Goal: Task Accomplishment & Management: Use online tool/utility

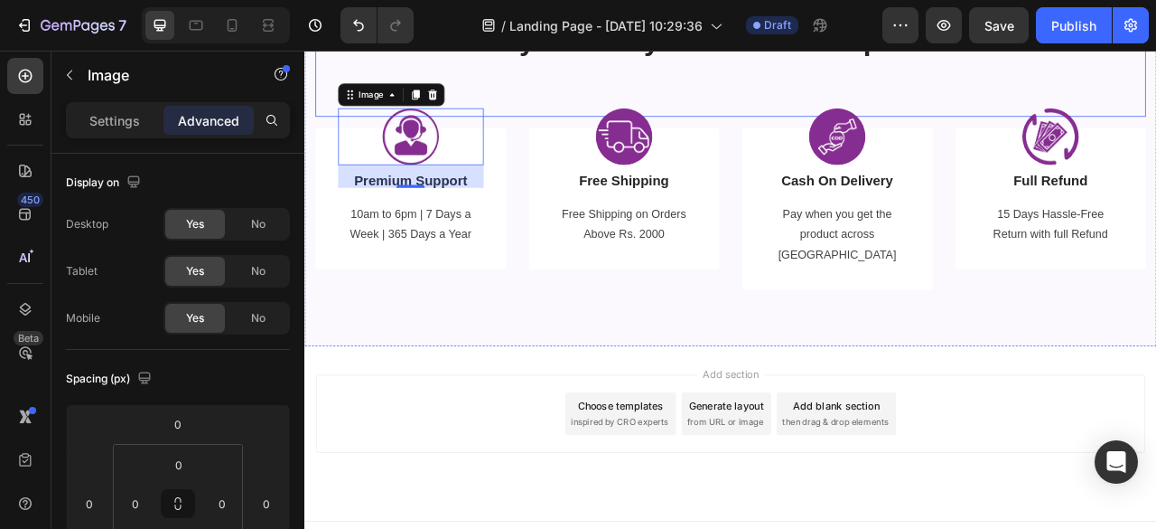
scroll to position [3227, 0]
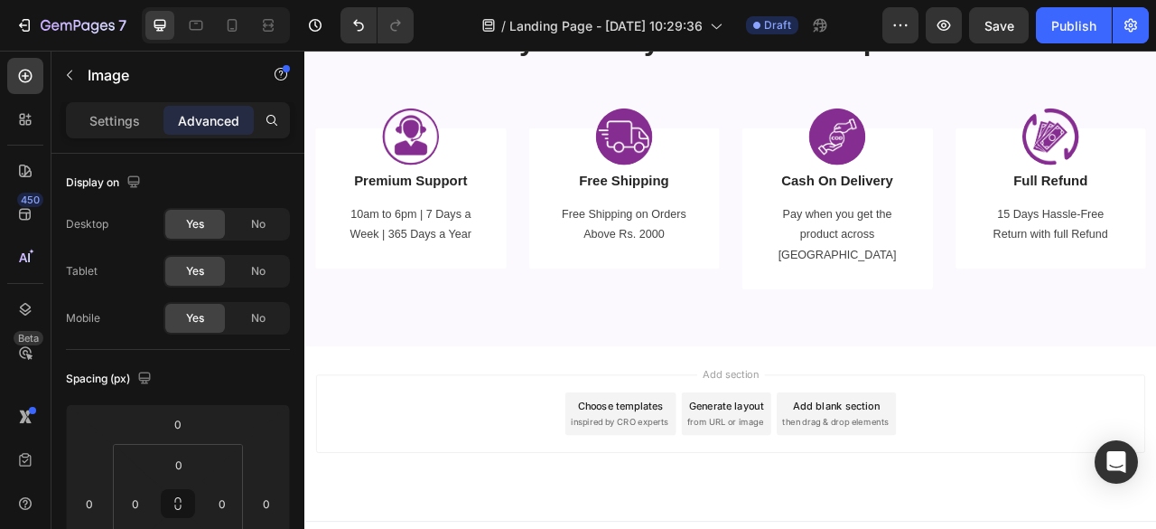
click at [423, 433] on div "Add section Choose templates inspired by CRO experts Generate layout from URL o…" at bounding box center [846, 537] width 1084 height 222
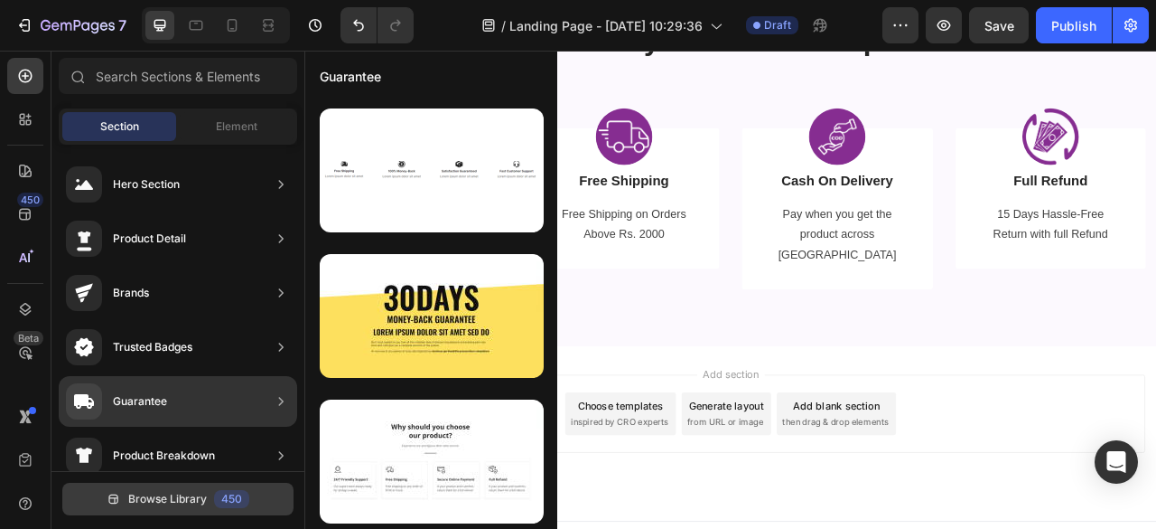
scroll to position [432, 0]
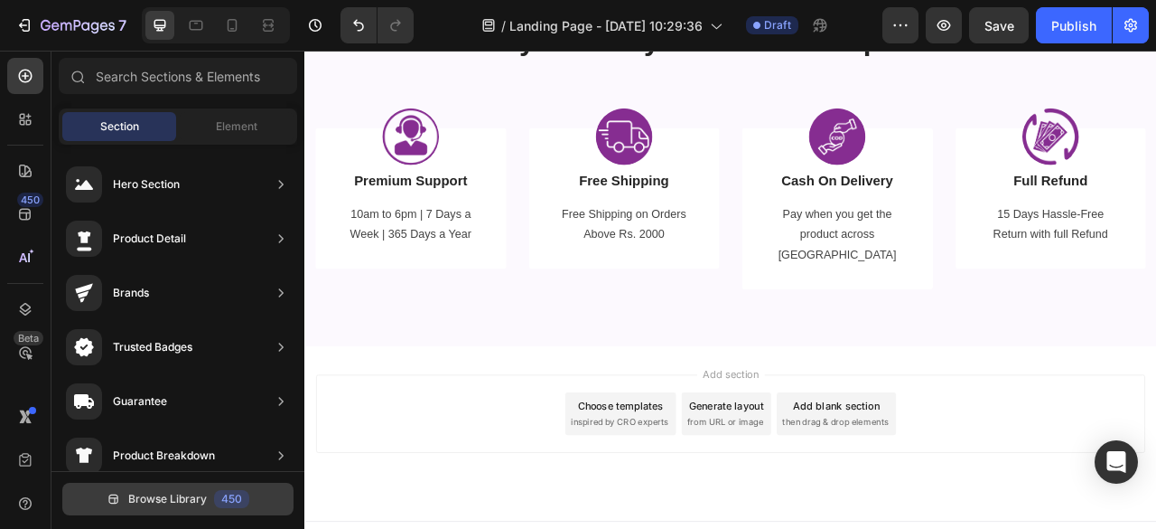
click at [243, 498] on div "450" at bounding box center [231, 499] width 35 height 18
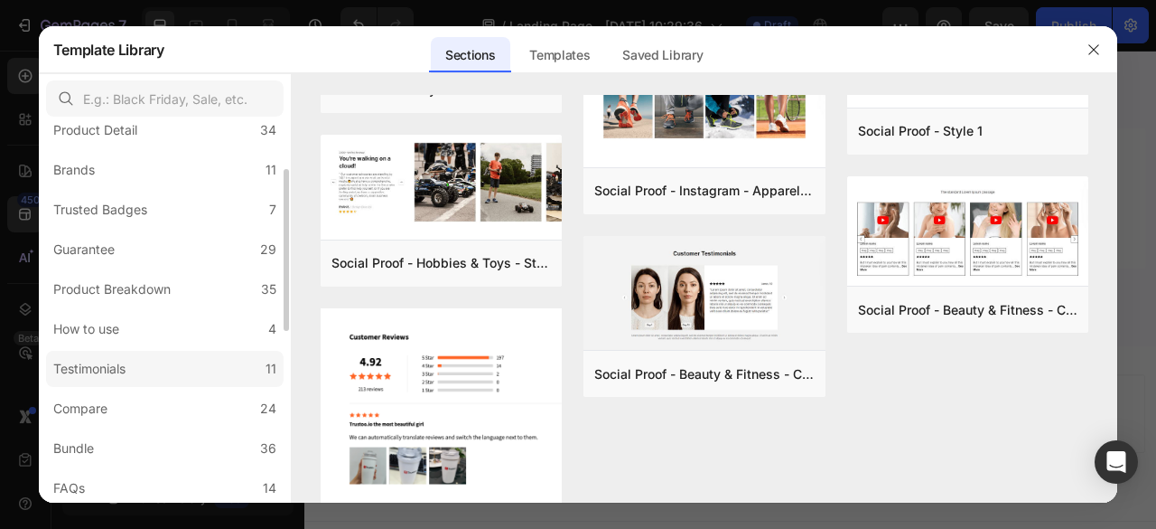
scroll to position [105, 0]
click at [147, 279] on div "Product Breakdown" at bounding box center [111, 290] width 117 height 22
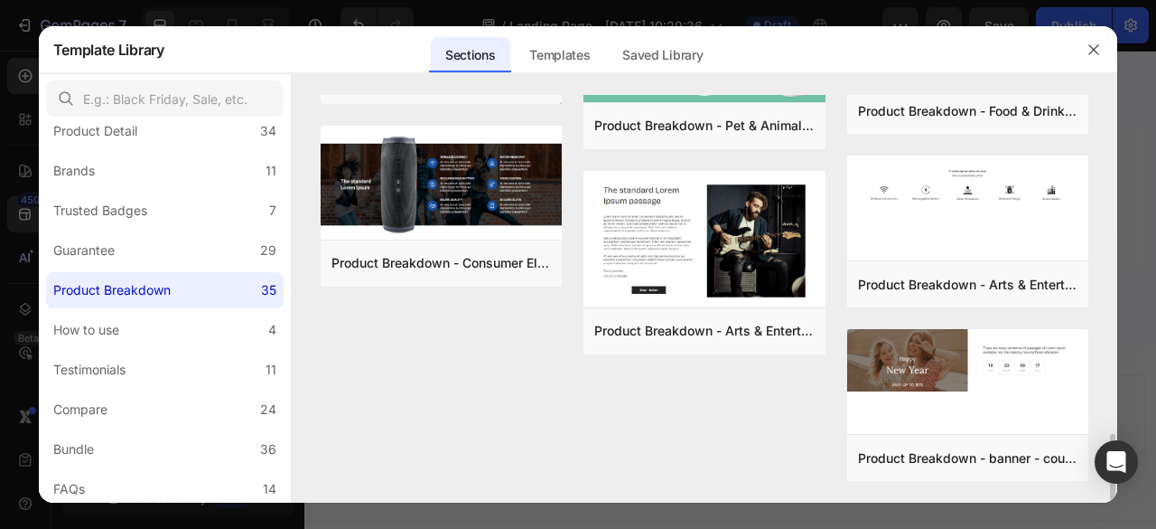
scroll to position [2051, 0]
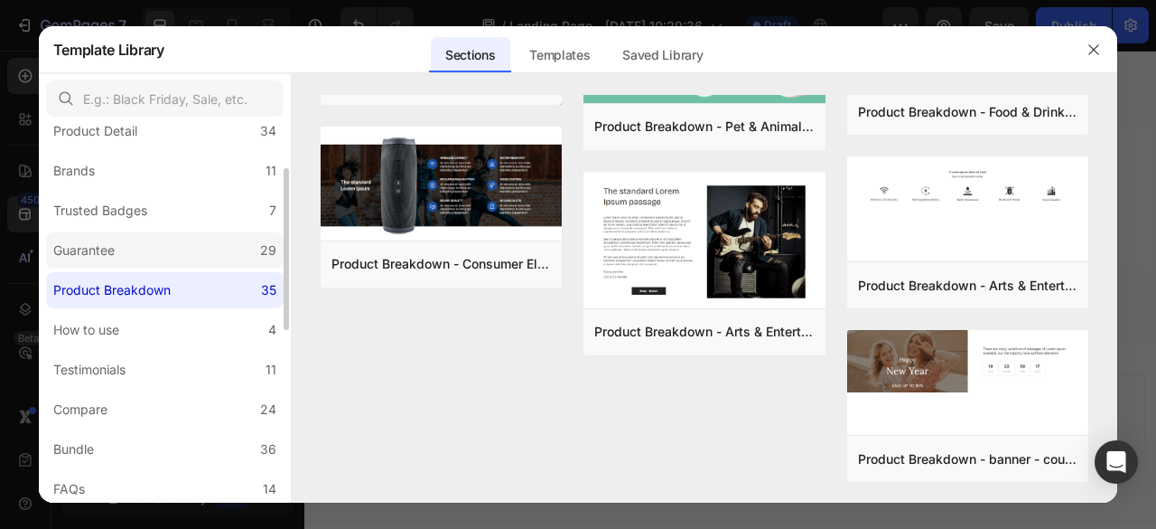
click at [199, 256] on label "Guarantee 29" at bounding box center [165, 250] width 238 height 36
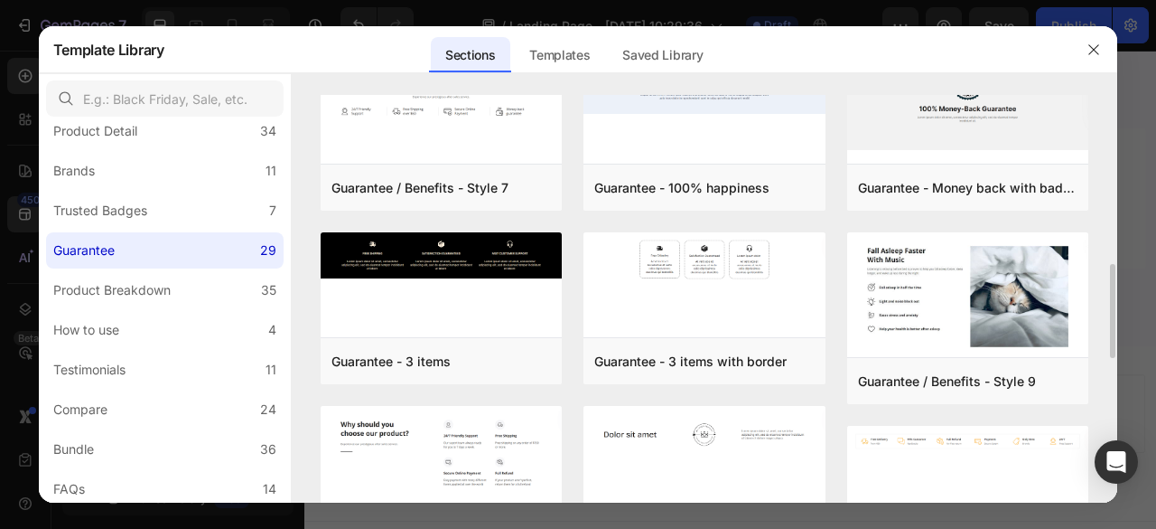
scroll to position [731, 0]
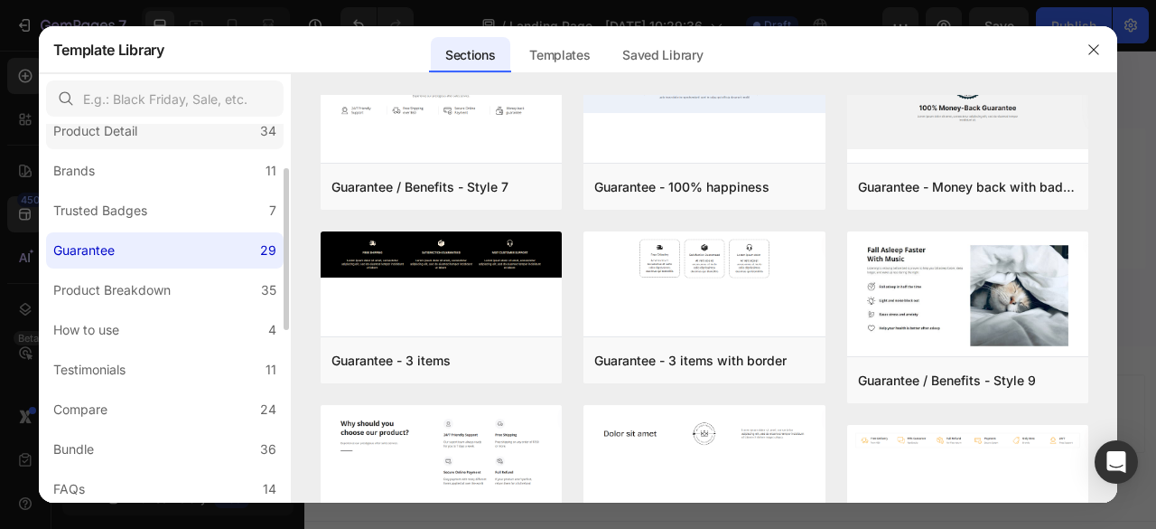
click at [132, 140] on div "Product Detail" at bounding box center [95, 131] width 84 height 22
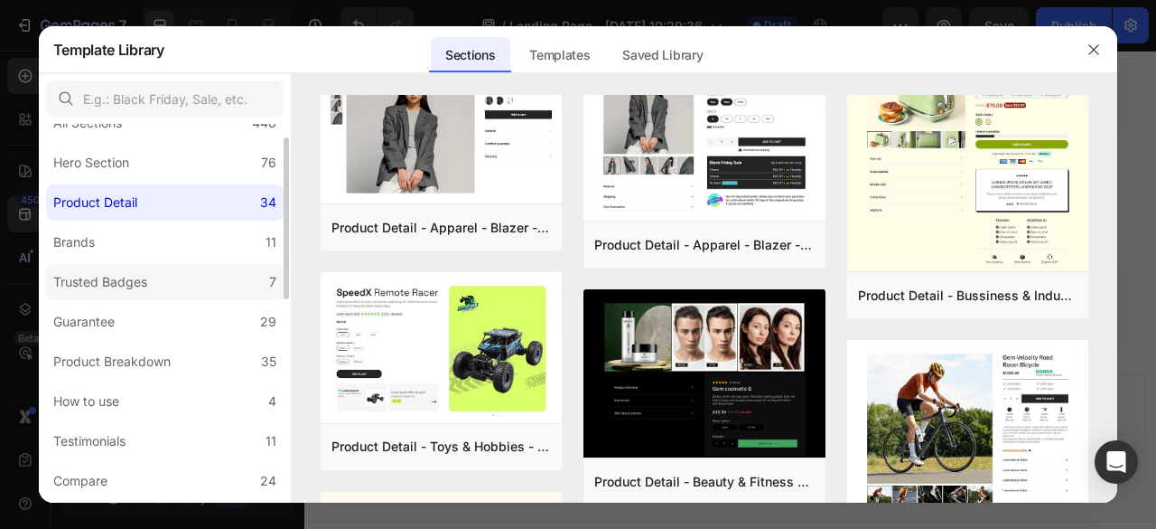
scroll to position [34, 0]
click at [152, 407] on label "How to use 4" at bounding box center [165, 400] width 238 height 36
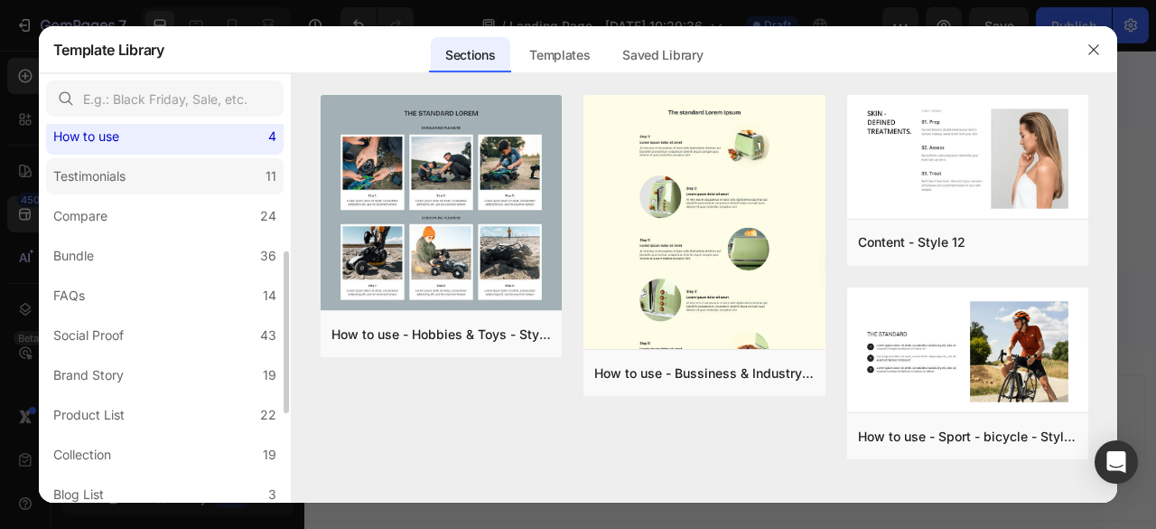
scroll to position [306, 0]
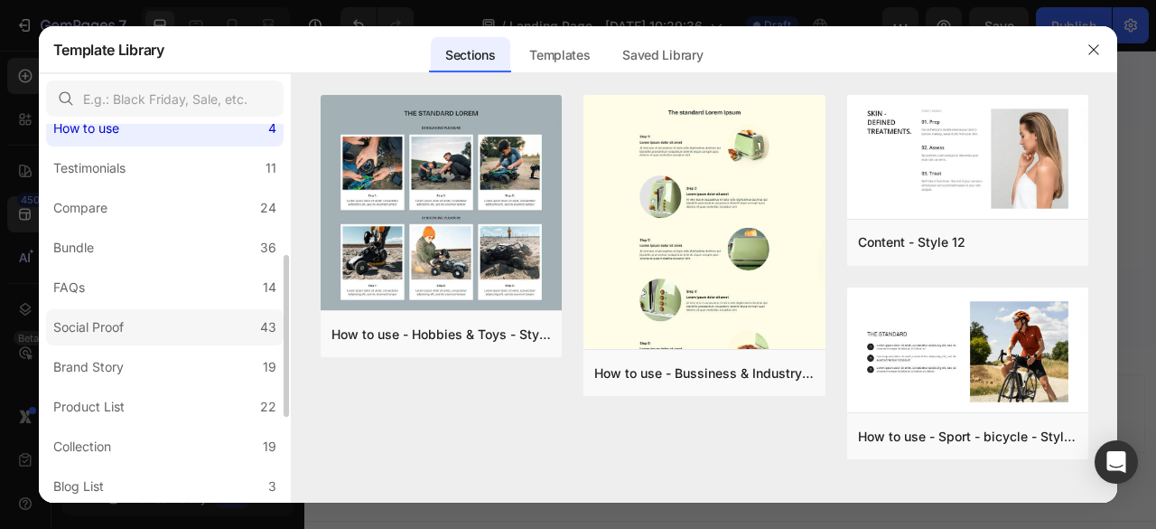
click at [170, 342] on label "Social Proof 43" at bounding box center [165, 327] width 238 height 36
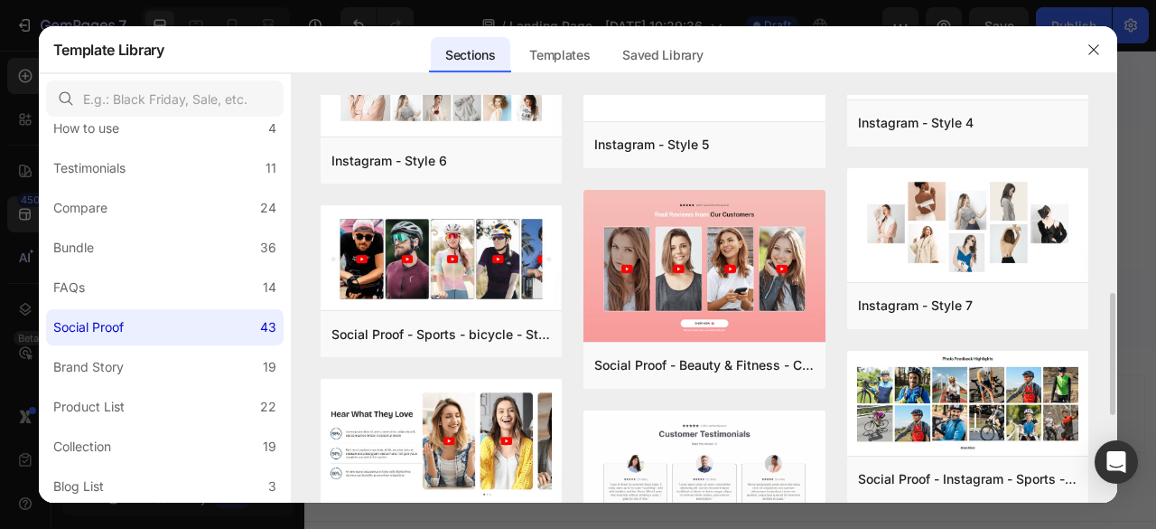
scroll to position [661, 0]
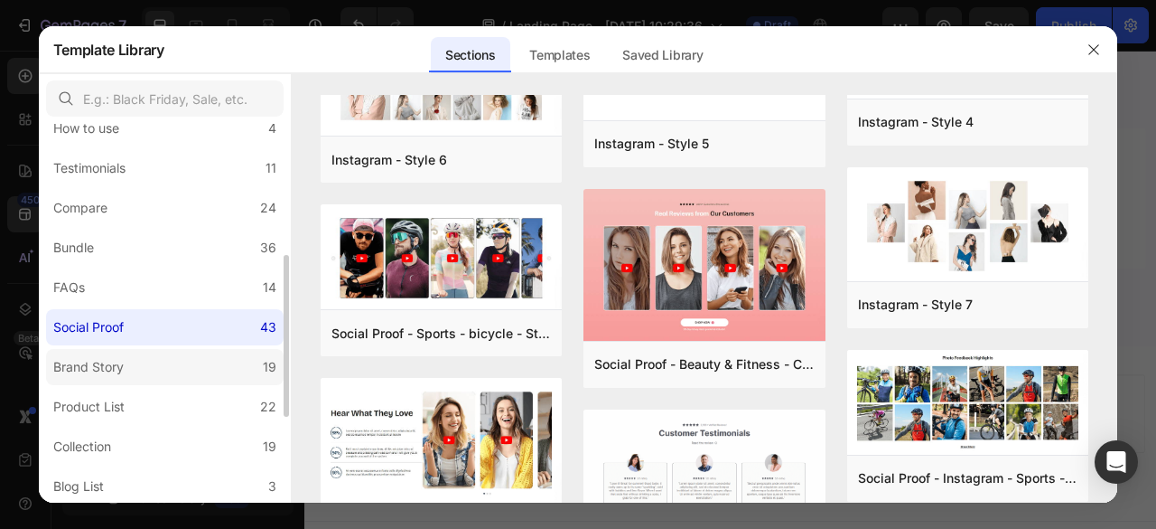
click at [200, 377] on label "Brand Story 19" at bounding box center [165, 367] width 238 height 36
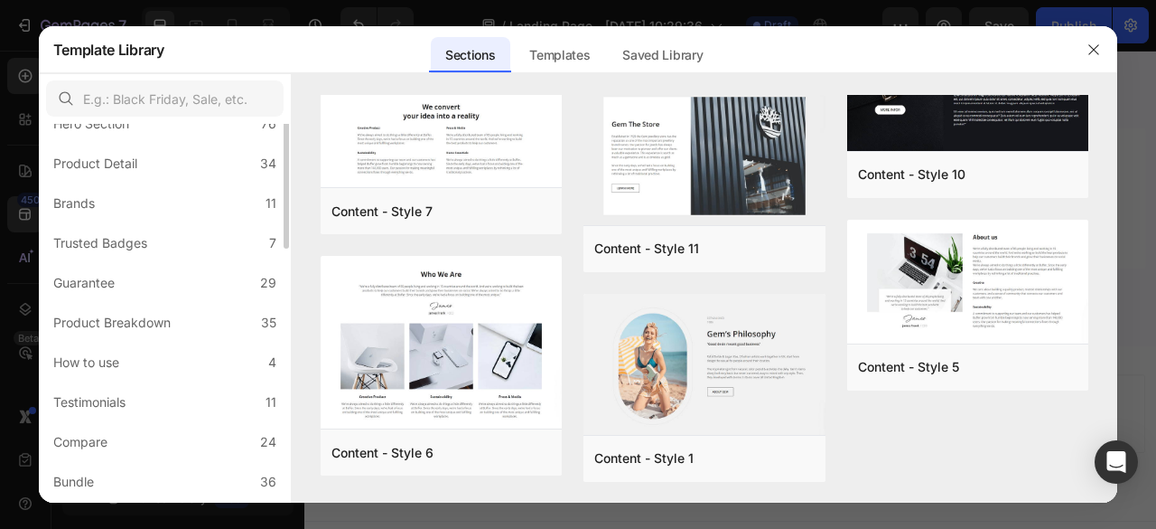
scroll to position [0, 0]
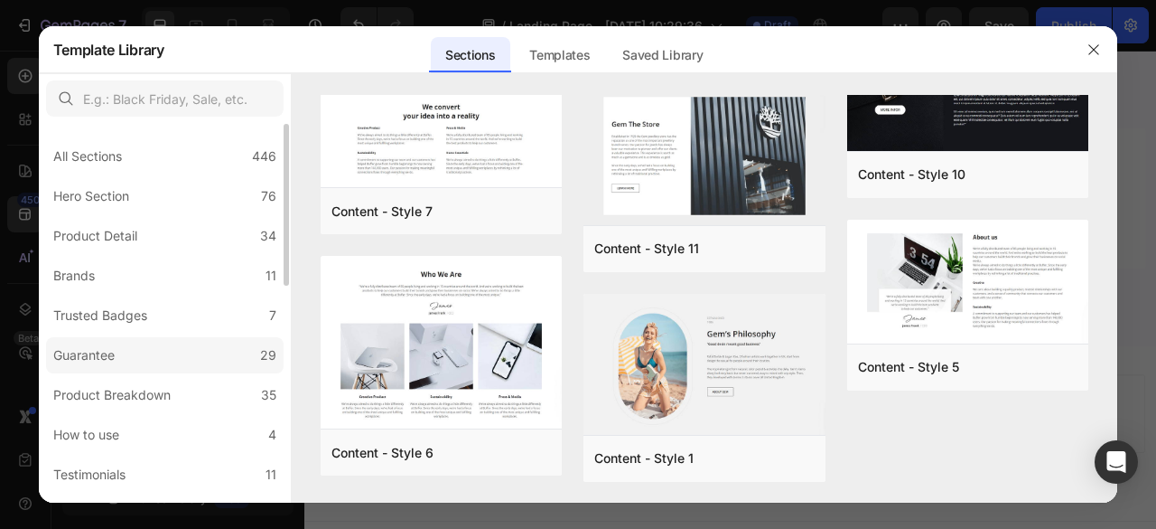
click at [97, 358] on div "Guarantee" at bounding box center [83, 355] width 61 height 22
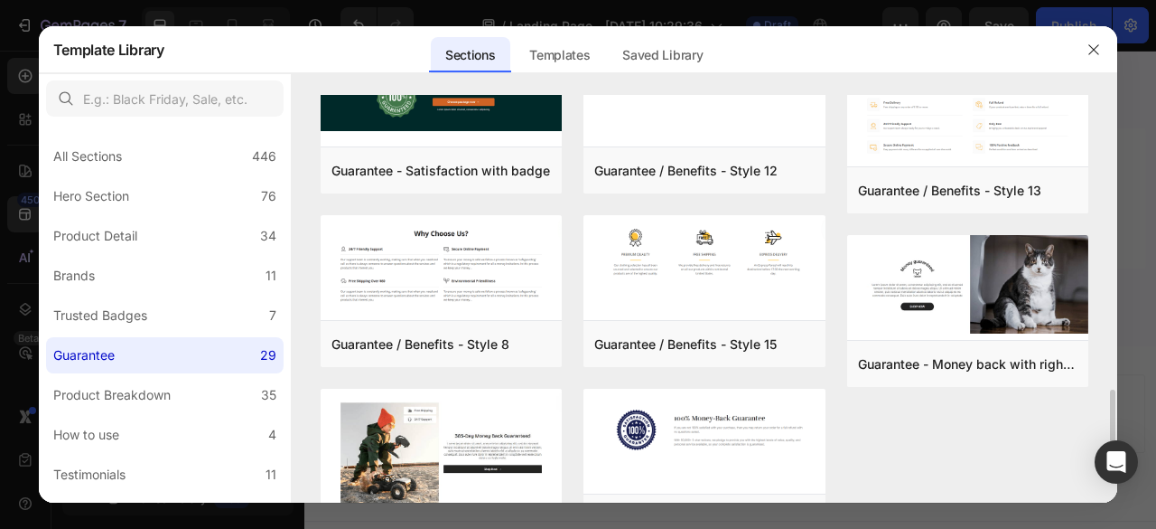
scroll to position [1266, 0]
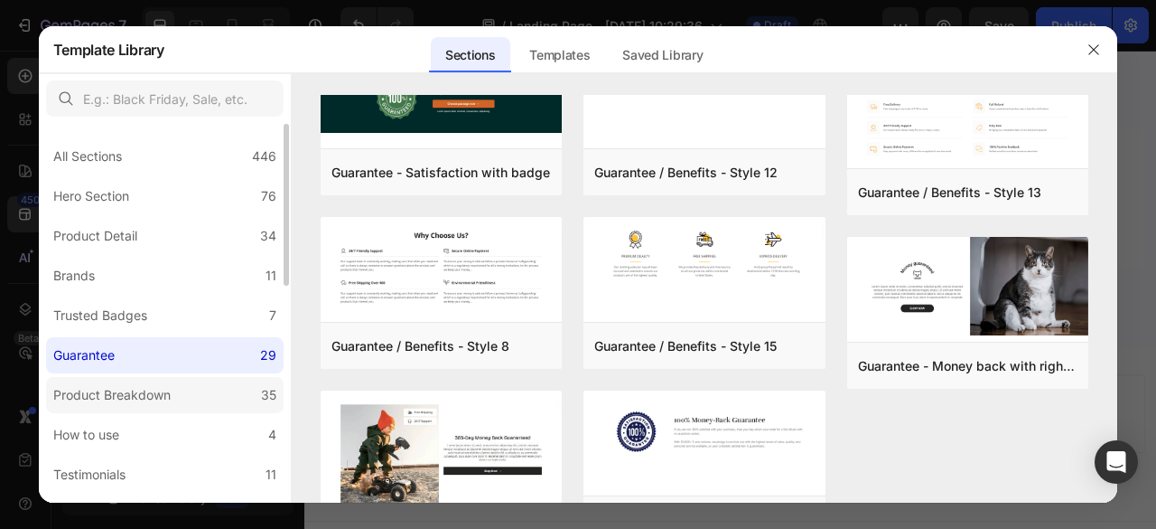
click at [169, 399] on div "Product Breakdown" at bounding box center [111, 395] width 117 height 22
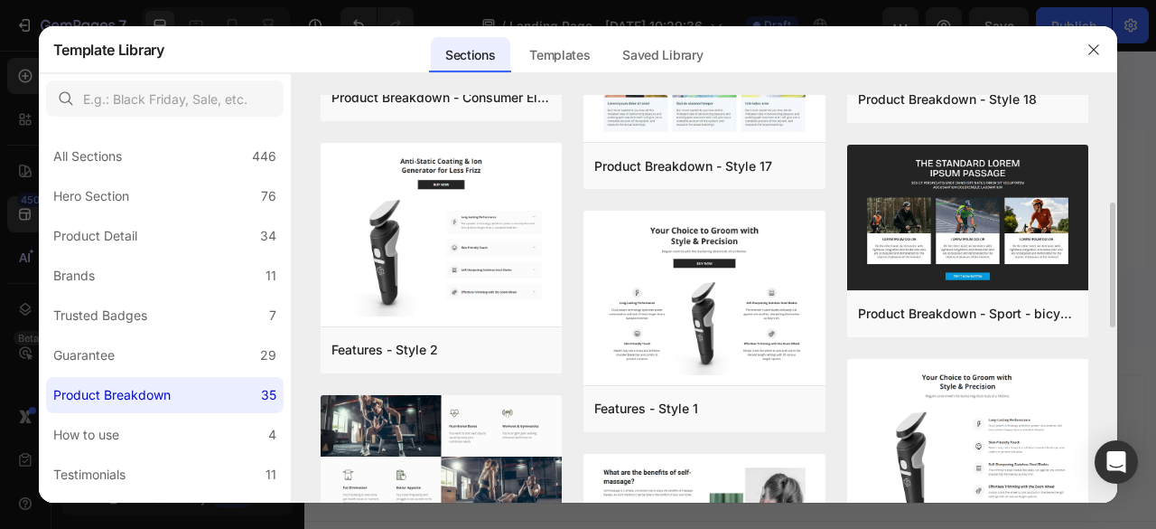
scroll to position [356, 0]
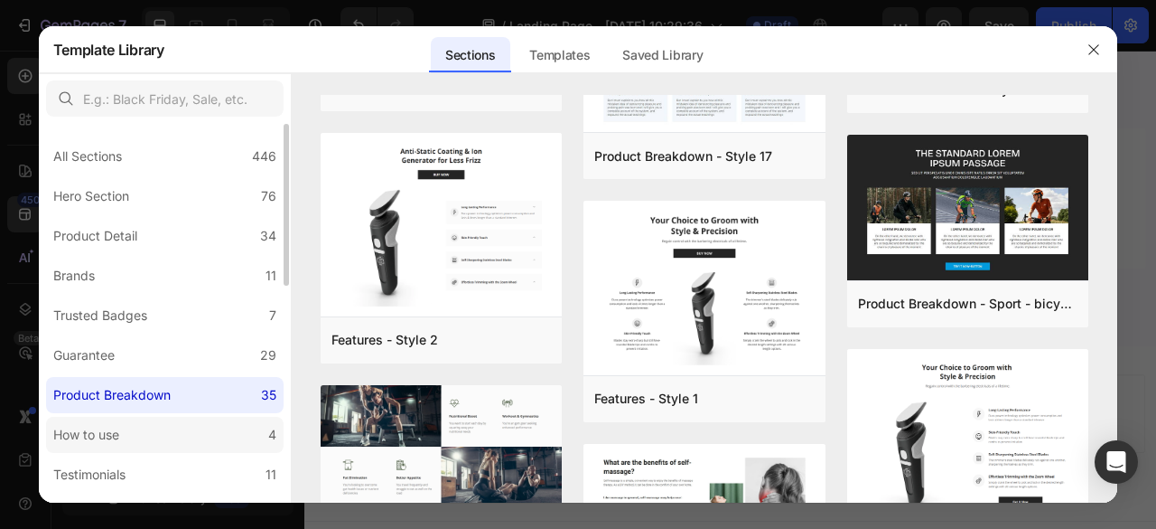
click at [127, 428] on label "How to use 4" at bounding box center [165, 434] width 238 height 36
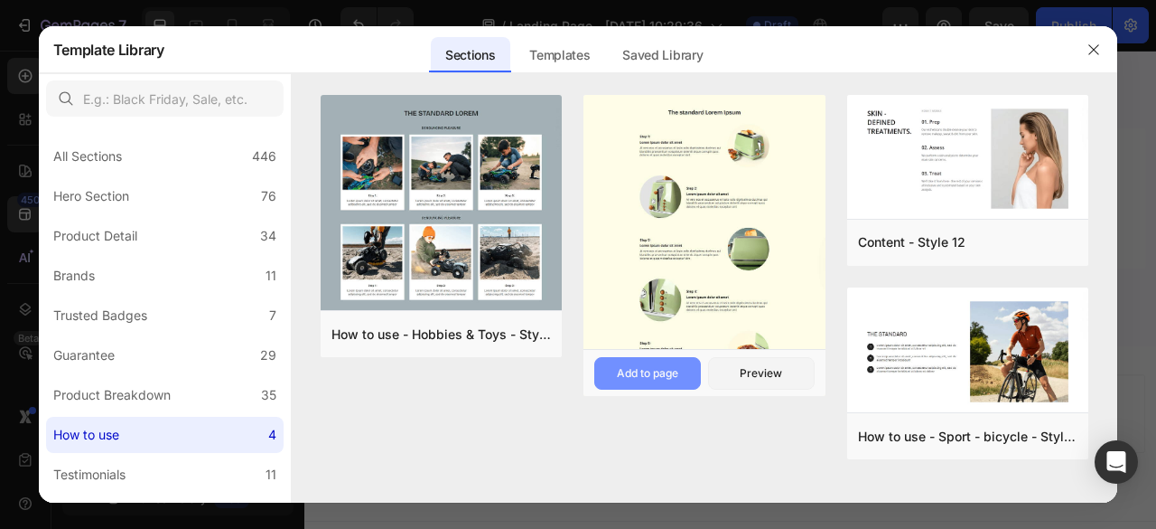
click at [651, 370] on div "Add to page" at bounding box center [647, 373] width 61 height 16
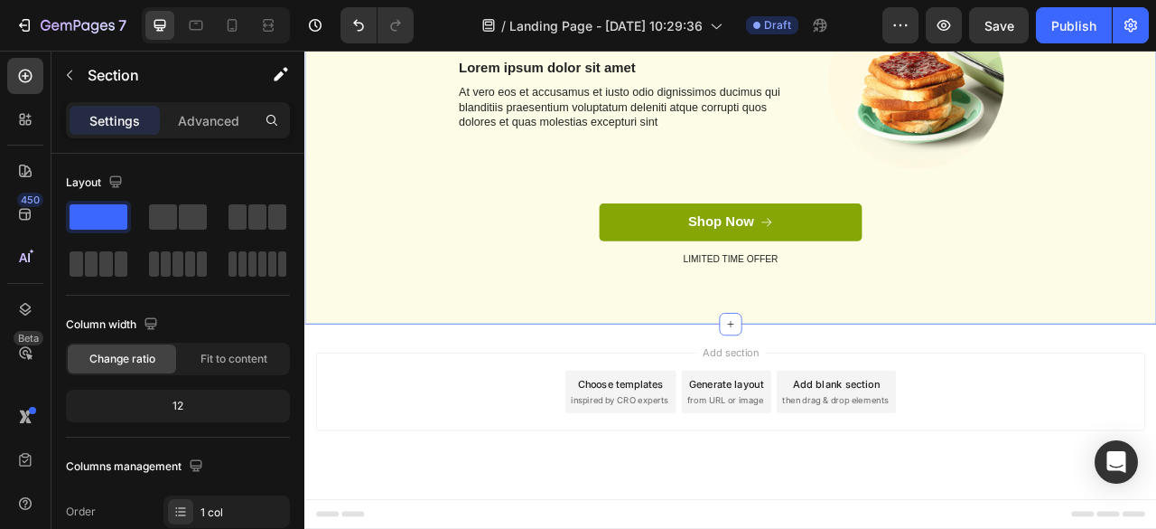
scroll to position [4754, 0]
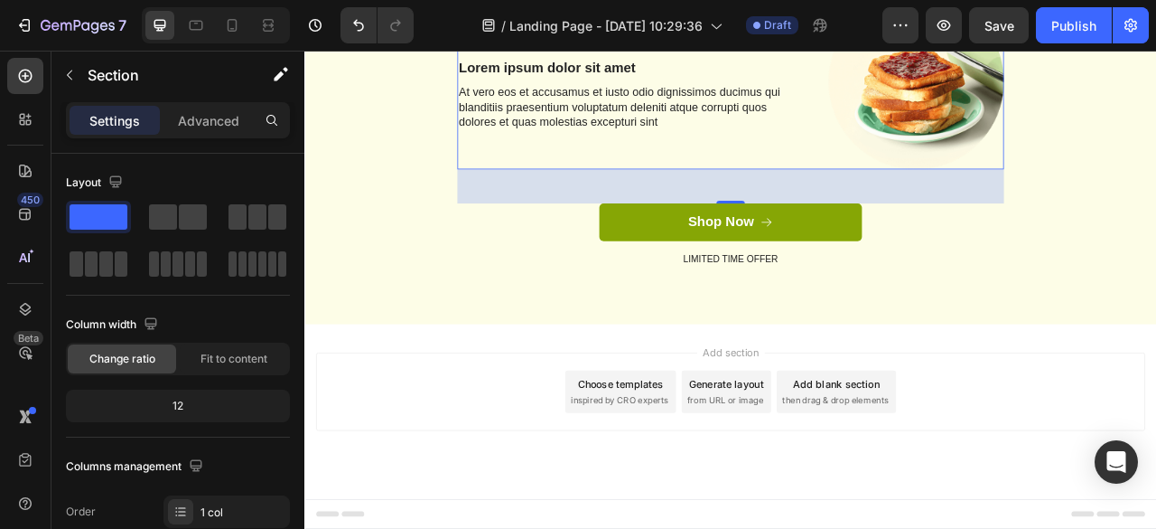
click at [849, 201] on div "Step 5: Text Block Lorem ipsum dolor sit amet Text Block At vero eos et accusam…" at bounding box center [721, 89] width 445 height 223
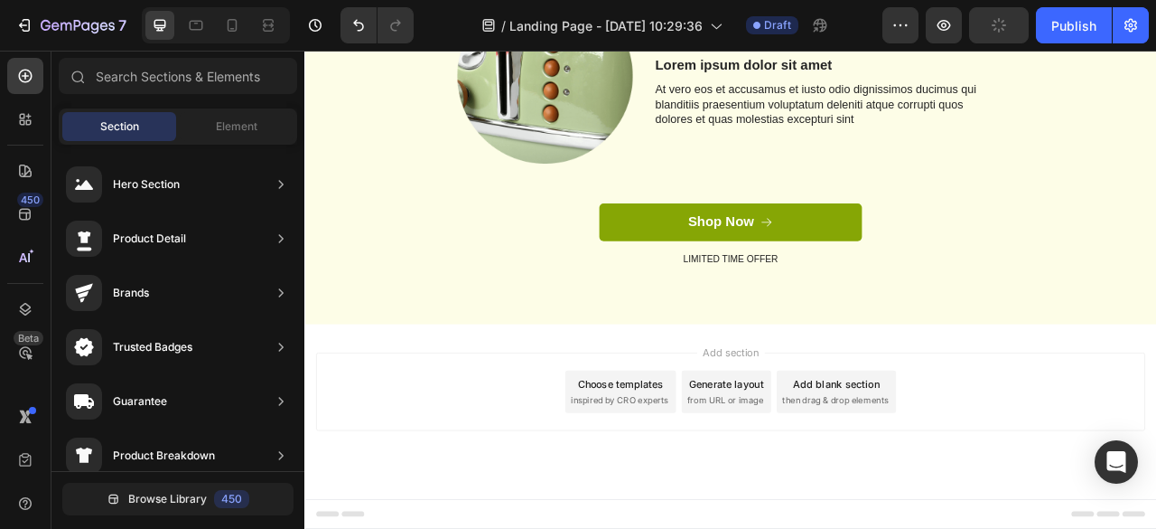
scroll to position [4372, 0]
click at [884, 201] on div "Step 4: Text Block Lorem ipsum dolor sit amet Text Block At vero eos et accusam…" at bounding box center [971, 86] width 445 height 230
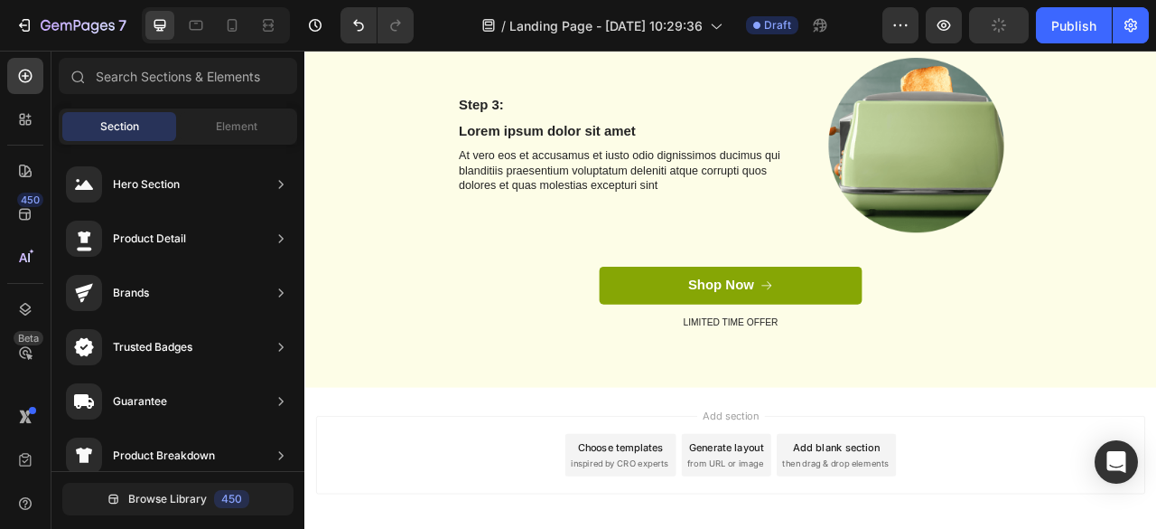
scroll to position [4058, 0]
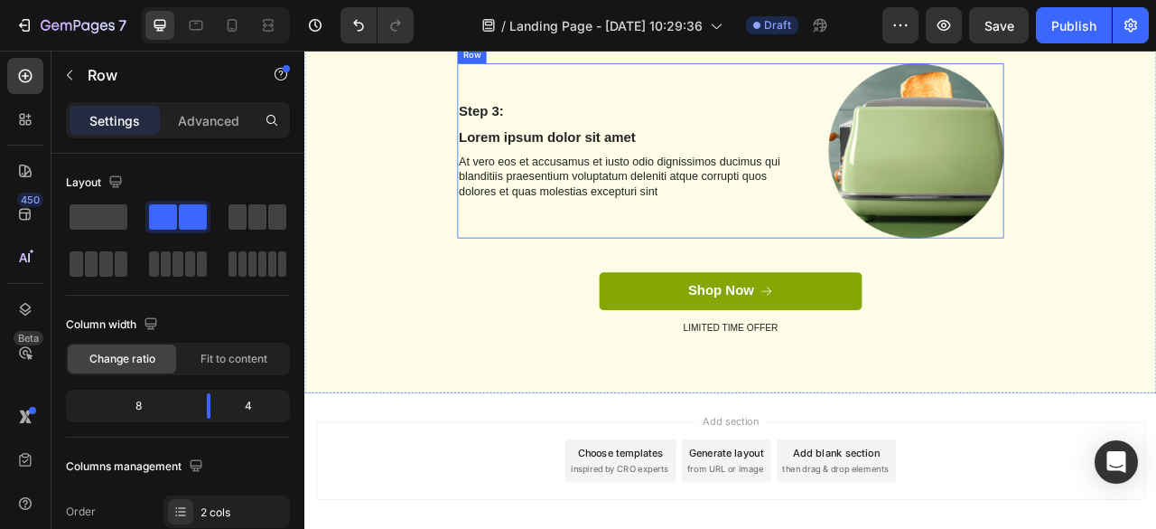
click at [732, 285] on div "Step 3: Text Block Lorem ipsum dolor sit amet Text Block At vero eos et accusam…" at bounding box center [721, 178] width 445 height 223
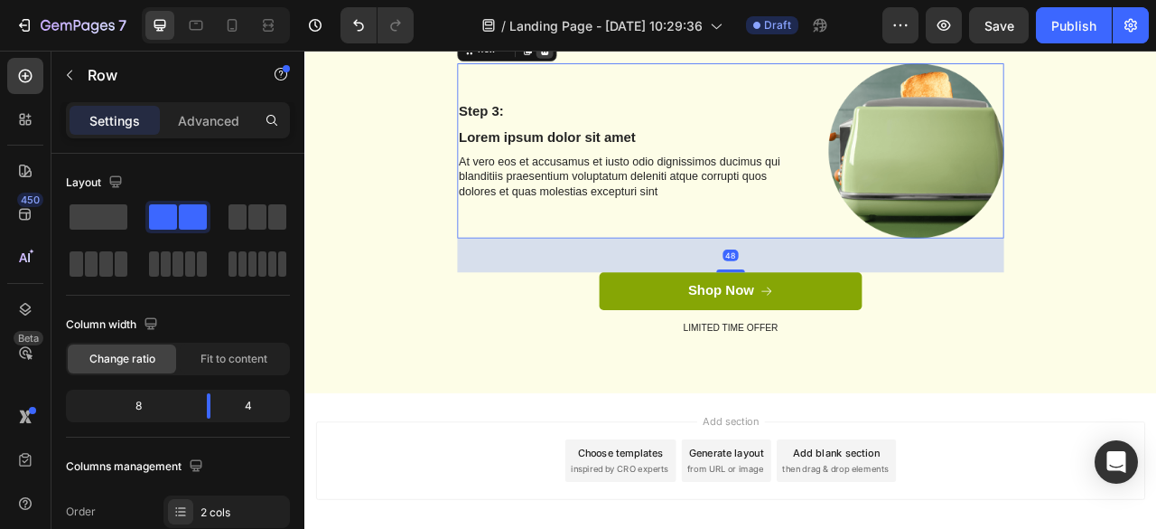
click at [606, 56] on icon at bounding box center [610, 49] width 12 height 13
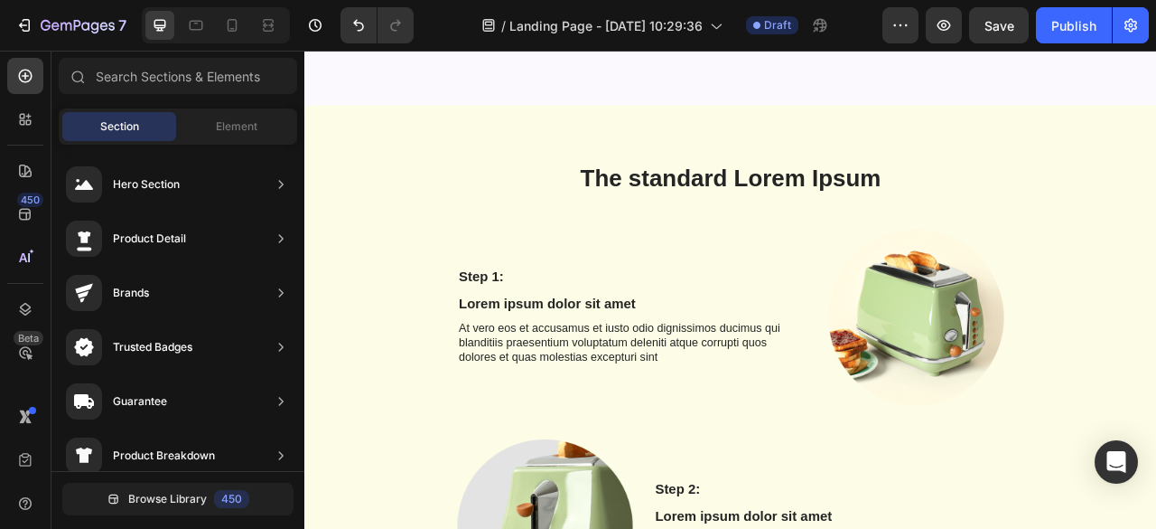
scroll to position [3540, 0]
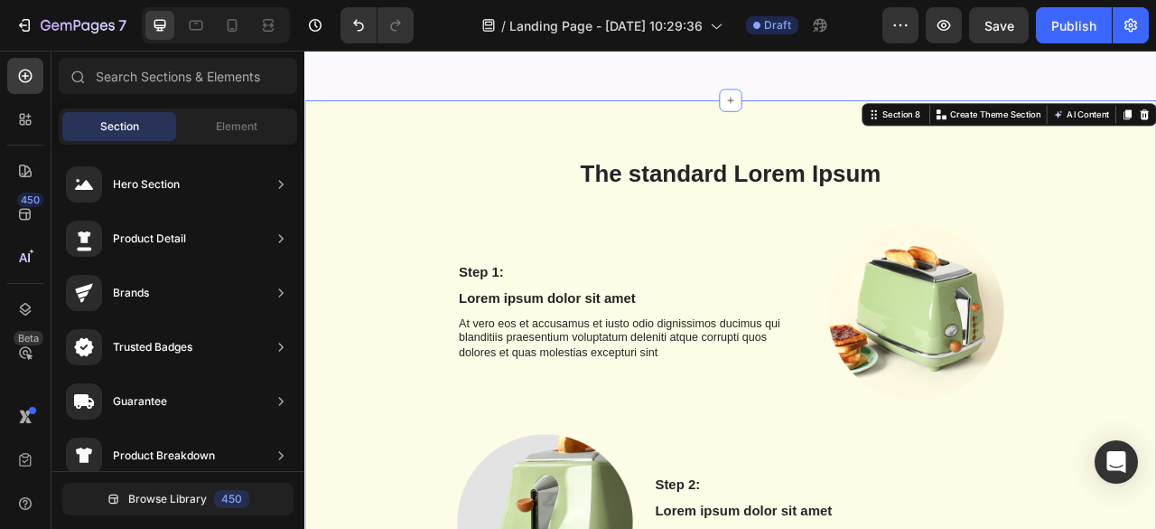
click at [404, 154] on div "The standard Lorem Ipsum Heading Row Step 1: Text Block Lorem ipsum dolor sit a…" at bounding box center [846, 539] width 1084 height 851
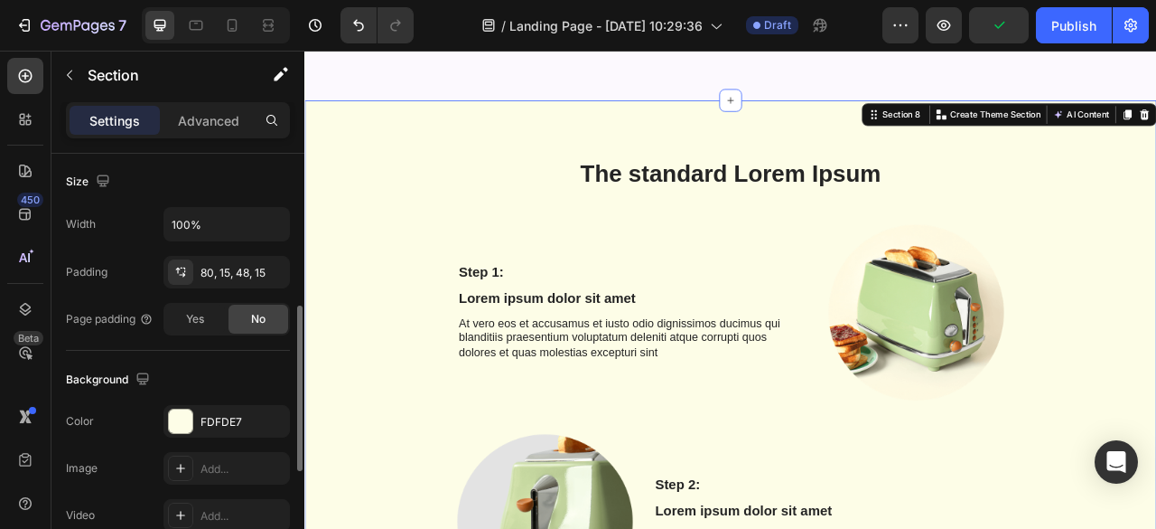
scroll to position [392, 0]
click at [236, 412] on div "FDFDE7" at bounding box center [227, 420] width 52 height 16
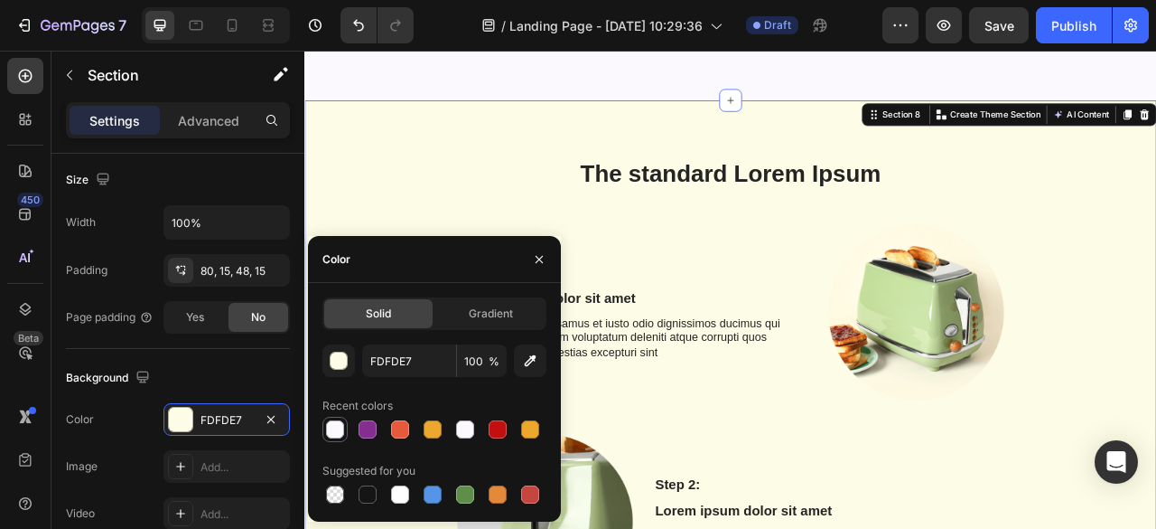
click at [343, 433] on div at bounding box center [335, 429] width 18 height 18
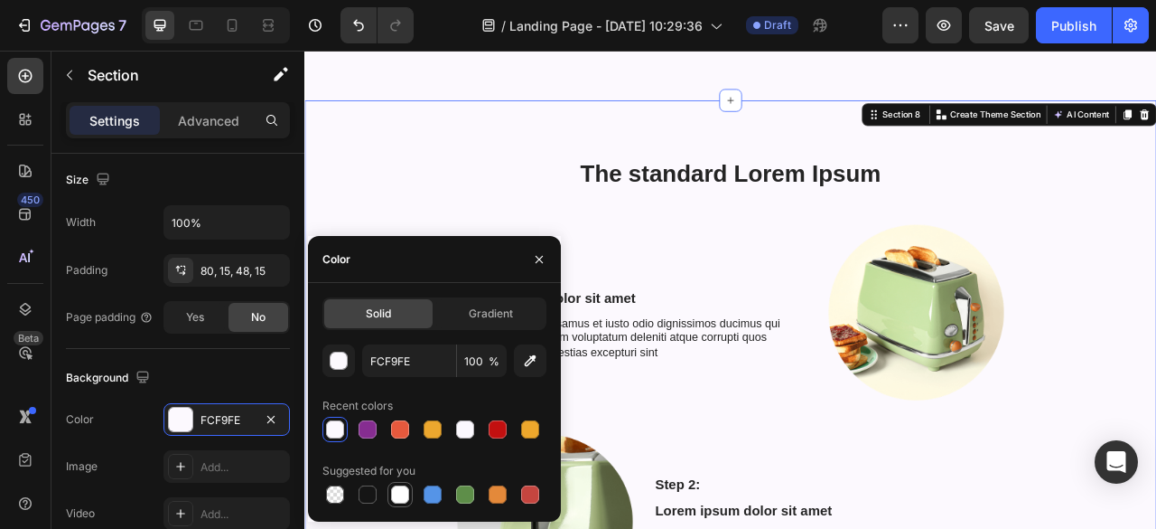
click at [399, 501] on div at bounding box center [400, 494] width 18 height 18
type input "FFFFFF"
click at [518, 186] on h2 "The standard Lorem Ipsum" at bounding box center [847, 207] width 696 height 42
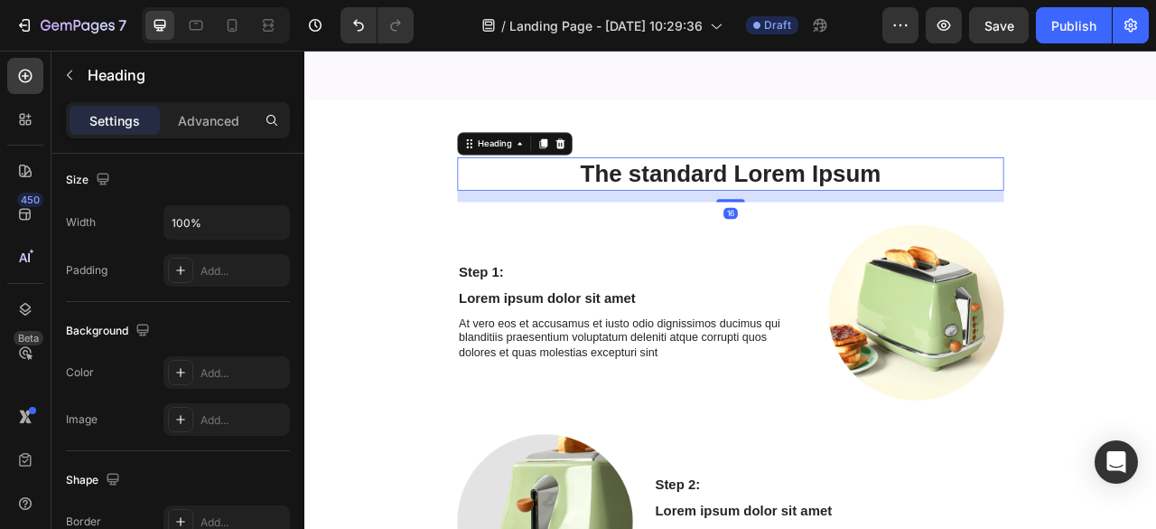
scroll to position [0, 0]
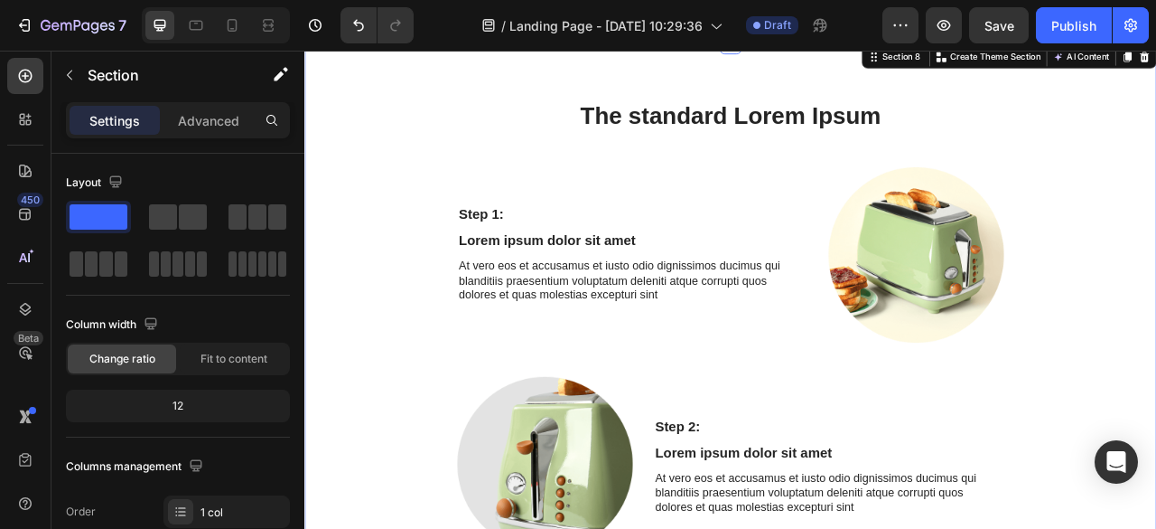
scroll to position [3572, 0]
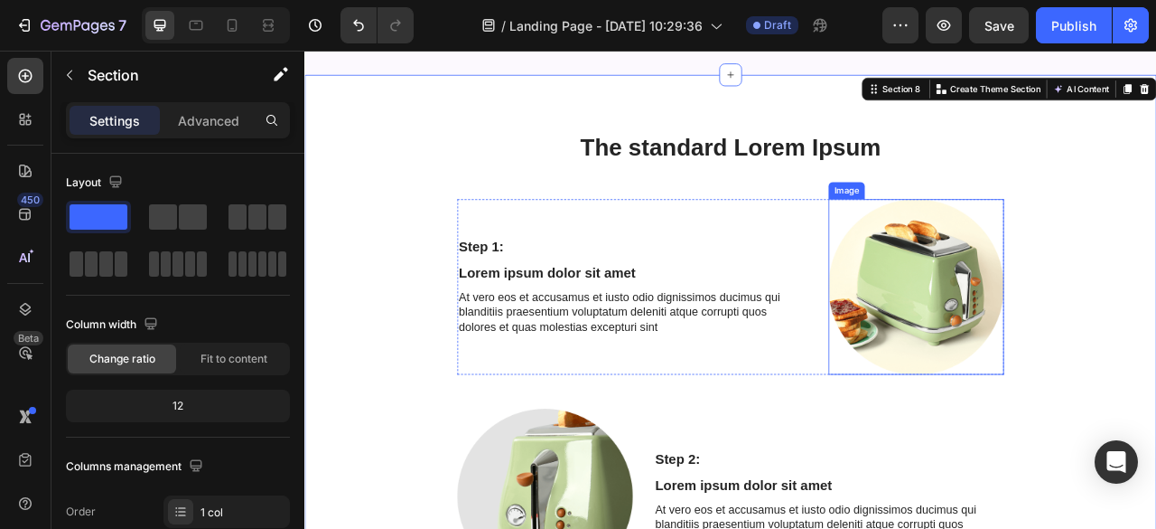
click at [1041, 292] on img at bounding box center [1082, 350] width 223 height 223
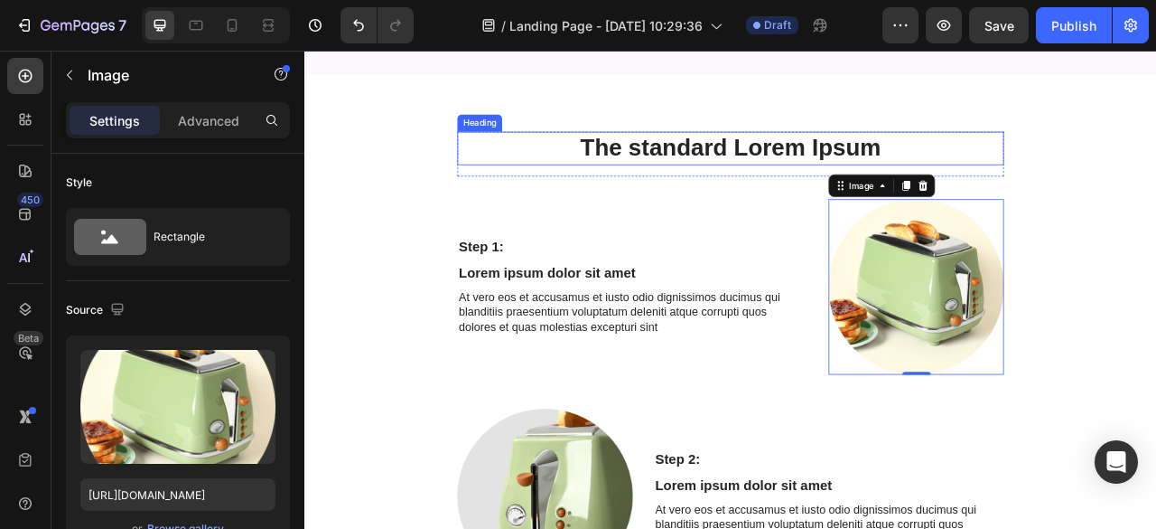
click at [828, 154] on h2 "The standard Lorem Ipsum" at bounding box center [847, 175] width 696 height 42
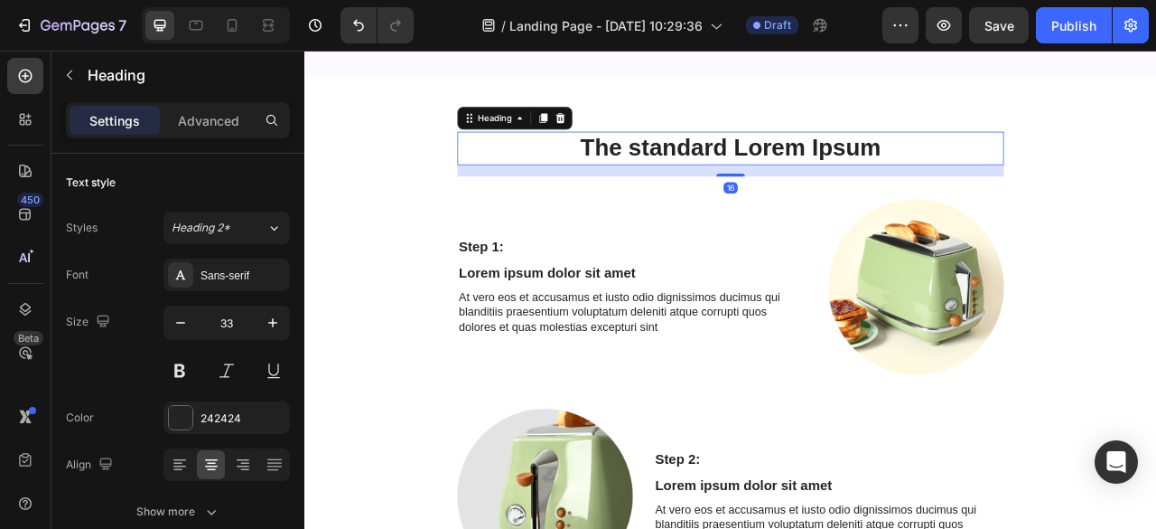
click at [1054, 154] on h2 "The standard Lorem Ipsum" at bounding box center [847, 175] width 696 height 42
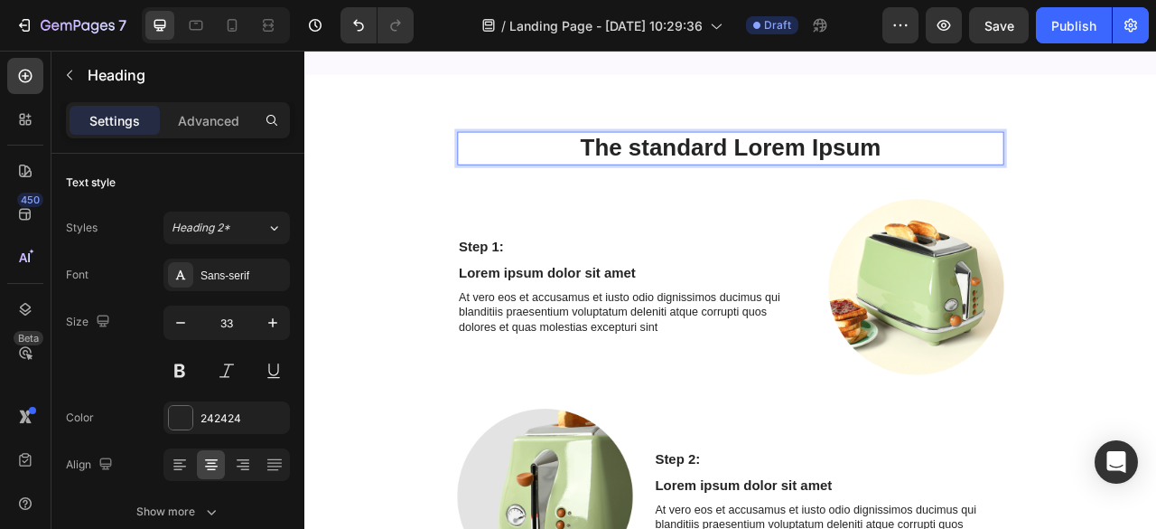
click at [1054, 155] on p "The standard Lorem Ipsum" at bounding box center [847, 174] width 692 height 39
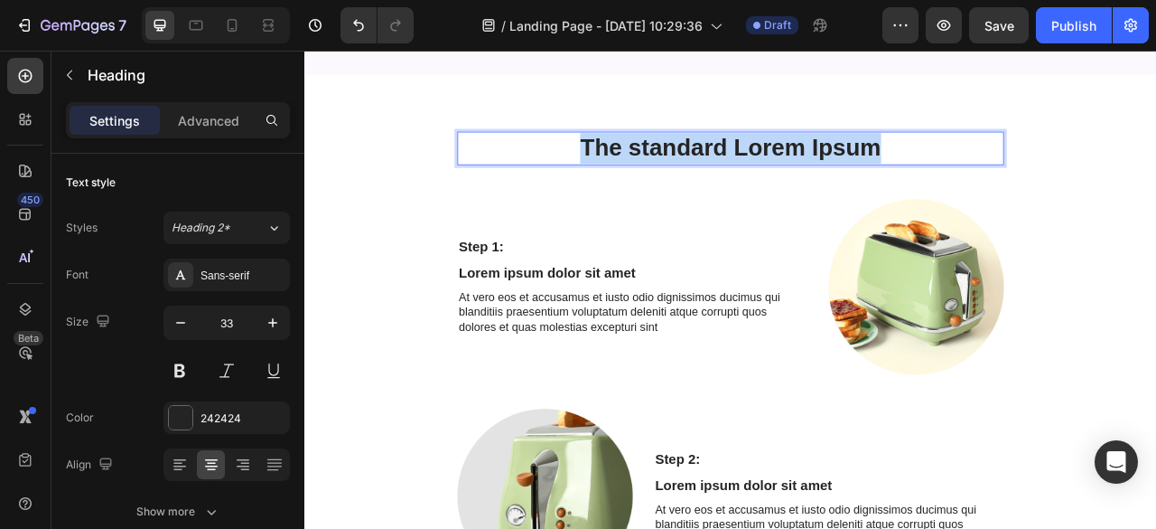
click at [1054, 155] on p "The standard Lorem Ipsum" at bounding box center [847, 174] width 692 height 39
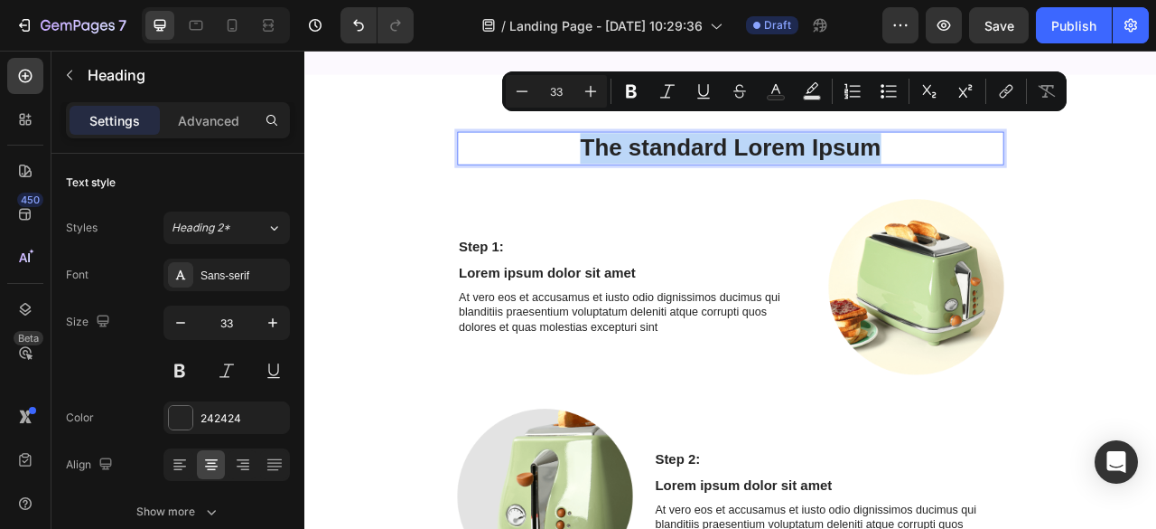
click at [1054, 155] on p "The standard Lorem Ipsum" at bounding box center [847, 174] width 692 height 39
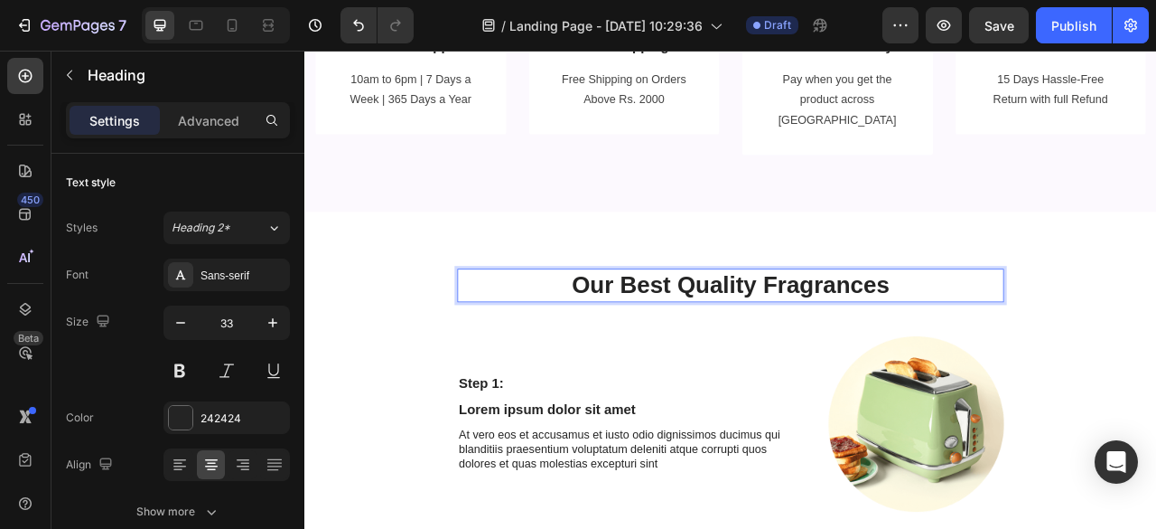
scroll to position [3417, 0]
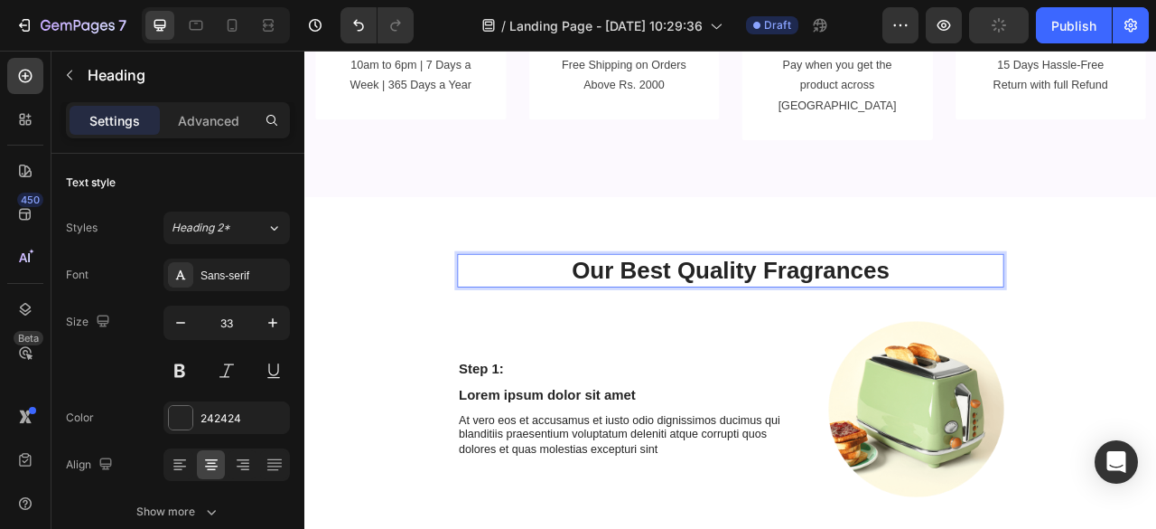
click at [638, 311] on p "Our Best Quality Fragrances" at bounding box center [847, 330] width 692 height 39
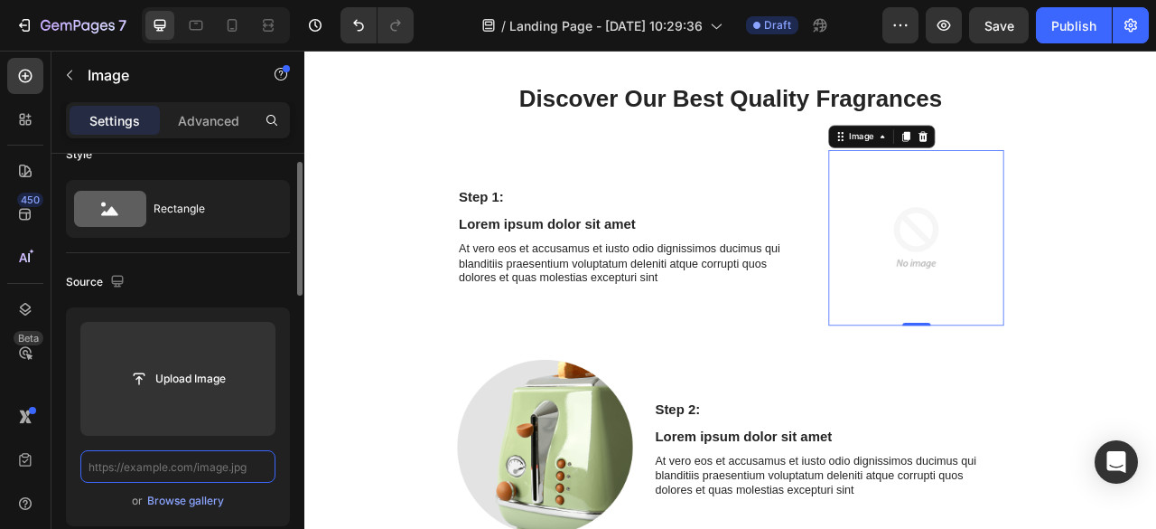
scroll to position [0, 0]
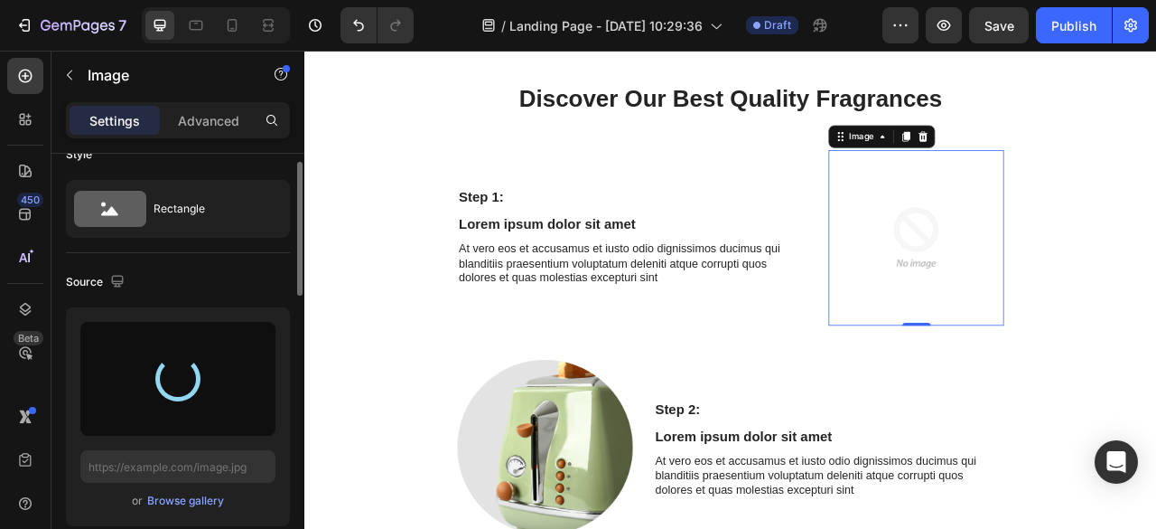
click at [190, 284] on div "Source" at bounding box center [178, 281] width 224 height 29
type input "[URL][DOMAIN_NAME]"
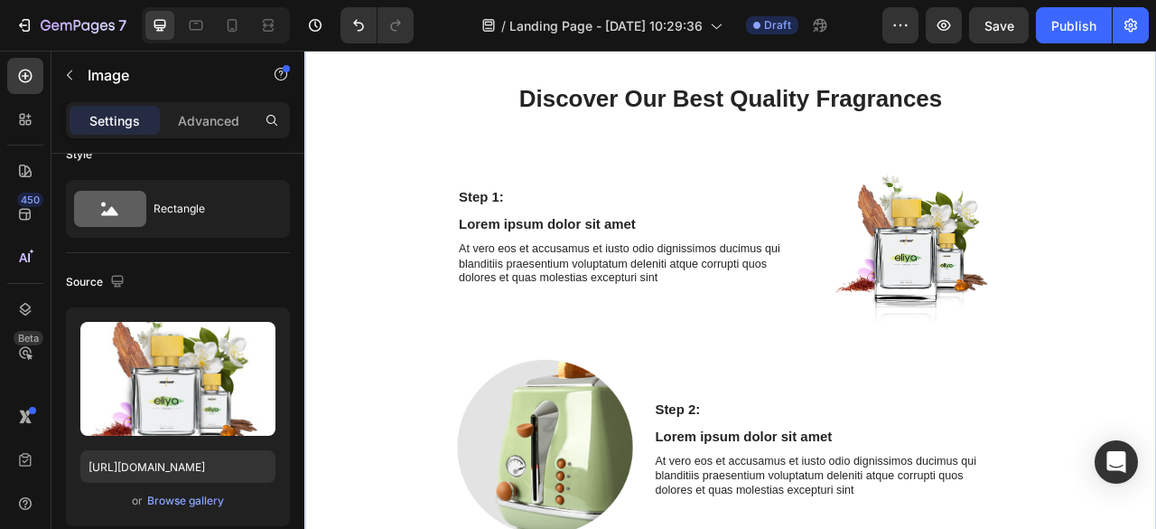
click at [1156, 326] on div "Discover Our Best Quality Fragrances Heading Row Step 1: Text Block Lorem ipsum…" at bounding box center [846, 458] width 1057 height 735
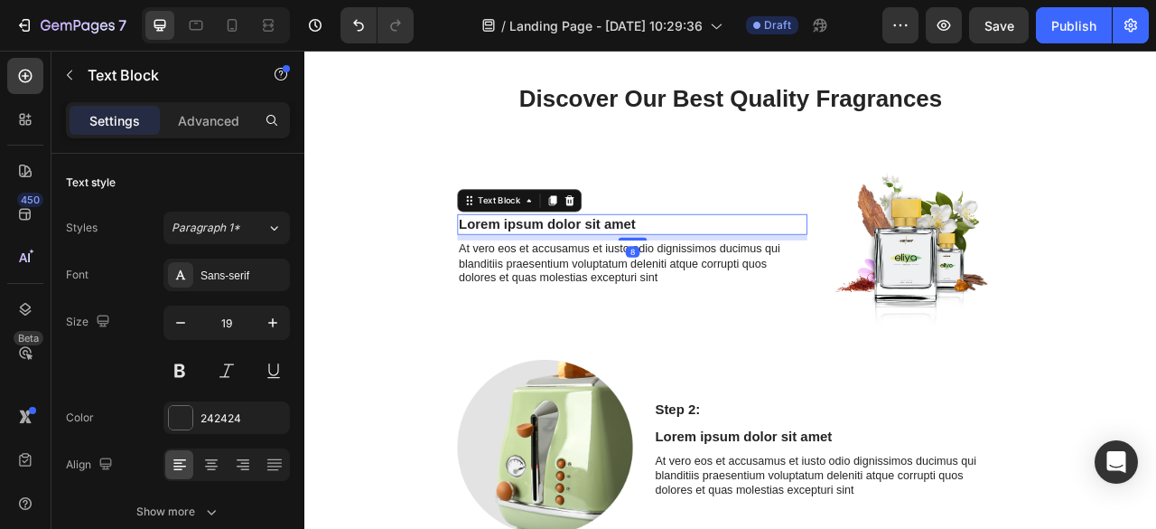
click at [727, 274] on p "Lorem ipsum dolor sit amet" at bounding box center [722, 271] width 442 height 23
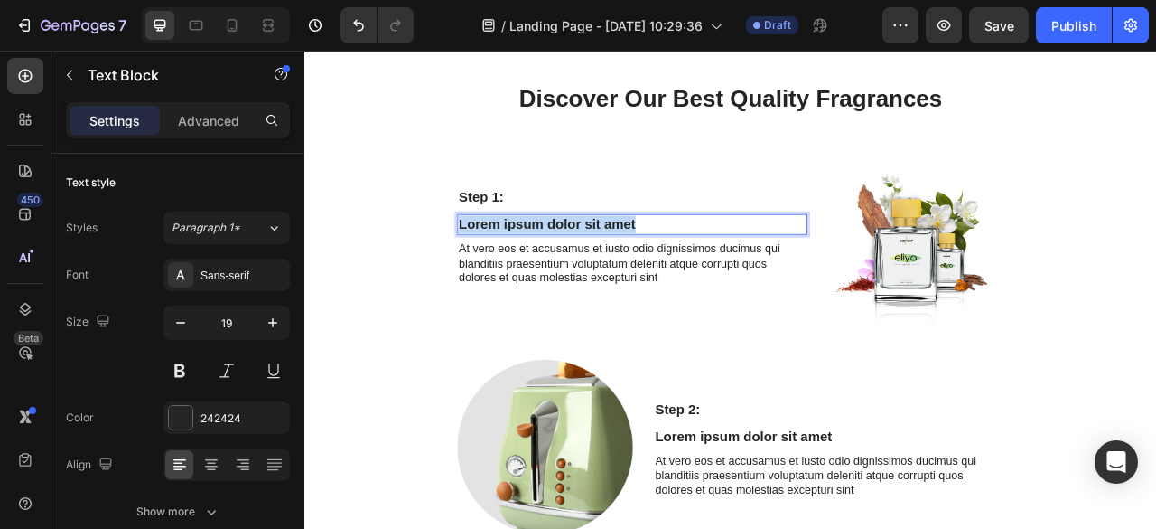
click at [727, 274] on p "Lorem ipsum dolor sit amet" at bounding box center [722, 271] width 442 height 23
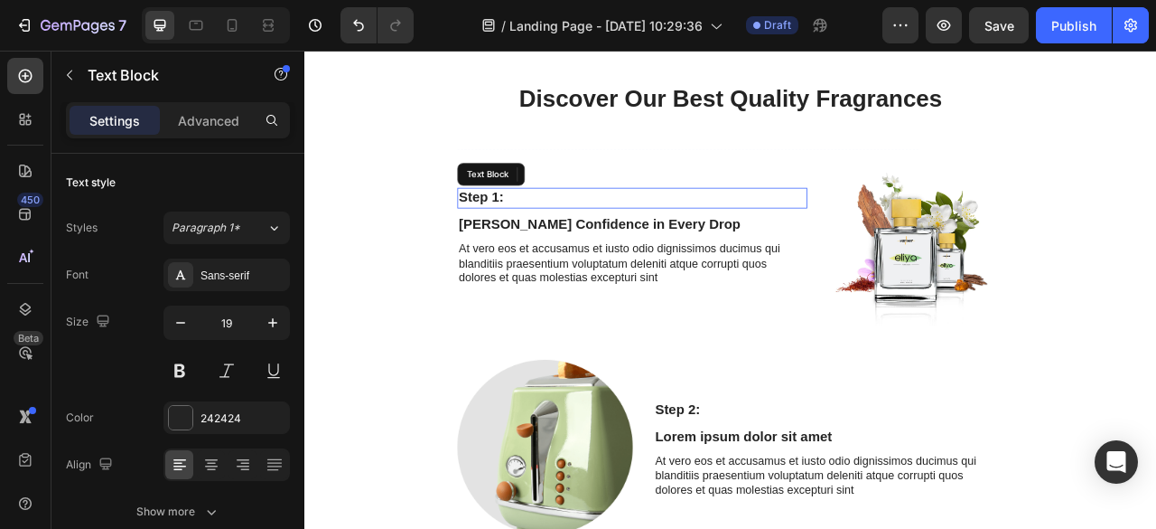
click at [620, 232] on p "Step 1:" at bounding box center [722, 238] width 442 height 23
click at [638, 201] on icon at bounding box center [641, 208] width 14 height 14
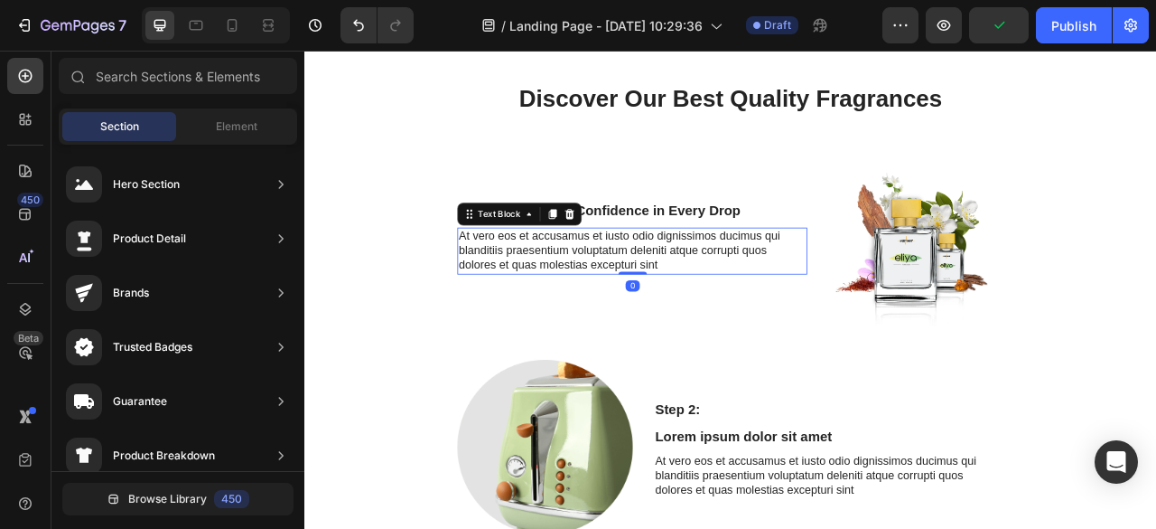
click at [812, 327] on p "At vero eos et accusamus et iusto odio dignissimos ducimus qui blanditiis praes…" at bounding box center [722, 305] width 442 height 56
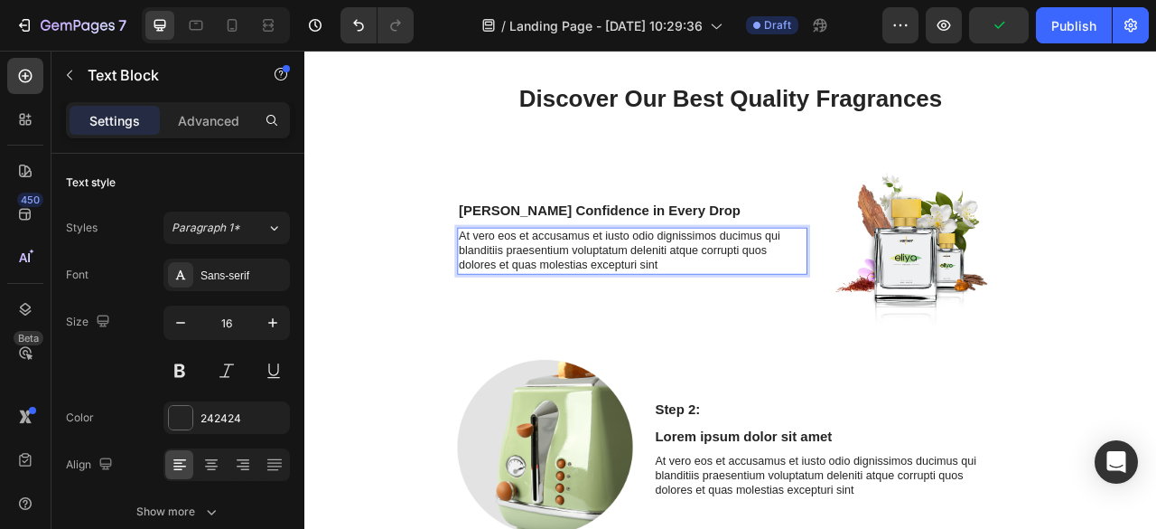
click at [812, 327] on p "At vero eos et accusamus et iusto odio dignissimos ducimus qui blanditiis praes…" at bounding box center [722, 305] width 442 height 56
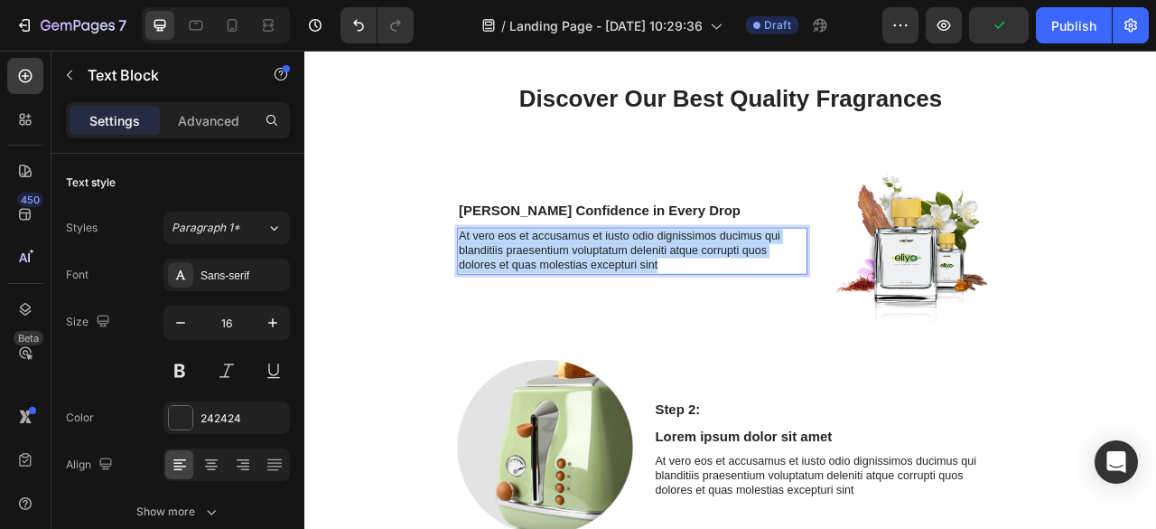
click at [812, 327] on p "At vero eos et accusamus et iusto odio dignissimos ducimus qui blanditiis praes…" at bounding box center [722, 305] width 442 height 56
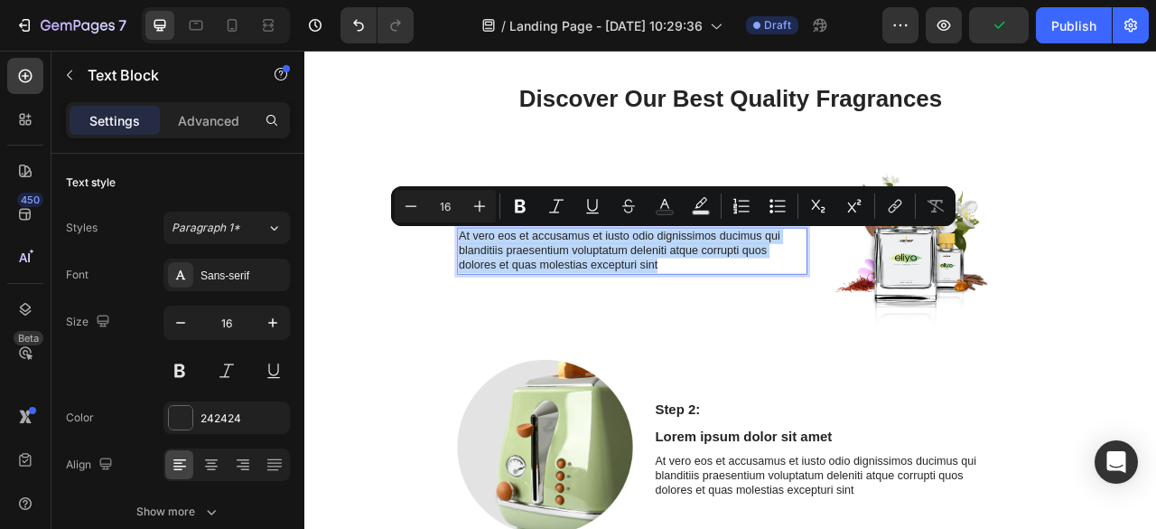
click at [812, 327] on p "At vero eos et accusamus et iusto odio dignissimos ducimus qui blanditiis praes…" at bounding box center [722, 305] width 442 height 56
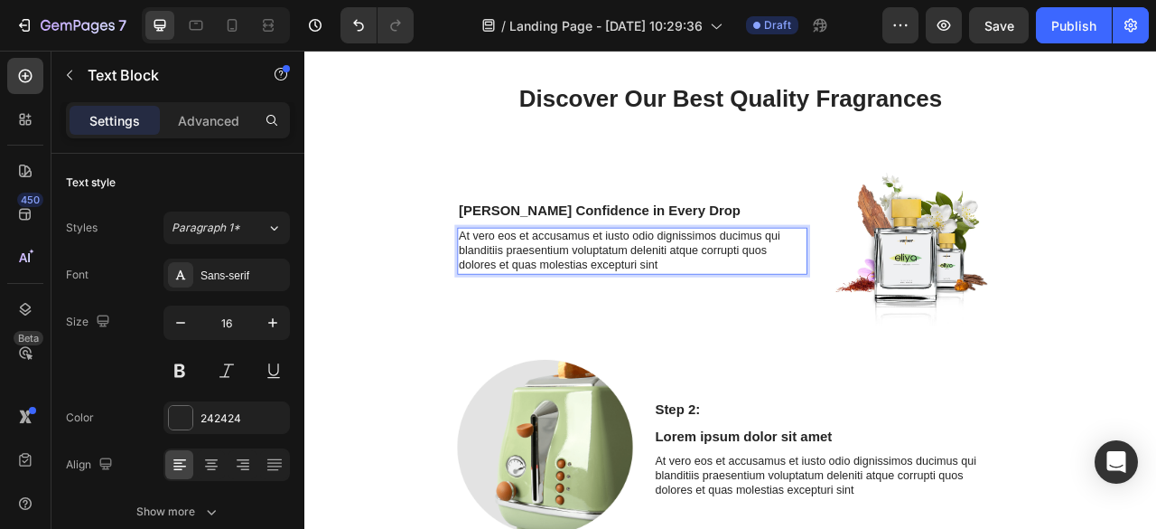
scroll to position [3590, 0]
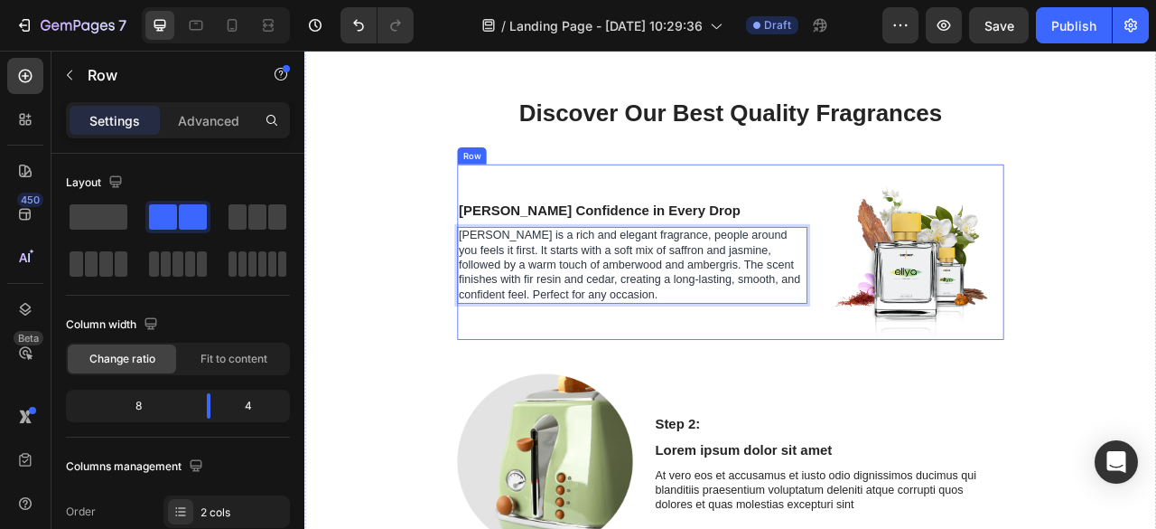
click at [847, 387] on div "[PERSON_NAME] Confidence in Every Drop Text Block [PERSON_NAME] is a rich and e…" at bounding box center [721, 306] width 445 height 223
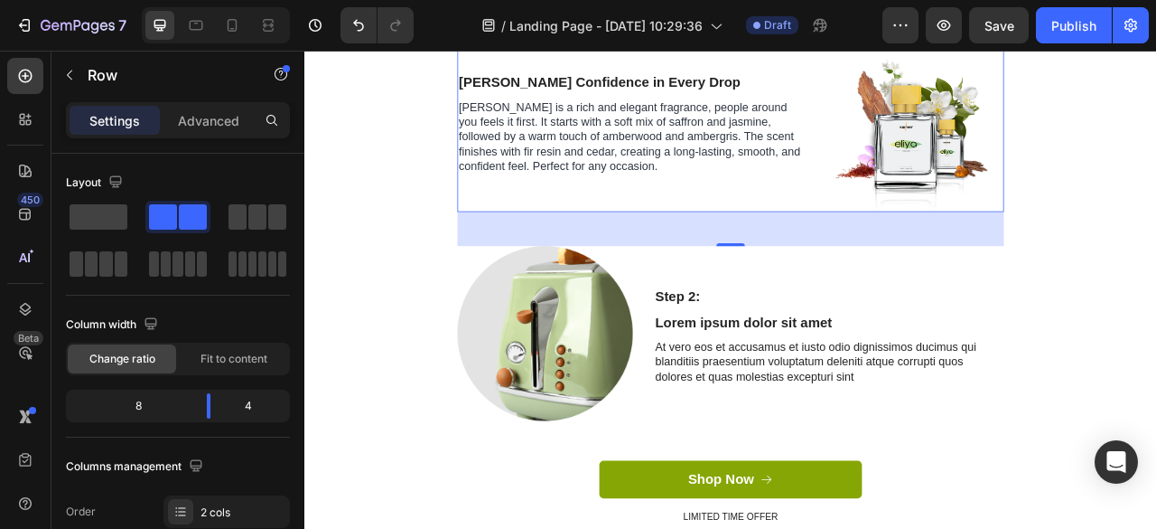
scroll to position [3764, 0]
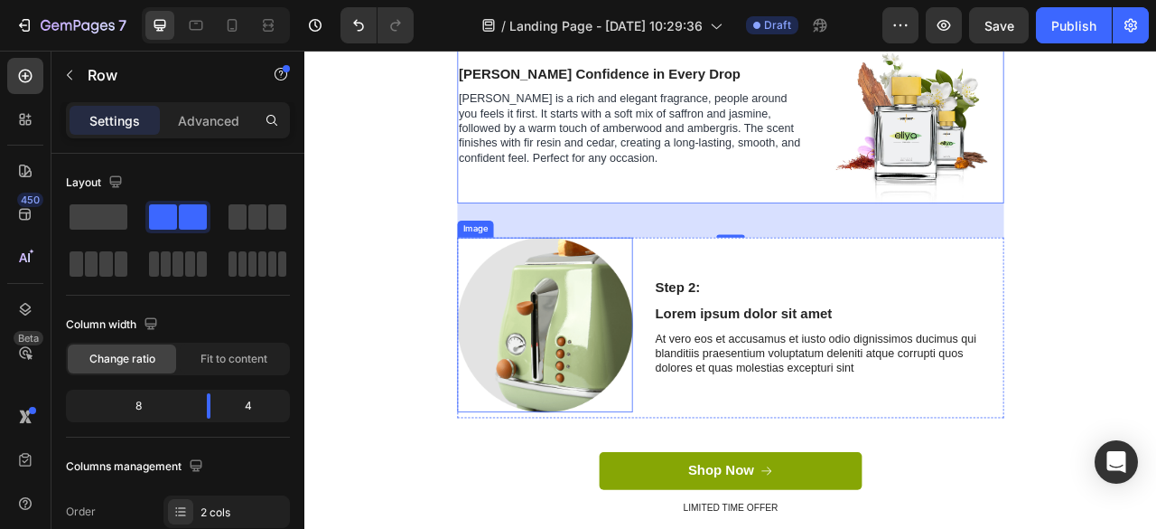
click at [643, 407] on img at bounding box center [610, 399] width 223 height 223
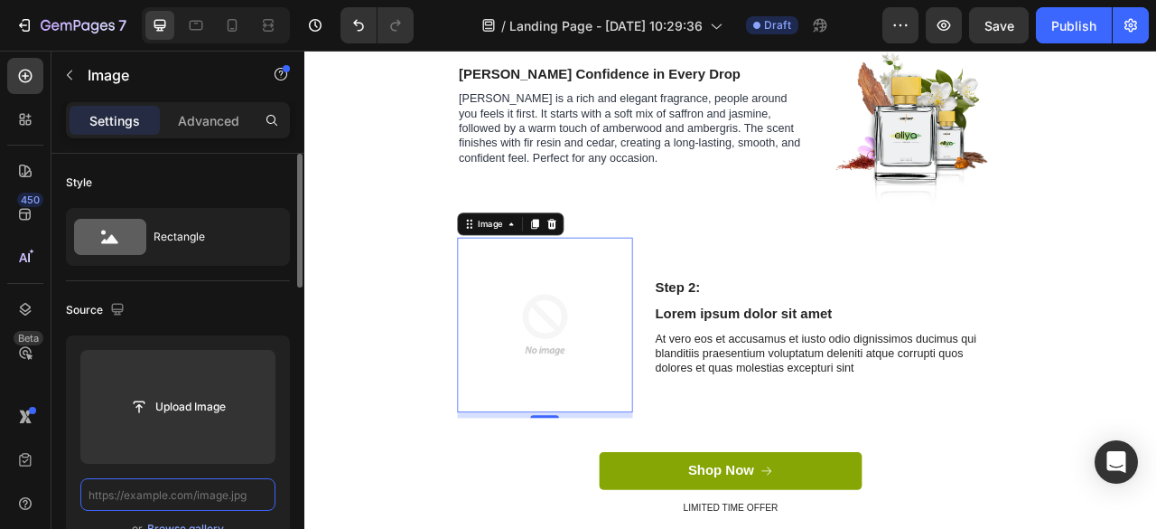
scroll to position [0, 0]
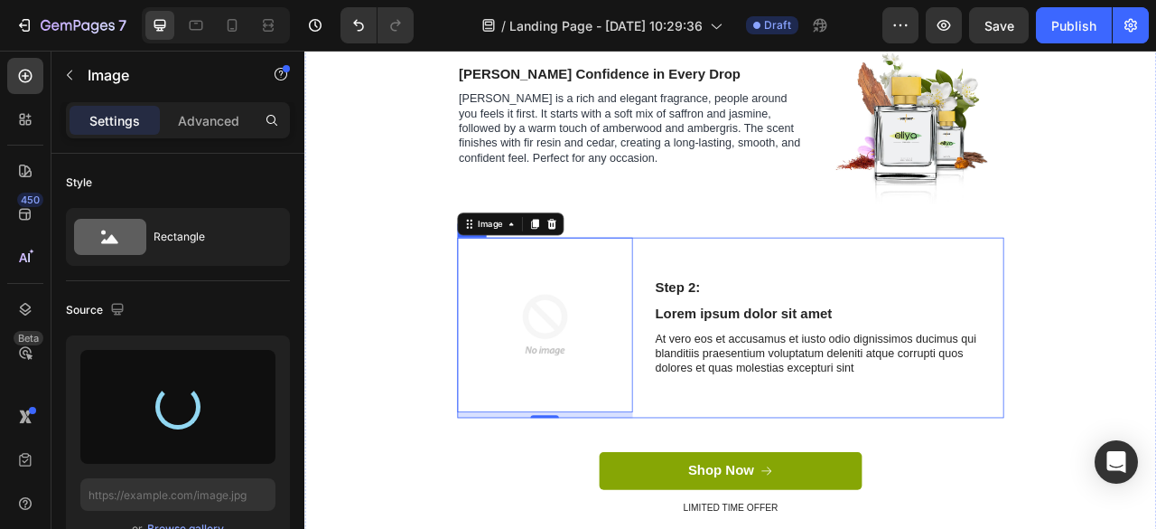
type input "[URL][DOMAIN_NAME]"
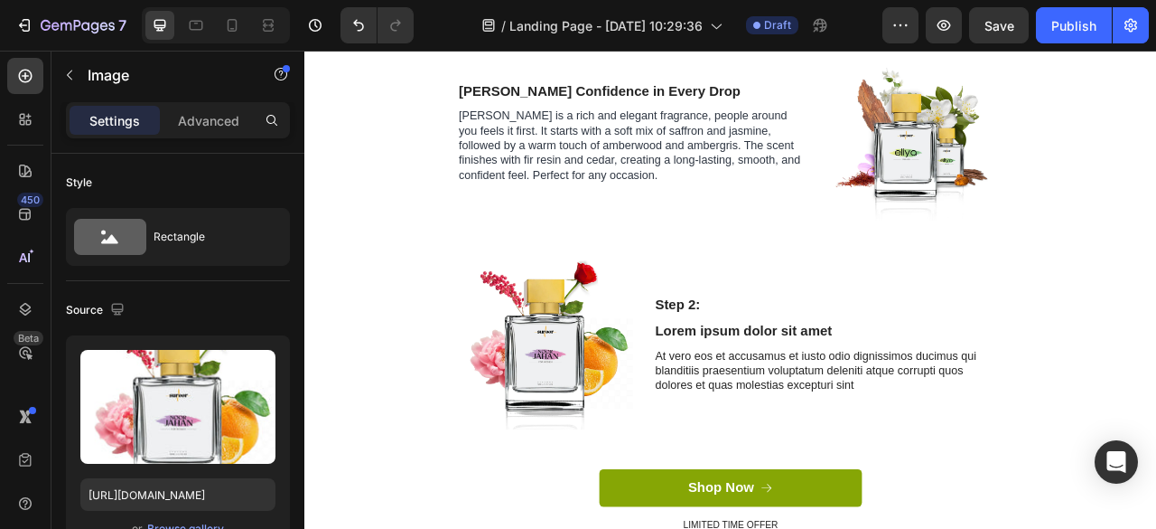
scroll to position [3751, 0]
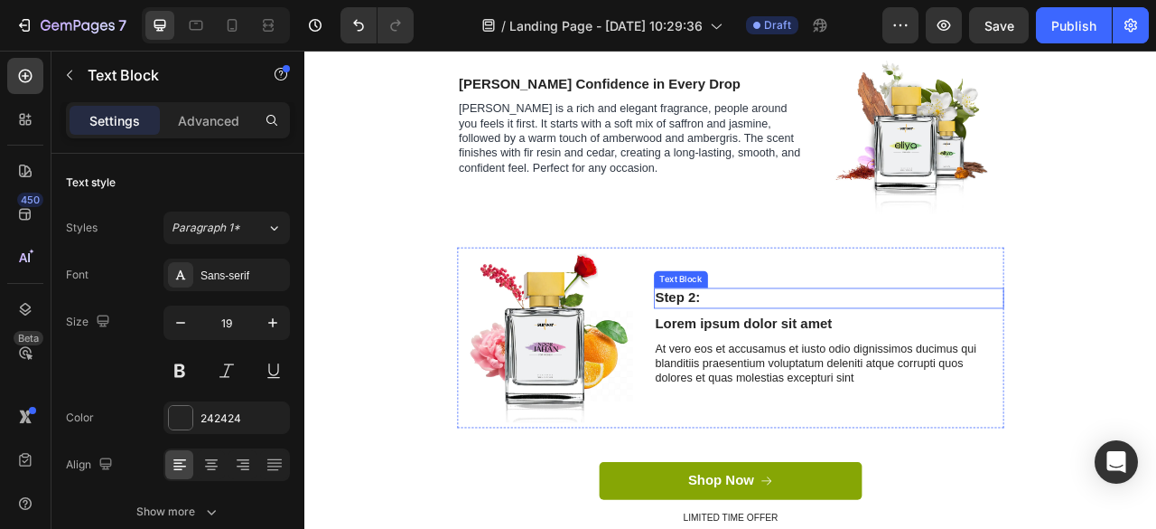
click at [864, 374] on p "Step 2:" at bounding box center [972, 365] width 442 height 23
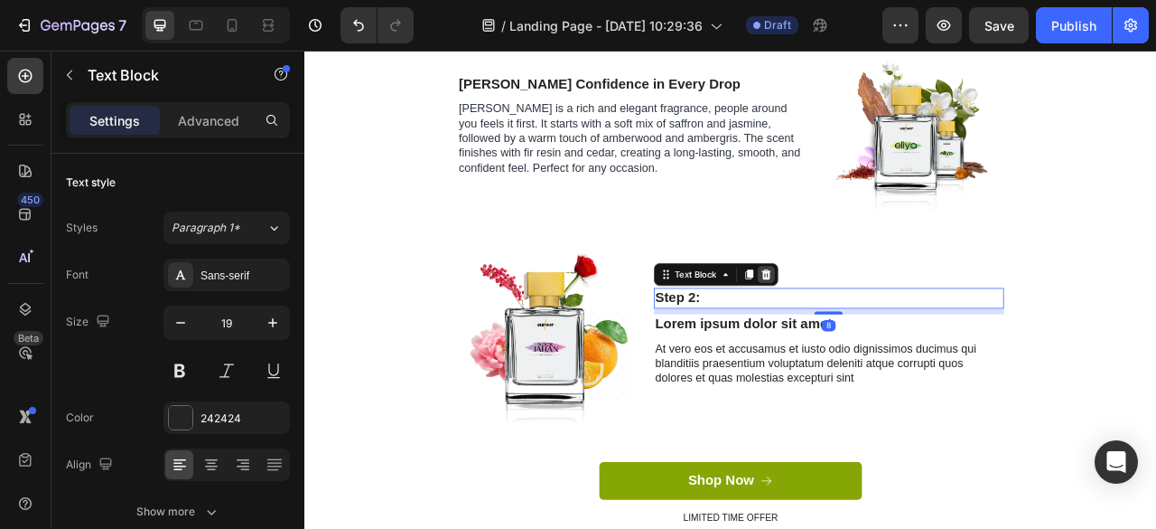
click at [886, 337] on icon at bounding box center [891, 335] width 12 height 13
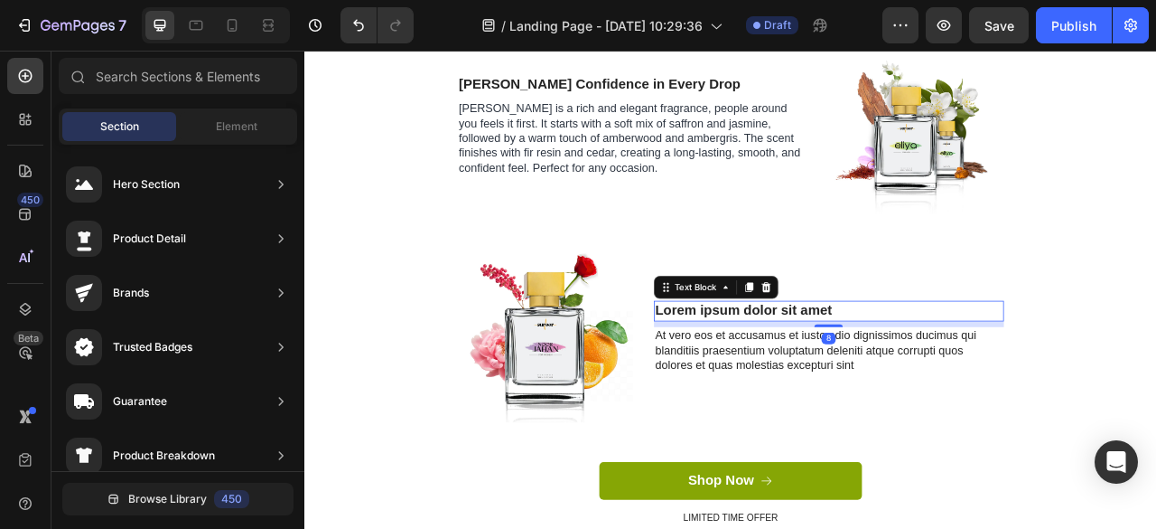
click at [1024, 370] on p "Lorem ipsum dolor sit amet" at bounding box center [972, 381] width 442 height 23
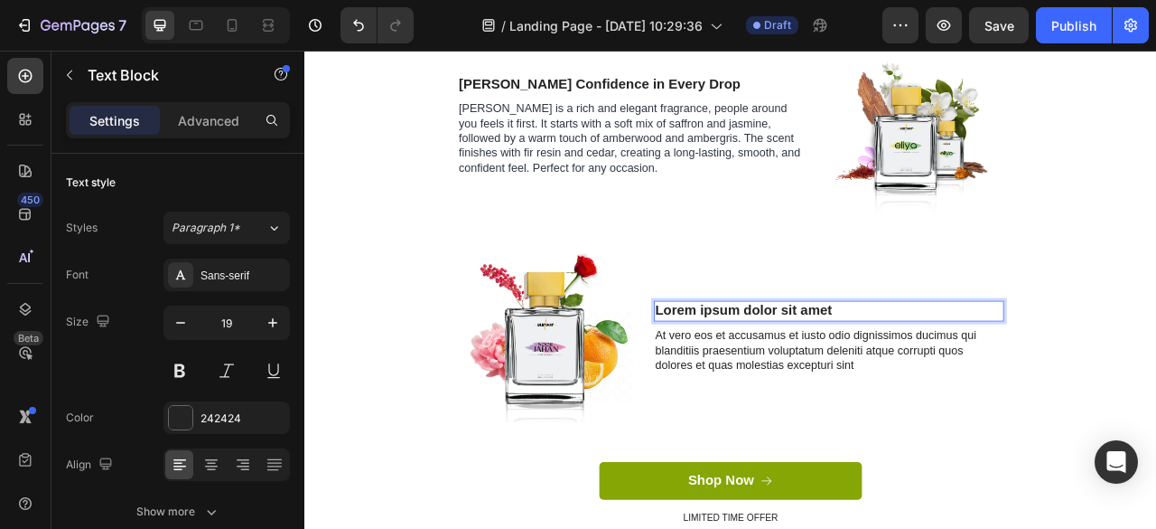
click at [1024, 370] on p "Lorem ipsum dolor sit amet" at bounding box center [972, 381] width 442 height 23
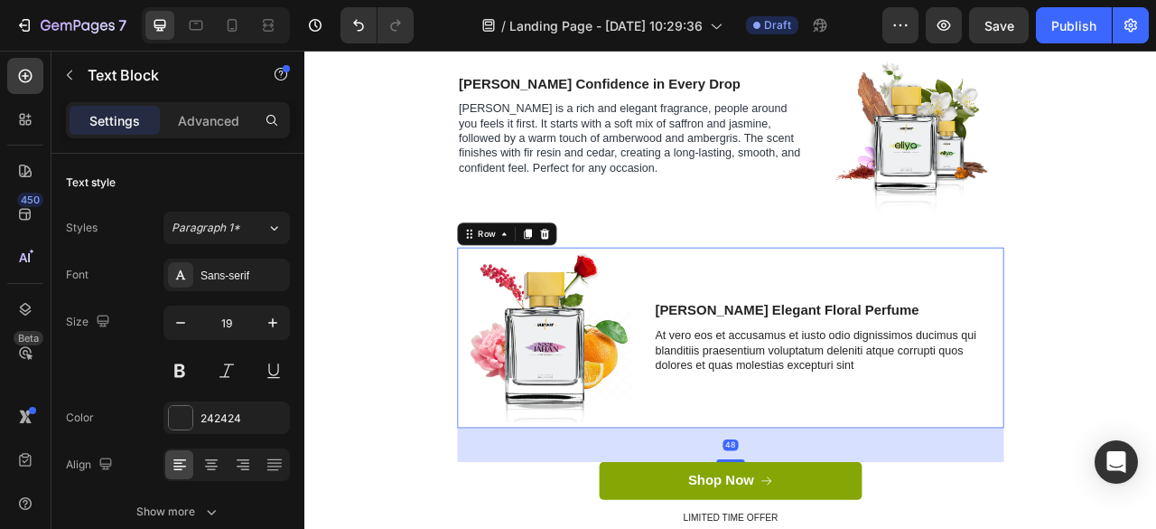
click at [1058, 466] on div "[PERSON_NAME] Elegant Floral Perfume Text Block At vero eos et accusamus et ius…" at bounding box center [971, 416] width 445 height 230
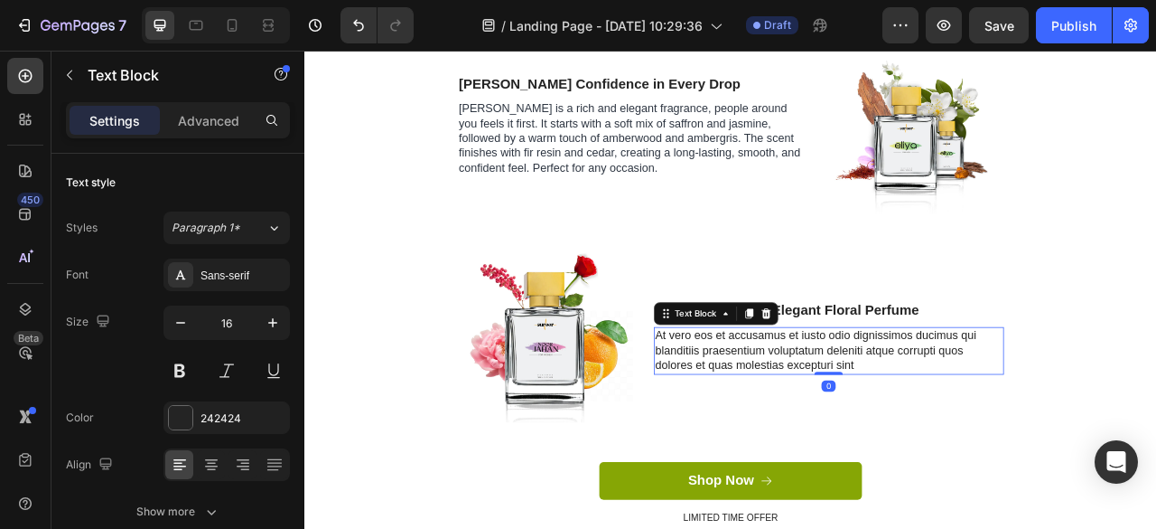
click at [1013, 453] on p "At vero eos et accusamus et iusto odio dignissimos ducimus qui blanditiis praes…" at bounding box center [972, 432] width 442 height 56
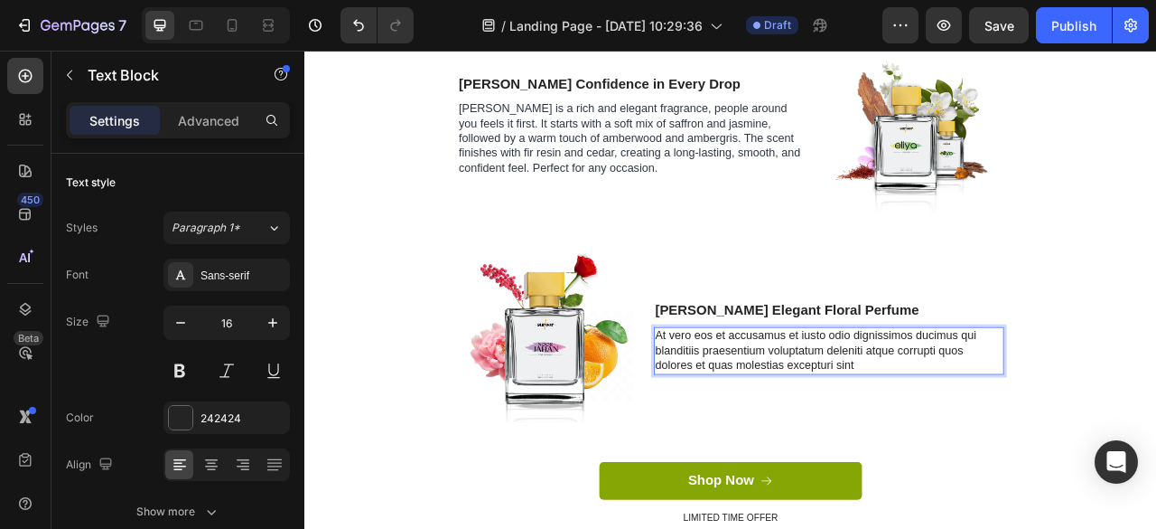
click at [1013, 453] on p "At vero eos et accusamus et iusto odio dignissimos ducimus qui blanditiis praes…" at bounding box center [972, 432] width 442 height 56
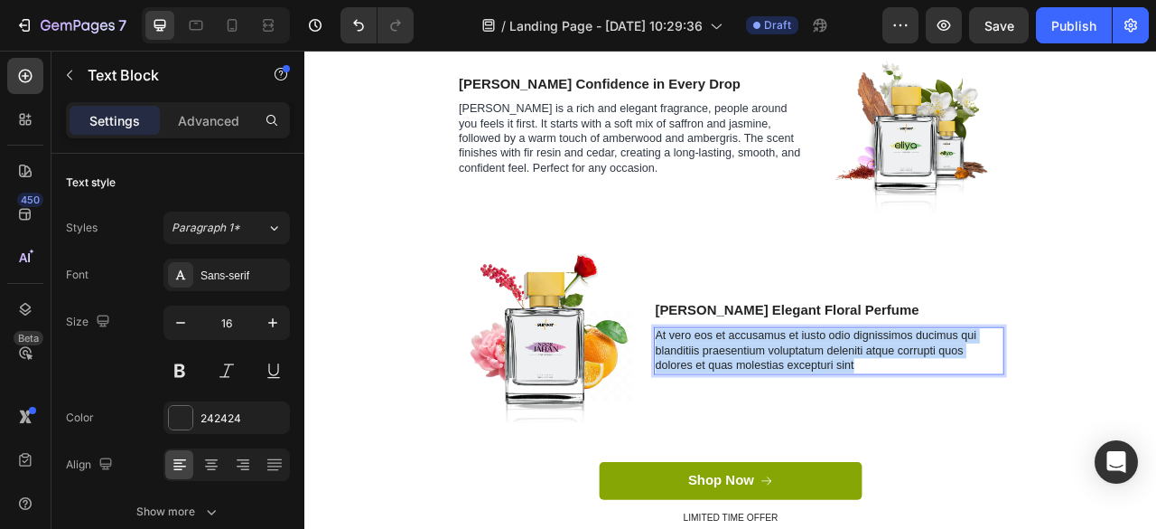
click at [1013, 453] on p "At vero eos et accusamus et iusto odio dignissimos ducimus qui blanditiis praes…" at bounding box center [972, 432] width 442 height 56
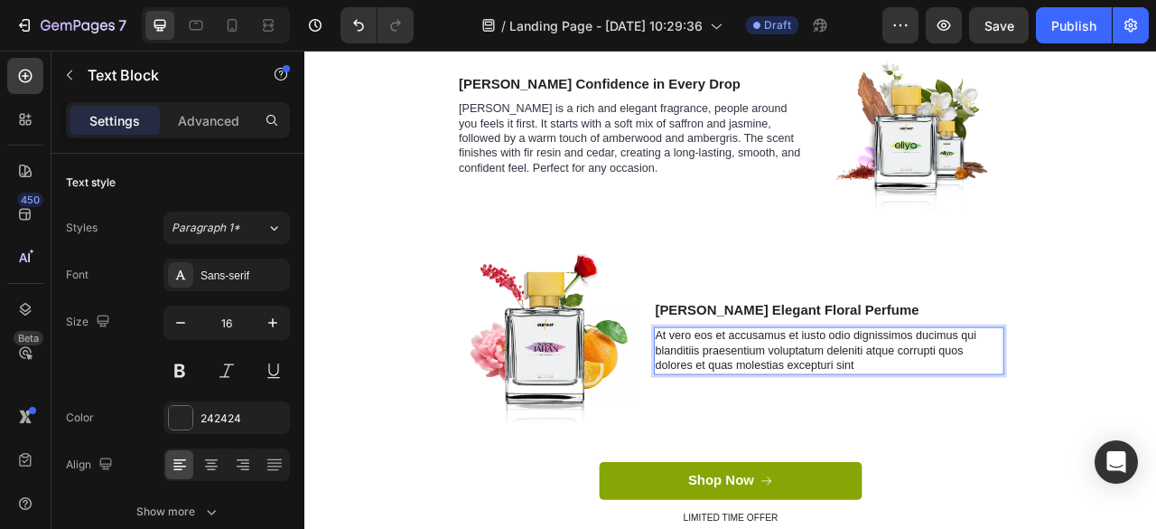
scroll to position [3733, 0]
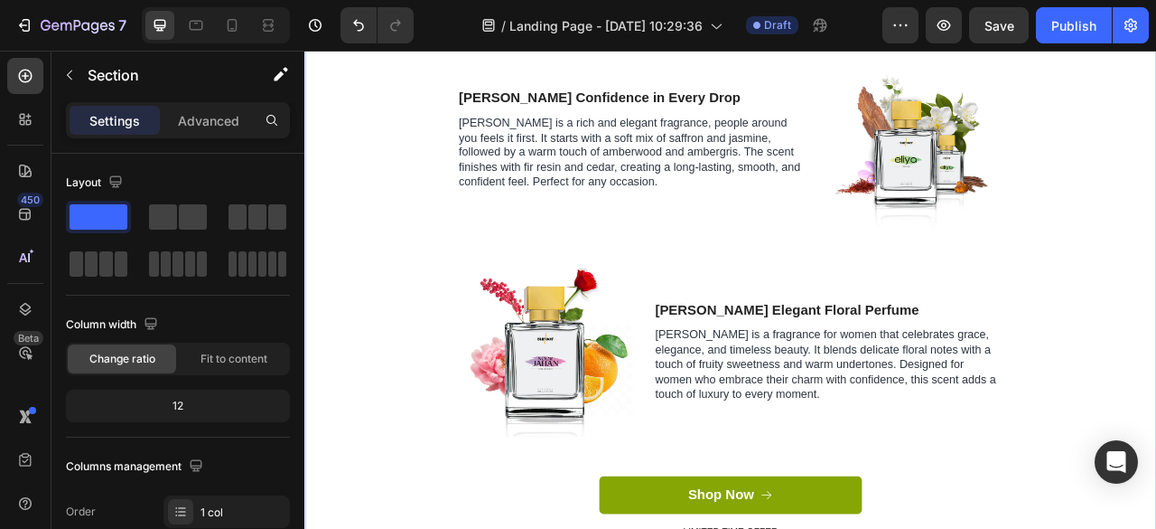
click at [1156, 473] on div "Discover Our Best Quality Fragrances Heading Row Eliya Confidence in Every Drop…" at bounding box center [846, 334] width 1057 height 735
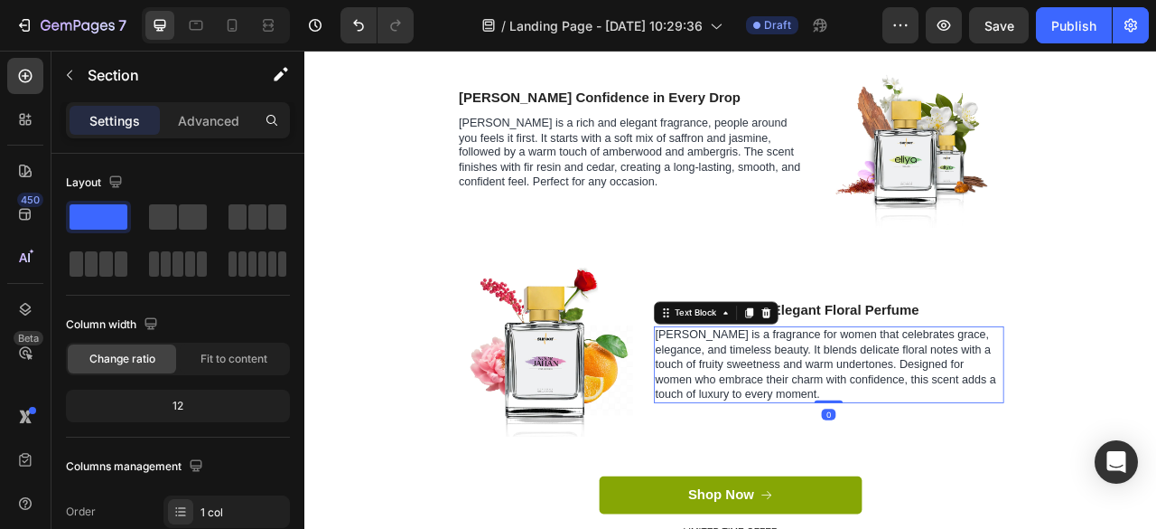
click at [788, 416] on span "[PERSON_NAME] is a fragrance for women that celebrates grace, elegance, and tim…" at bounding box center [968, 449] width 434 height 90
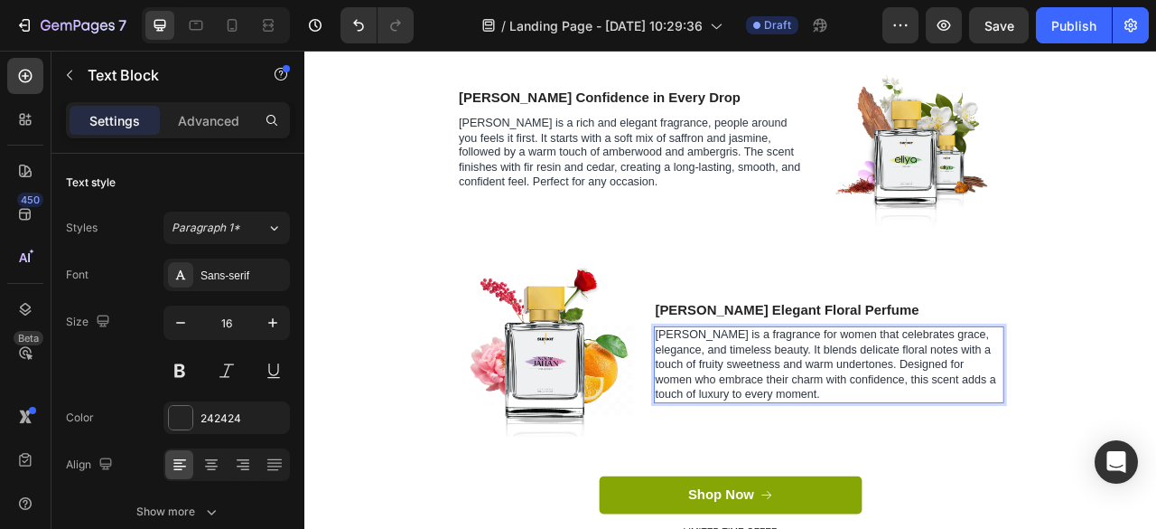
click at [788, 416] on span "[PERSON_NAME] is a fragrance for women that celebrates grace, elegance, and tim…" at bounding box center [968, 449] width 434 height 90
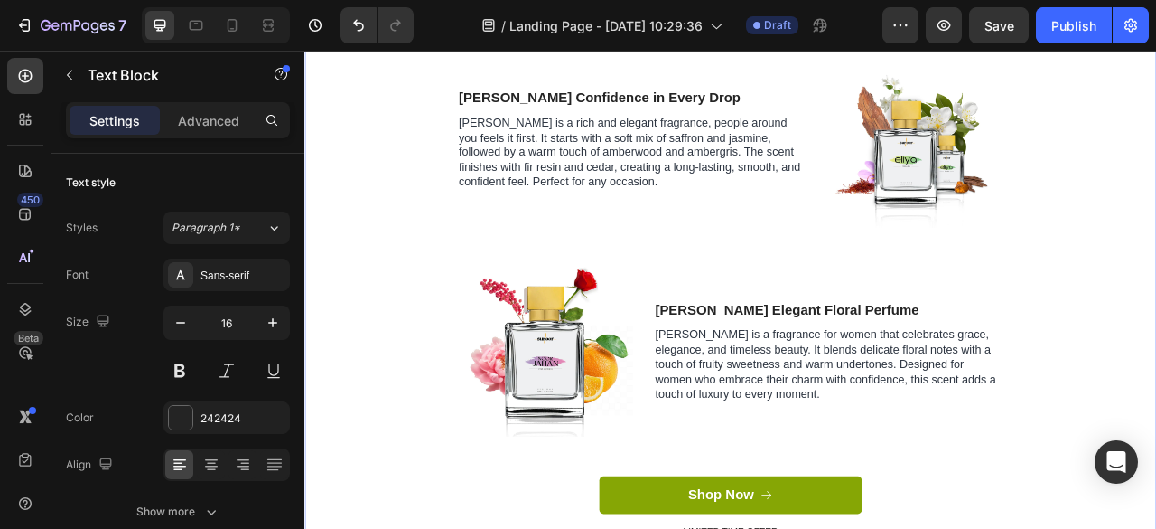
click at [1156, 487] on div "Discover Our Best Quality Fragrances Heading Row Eliya Confidence in Every Drop…" at bounding box center [846, 334] width 1057 height 735
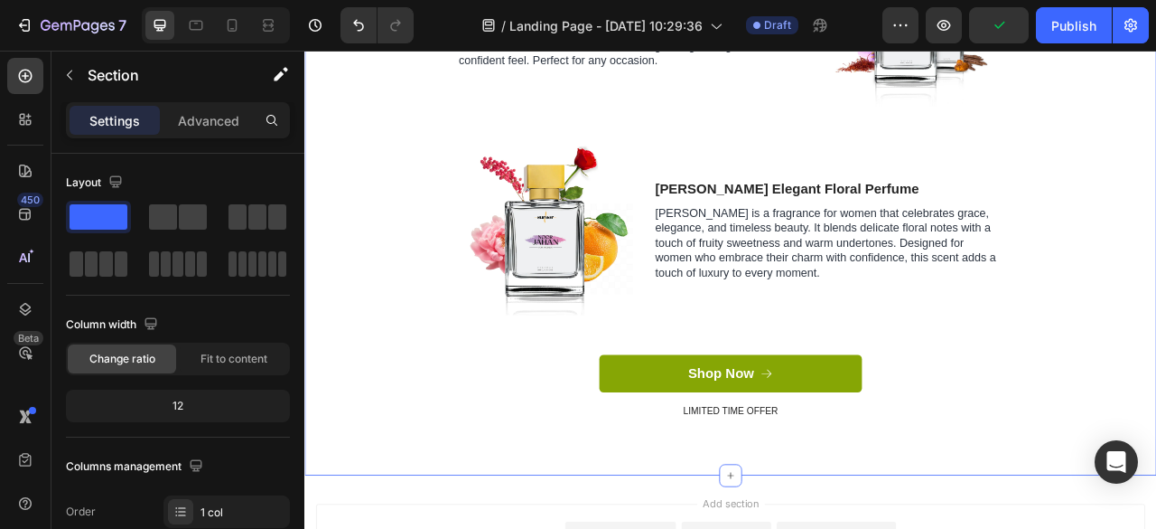
scroll to position [3895, 0]
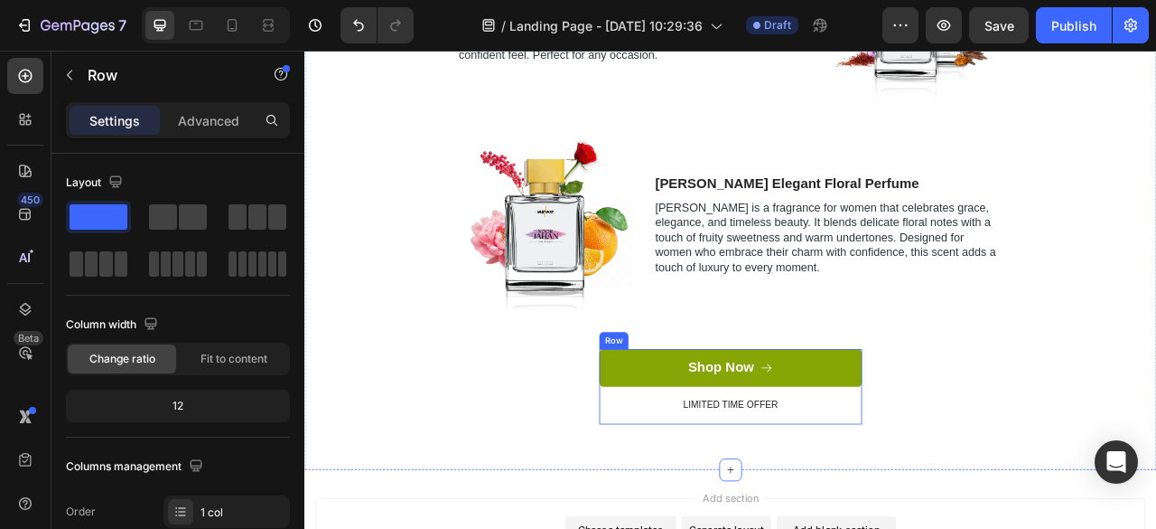
click at [975, 516] on div "Shop Now Button LIMITED TIME OFFER Text Block" at bounding box center [846, 478] width 334 height 96
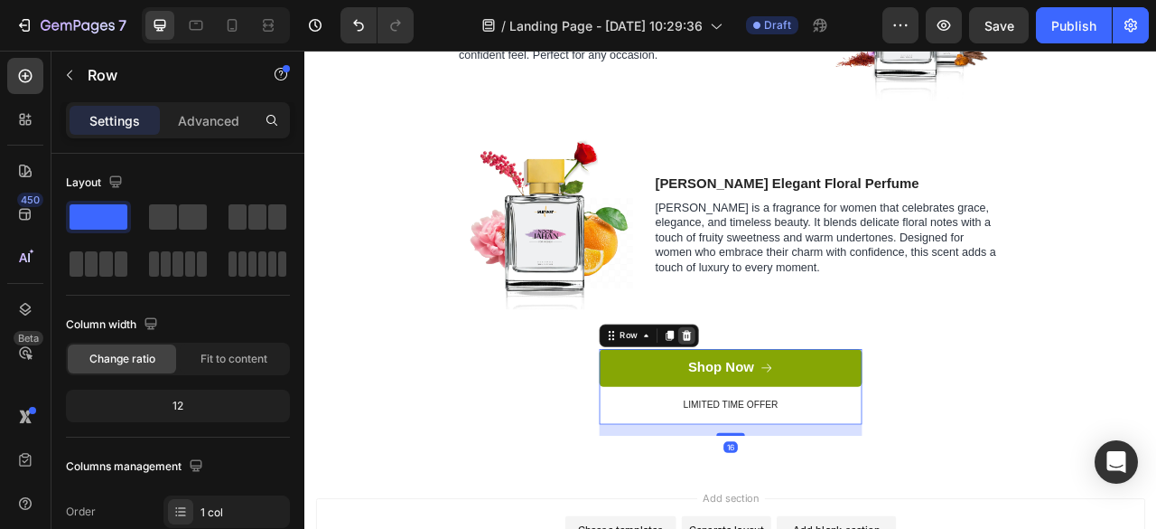
click at [782, 404] on div at bounding box center [791, 413] width 22 height 22
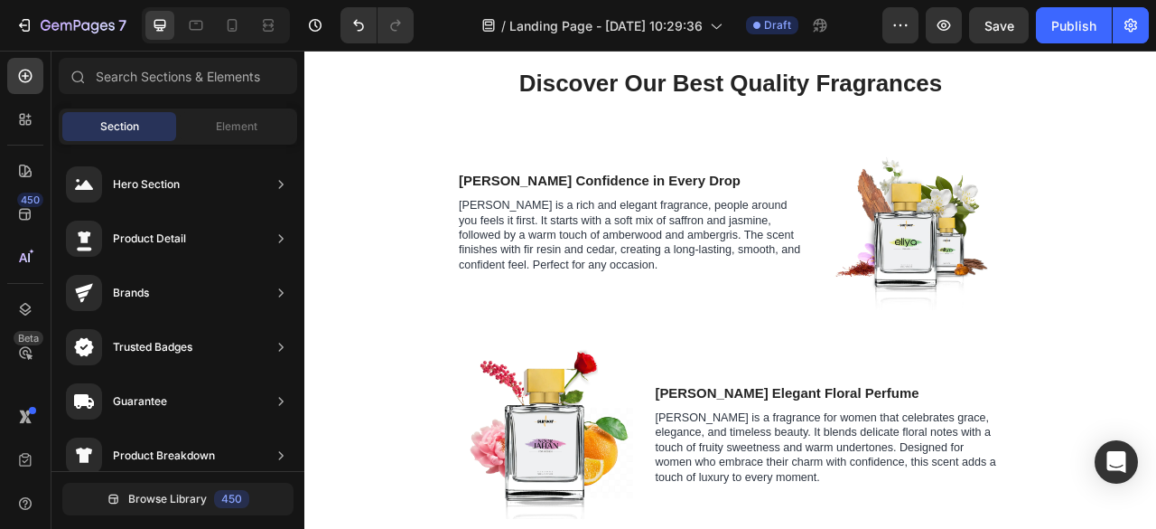
scroll to position [3627, 0]
click at [23, 70] on icon at bounding box center [26, 77] width 14 height 14
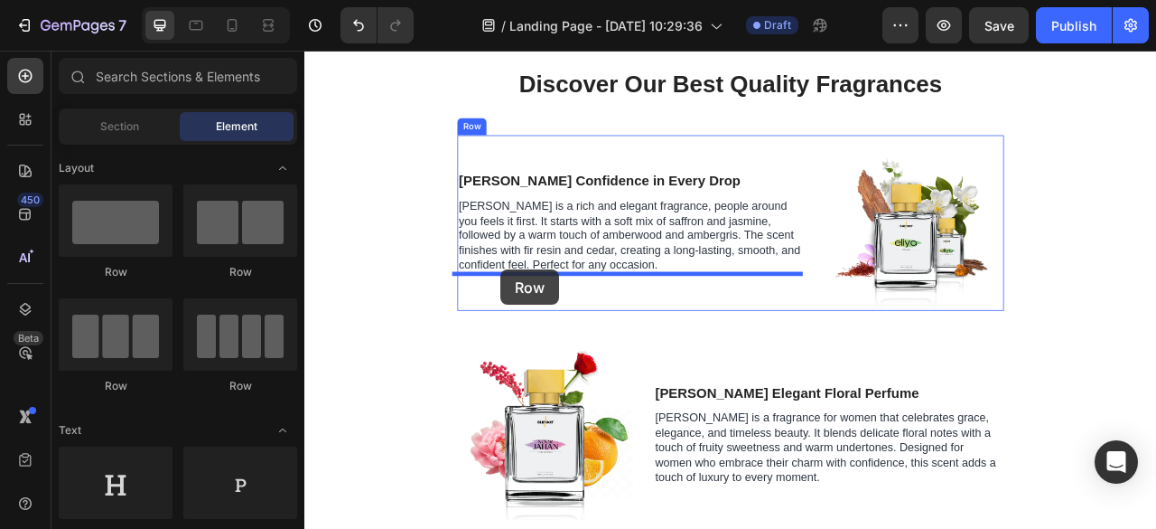
drag, startPoint x: 438, startPoint y: 268, endPoint x: 554, endPoint y: 329, distance: 130.5
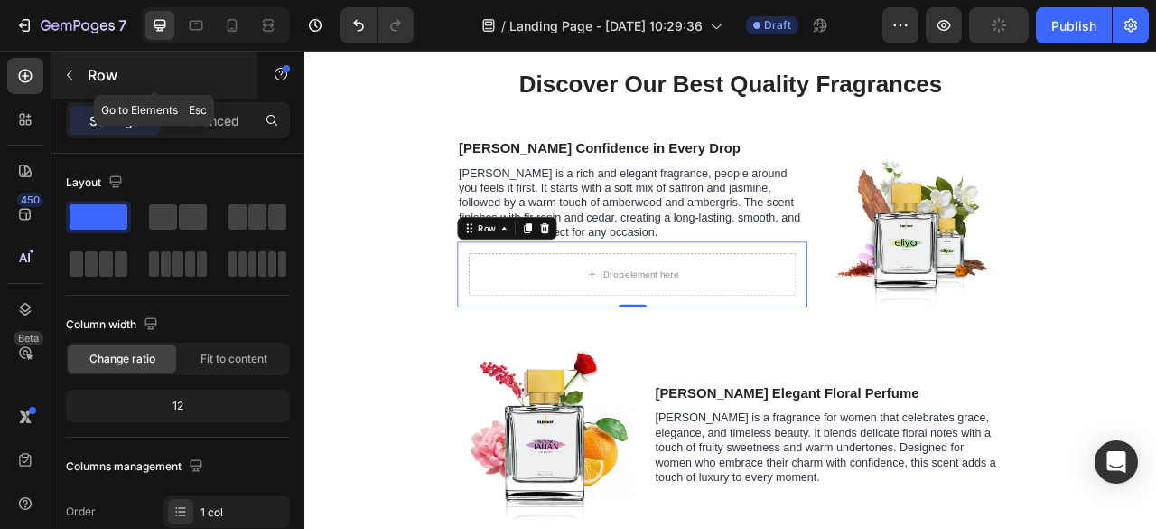
click at [70, 72] on icon "button" at bounding box center [69, 75] width 14 height 14
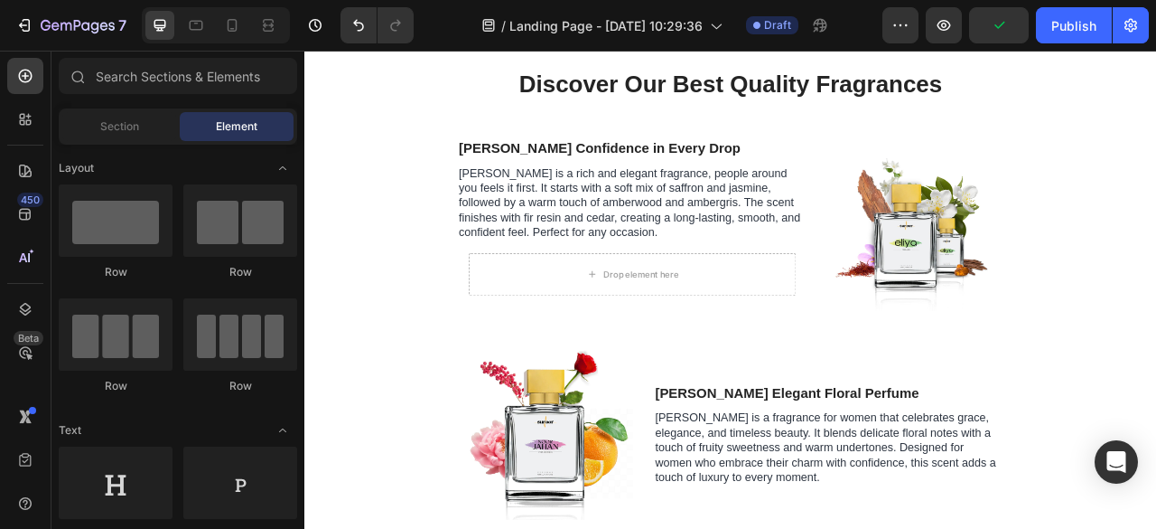
click at [216, 126] on span "Element" at bounding box center [237, 126] width 42 height 16
click at [195, 80] on input "text" at bounding box center [178, 76] width 239 height 36
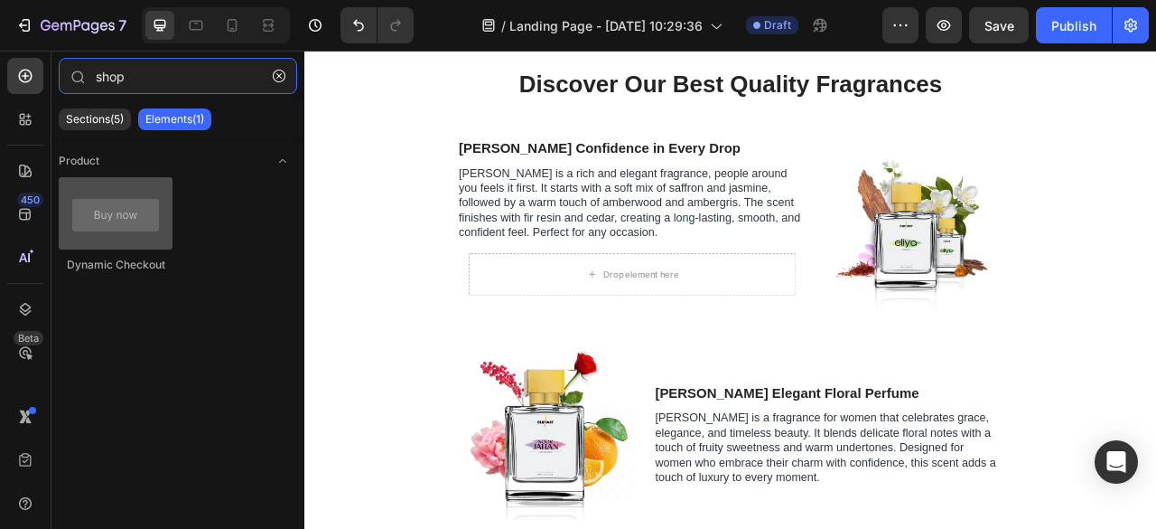
type input "shop"
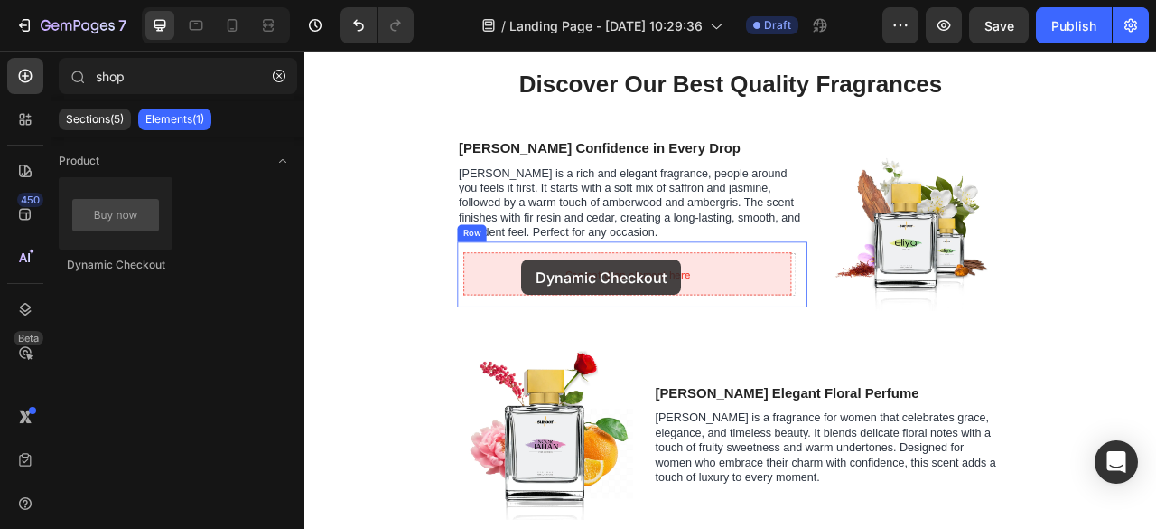
drag, startPoint x: 435, startPoint y: 268, endPoint x: 580, endPoint y: 316, distance: 153.1
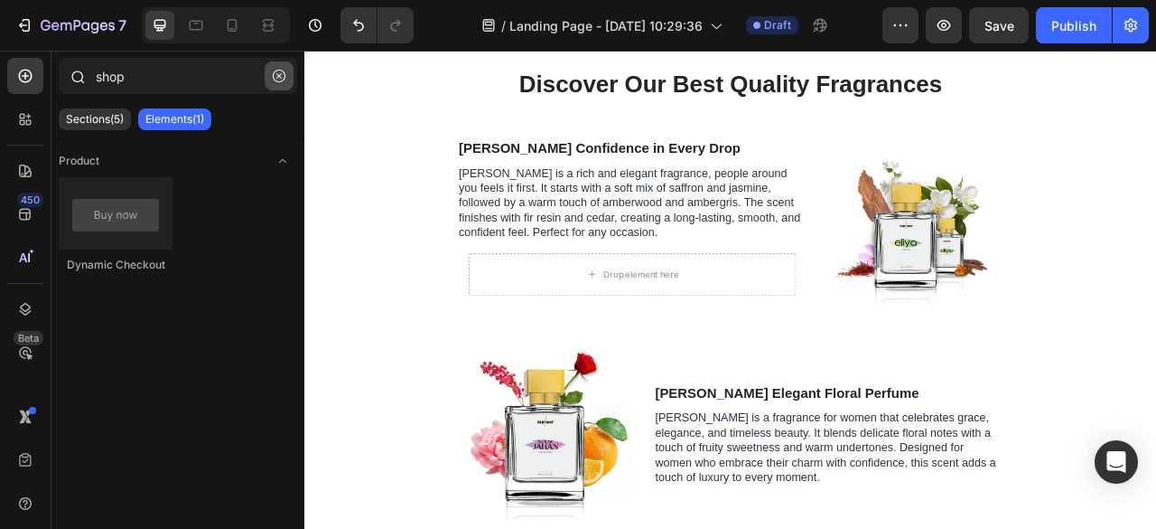
click at [273, 80] on icon "button" at bounding box center [279, 76] width 13 height 13
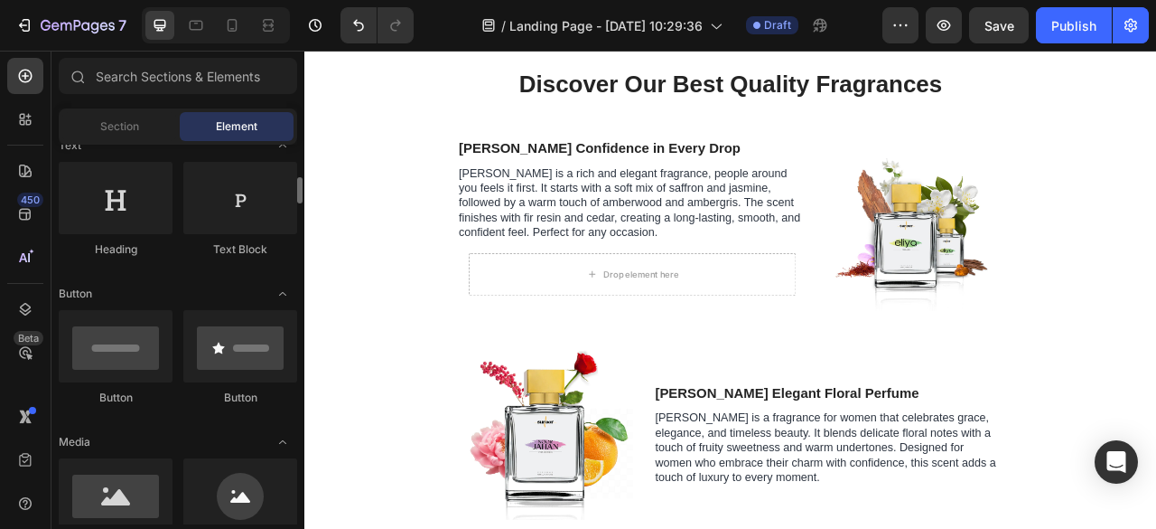
scroll to position [297, 0]
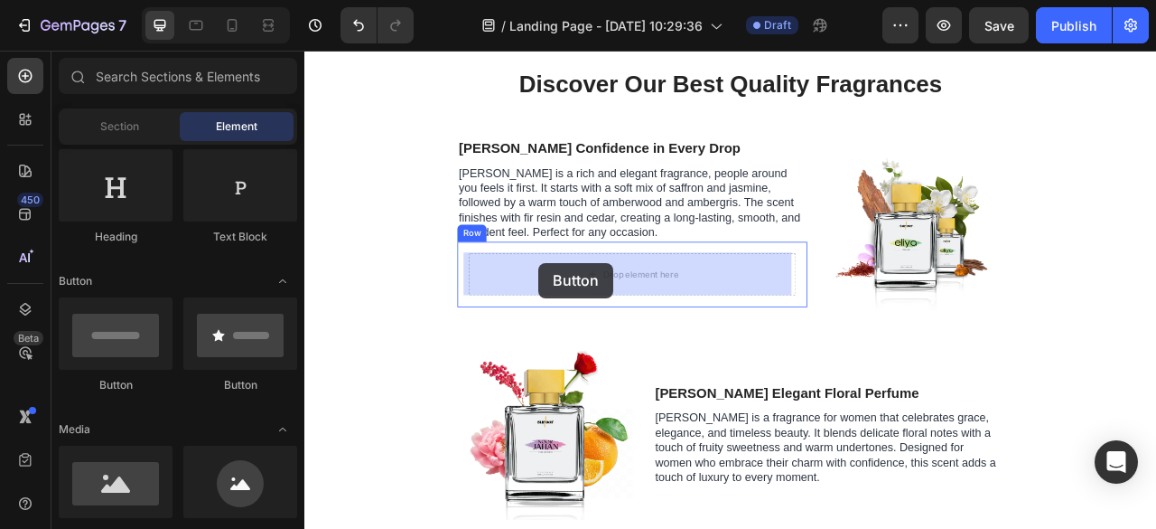
drag, startPoint x: 409, startPoint y: 386, endPoint x: 602, endPoint y: 321, distance: 203.1
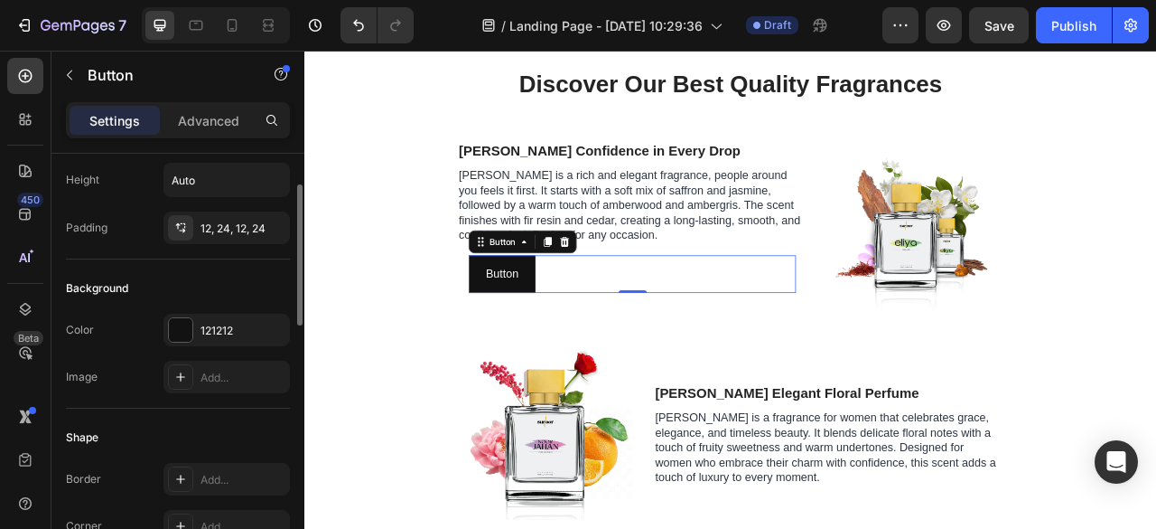
scroll to position [0, 0]
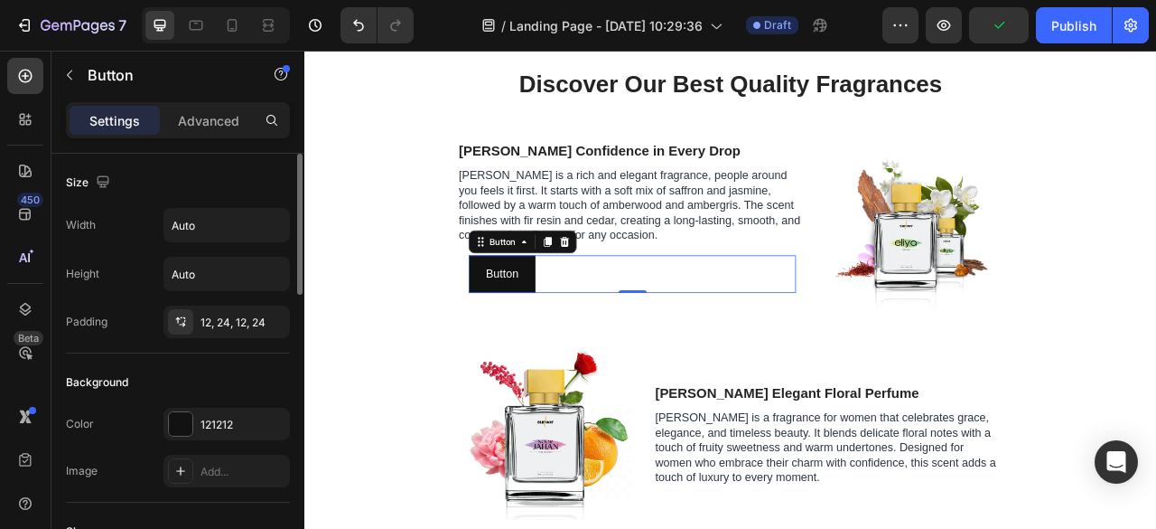
click at [219, 238] on input "Auto" at bounding box center [226, 225] width 125 height 33
click at [280, 220] on icon "button" at bounding box center [273, 225] width 18 height 18
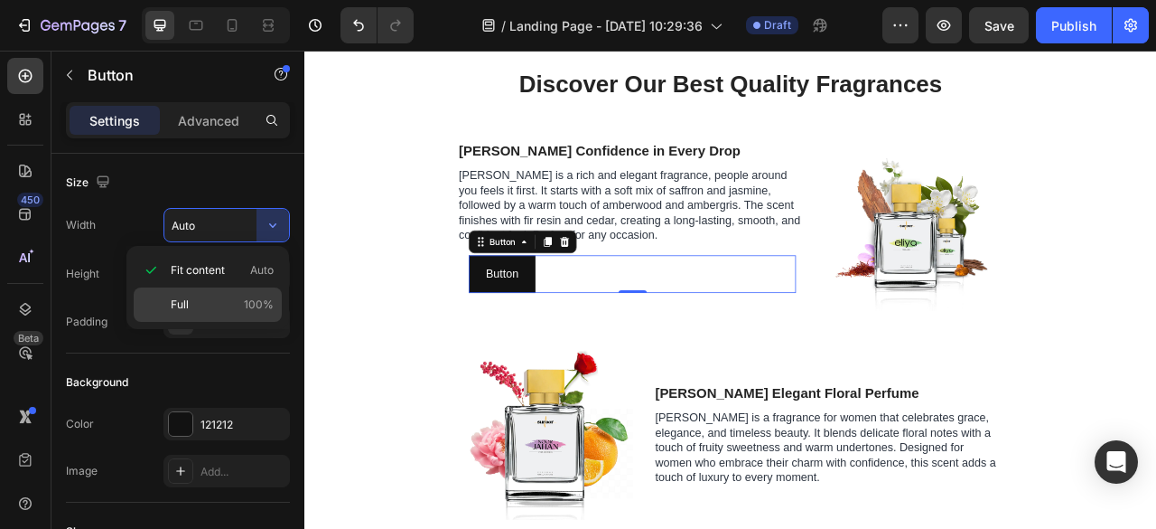
click at [208, 304] on p "Full 100%" at bounding box center [222, 304] width 103 height 16
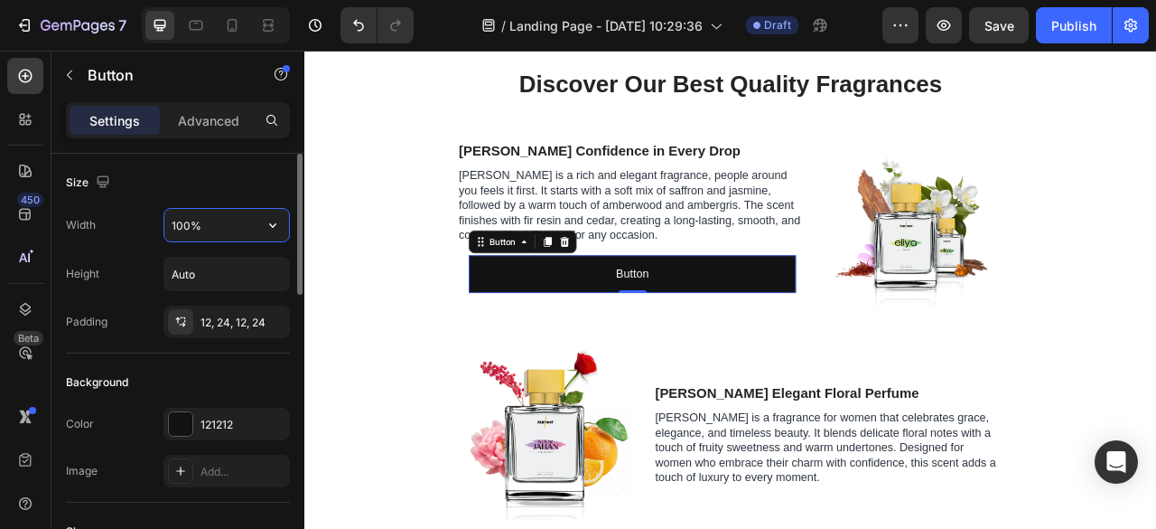
click at [192, 225] on input "100%" at bounding box center [226, 225] width 125 height 33
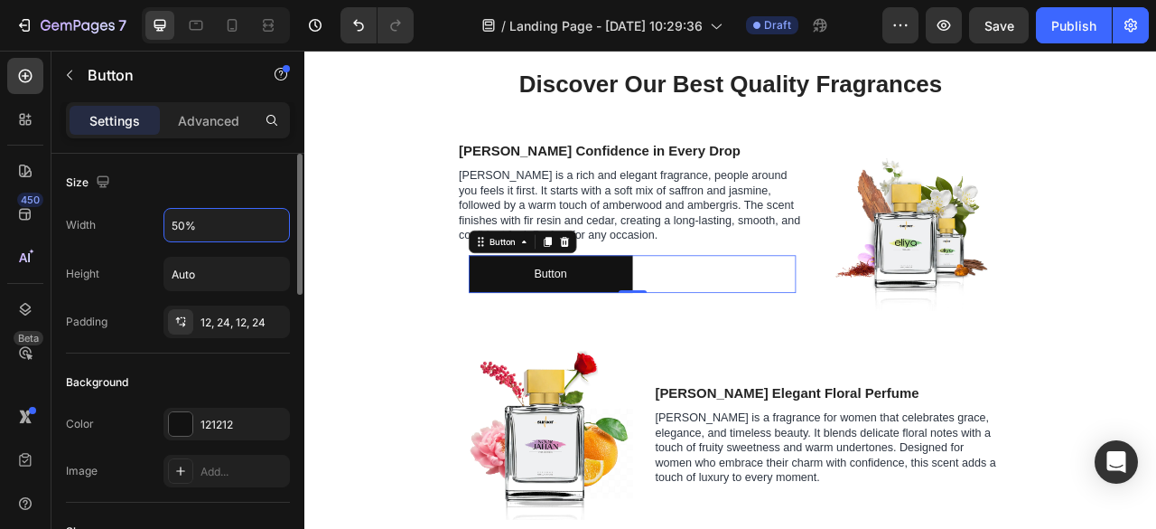
type input "50%"
click at [199, 181] on div "Size" at bounding box center [178, 182] width 224 height 29
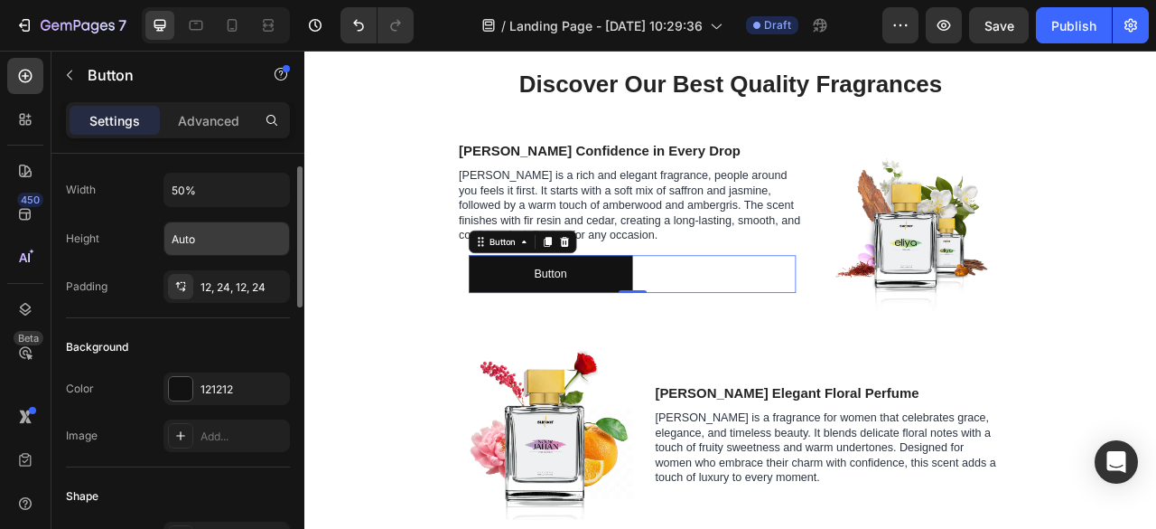
scroll to position [38, 0]
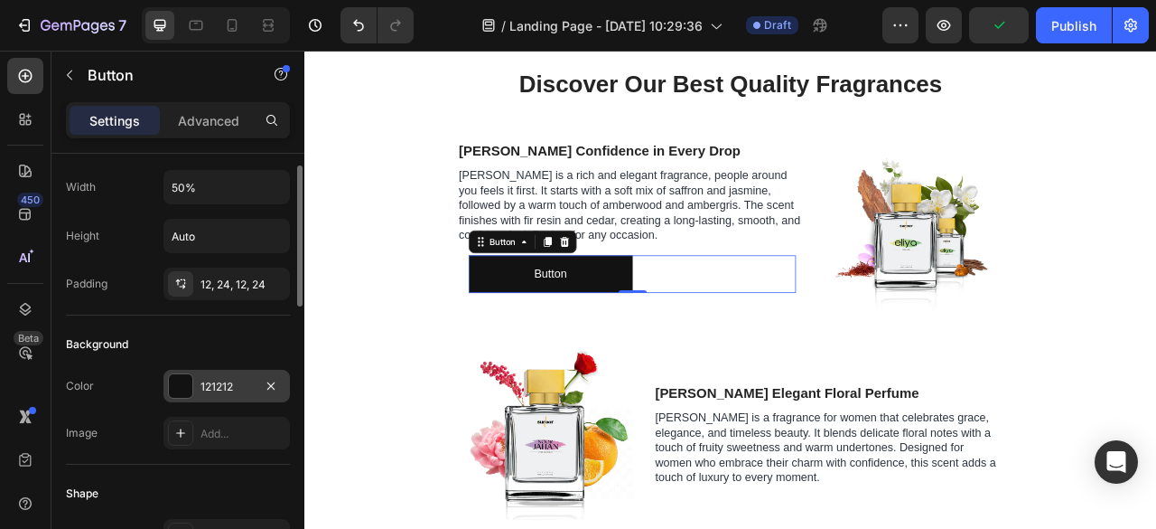
click at [223, 379] on div "121212" at bounding box center [227, 387] width 52 height 16
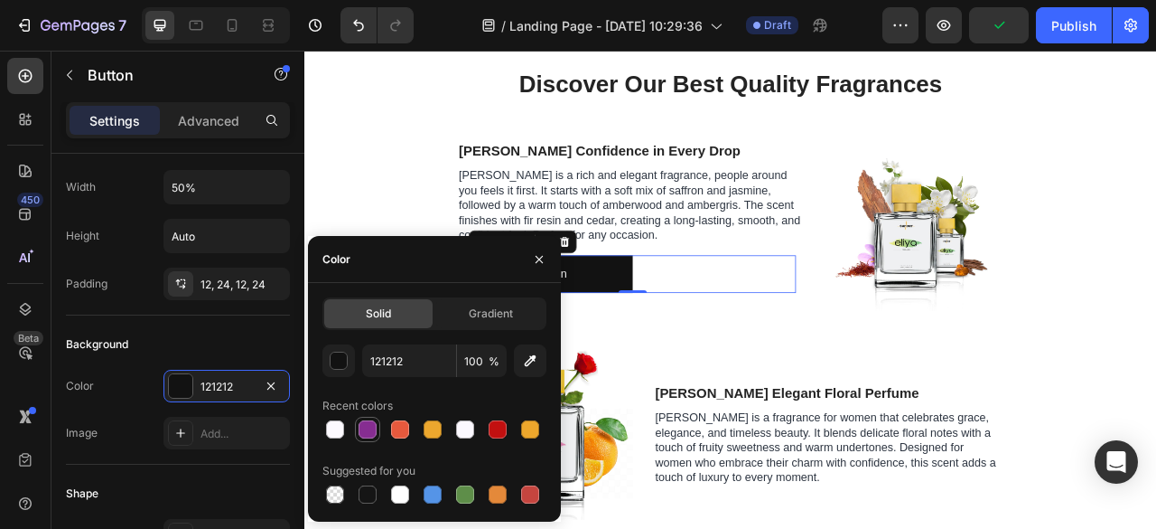
click at [367, 438] on div at bounding box center [368, 429] width 22 height 22
type input "862D91"
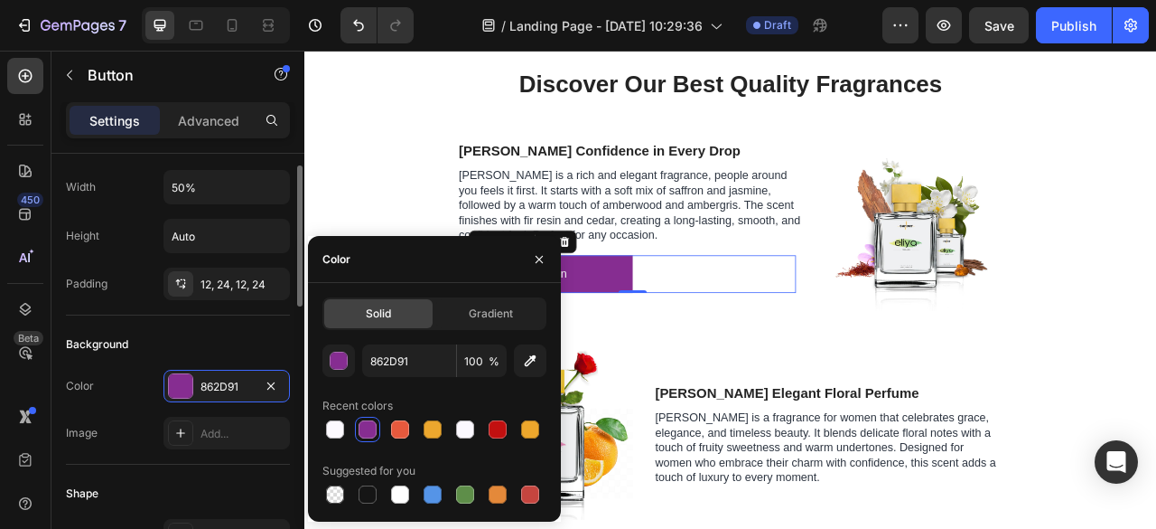
click at [235, 342] on div "Background" at bounding box center [178, 344] width 224 height 29
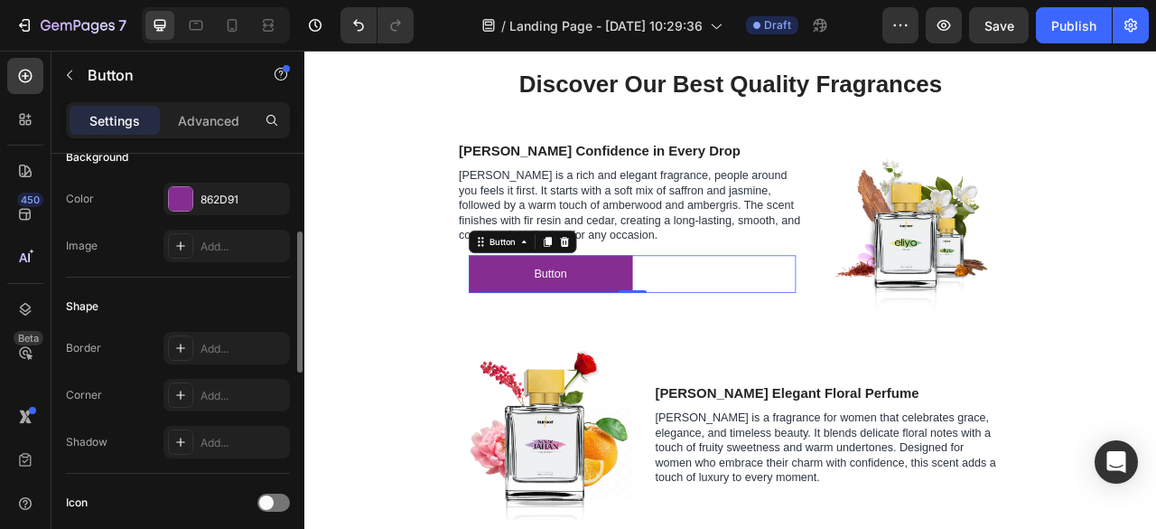
scroll to position [228, 0]
click at [235, 342] on div "Add..." at bounding box center [243, 346] width 85 height 16
click at [202, 385] on div "Add..." at bounding box center [243, 393] width 85 height 16
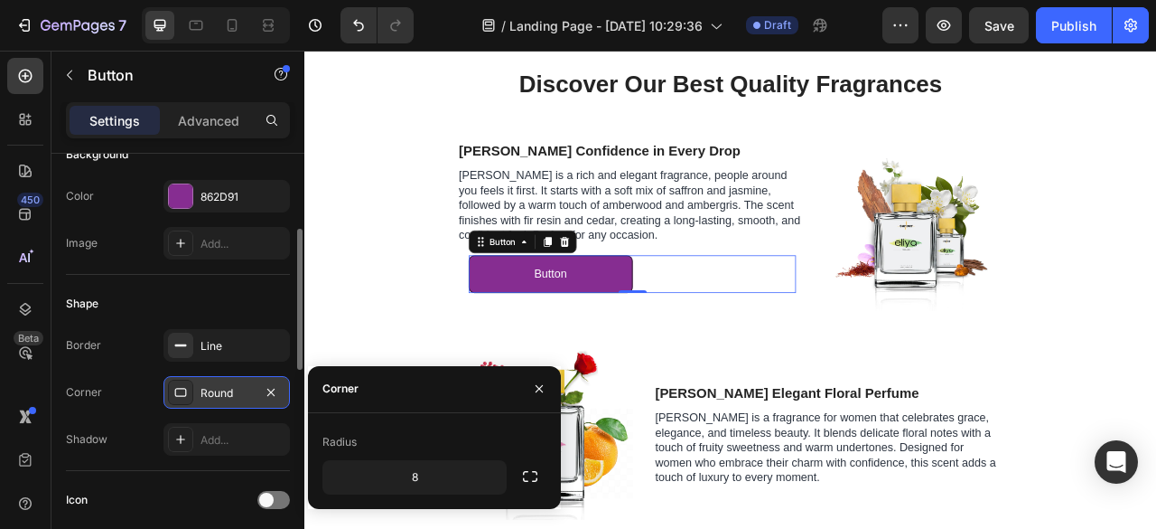
click at [463, 438] on div "Radius" at bounding box center [435, 441] width 224 height 29
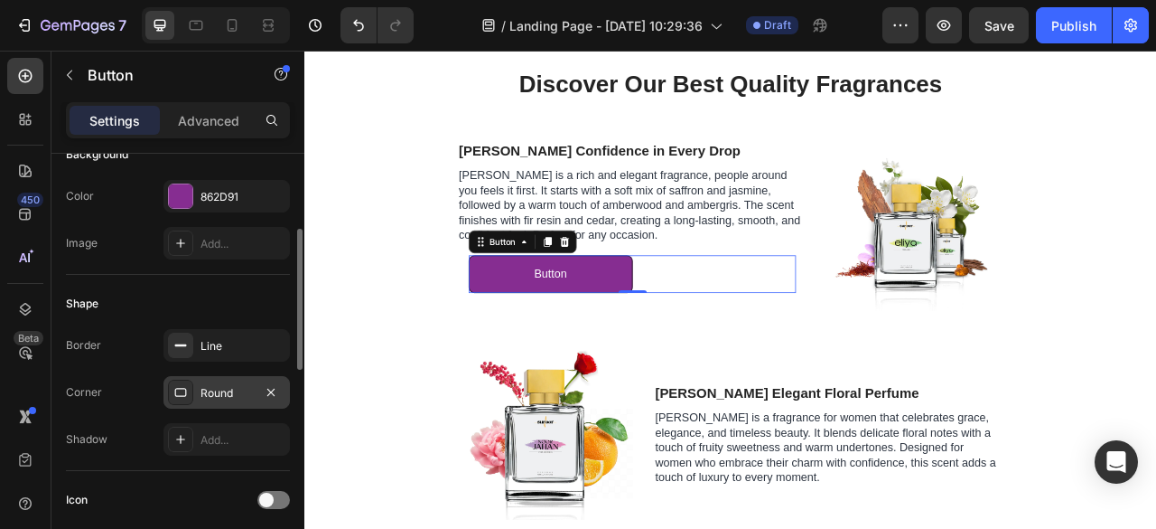
click at [235, 298] on div "Shape" at bounding box center [178, 303] width 224 height 29
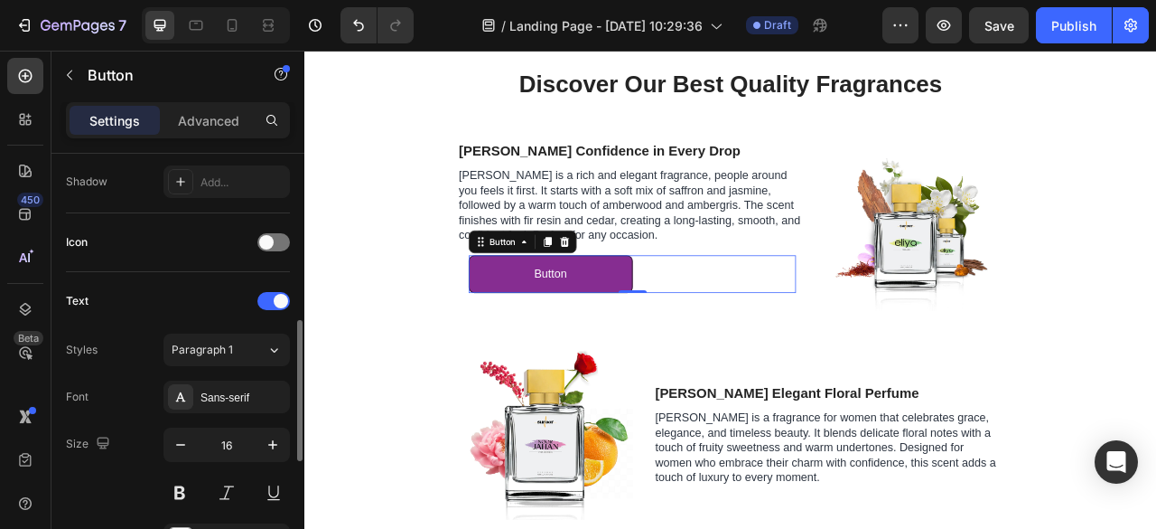
scroll to position [491, 0]
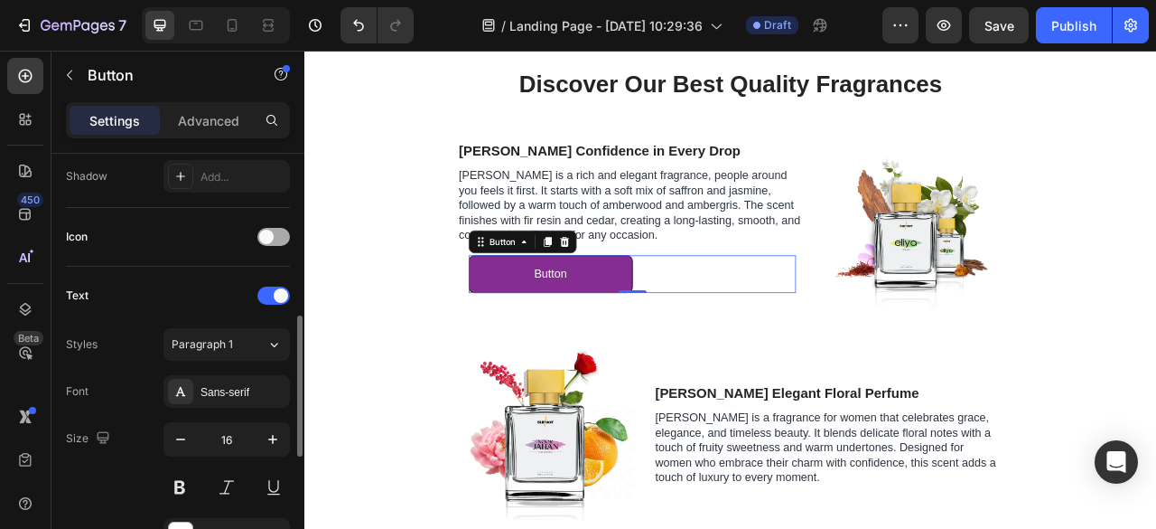
click at [277, 235] on div at bounding box center [273, 237] width 33 height 18
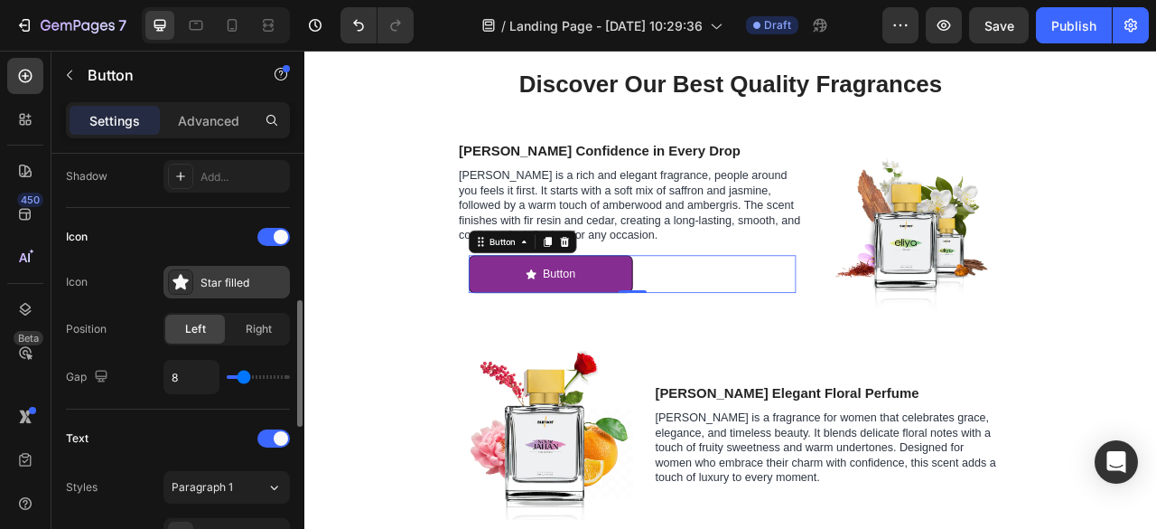
click at [242, 275] on div "Star filled" at bounding box center [243, 283] width 85 height 16
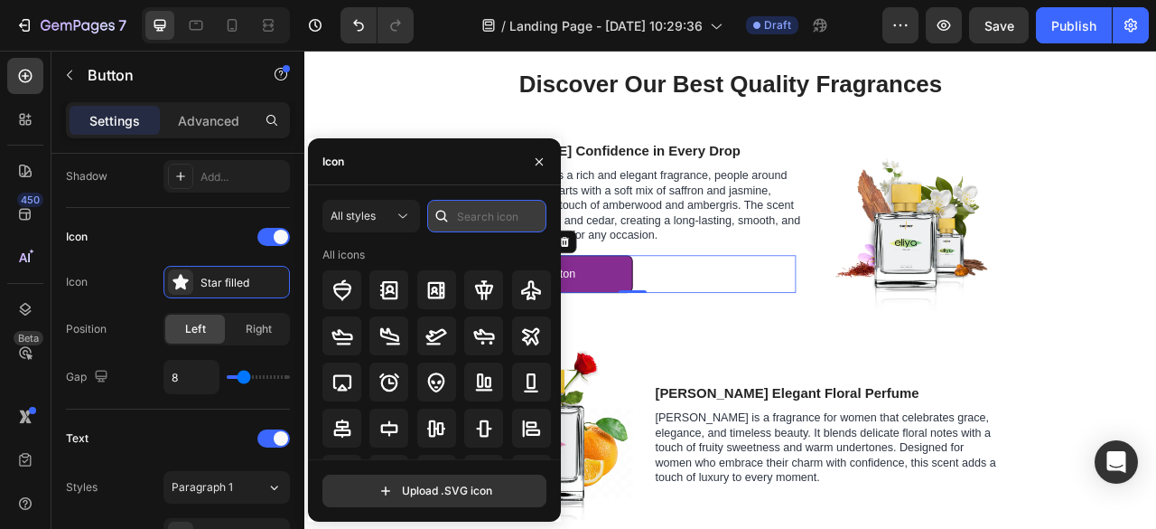
click at [481, 224] on input "text" at bounding box center [486, 216] width 119 height 33
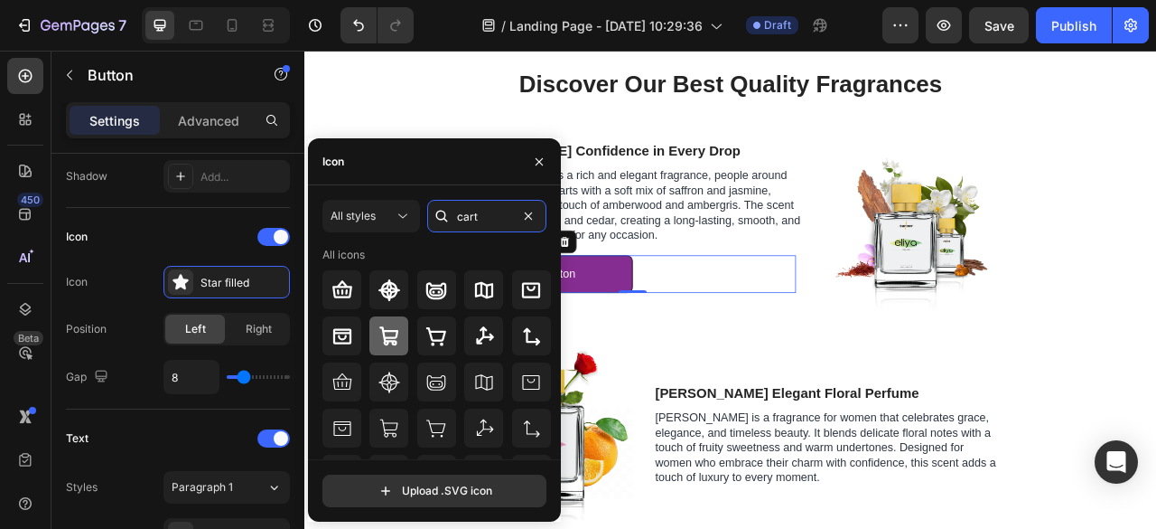
type input "cart"
click at [398, 335] on icon at bounding box center [390, 336] width 22 height 22
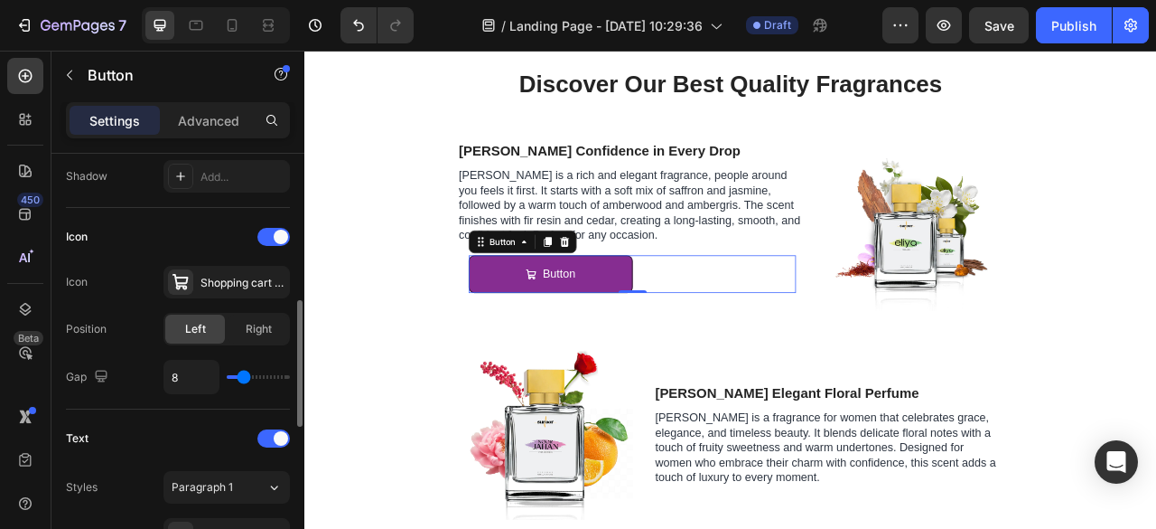
click at [199, 222] on div "Icon" at bounding box center [178, 236] width 224 height 29
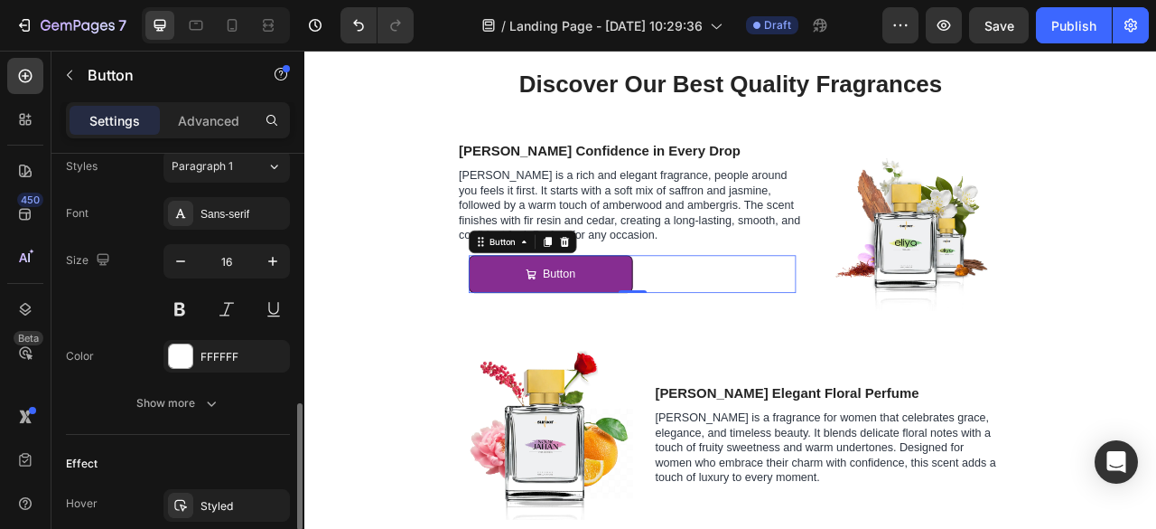
scroll to position [828, 0]
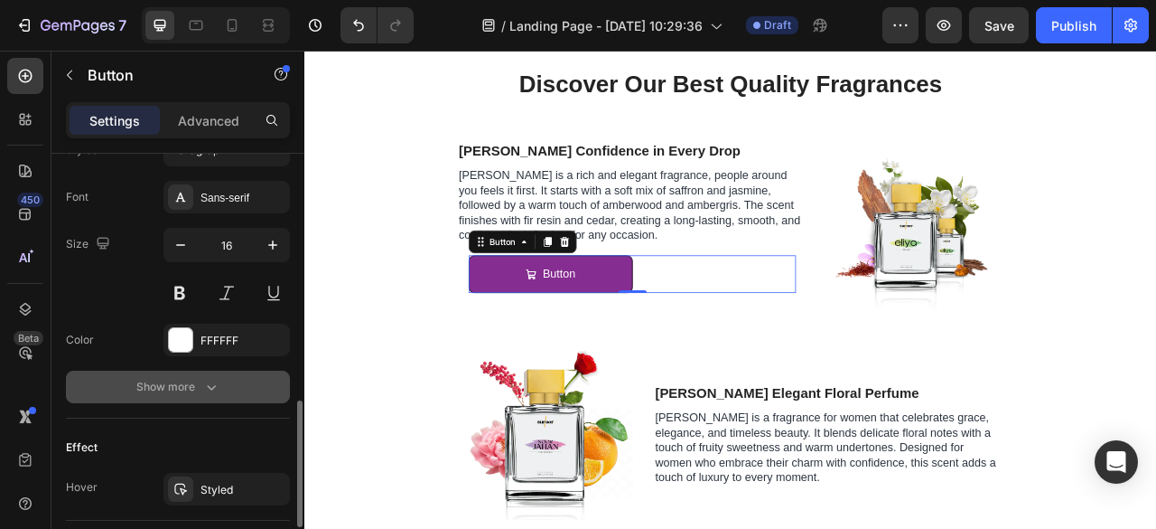
click at [190, 398] on button "Show more" at bounding box center [178, 386] width 224 height 33
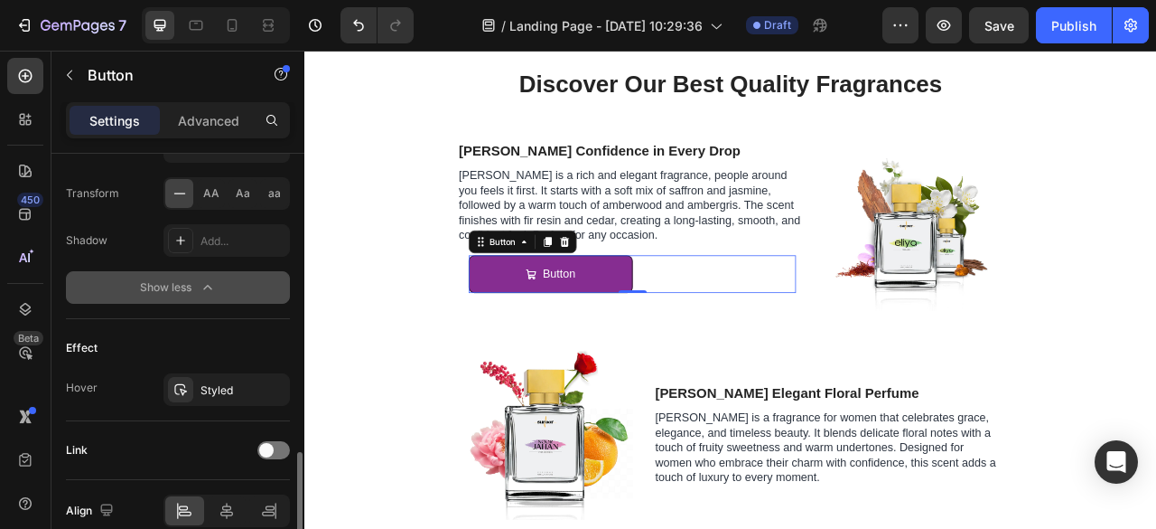
scroll to position [1173, 0]
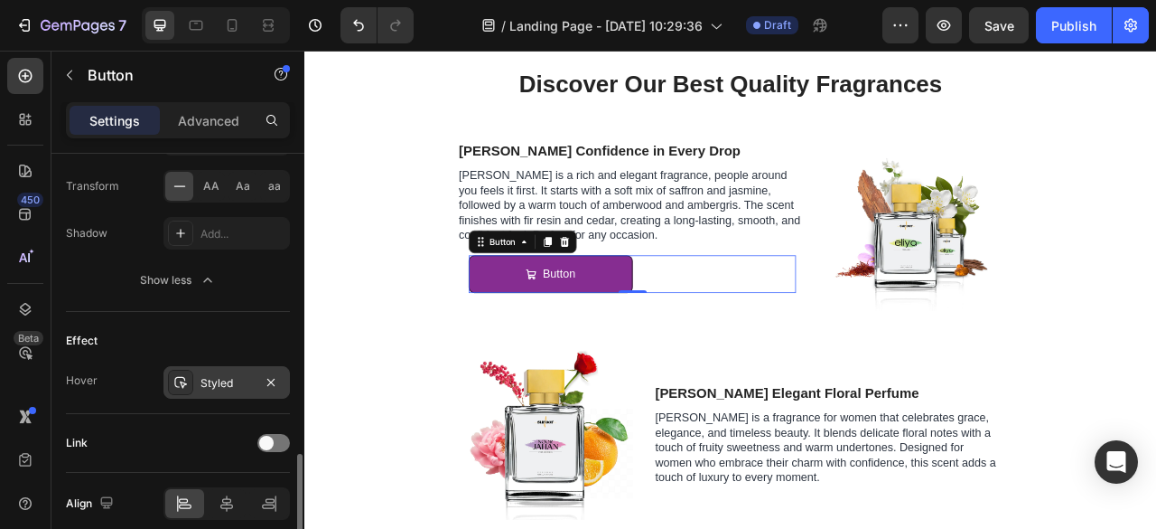
click at [204, 381] on div "Styled" at bounding box center [227, 383] width 52 height 16
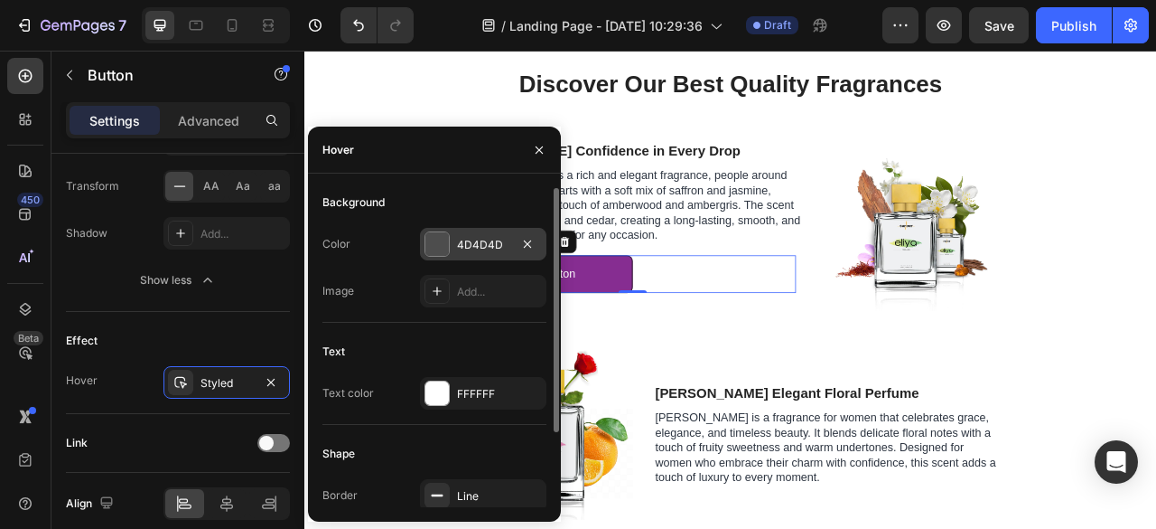
click at [468, 238] on div "4D4D4D" at bounding box center [483, 245] width 52 height 16
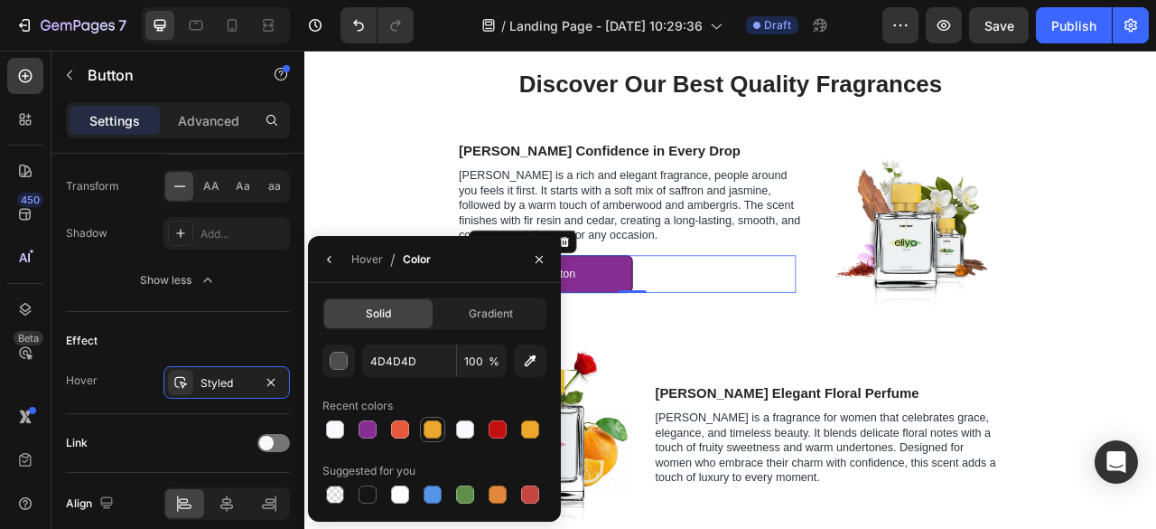
click at [432, 424] on div at bounding box center [433, 429] width 18 height 18
type input "ECA72E"
click at [363, 261] on div "Hover" at bounding box center [367, 259] width 32 height 16
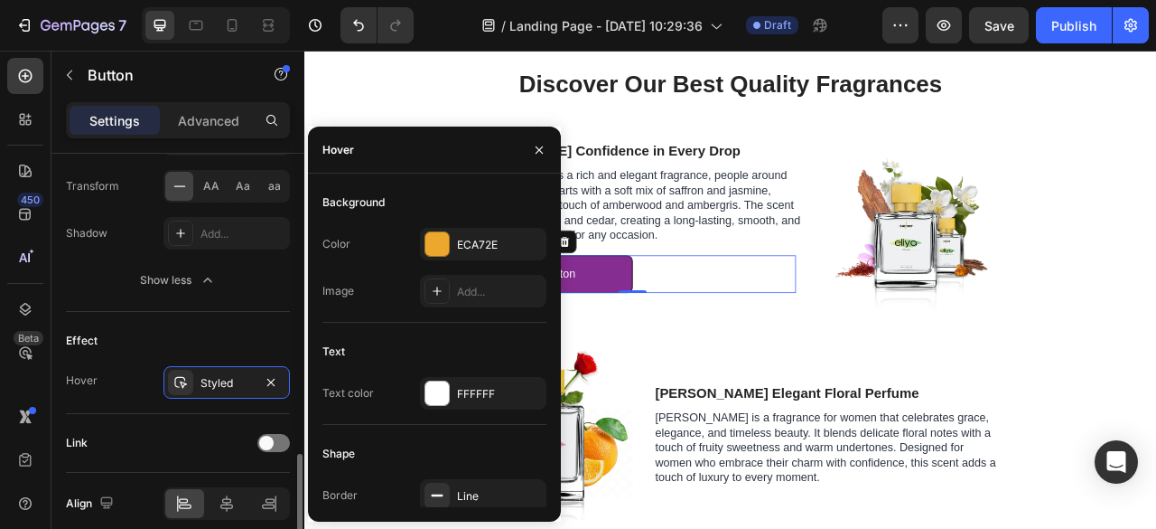
click at [201, 318] on div "Effect Hover Styled" at bounding box center [178, 363] width 224 height 102
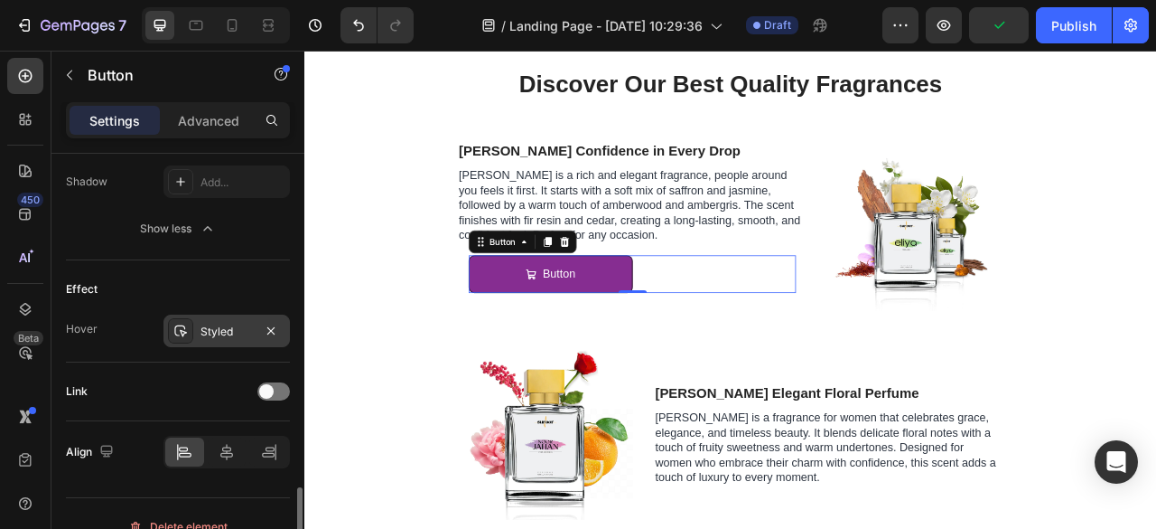
scroll to position [1244, 0]
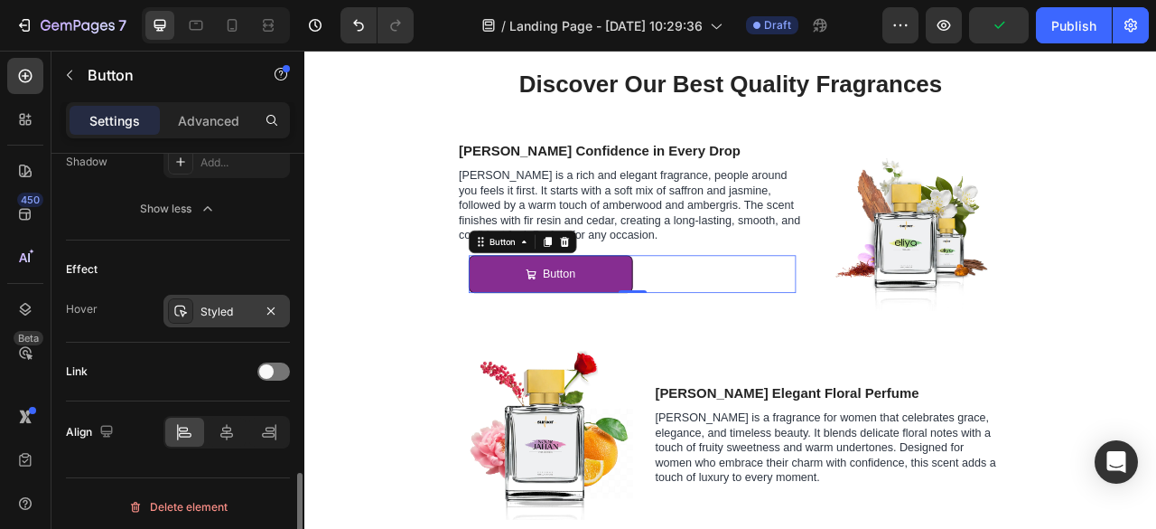
click at [212, 304] on div "Styled" at bounding box center [227, 312] width 52 height 16
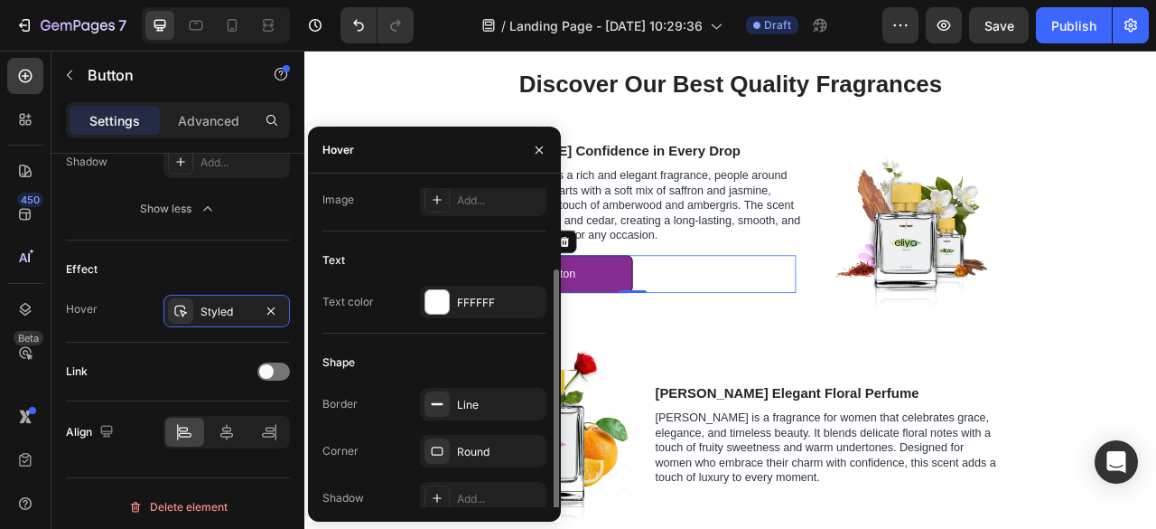
scroll to position [98, 0]
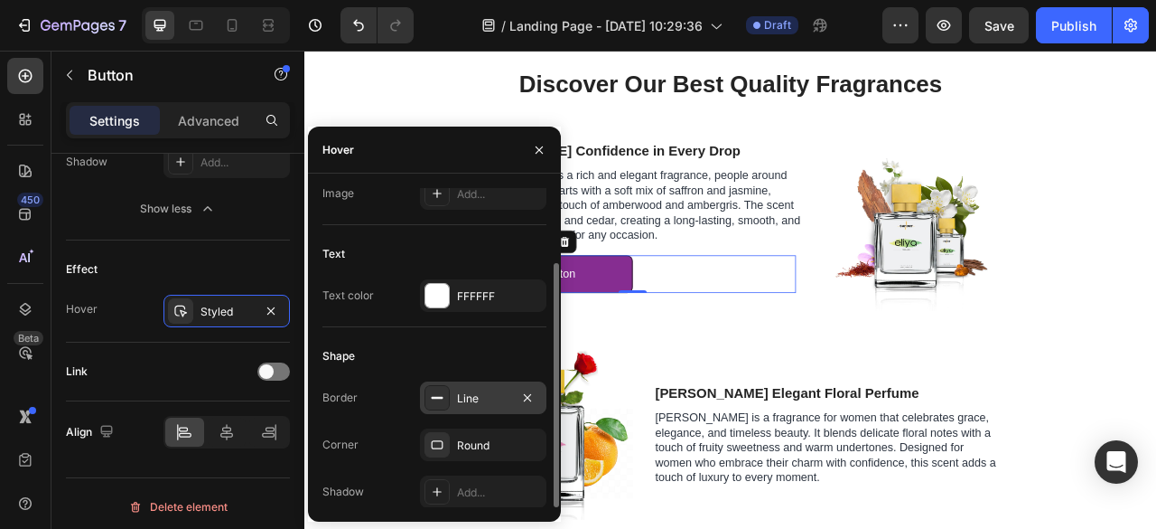
click at [463, 387] on div "Line" at bounding box center [483, 397] width 126 height 33
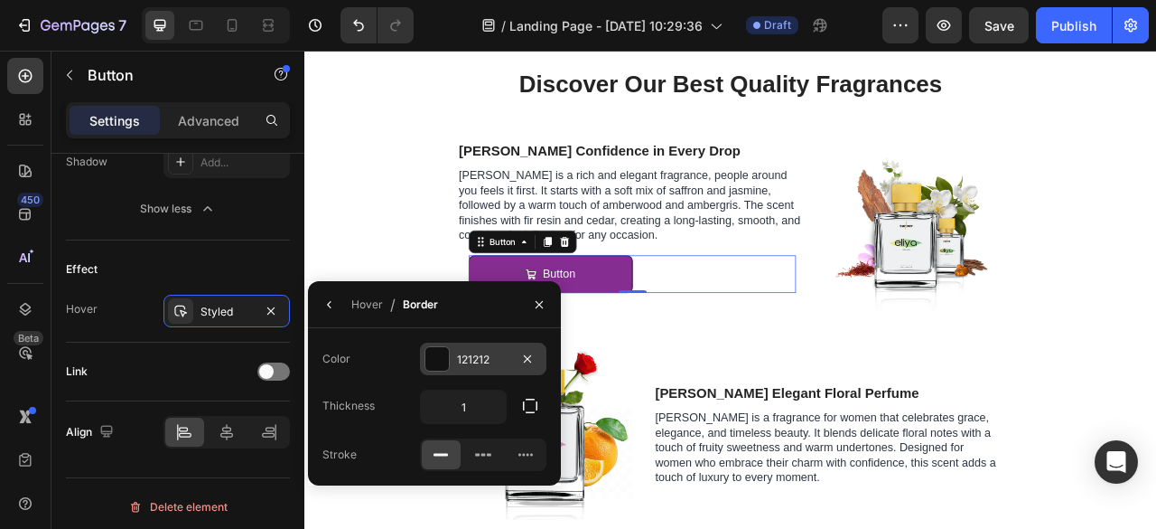
click at [470, 364] on div "121212" at bounding box center [483, 359] width 52 height 16
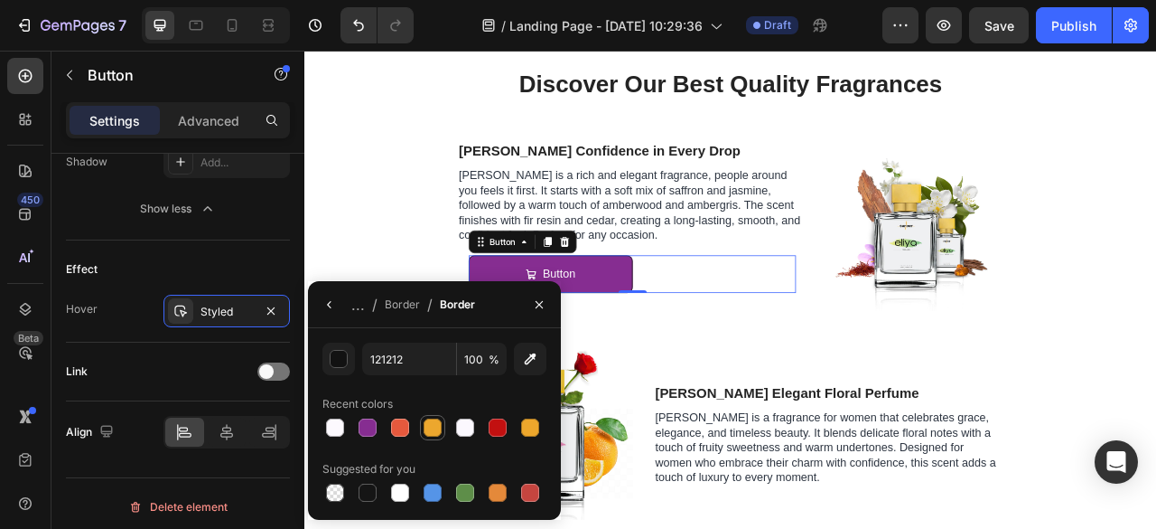
click at [430, 427] on div at bounding box center [433, 427] width 18 height 18
type input "ECA72E"
click at [179, 342] on div "Link" at bounding box center [178, 371] width 224 height 59
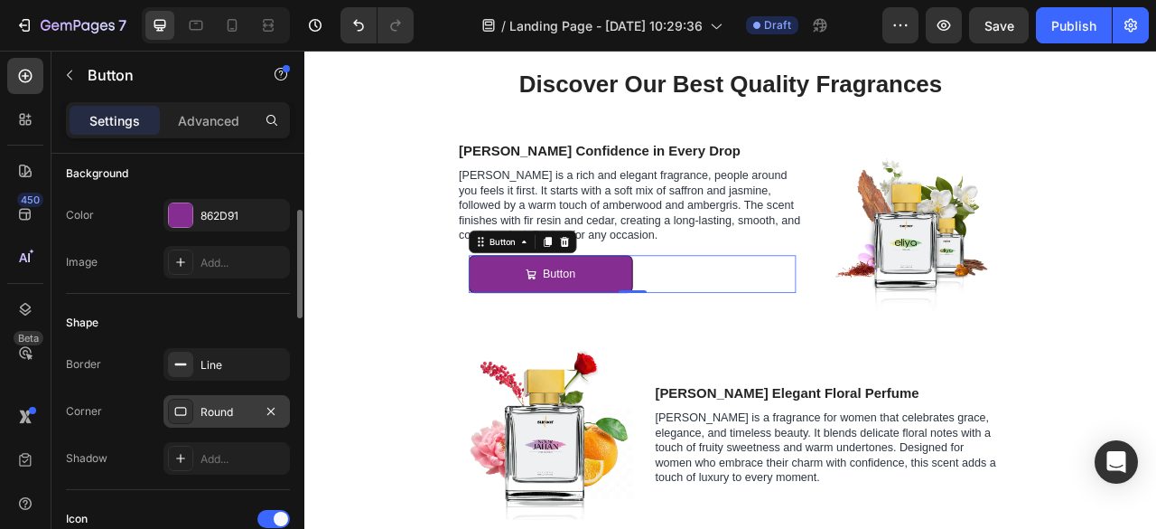
scroll to position [211, 0]
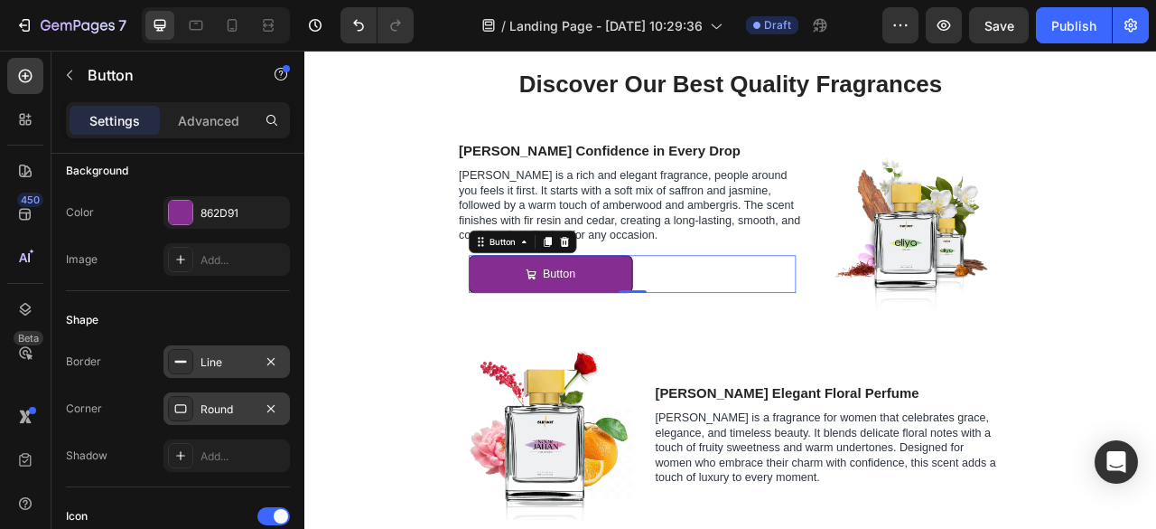
click at [213, 359] on div "Line" at bounding box center [227, 362] width 52 height 16
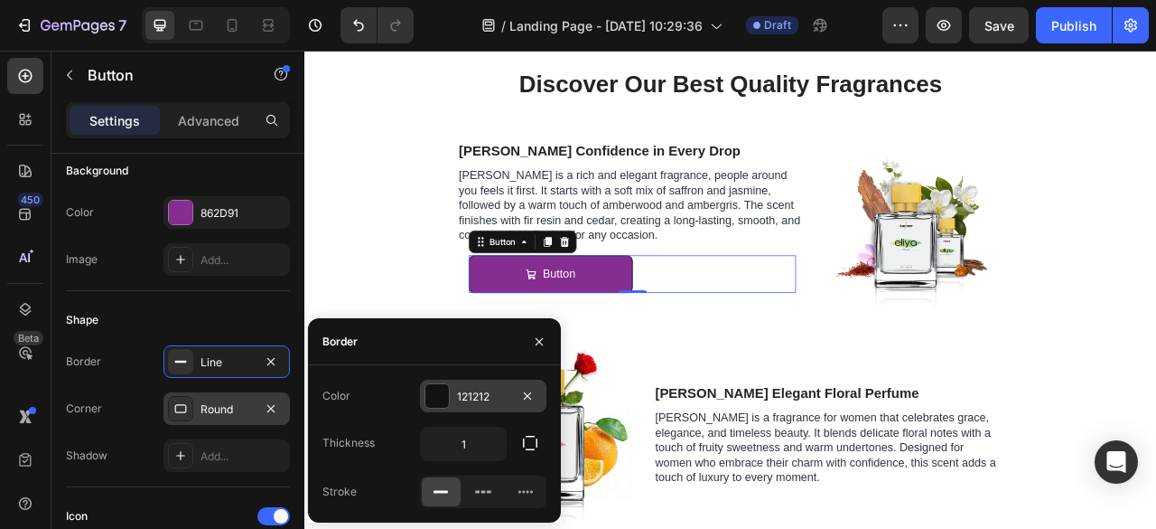
click at [482, 407] on div "121212" at bounding box center [483, 395] width 126 height 33
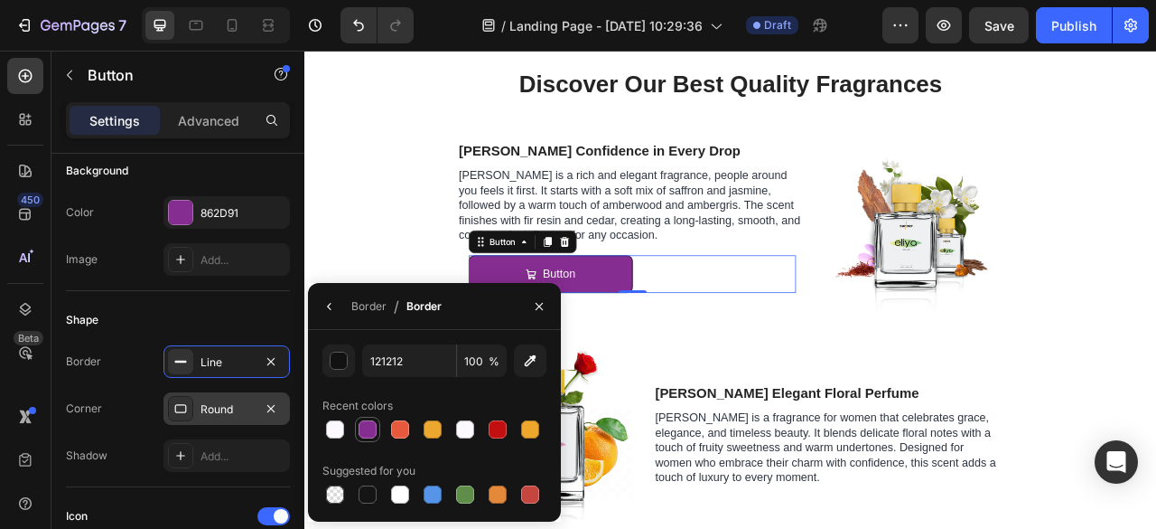
click at [372, 428] on div at bounding box center [368, 429] width 18 height 18
type input "862D91"
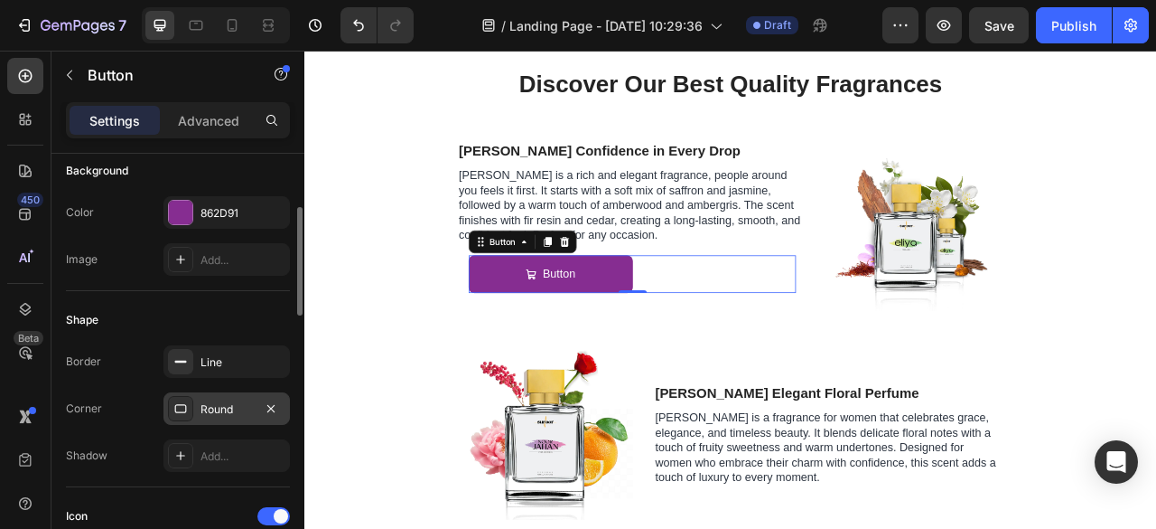
click at [192, 306] on div "Shape" at bounding box center [178, 319] width 224 height 29
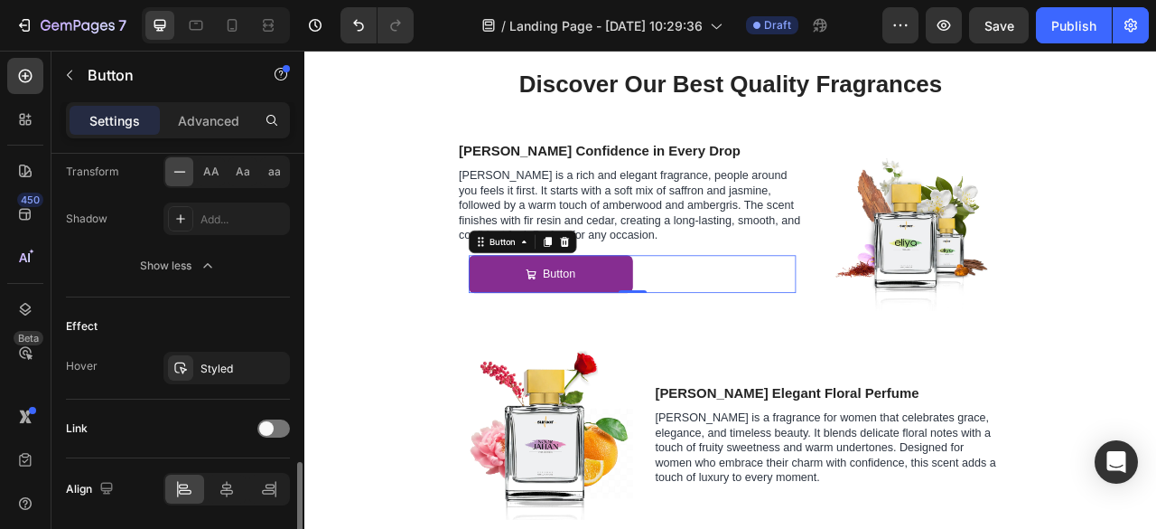
scroll to position [1244, 0]
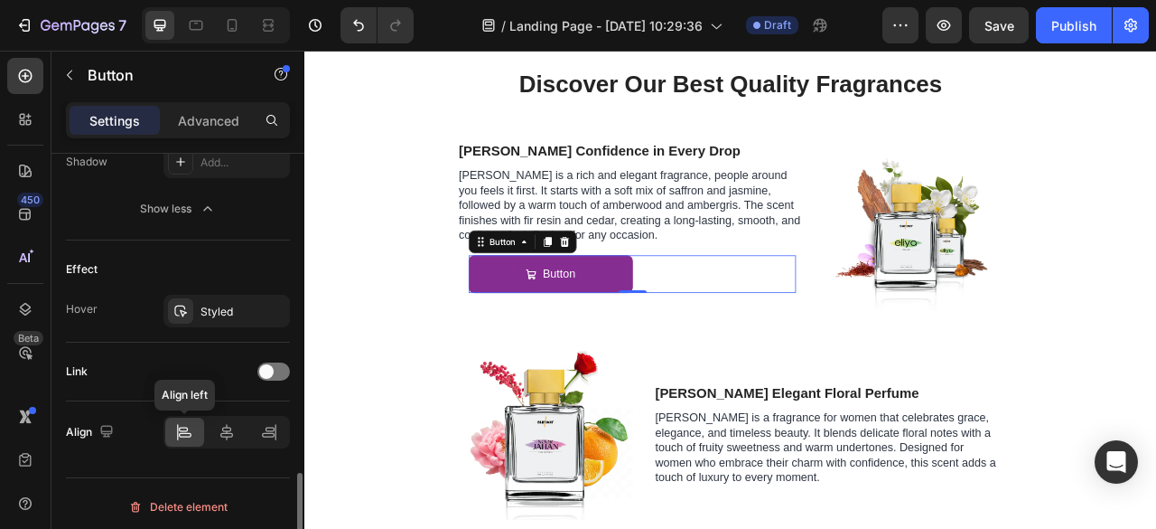
click at [190, 433] on icon at bounding box center [185, 435] width 13 height 5
click at [236, 422] on div at bounding box center [227, 431] width 39 height 29
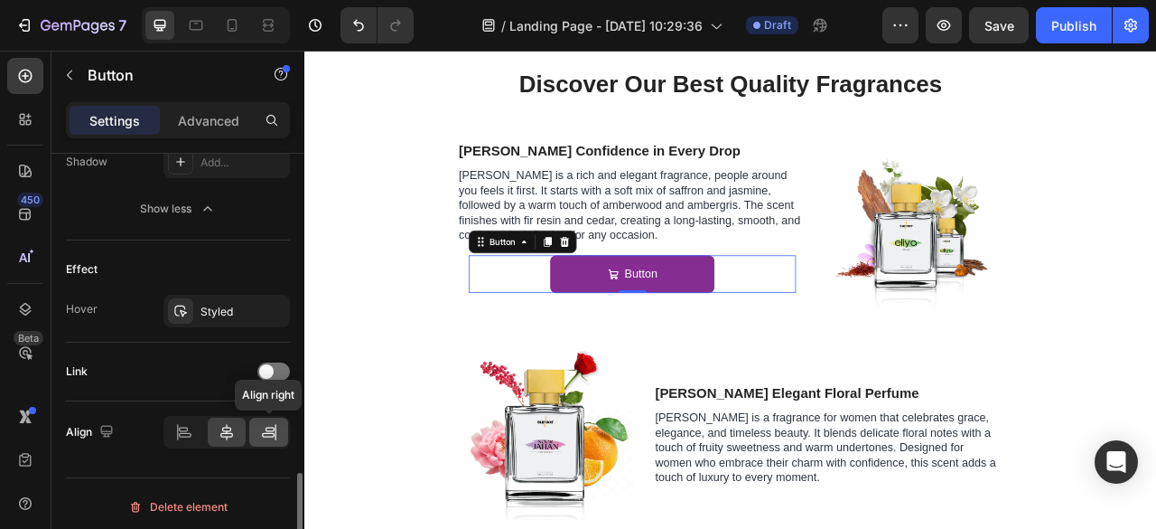
click at [262, 423] on icon at bounding box center [269, 432] width 18 height 18
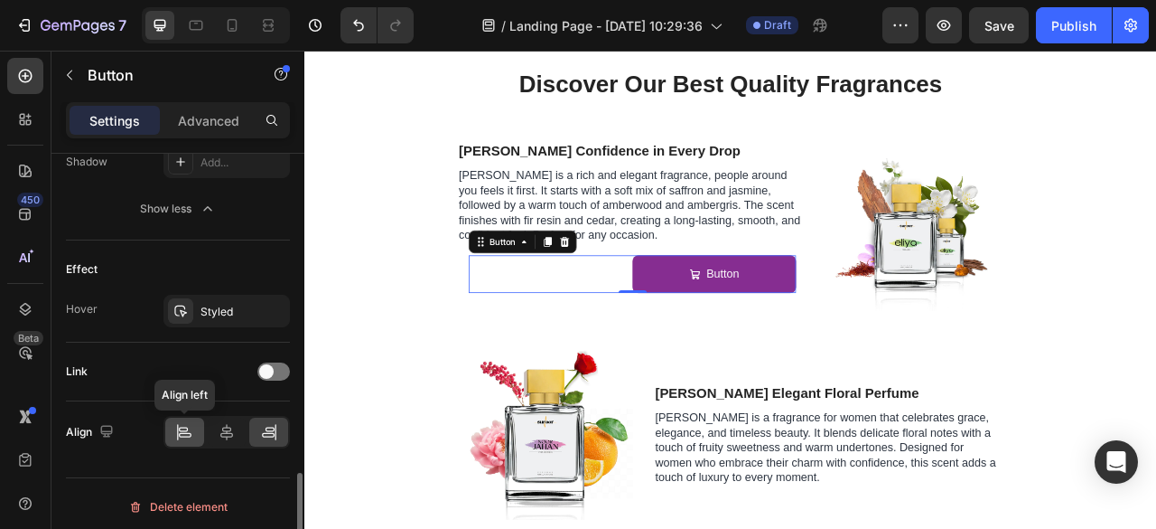
click at [189, 423] on icon at bounding box center [184, 432] width 18 height 18
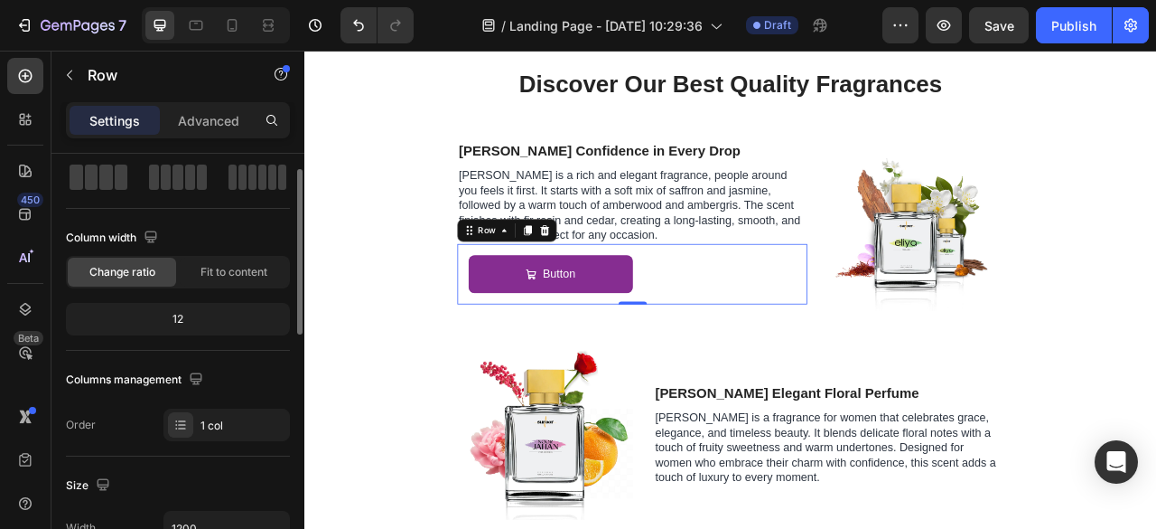
scroll to position [92, 0]
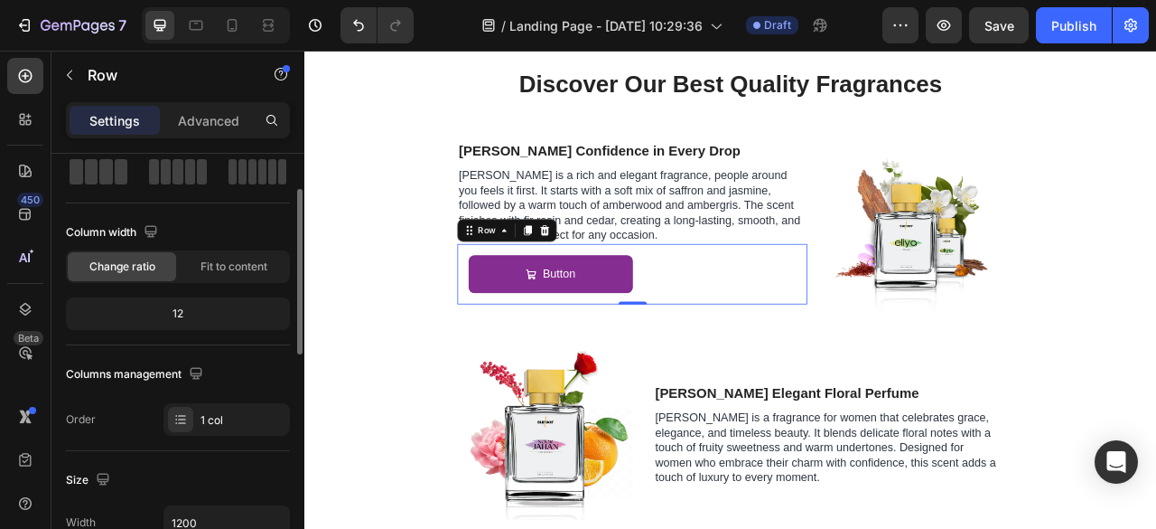
click at [190, 310] on div "12" at bounding box center [178, 313] width 217 height 25
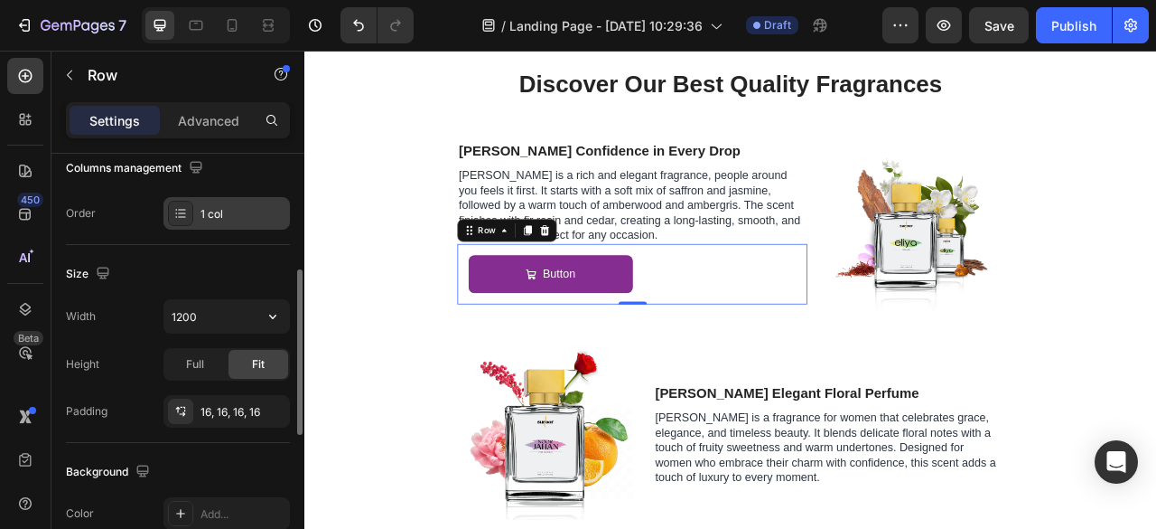
scroll to position [305, 0]
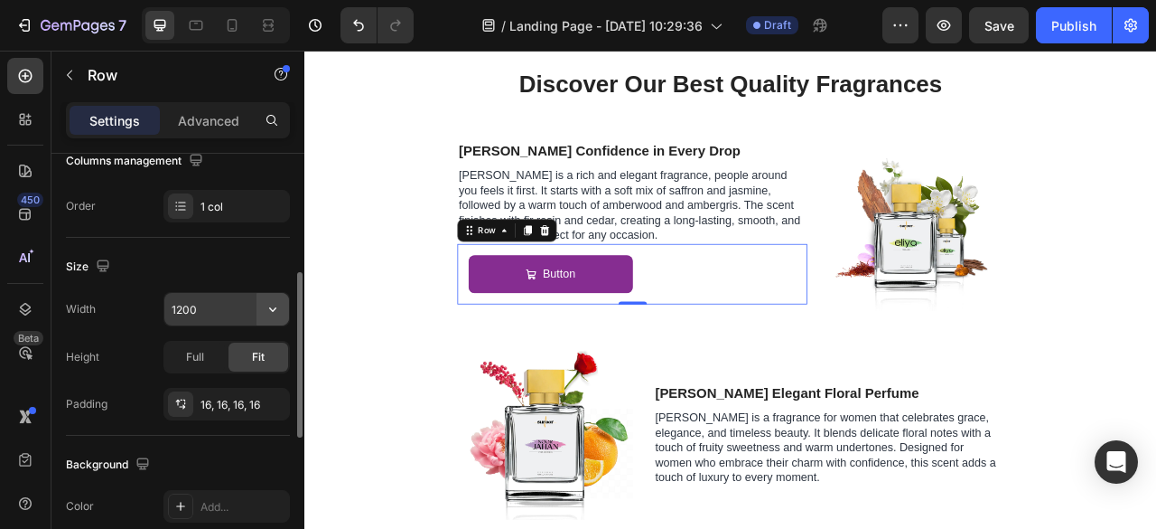
click at [266, 305] on icon "button" at bounding box center [273, 309] width 18 height 18
click at [236, 256] on div "Size" at bounding box center [178, 266] width 224 height 29
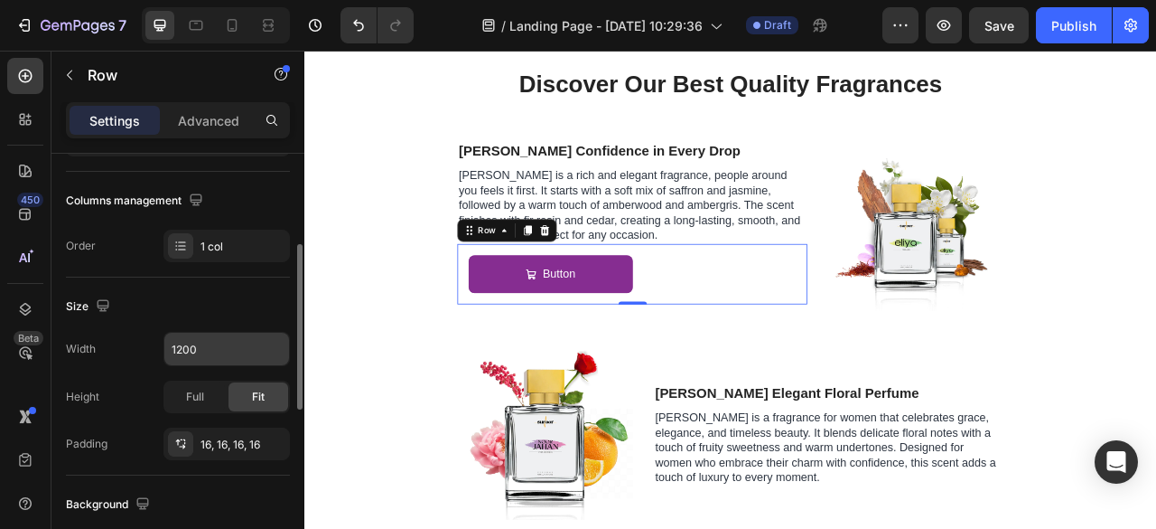
scroll to position [257, 0]
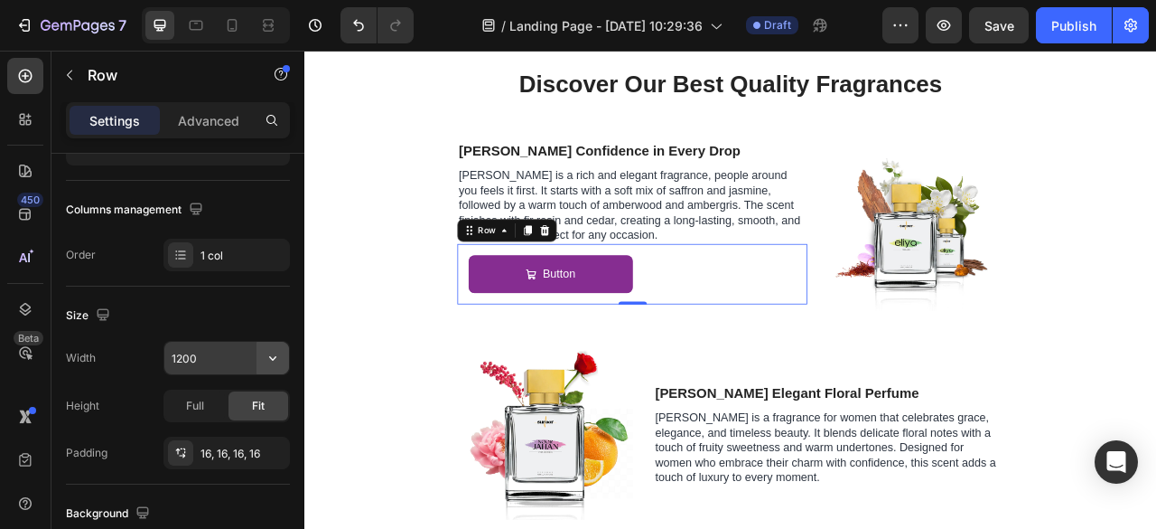
click at [278, 365] on button "button" at bounding box center [273, 358] width 33 height 33
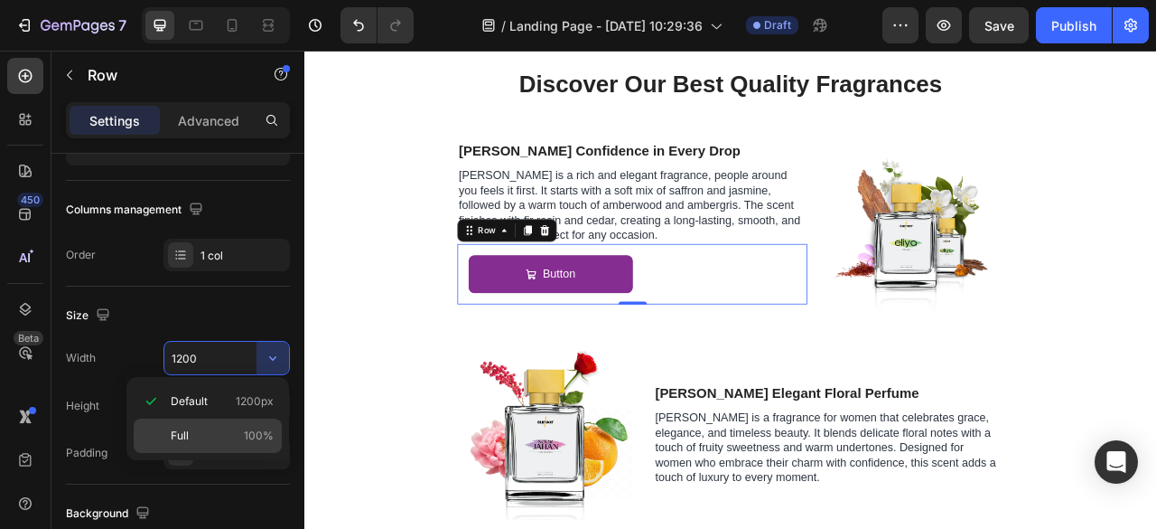
click at [204, 427] on p "Full 100%" at bounding box center [222, 435] width 103 height 16
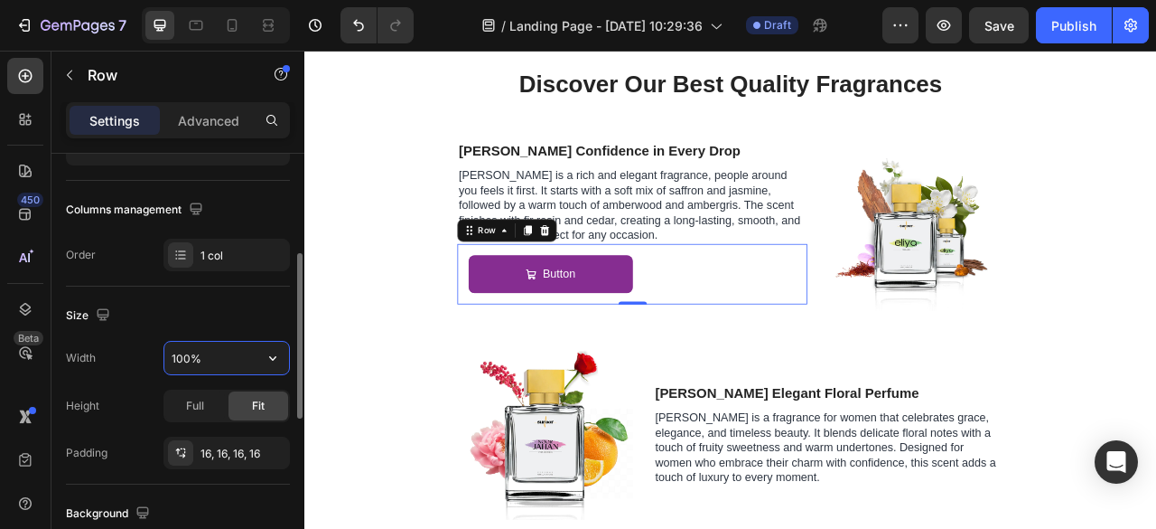
click at [215, 355] on input "100%" at bounding box center [226, 358] width 125 height 33
type input "1200"
click at [247, 324] on div "Size" at bounding box center [178, 315] width 224 height 29
click at [193, 398] on span "Full" at bounding box center [195, 406] width 18 height 16
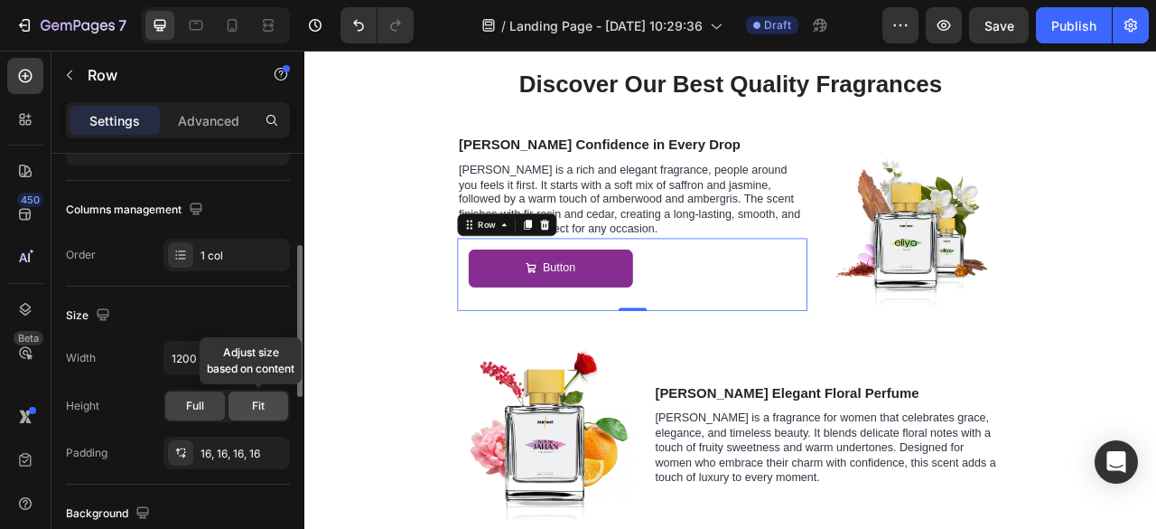
click at [240, 404] on div "Fit" at bounding box center [259, 405] width 60 height 29
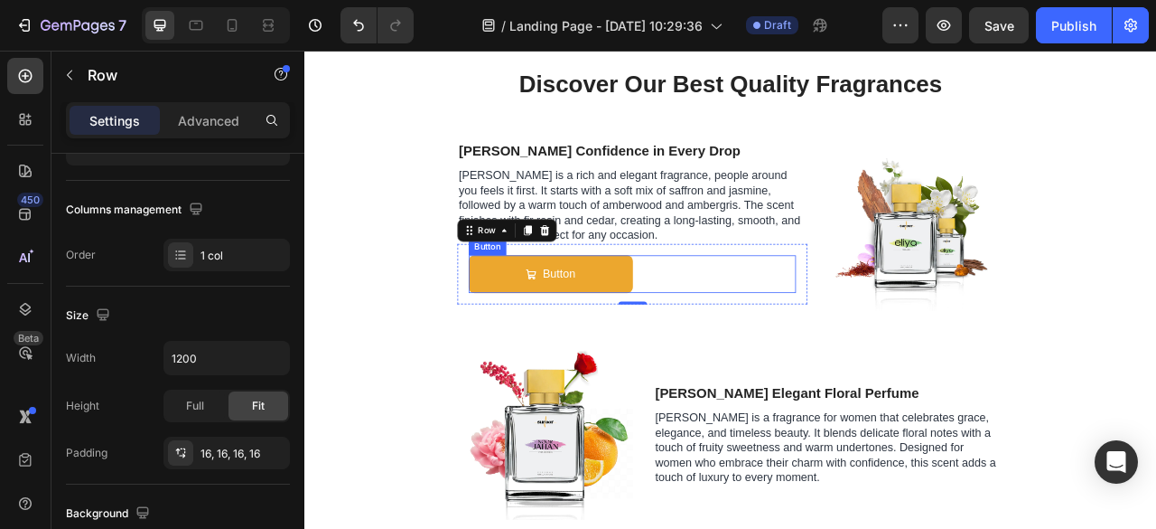
click at [523, 349] on button "Button" at bounding box center [617, 335] width 209 height 48
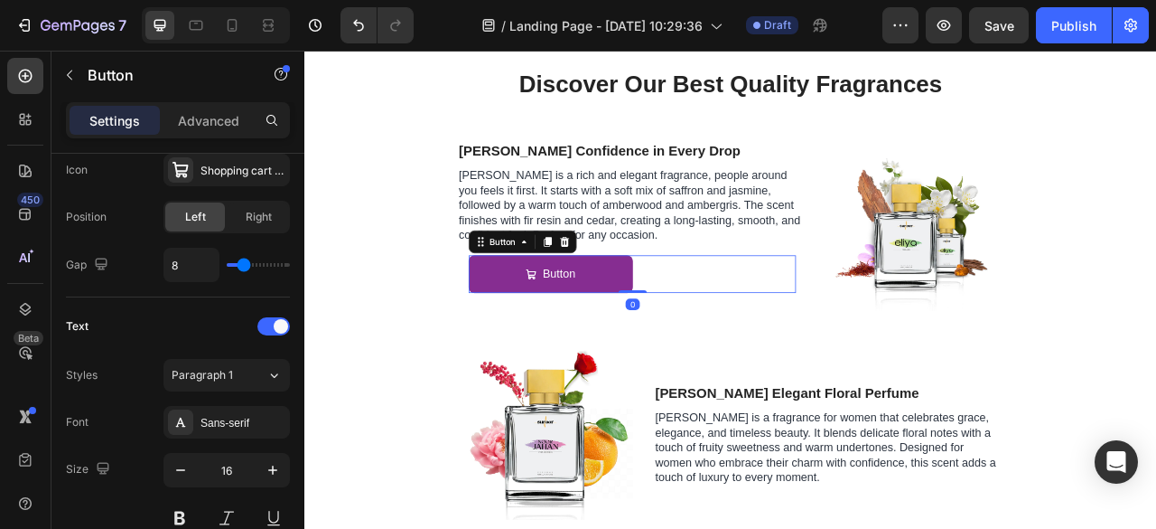
scroll to position [1006, 0]
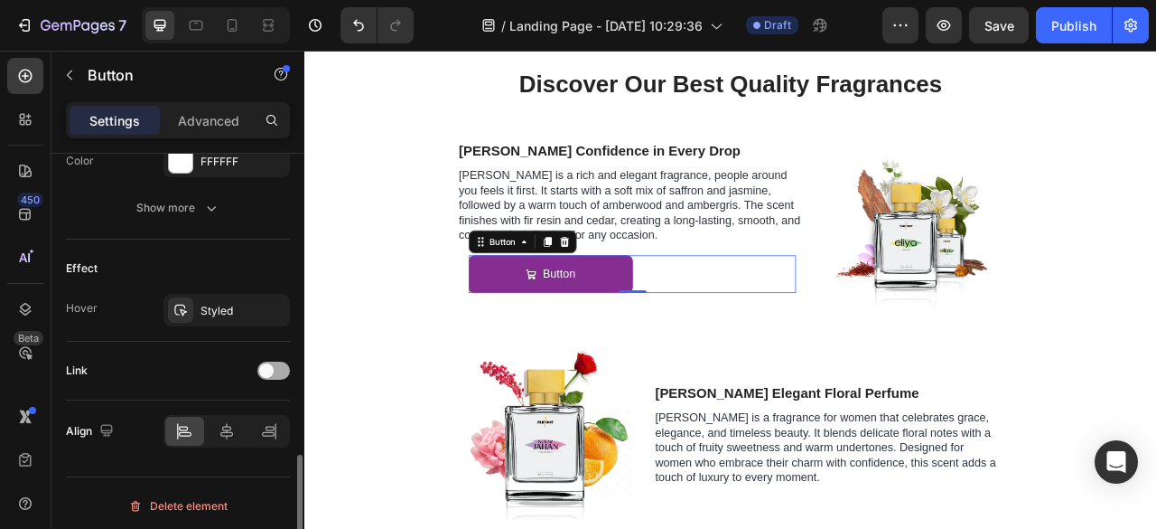
click at [271, 365] on span at bounding box center [266, 370] width 14 height 14
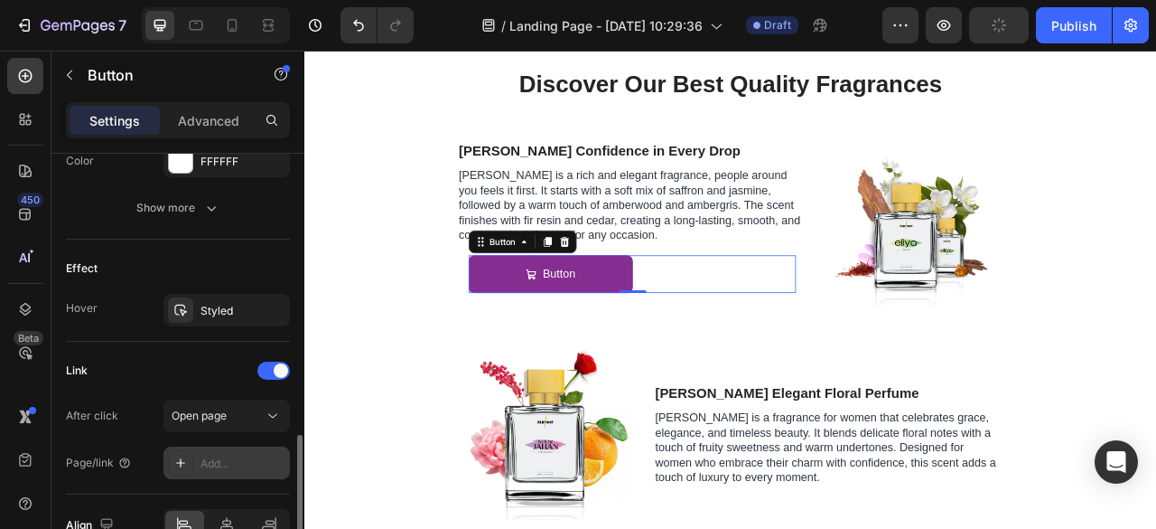
click at [234, 446] on div "Add..." at bounding box center [227, 462] width 126 height 33
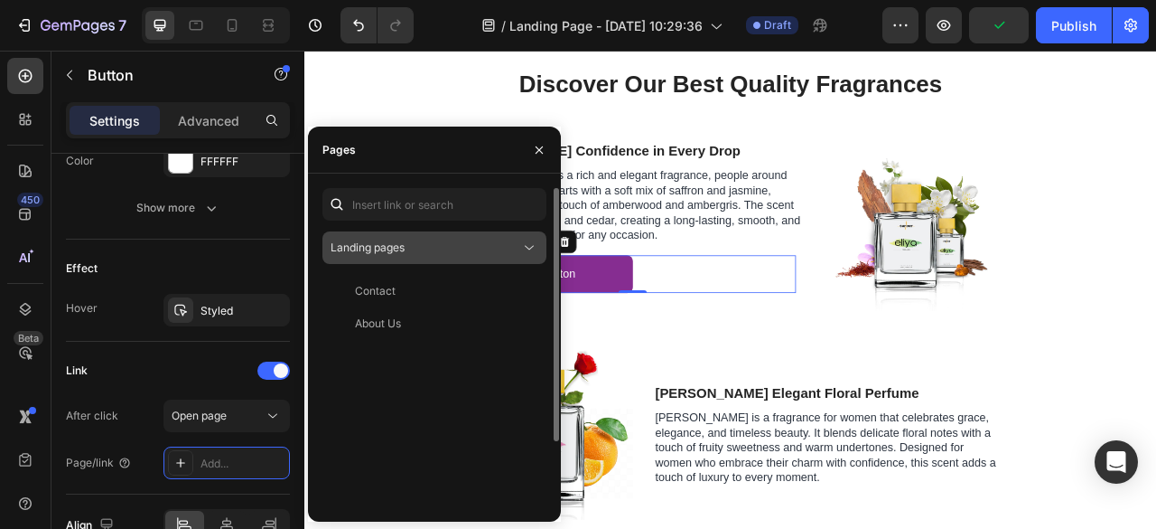
click at [428, 254] on div "Landing pages" at bounding box center [426, 247] width 190 height 16
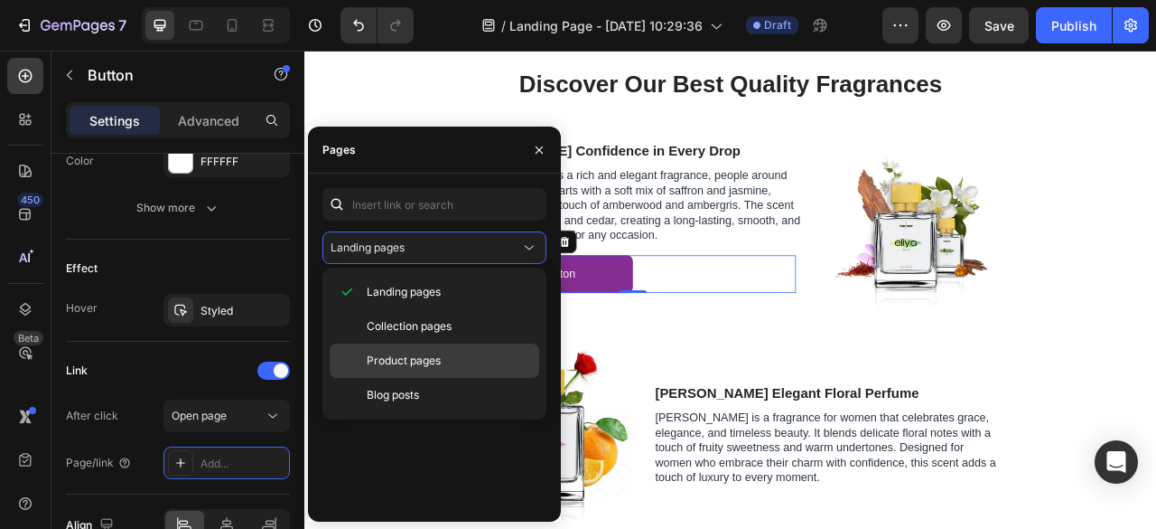
click at [404, 360] on span "Product pages" at bounding box center [404, 360] width 74 height 16
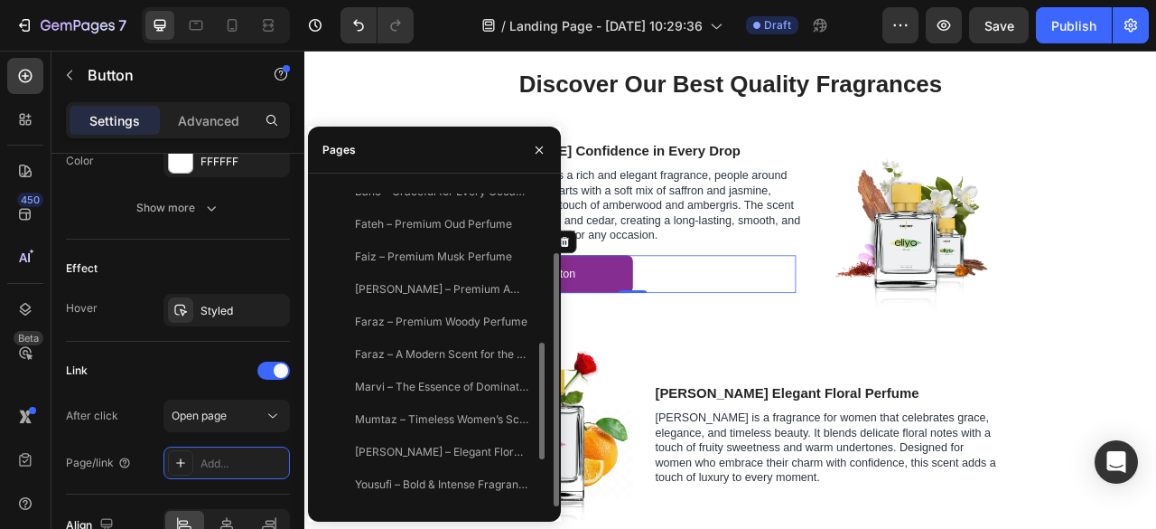
scroll to position [531, 0]
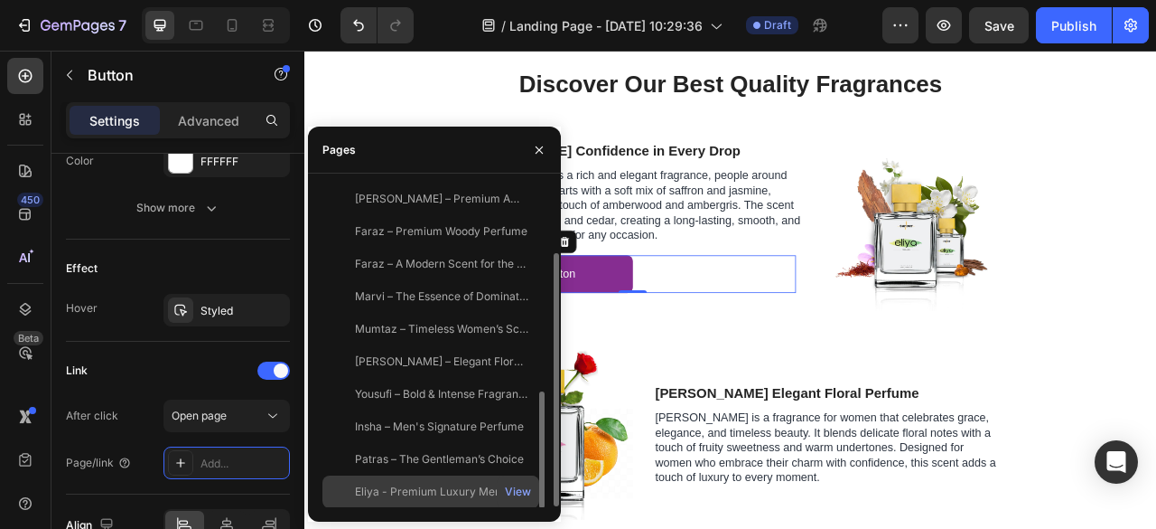
click at [435, 485] on div "Eliya - Premium Luxury Mens Perfume" at bounding box center [441, 491] width 173 height 16
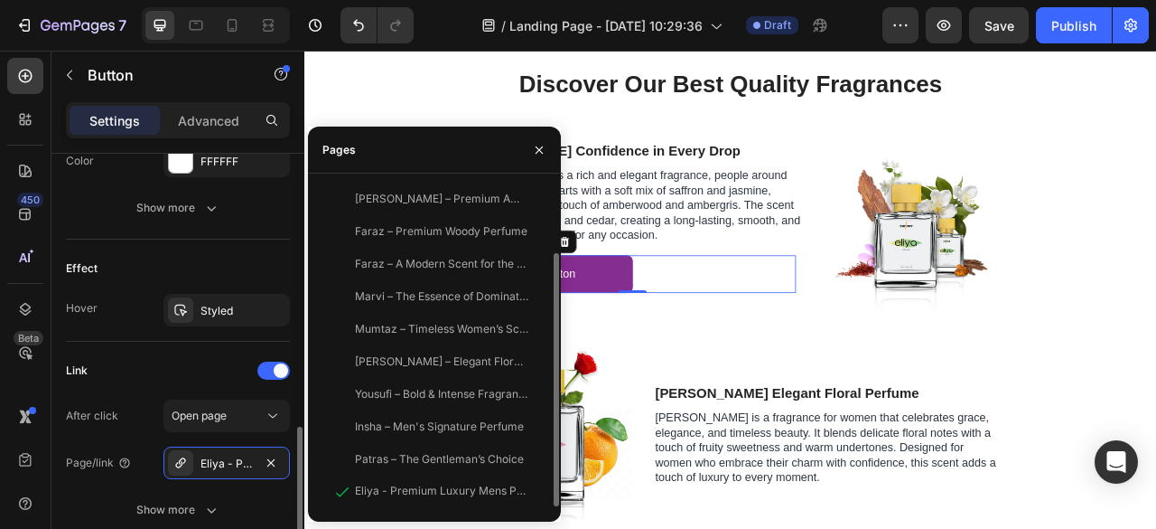
click at [264, 484] on div "After click Open page Page/link Eliya - Premium Luxury Mens Perfume Show more" at bounding box center [178, 462] width 224 height 126
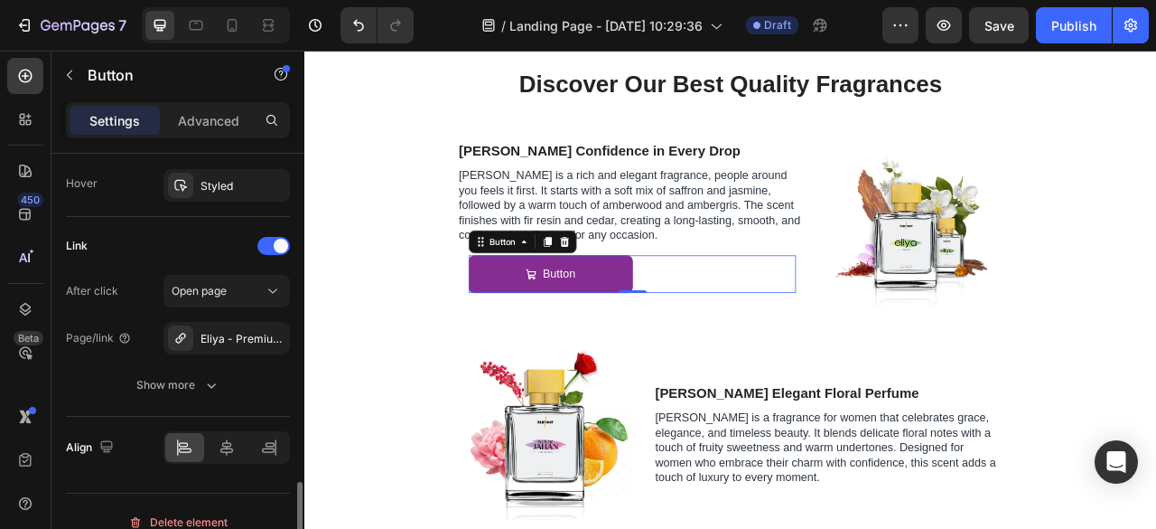
scroll to position [1147, 0]
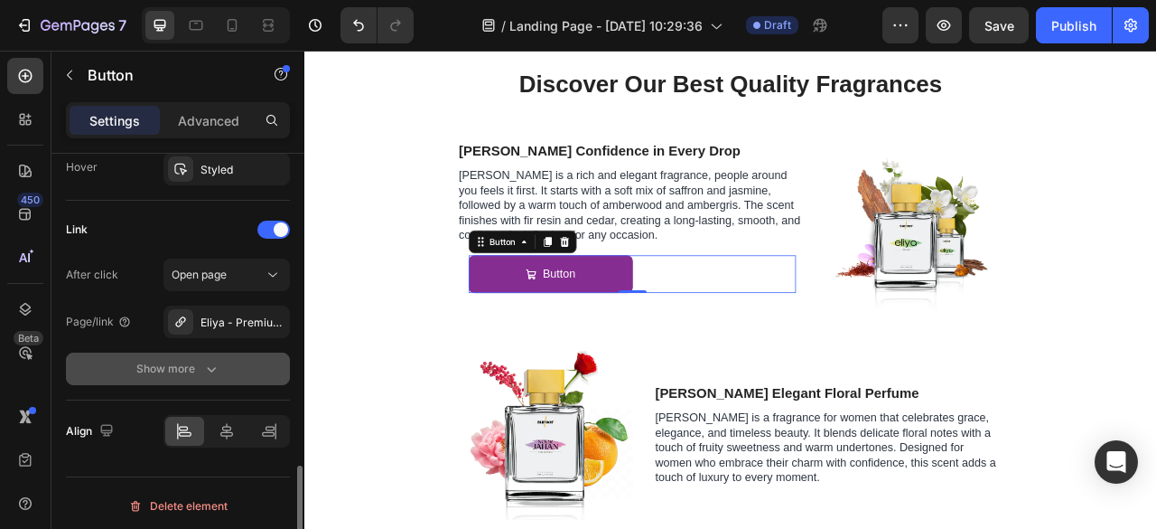
click at [192, 368] on div "Show more" at bounding box center [178, 369] width 84 height 18
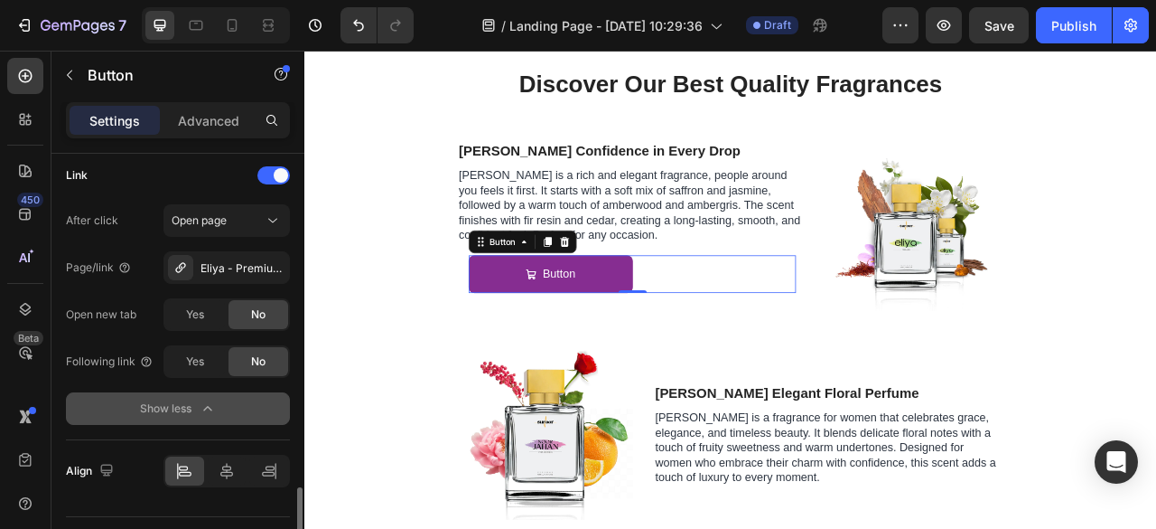
scroll to position [1241, 0]
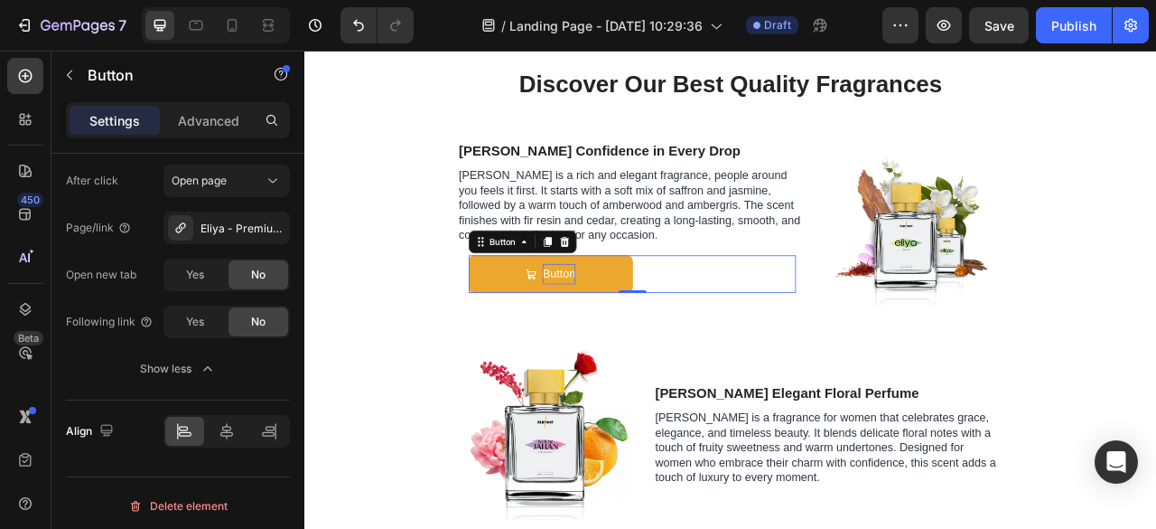
click at [626, 339] on p "Button" at bounding box center [628, 335] width 42 height 26
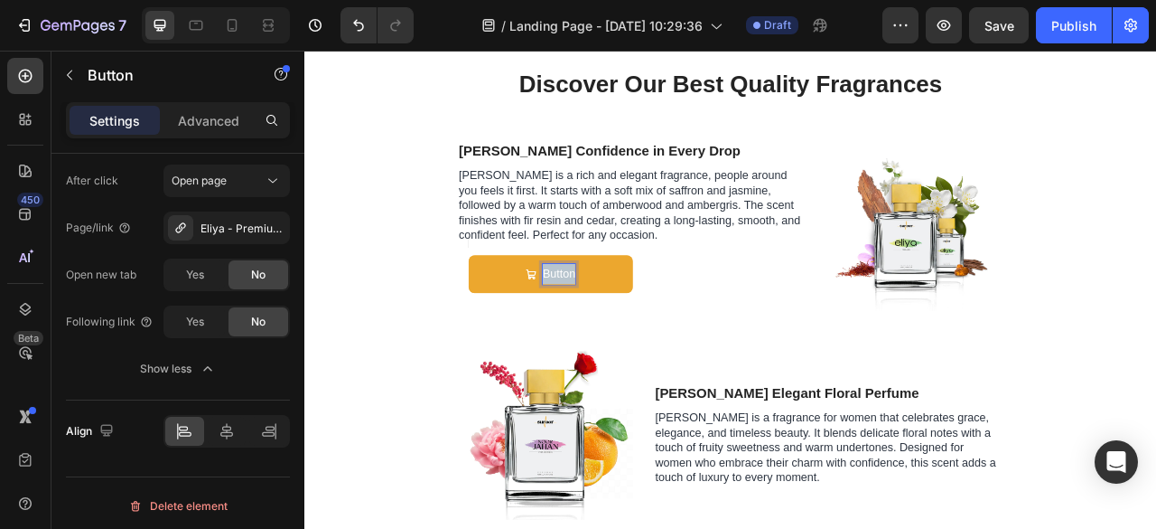
click at [626, 339] on p "Button" at bounding box center [628, 335] width 42 height 26
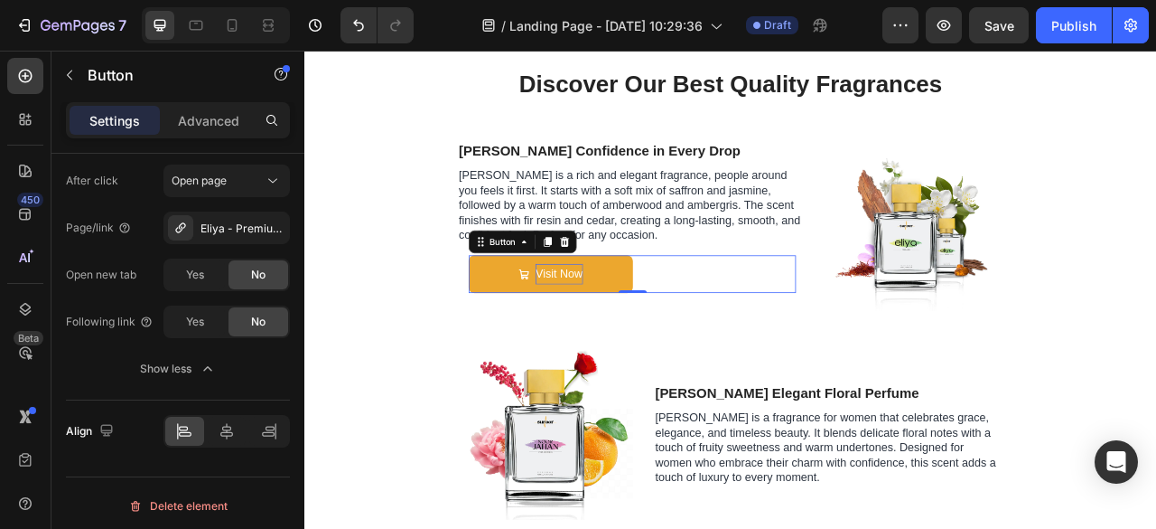
click at [523, 344] on link "Visit Now" at bounding box center [617, 335] width 209 height 48
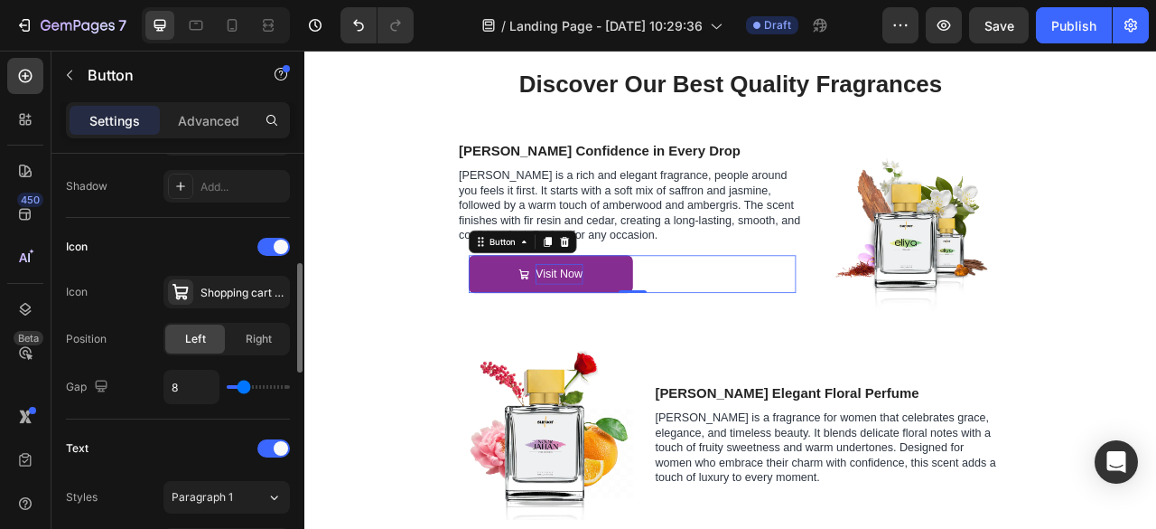
scroll to position [482, 0]
click at [274, 244] on span at bounding box center [281, 246] width 14 height 14
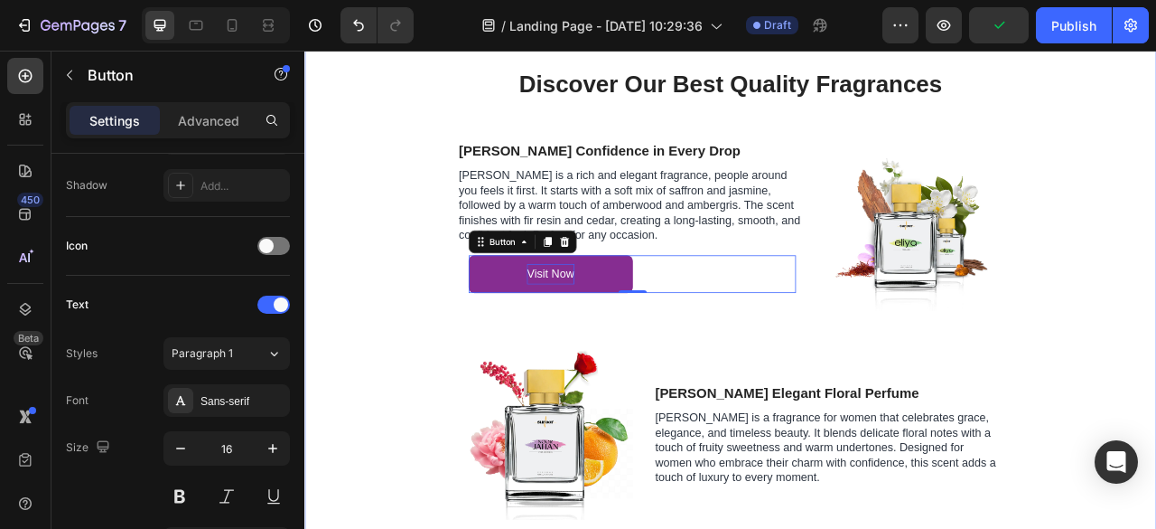
click at [403, 358] on div "Discover Our Best Quality Fragrances Heading Row Eliya Confidence in Every Drop…" at bounding box center [846, 384] width 1057 height 625
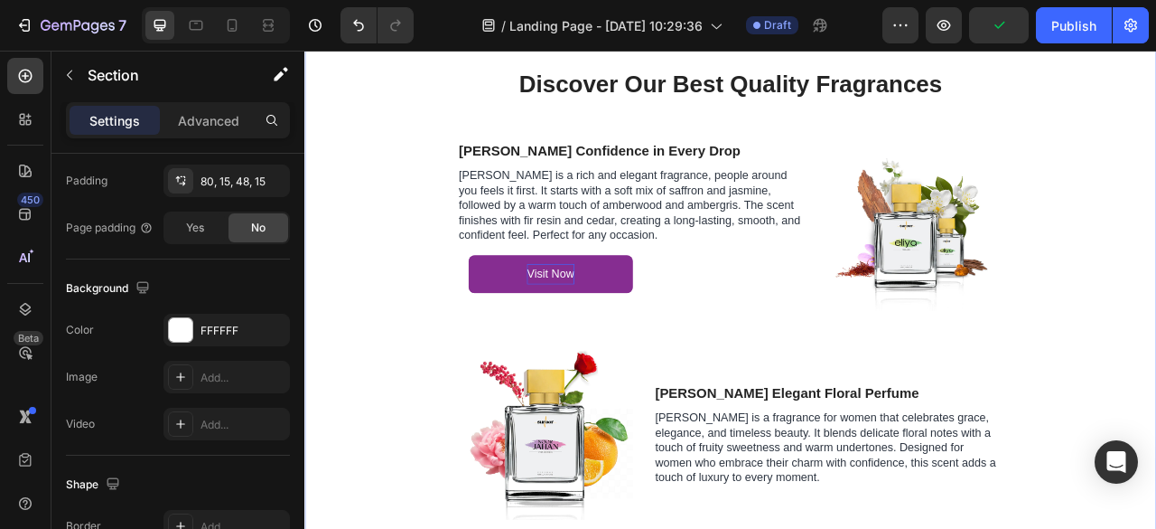
scroll to position [0, 0]
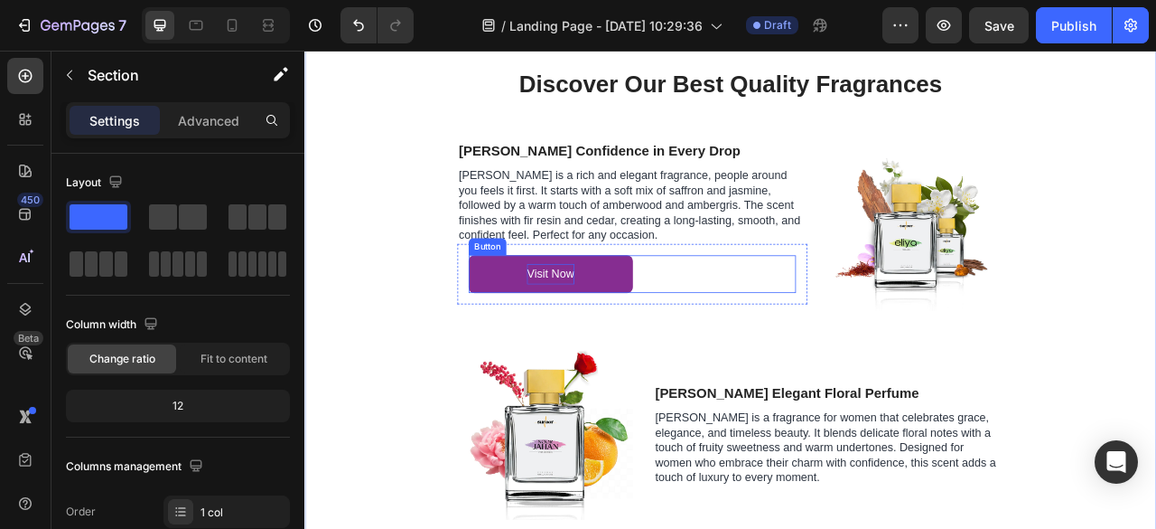
click at [731, 332] on div "Visit Now Button" at bounding box center [721, 335] width 416 height 48
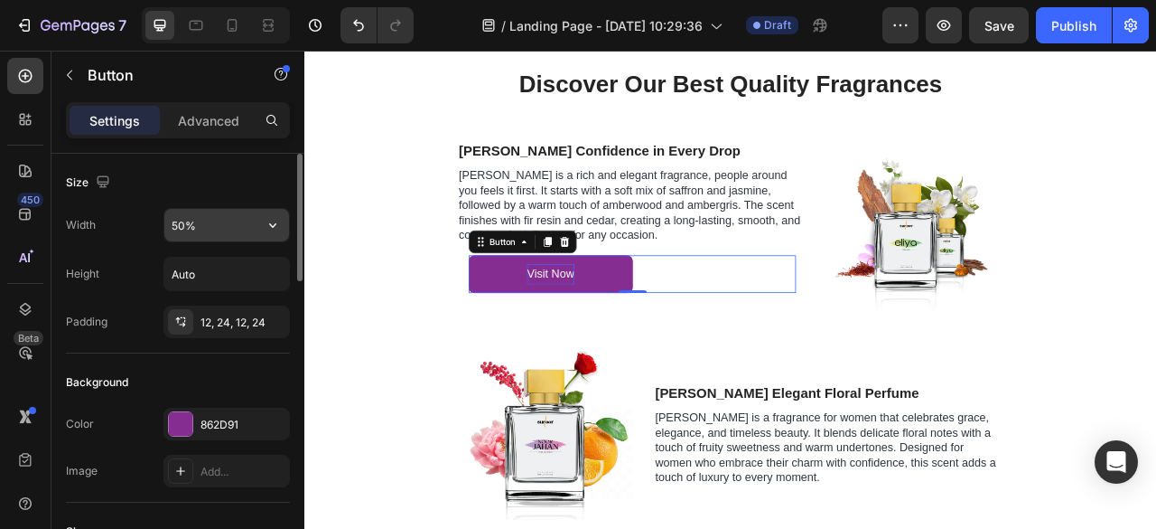
click at [187, 233] on input "50%" at bounding box center [226, 225] width 125 height 33
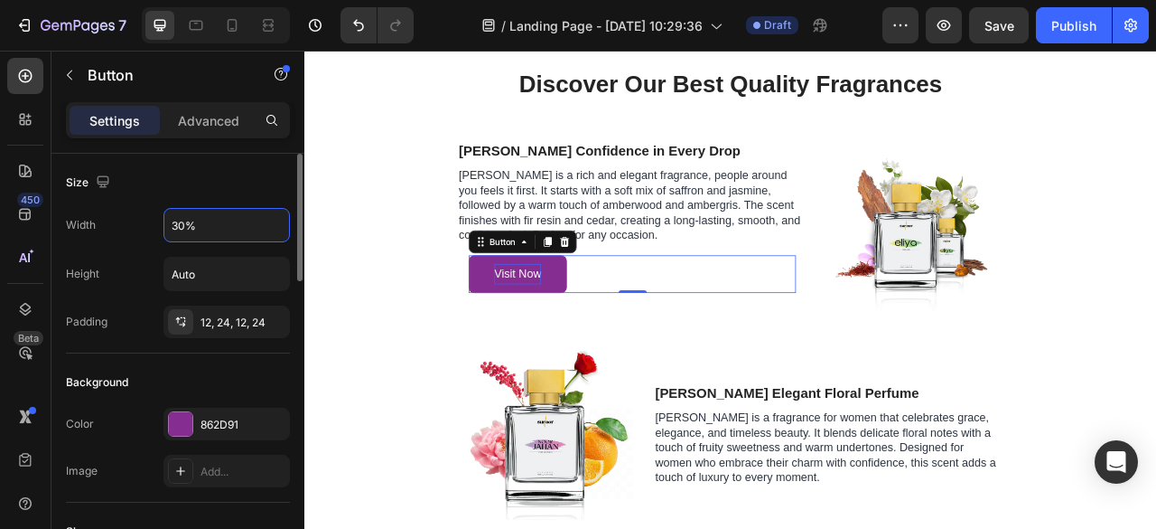
type input "30%"
click at [227, 188] on div "Size" at bounding box center [178, 182] width 224 height 29
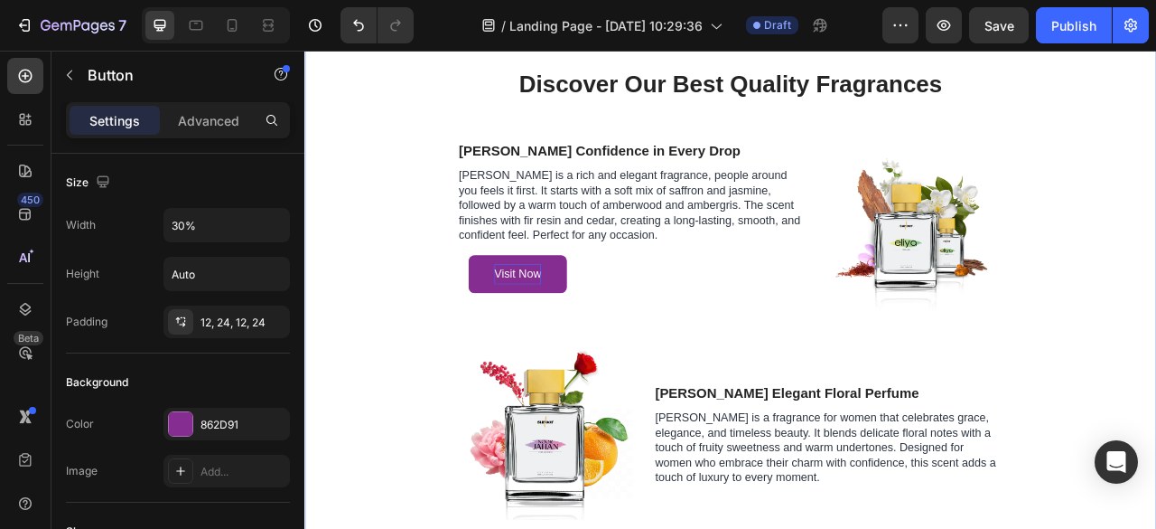
click at [903, 398] on div "Discover Our Best Quality Fragrances Heading Row Eliya Confidence in Every Drop…" at bounding box center [846, 384] width 1057 height 625
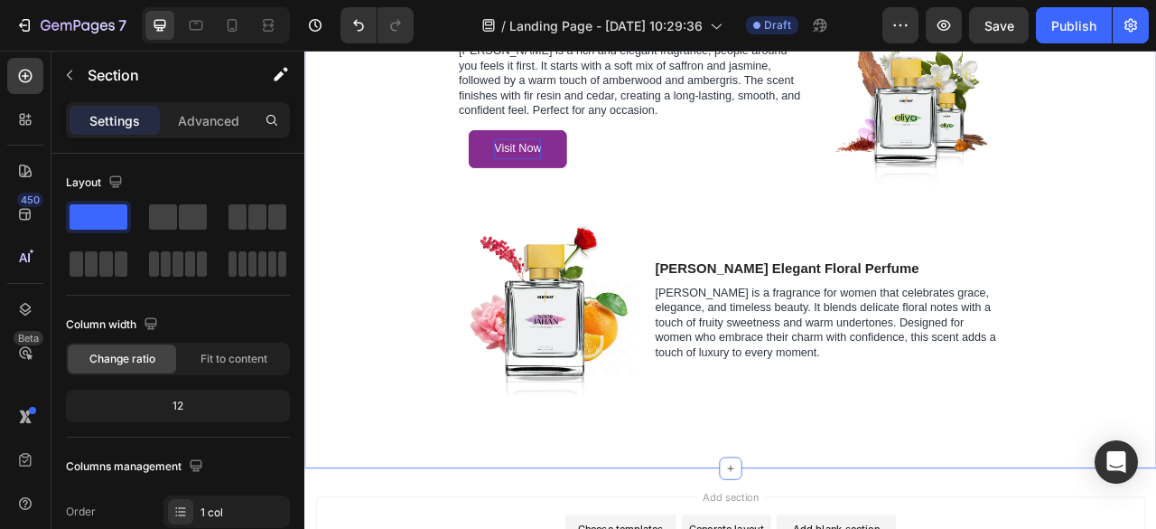
scroll to position [3788, 0]
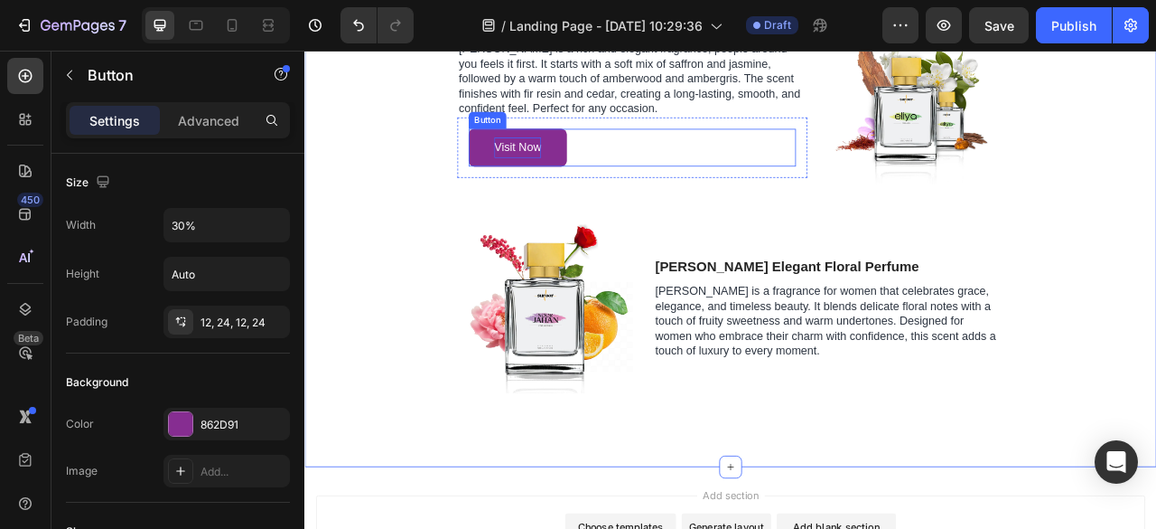
click at [656, 188] on div "Visit Now Button" at bounding box center [721, 174] width 416 height 48
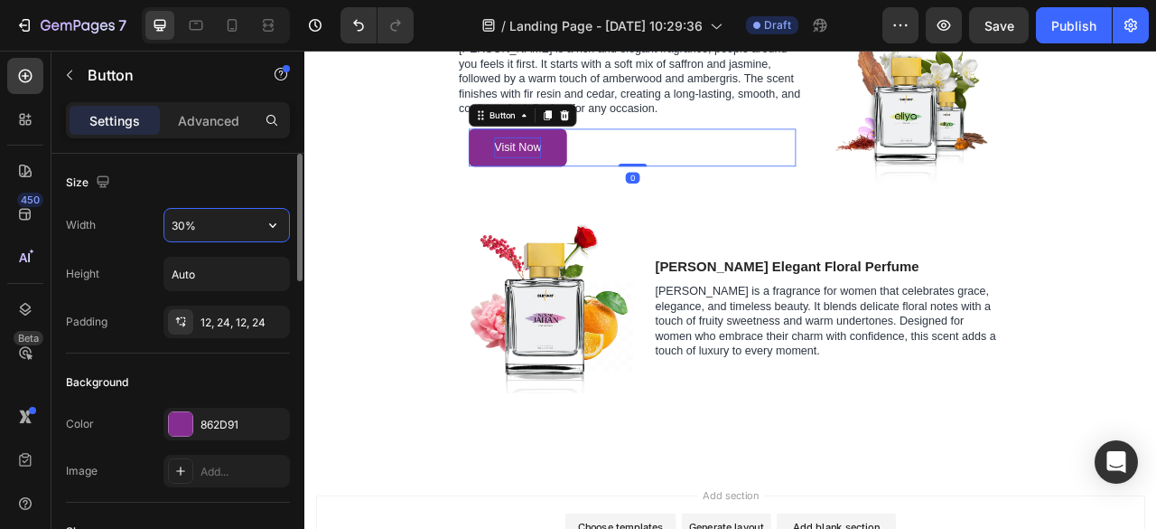
click at [184, 226] on input "30%" at bounding box center [226, 225] width 125 height 33
type input "40%"
click at [213, 171] on div "Size" at bounding box center [178, 182] width 224 height 29
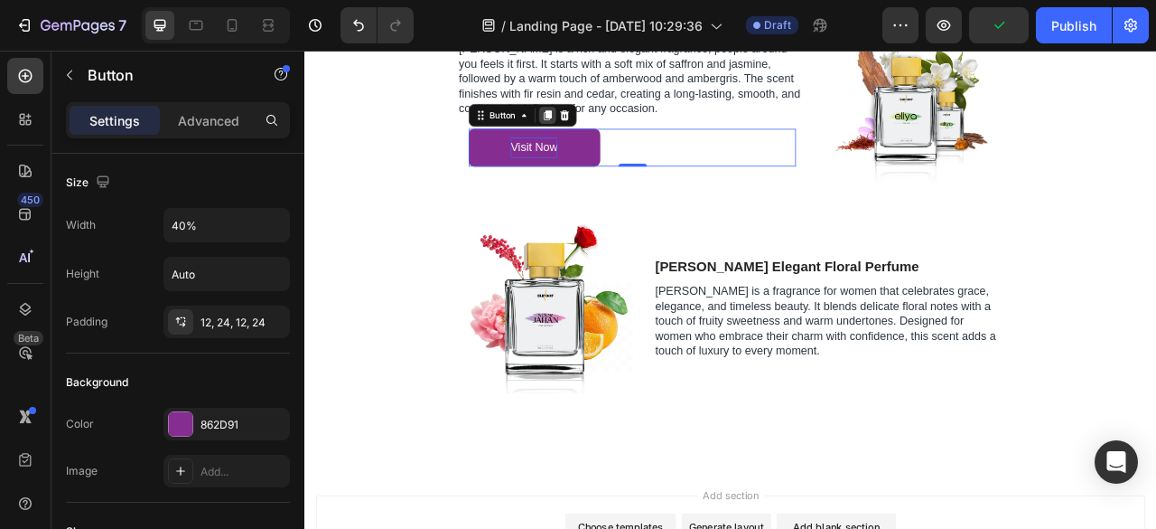
click at [614, 138] on div at bounding box center [614, 133] width 22 height 22
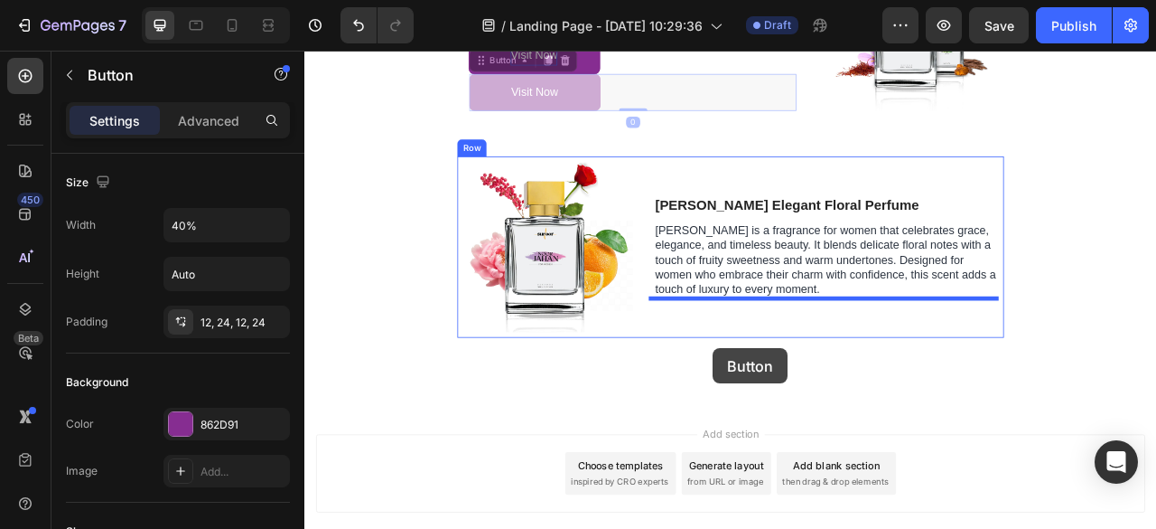
scroll to position [3914, 0]
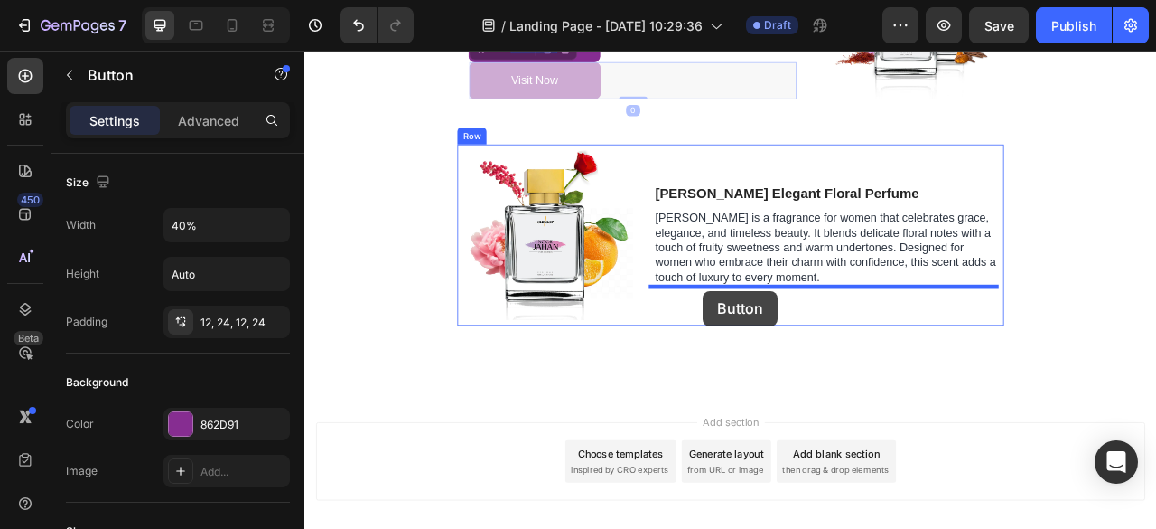
drag, startPoint x: 521, startPoint y: 182, endPoint x: 811, endPoint y: 356, distance: 338.4
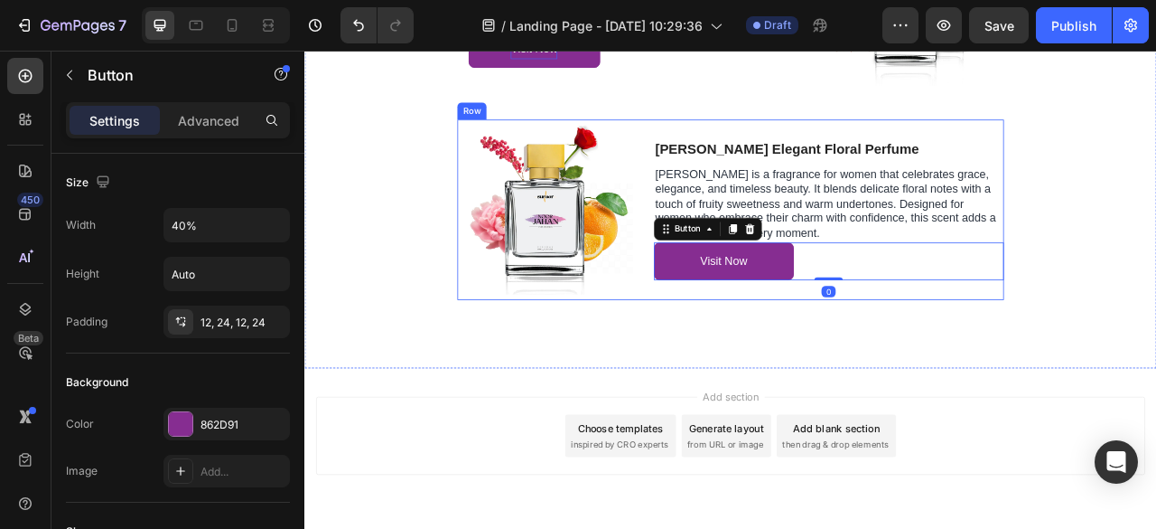
scroll to position [3921, 0]
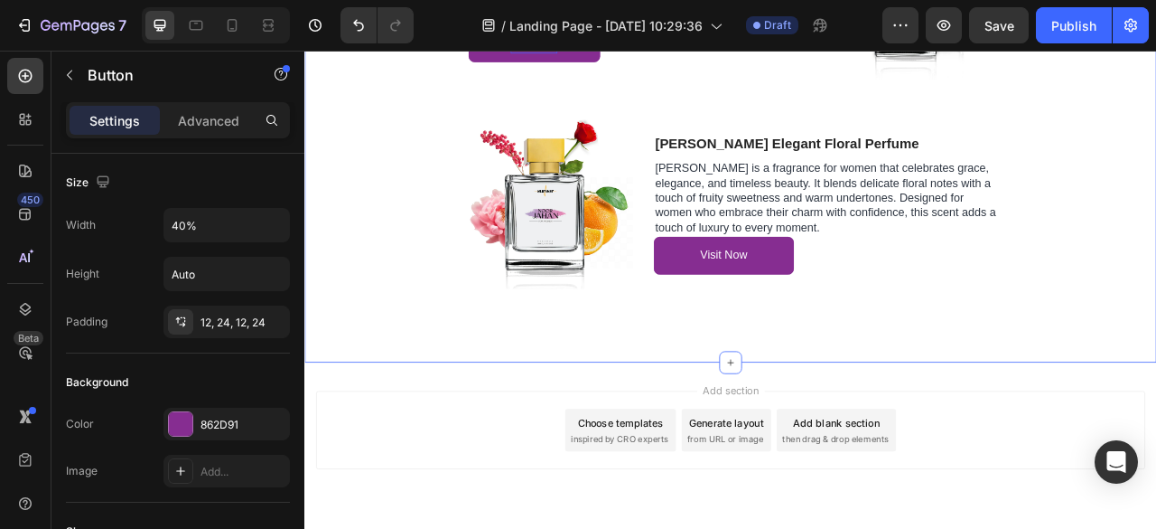
click at [1019, 391] on div "Discover Our Best Quality Fragrances Heading Row Eliya Confidence in Every Drop…" at bounding box center [846, 91] width 1057 height 625
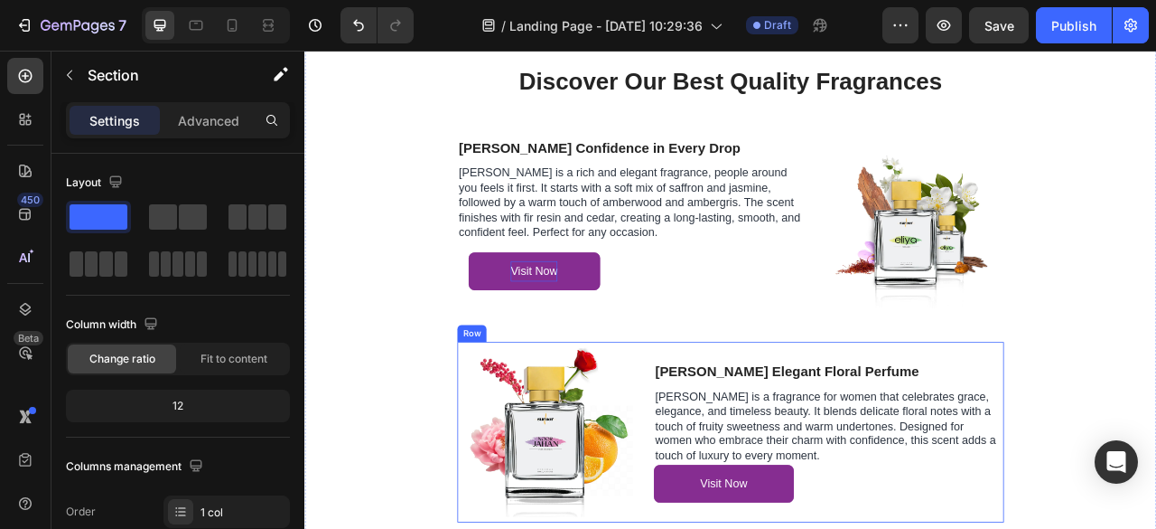
scroll to position [3638, 0]
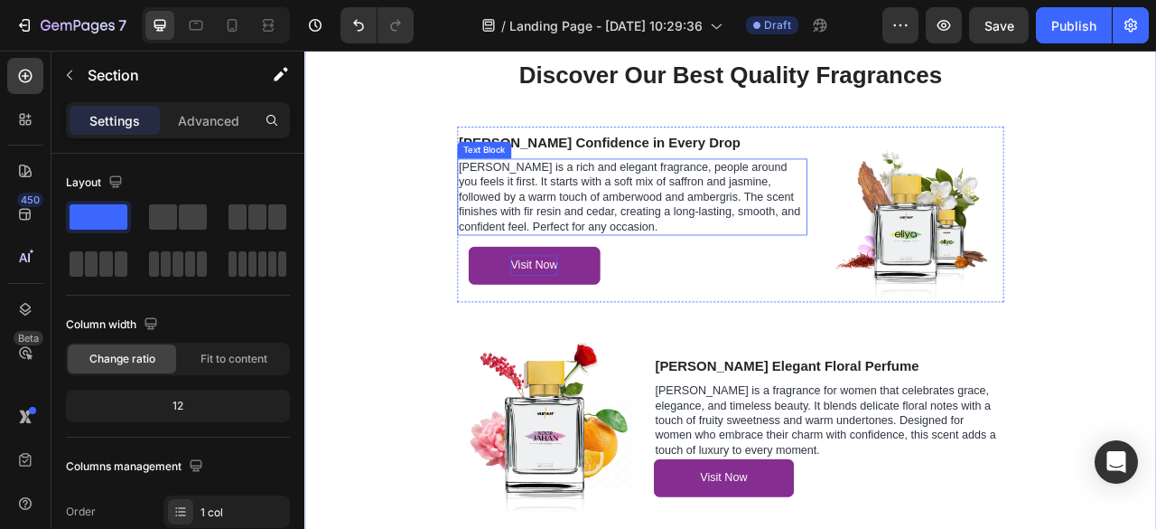
click at [716, 270] on p "[PERSON_NAME] is a rich and elegant fragrance, people around you feels it first…" at bounding box center [722, 237] width 442 height 94
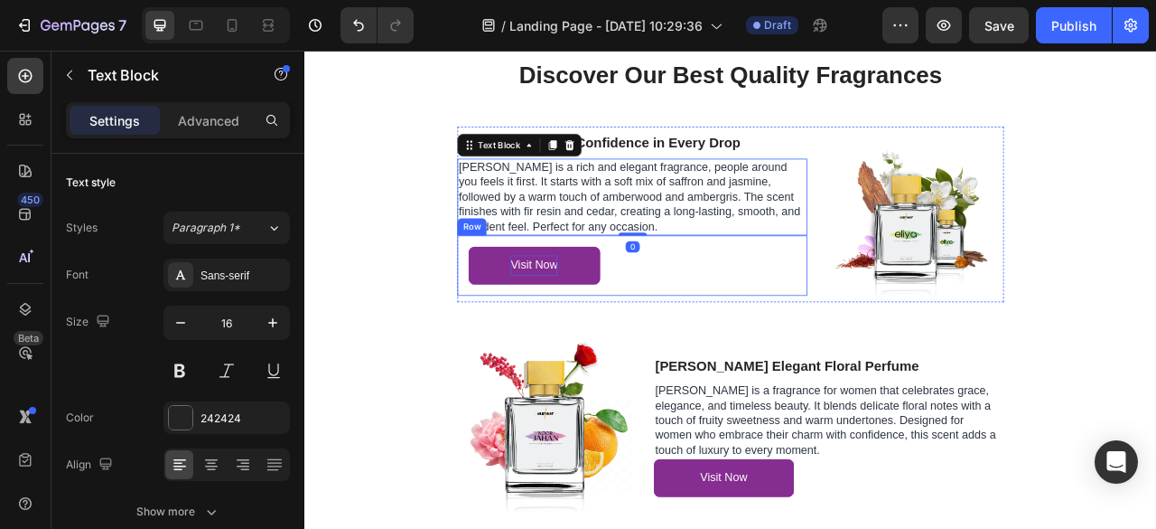
click at [741, 347] on div "Visit Now Button Row" at bounding box center [721, 323] width 445 height 77
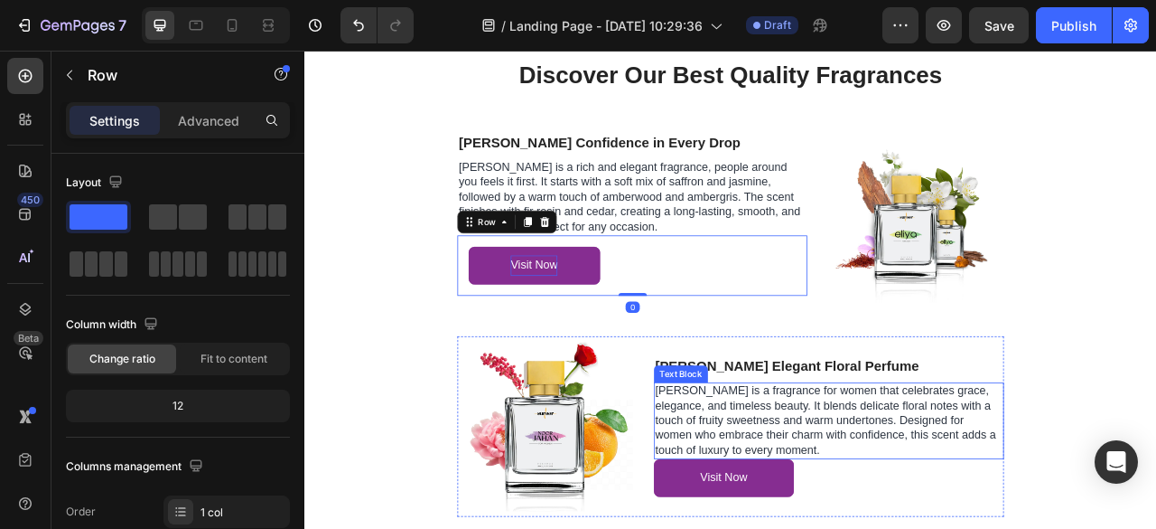
click at [899, 528] on span "[PERSON_NAME] is a fragrance for women that celebrates grace, elegance, and tim…" at bounding box center [968, 520] width 434 height 90
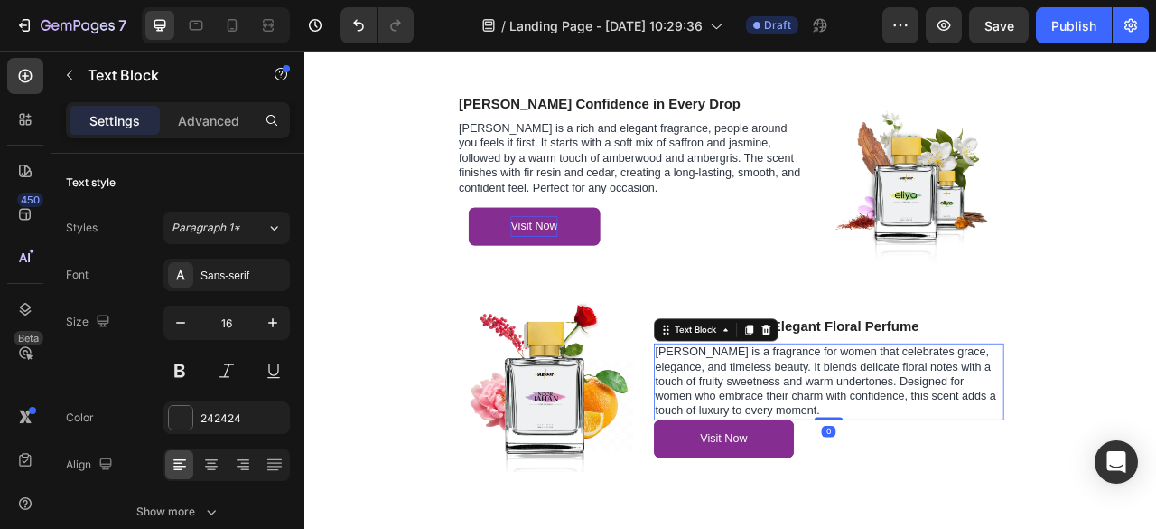
scroll to position [3714, 0]
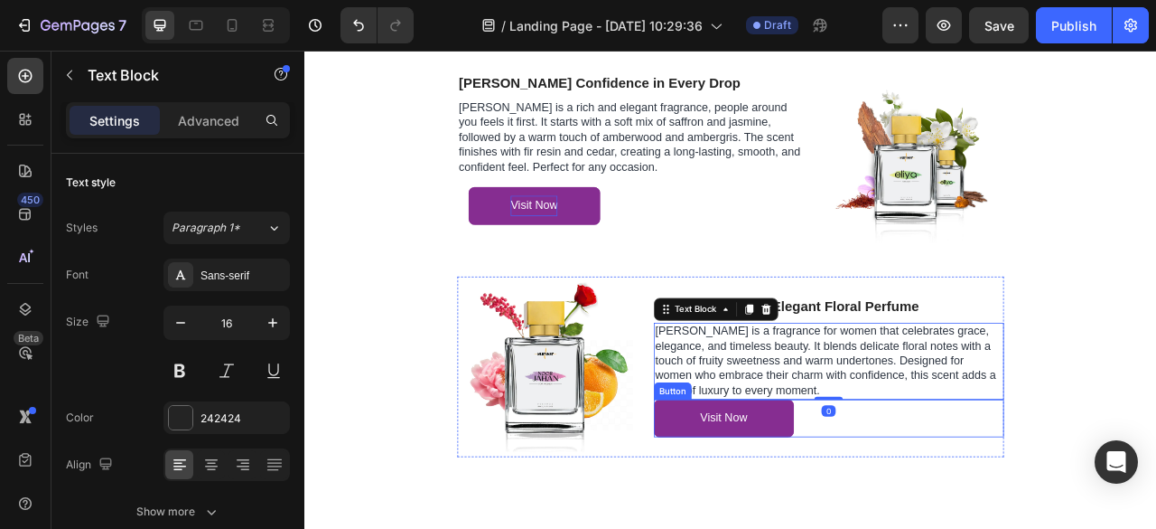
click at [949, 528] on div "Visit Now Button" at bounding box center [971, 518] width 445 height 48
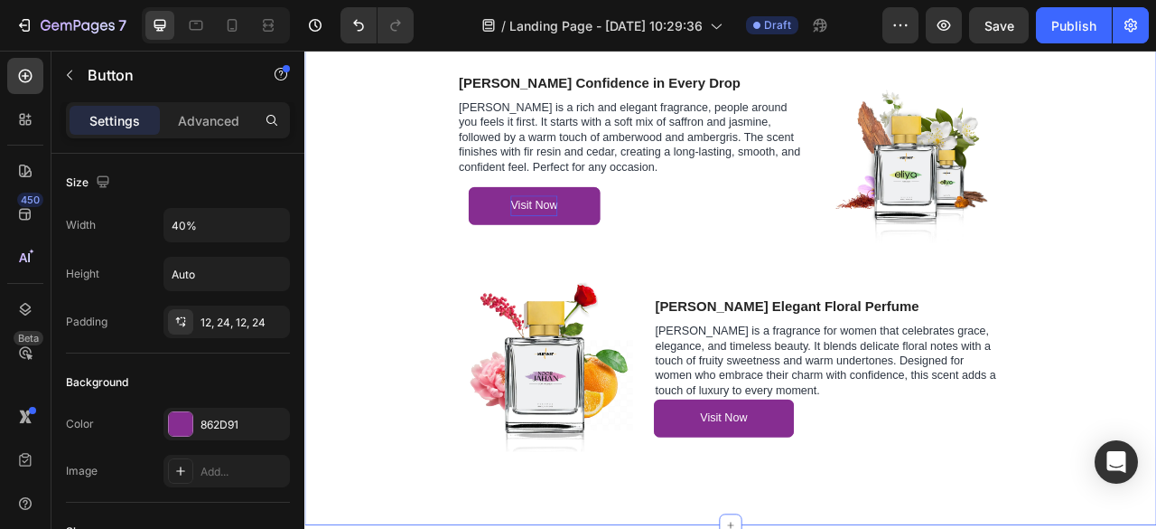
click at [963, 528] on div "Discover Our Best Quality Fragrances Heading Row Eliya Confidence in Every Drop…" at bounding box center [846, 298] width 1057 height 625
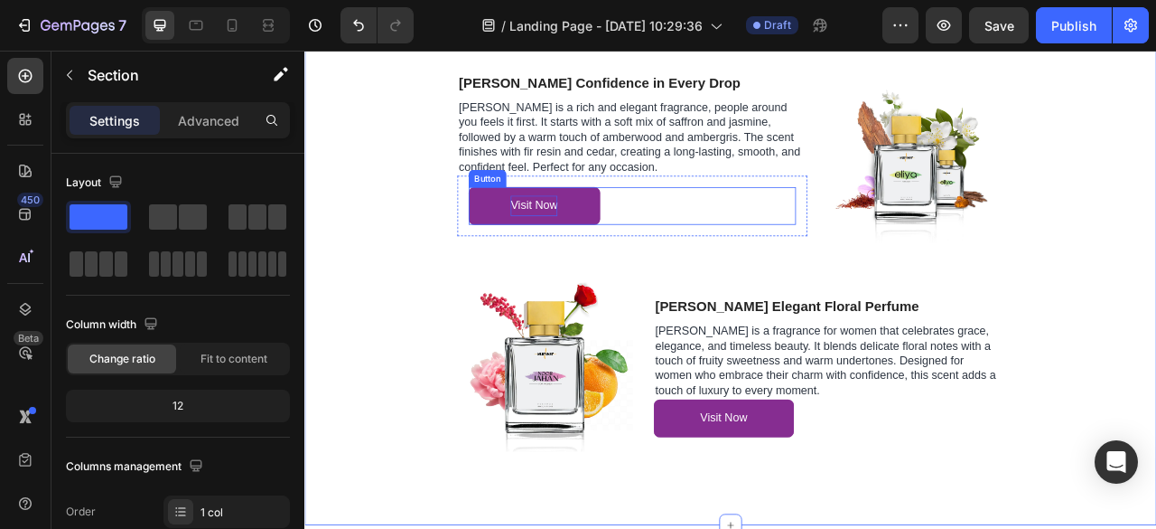
click at [705, 245] on div "Visit Now Button" at bounding box center [721, 248] width 416 height 48
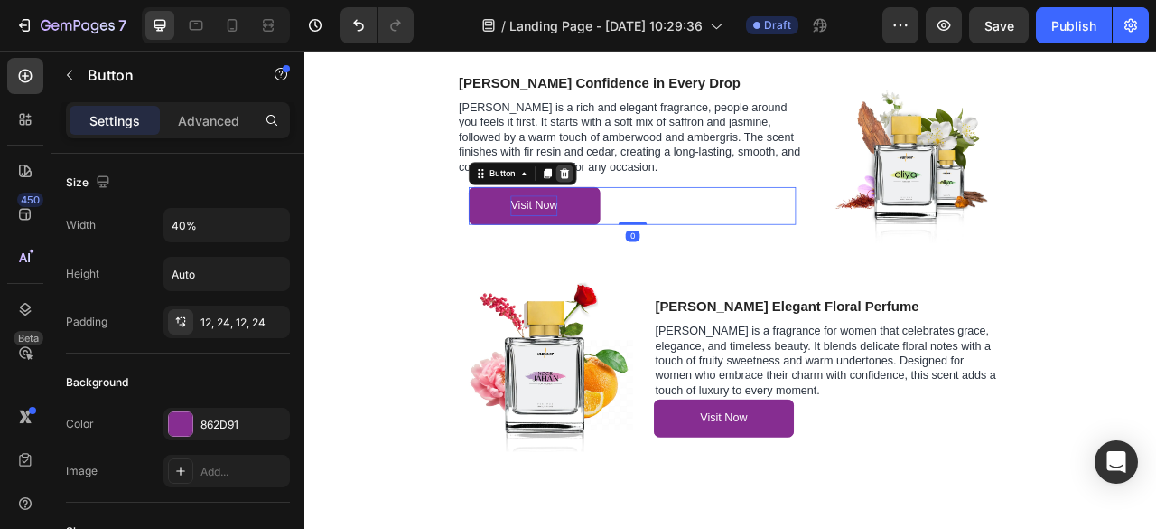
click at [636, 205] on div at bounding box center [635, 207] width 22 height 22
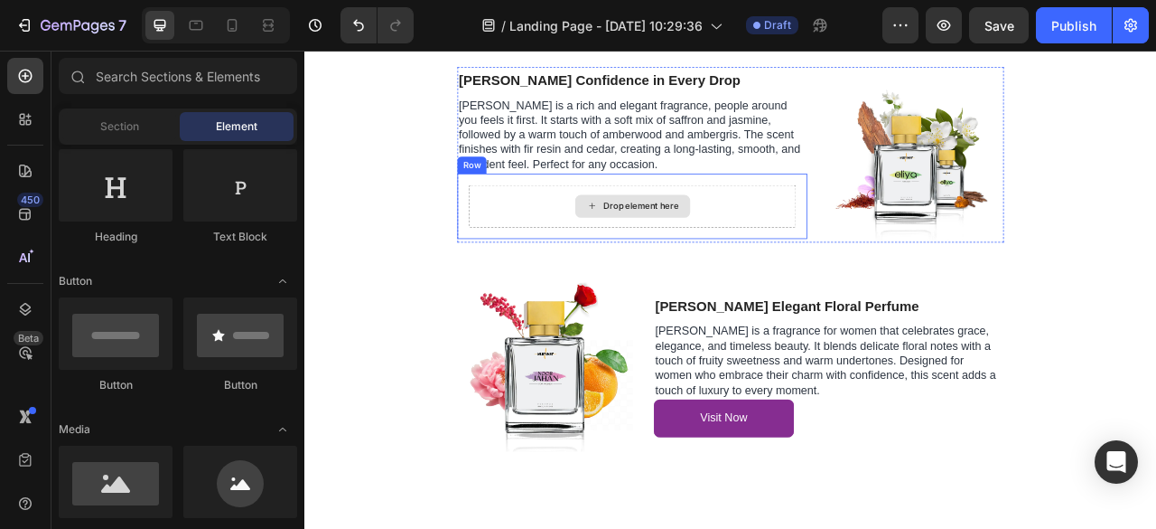
click at [726, 254] on div "Drop element here" at bounding box center [733, 248] width 96 height 14
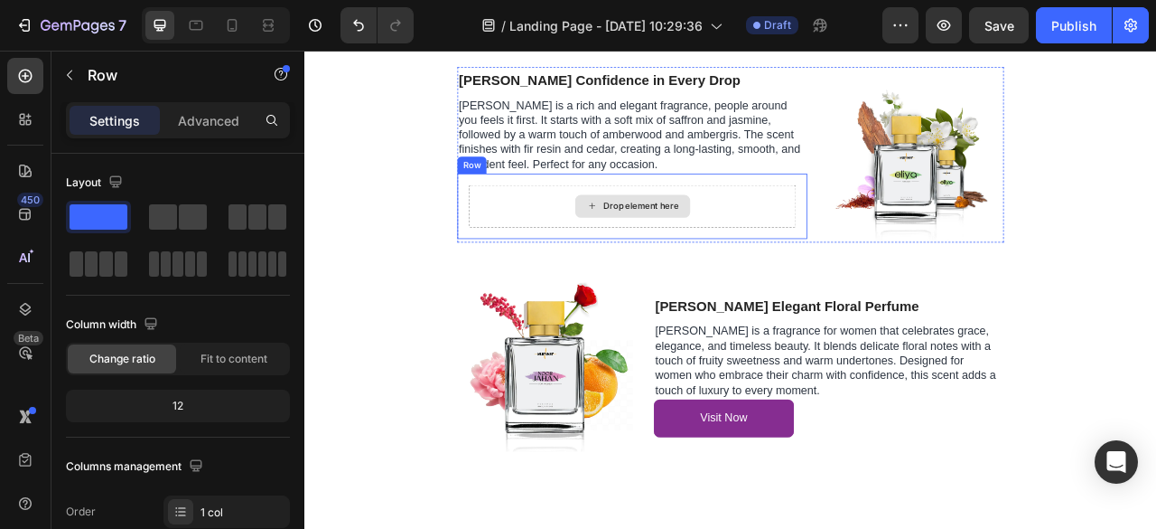
click at [593, 245] on div "Drop element here" at bounding box center [721, 248] width 416 height 54
click at [604, 189] on icon at bounding box center [610, 189] width 12 height 13
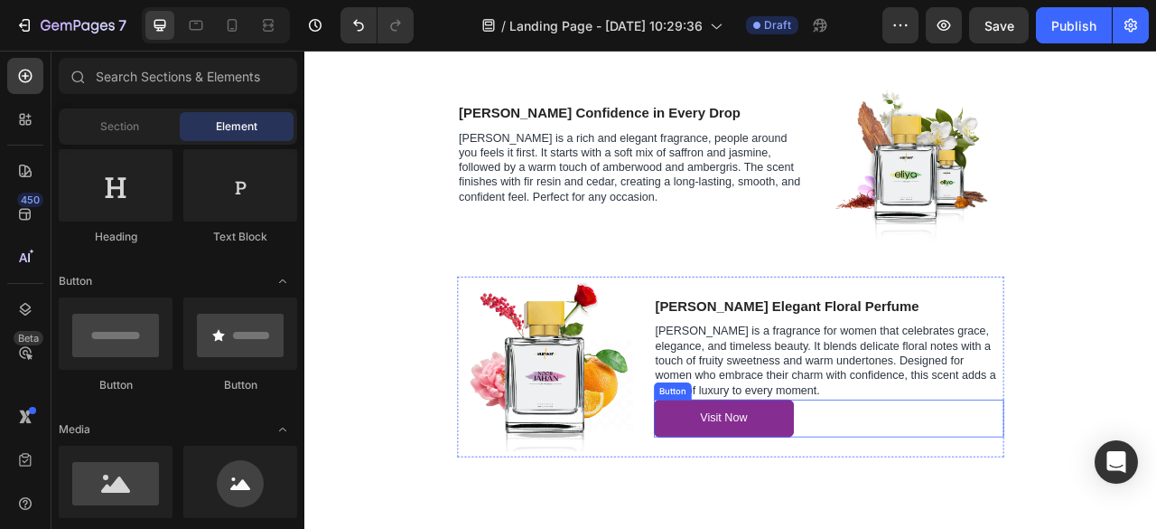
click at [967, 519] on div "Visit Now Button" at bounding box center [971, 518] width 445 height 48
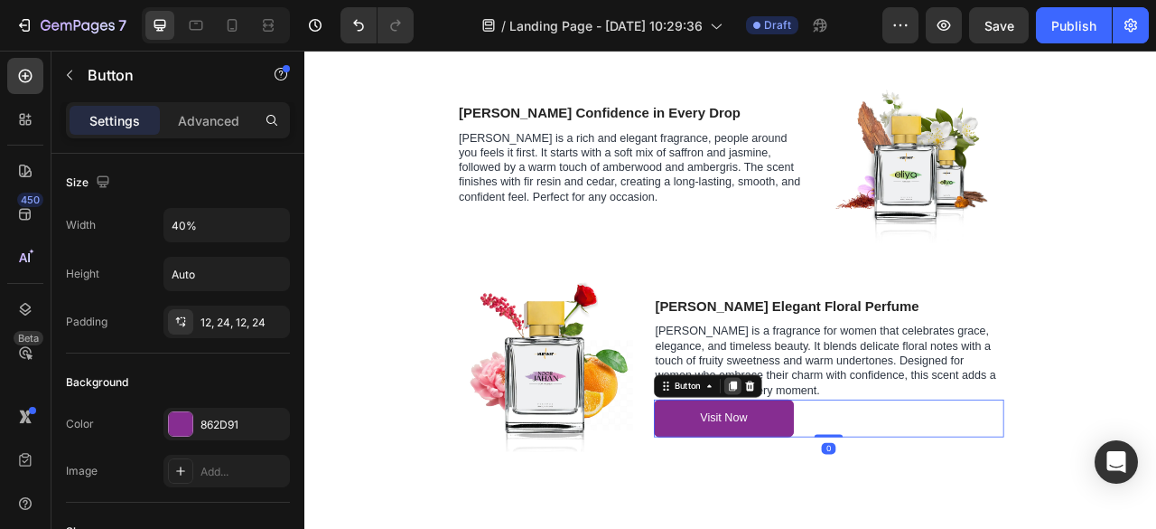
click at [844, 470] on icon at bounding box center [849, 477] width 14 height 14
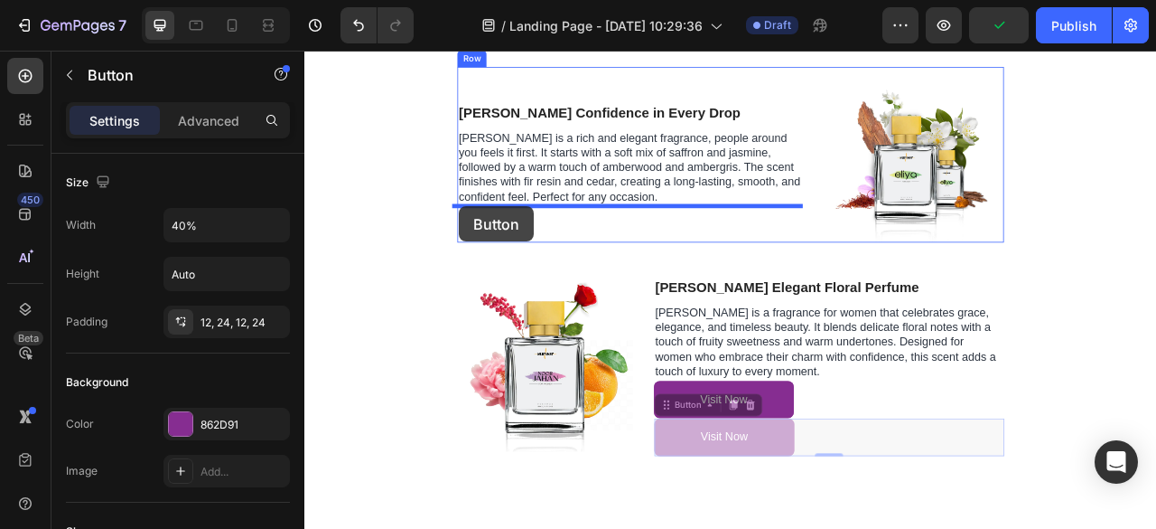
drag, startPoint x: 761, startPoint y: 506, endPoint x: 501, endPoint y: 248, distance: 365.4
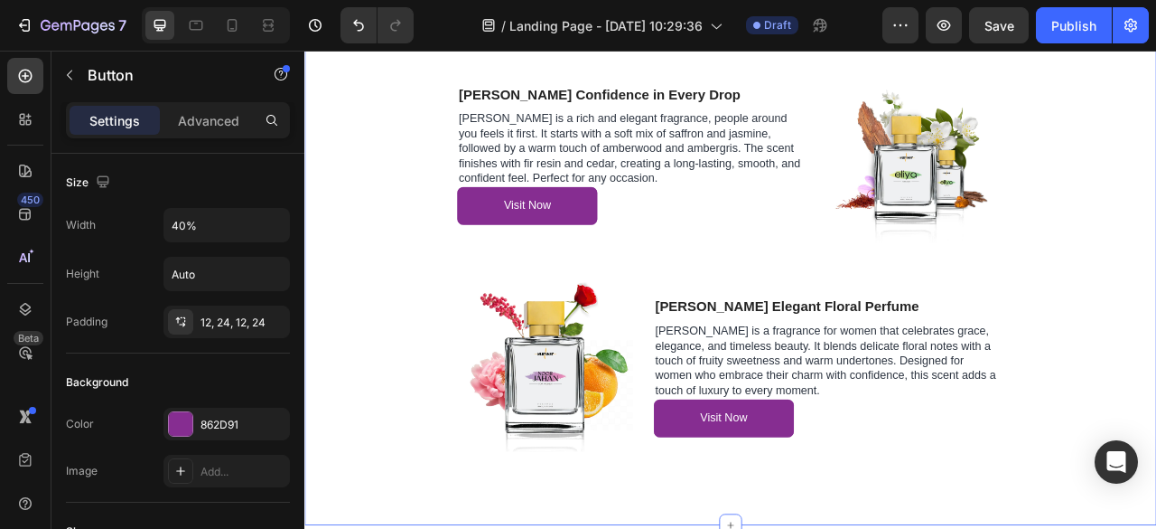
click at [820, 303] on div "Discover Our Best Quality Fragrances Heading Row Eliya Confidence in Every Drop…" at bounding box center [846, 298] width 1057 height 625
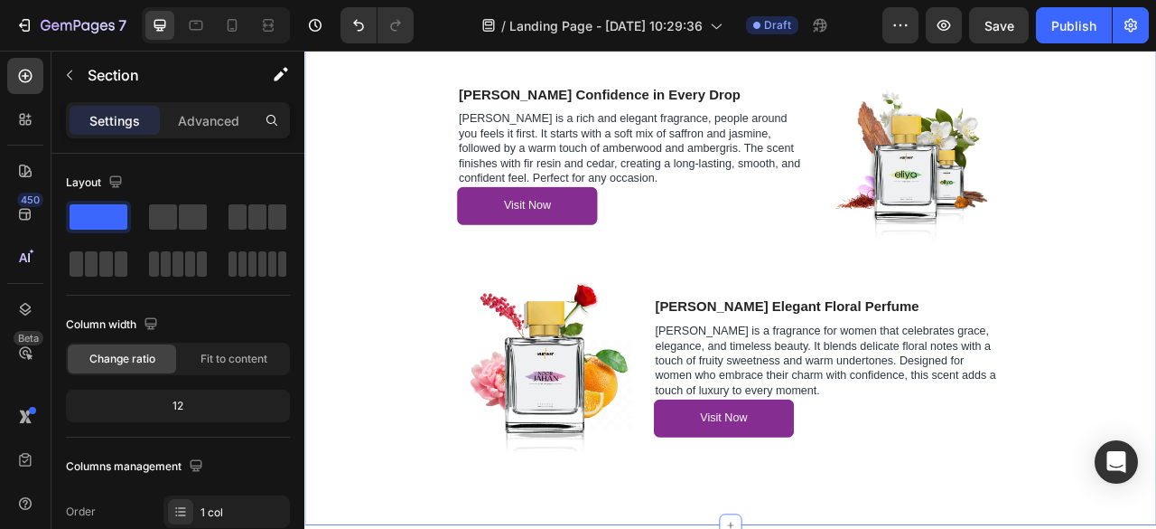
scroll to position [3734, 0]
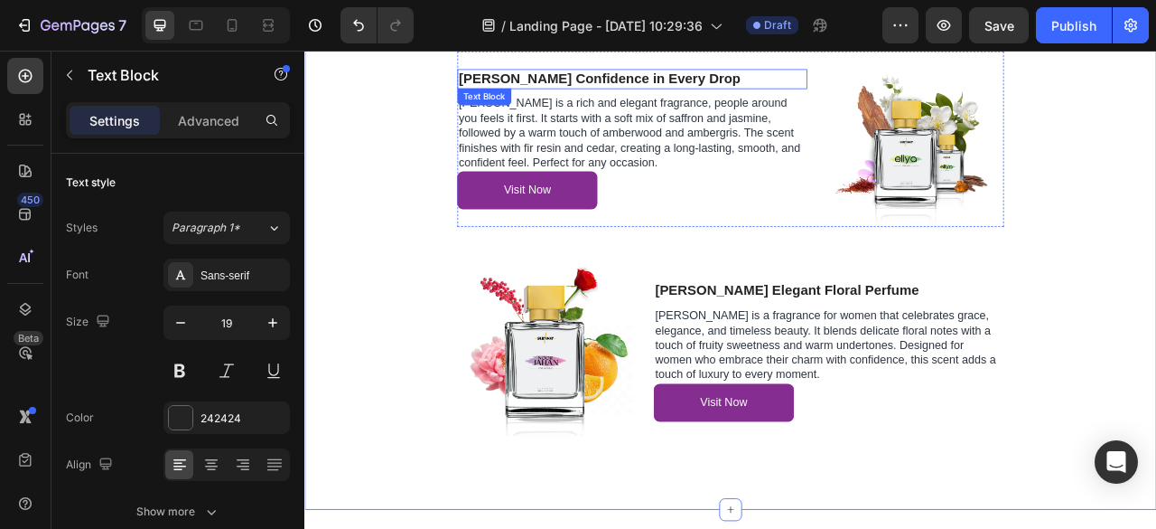
click at [690, 90] on p "[PERSON_NAME] Confidence in Every Drop" at bounding box center [722, 87] width 442 height 23
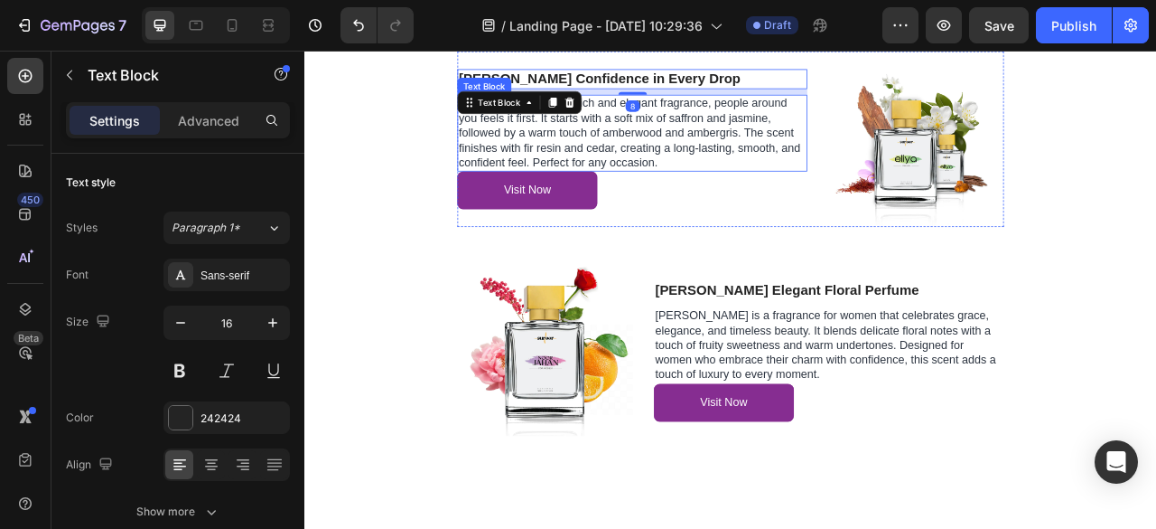
click at [726, 162] on span "[PERSON_NAME] is a rich and elegant fragrance, people around you feels it first…" at bounding box center [718, 154] width 435 height 90
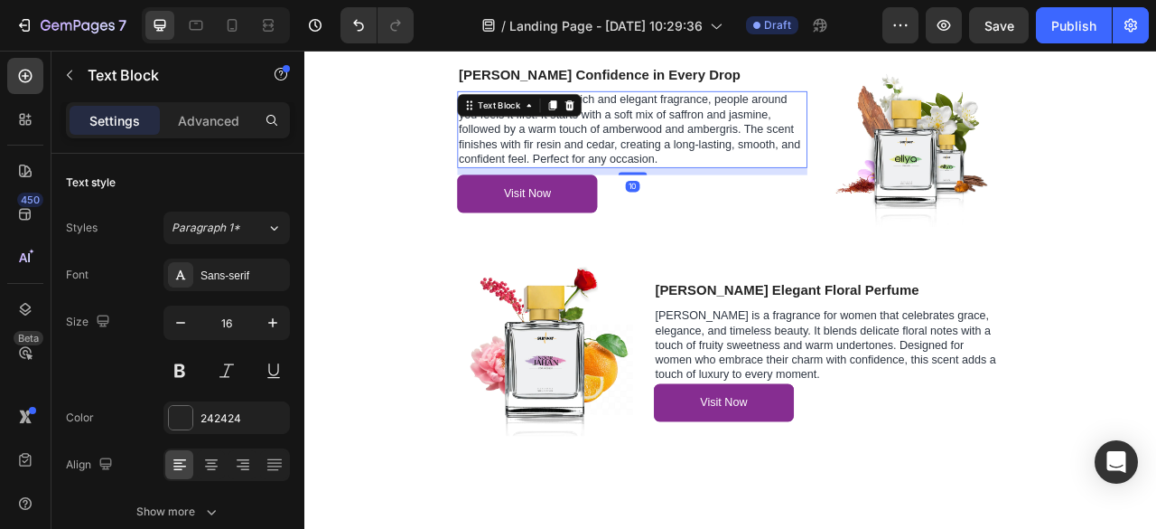
drag, startPoint x: 715, startPoint y: 202, endPoint x: 755, endPoint y: 211, distance: 41.6
click at [755, 211] on div "[PERSON_NAME] Confidence in Every Drop Text Block [PERSON_NAME] is a rich and e…" at bounding box center [721, 162] width 445 height 223
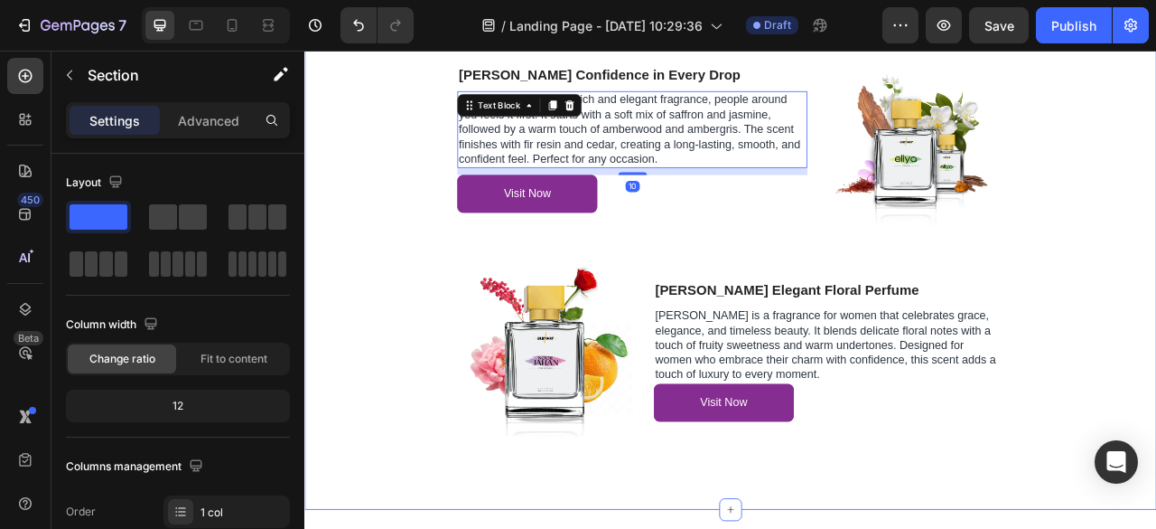
click at [823, 302] on div "Discover Our Best Quality Fragrances Heading Row Eliya Confidence in Every Drop…" at bounding box center [846, 278] width 1057 height 625
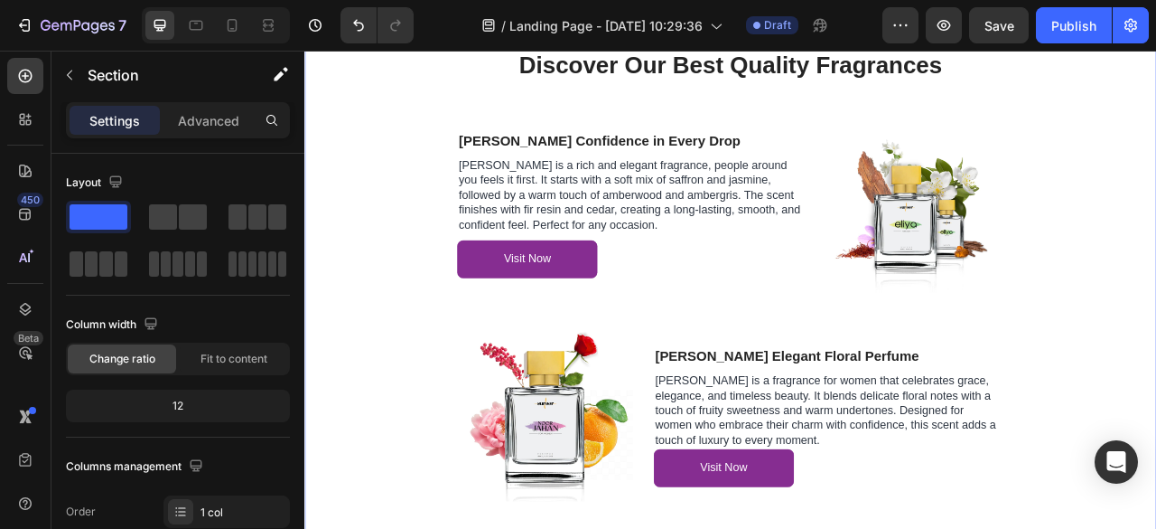
scroll to position [3654, 0]
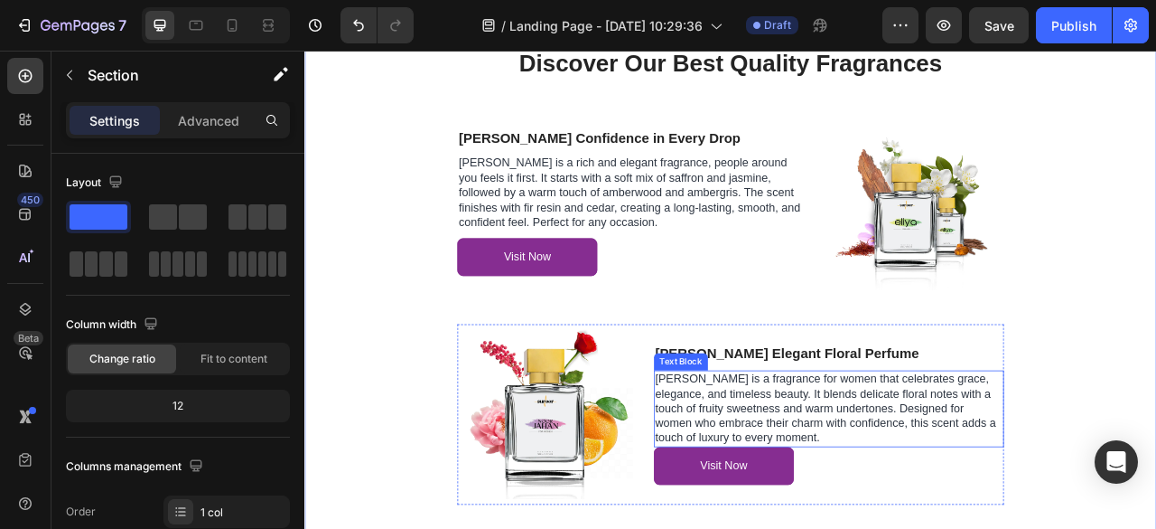
click at [997, 523] on span "[PERSON_NAME] is a fragrance for women that celebrates grace, elegance, and tim…" at bounding box center [968, 505] width 434 height 90
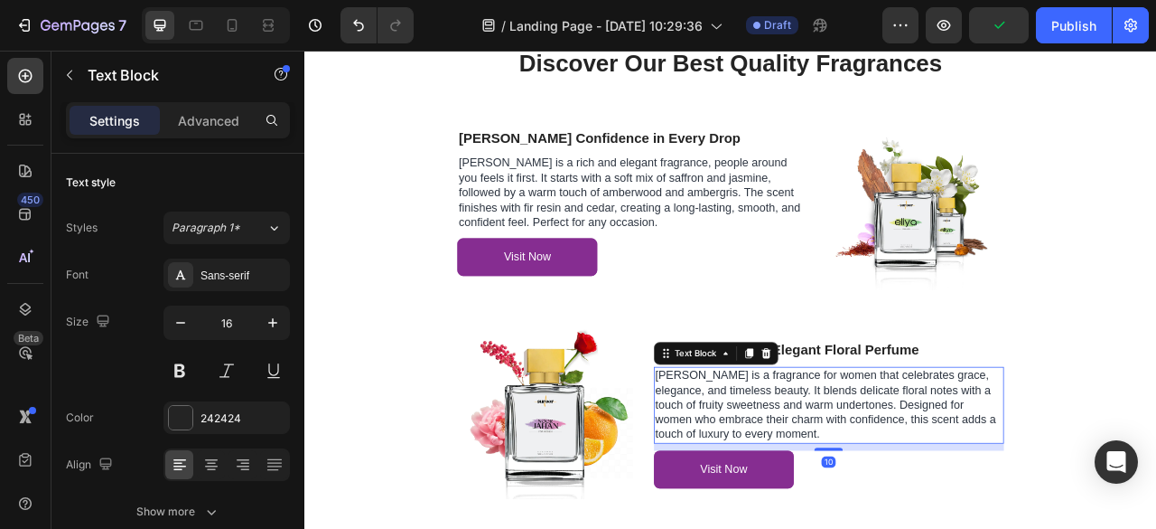
drag, startPoint x: 977, startPoint y: 552, endPoint x: 986, endPoint y: 561, distance: 12.8
click at [986, 528] on div "[PERSON_NAME] Elegant Floral Perfume Text Block [PERSON_NAME] is a fragrance fo…" at bounding box center [971, 513] width 445 height 230
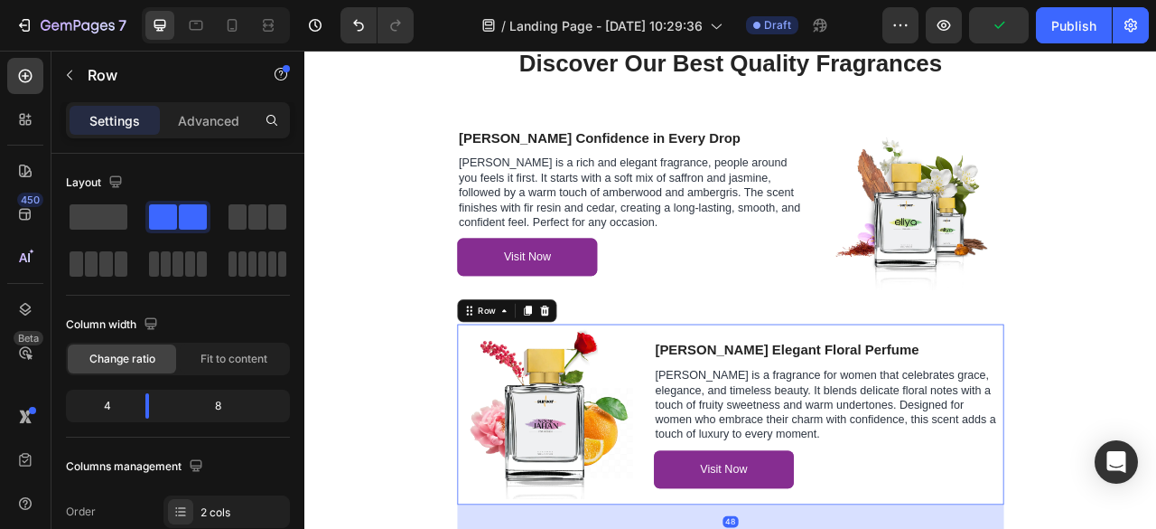
click at [1008, 528] on div "[PERSON_NAME] Elegant Floral Perfume Text Block [PERSON_NAME] is a fragrance fo…" at bounding box center [971, 513] width 445 height 230
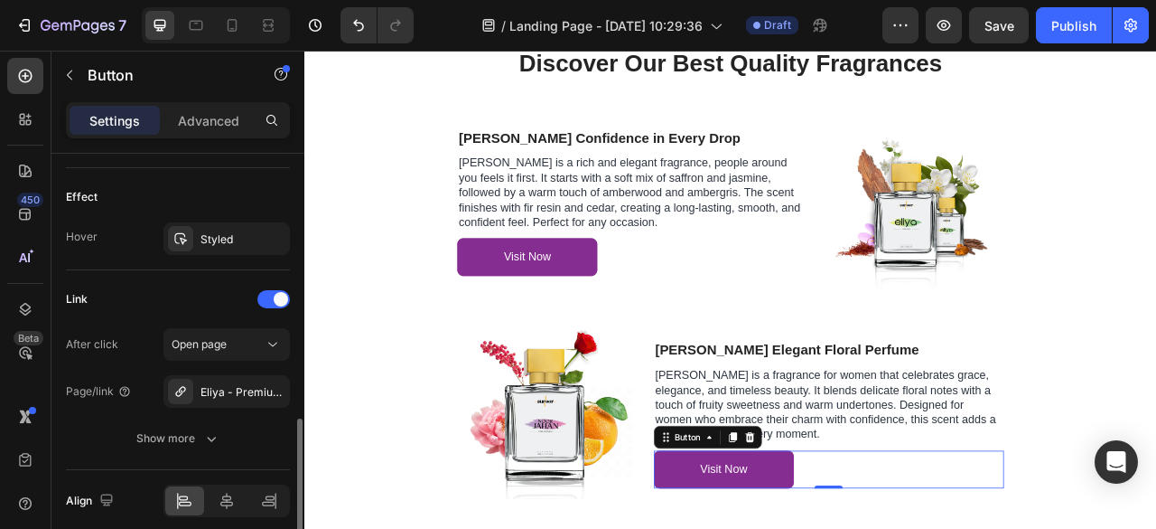
scroll to position [923, 0]
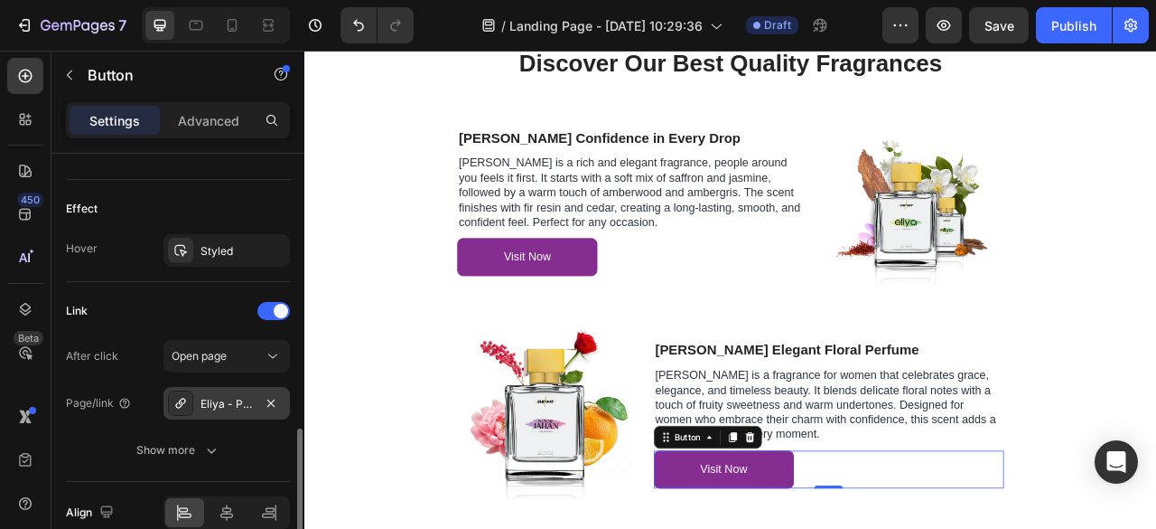
click at [247, 401] on div "Eliya - Premium Luxury Mens Perfume" at bounding box center [227, 404] width 52 height 16
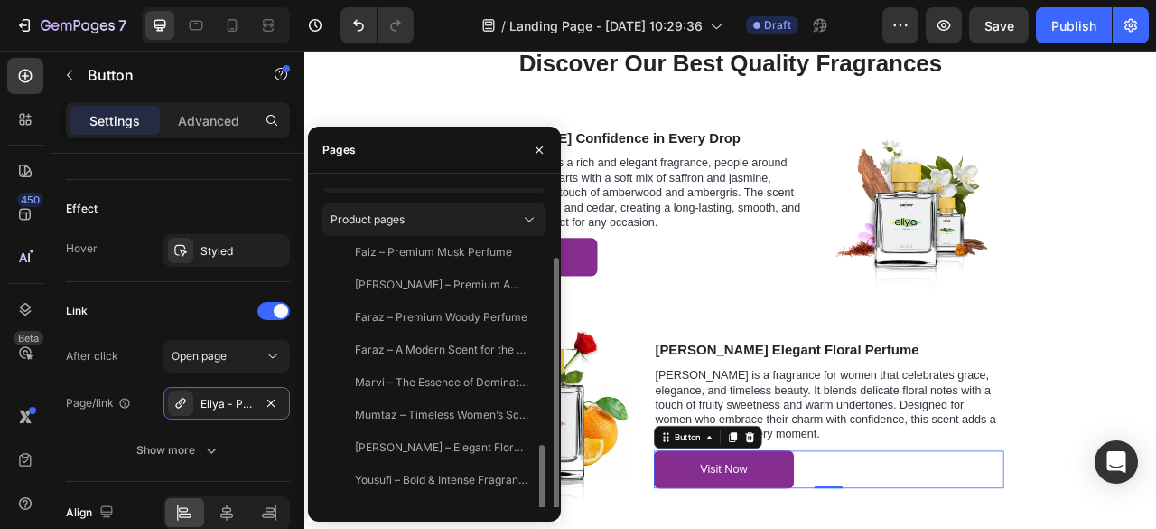
scroll to position [60, 0]
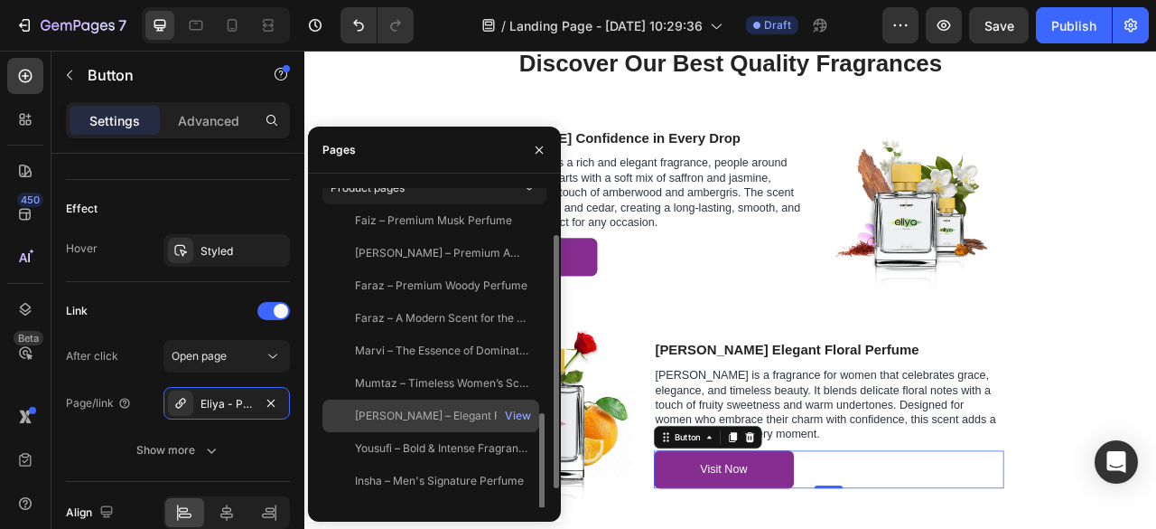
click at [416, 412] on div "[PERSON_NAME] – Elegant Floral Perfume" at bounding box center [441, 415] width 173 height 16
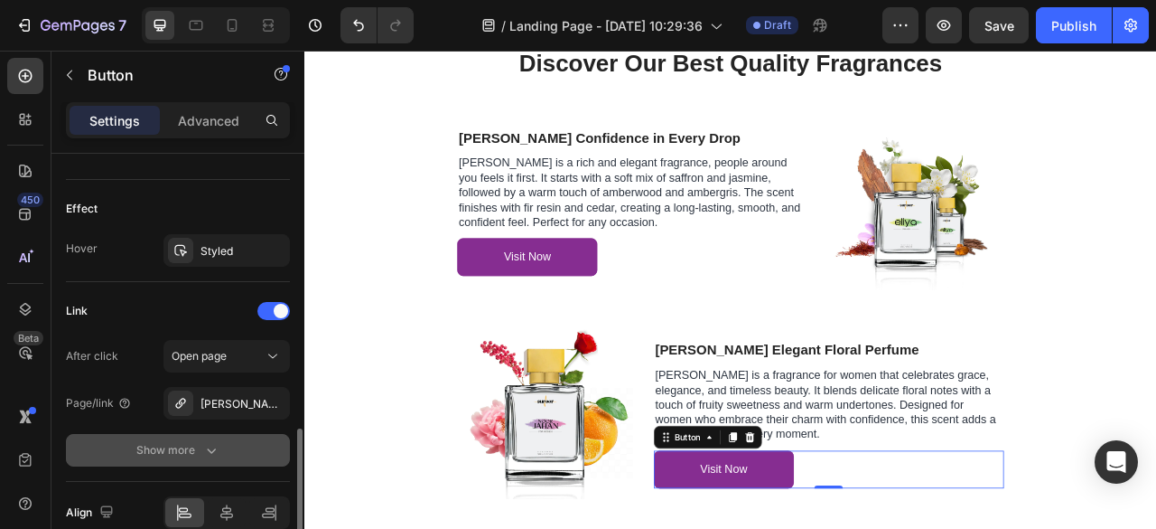
click at [267, 460] on button "Show more" at bounding box center [178, 450] width 224 height 33
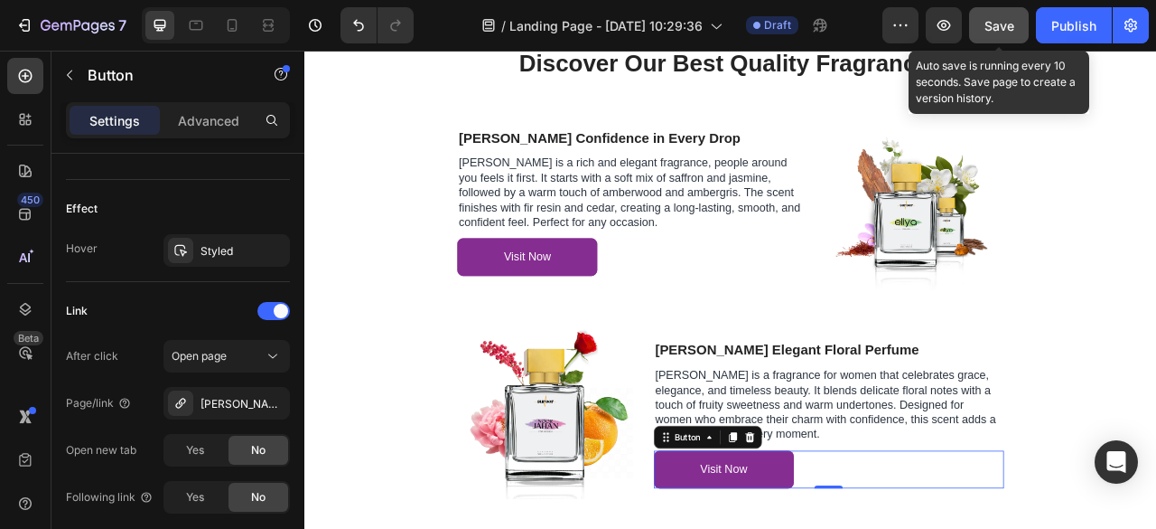
click at [999, 22] on span "Save" at bounding box center [1000, 25] width 30 height 15
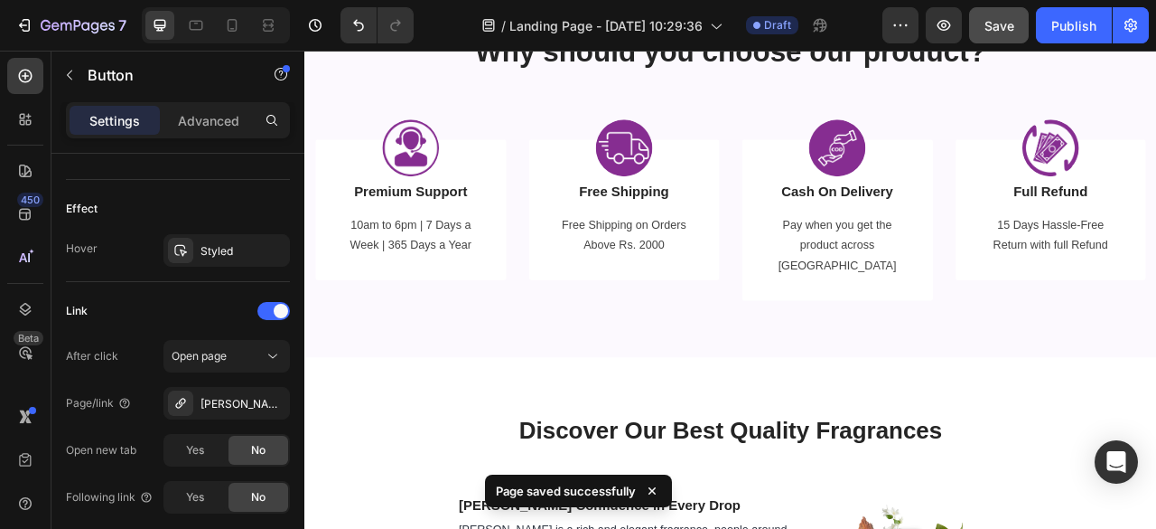
scroll to position [3065, 0]
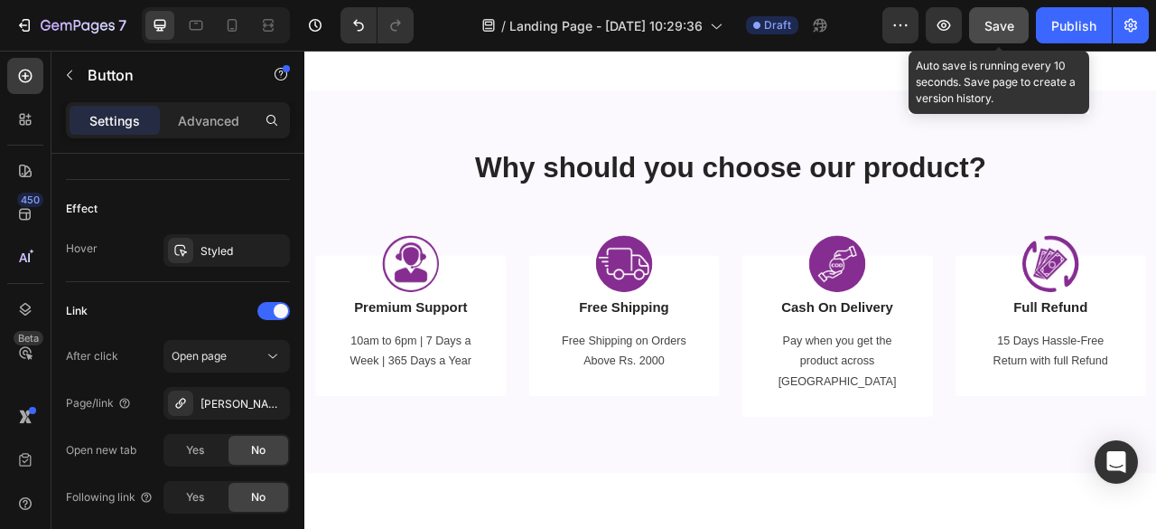
click at [980, 27] on button "Save" at bounding box center [999, 25] width 60 height 36
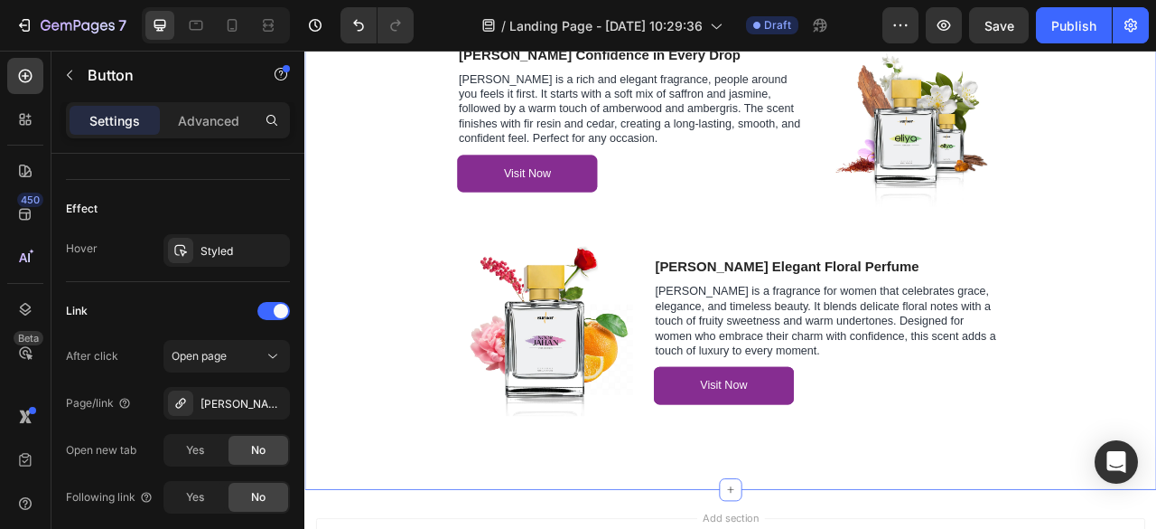
scroll to position [3668, 0]
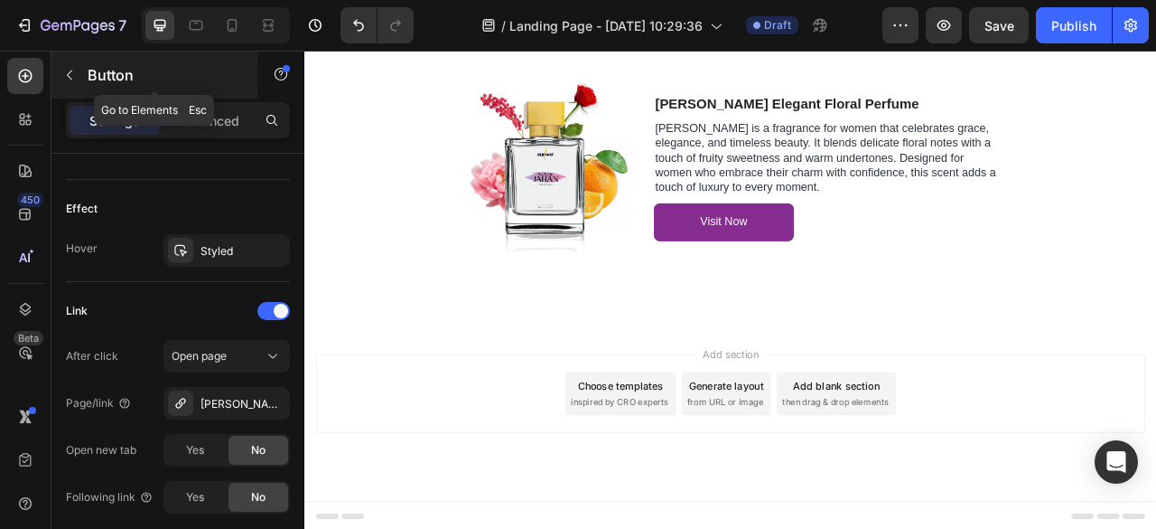
click at [69, 84] on button "button" at bounding box center [69, 75] width 29 height 29
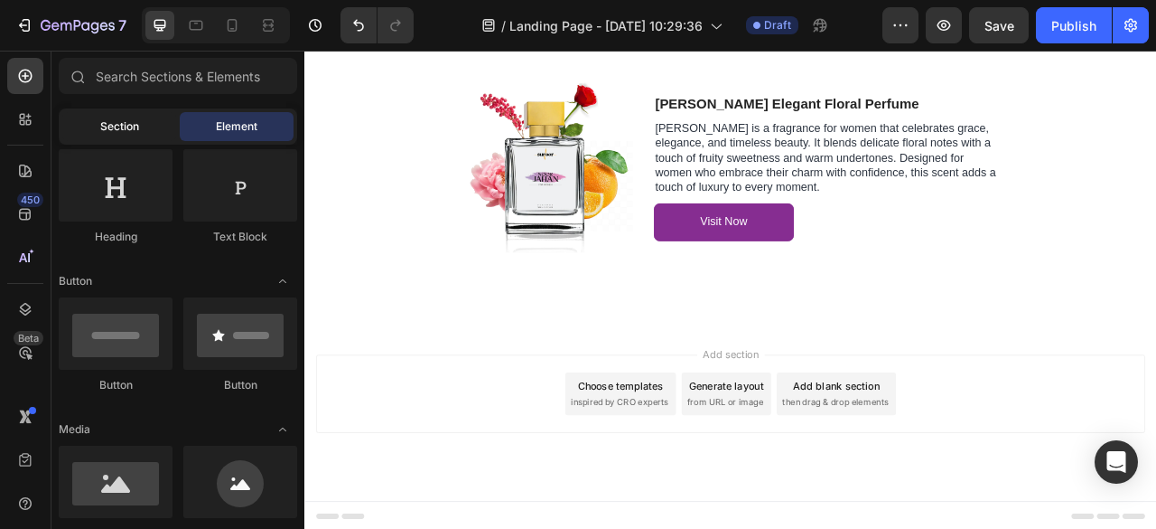
click at [108, 114] on div "Section" at bounding box center [119, 126] width 114 height 29
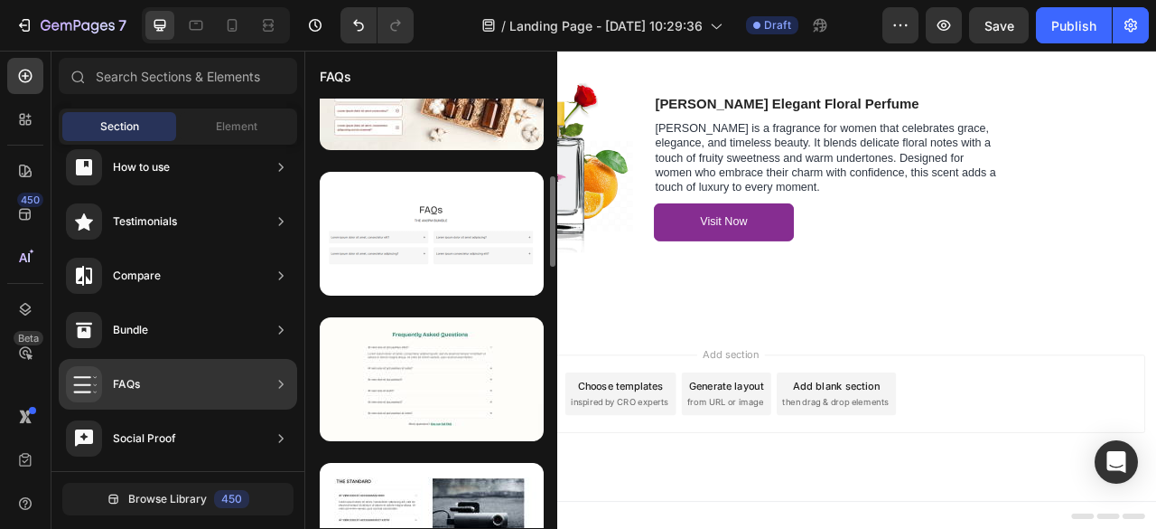
scroll to position [376, 0]
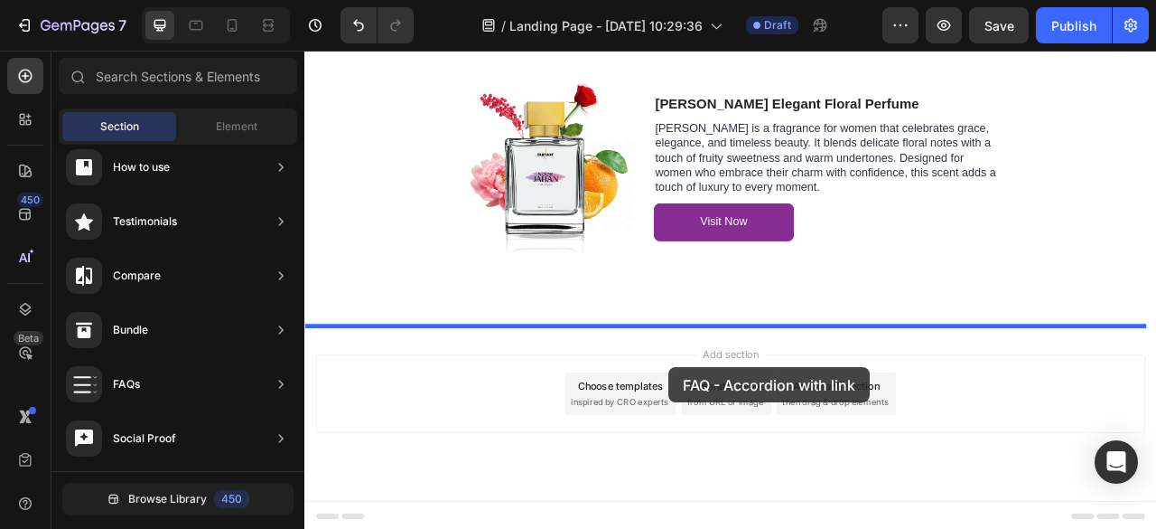
drag, startPoint x: 730, startPoint y: 438, endPoint x: 768, endPoint y: 454, distance: 40.9
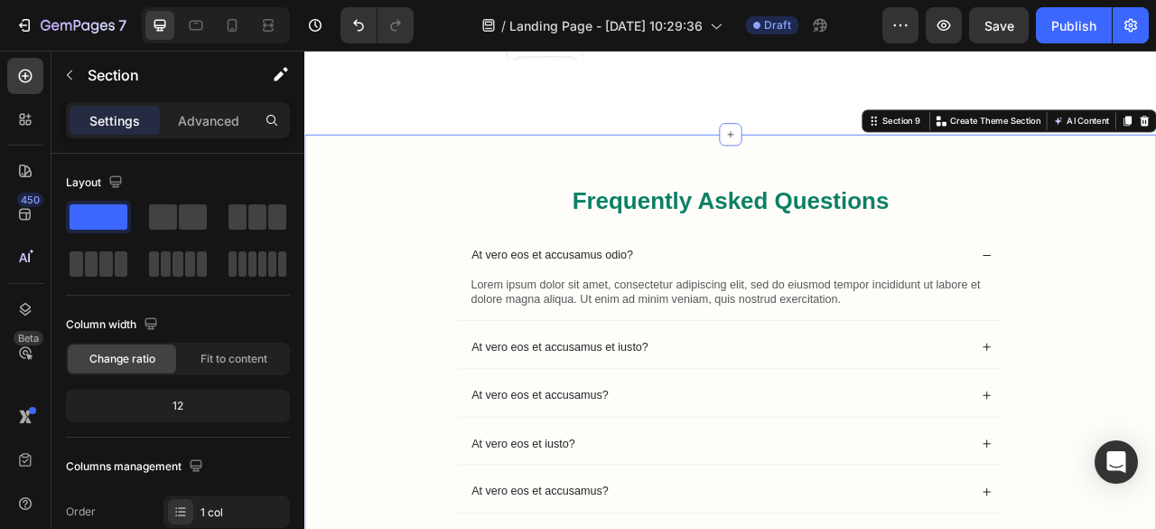
scroll to position [3954, 0]
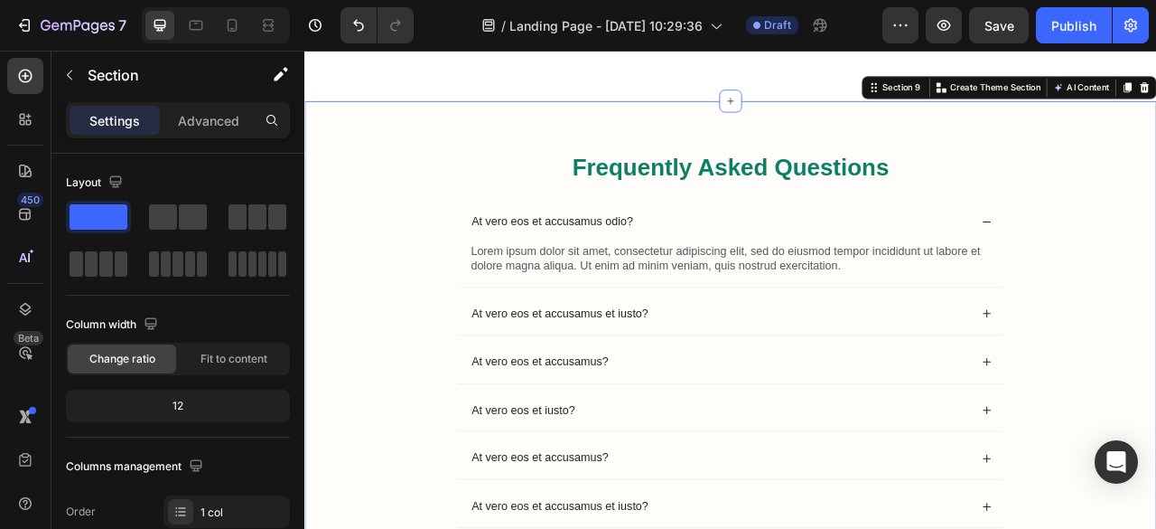
click at [1156, 361] on div "Frequently Asked Questions Heading At vero eos et accusamus odio? Lorem ipsum d…" at bounding box center [847, 454] width 1048 height 553
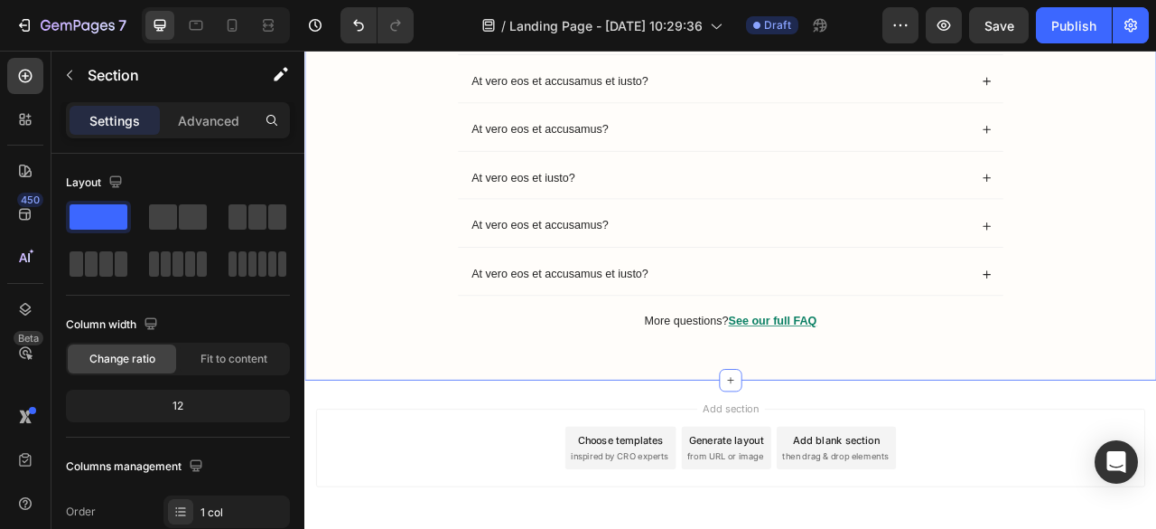
scroll to position [4244, 0]
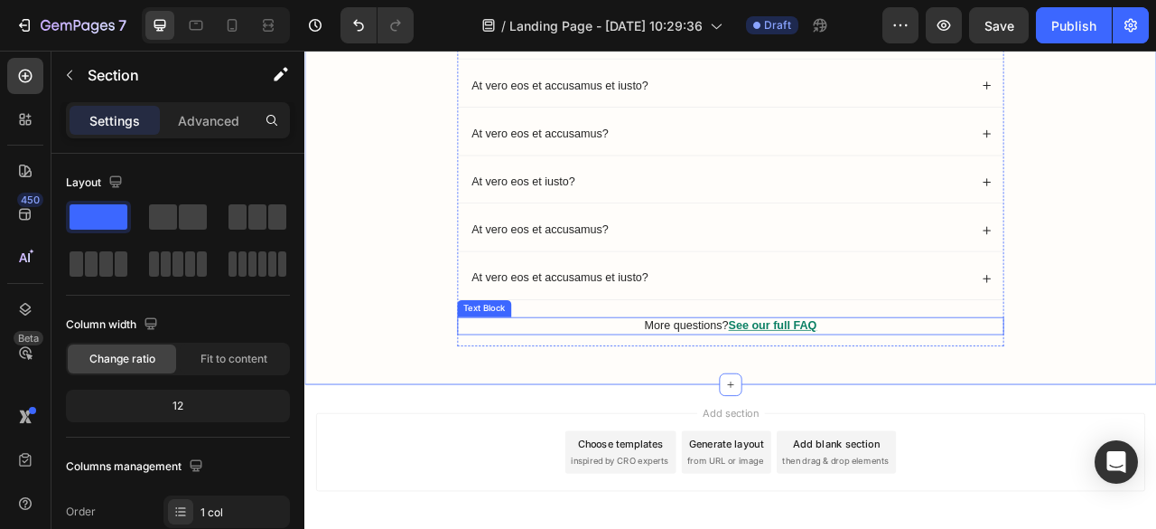
click at [983, 398] on p "More questions? See our full FAQ" at bounding box center [847, 400] width 692 height 19
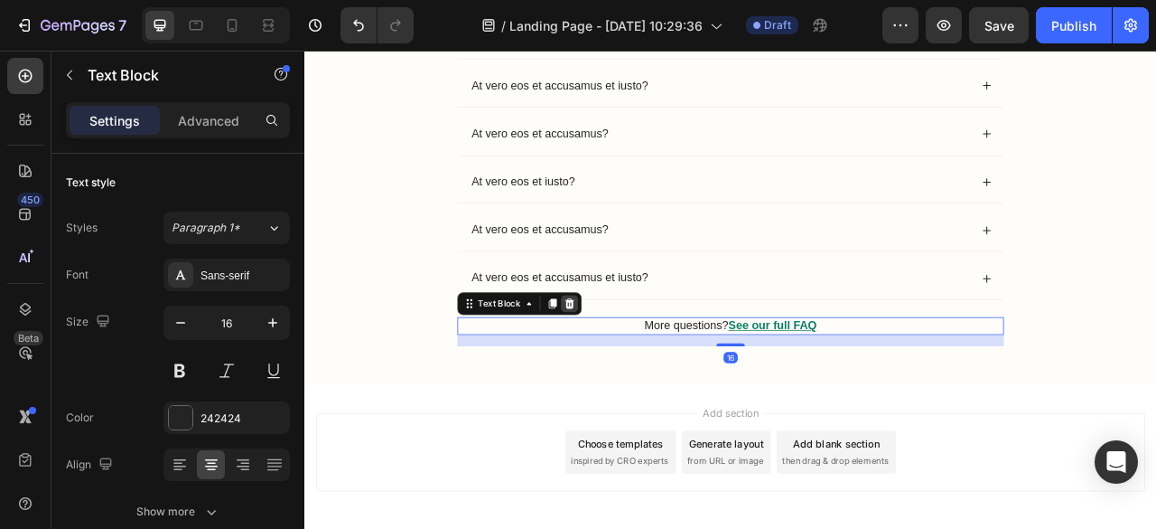
click at [636, 371] on icon at bounding box center [642, 372] width 12 height 13
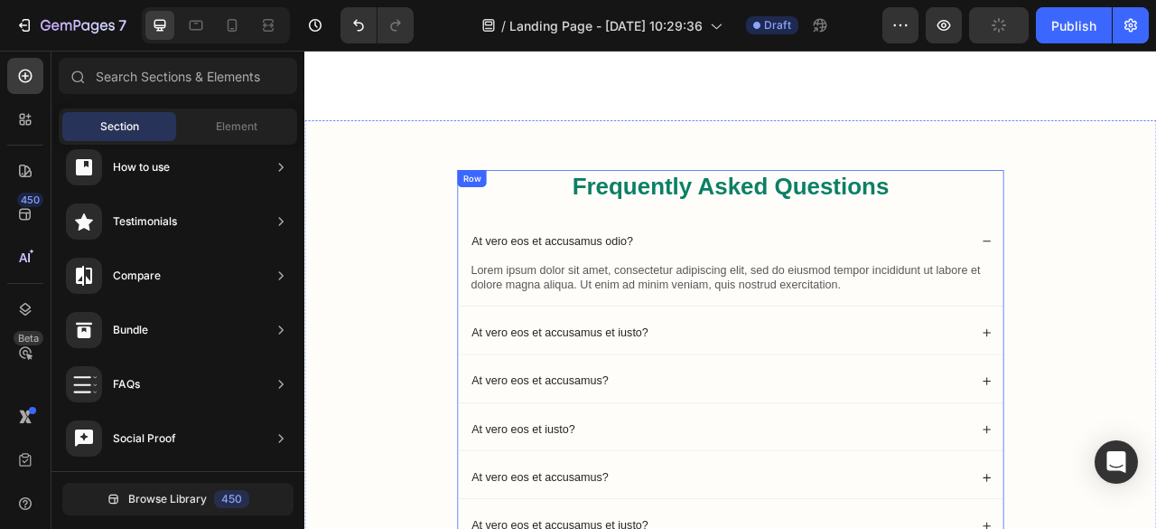
scroll to position [3928, 0]
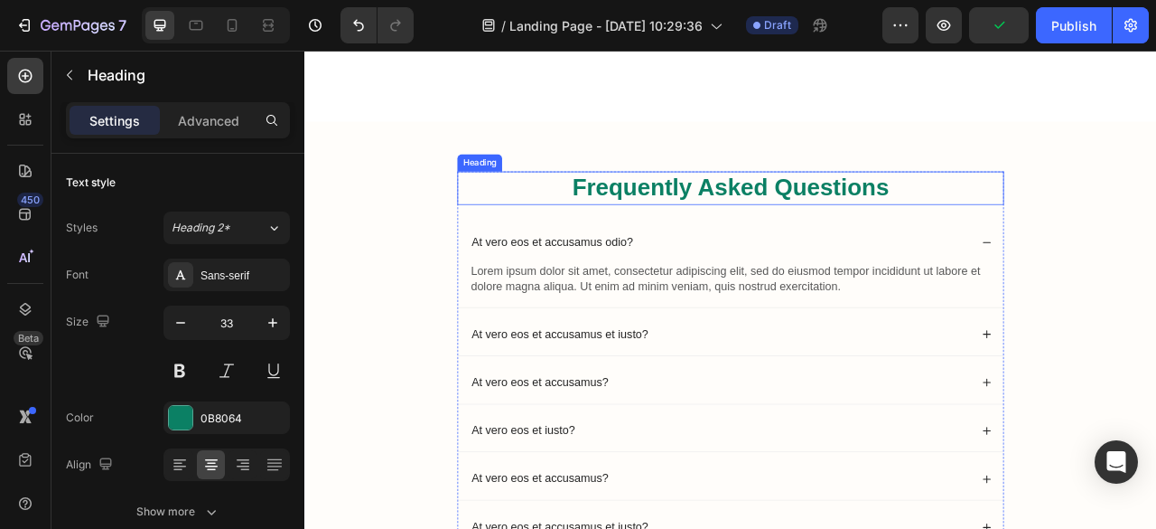
click at [1081, 229] on h2 "Frequently Asked Questions" at bounding box center [847, 225] width 696 height 42
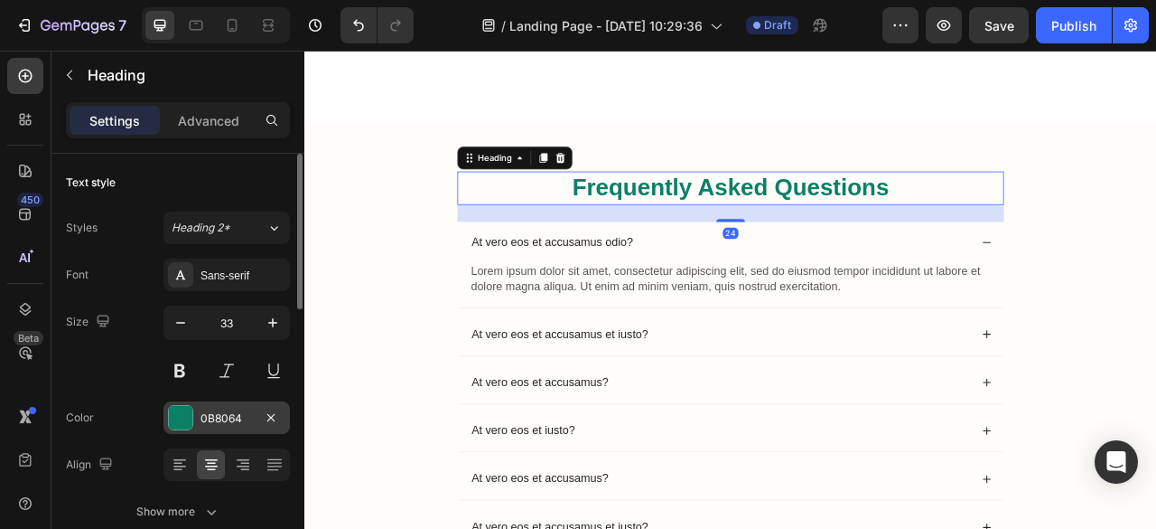
click at [227, 422] on div "0B8064" at bounding box center [227, 418] width 52 height 16
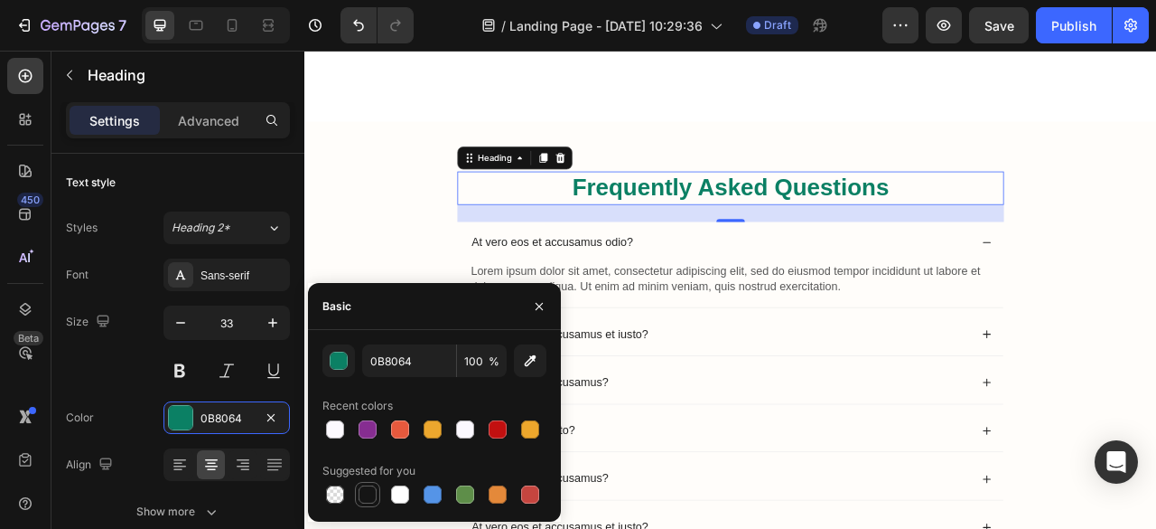
click at [376, 497] on div at bounding box center [368, 494] width 18 height 18
type input "151515"
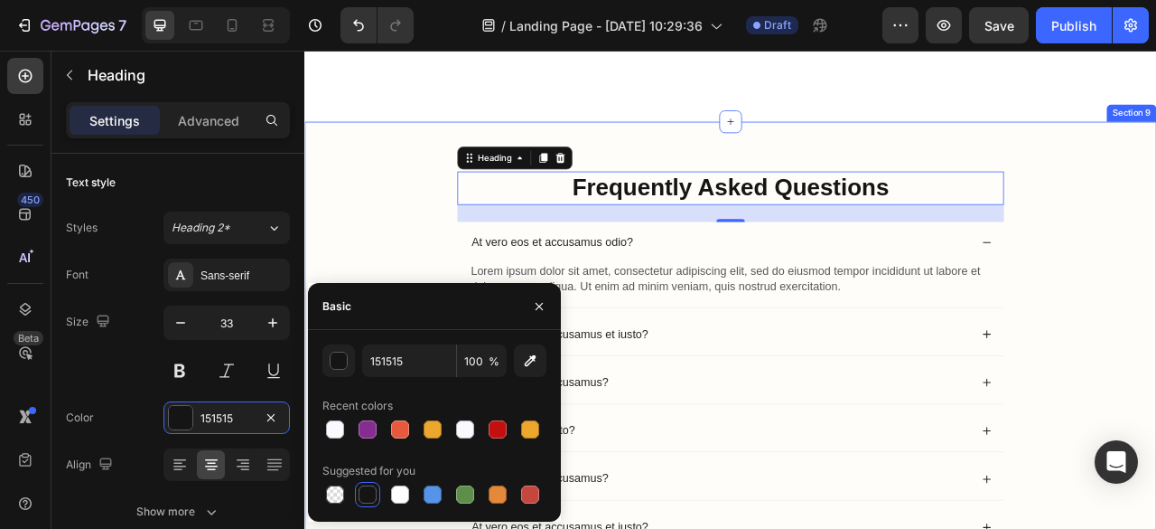
click at [1156, 240] on div "Frequently Asked Questions Heading 24 At vero eos et accusamus odio? Lorem ipsu…" at bounding box center [847, 462] width 1048 height 516
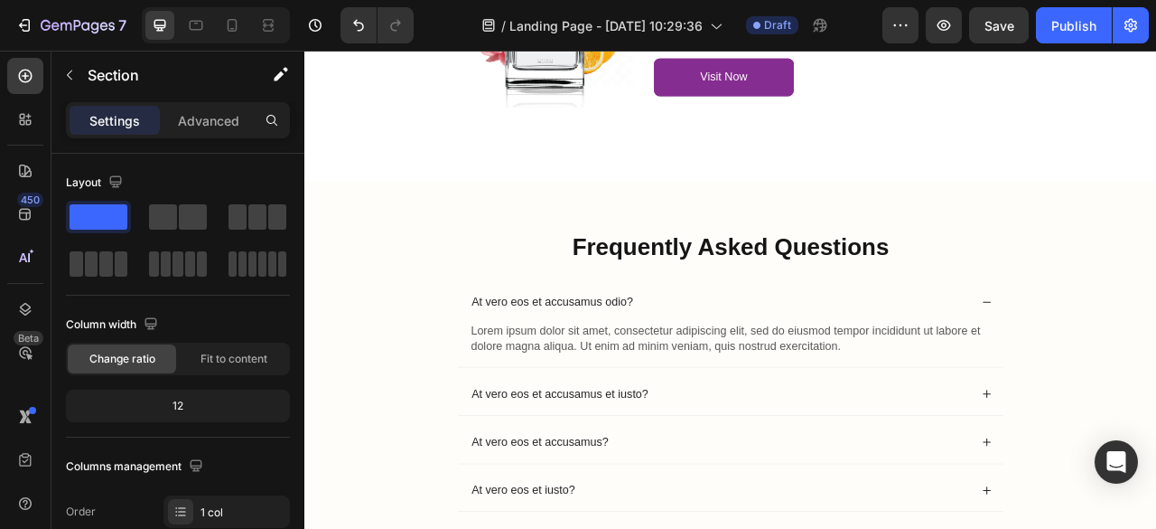
scroll to position [3858, 0]
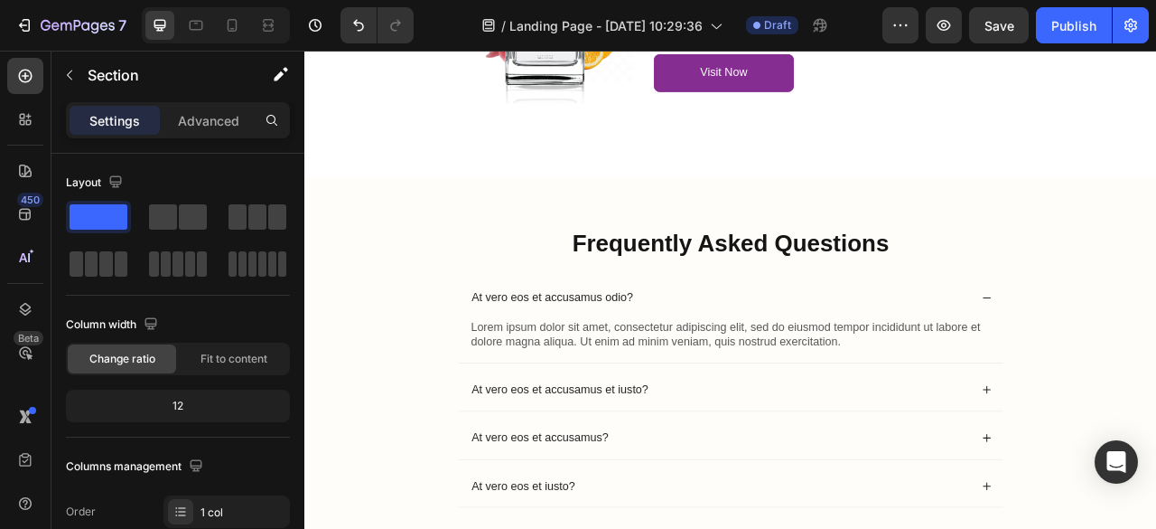
click at [969, 234] on div "Frequently Asked Questions Heading At vero eos et accusamus odio? Lorem ipsum d…" at bounding box center [846, 517] width 1084 height 613
click at [433, 340] on div "Frequently Asked Questions Heading At vero eos et accusamus odio? Lorem ipsum d…" at bounding box center [847, 533] width 1048 height 516
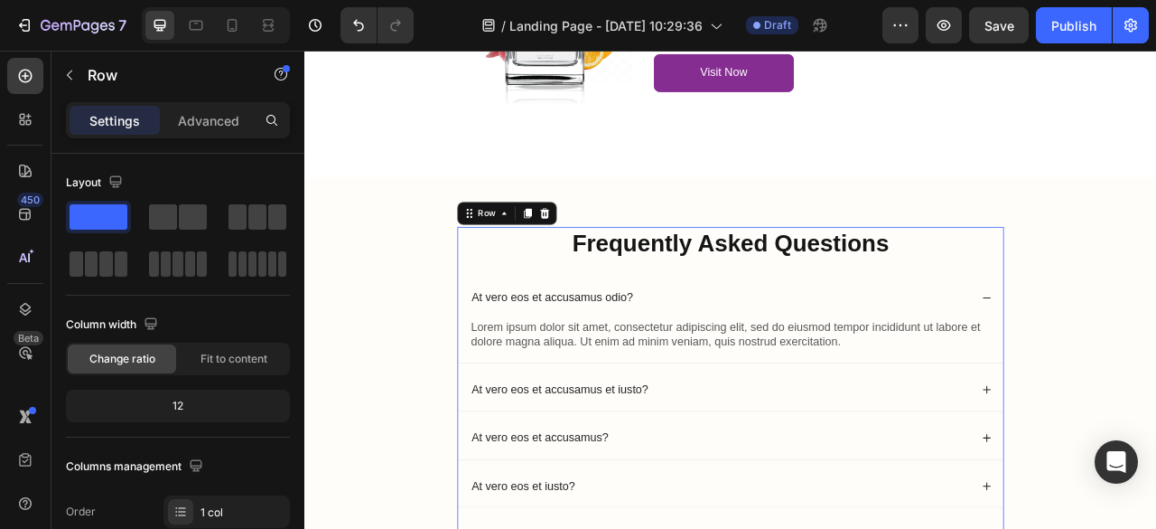
click at [509, 336] on div "Frequently Asked Questions Heading At vero eos et accusamus odio? Lorem ipsum d…" at bounding box center [847, 525] width 696 height 501
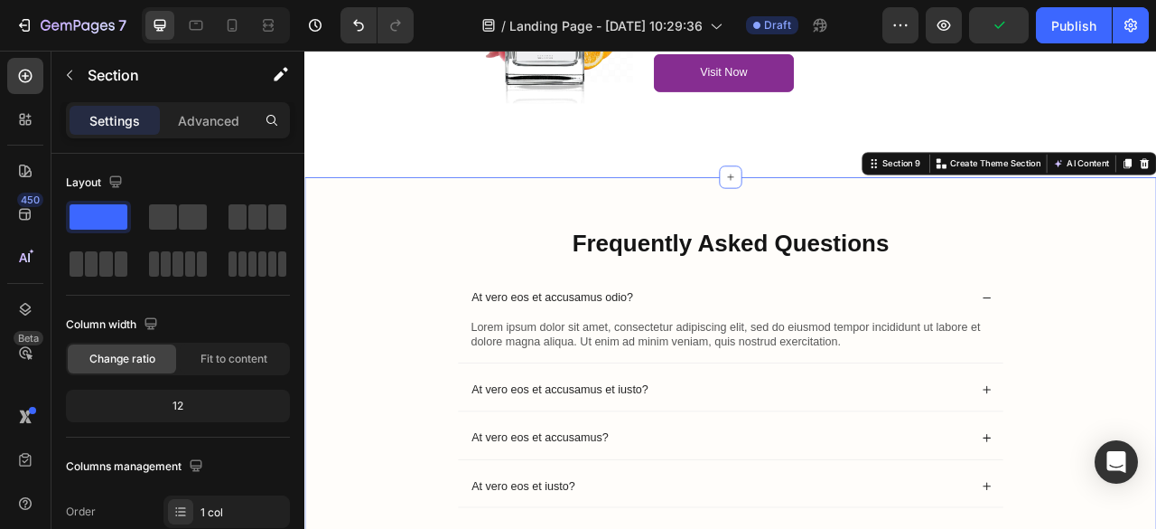
click at [463, 306] on div "Frequently Asked Questions Heading At vero eos et accusamus odio? Lorem ipsum d…" at bounding box center [847, 533] width 1048 height 516
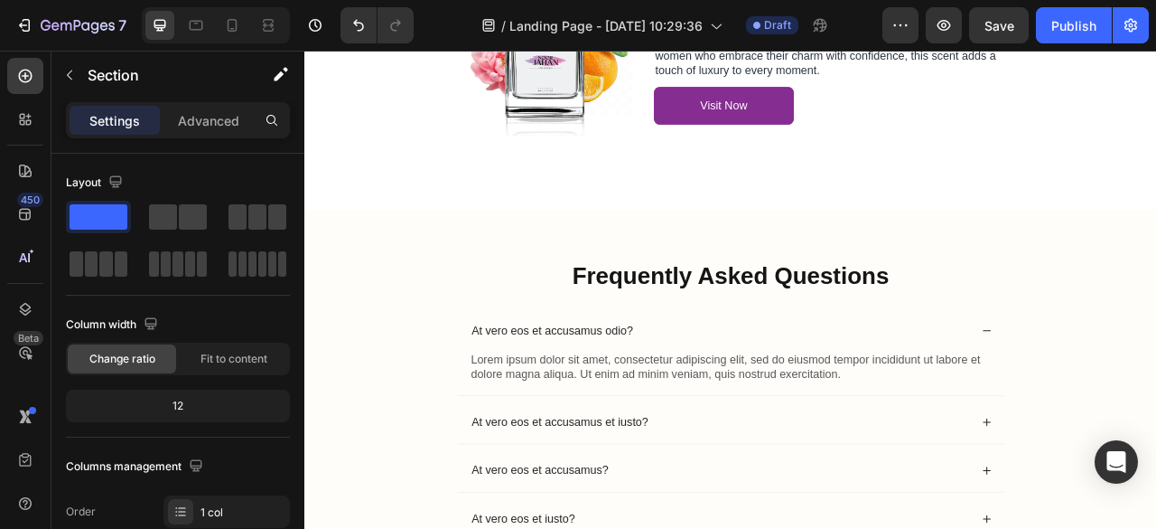
scroll to position [3820, 0]
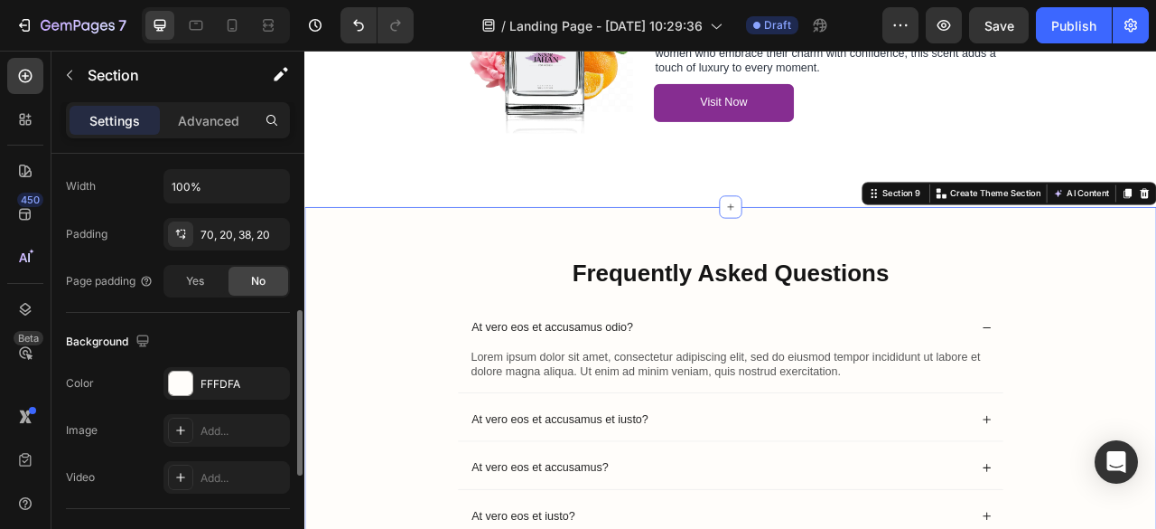
scroll to position [432, 0]
click at [223, 372] on div "FFFDFA" at bounding box center [227, 380] width 52 height 16
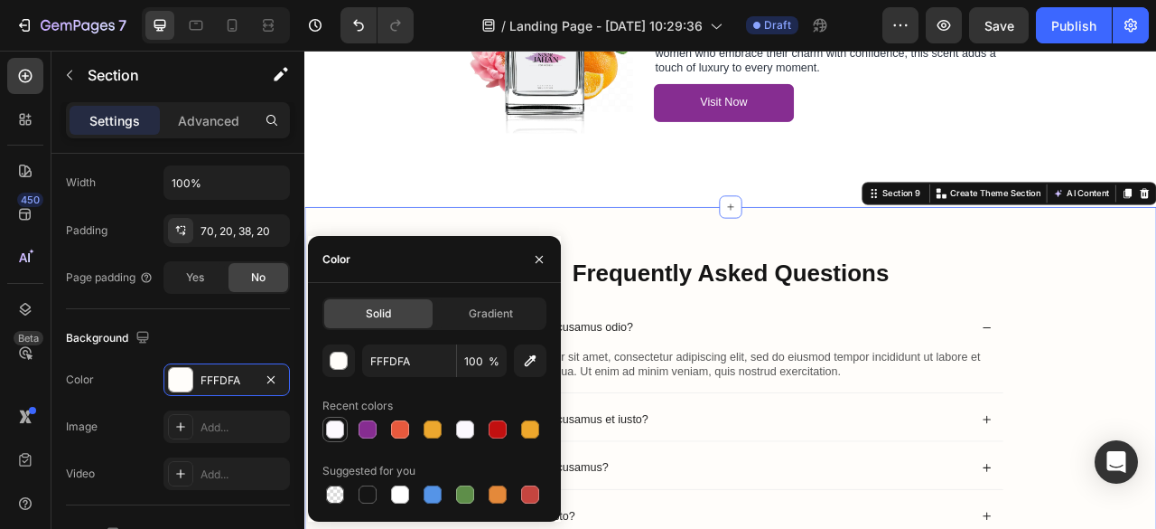
click at [342, 431] on div at bounding box center [335, 429] width 18 height 18
type input "FCF9FE"
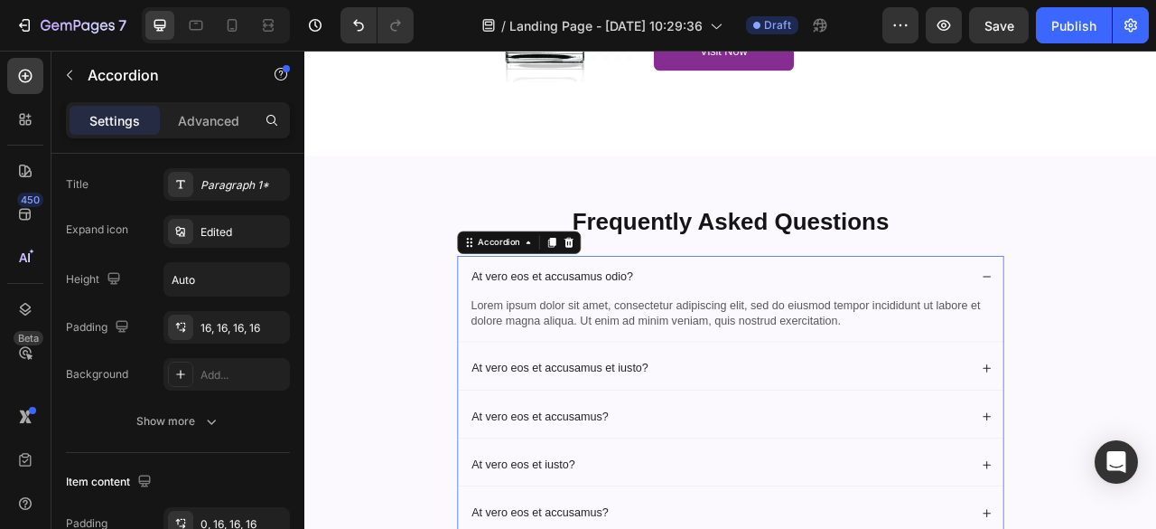
scroll to position [0, 0]
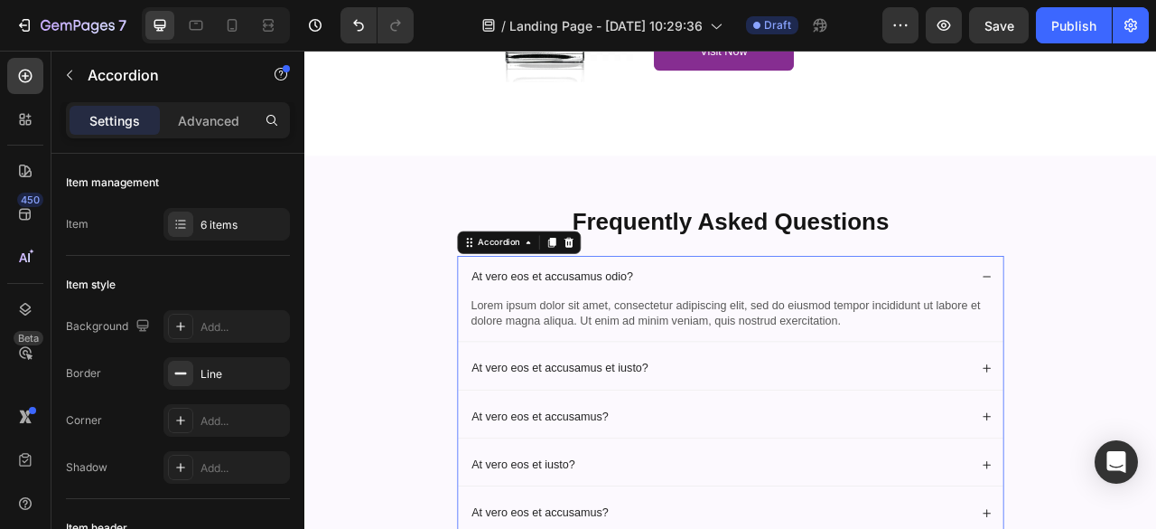
click at [704, 333] on p "At vero eos et accusamus odio?" at bounding box center [620, 338] width 206 height 19
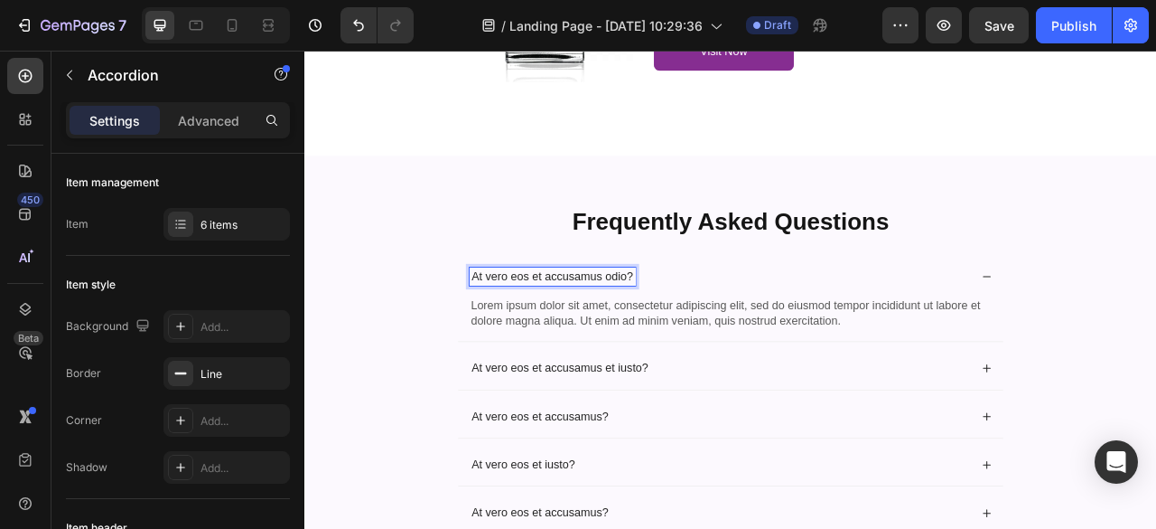
click at [704, 333] on p "At vero eos et accusamus odio?" at bounding box center [620, 338] width 206 height 19
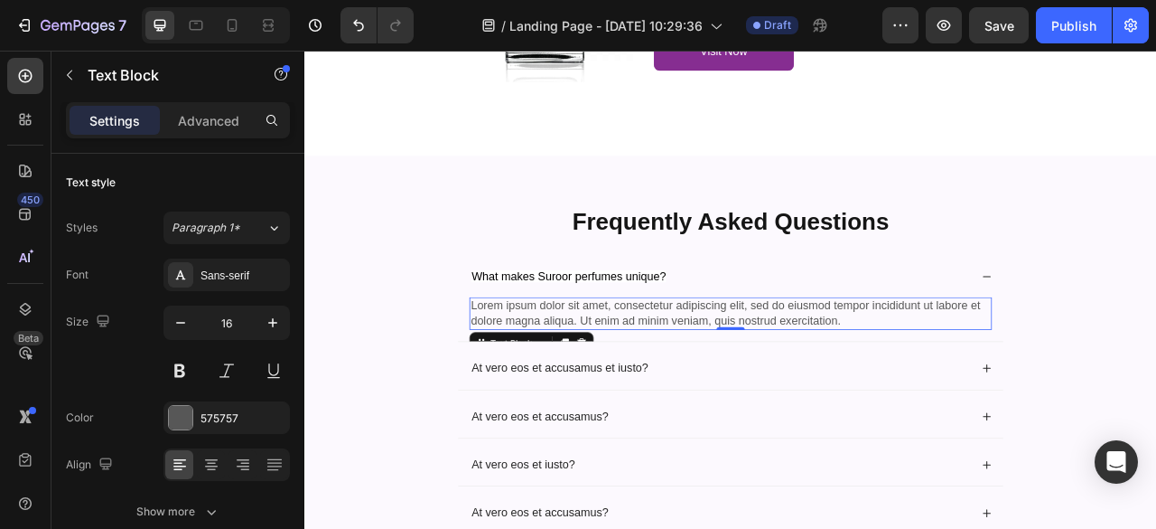
click at [989, 385] on p "Lorem ipsum dolor sit amet, consectetur adipiscing elit, sed do eiusmod tempor …" at bounding box center [846, 385] width 661 height 38
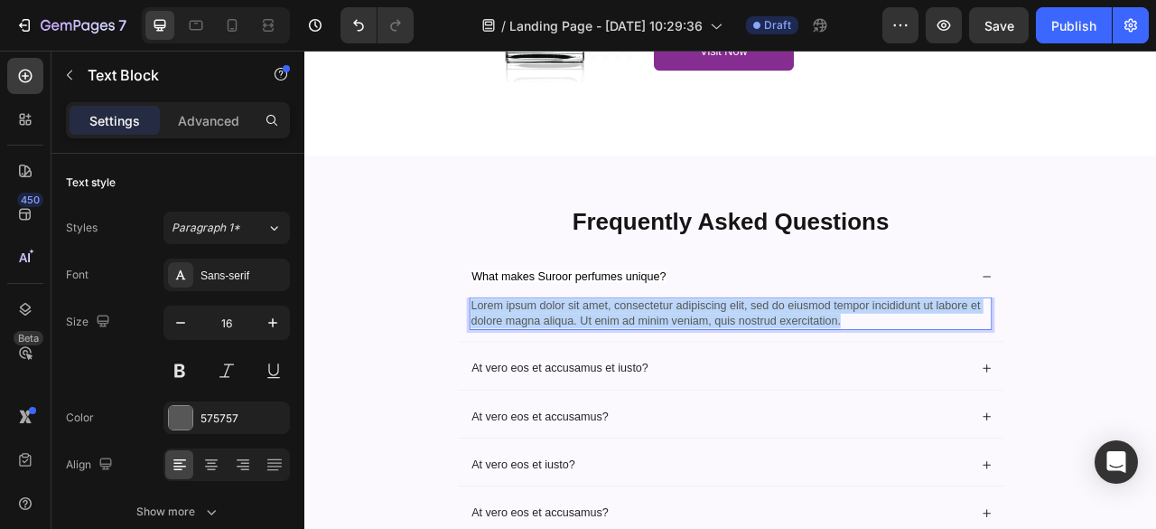
click at [989, 385] on p "Lorem ipsum dolor sit amet, consectetur adipiscing elit, sed do eiusmod tempor …" at bounding box center [846, 385] width 661 height 38
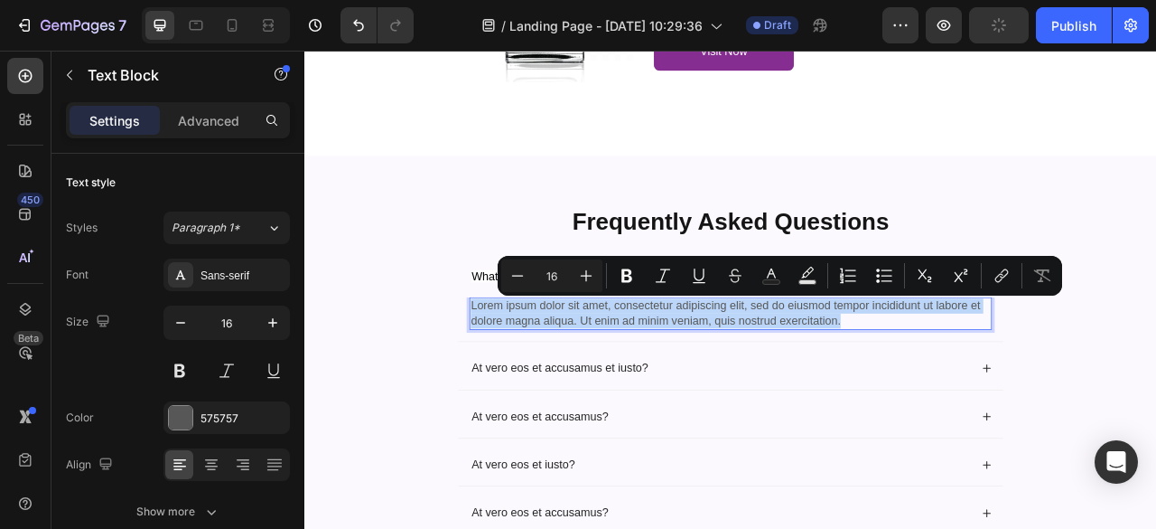
click at [989, 385] on p "Lorem ipsum dolor sit amet, consectetur adipiscing elit, sed do eiusmod tempor …" at bounding box center [846, 385] width 661 height 38
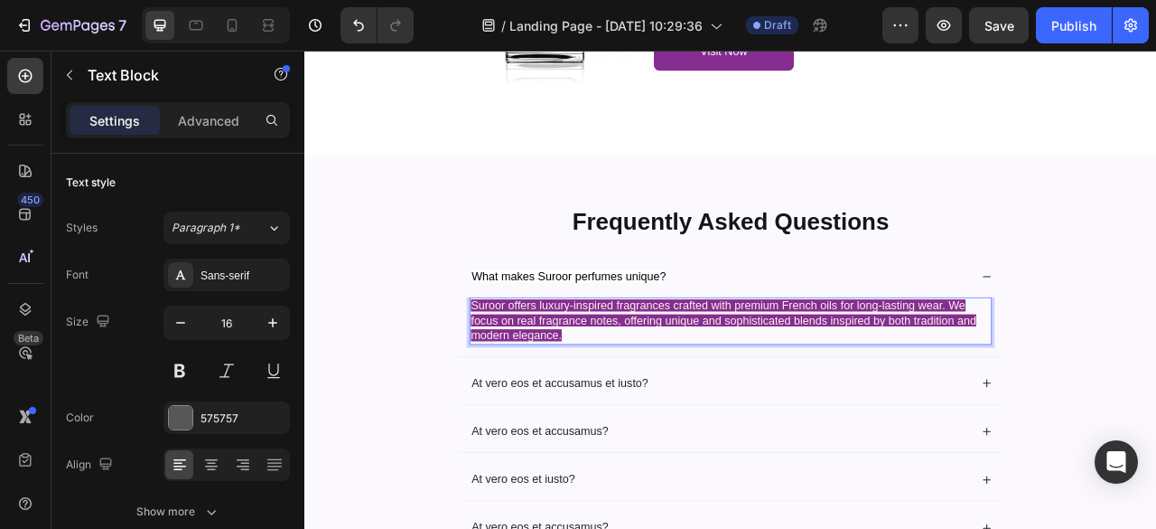
click at [669, 410] on p "Suroor offers luxury-inspired fragrances crafted with premium French oils for l…" at bounding box center [846, 394] width 661 height 56
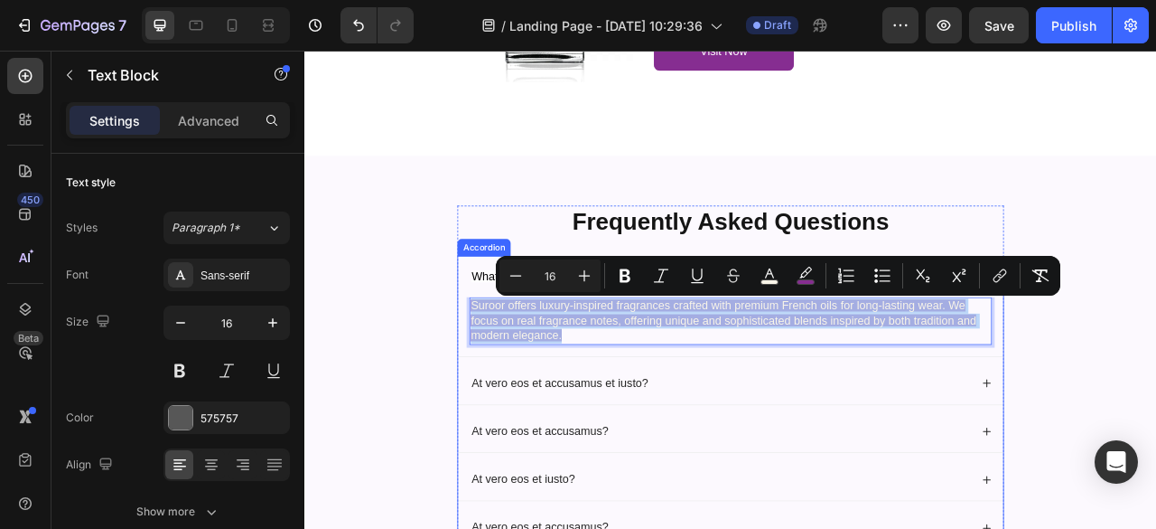
drag, startPoint x: 641, startPoint y: 410, endPoint x: 503, endPoint y: 379, distance: 141.6
click at [503, 379] on div "Suroor offers luxury-inspired fragrances crafted with premium French oils for l…" at bounding box center [847, 401] width 694 height 74
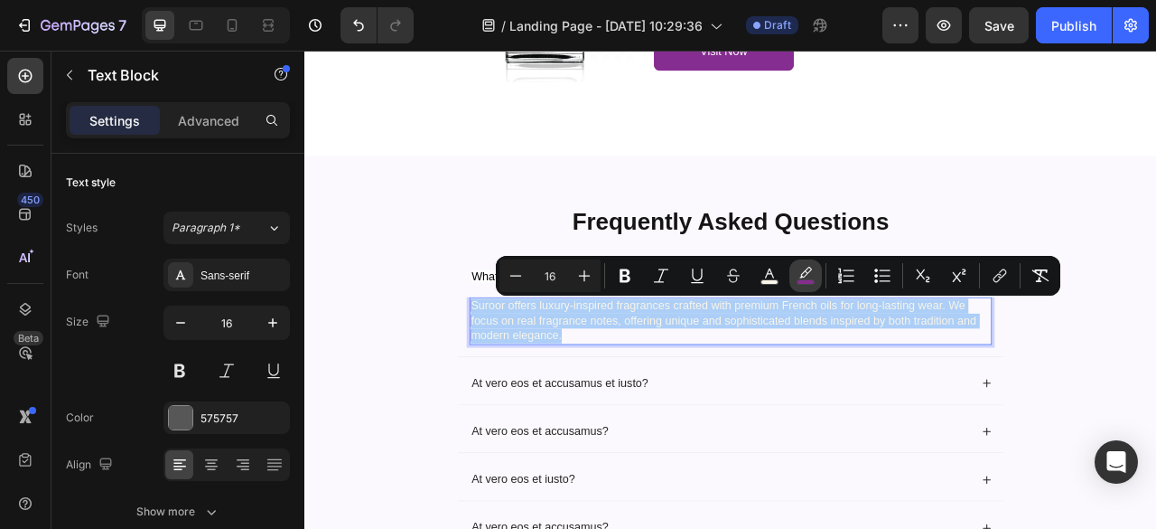
click at [808, 272] on icon "Editor contextual toolbar" at bounding box center [806, 276] width 18 height 18
type input "862D91"
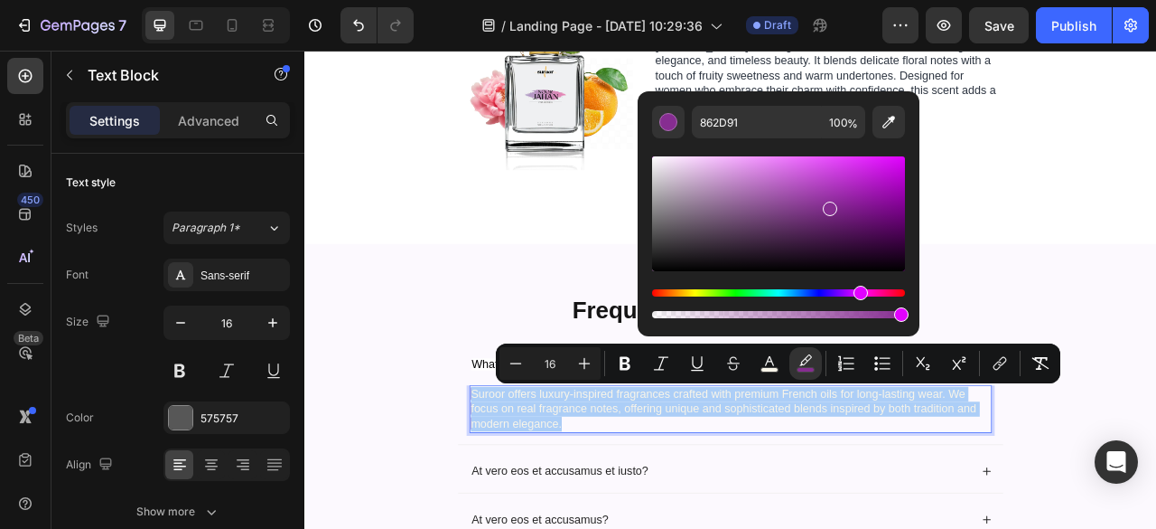
scroll to position [3767, 0]
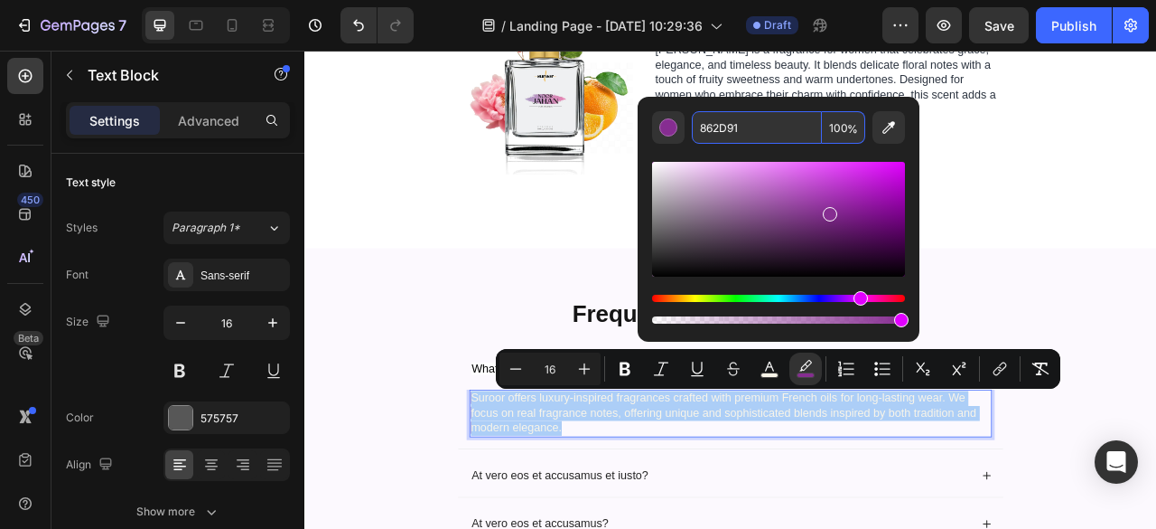
click at [784, 131] on input "862D91" at bounding box center [757, 127] width 130 height 33
type input "862D91"
click at [767, 157] on div "Editor contextual toolbar" at bounding box center [778, 235] width 253 height 183
click at [767, 140] on input "862D91" at bounding box center [757, 127] width 130 height 33
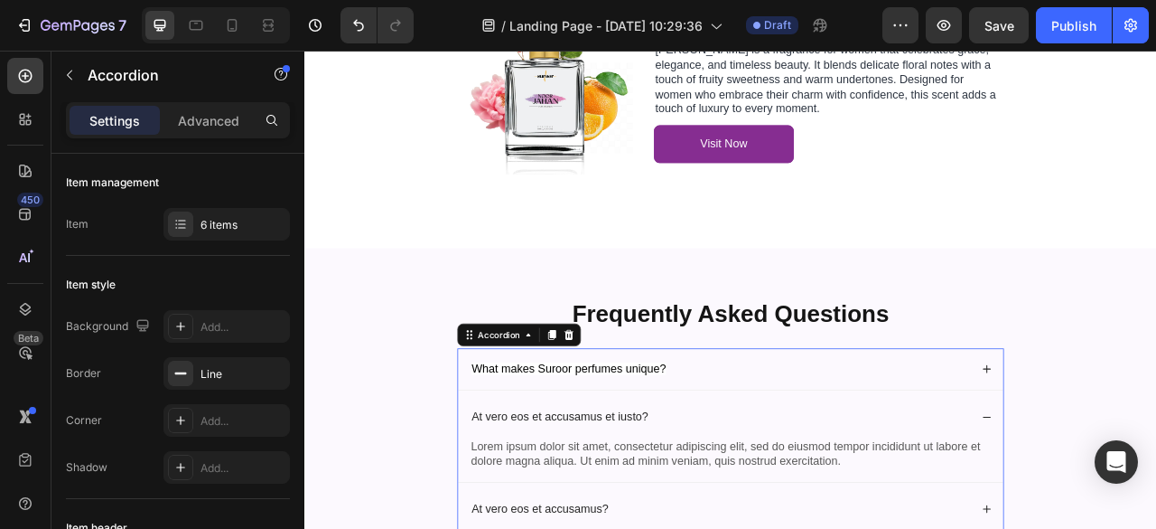
click at [753, 440] on div "What makes Suroor perfumes unique?" at bounding box center [847, 455] width 694 height 53
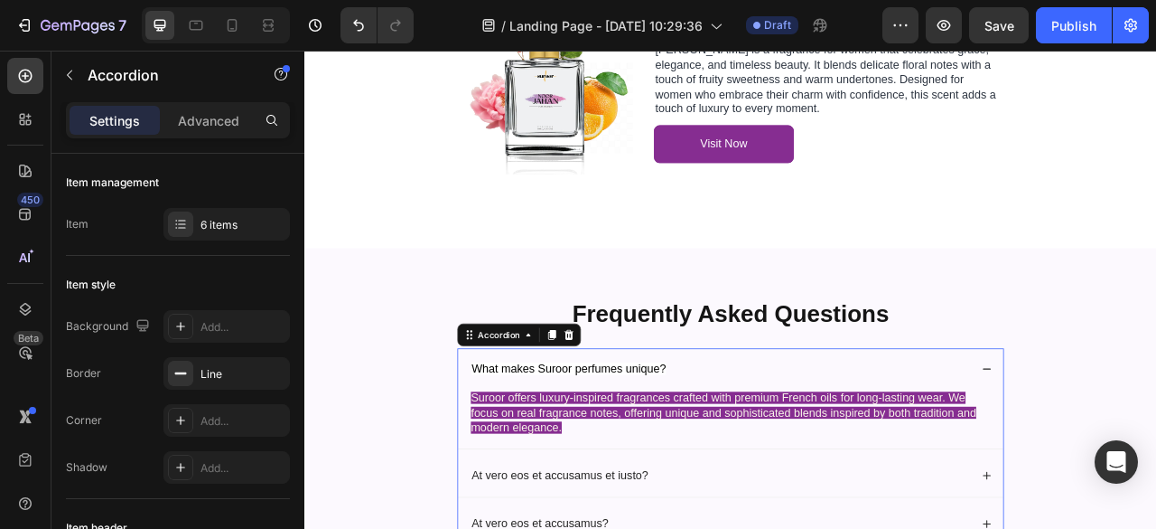
click at [663, 528] on div "Suroor offers luxury-inspired fragrances crafted with premium French oils for l…" at bounding box center [846, 512] width 665 height 60
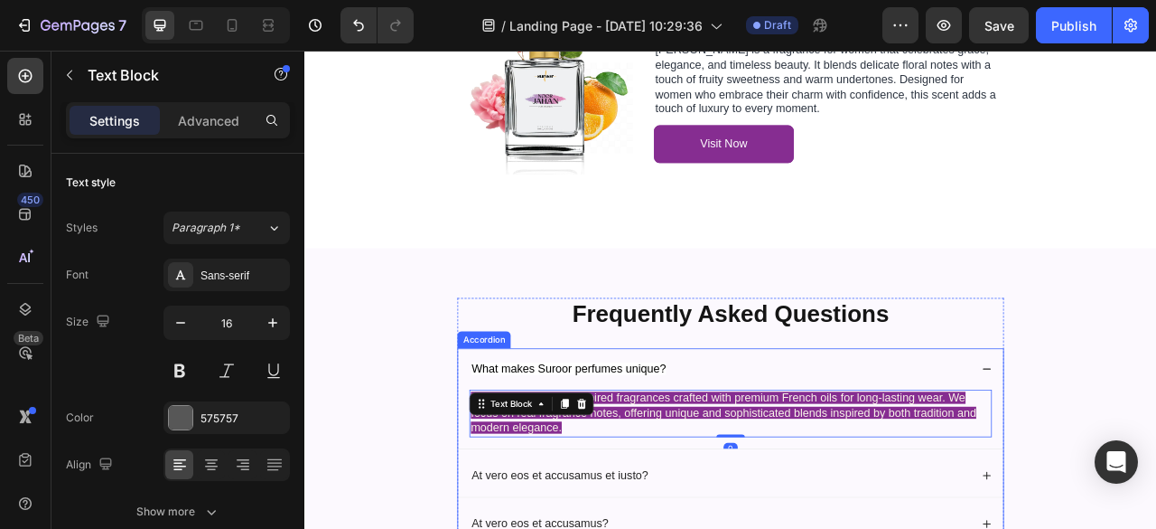
click at [688, 528] on div "Suroor offers luxury-inspired fragrances crafted with premium French oils for l…" at bounding box center [847, 519] width 694 height 74
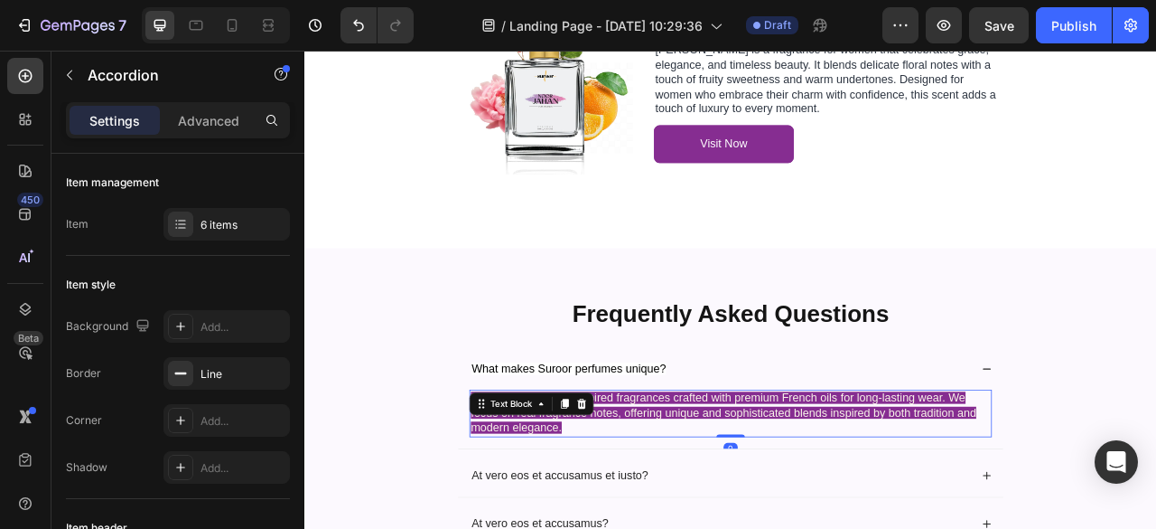
click at [655, 528] on p "Suroor offers luxury-inspired fragrances crafted with premium French oils for l…" at bounding box center [846, 511] width 661 height 56
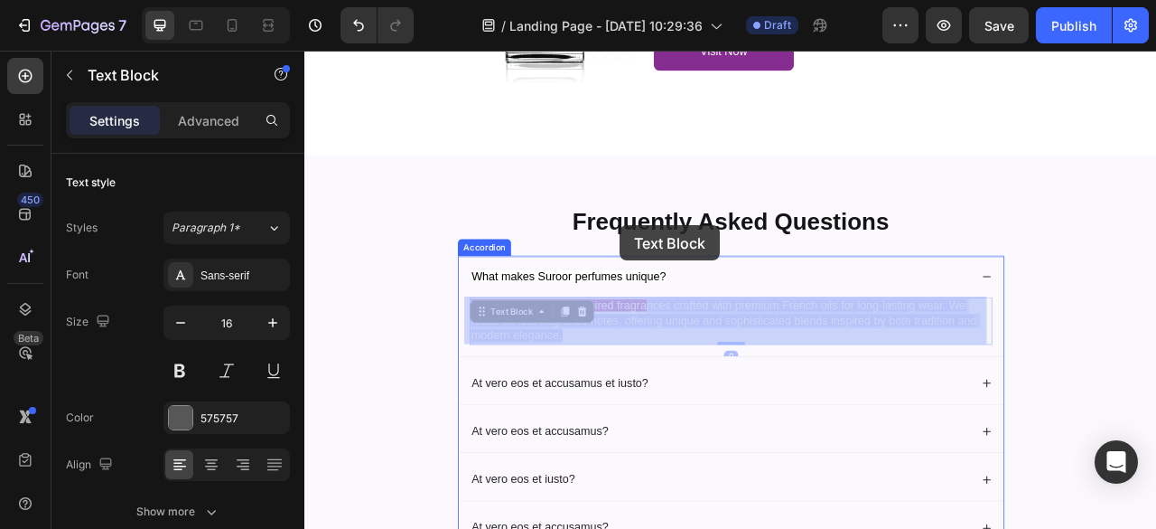
scroll to position [3863, 0]
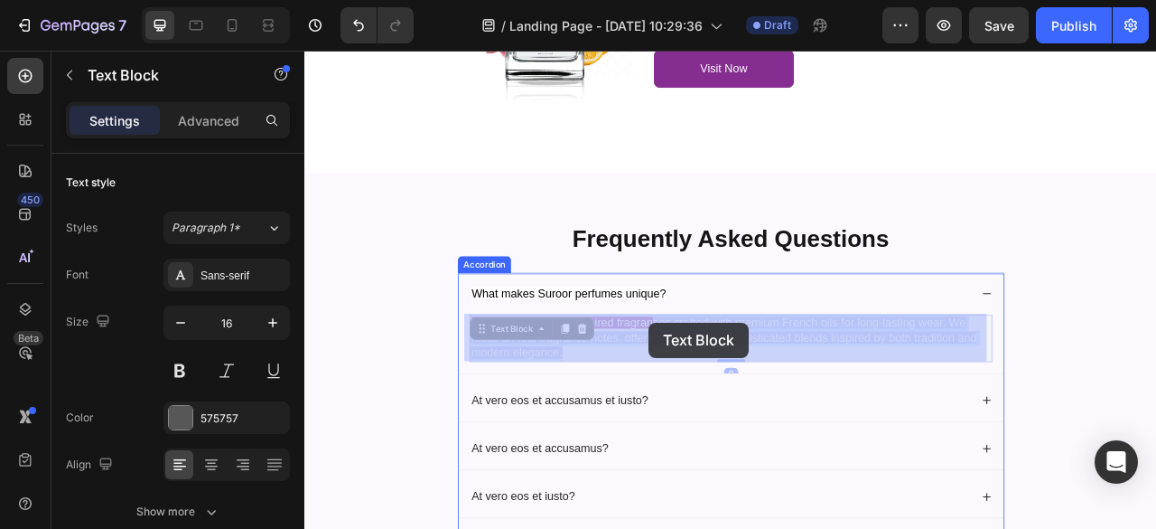
drag, startPoint x: 655, startPoint y: 529, endPoint x: 743, endPoint y: 397, distance: 159.1
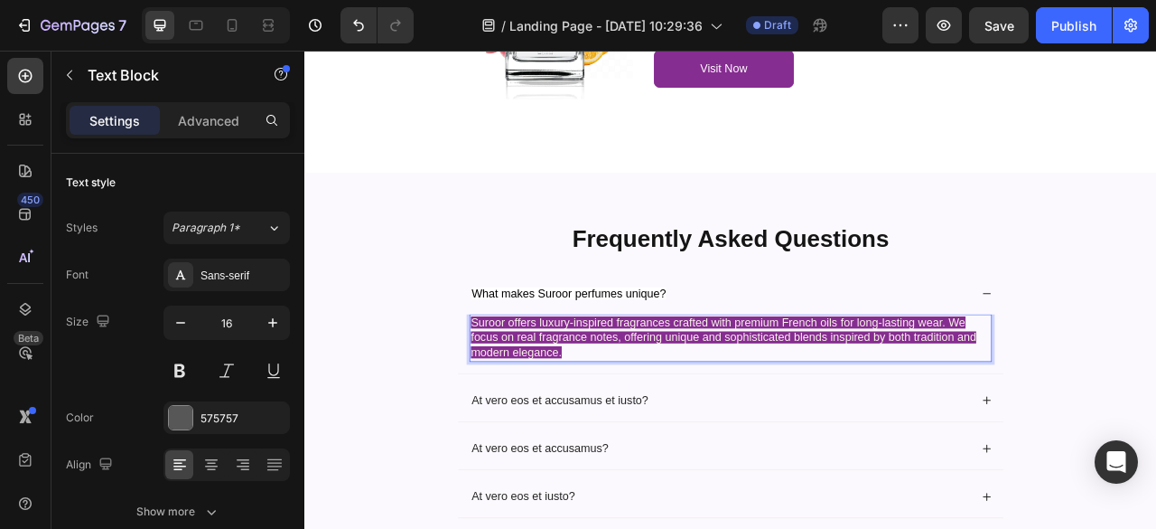
click at [633, 435] on p "Suroor offers luxury-inspired fragrances crafted with premium French oils for l…" at bounding box center [846, 416] width 661 height 56
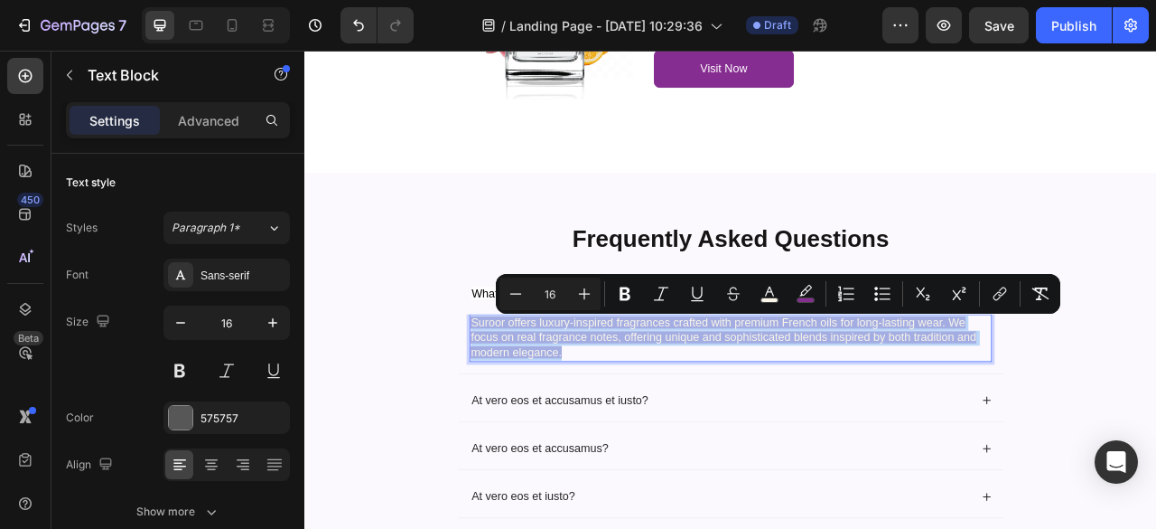
drag, startPoint x: 633, startPoint y: 435, endPoint x: 508, endPoint y: 400, distance: 130.4
click at [514, 400] on div "Suroor offers luxury-inspired fragrances crafted with premium French oils for l…" at bounding box center [846, 416] width 665 height 60
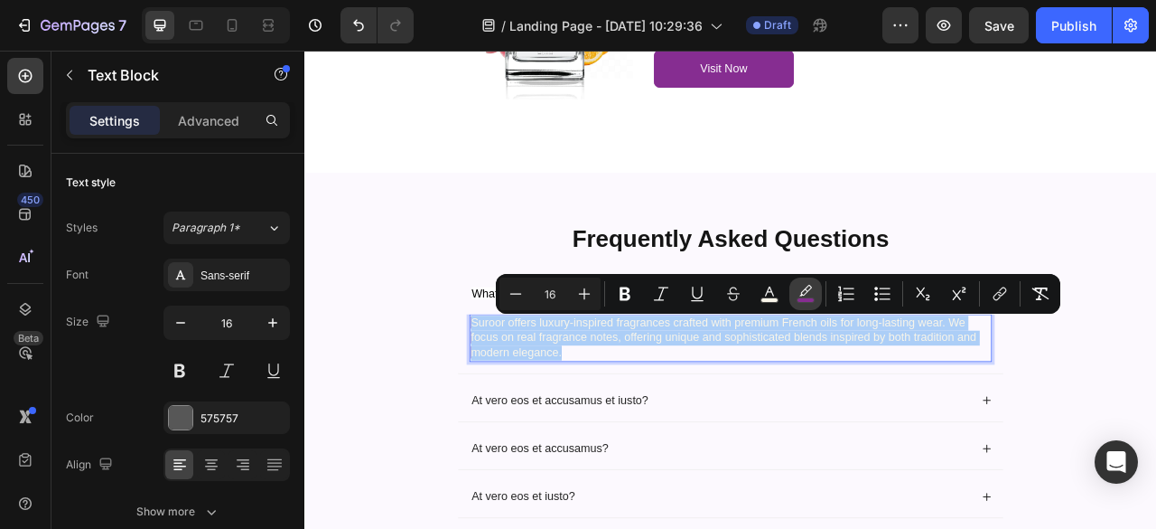
click at [809, 294] on icon "Editor contextual toolbar" at bounding box center [806, 294] width 18 height 18
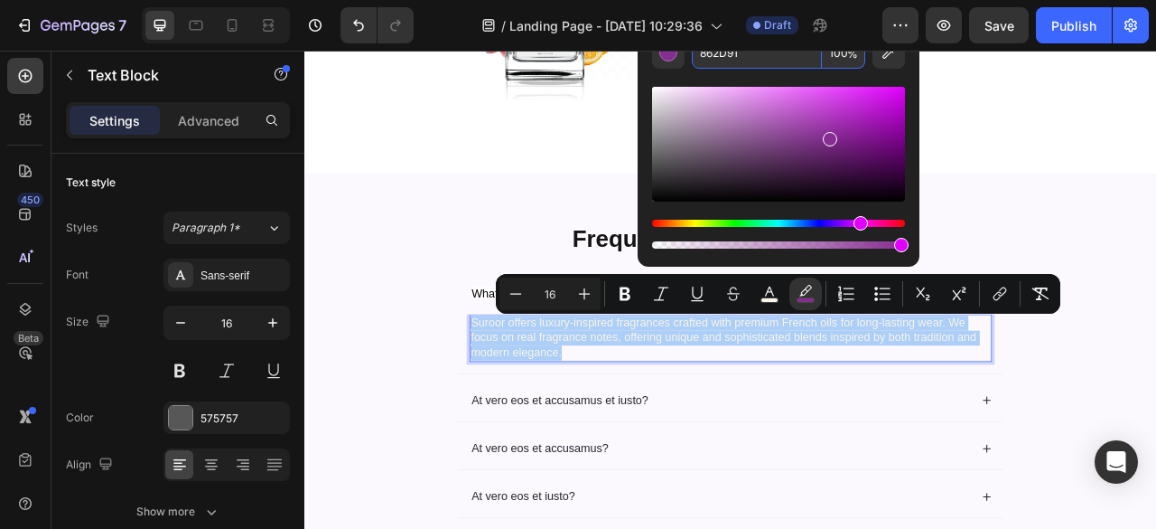
click at [769, 55] on input "862D91" at bounding box center [757, 52] width 130 height 33
paste input "fcf9fe"
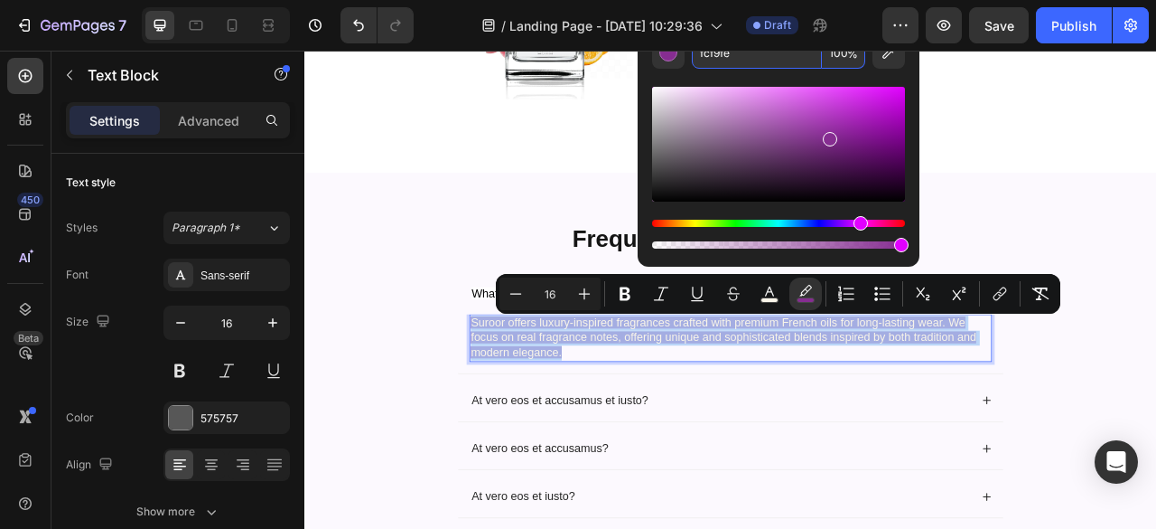
type input "FCF9FE"
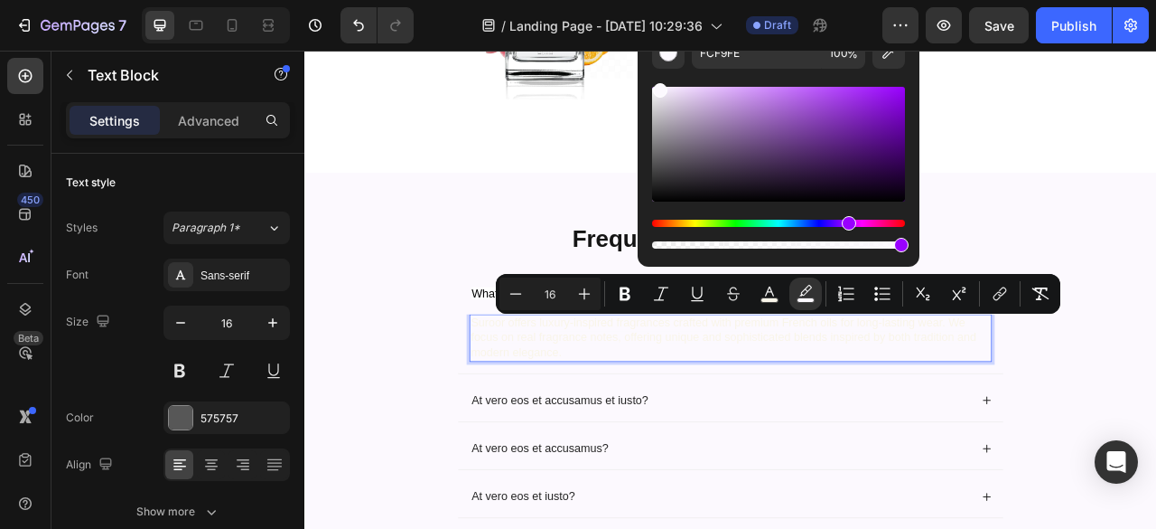
click at [770, 76] on div "Editor contextual toolbar" at bounding box center [778, 160] width 253 height 183
click at [931, 440] on p "Suroor offers luxury-inspired fragrances crafted with premium French oils for l…" at bounding box center [846, 416] width 661 height 56
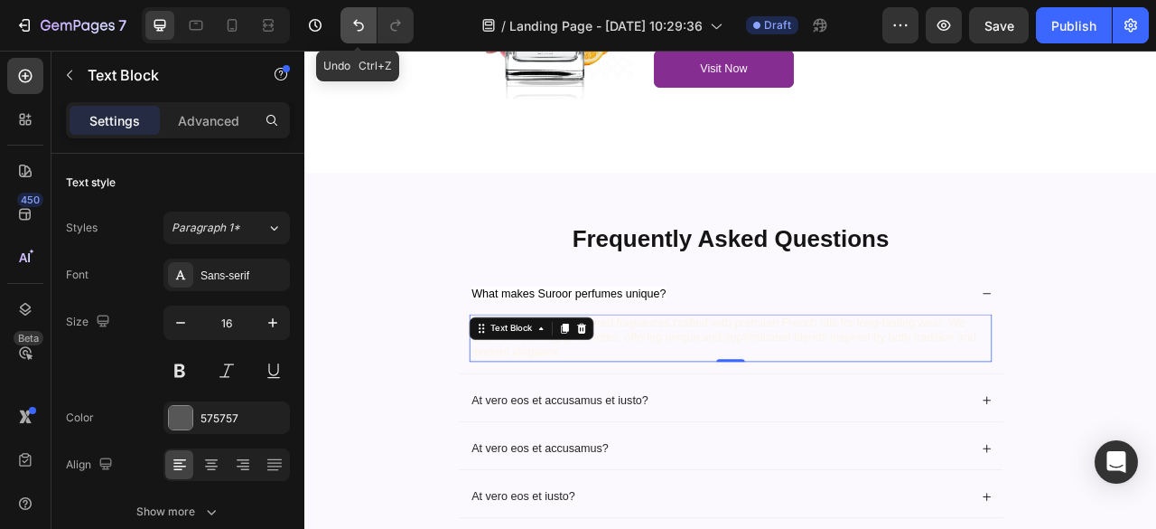
click at [355, 29] on icon "Undo/Redo" at bounding box center [359, 25] width 18 height 18
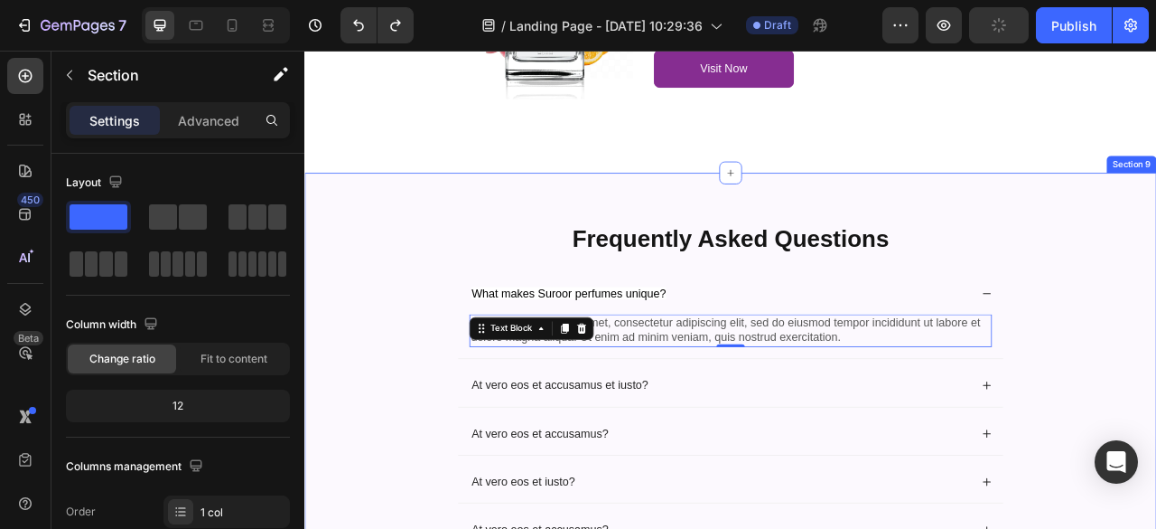
click at [1156, 391] on div "Frequently Asked Questions Heading What makes Suroor perfumes unique? Lorem ips…" at bounding box center [847, 527] width 1048 height 516
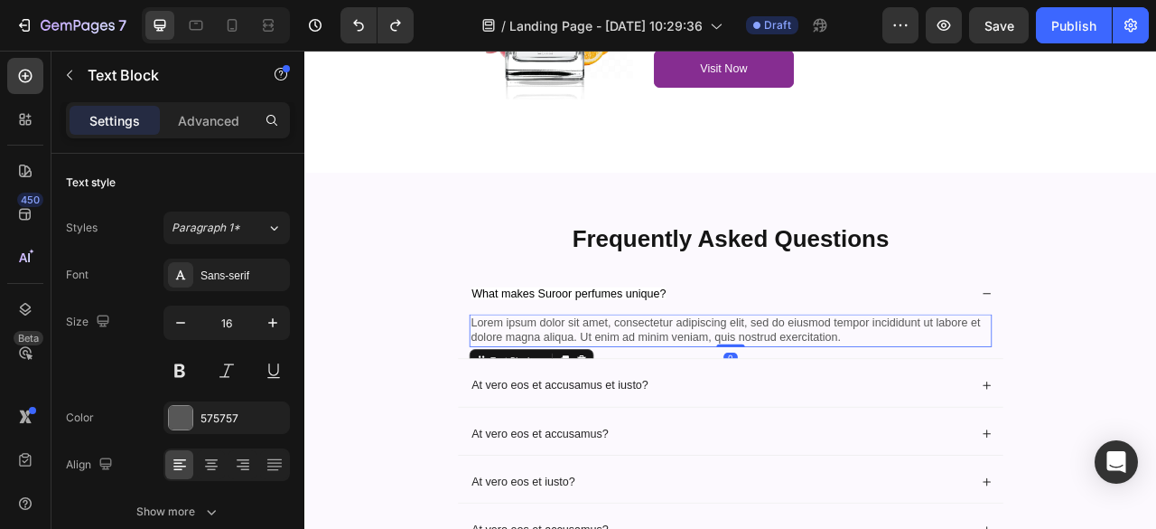
click at [988, 416] on p "Lorem ipsum dolor sit amet, consectetur adipiscing elit, sed do eiusmod tempor …" at bounding box center [846, 407] width 661 height 38
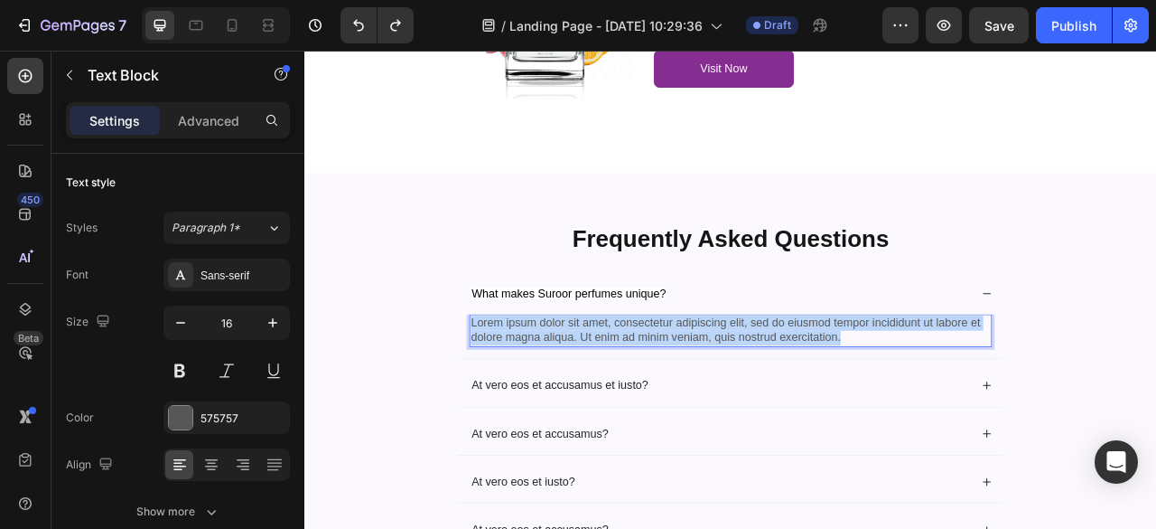
click at [988, 416] on p "Lorem ipsum dolor sit amet, consectetur adipiscing elit, sed do eiusmod tempor …" at bounding box center [846, 407] width 661 height 38
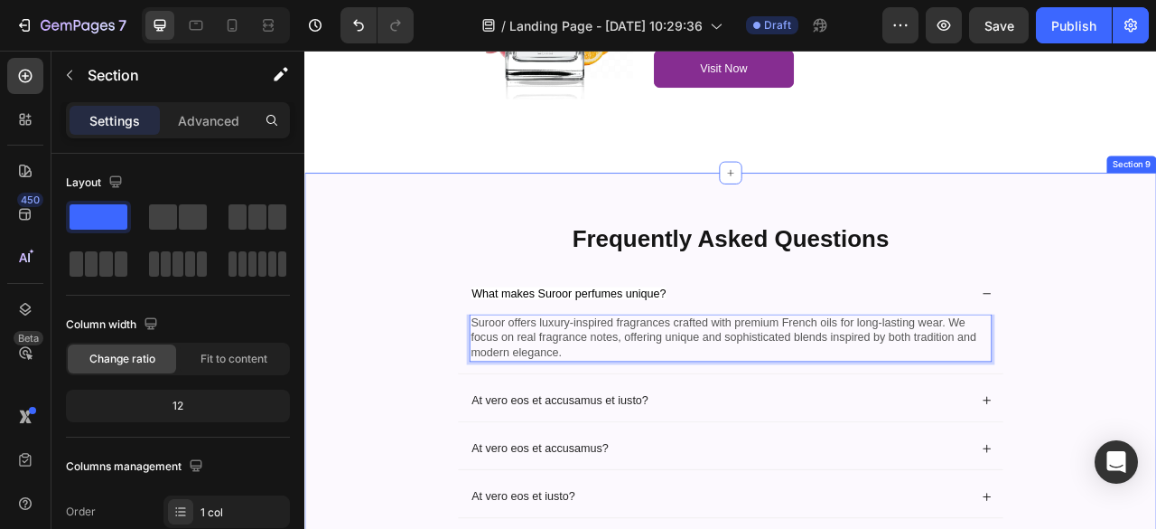
click at [1156, 454] on div "Frequently Asked Questions Heading What makes Suroor perfumes unique? Suroor of…" at bounding box center [847, 536] width 1048 height 535
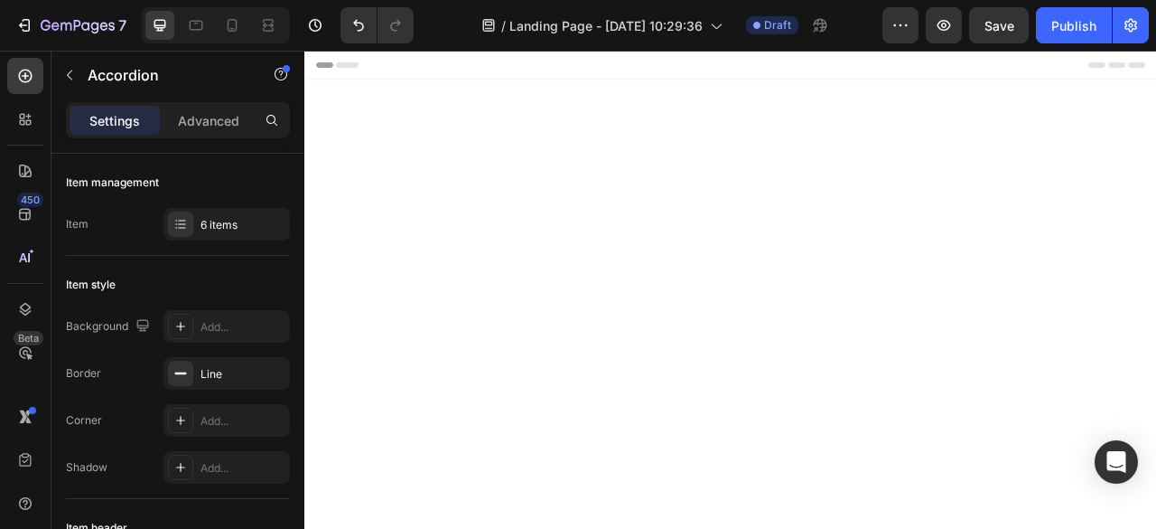
scroll to position [3863, 0]
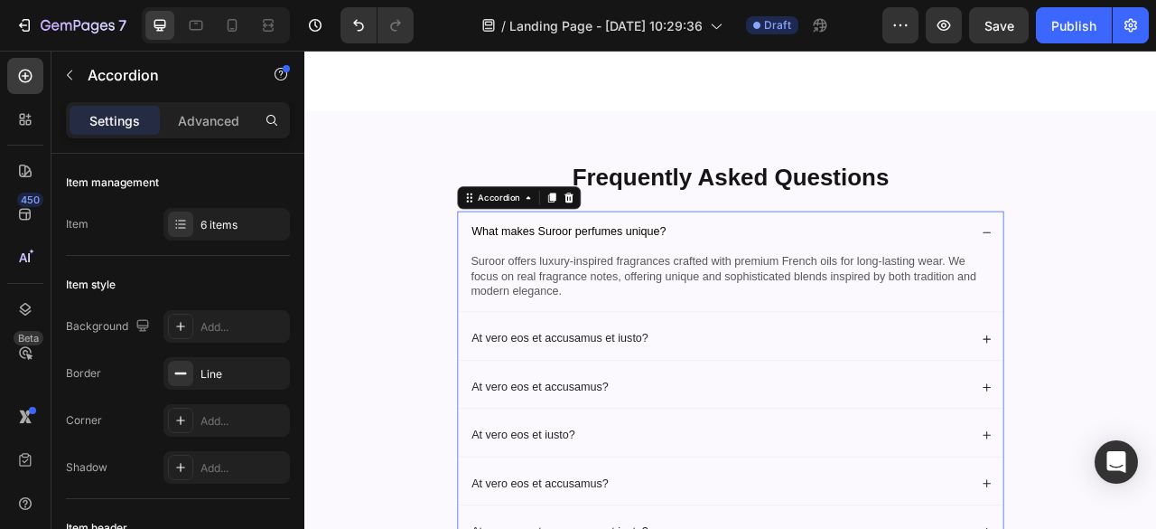
click at [1156, 288] on icon at bounding box center [1172, 282] width 13 height 13
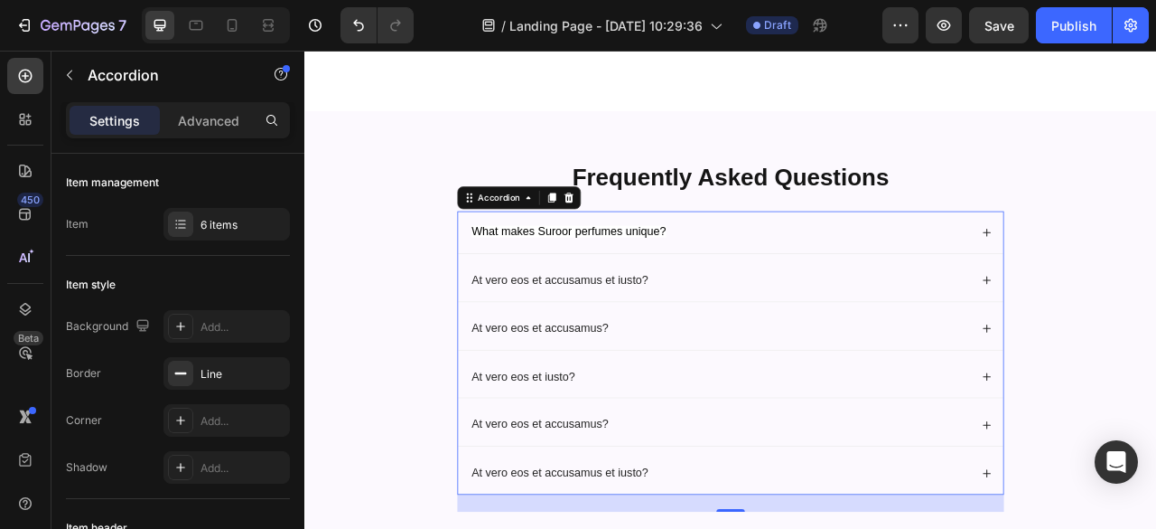
click at [944, 355] on div "At vero eos et accusamus et iusto?" at bounding box center [833, 343] width 638 height 24
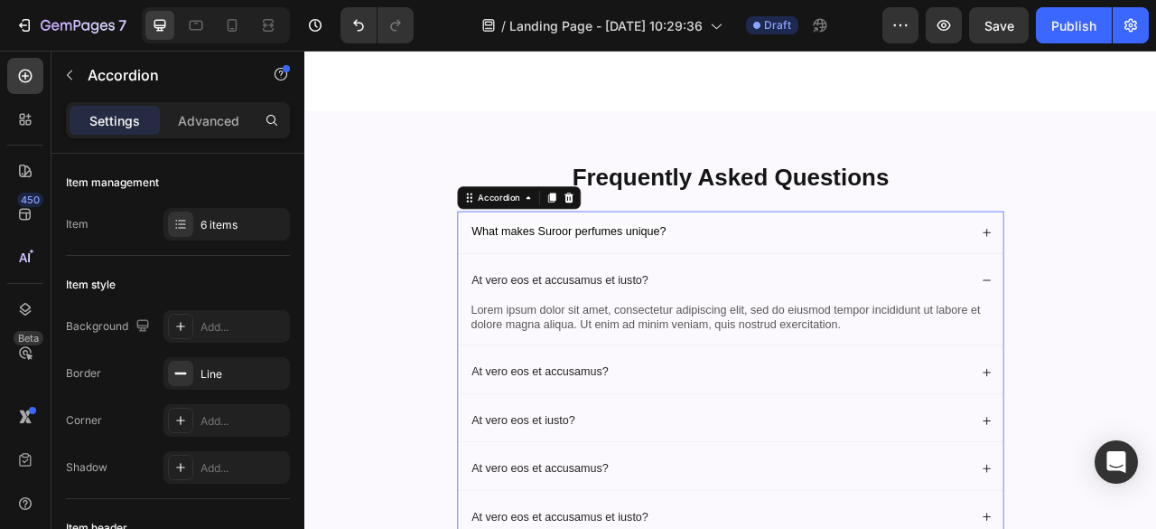
click at [735, 355] on div "At vero eos et accusamus et iusto?" at bounding box center [629, 343] width 230 height 24
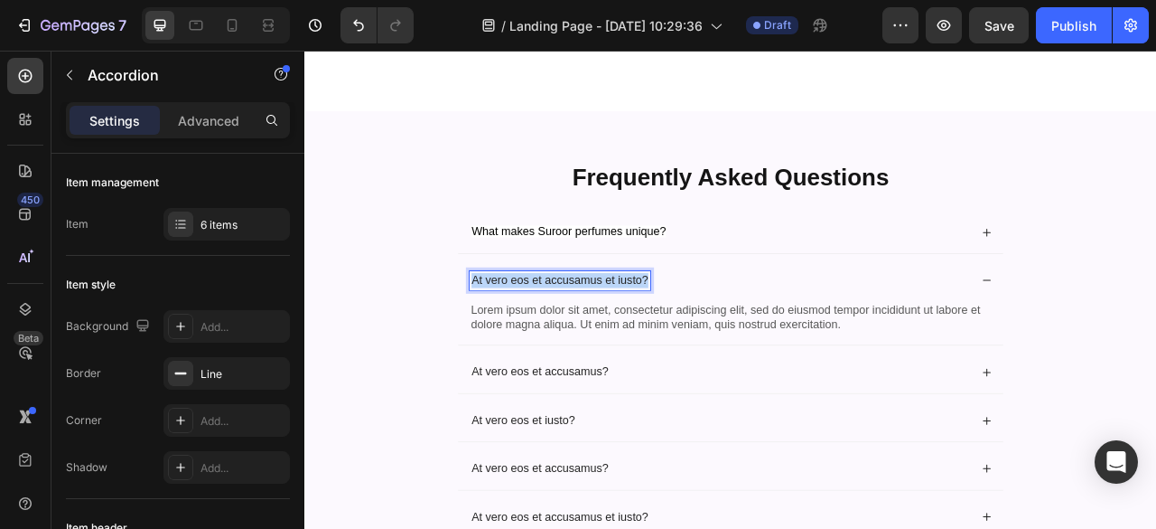
click at [735, 355] on div "At vero eos et accusamus et iusto?" at bounding box center [629, 343] width 230 height 24
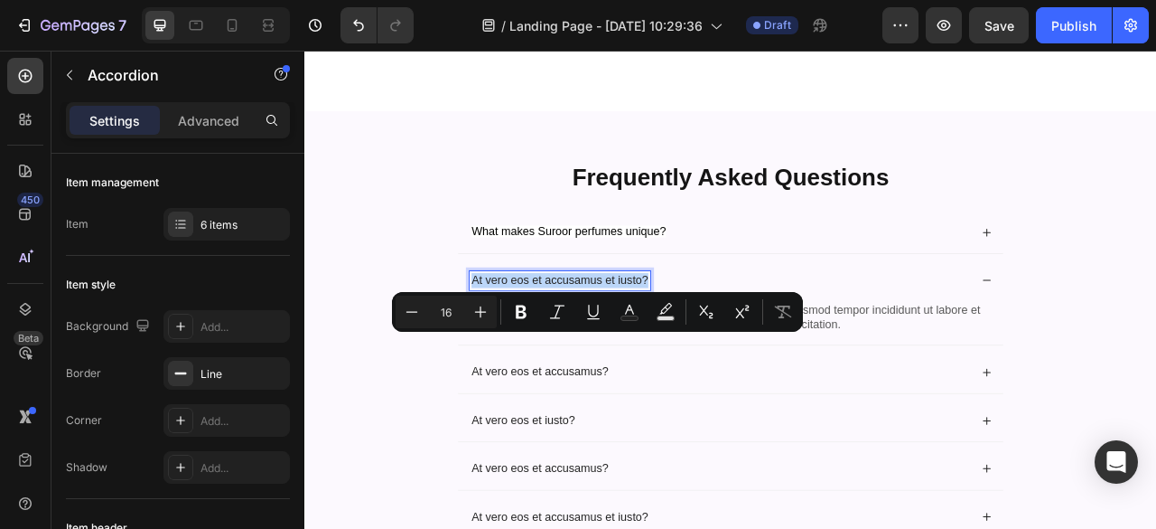
click at [735, 355] on div "At vero eos et accusamus et iusto?" at bounding box center [629, 343] width 230 height 24
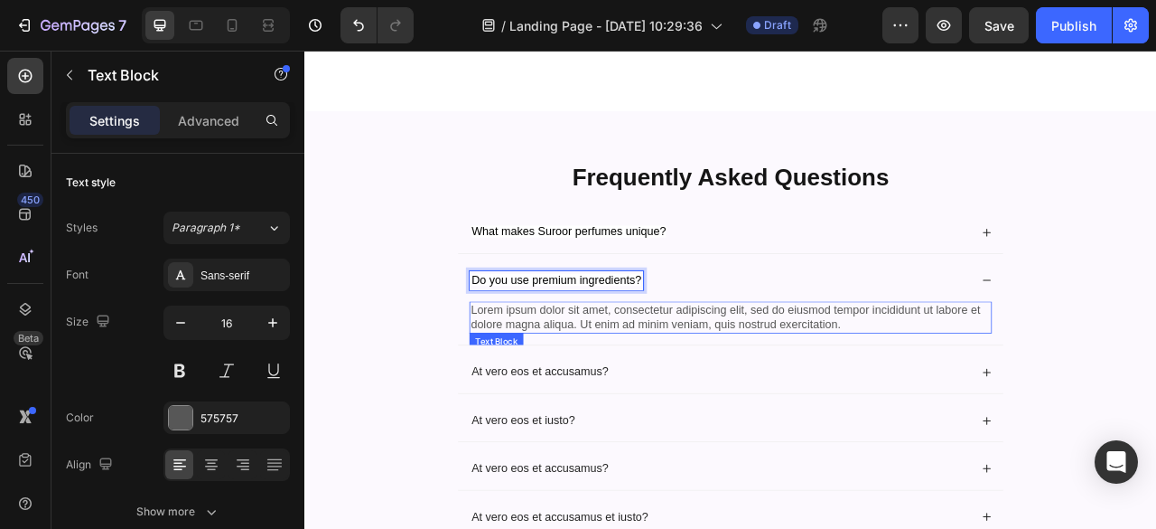
click at [802, 409] on p "Lorem ipsum dolor sit amet, consectetur adipiscing elit, sed do eiusmod tempor …" at bounding box center [846, 390] width 661 height 38
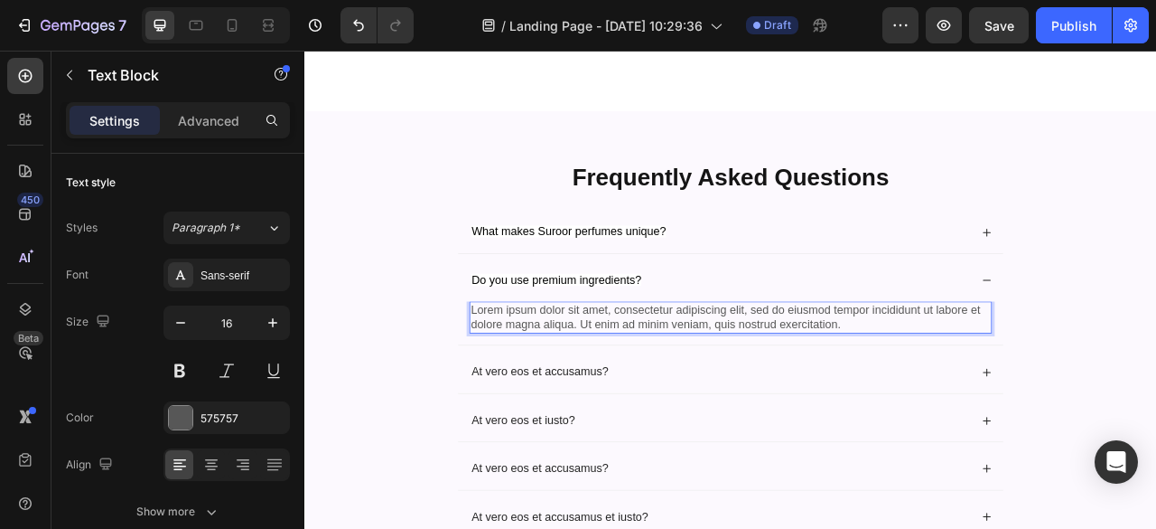
click at [981, 409] on p "Lorem ipsum dolor sit amet, consectetur adipiscing elit, sed do eiusmod tempor …" at bounding box center [846, 390] width 661 height 38
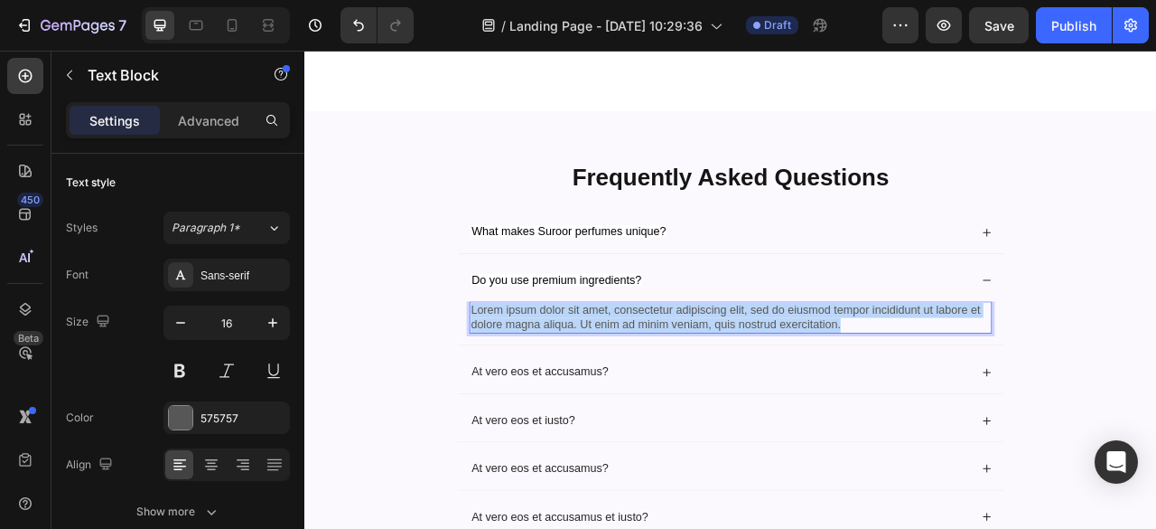
click at [981, 409] on p "Lorem ipsum dolor sit amet, consectetur adipiscing elit, sed do eiusmod tempor …" at bounding box center [846, 390] width 661 height 38
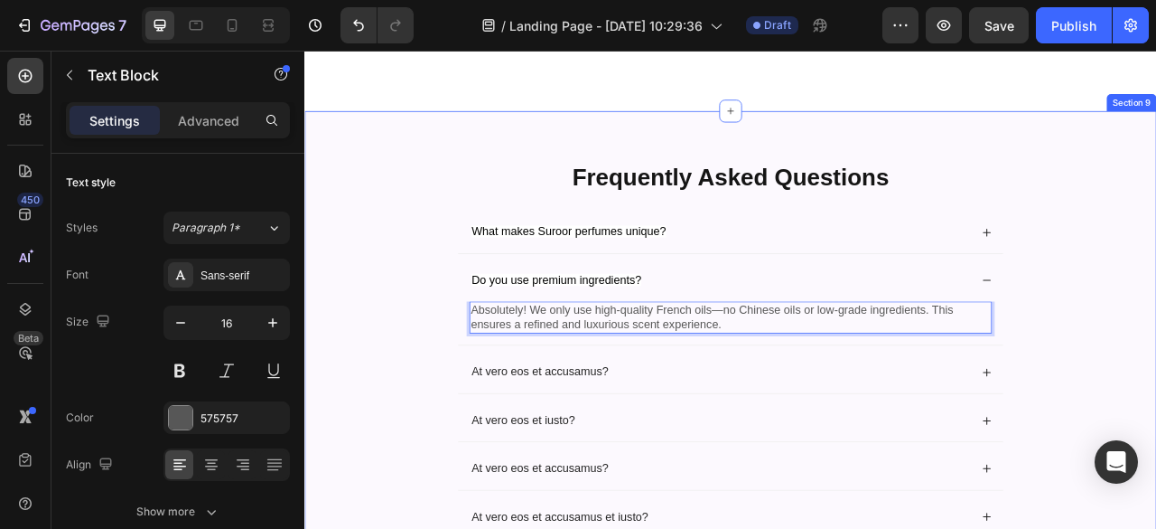
click at [1156, 467] on div "Frequently Asked Questions Heading What makes Suroor perfumes unique? Do you us…" at bounding box center [847, 449] width 1048 height 516
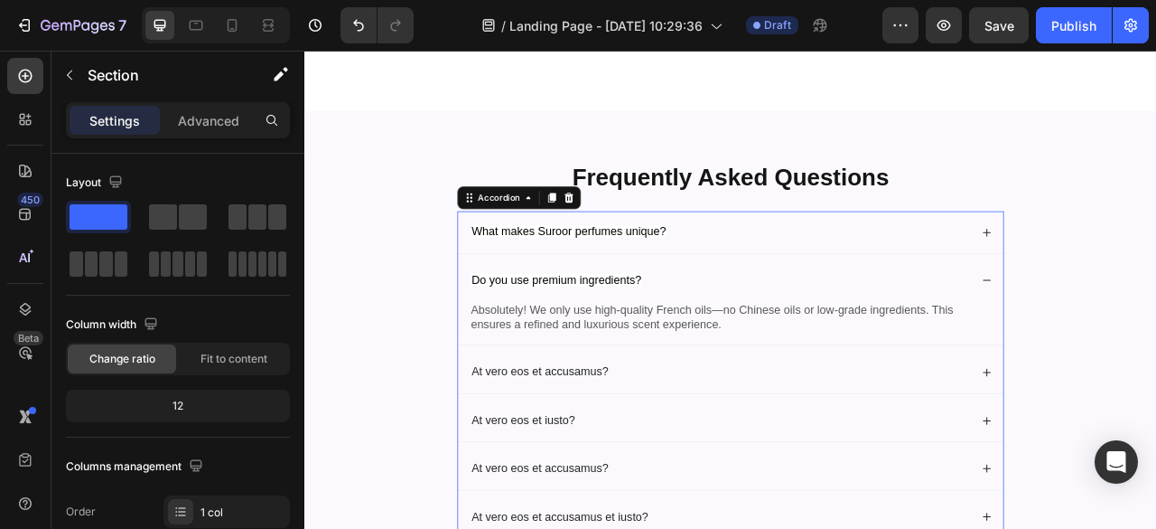
click at [1156, 349] on icon at bounding box center [1172, 342] width 13 height 13
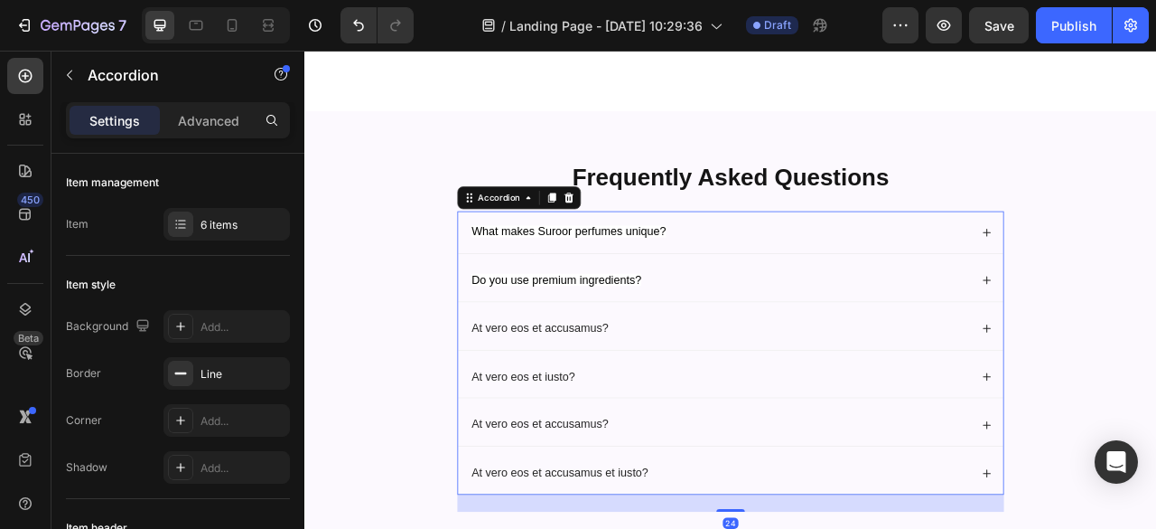
click at [1022, 416] on div "At vero eos et accusamus?" at bounding box center [833, 404] width 638 height 24
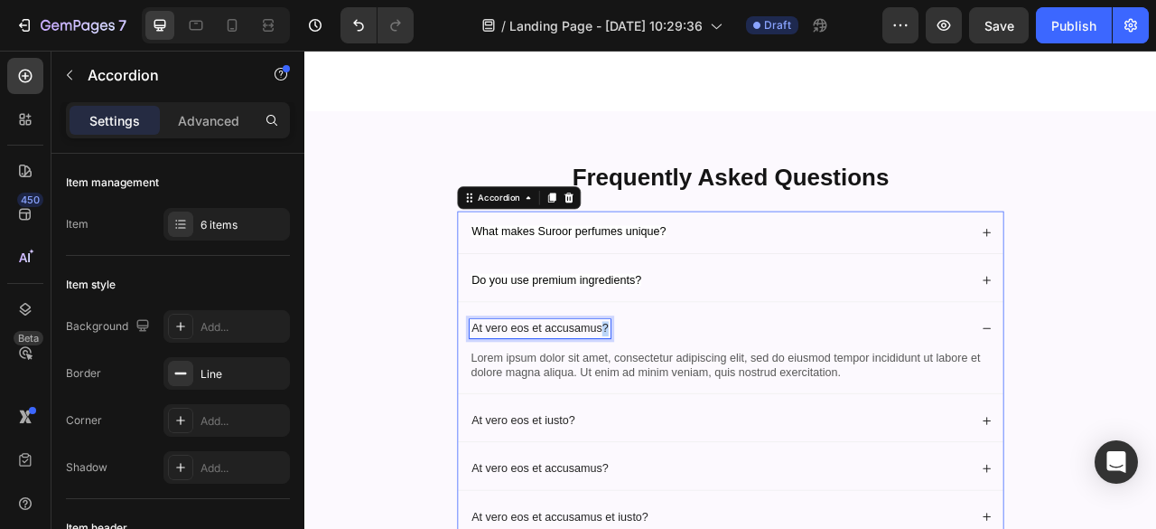
click at [676, 414] on p "At vero eos et accusamus?" at bounding box center [604, 404] width 174 height 19
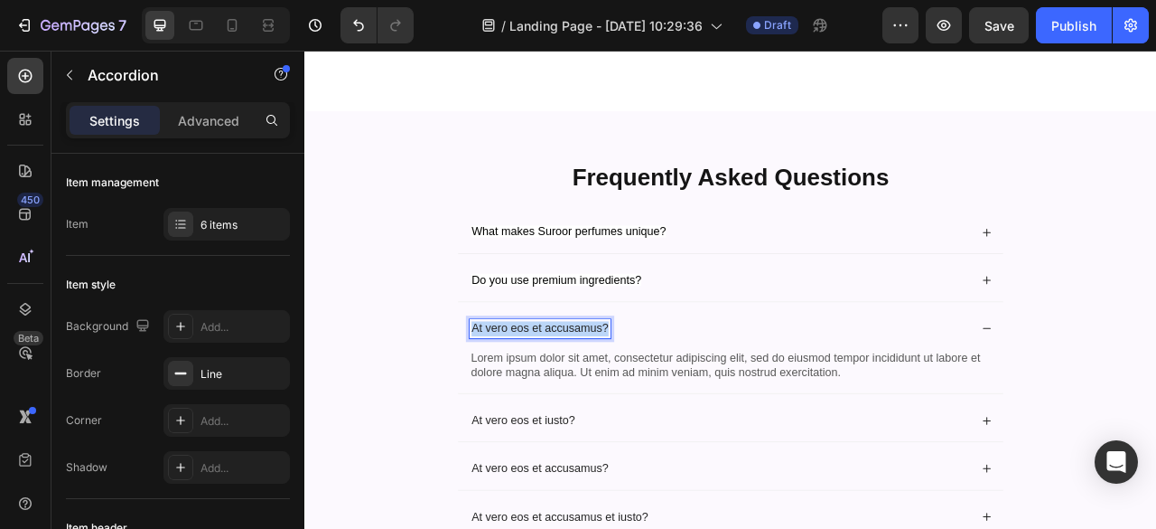
click at [676, 414] on p "At vero eos et accusamus?" at bounding box center [604, 404] width 174 height 19
click at [416, 501] on div "Frequently Asked Questions Heading What makes Suroor perfumes unique? Do you us…" at bounding box center [847, 449] width 1048 height 516
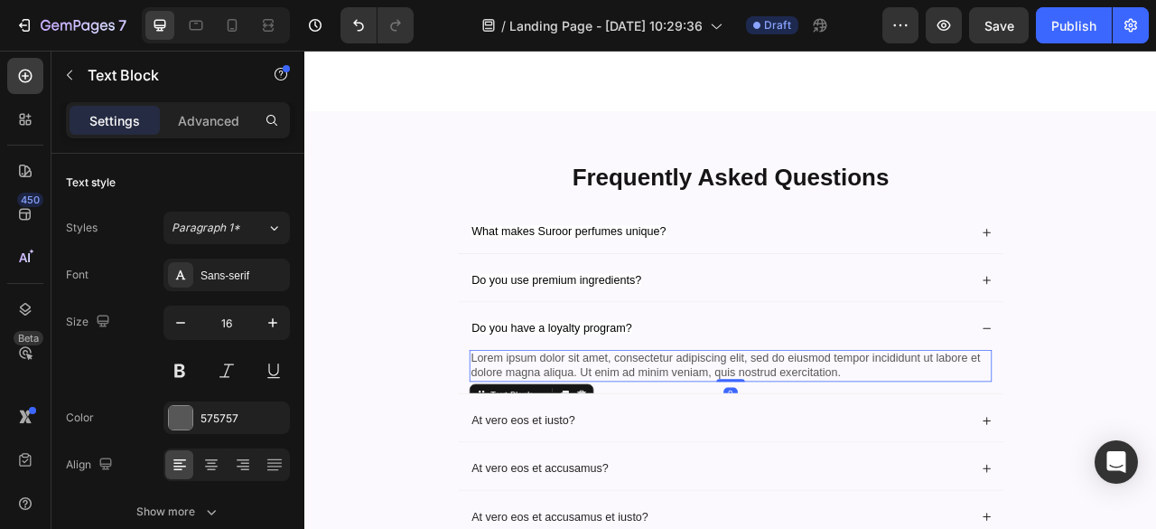
click at [764, 471] on p "Lorem ipsum dolor sit amet, consectetur adipiscing elit, sed do eiusmod tempor …" at bounding box center [846, 452] width 661 height 38
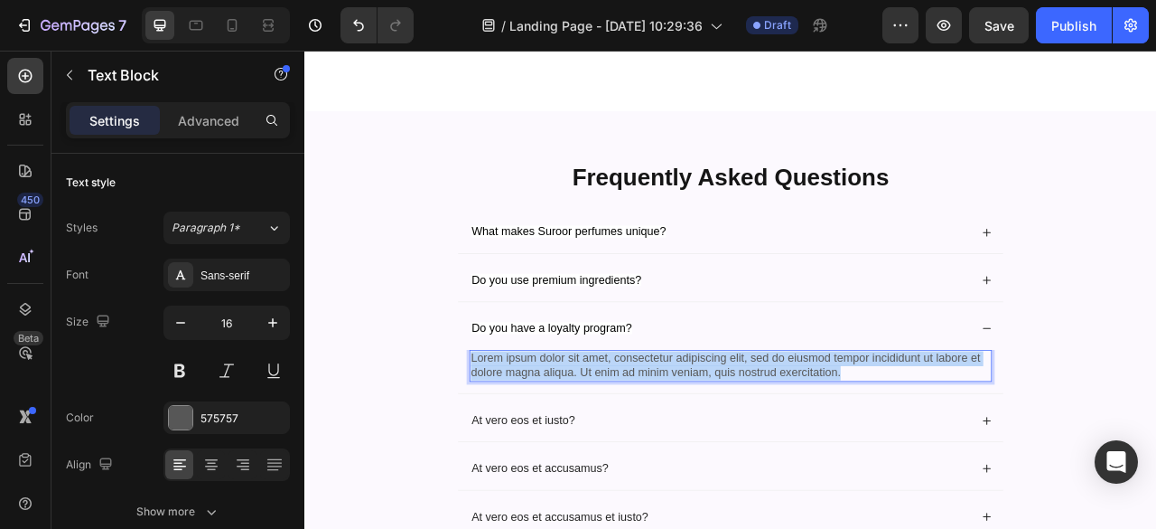
click at [764, 471] on p "Lorem ipsum dolor sit amet, consectetur adipiscing elit, sed do eiusmod tempor …" at bounding box center [846, 452] width 661 height 38
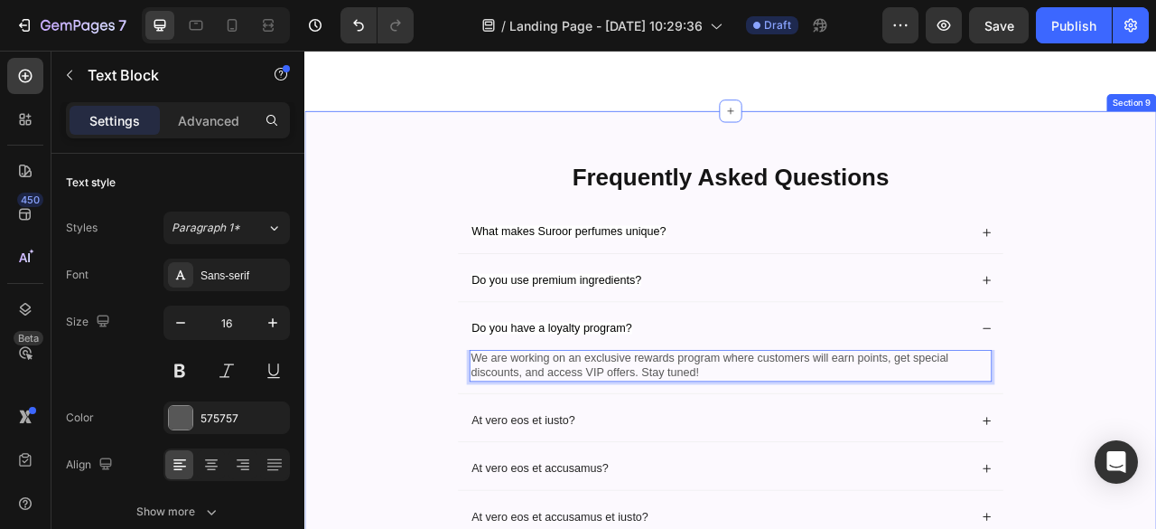
click at [1156, 481] on div "Frequently Asked Questions Heading What makes Suroor perfumes unique? Do you us…" at bounding box center [847, 449] width 1048 height 516
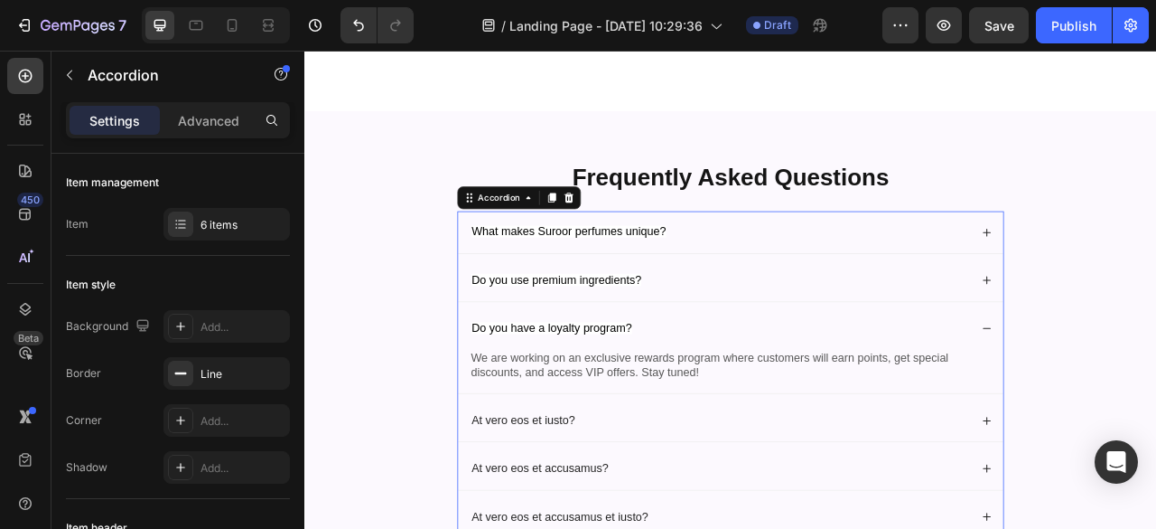
click at [1156, 410] on icon at bounding box center [1172, 404] width 13 height 13
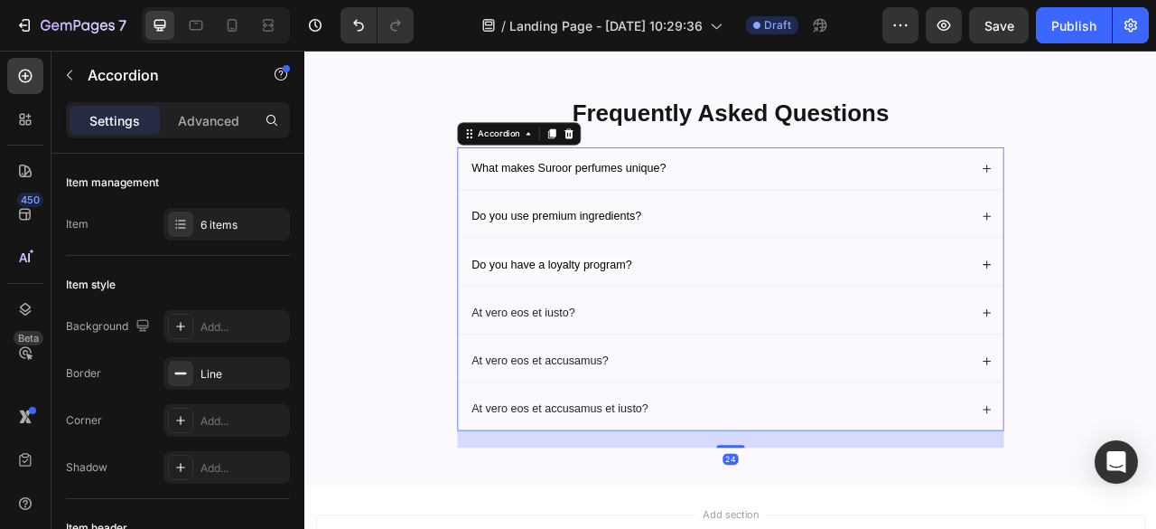
scroll to position [3946, 0]
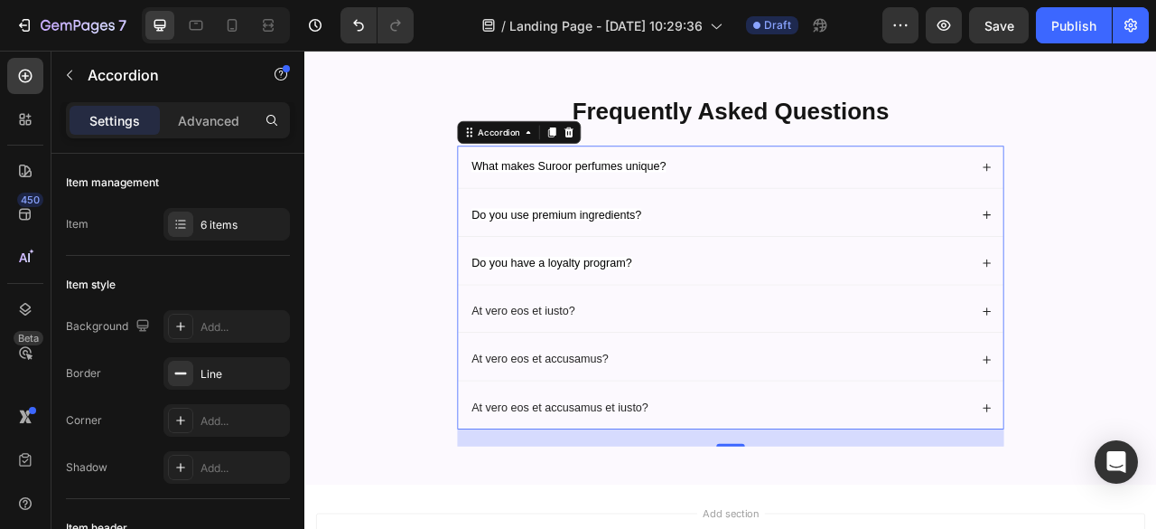
click at [973, 409] on div "At vero eos et iusto?" at bounding box center [847, 382] width 694 height 53
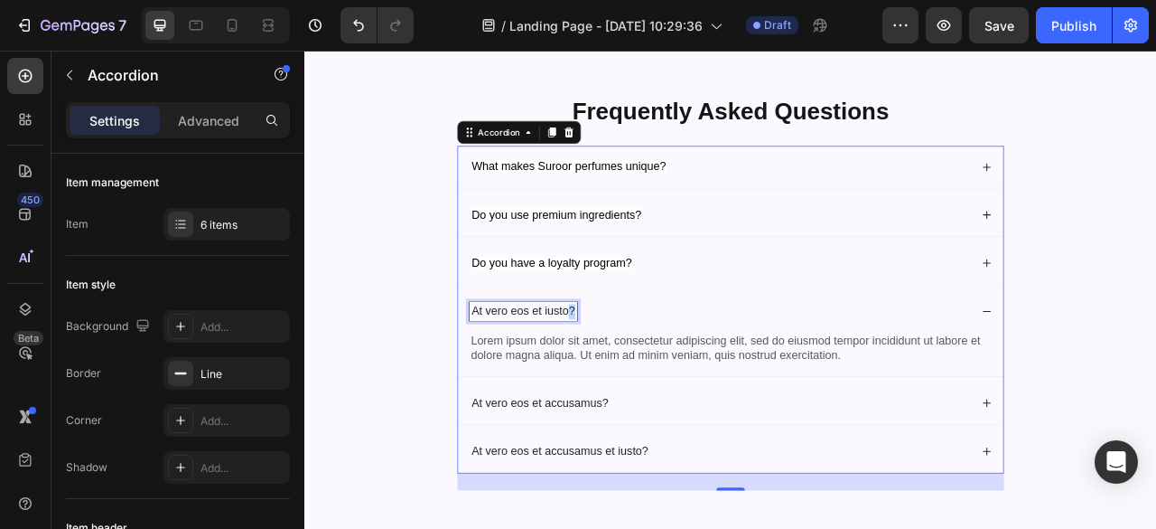
click at [630, 392] on p "At vero eos et iusto?" at bounding box center [583, 382] width 132 height 19
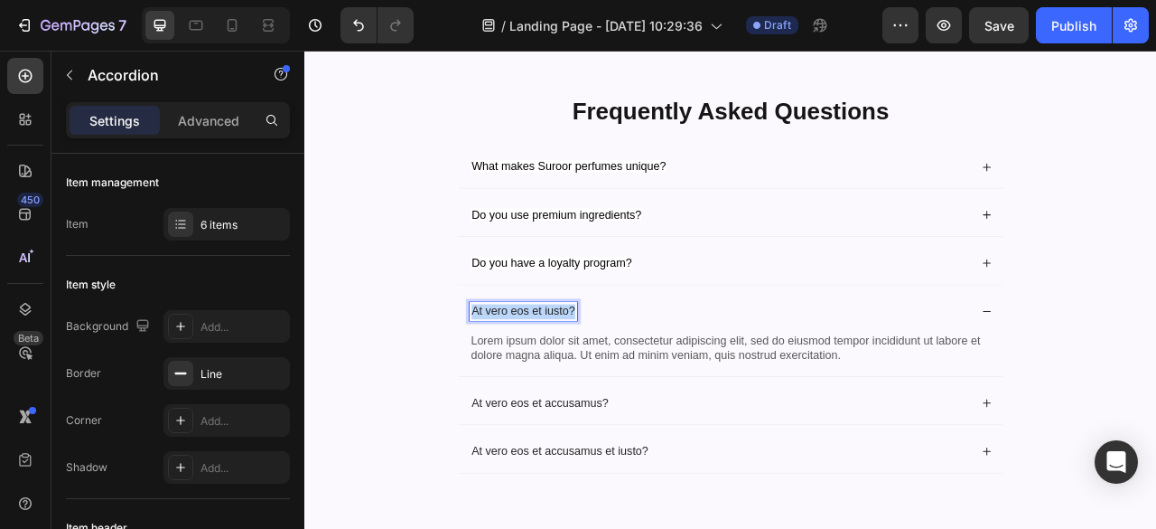
click at [630, 392] on p "At vero eos et iusto?" at bounding box center [583, 382] width 132 height 19
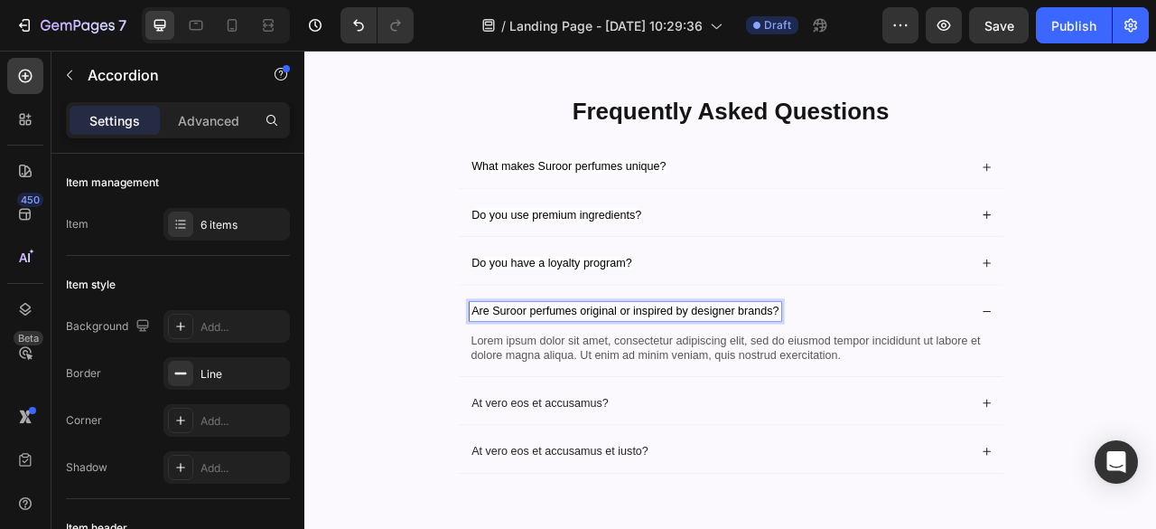
click at [701, 448] on p "Lorem ipsum dolor sit amet, consectetur adipiscing elit, sed do eiusmod tempor …" at bounding box center [846, 429] width 661 height 38
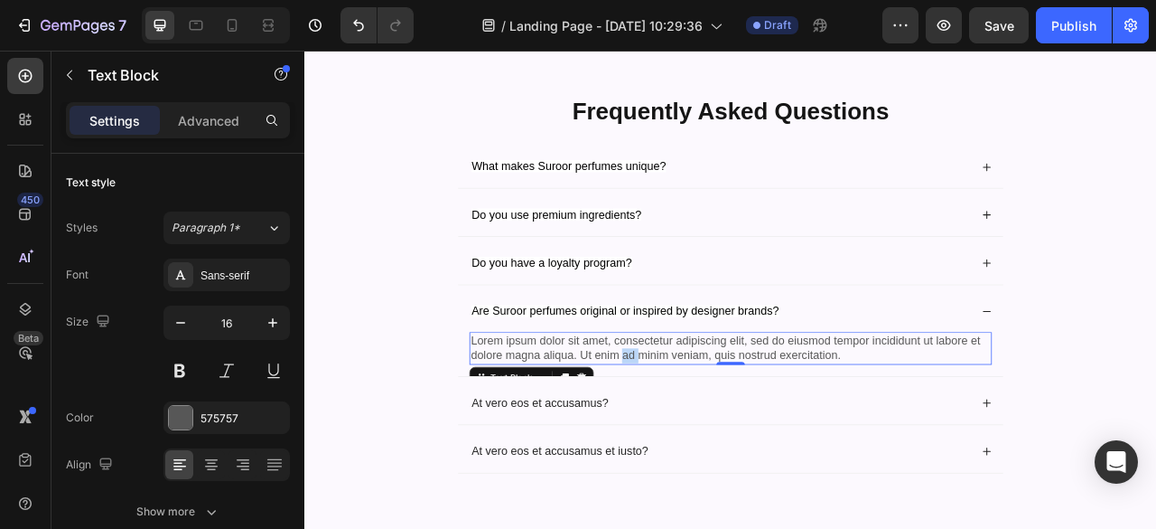
click at [701, 448] on p "Lorem ipsum dolor sit amet, consectetur adipiscing elit, sed do eiusmod tempor …" at bounding box center [846, 429] width 661 height 38
click at [996, 448] on p "Lorem ipsum dolor sit amet, consectetur adipiscing elit, sed do eiusmod tempor …" at bounding box center [846, 429] width 661 height 38
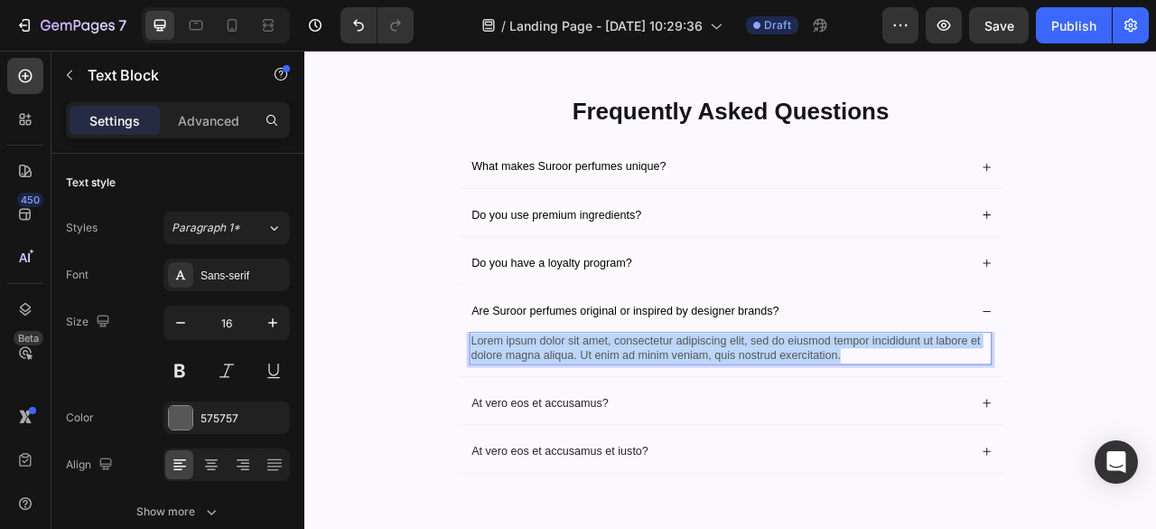
click at [996, 448] on p "Lorem ipsum dolor sit amet, consectetur adipiscing elit, sed do eiusmod tempor …" at bounding box center [846, 429] width 661 height 38
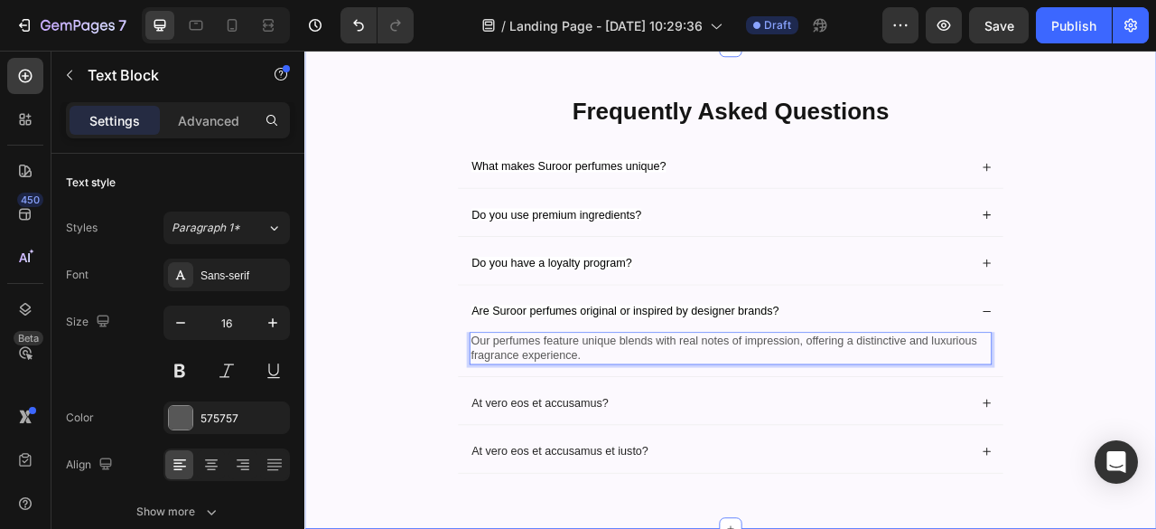
click at [1156, 520] on div "Frequently Asked Questions Heading What makes Suroor perfumes unique? Do you us…" at bounding box center [847, 366] width 1048 height 516
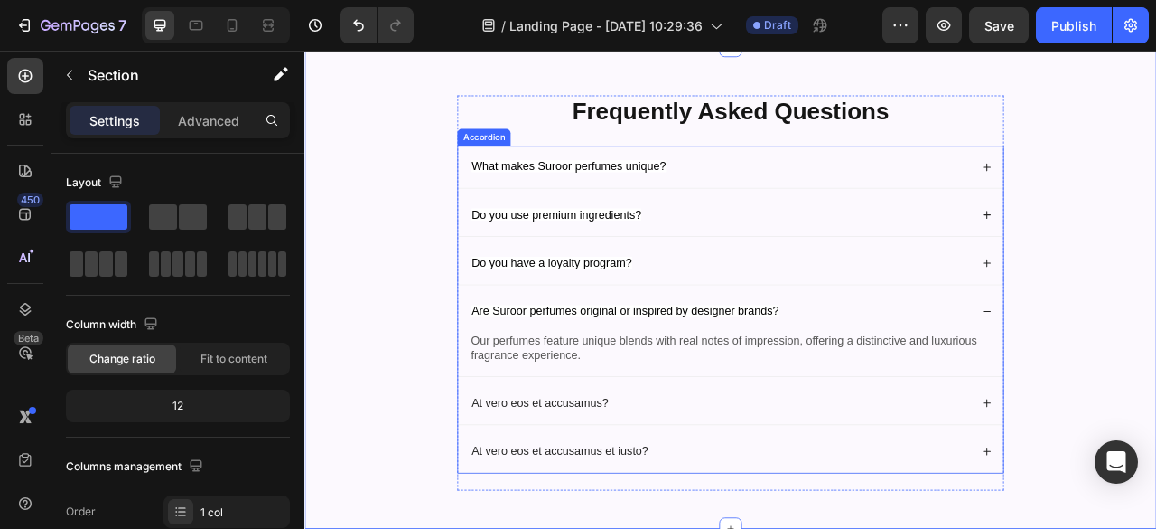
click at [1156, 388] on icon at bounding box center [1172, 382] width 13 height 13
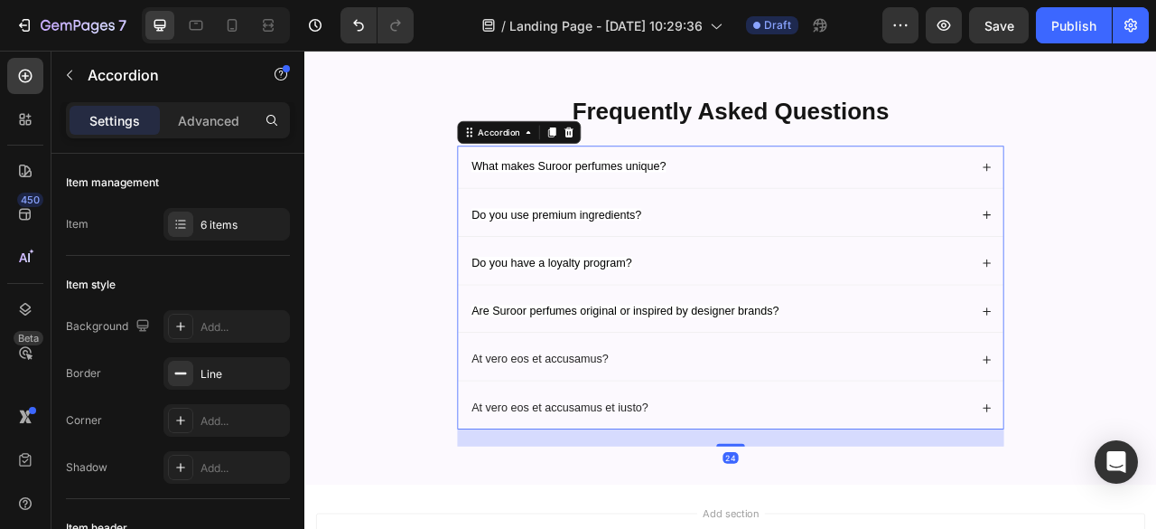
click at [1029, 455] on div "At vero eos et accusamus?" at bounding box center [833, 443] width 638 height 24
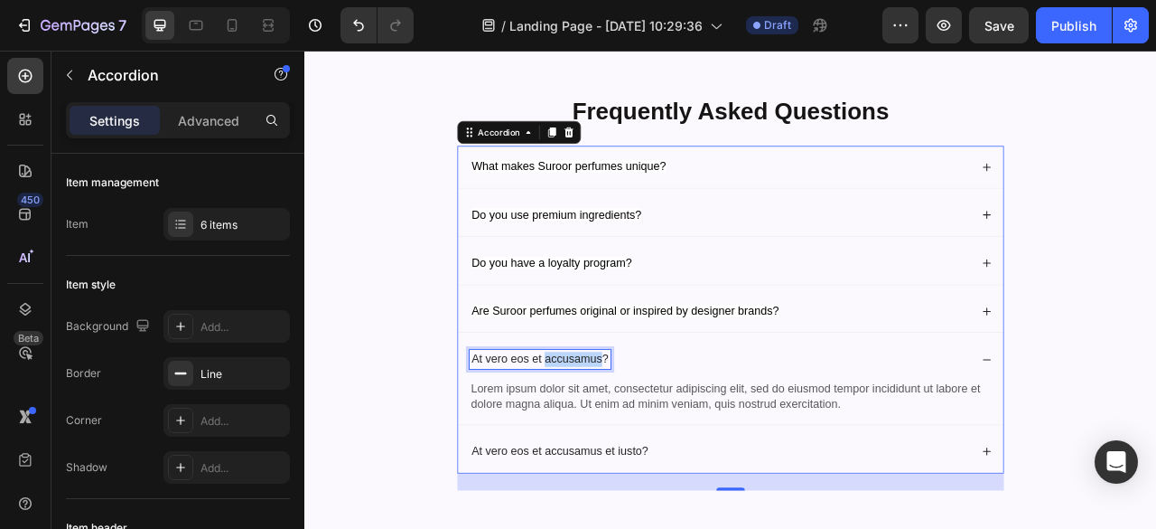
click at [670, 453] on p "At vero eos et accusamus?" at bounding box center [604, 443] width 174 height 19
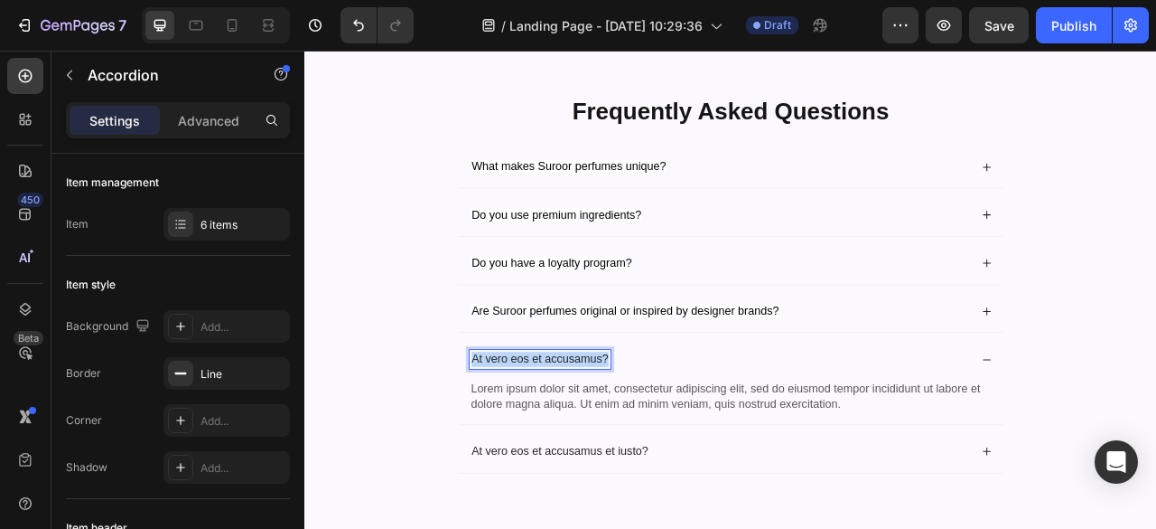
click at [670, 453] on p "At vero eos et accusamus?" at bounding box center [604, 443] width 174 height 19
click at [716, 510] on p "Lorem ipsum dolor sit amet, consectetur adipiscing elit, sed do eiusmod tempor …" at bounding box center [846, 491] width 661 height 38
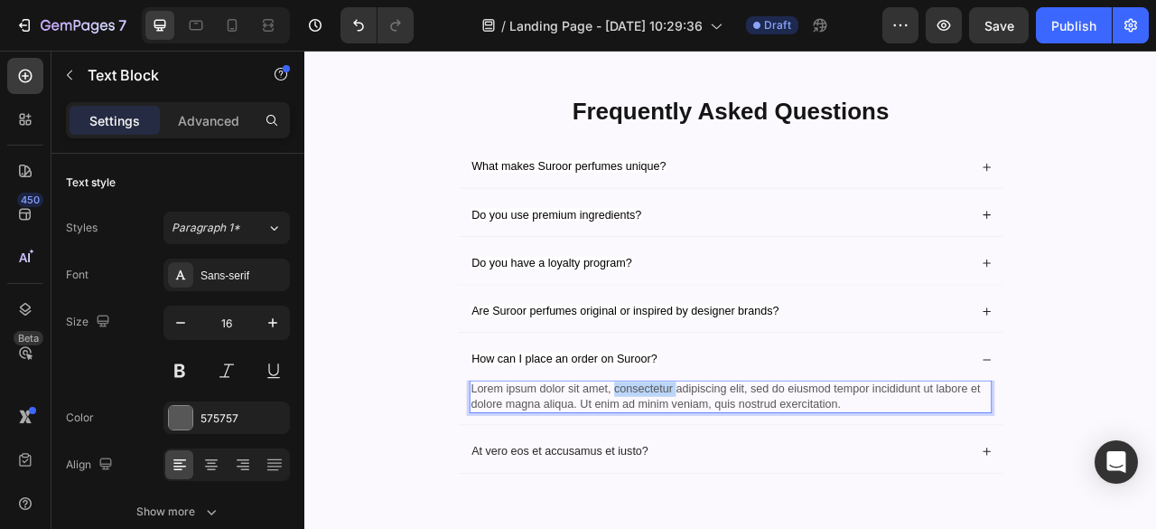
click at [716, 510] on p "Lorem ipsum dolor sit amet, consectetur adipiscing elit, sed do eiusmod tempor …" at bounding box center [846, 491] width 661 height 38
click at [1006, 510] on p "Lorem ipsum dolor sit amet, consectetur adipiscing elit, sed do eiusmod tempor …" at bounding box center [846, 491] width 661 height 38
click at [1009, 510] on p "Lorem ipsum dolor sit amet, consectetur adipiscing elit, sed do eiusmod tempor …" at bounding box center [846, 491] width 661 height 38
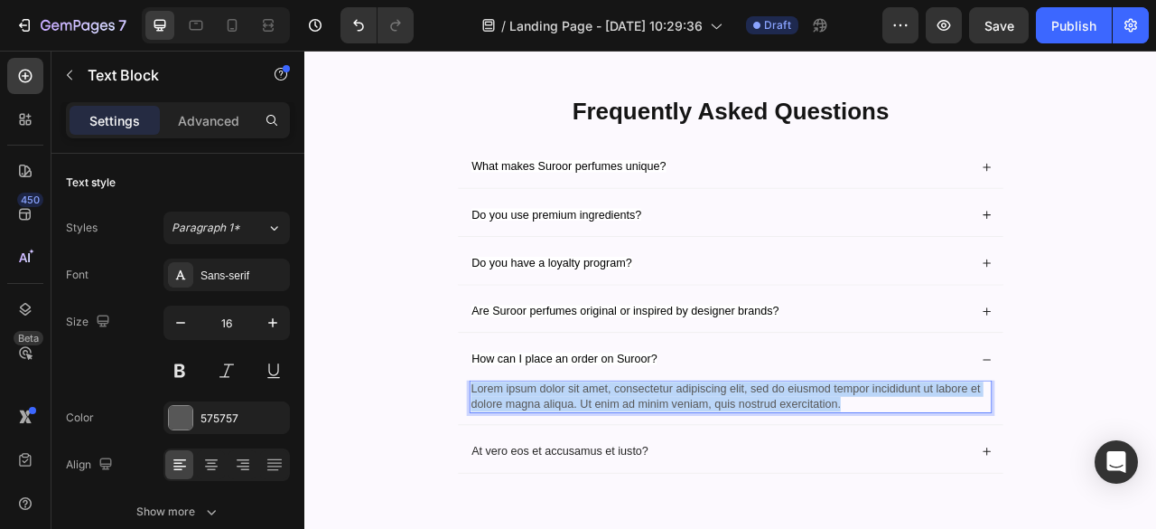
click at [1009, 510] on p "Lorem ipsum dolor sit amet, consectetur adipiscing elit, sed do eiusmod tempor …" at bounding box center [846, 491] width 661 height 38
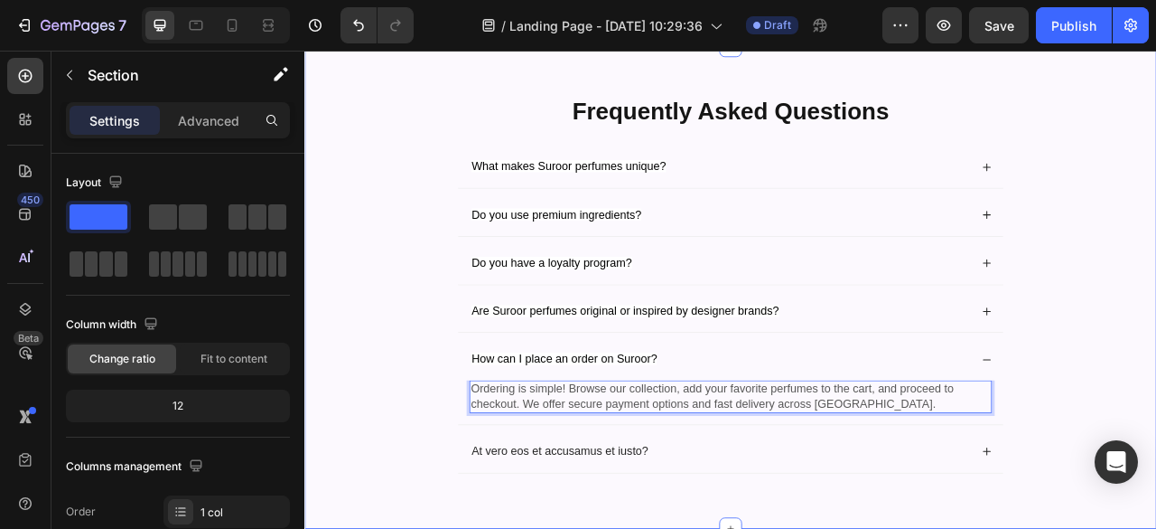
click at [1156, 528] on div "Frequently Asked Questions Heading What makes Suroor perfumes unique? Do you us…" at bounding box center [847, 366] width 1048 height 516
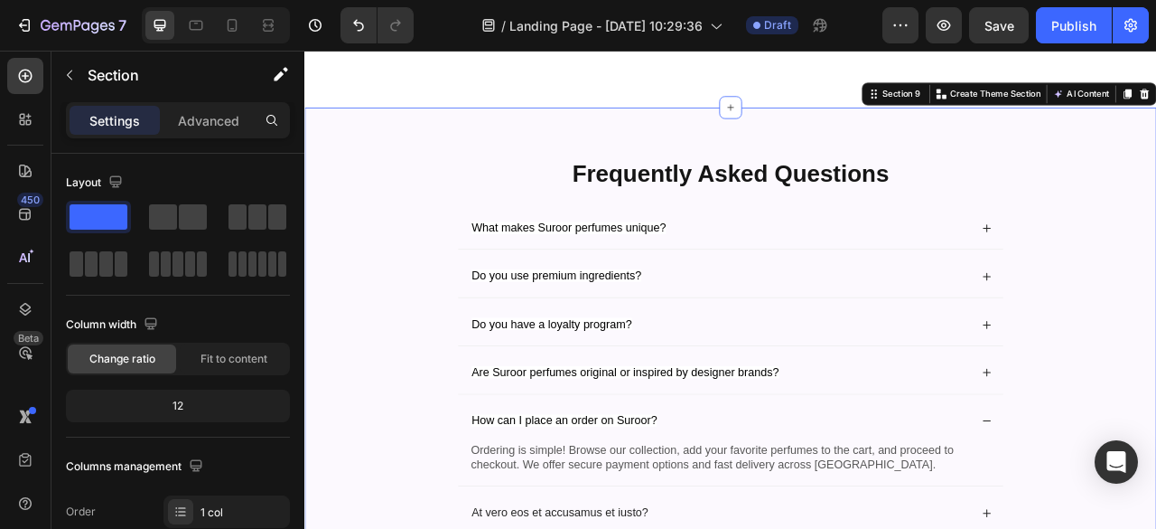
scroll to position [4035, 0]
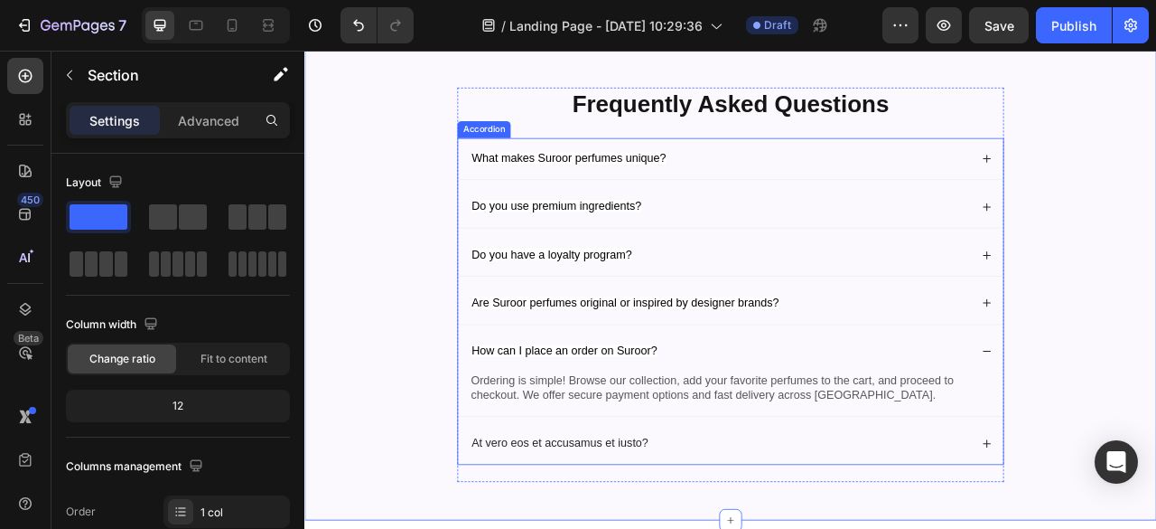
click at [1156, 432] on icon at bounding box center [1172, 432] width 13 height 13
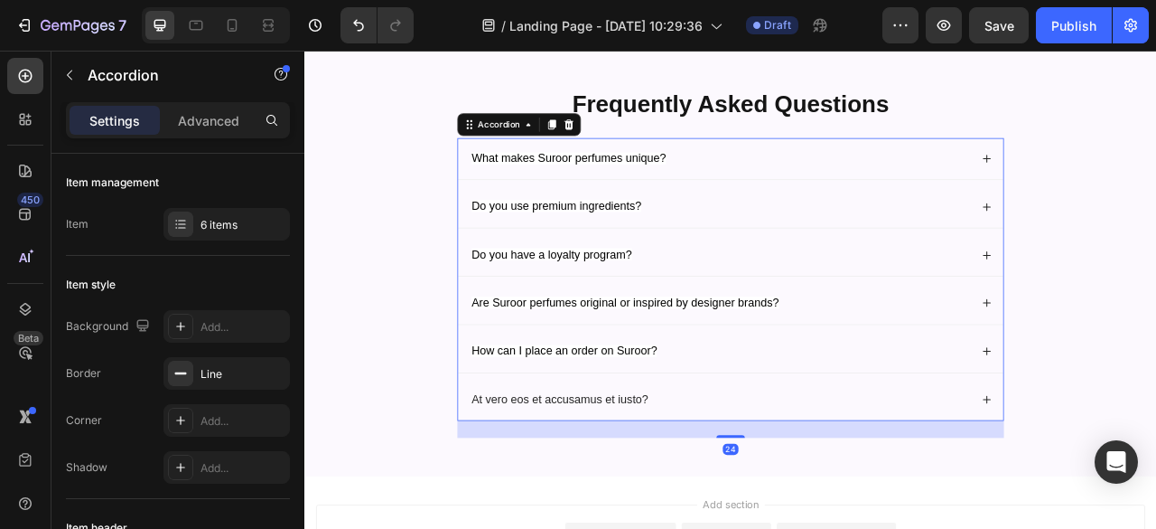
click at [945, 483] on div "At vero eos et accusamus et iusto?" at bounding box center [833, 494] width 638 height 24
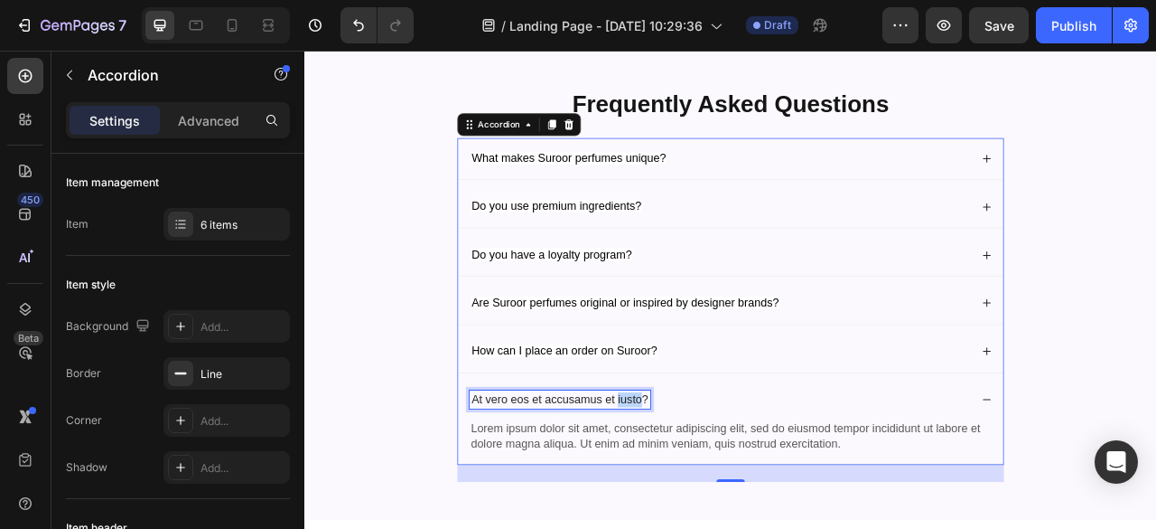
click at [711, 491] on p "At vero eos et accusamus et iusto?" at bounding box center [629, 494] width 225 height 19
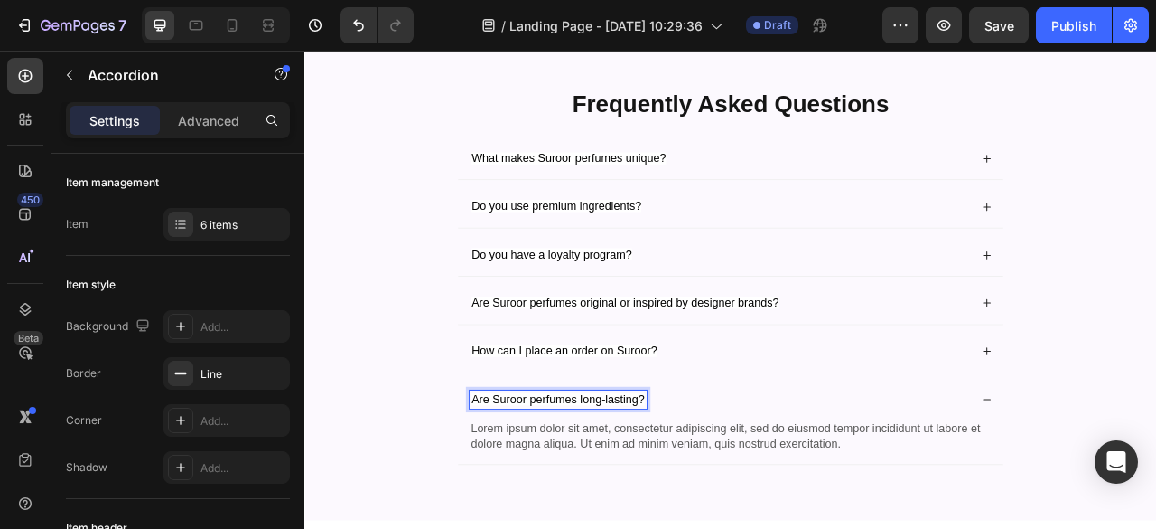
click at [793, 492] on div "Are Suroor perfumes long-lasting?" at bounding box center [833, 494] width 638 height 24
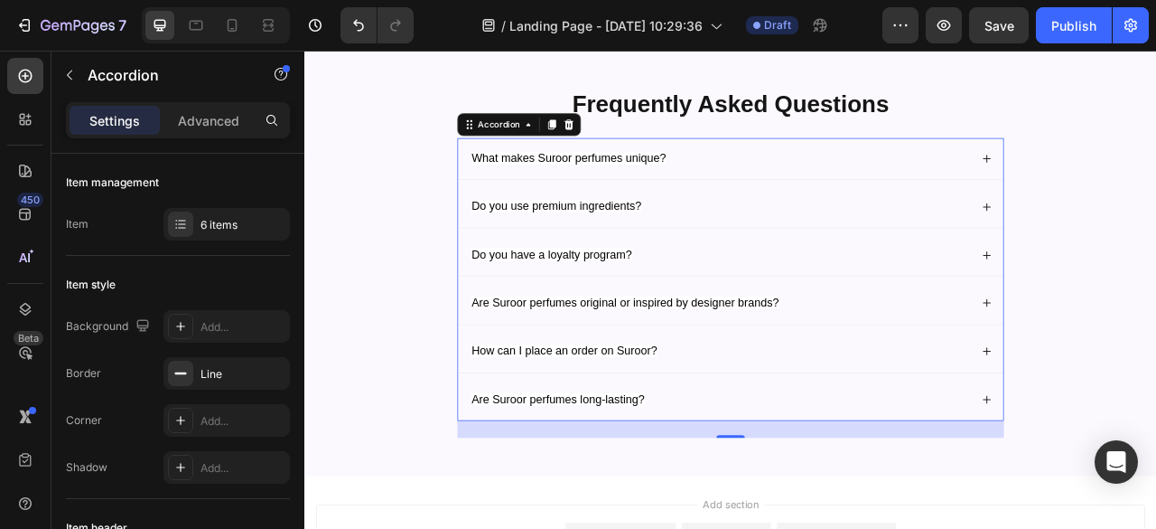
click at [819, 489] on div "Are Suroor perfumes long-lasting?" at bounding box center [833, 494] width 638 height 24
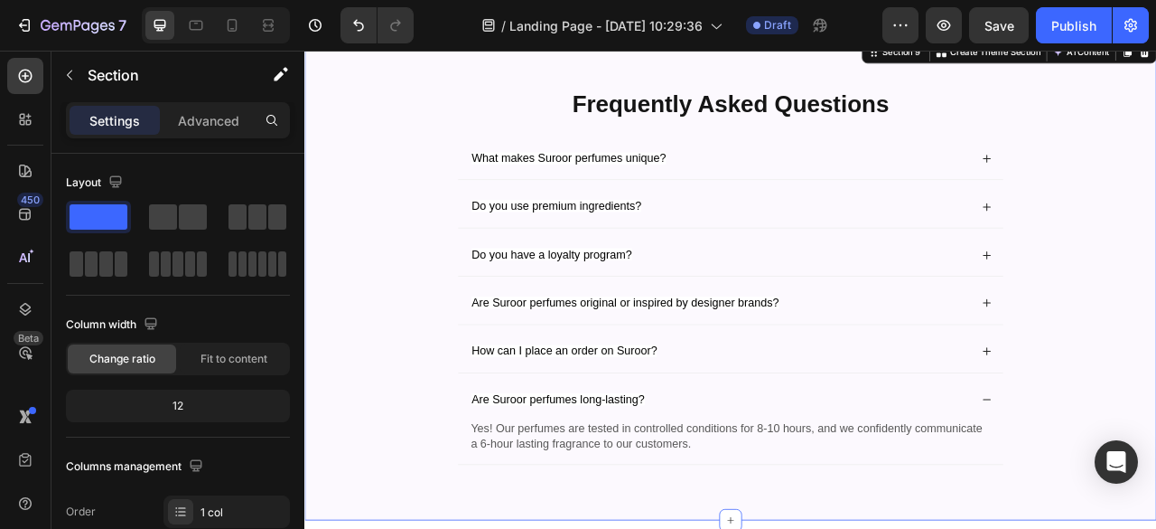
click at [1156, 528] on div "Frequently Asked Questions Heading What makes Suroor perfumes unique? Do you us…" at bounding box center [847, 356] width 1048 height 516
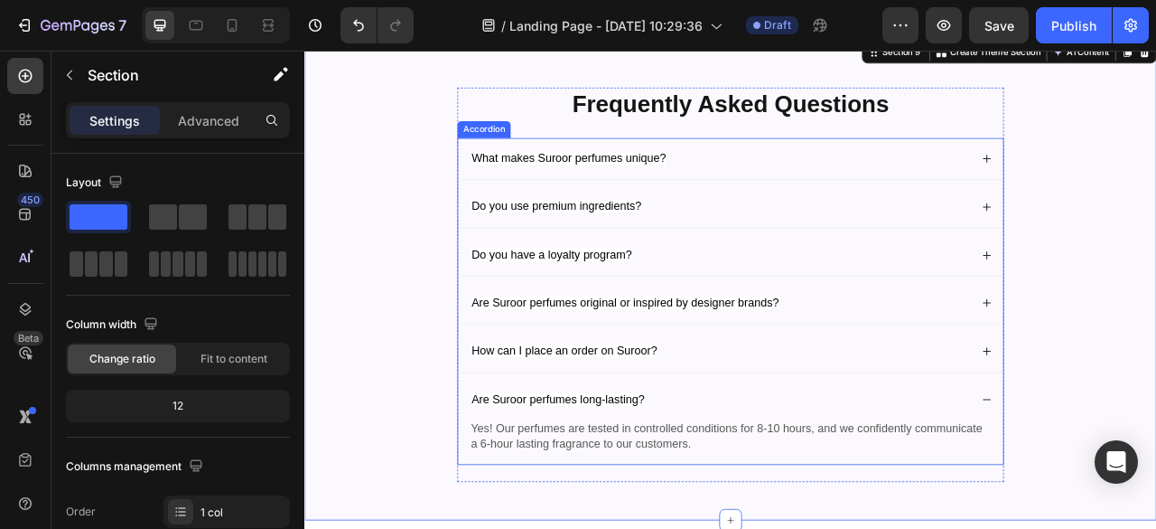
click at [1156, 490] on icon at bounding box center [1172, 494] width 13 height 13
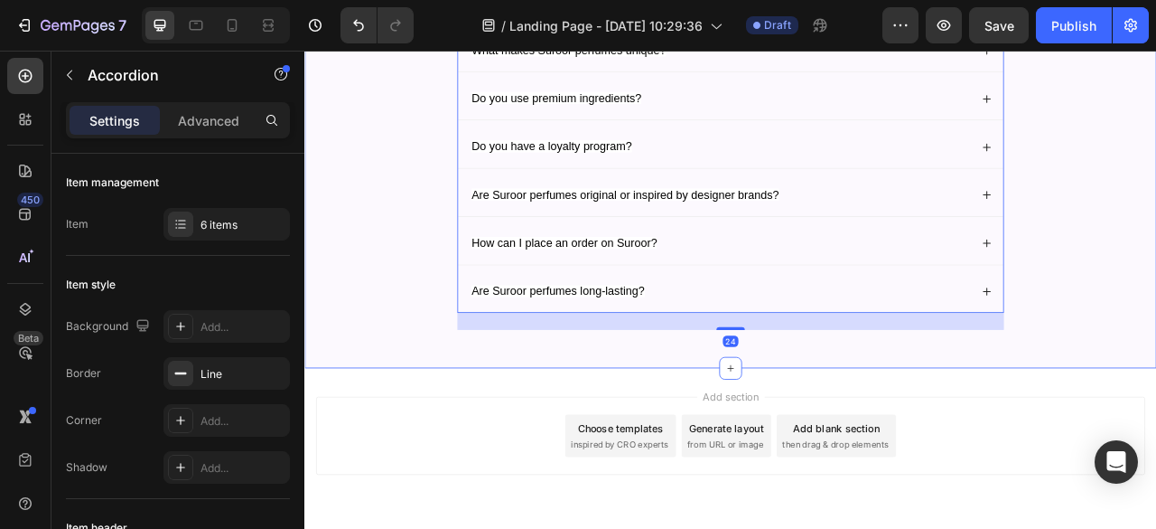
scroll to position [4172, 0]
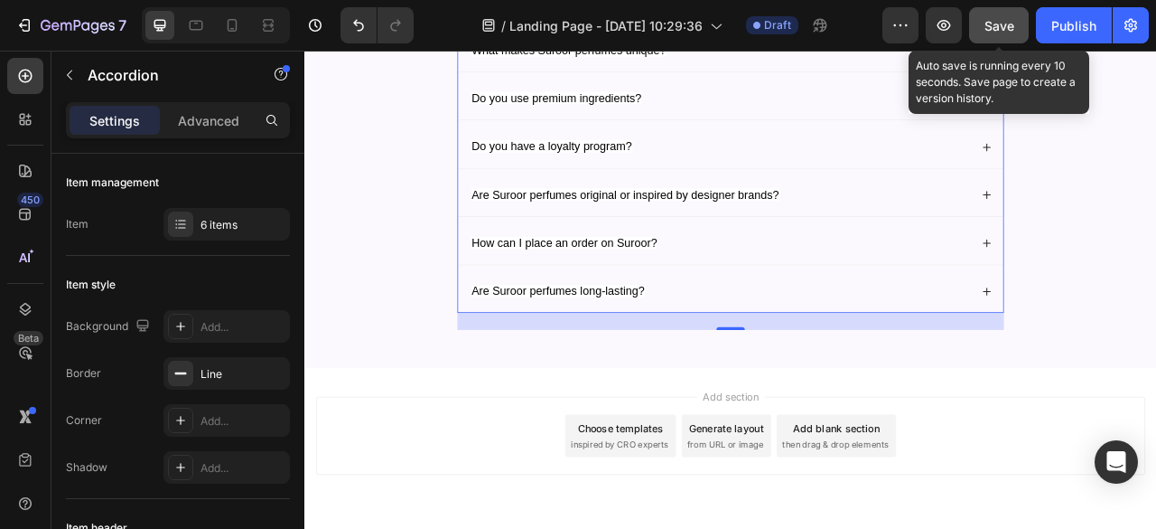
click at [990, 33] on div "Save" at bounding box center [1000, 25] width 30 height 19
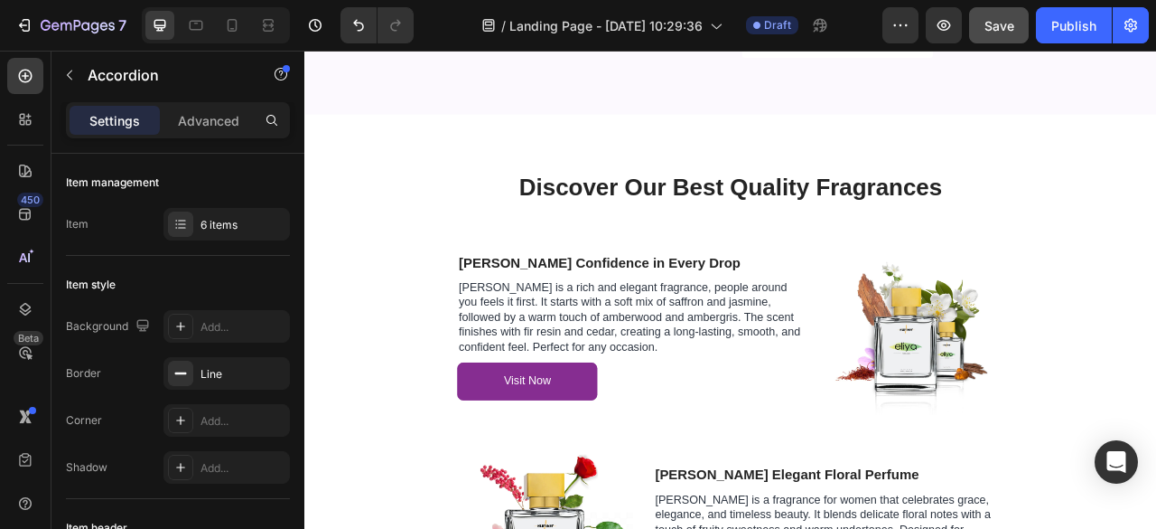
scroll to position [3258, 0]
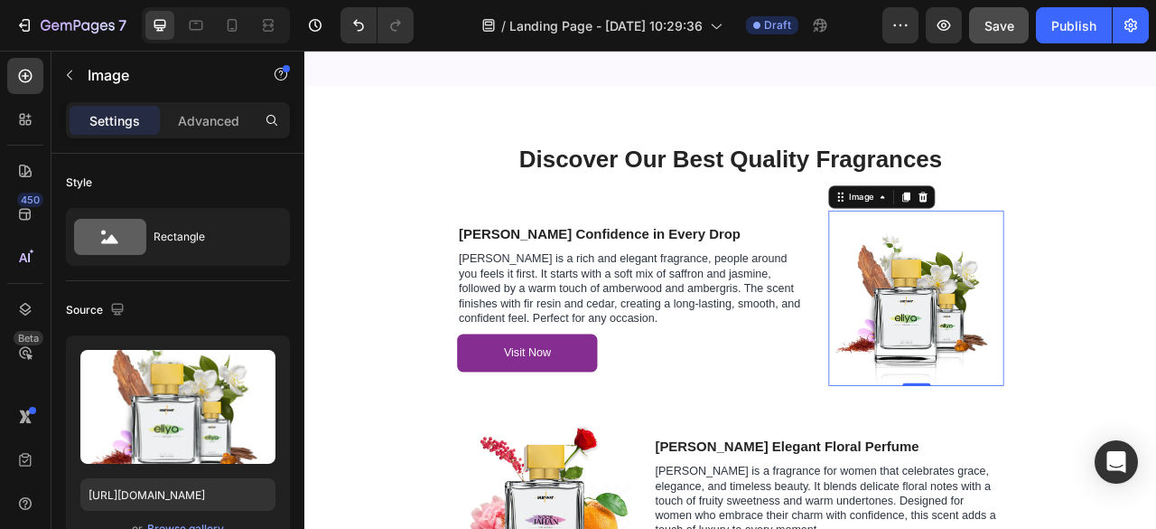
click at [1029, 371] on img at bounding box center [1082, 365] width 223 height 223
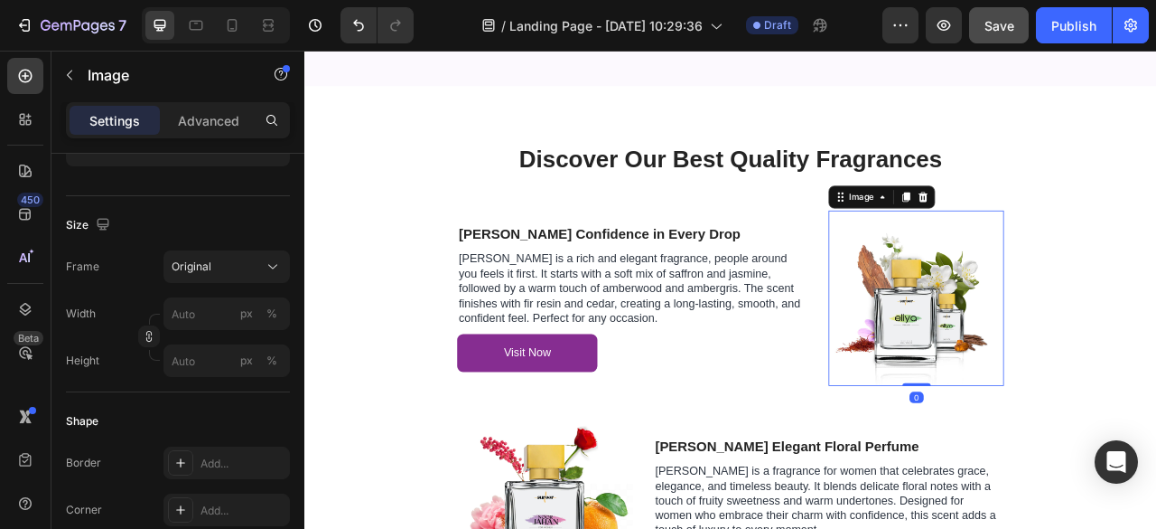
scroll to position [935, 0]
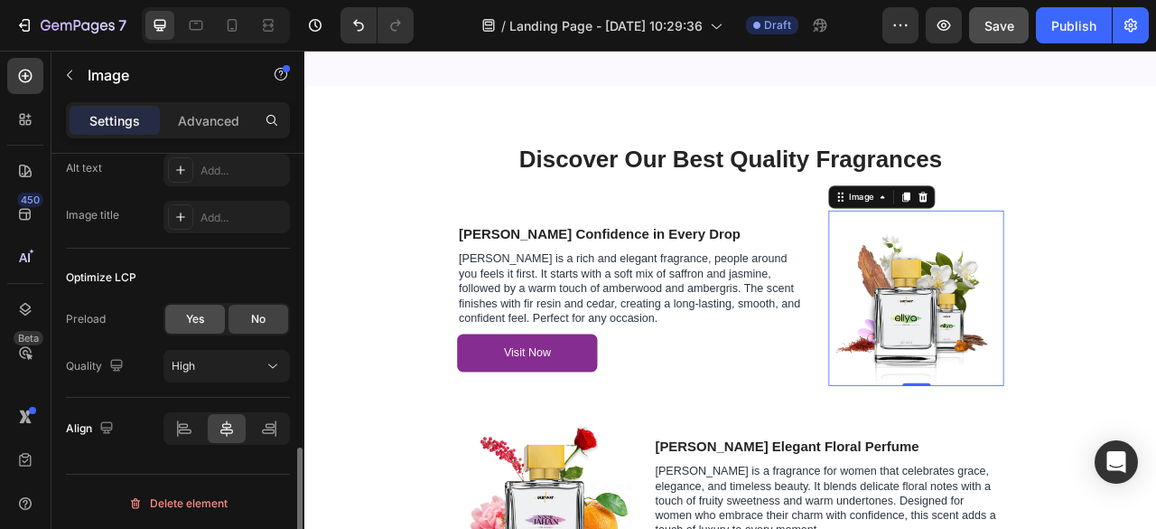
click at [204, 317] on div "Yes" at bounding box center [195, 318] width 60 height 29
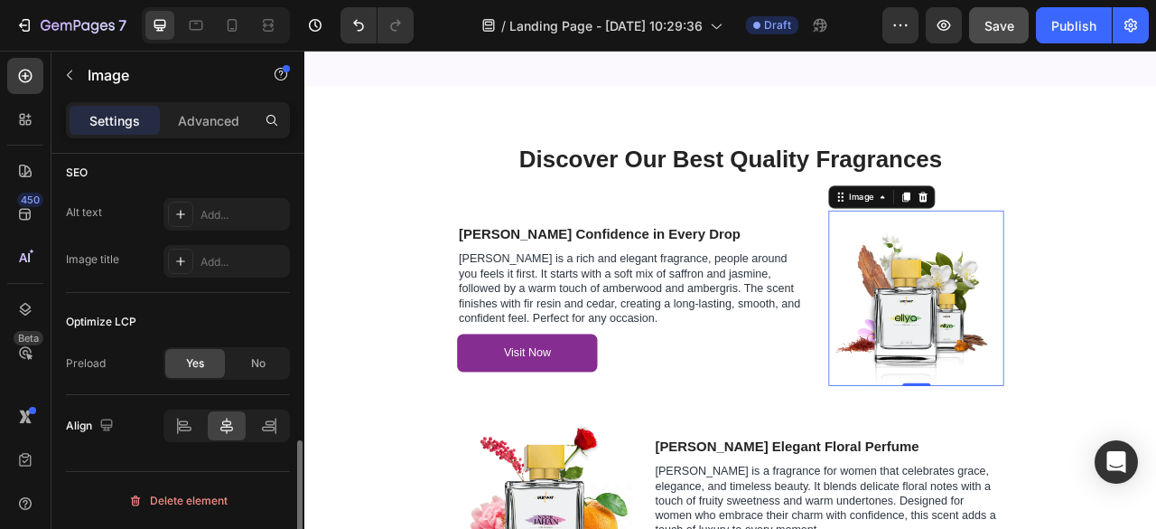
scroll to position [888, 0]
click at [204, 317] on div "Optimize LCP" at bounding box center [178, 324] width 224 height 29
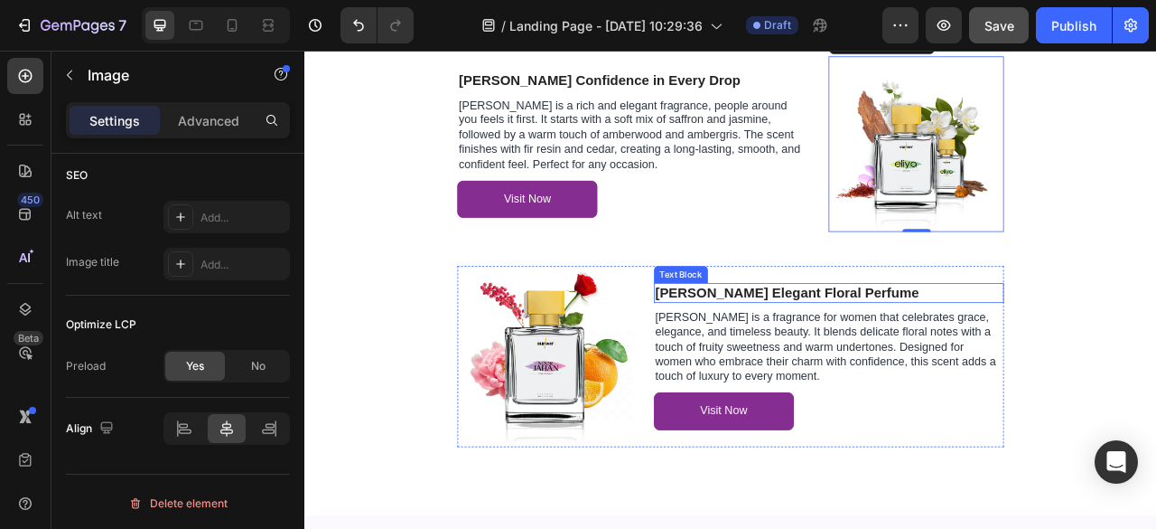
scroll to position [3439, 0]
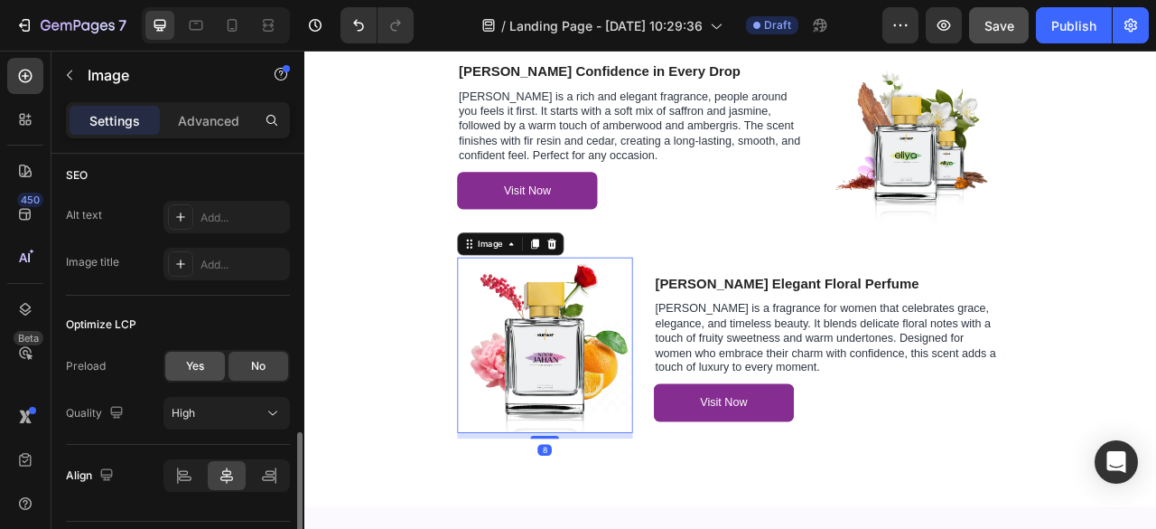
click at [190, 361] on span "Yes" at bounding box center [195, 366] width 18 height 16
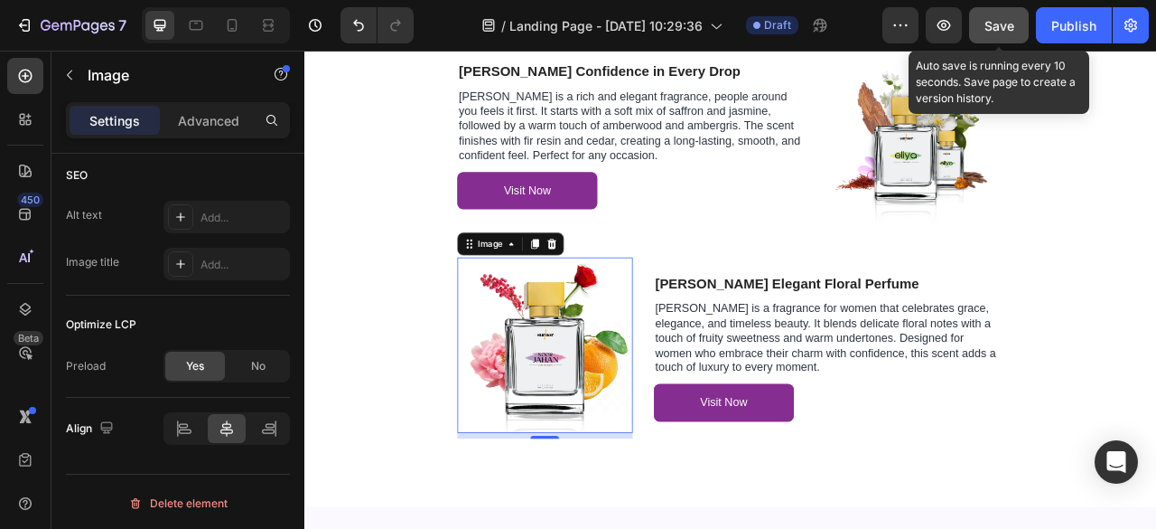
click at [1005, 23] on span "Save" at bounding box center [1000, 25] width 30 height 15
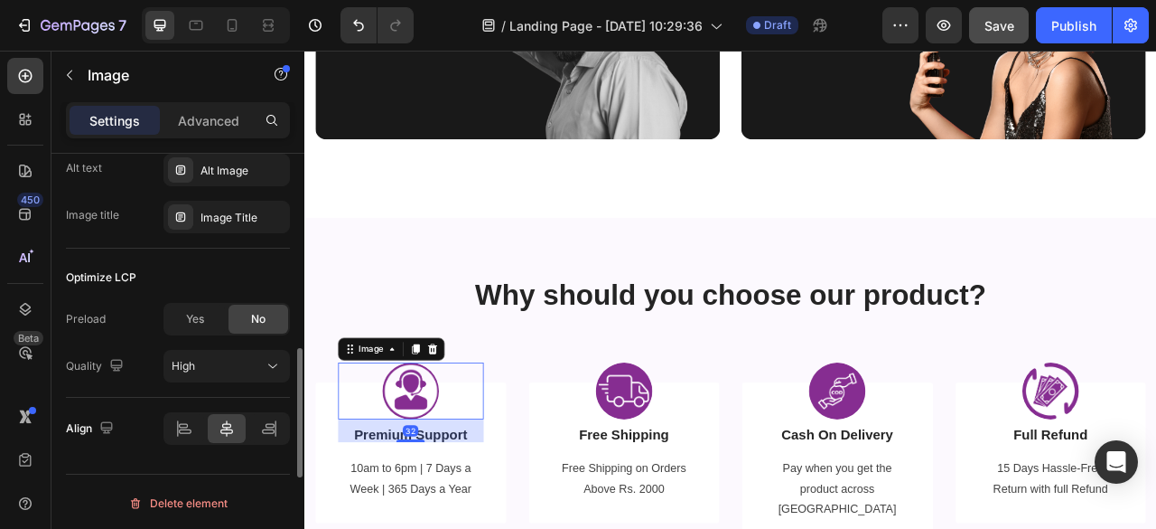
scroll to position [853, 0]
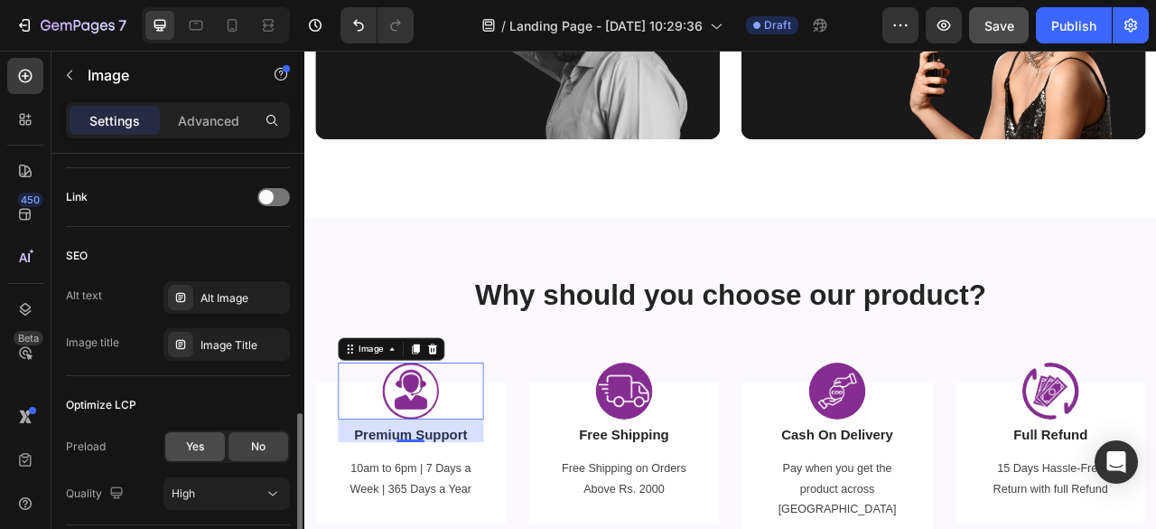
click at [206, 444] on div "Yes" at bounding box center [195, 446] width 60 height 29
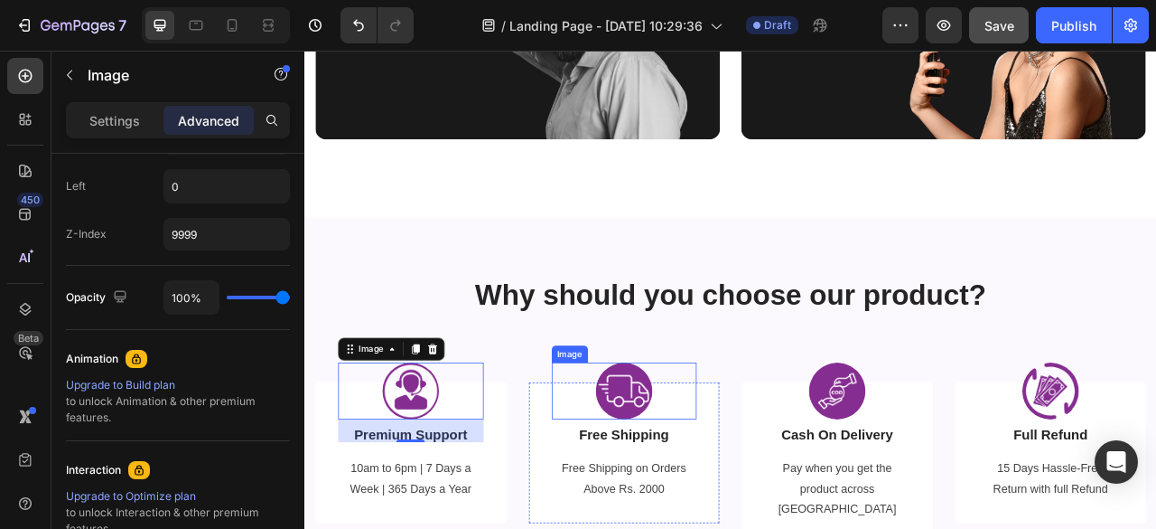
click at [678, 496] on img at bounding box center [711, 483] width 72 height 72
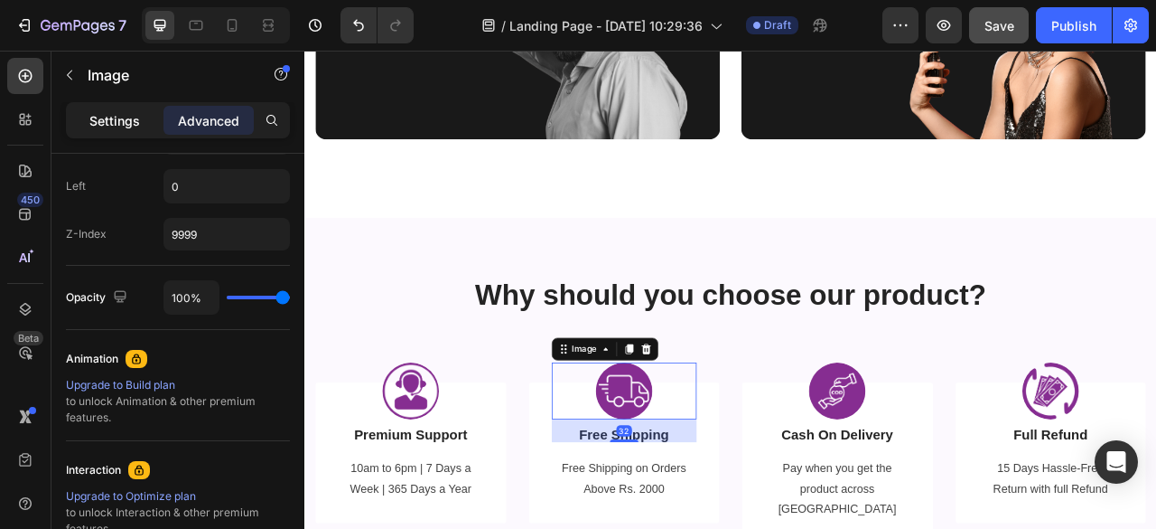
click at [118, 130] on div "Settings" at bounding box center [115, 120] width 90 height 29
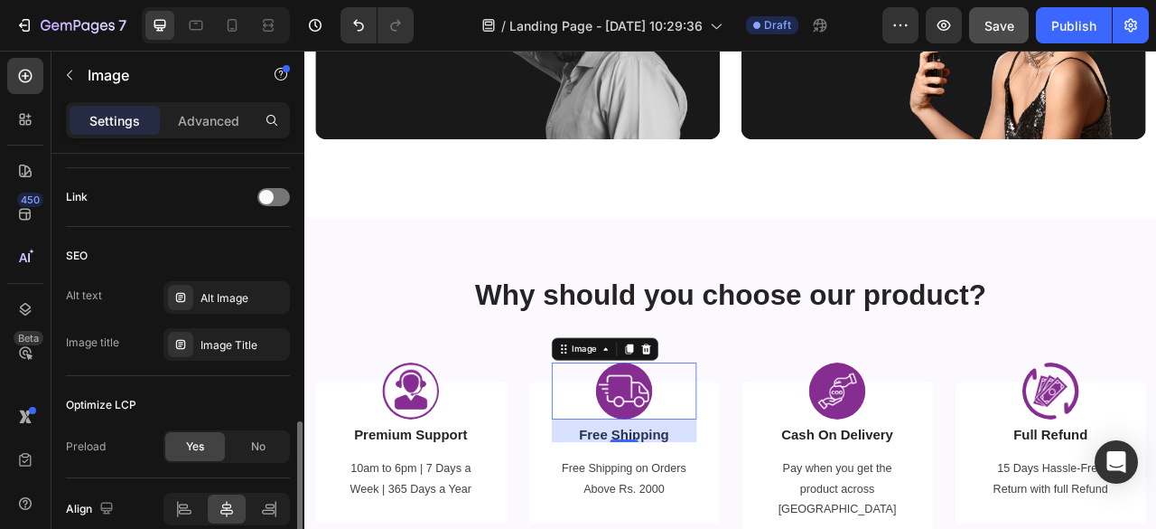
scroll to position [933, 0]
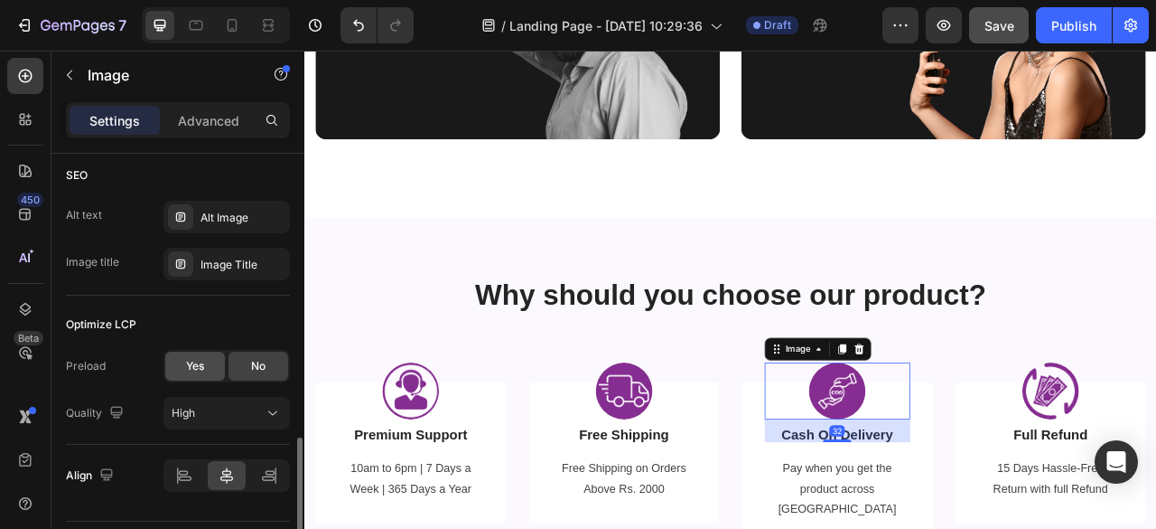
click at [184, 371] on div "Yes" at bounding box center [195, 365] width 60 height 29
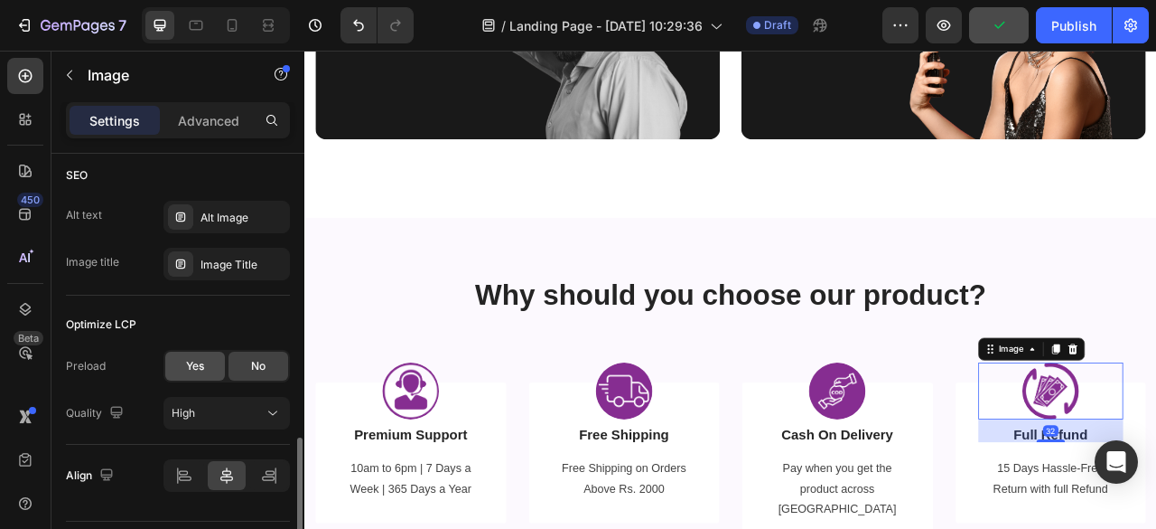
click at [192, 362] on span "Yes" at bounding box center [195, 366] width 18 height 16
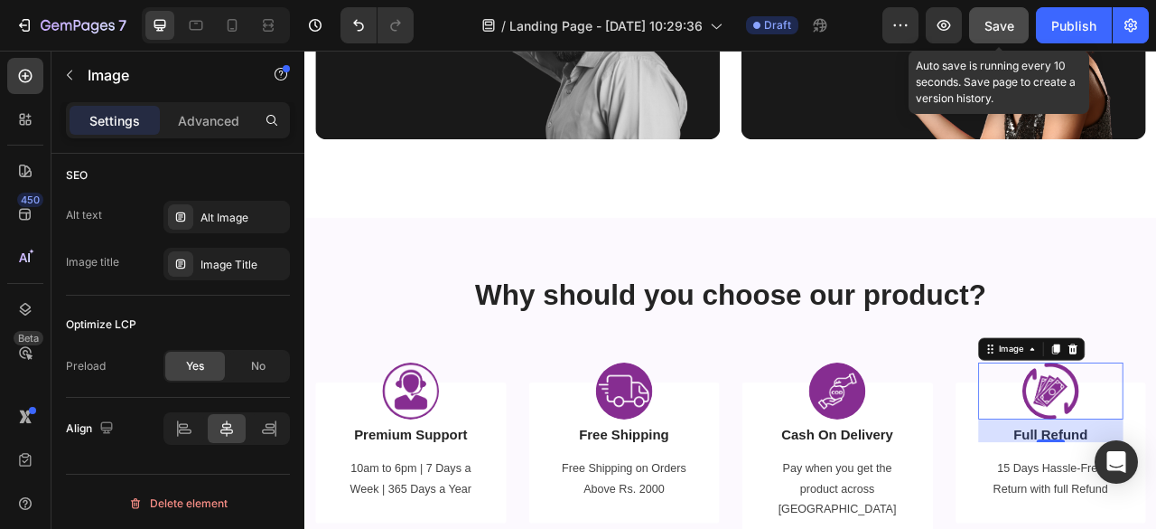
click at [997, 23] on span "Save" at bounding box center [1000, 25] width 30 height 15
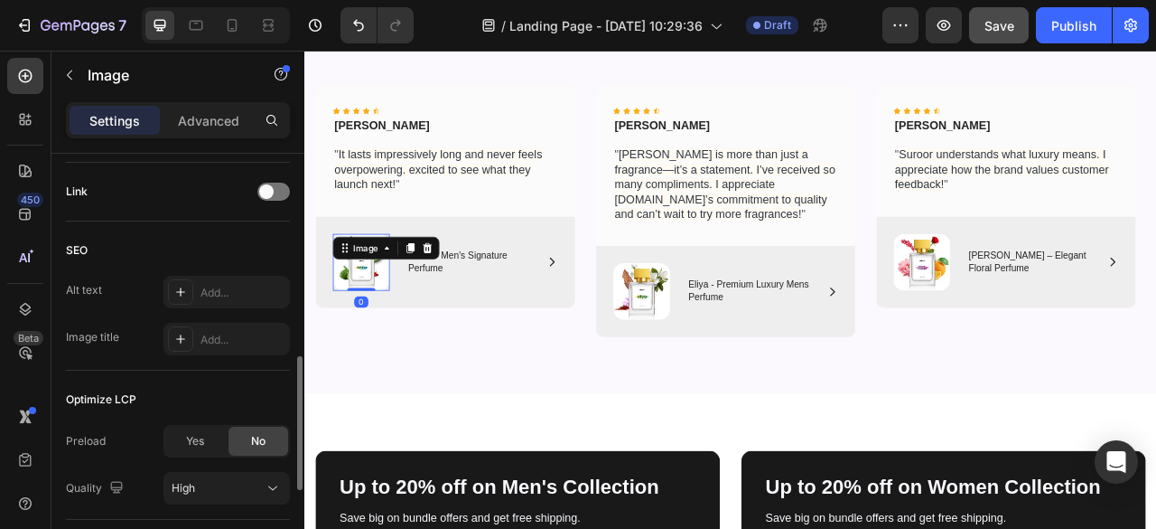
scroll to position [935, 0]
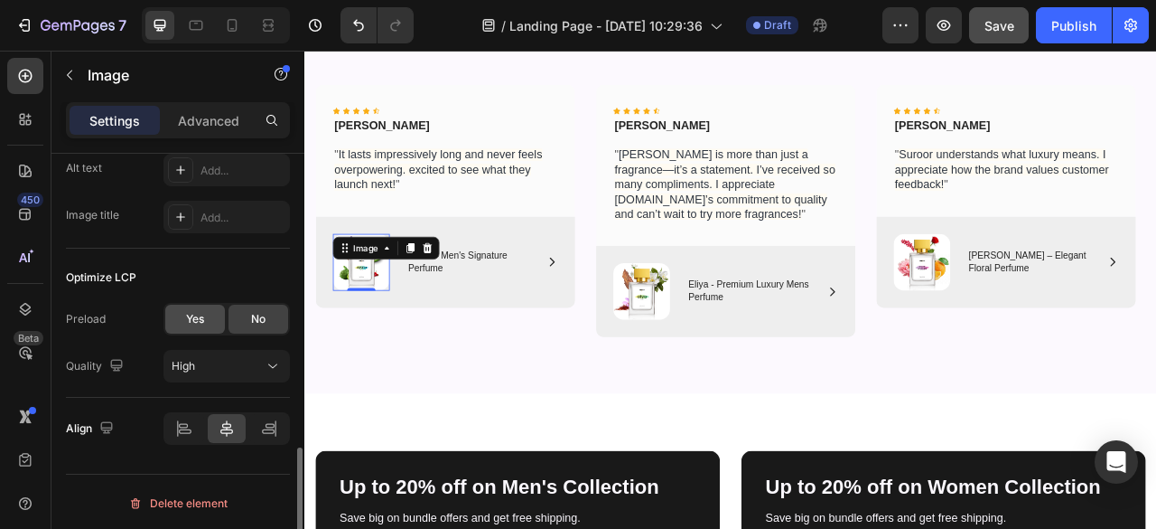
click at [189, 323] on span "Yes" at bounding box center [195, 319] width 18 height 16
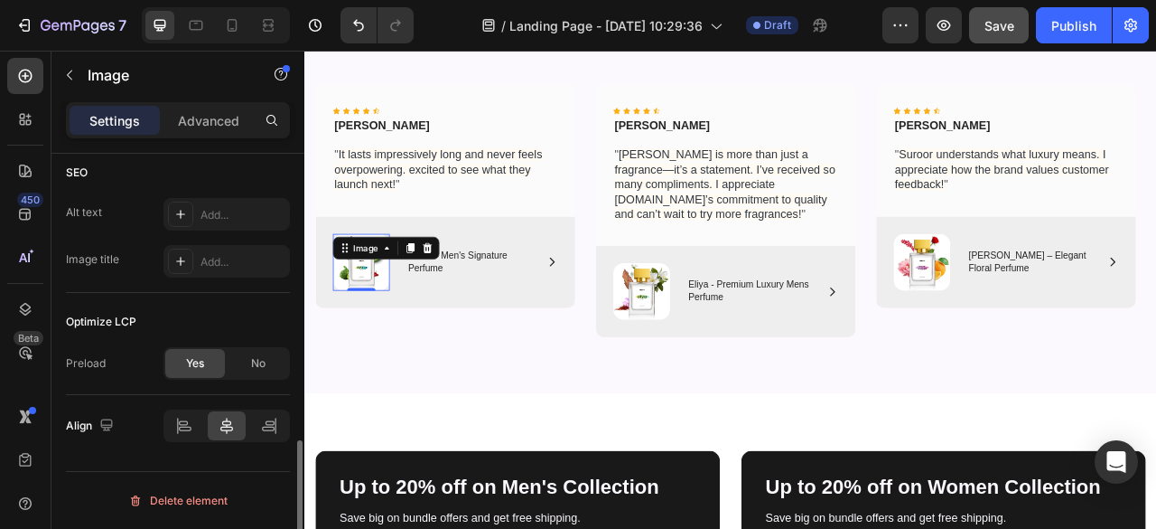
scroll to position [888, 0]
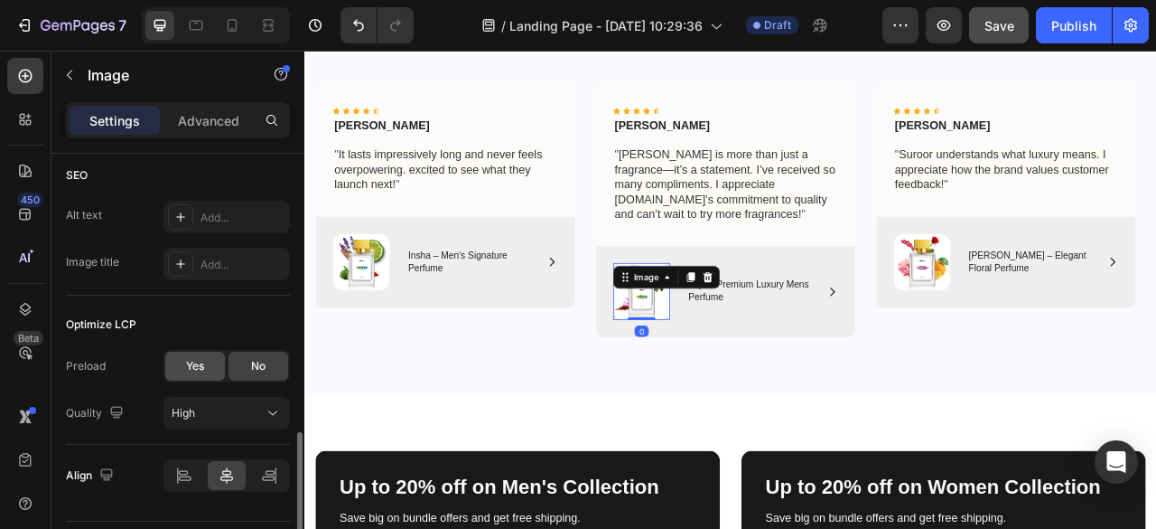
click at [193, 368] on span "Yes" at bounding box center [195, 366] width 18 height 16
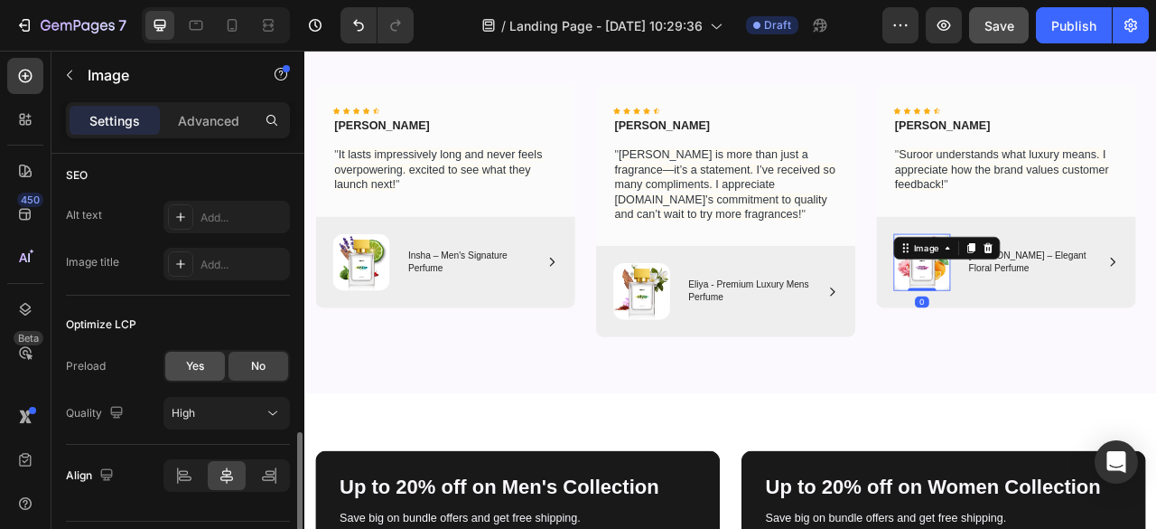
click at [179, 366] on div "Yes" at bounding box center [195, 365] width 60 height 29
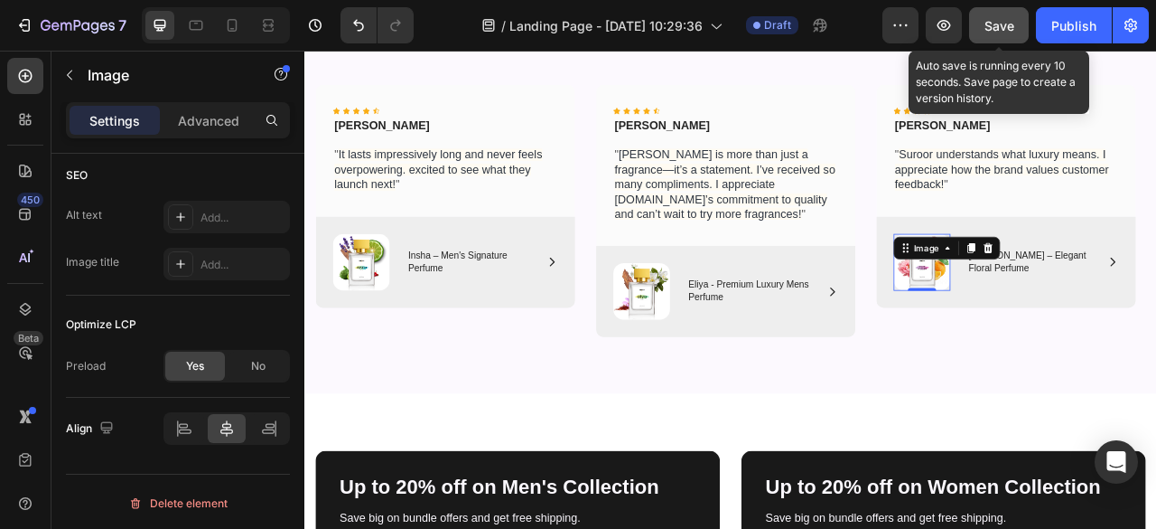
click at [994, 22] on span "Save" at bounding box center [1000, 25] width 30 height 15
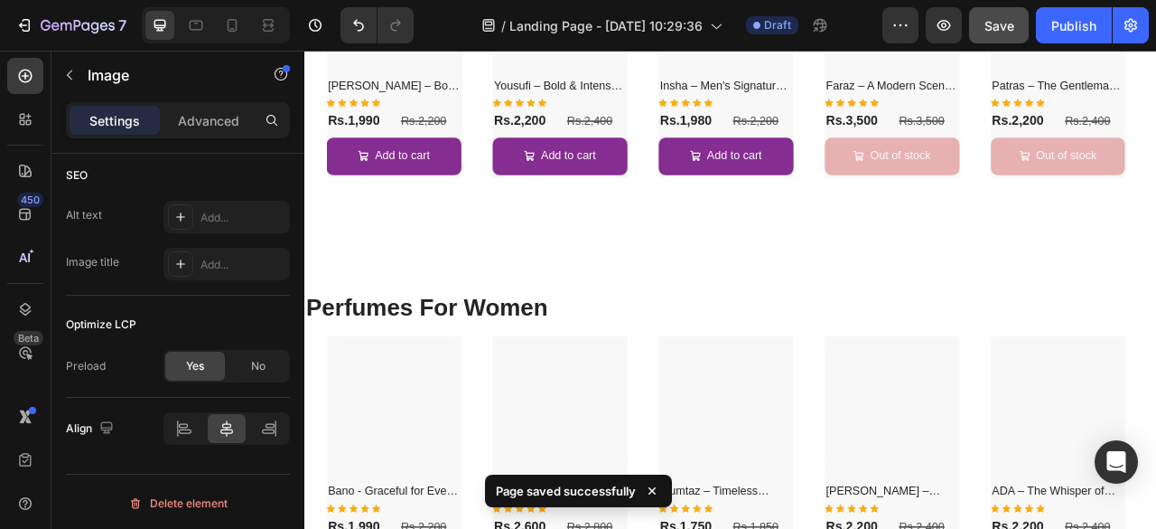
scroll to position [763, 0]
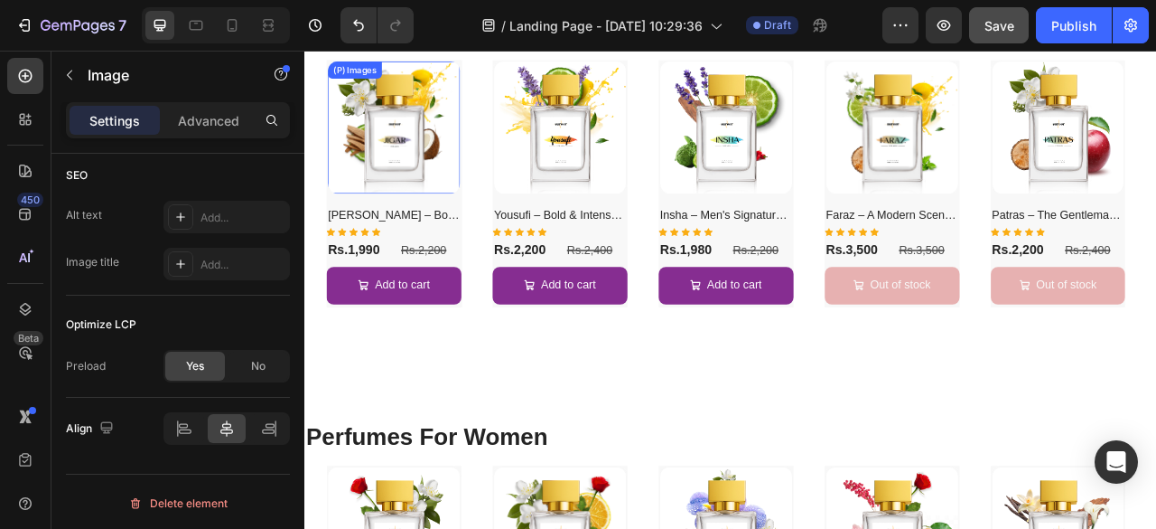
click at [419, 174] on img at bounding box center [417, 148] width 168 height 168
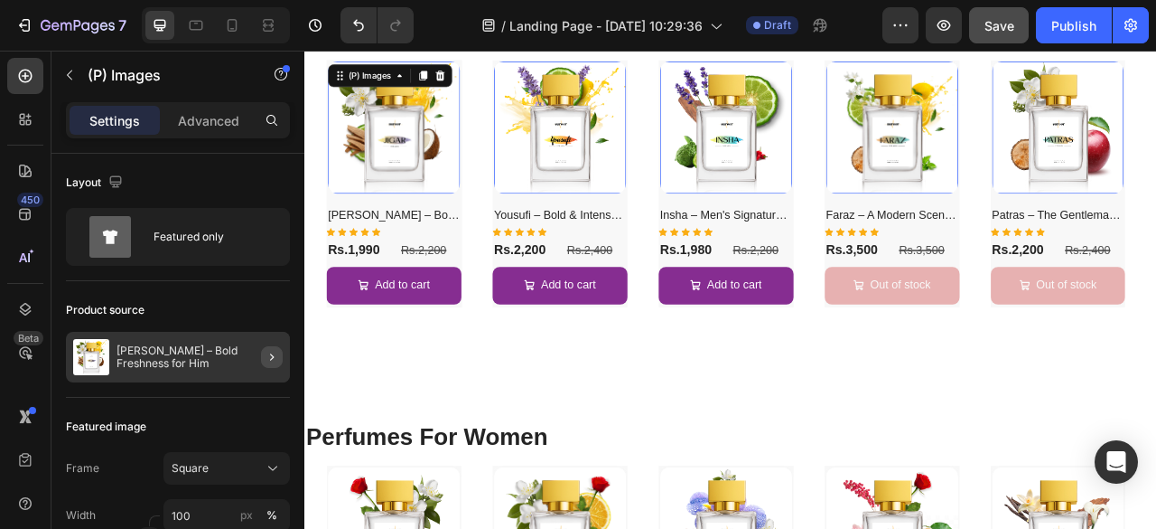
scroll to position [587, 0]
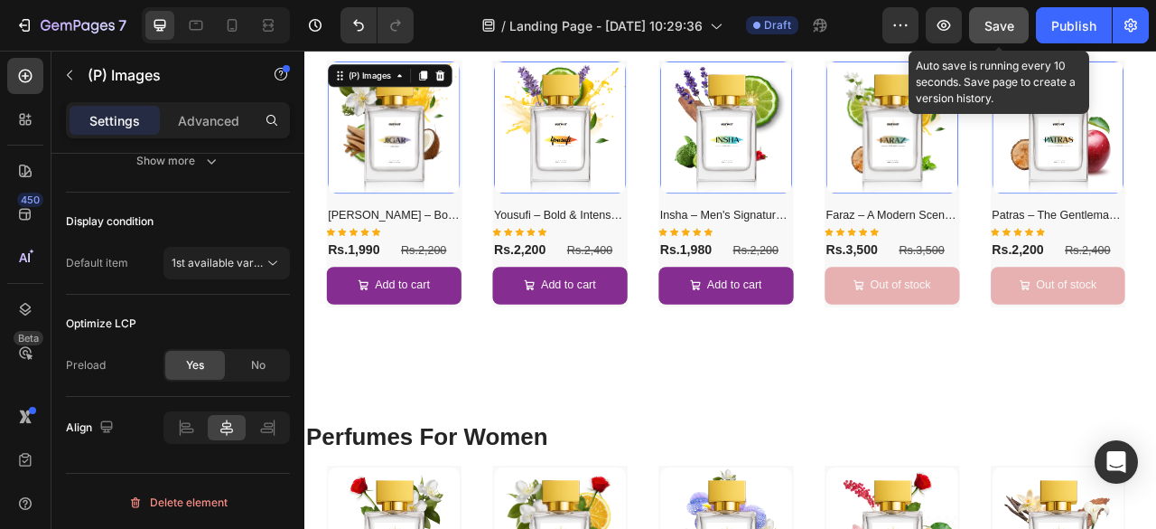
click at [998, 28] on span "Save" at bounding box center [1000, 25] width 30 height 15
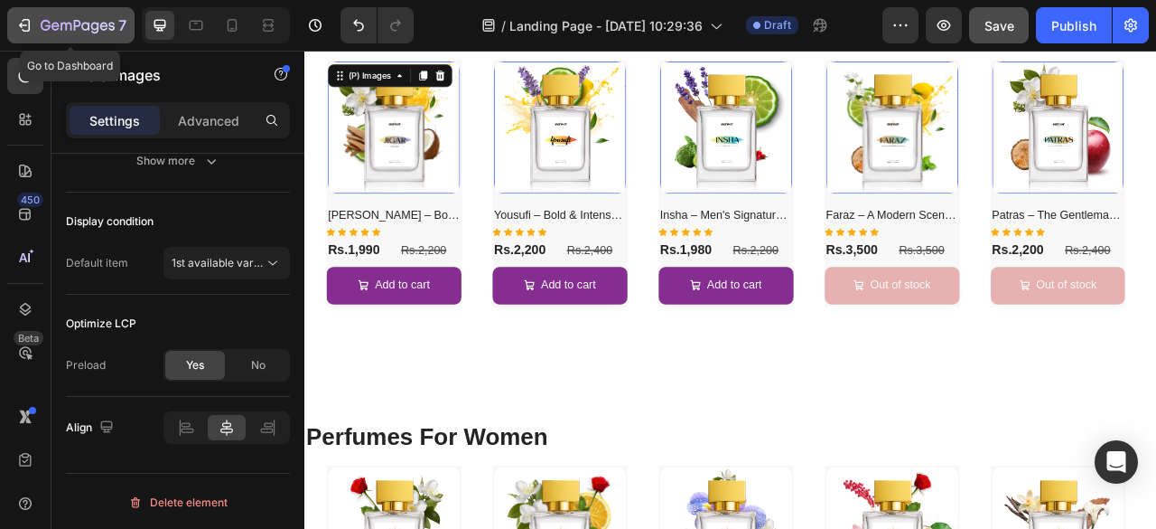
click at [34, 26] on div "7" at bounding box center [70, 25] width 111 height 22
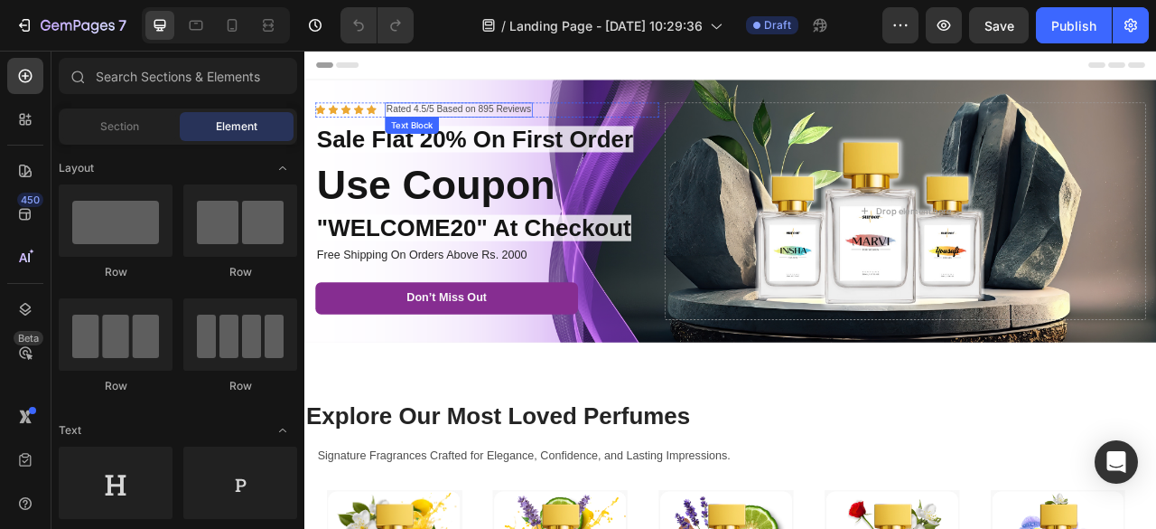
click at [529, 126] on p "Rated 4.5/5 Based on 895 Reviews" at bounding box center [500, 125] width 184 height 15
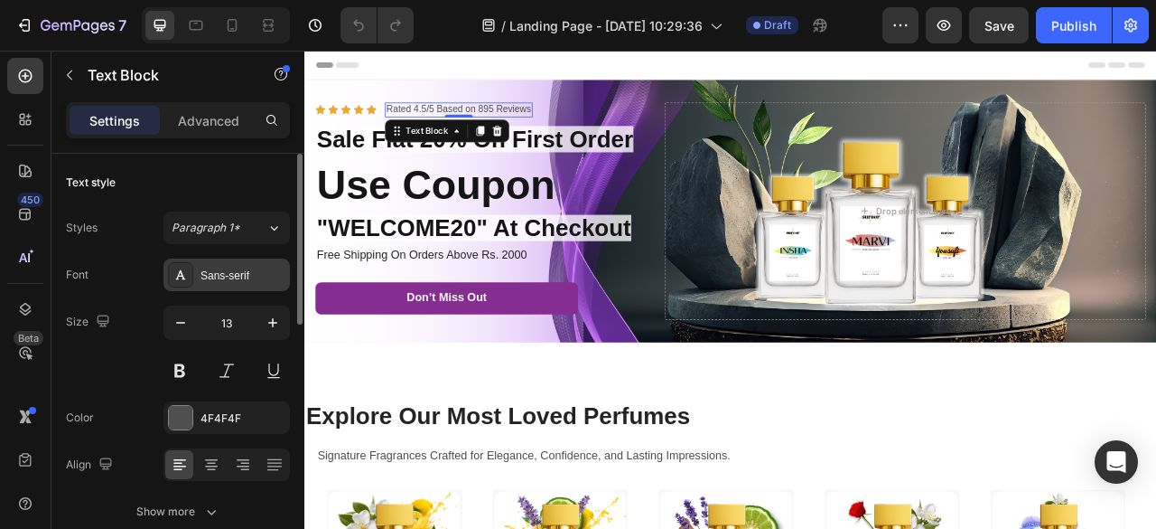
click at [233, 261] on div "Sans-serif" at bounding box center [227, 274] width 126 height 33
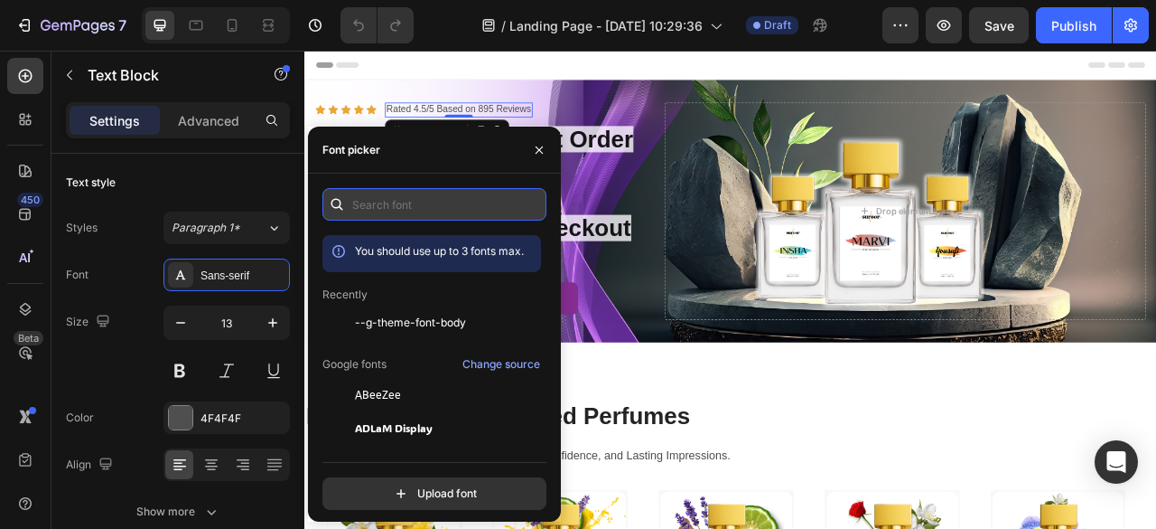
click at [437, 214] on input "text" at bounding box center [435, 204] width 224 height 33
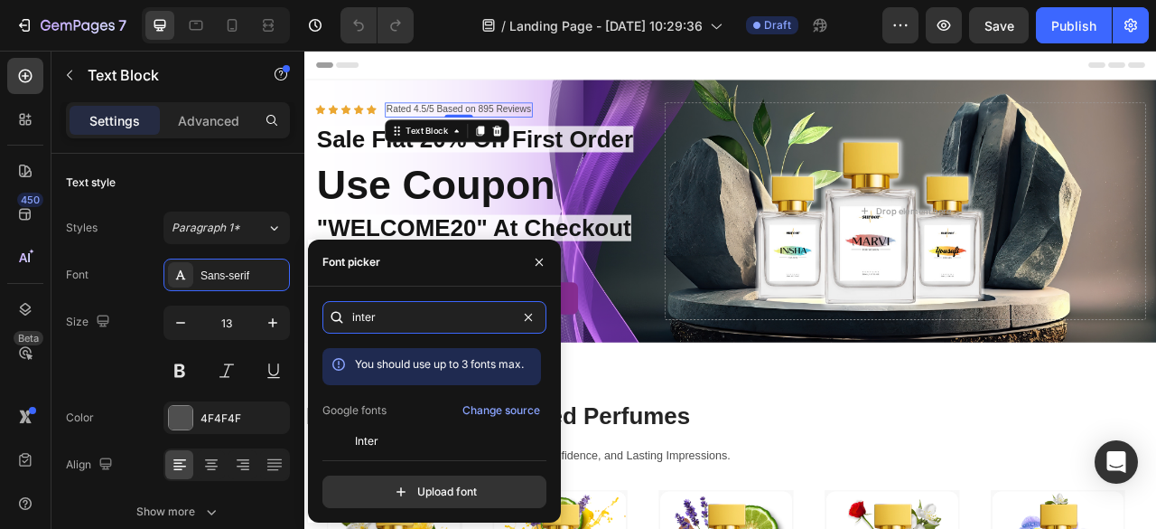
type input "inter"
click at [364, 445] on div "inter You should use up to 3 fonts max. Google fonts Change source Inter Inter …" at bounding box center [435, 404] width 224 height 207
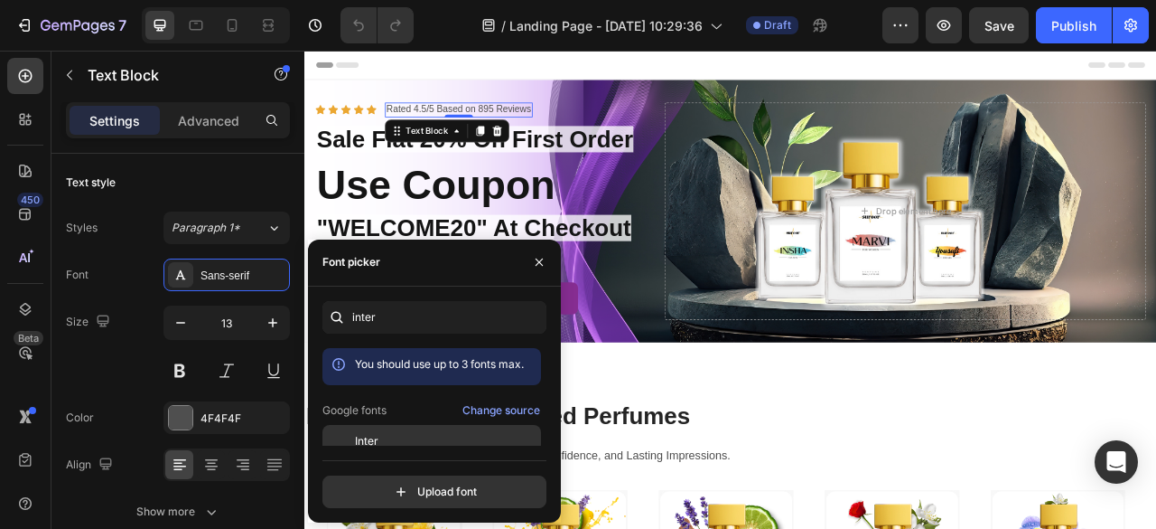
click at [373, 439] on span "Inter" at bounding box center [366, 441] width 23 height 16
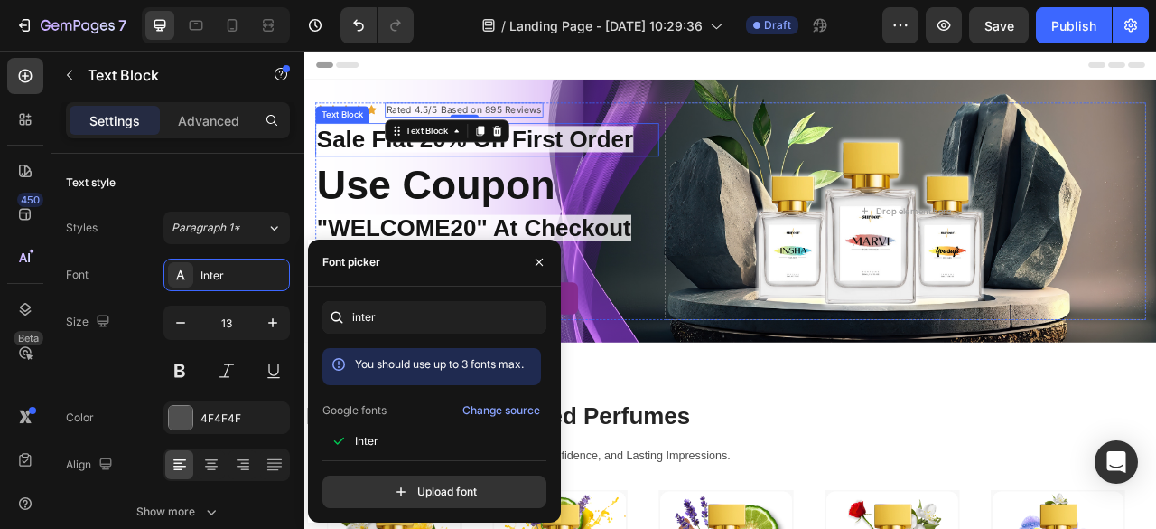
click at [676, 170] on span "Sale Flat 20% On First Order" at bounding box center [521, 162] width 403 height 33
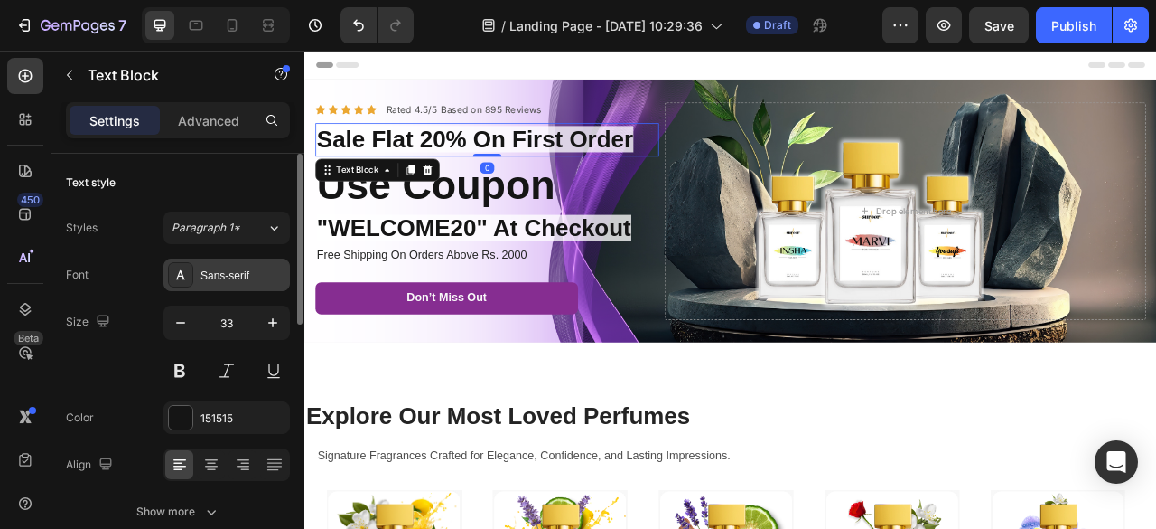
click at [227, 270] on div "Sans-serif" at bounding box center [243, 275] width 85 height 16
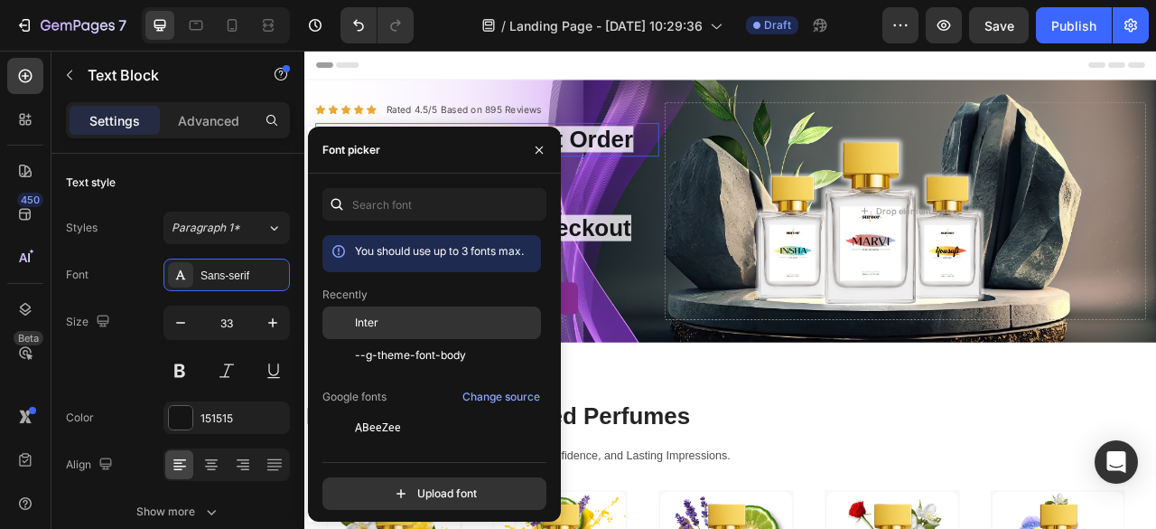
click at [386, 323] on div "Inter" at bounding box center [446, 322] width 182 height 16
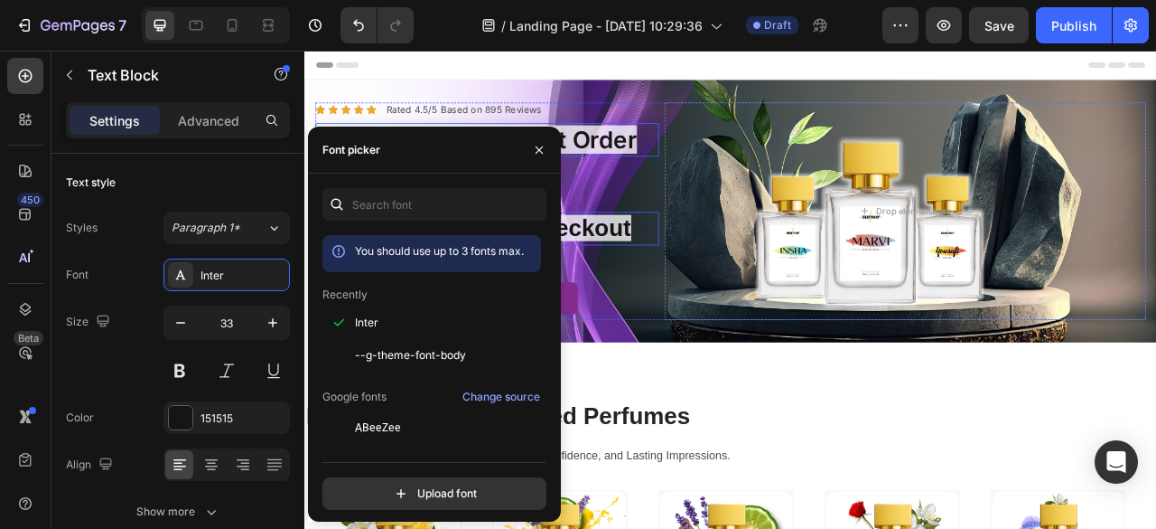
click at [692, 279] on span ""WELCOME20" At Checkout" at bounding box center [520, 275] width 400 height 33
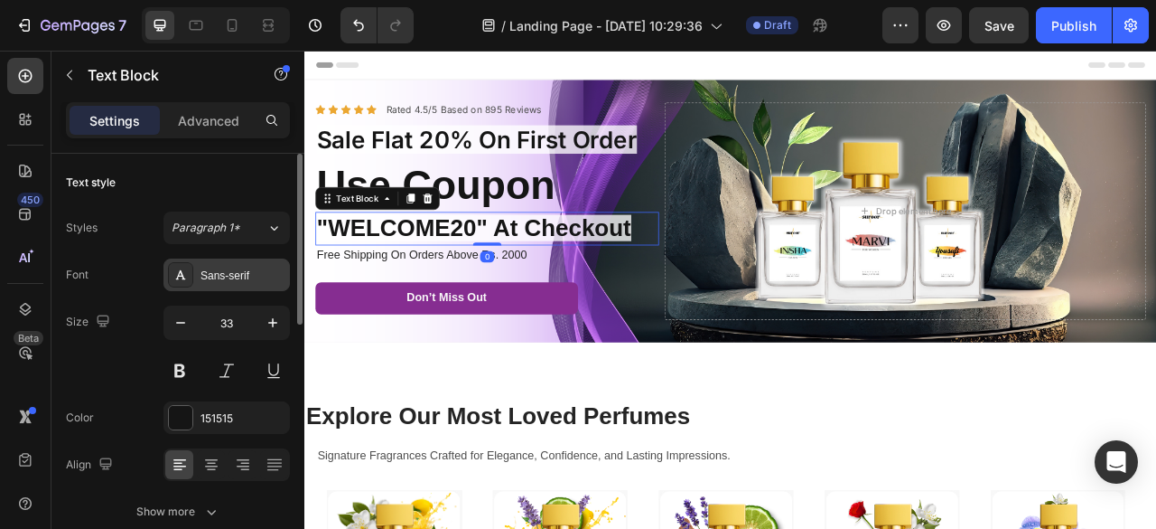
click at [236, 270] on div "Sans-serif" at bounding box center [243, 275] width 85 height 16
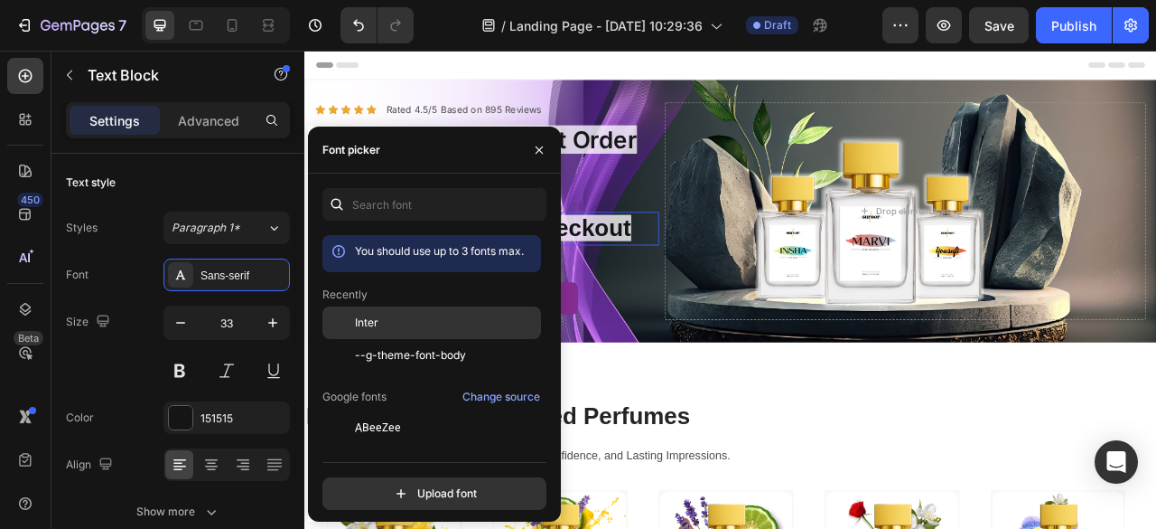
click at [387, 321] on div "Inter" at bounding box center [446, 322] width 182 height 16
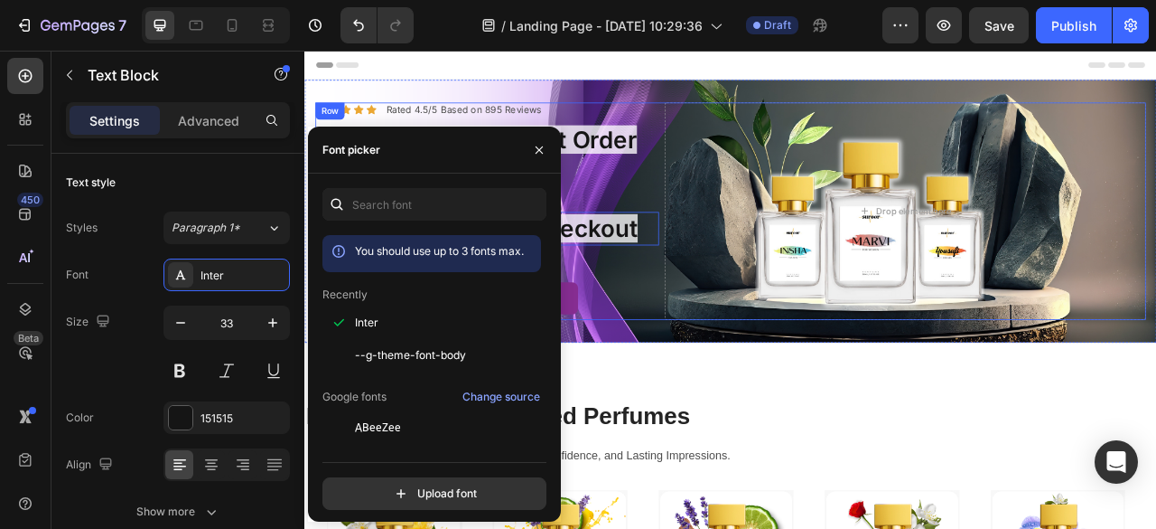
click at [720, 376] on div "Icon Icon Icon Icon Icon Icon List Rated 4.5/5 Based on 895 Reviews Text Block …" at bounding box center [536, 255] width 437 height 276
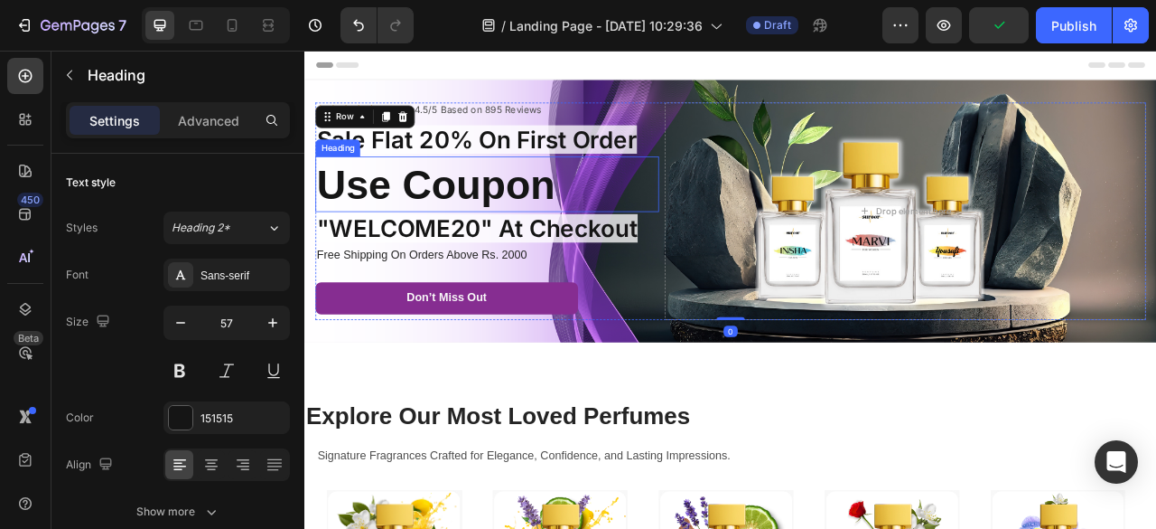
click at [566, 224] on h2 "Use Coupon" at bounding box center [536, 220] width 437 height 70
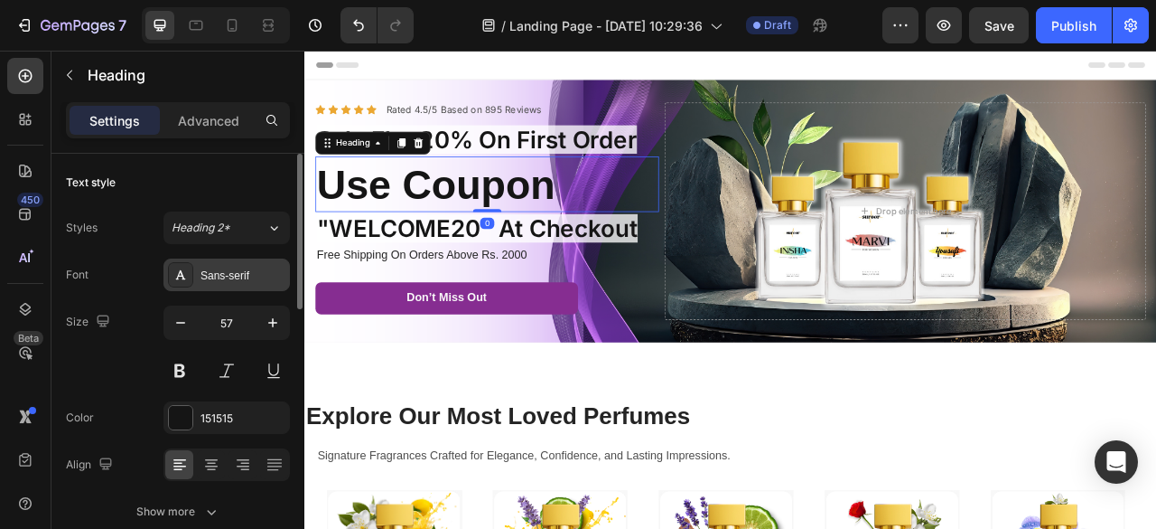
click at [219, 267] on div "Sans-serif" at bounding box center [243, 275] width 85 height 16
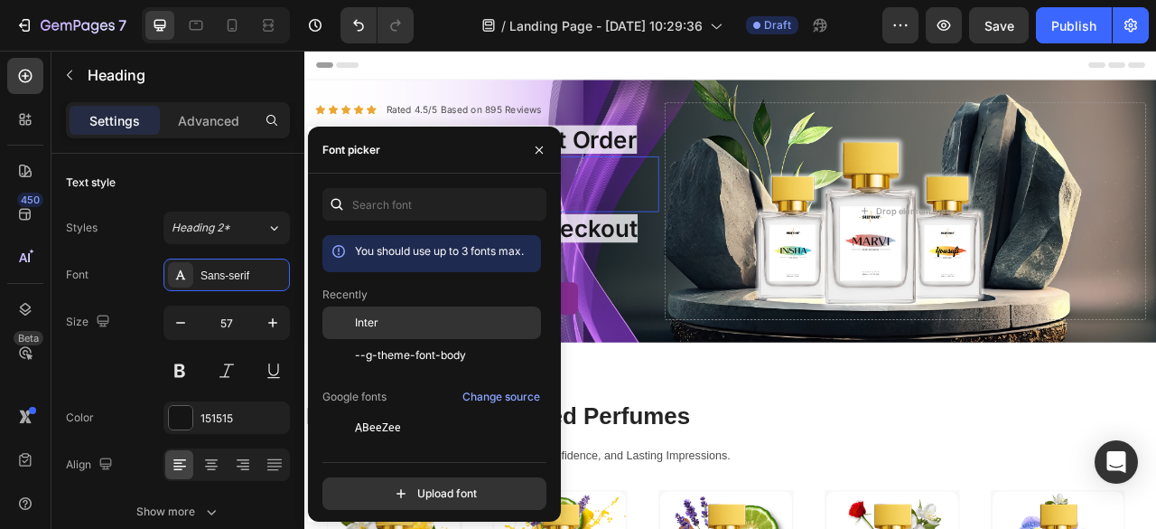
click at [351, 313] on div at bounding box center [339, 322] width 33 height 33
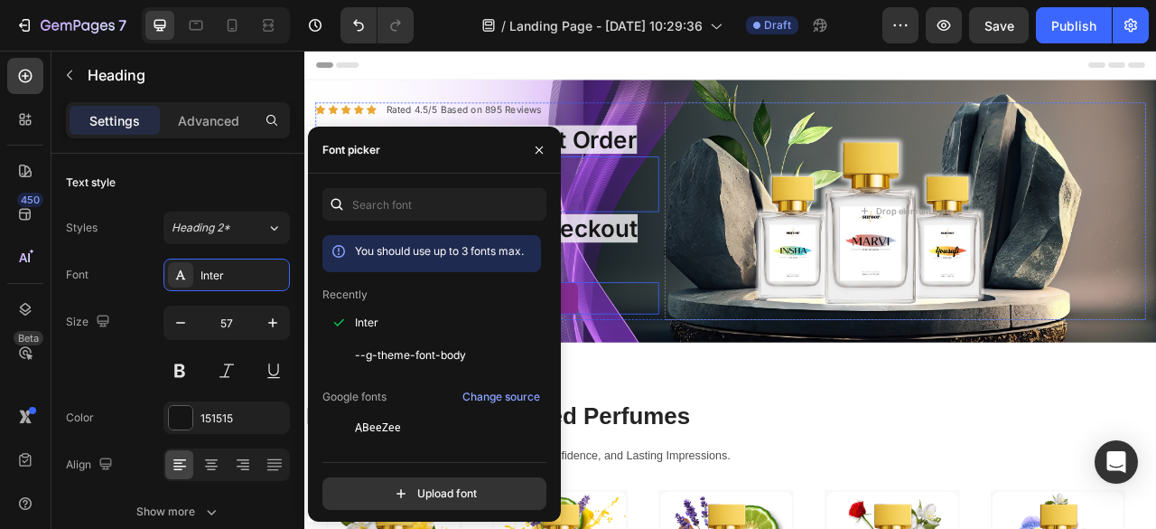
click at [730, 386] on div "Don’t Miss Out Button" at bounding box center [536, 365] width 437 height 41
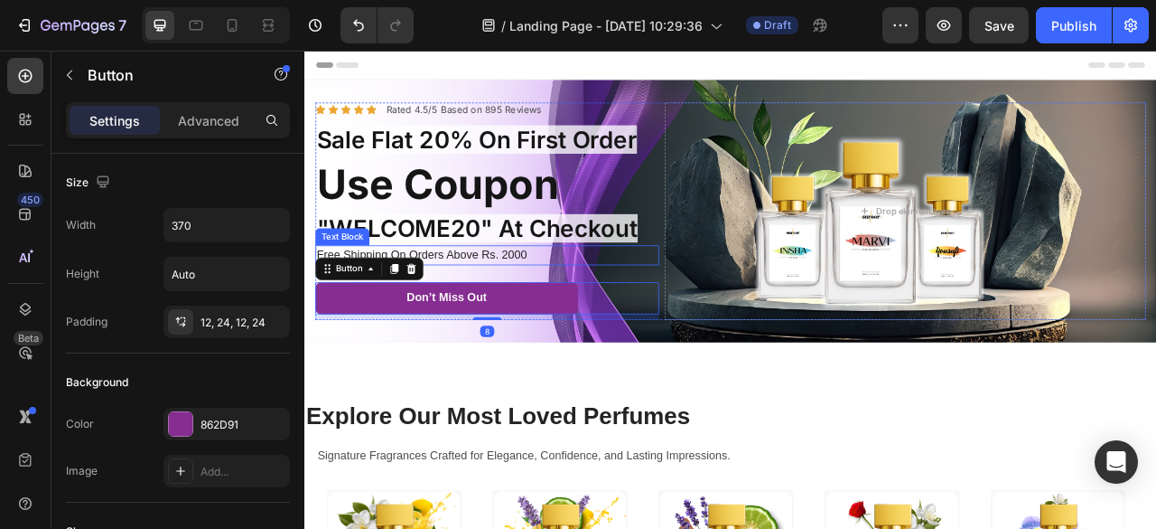
click at [605, 322] on p "Free Shipping On Orders Above Rs. 2000" at bounding box center [537, 311] width 434 height 22
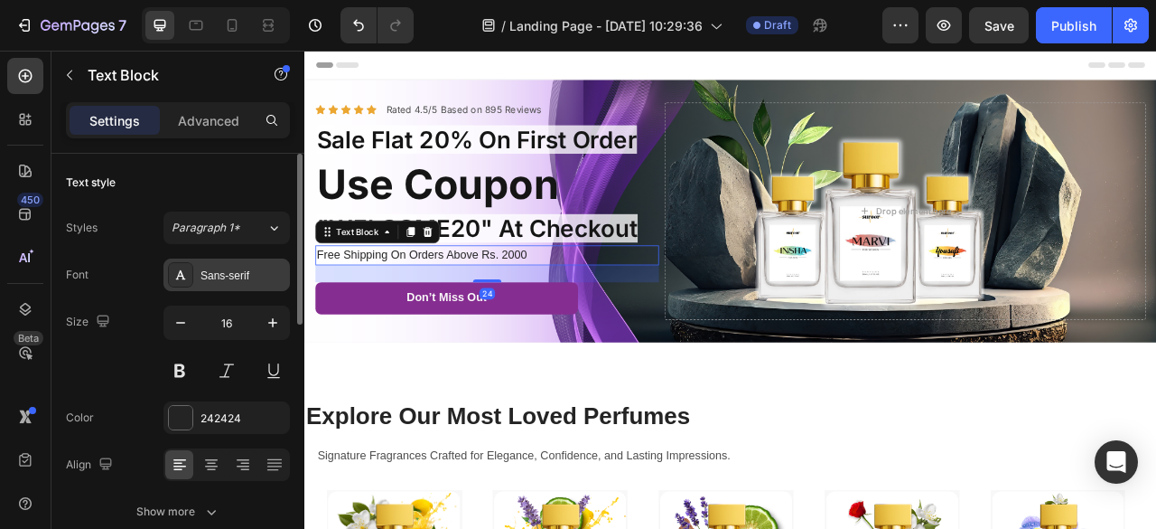
click at [232, 267] on div "Sans-serif" at bounding box center [243, 275] width 85 height 16
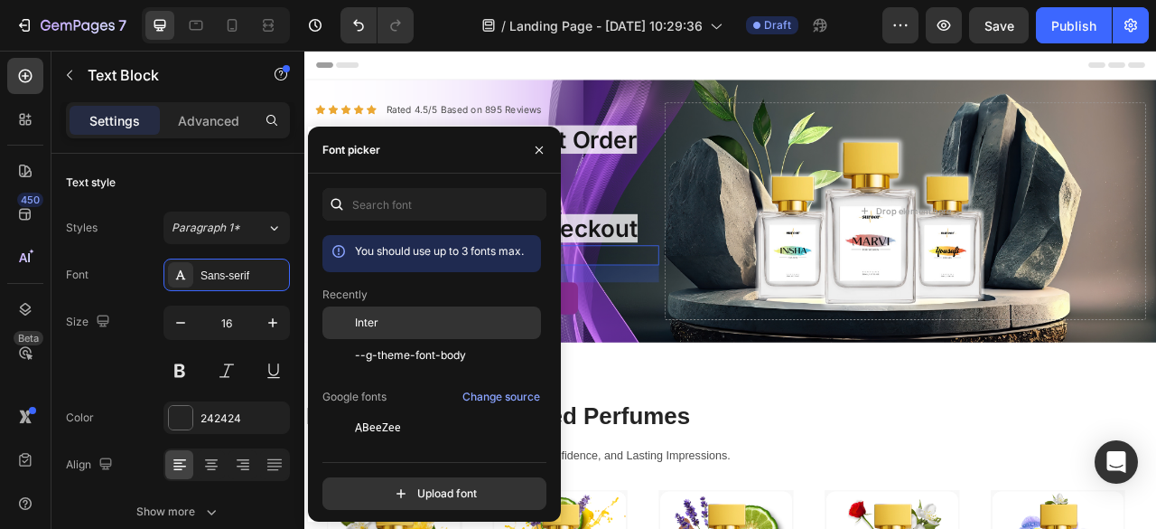
click at [416, 317] on div "Inter" at bounding box center [446, 322] width 182 height 16
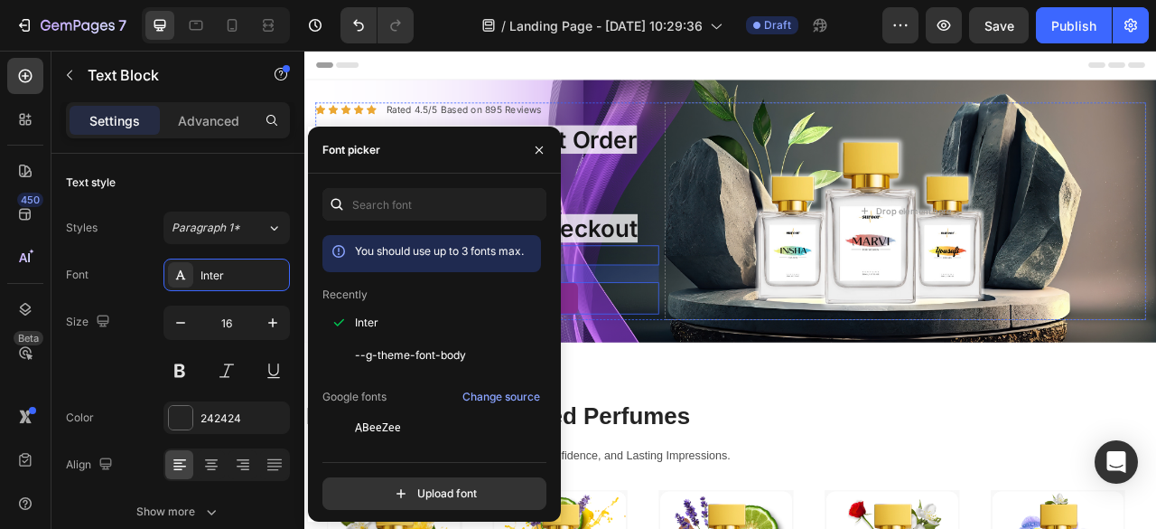
click at [716, 386] on div "Don’t Miss Out Button" at bounding box center [536, 365] width 437 height 41
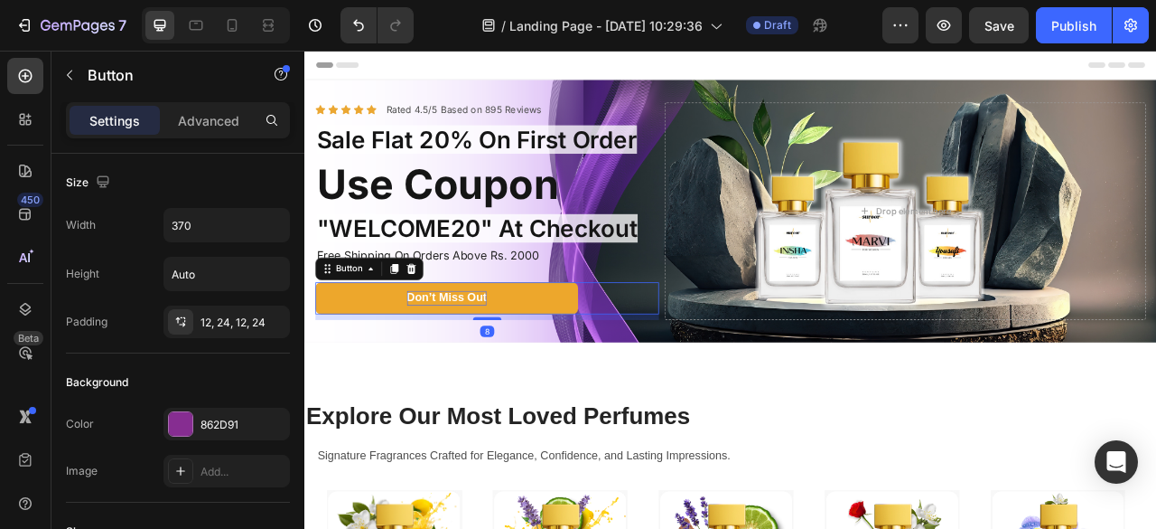
click at [514, 375] on div "Don’t Miss Out" at bounding box center [486, 365] width 102 height 19
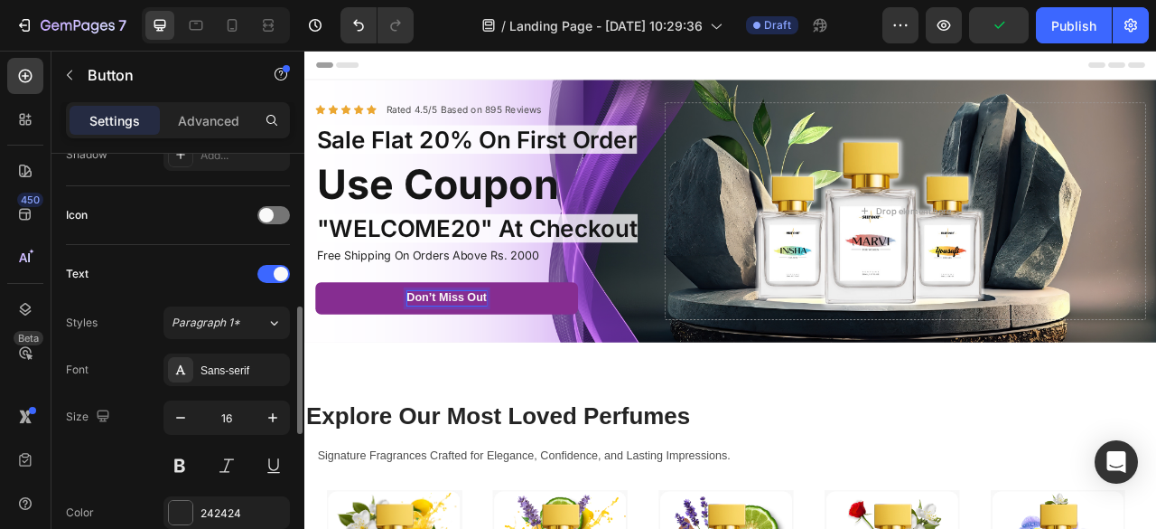
scroll to position [513, 0]
click at [237, 361] on div "Sans-serif" at bounding box center [243, 369] width 85 height 16
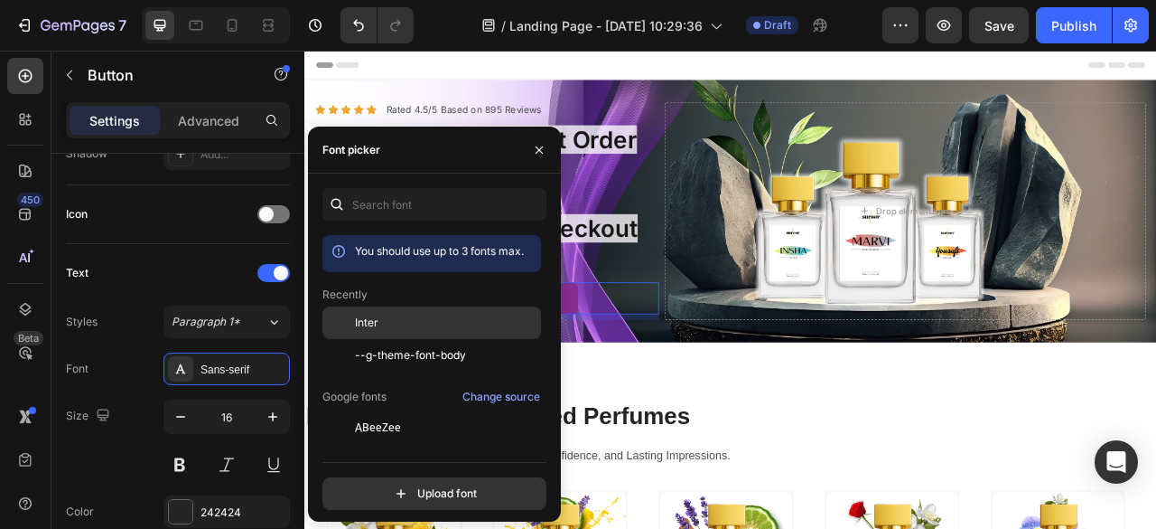
click at [384, 444] on div "Inter" at bounding box center [432, 460] width 219 height 33
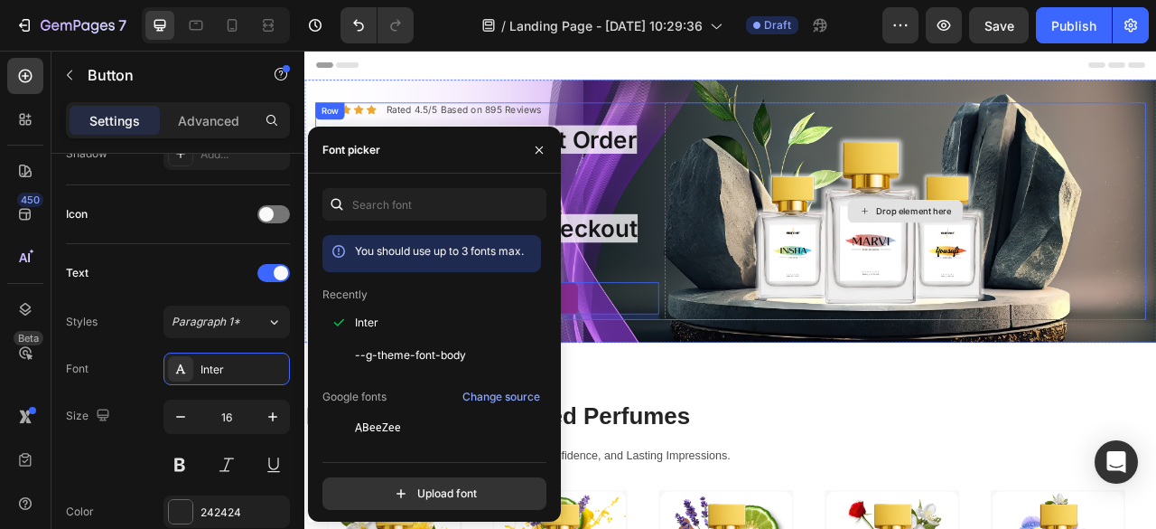
click at [812, 391] on div "Drop element here" at bounding box center [1069, 255] width 613 height 276
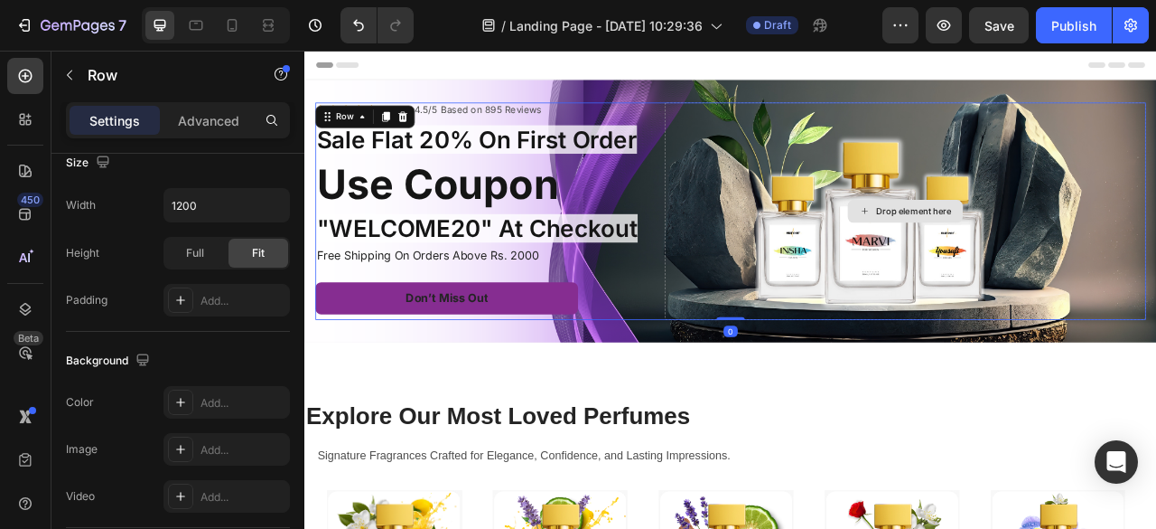
scroll to position [0, 0]
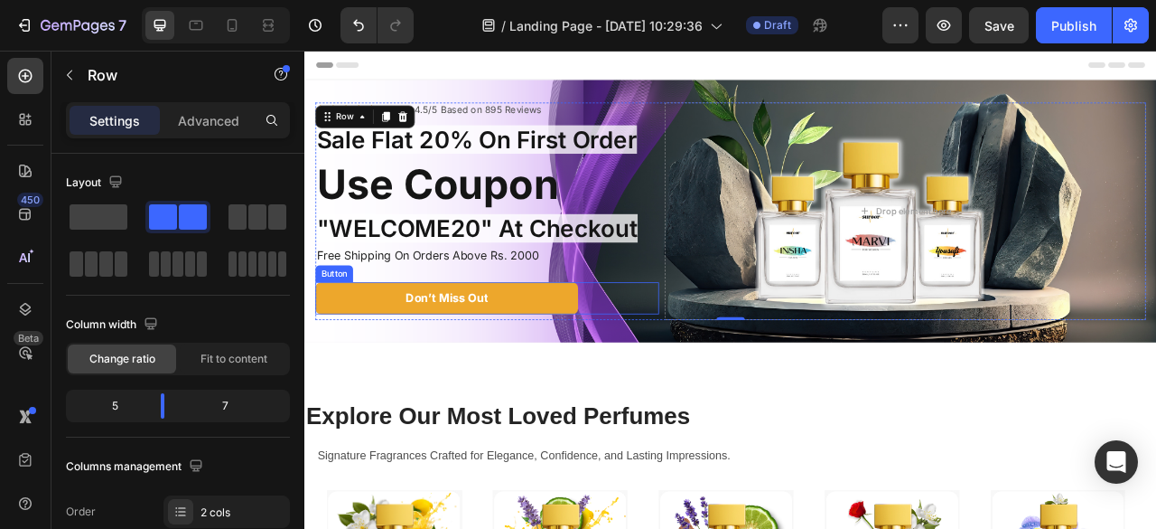
click at [335, 386] on link "Don’t Miss Out" at bounding box center [485, 365] width 334 height 41
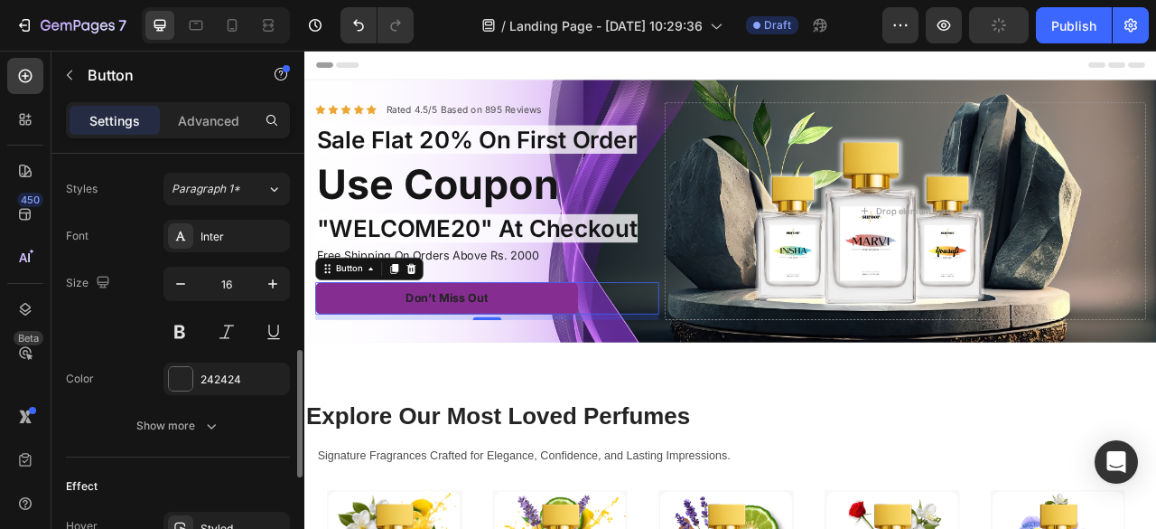
scroll to position [649, 0]
click at [211, 376] on div "242424" at bounding box center [227, 377] width 52 height 16
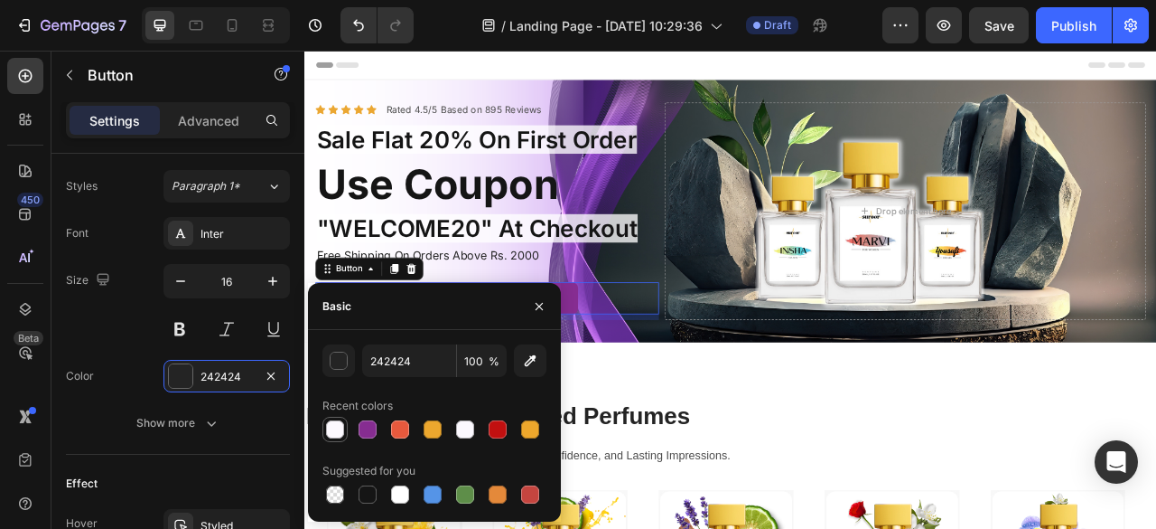
click at [335, 426] on div at bounding box center [335, 429] width 18 height 18
type input "FCF9FE"
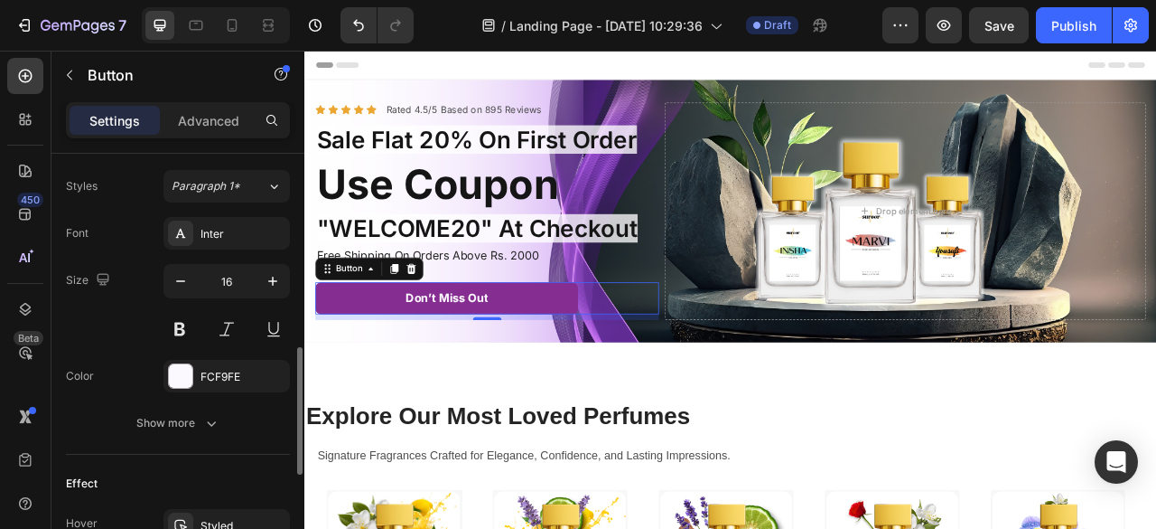
click at [100, 347] on div "Font Inter Size 16 Color FCF9FE Show more" at bounding box center [178, 328] width 224 height 222
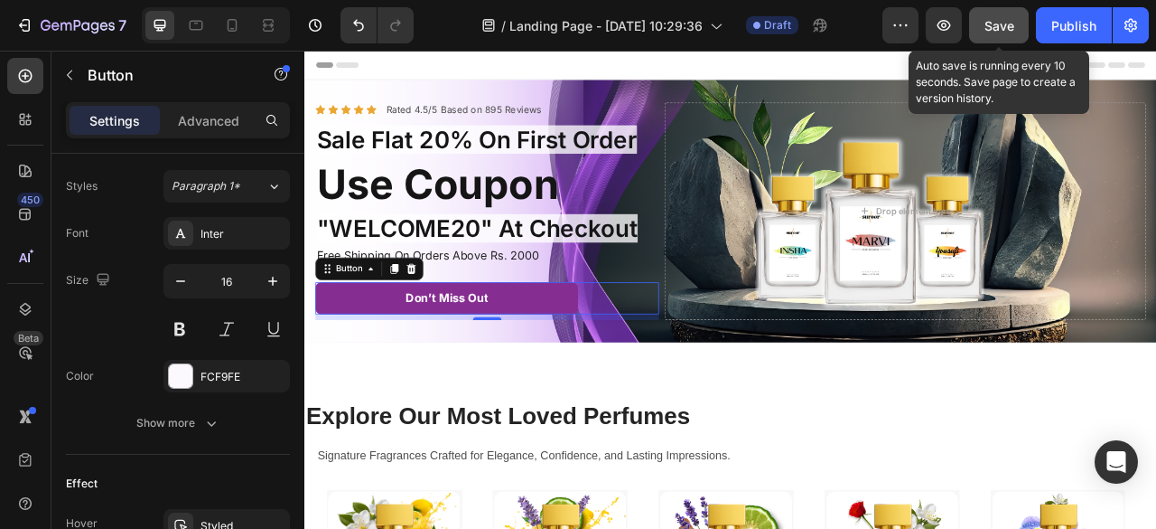
click at [999, 27] on span "Save" at bounding box center [1000, 25] width 30 height 15
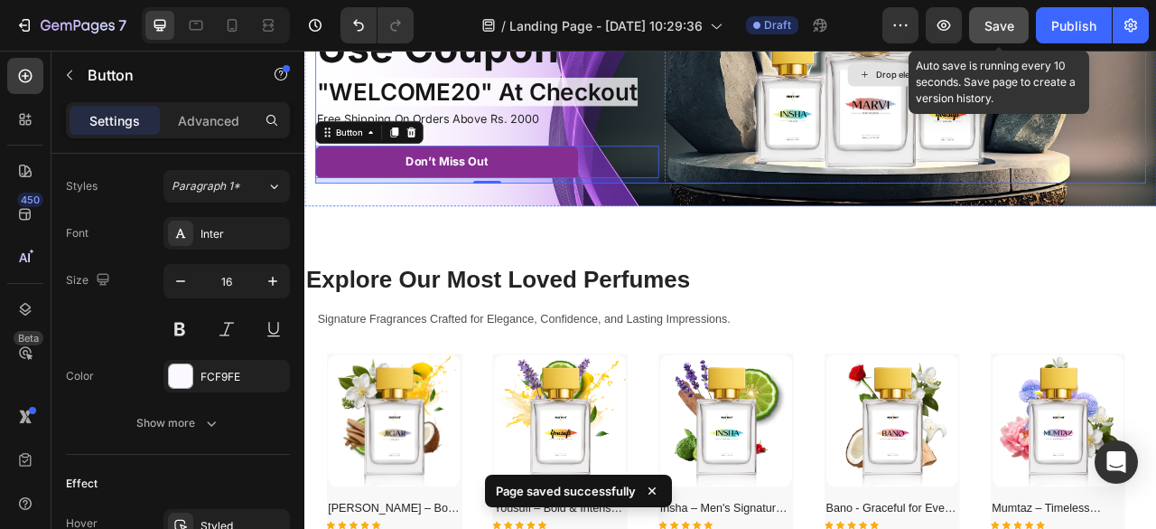
scroll to position [174, 0]
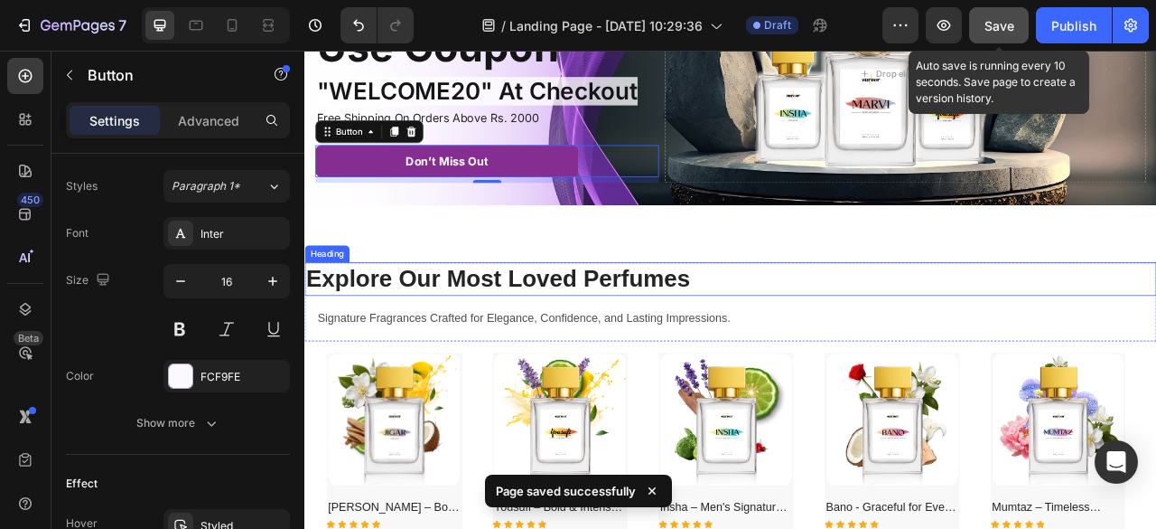
click at [804, 362] on h2 "Explore Our Most Loved Perfumes" at bounding box center [846, 341] width 1084 height 42
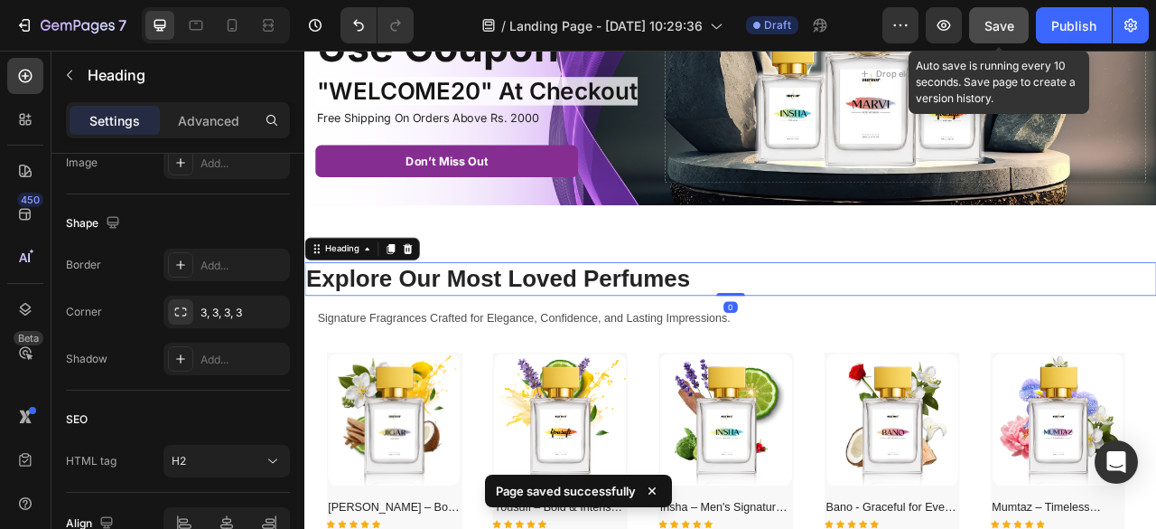
scroll to position [0, 0]
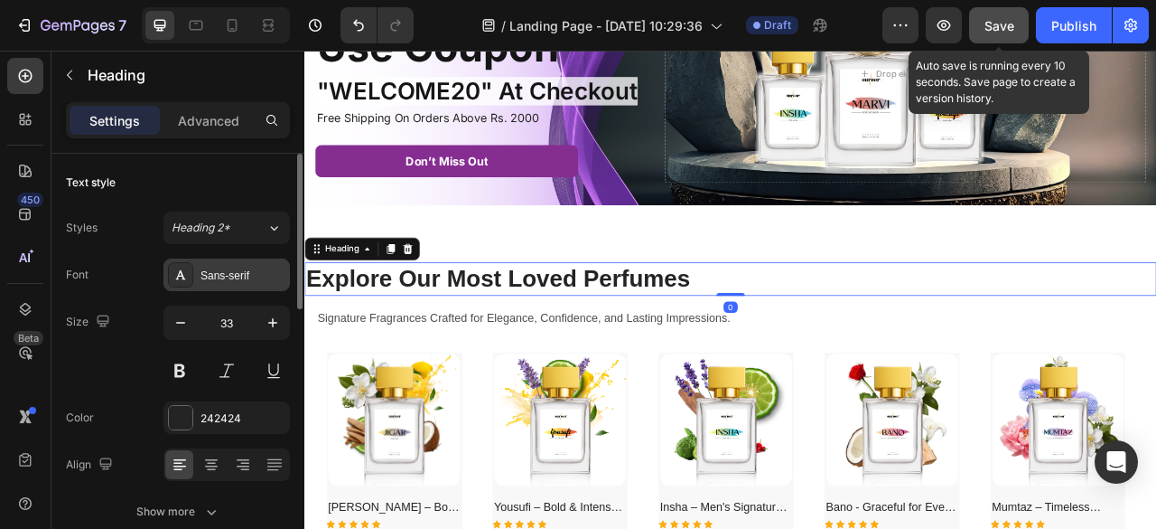
click at [247, 286] on div "Sans-serif" at bounding box center [227, 274] width 126 height 33
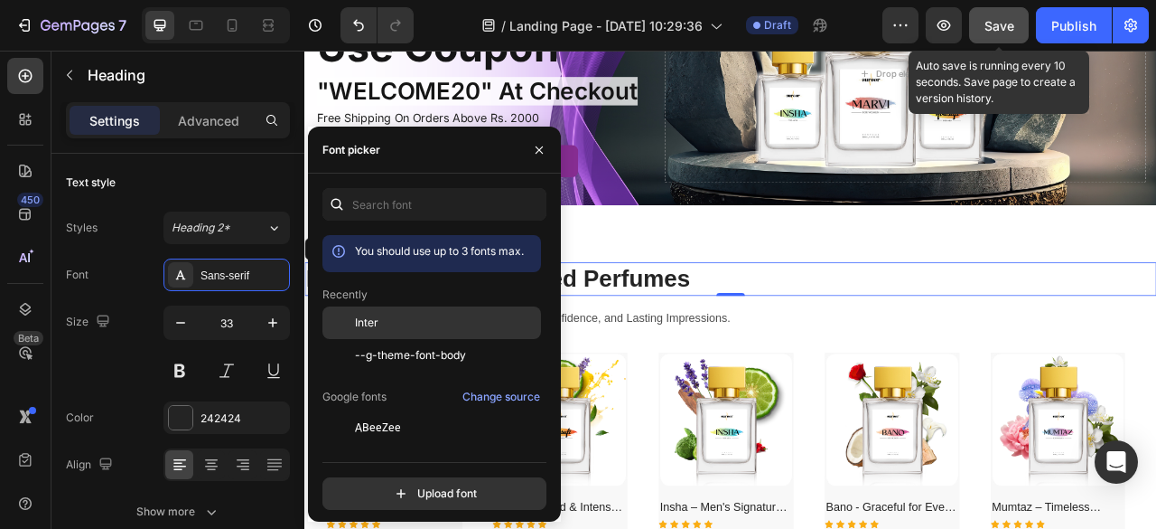
click at [361, 317] on span "Inter" at bounding box center [366, 322] width 23 height 16
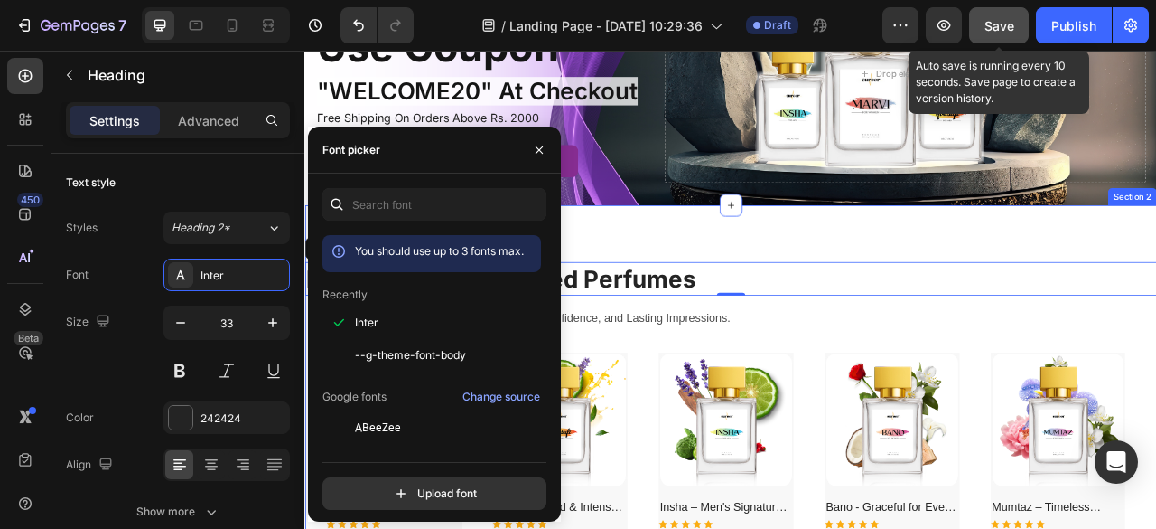
click at [707, 313] on div "Explore Our Most Loved Perfumes Heading 0 Signature Fragrances Crafted for Eleg…" at bounding box center [846, 535] width 1084 height 574
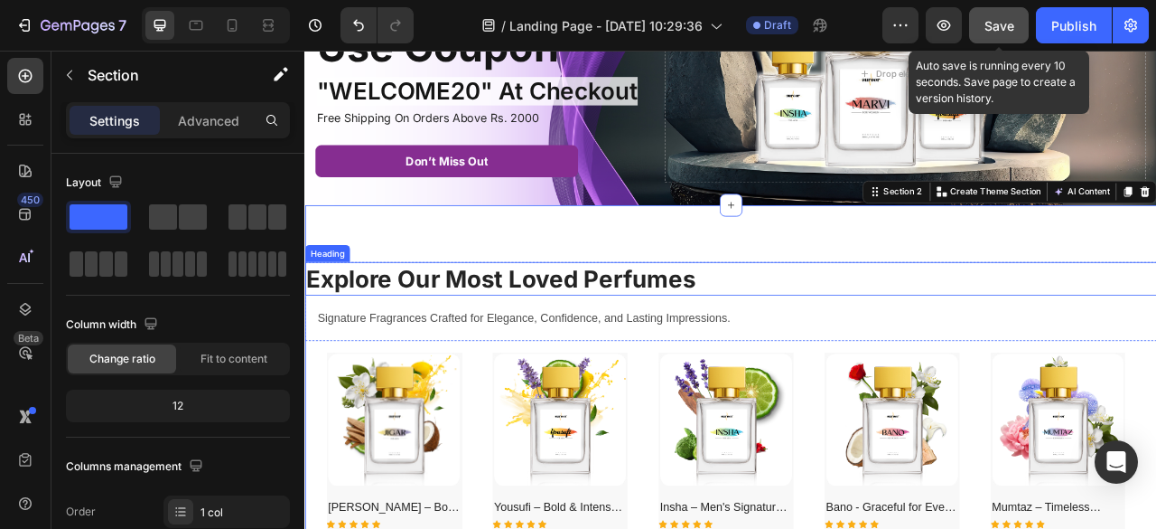
click at [700, 362] on h2 "Explore Our Most Loved Perfumes" at bounding box center [846, 341] width 1084 height 42
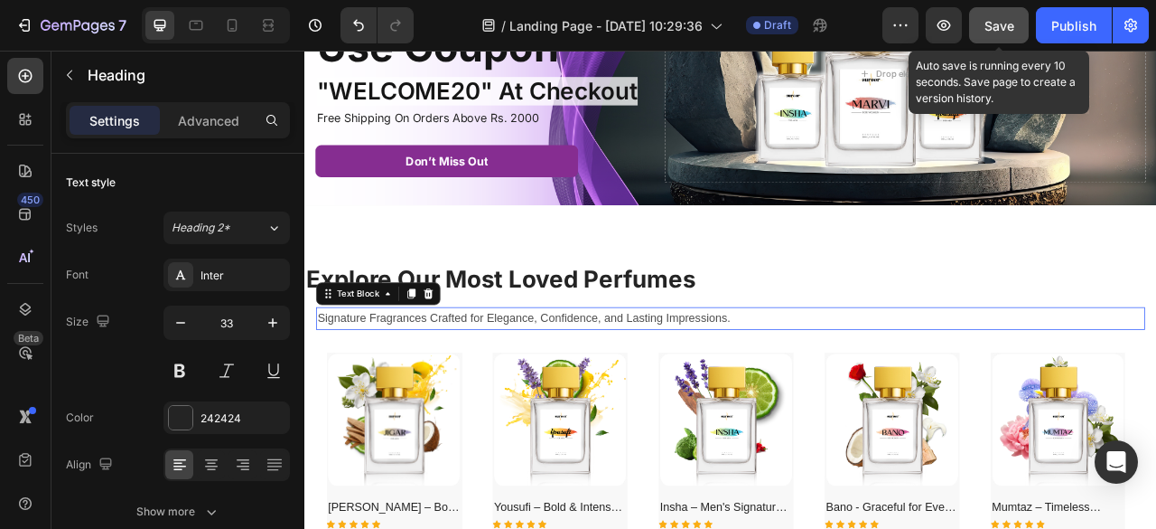
click at [705, 405] on p "Signature Fragrances Crafted for Elegance, Confidence, and Lasting Impressions." at bounding box center [847, 392] width 1052 height 26
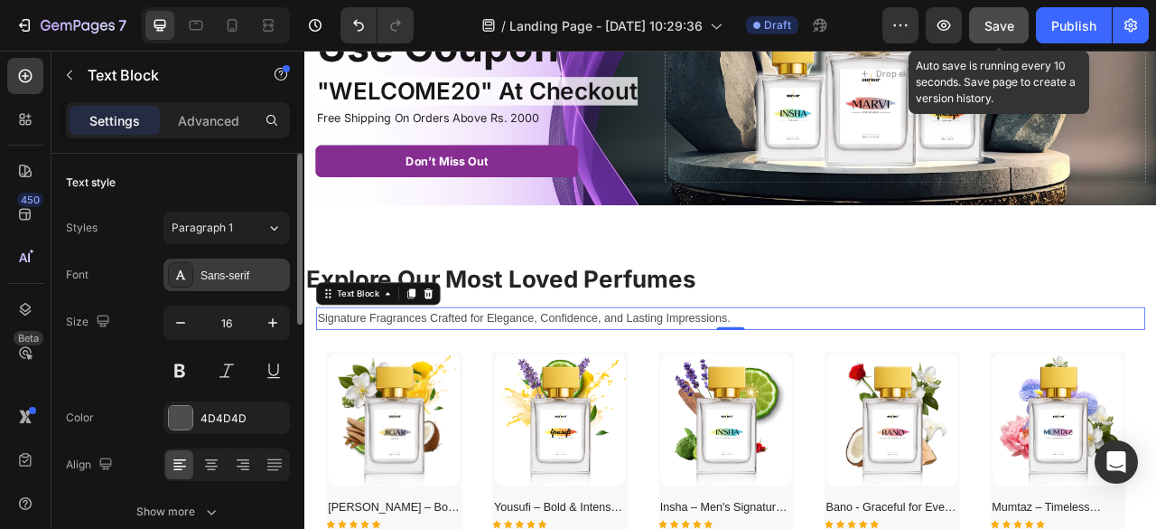
click at [225, 260] on div "Sans-serif" at bounding box center [227, 274] width 126 height 33
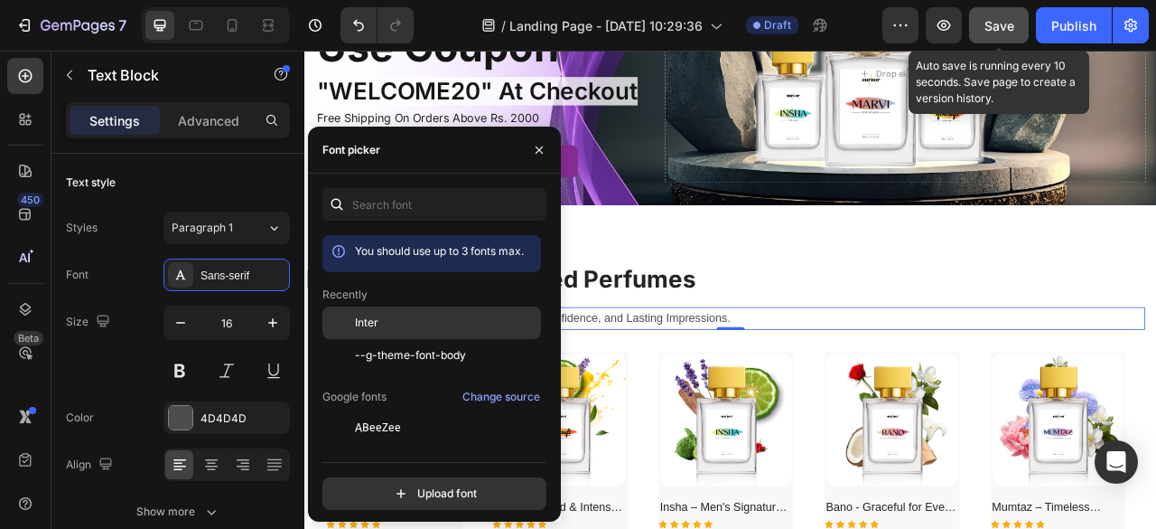
click at [367, 315] on span "Inter" at bounding box center [366, 322] width 23 height 16
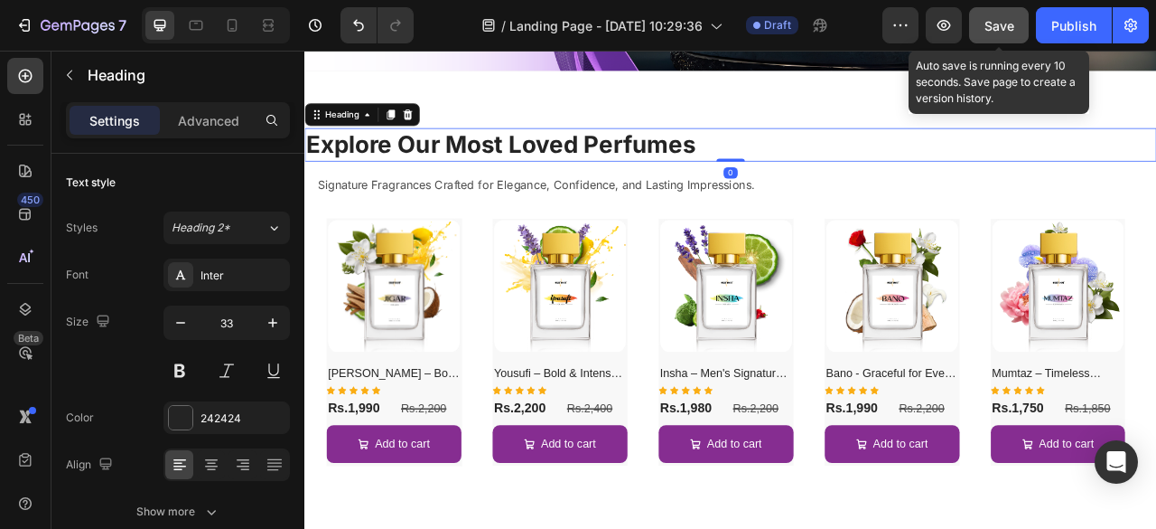
scroll to position [346, 0]
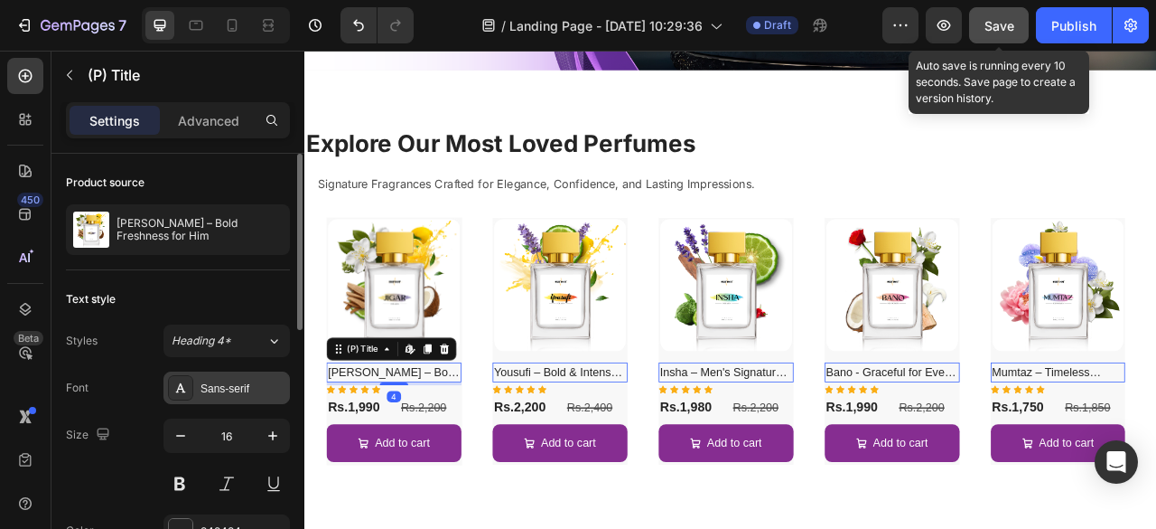
click at [230, 382] on div "Sans-serif" at bounding box center [243, 388] width 85 height 16
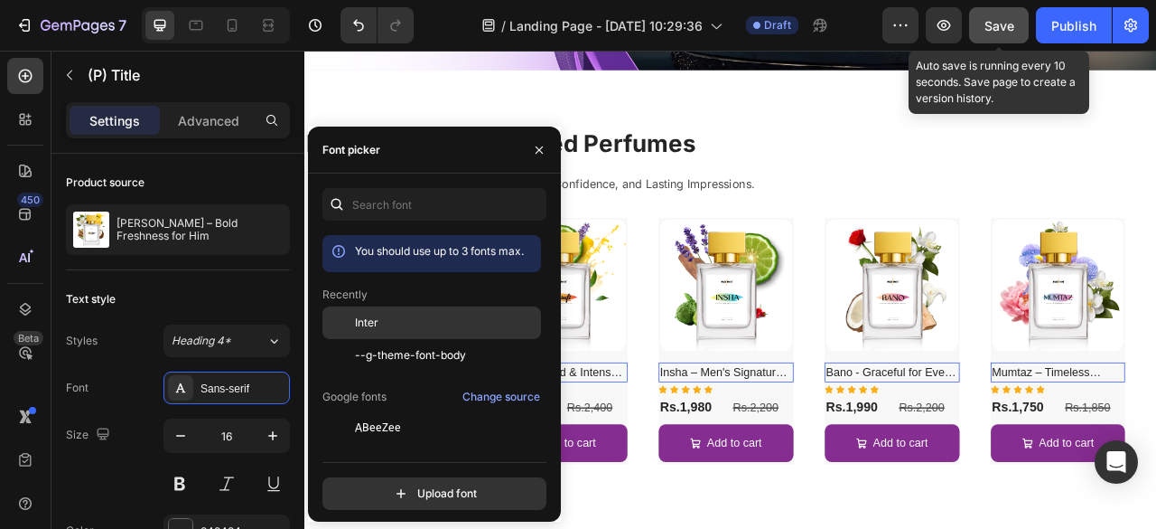
click at [403, 322] on div "Inter" at bounding box center [446, 322] width 182 height 16
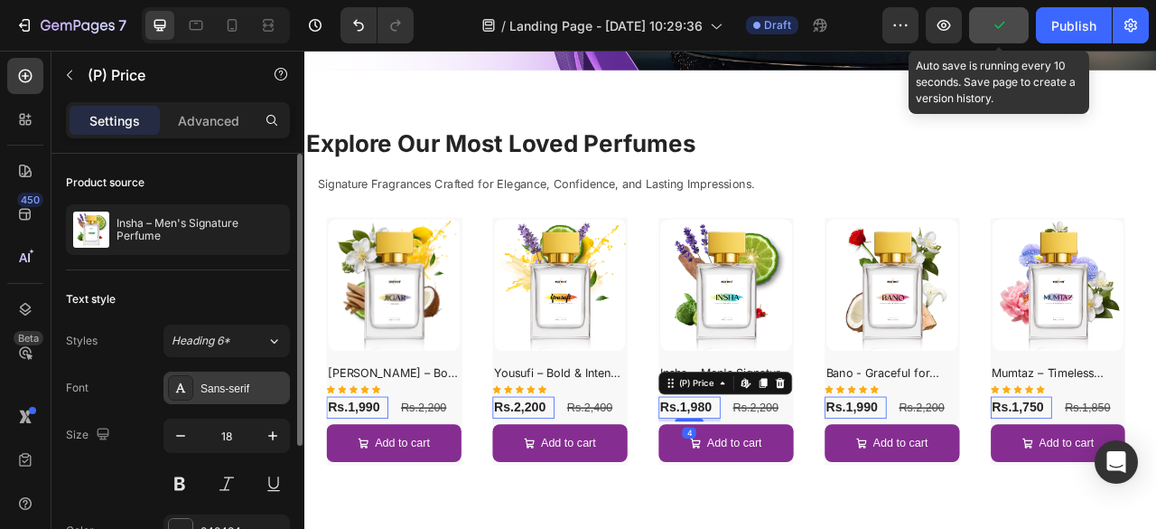
click at [223, 386] on div "Sans-serif" at bounding box center [243, 388] width 85 height 16
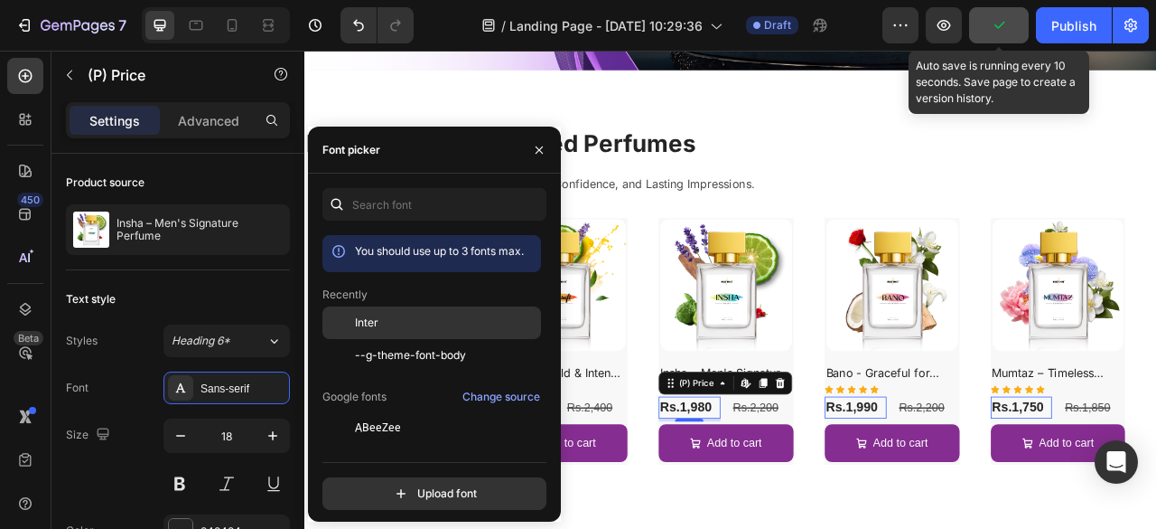
click at [408, 317] on div "Inter" at bounding box center [446, 322] width 182 height 16
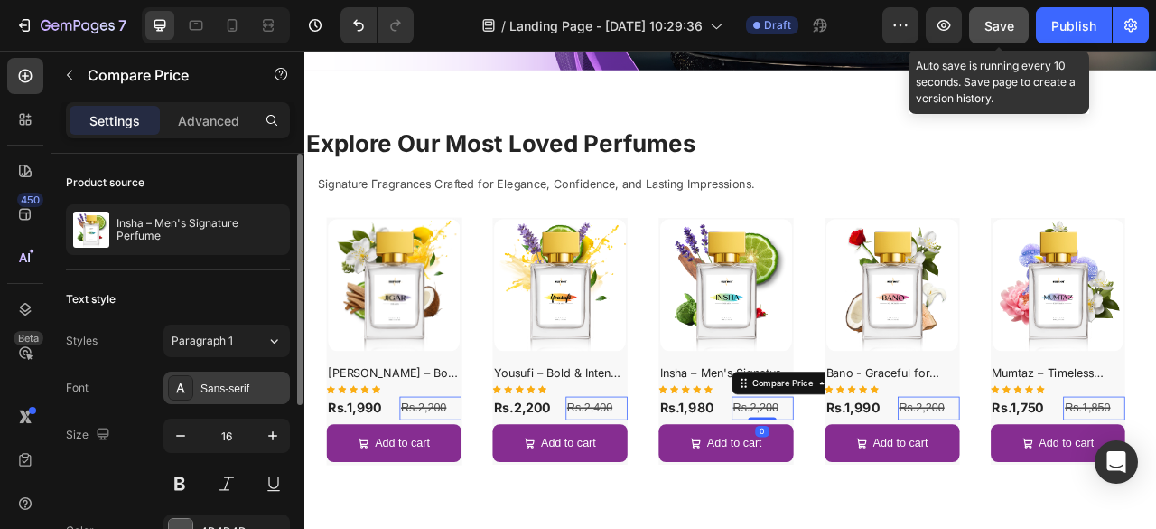
click at [276, 389] on div "Sans-serif" at bounding box center [243, 388] width 85 height 16
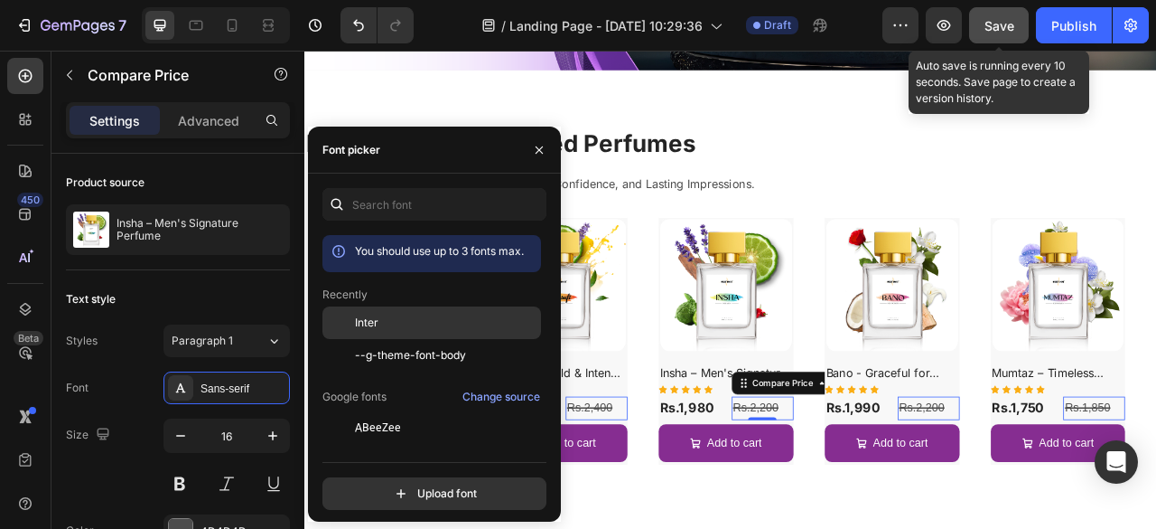
click at [397, 324] on div "Inter" at bounding box center [446, 322] width 182 height 16
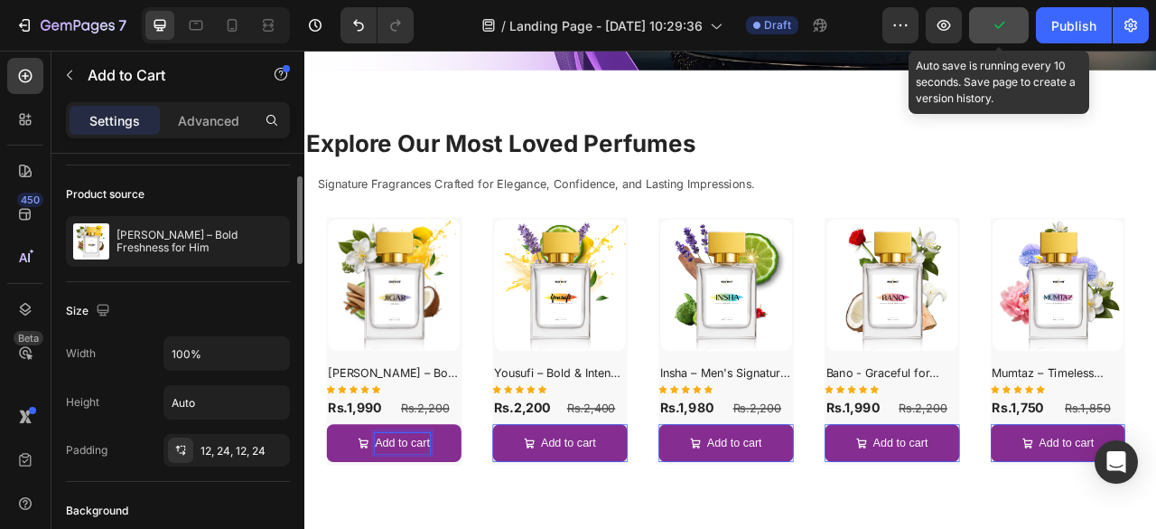
scroll to position [119, 0]
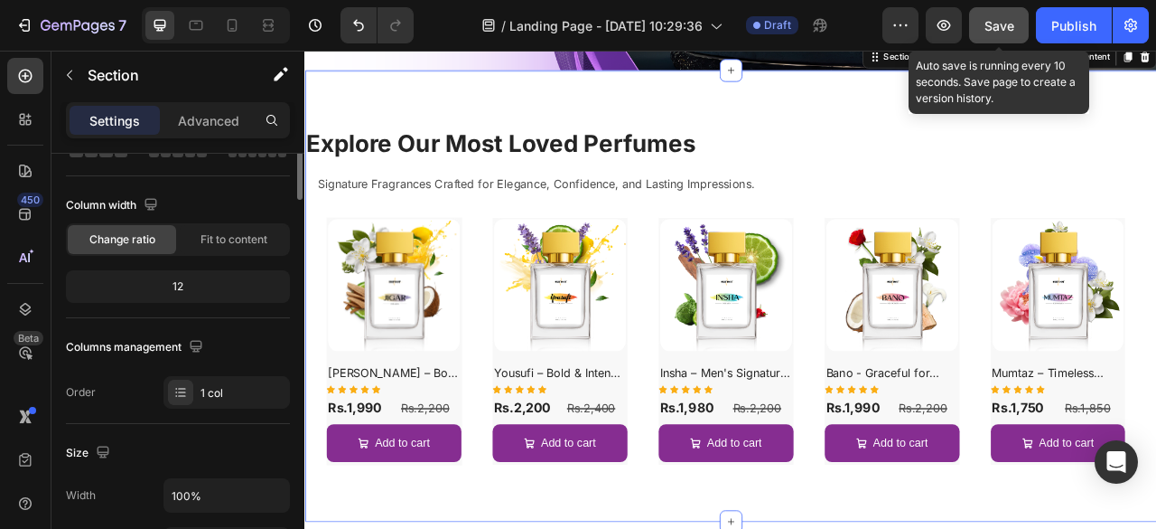
click at [437, 528] on div "Explore Our Most Loved Perfumes Heading Signature Fragrances Crafted for Elegan…" at bounding box center [846, 363] width 1084 height 574
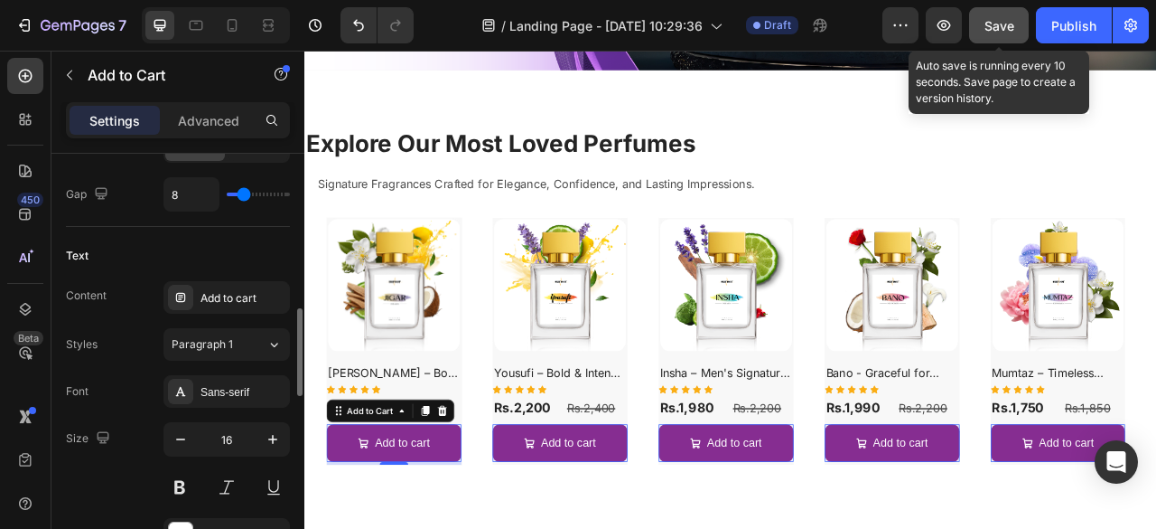
scroll to position [871, 0]
click at [224, 383] on div "Sans-serif" at bounding box center [243, 391] width 85 height 16
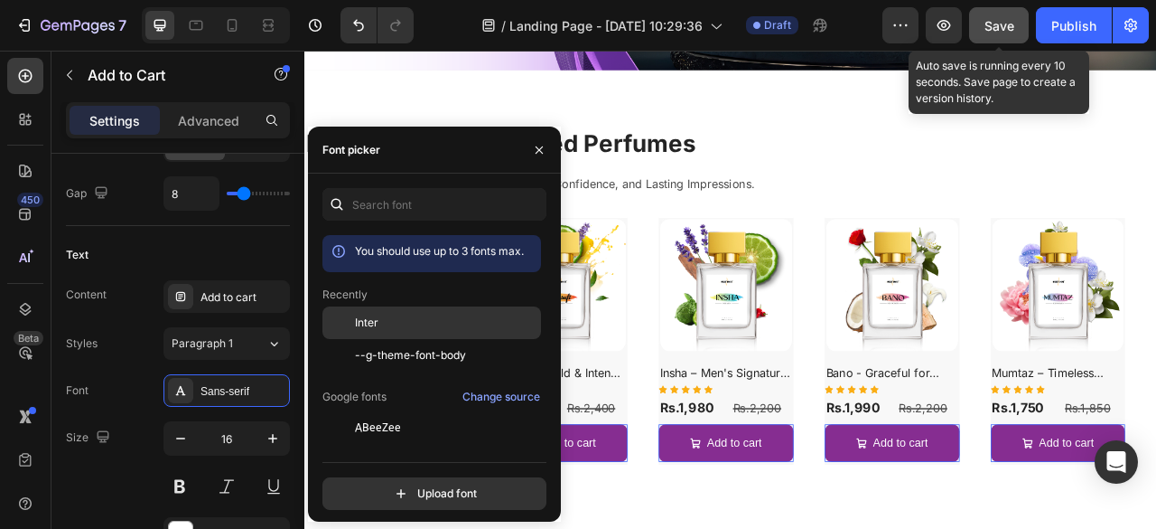
click at [360, 324] on span "Inter" at bounding box center [366, 322] width 23 height 16
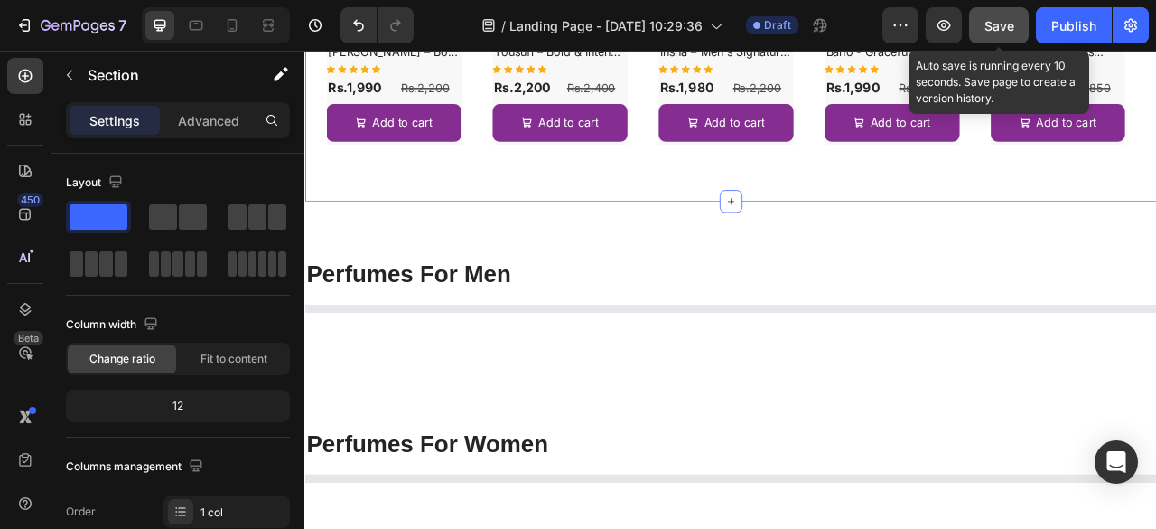
scroll to position [811, 0]
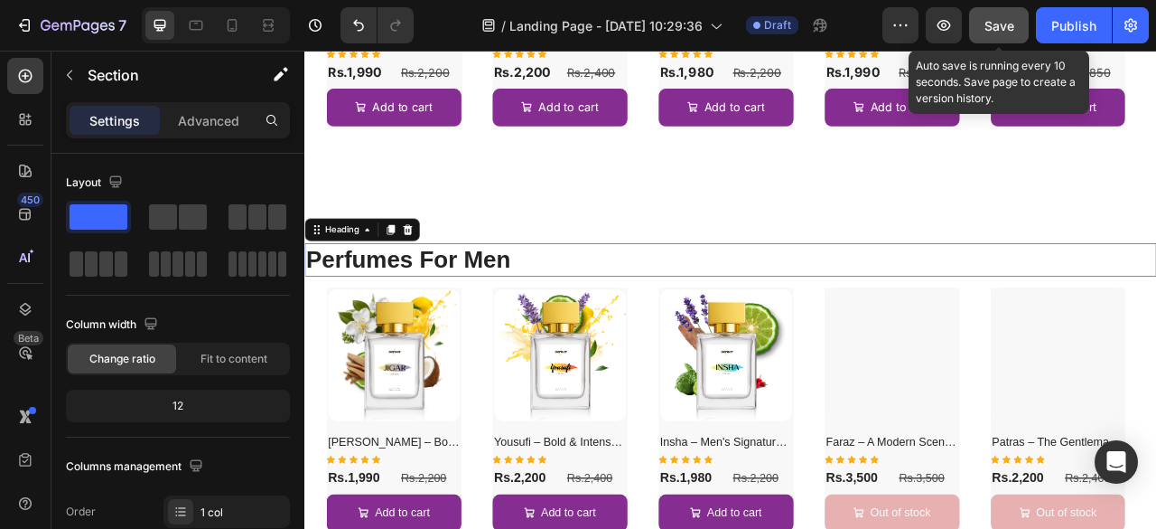
click at [585, 315] on h2 "Perfumes For Men" at bounding box center [846, 316] width 1084 height 42
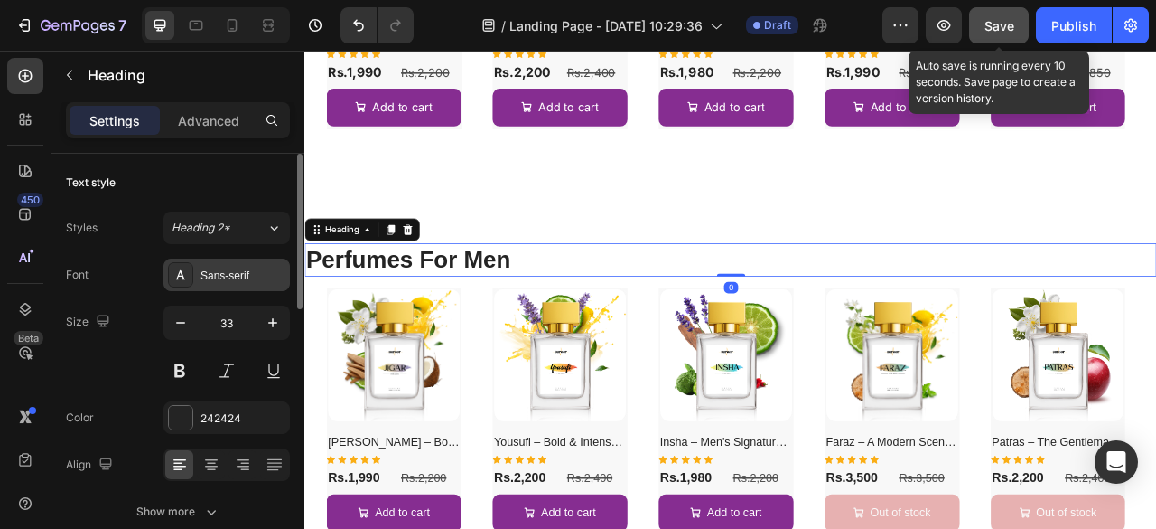
click at [229, 277] on div "Sans-serif" at bounding box center [243, 275] width 85 height 16
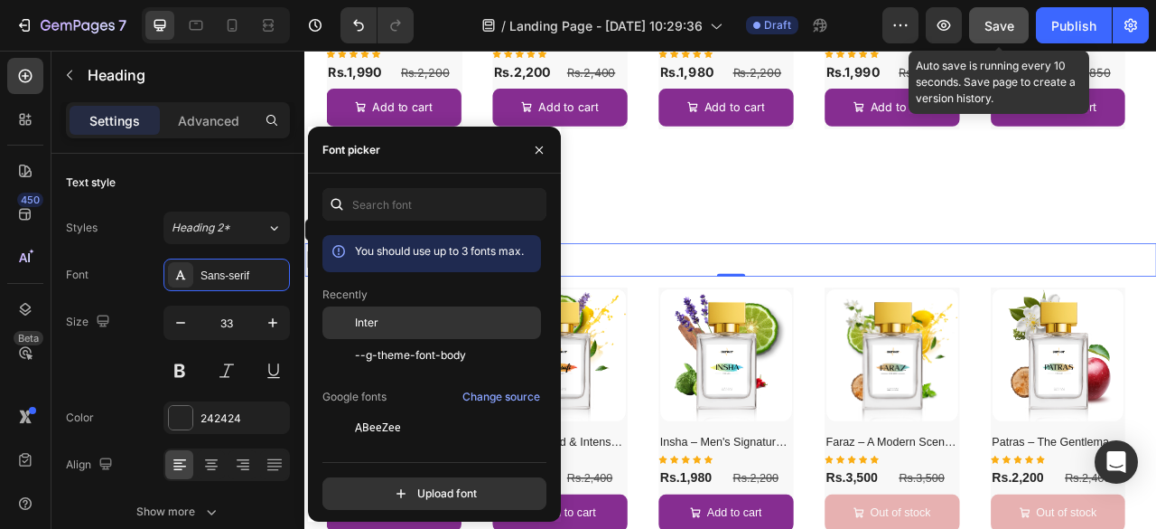
click at [379, 316] on div "Inter" at bounding box center [446, 322] width 182 height 16
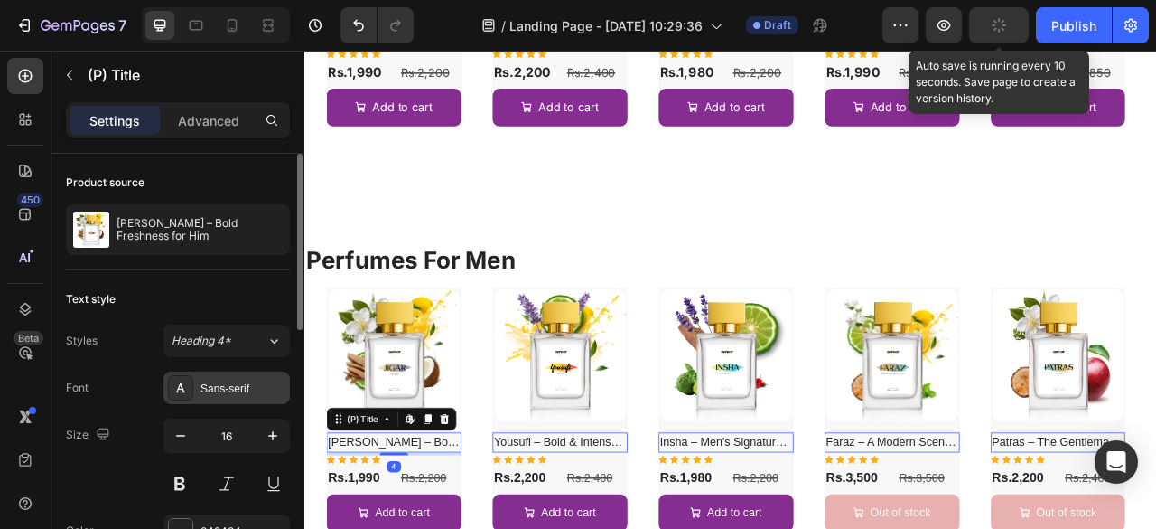
click at [215, 374] on div "Sans-serif" at bounding box center [227, 387] width 126 height 33
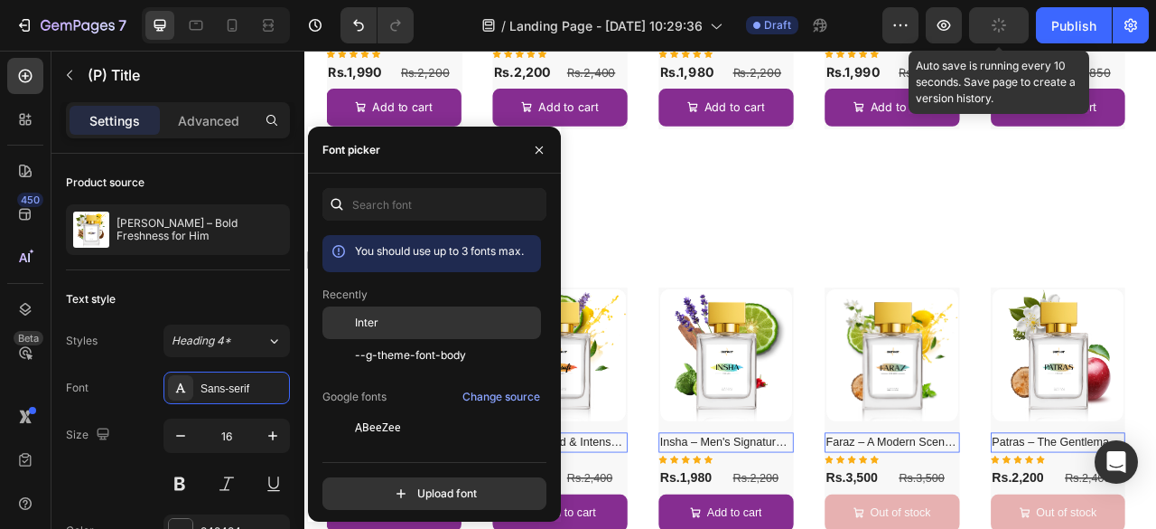
click at [399, 317] on div "Inter" at bounding box center [446, 322] width 182 height 16
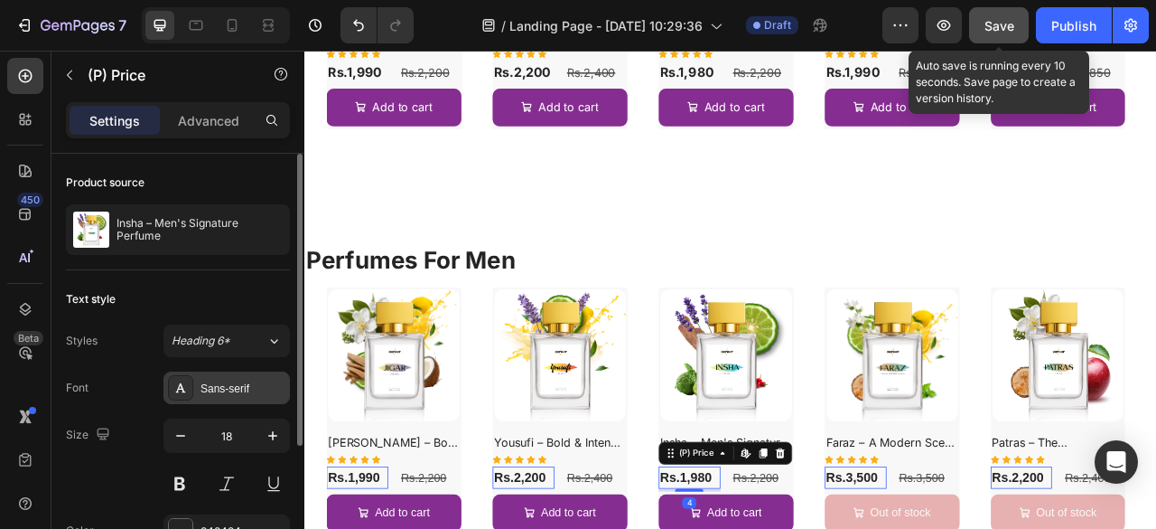
click at [217, 382] on div "Sans-serif" at bounding box center [243, 388] width 85 height 16
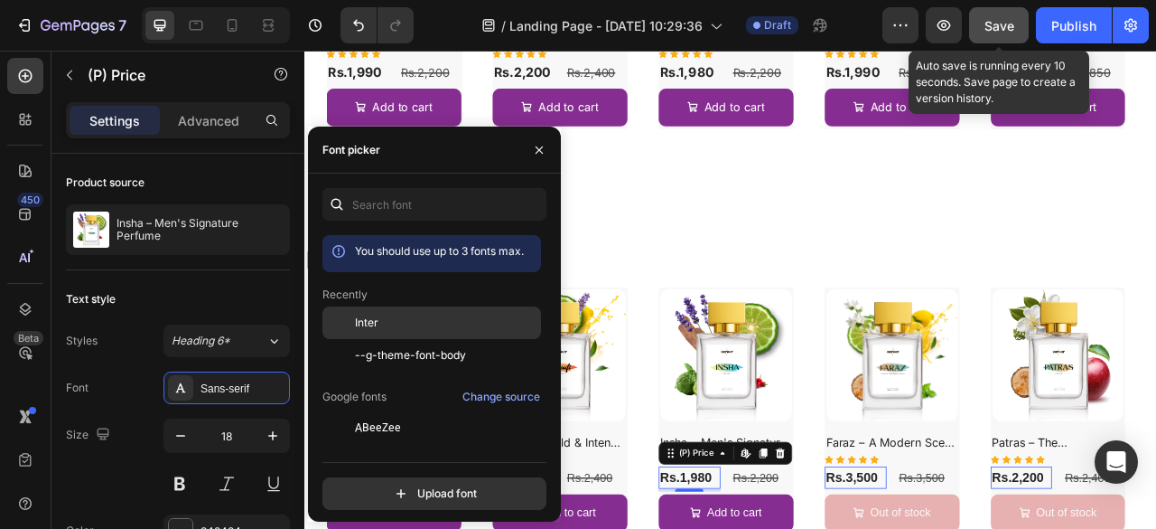
click at [412, 319] on div "Inter" at bounding box center [446, 322] width 182 height 16
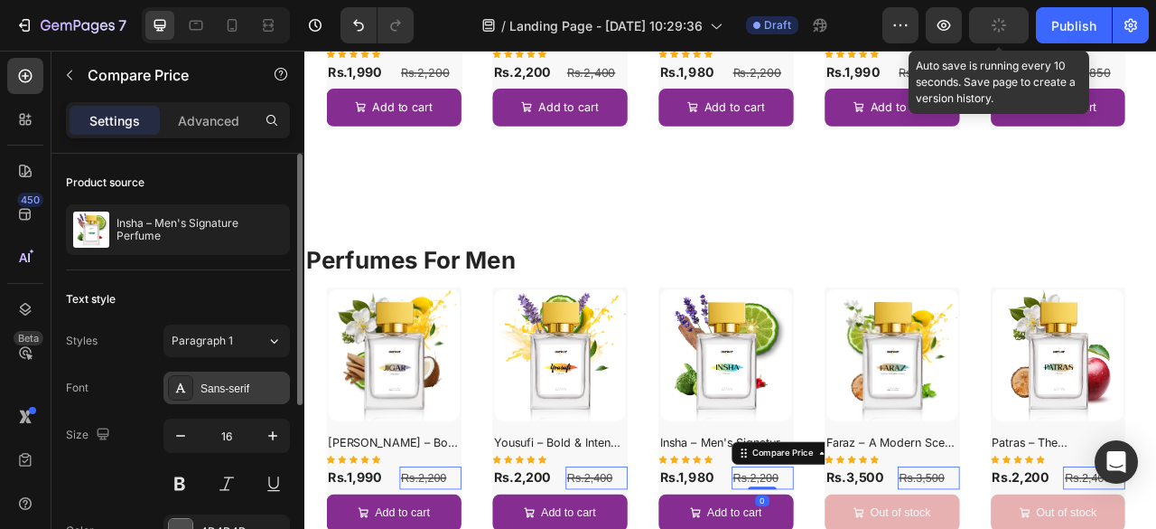
click at [244, 371] on div "Sans-serif" at bounding box center [227, 387] width 126 height 33
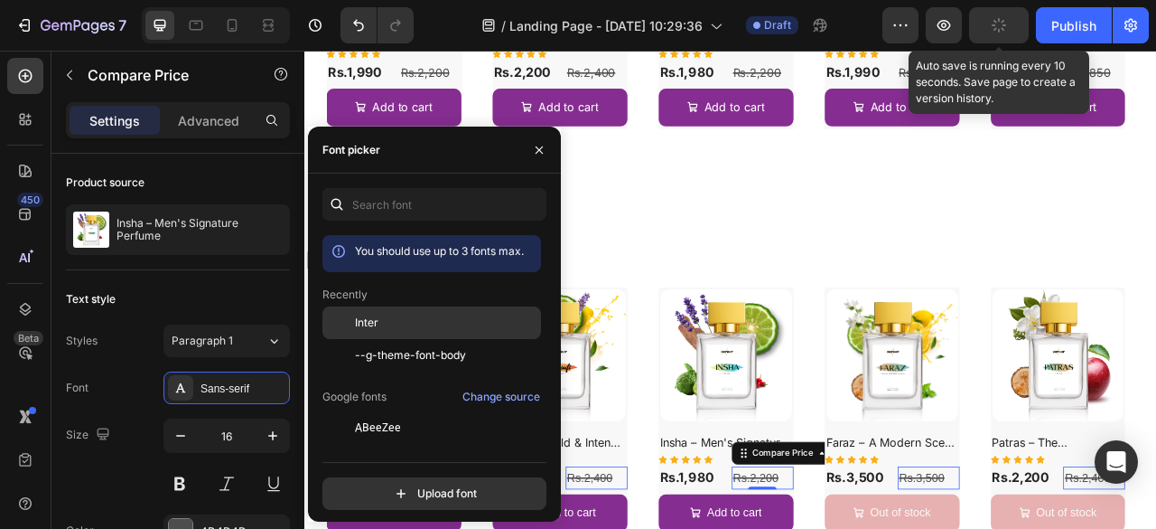
click at [444, 316] on div "Inter" at bounding box center [446, 322] width 182 height 16
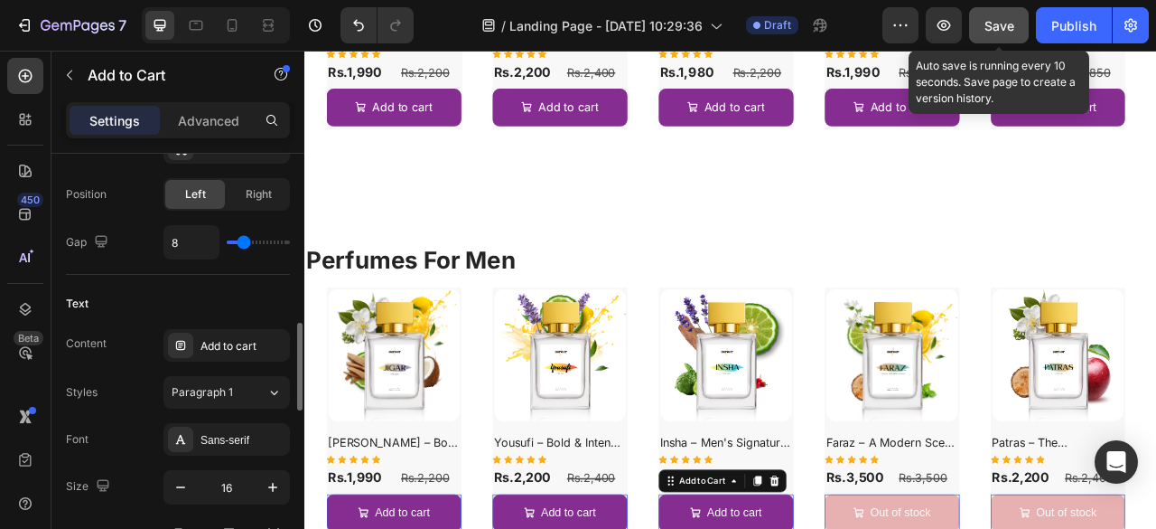
scroll to position [825, 0]
click at [222, 429] on div "Sans-serif" at bounding box center [243, 437] width 85 height 16
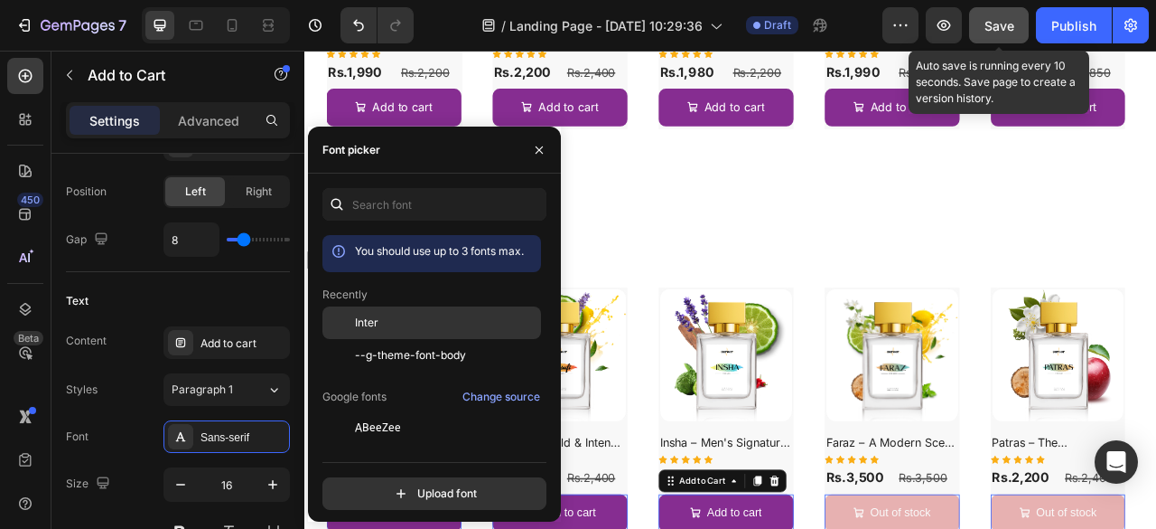
click at [395, 326] on div "Inter" at bounding box center [446, 322] width 182 height 16
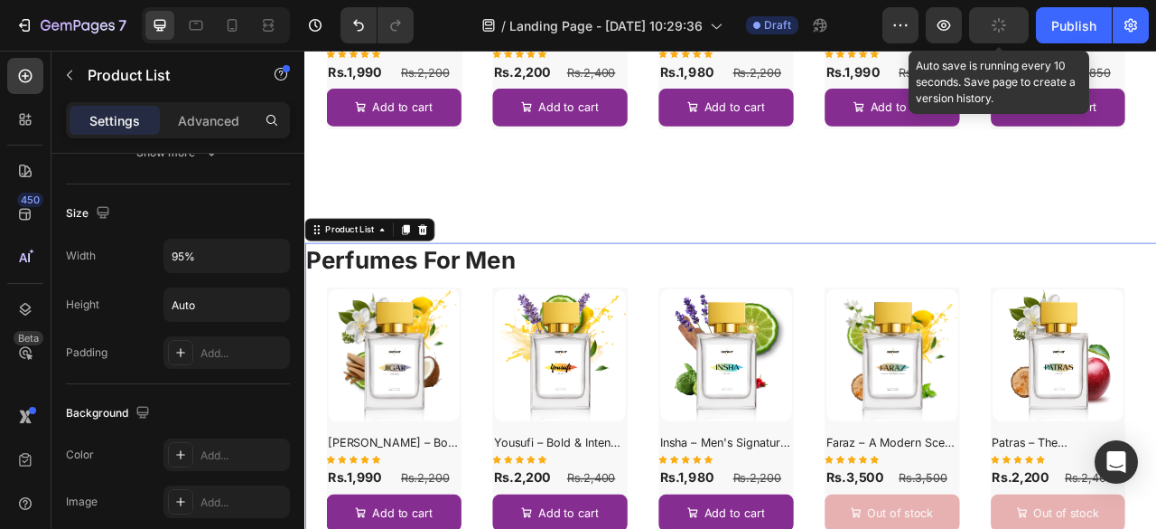
click at [939, 528] on div "(P) Images Jigar – Bold Freshness for Him (P) Title Icon Icon Icon Icon Icon Ro…" at bounding box center [847, 509] width 1030 height 314
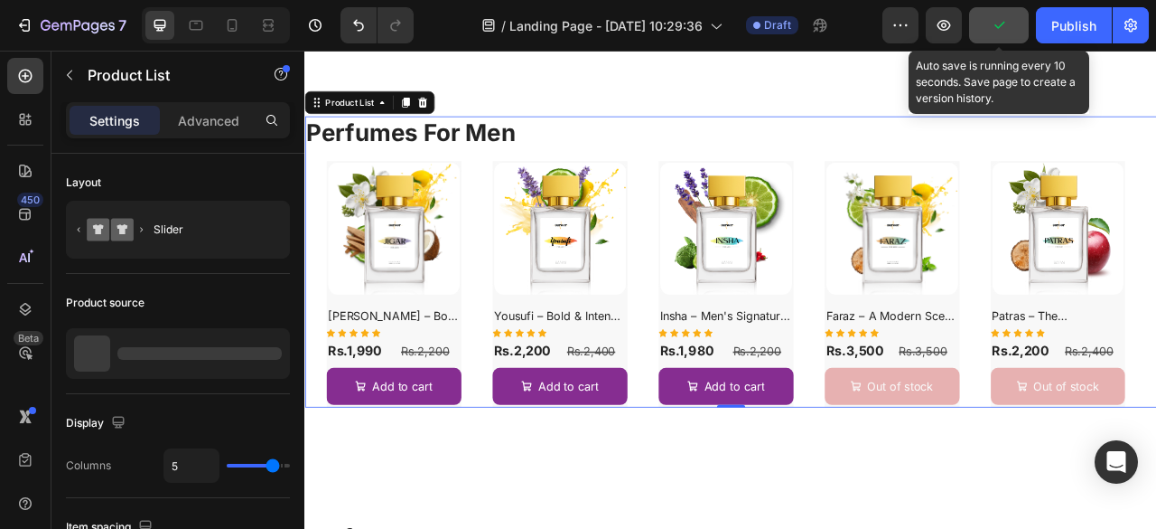
scroll to position [1252, 0]
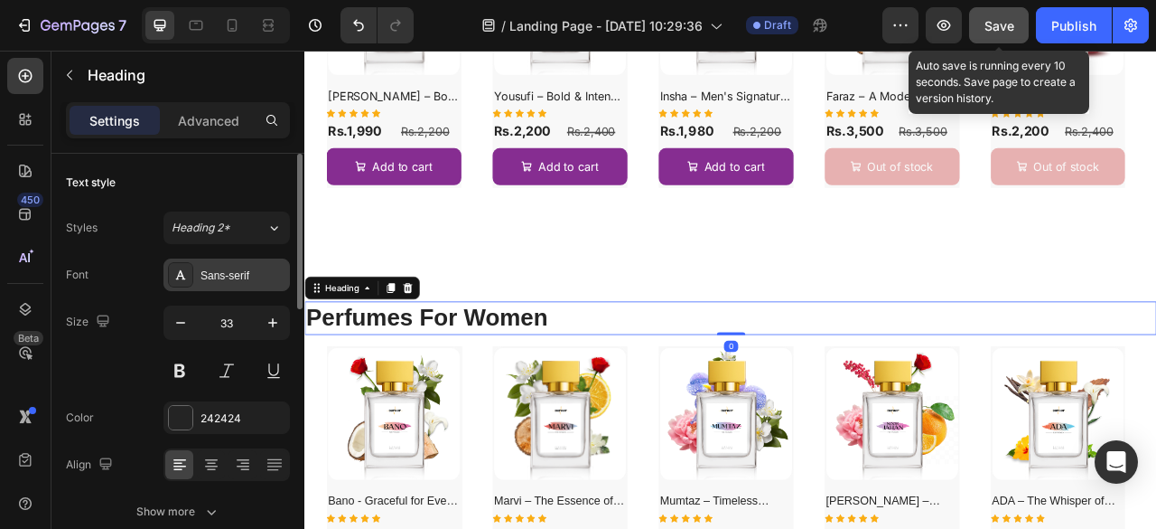
click at [211, 277] on div "Sans-serif" at bounding box center [243, 275] width 85 height 16
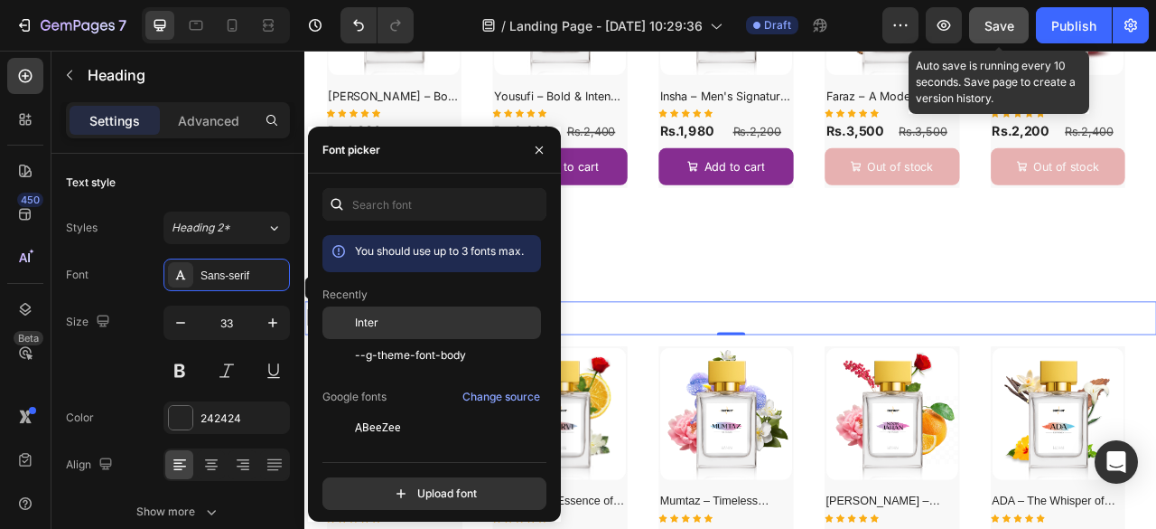
click at [381, 323] on div "Inter" at bounding box center [446, 322] width 182 height 16
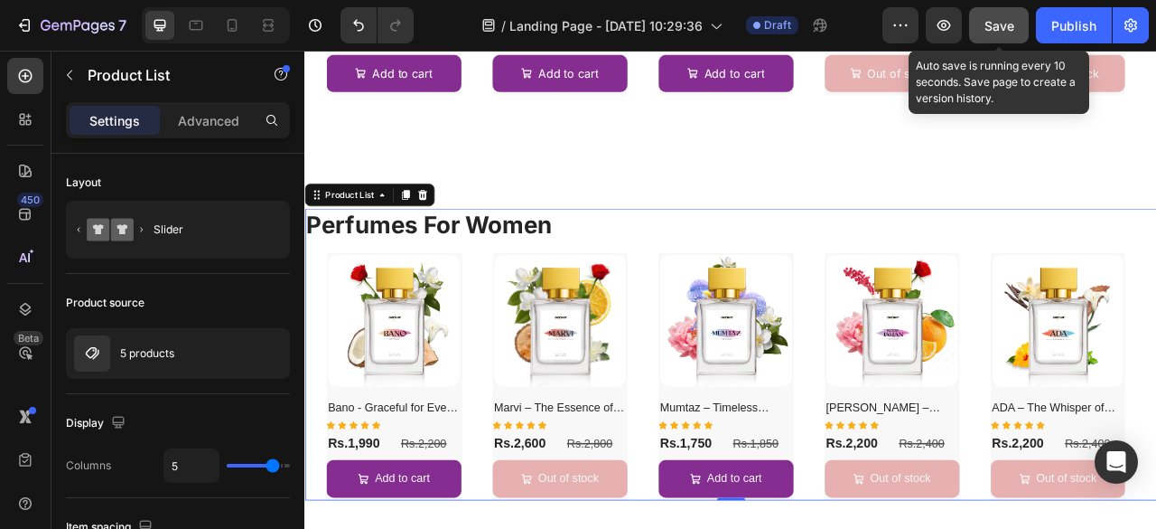
scroll to position [1417, 0]
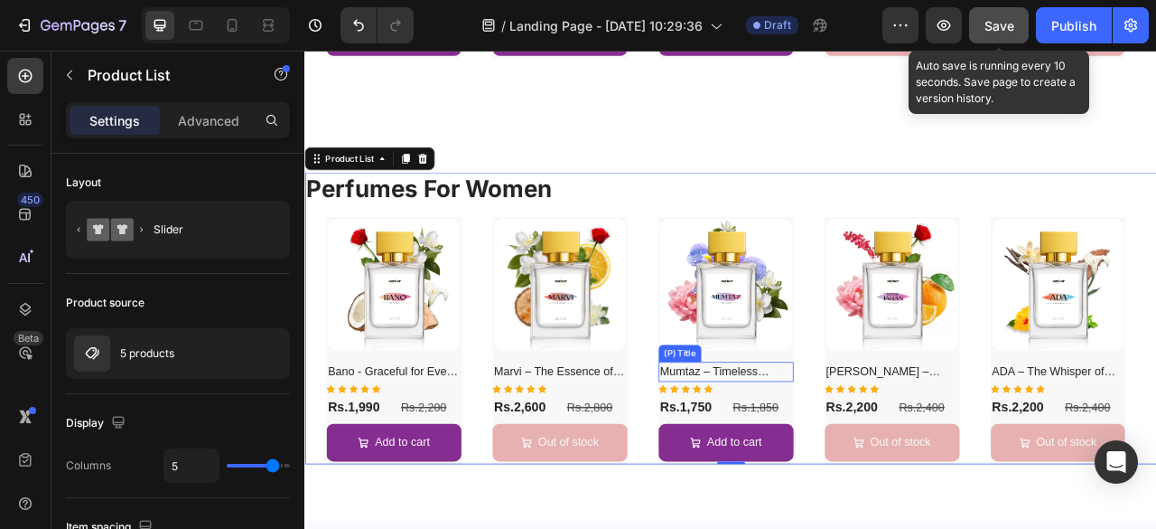
click at [803, 463] on h2 "Mumtaz – Timeless Women’s Scent" at bounding box center [840, 458] width 172 height 25
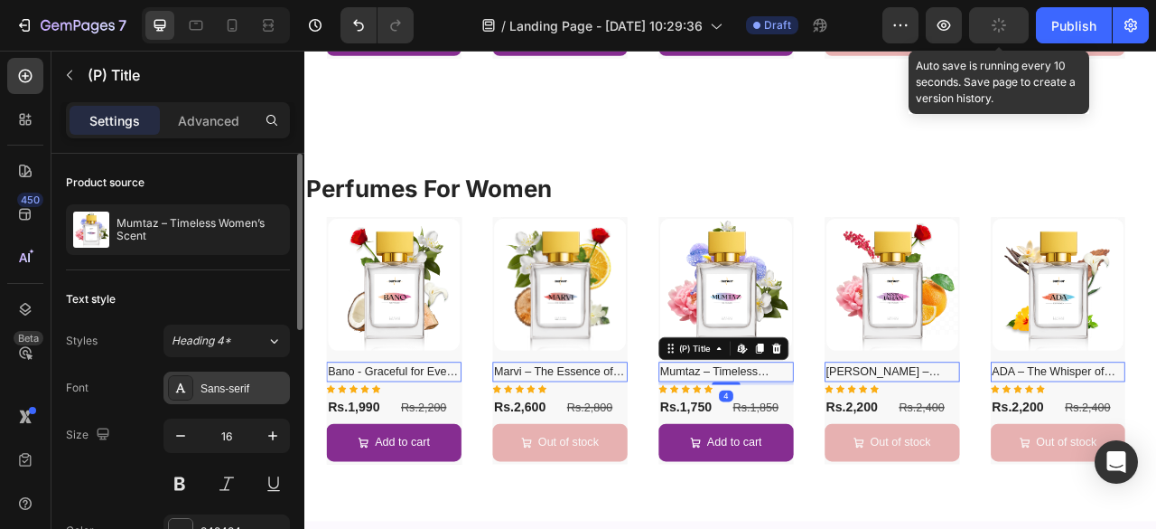
click at [251, 391] on div "Sans-serif" at bounding box center [243, 388] width 85 height 16
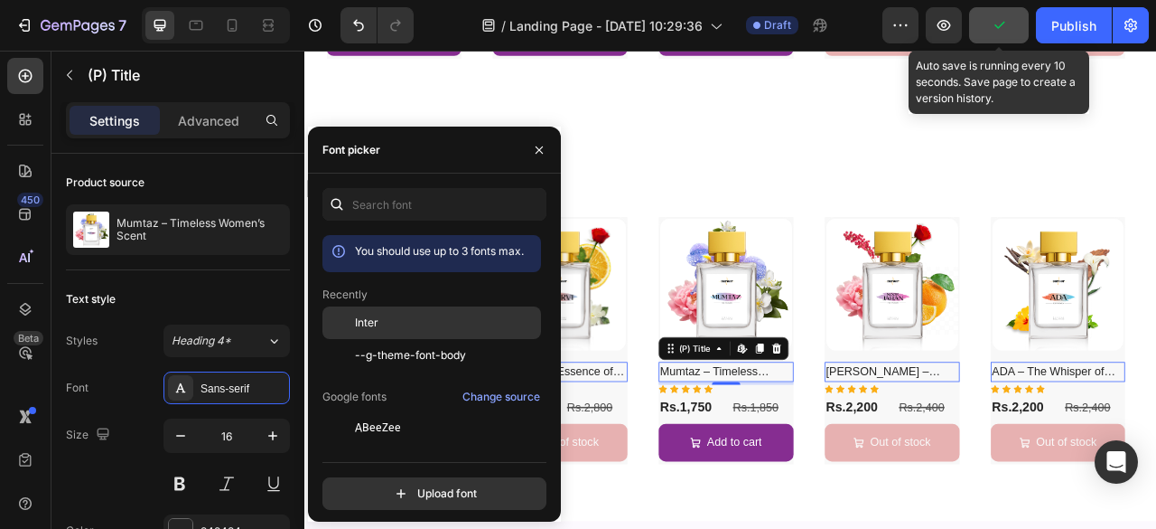
click at [389, 326] on div "Inter" at bounding box center [446, 322] width 182 height 16
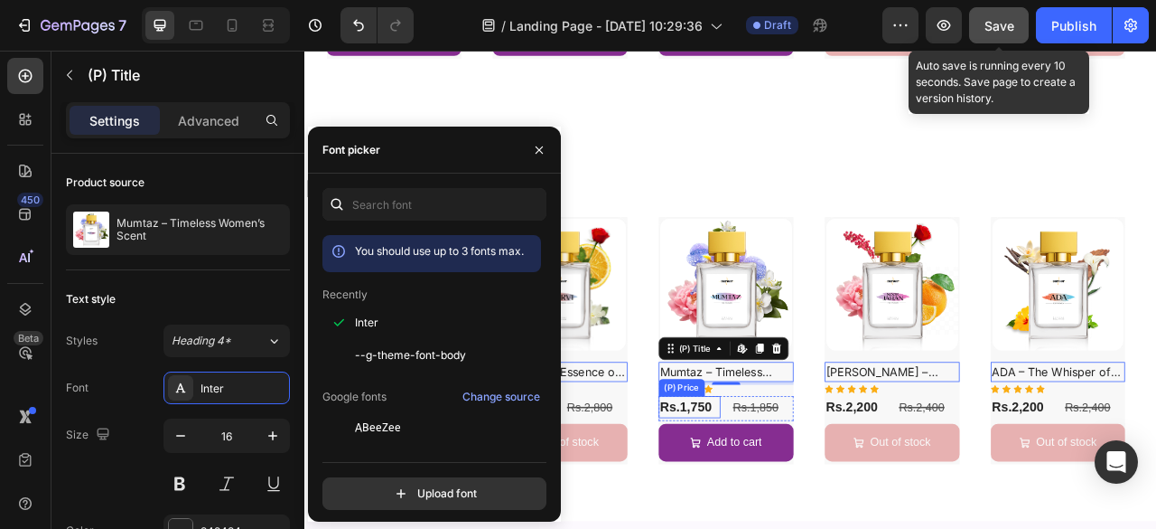
click at [410, 501] on div "Rs.1,750" at bounding box center [371, 504] width 79 height 28
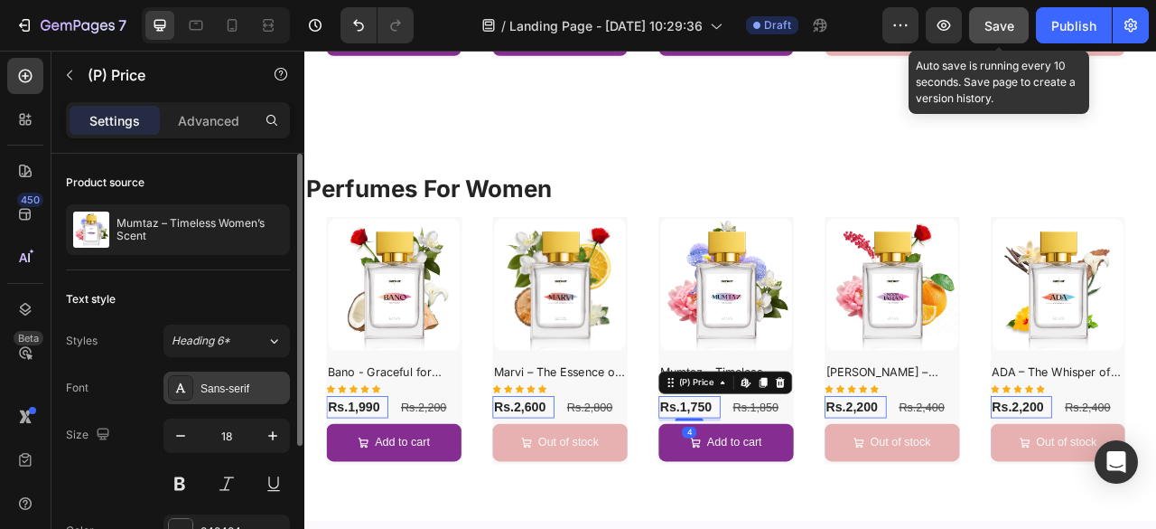
click at [253, 380] on div "Sans-serif" at bounding box center [243, 388] width 85 height 16
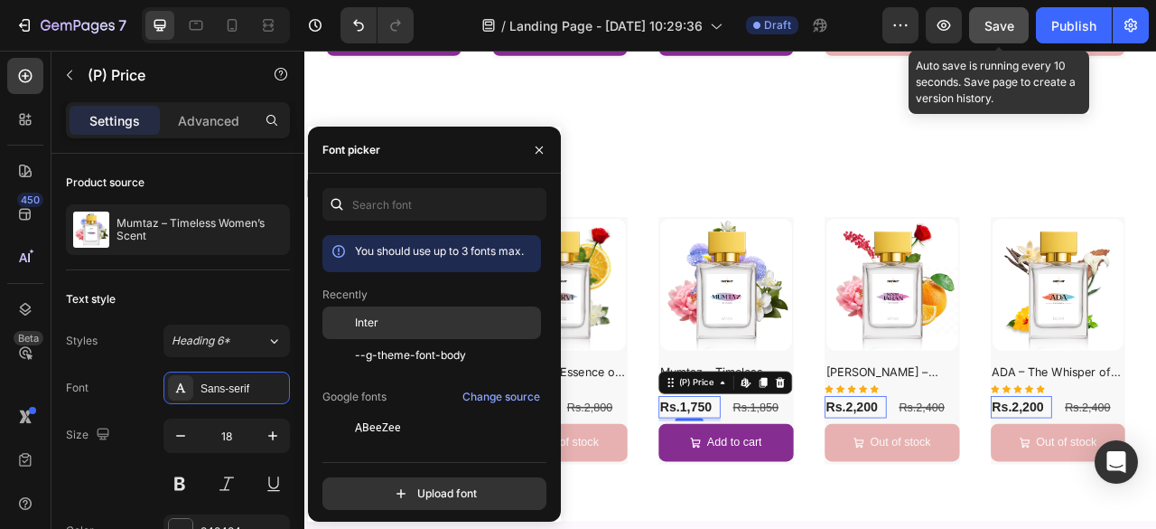
click at [381, 317] on div "Inter" at bounding box center [446, 322] width 182 height 16
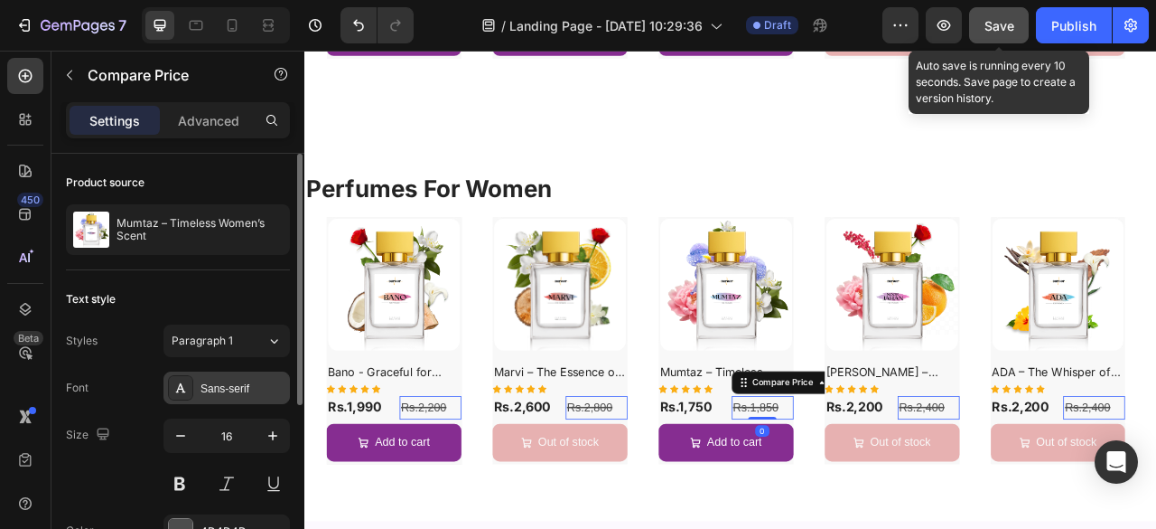
click at [251, 378] on div "Sans-serif" at bounding box center [227, 387] width 126 height 33
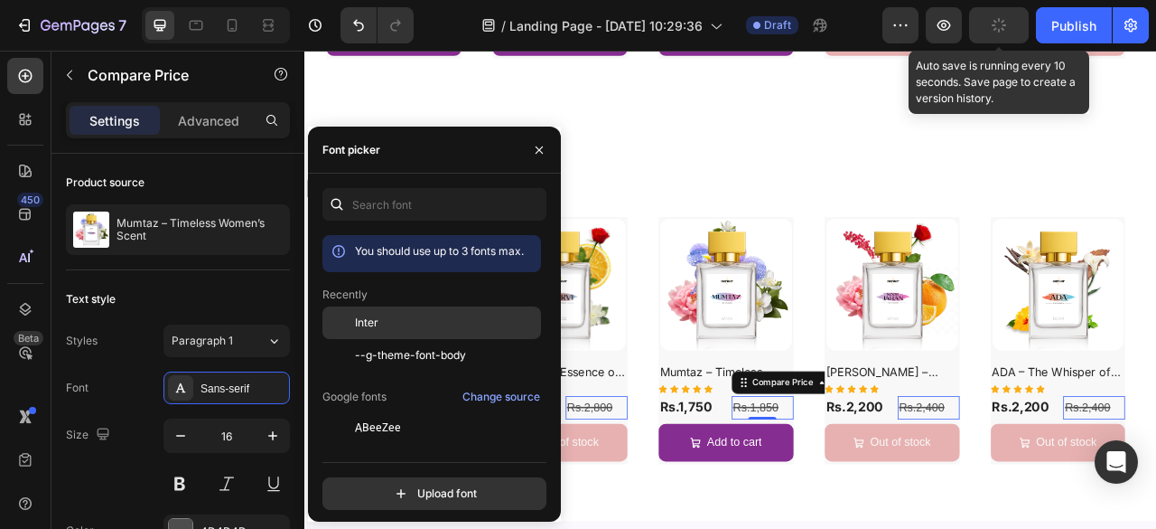
click at [359, 444] on div "Inter" at bounding box center [432, 460] width 219 height 33
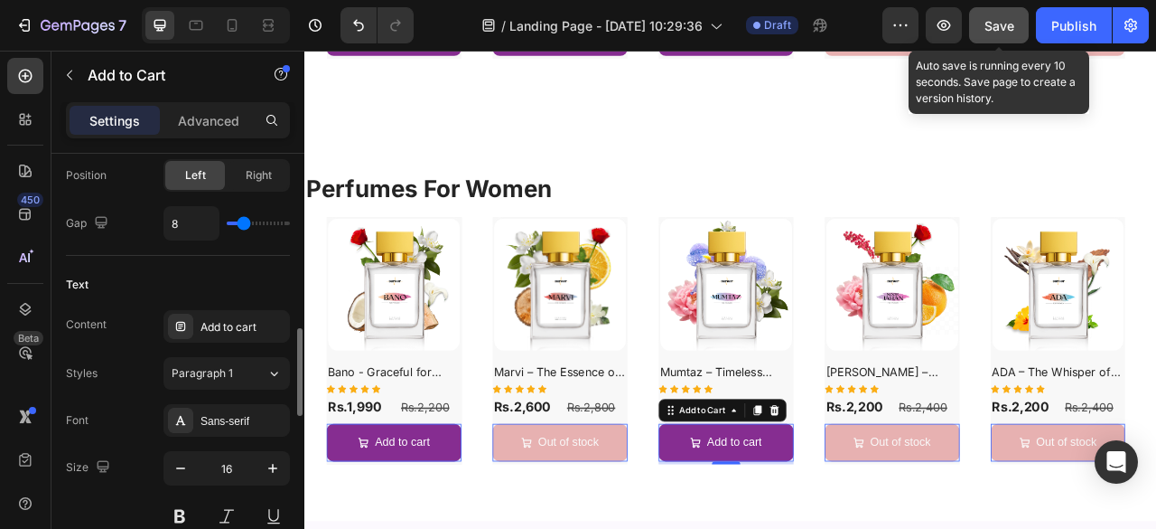
scroll to position [842, 0]
click at [237, 412] on div "Sans-serif" at bounding box center [243, 420] width 85 height 16
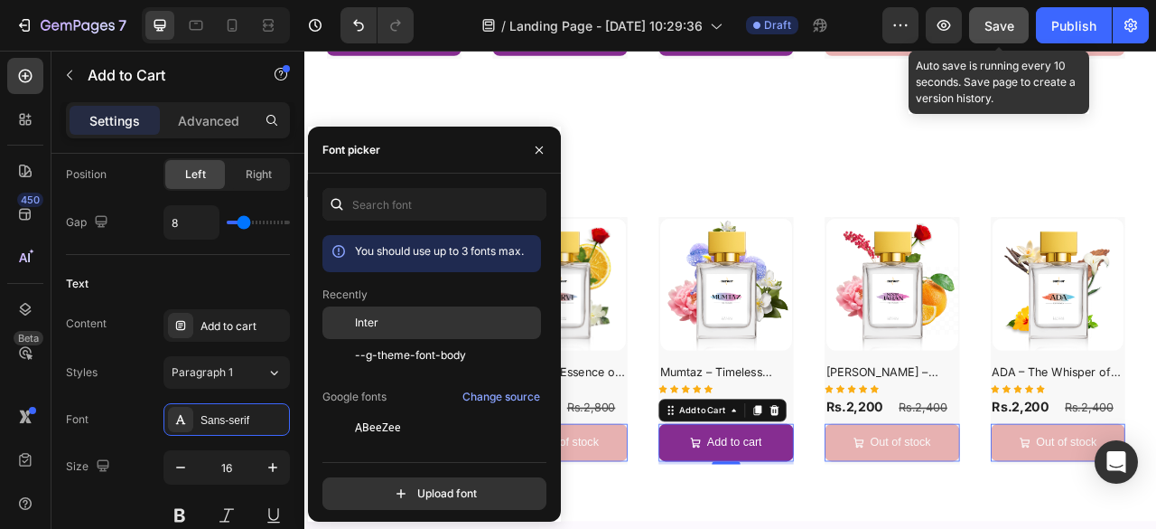
click at [381, 444] on div "Inter" at bounding box center [432, 460] width 219 height 33
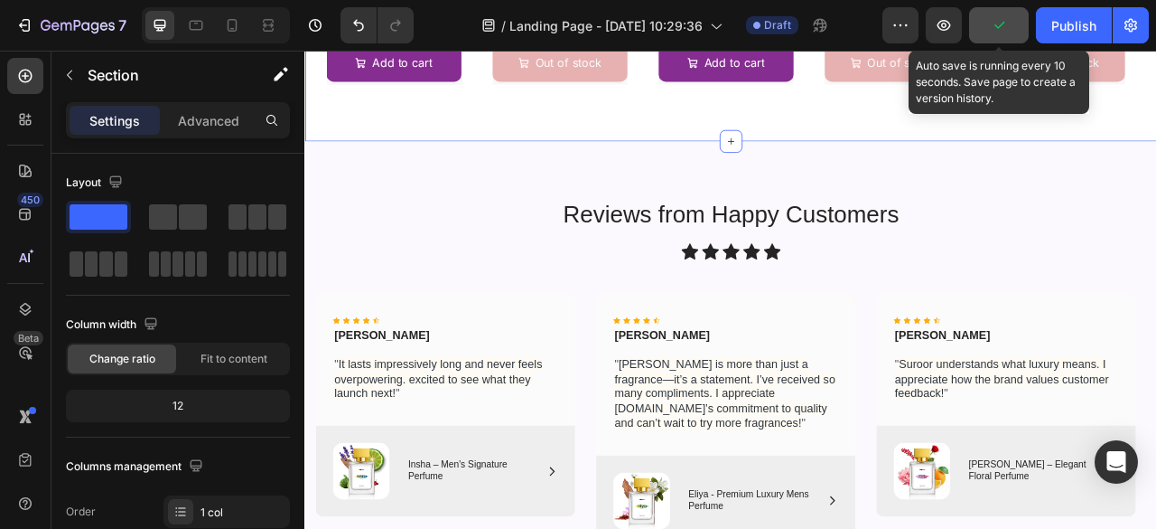
scroll to position [1901, 0]
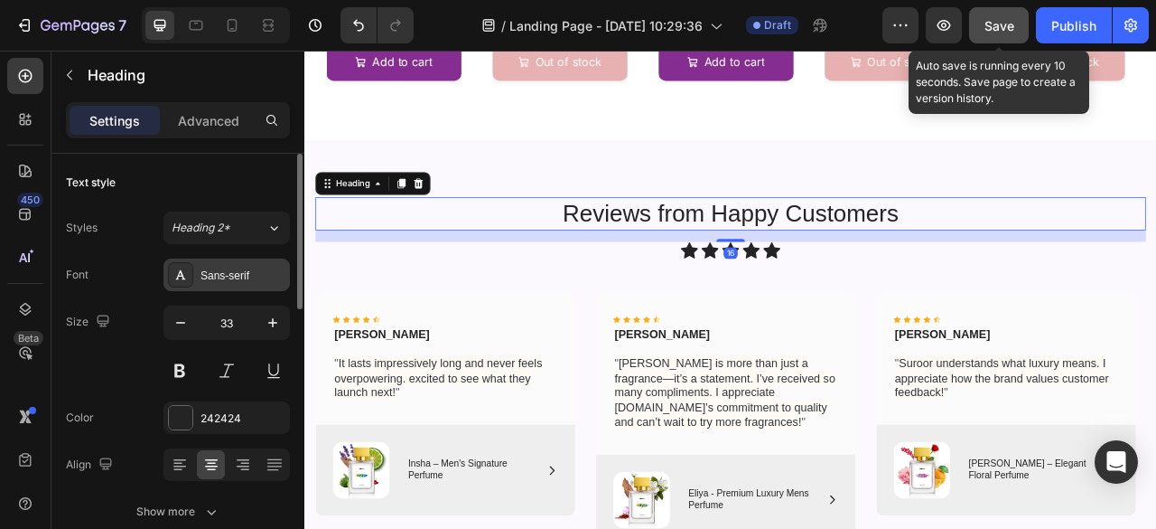
click at [219, 268] on div "Sans-serif" at bounding box center [243, 275] width 85 height 16
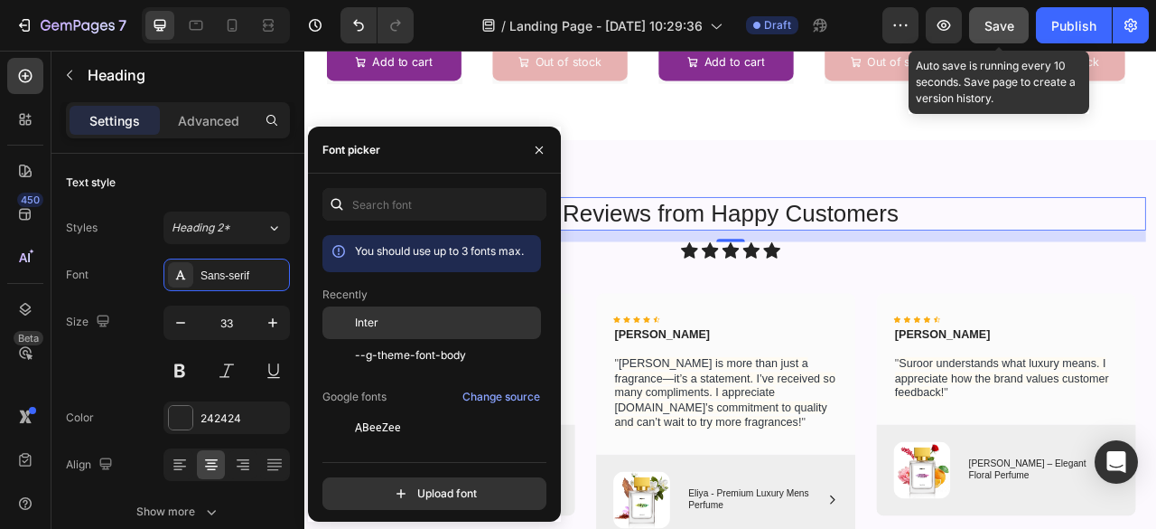
click at [379, 323] on div "Inter" at bounding box center [446, 322] width 182 height 16
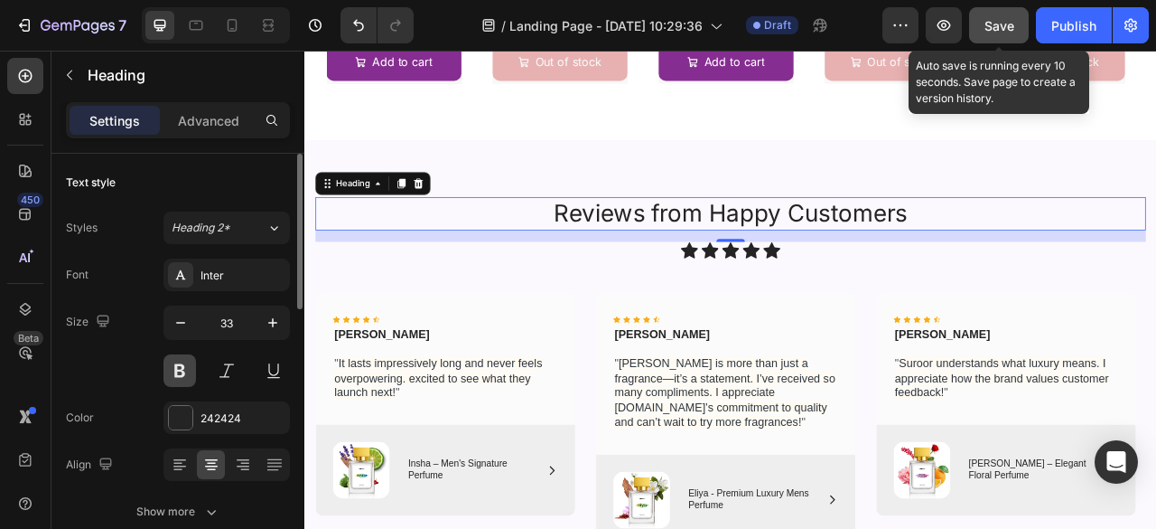
click at [164, 368] on button at bounding box center [180, 370] width 33 height 33
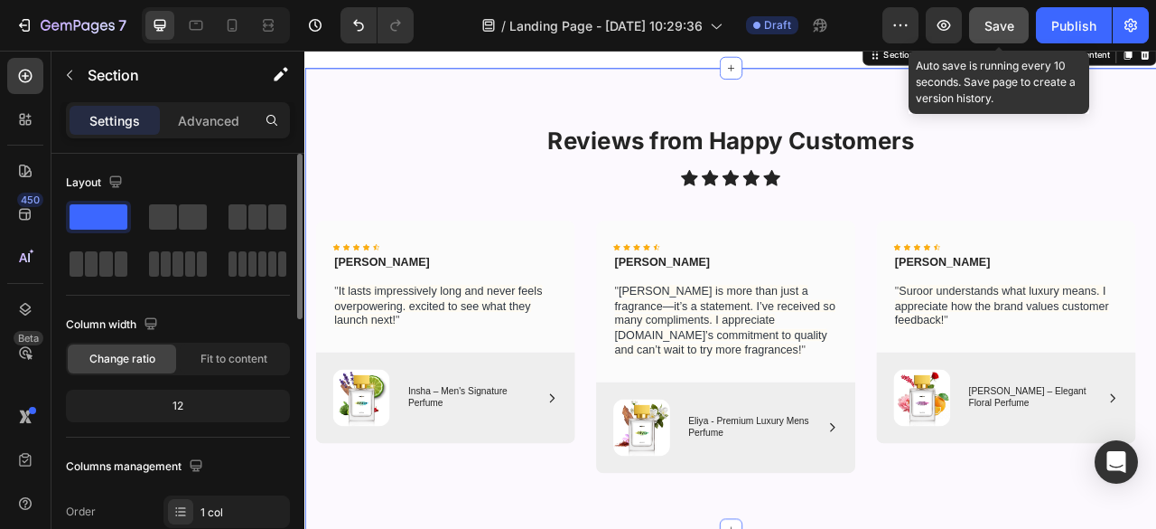
scroll to position [2004, 0]
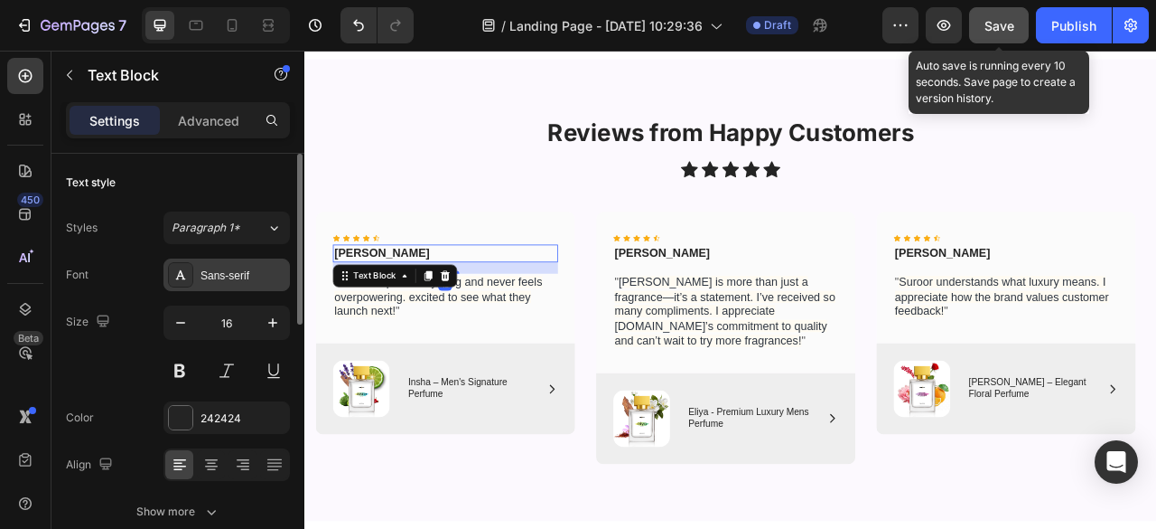
click at [211, 277] on div "Sans-serif" at bounding box center [243, 275] width 85 height 16
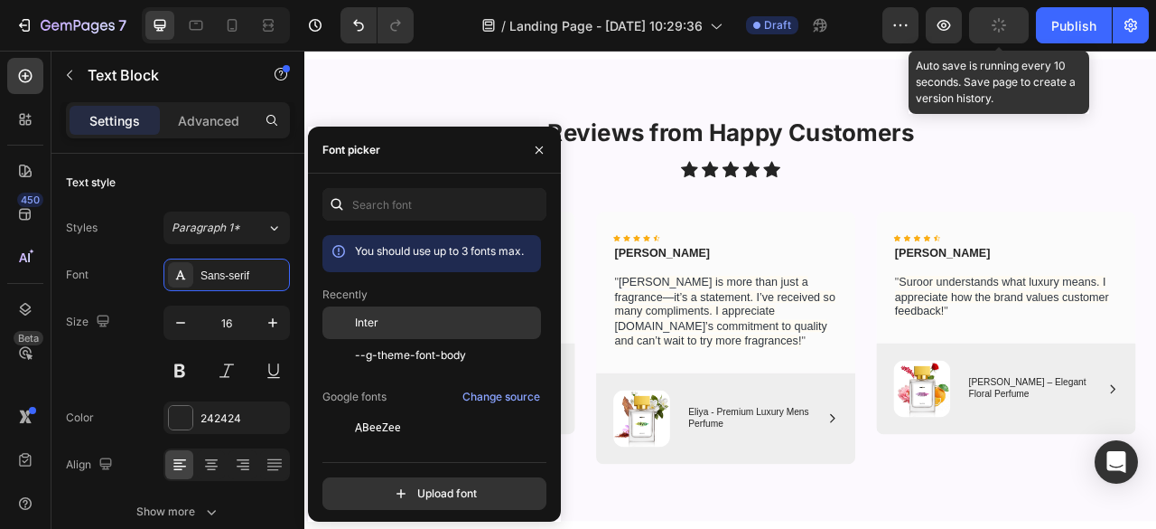
click at [381, 320] on div "Inter" at bounding box center [446, 322] width 182 height 16
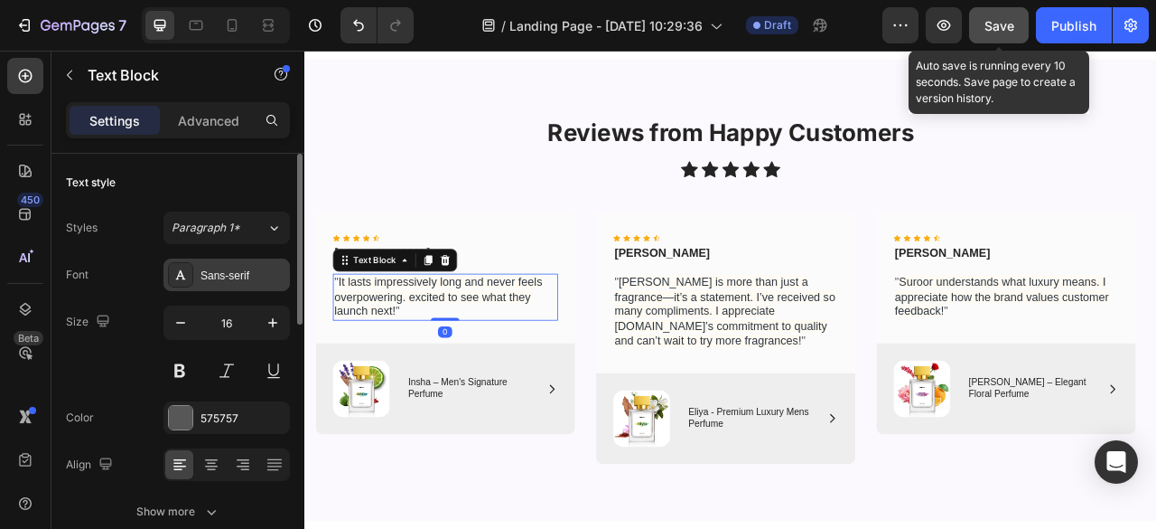
click at [244, 279] on div "Sans-serif" at bounding box center [243, 275] width 85 height 16
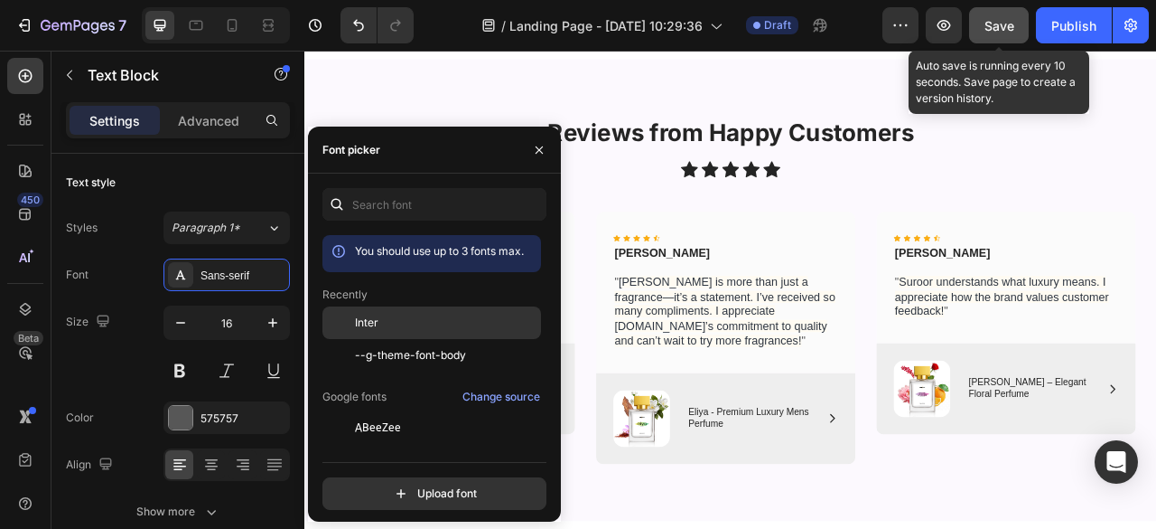
click at [364, 318] on span "Inter" at bounding box center [366, 322] width 23 height 16
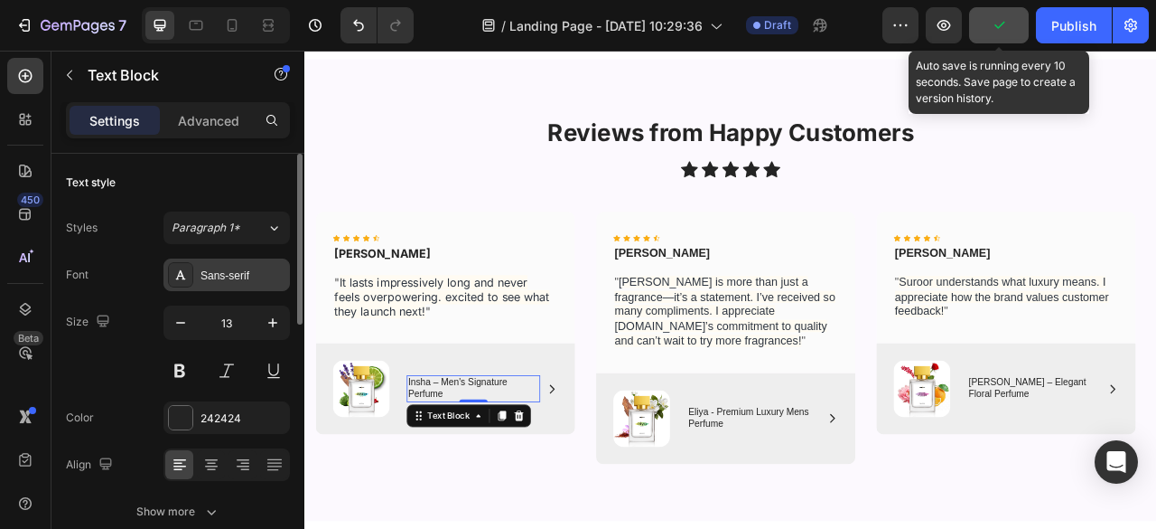
click at [219, 283] on div "Sans-serif" at bounding box center [227, 274] width 126 height 33
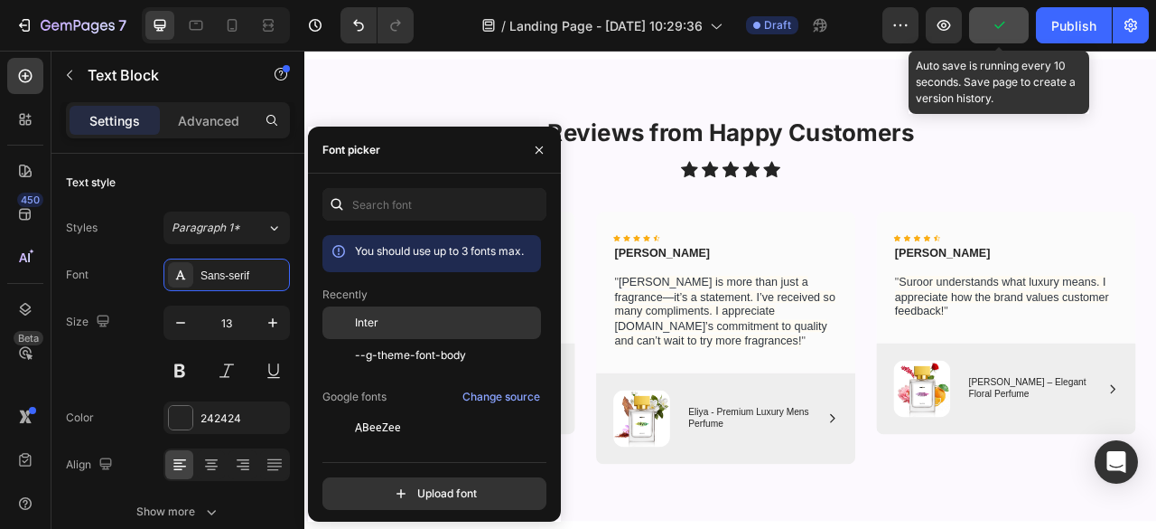
click at [374, 319] on span "Inter" at bounding box center [366, 322] width 23 height 16
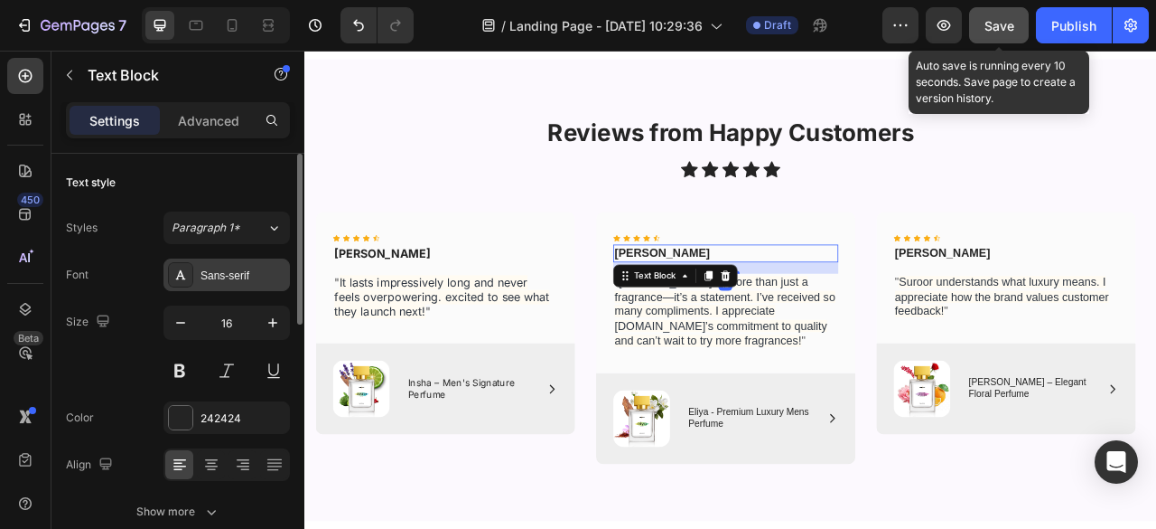
click at [253, 276] on div "Sans-serif" at bounding box center [243, 275] width 85 height 16
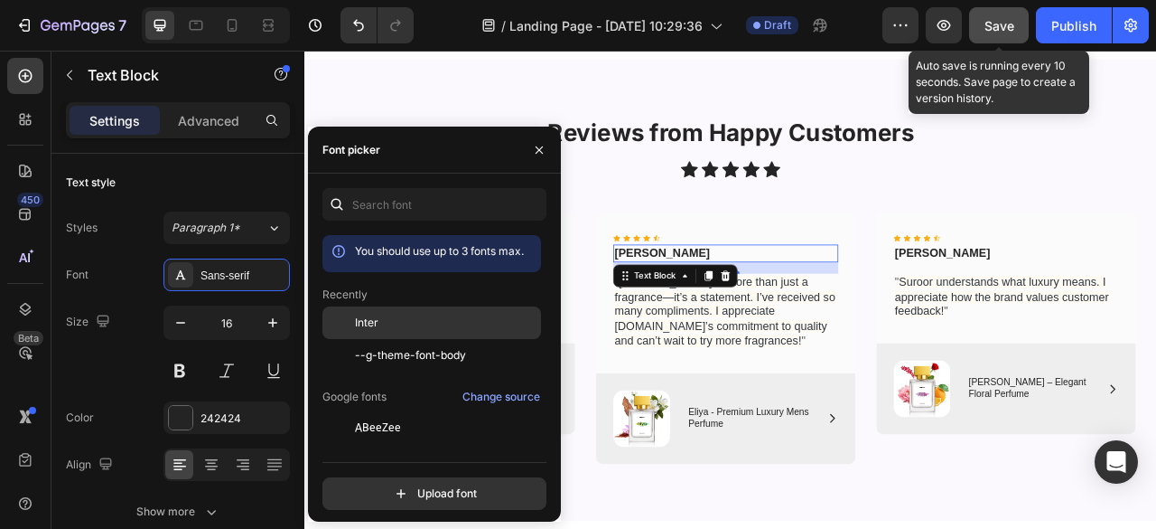
click at [387, 321] on div "Inter" at bounding box center [446, 322] width 182 height 16
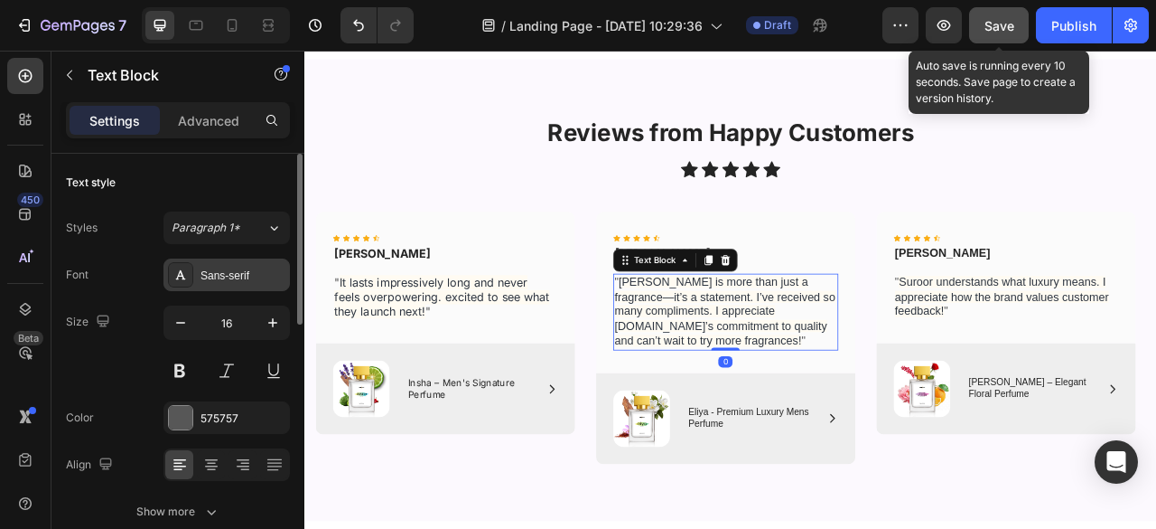
click at [249, 274] on div "Sans-serif" at bounding box center [243, 275] width 85 height 16
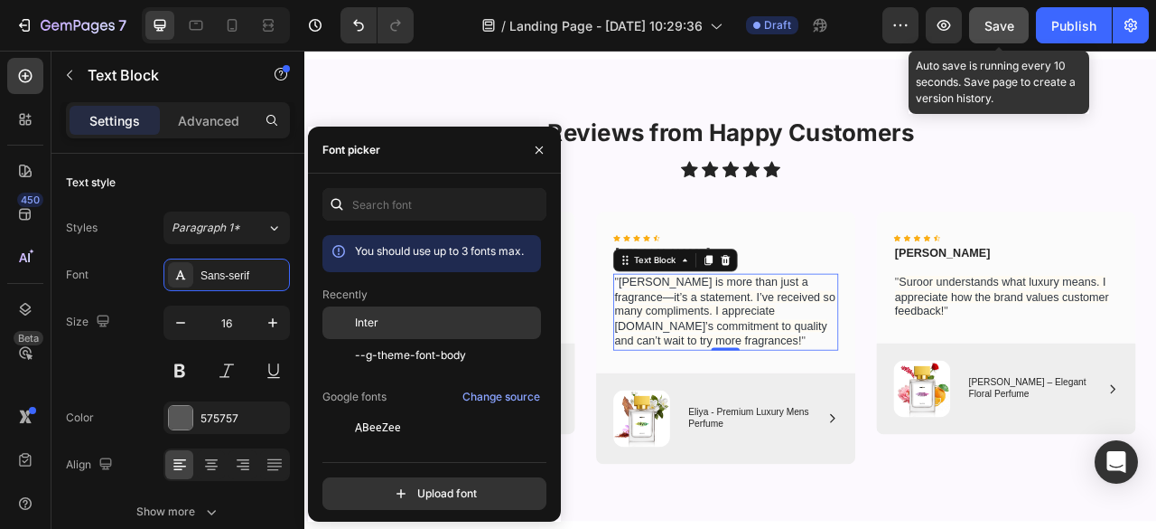
click at [365, 321] on span "Inter" at bounding box center [366, 322] width 23 height 16
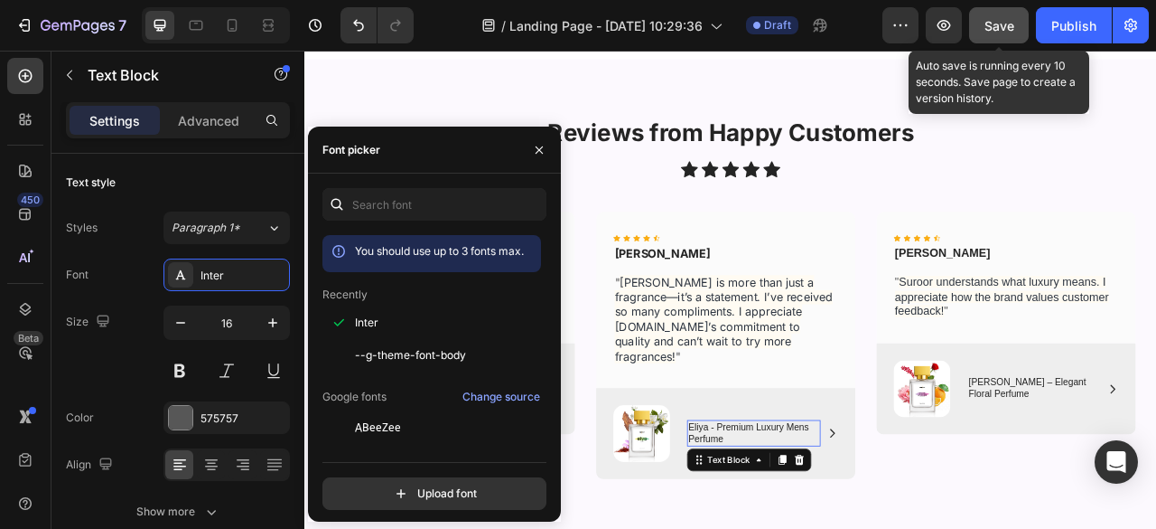
click at [811, 522] on p "Eliya - Premium Luxury Mens Perfume" at bounding box center [875, 537] width 166 height 31
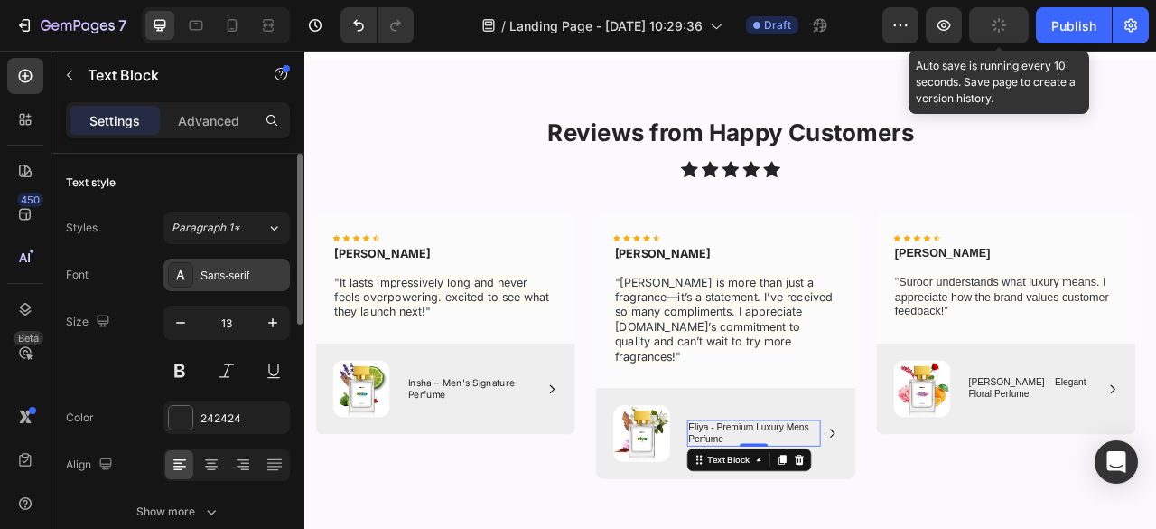
click at [239, 276] on div "Sans-serif" at bounding box center [243, 275] width 85 height 16
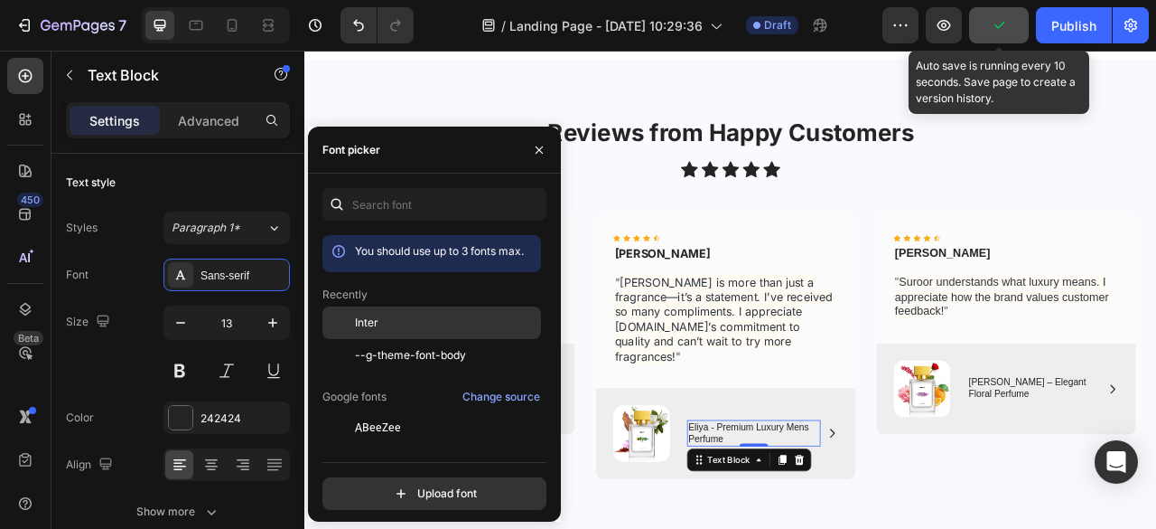
click at [407, 314] on div "Inter" at bounding box center [446, 322] width 182 height 16
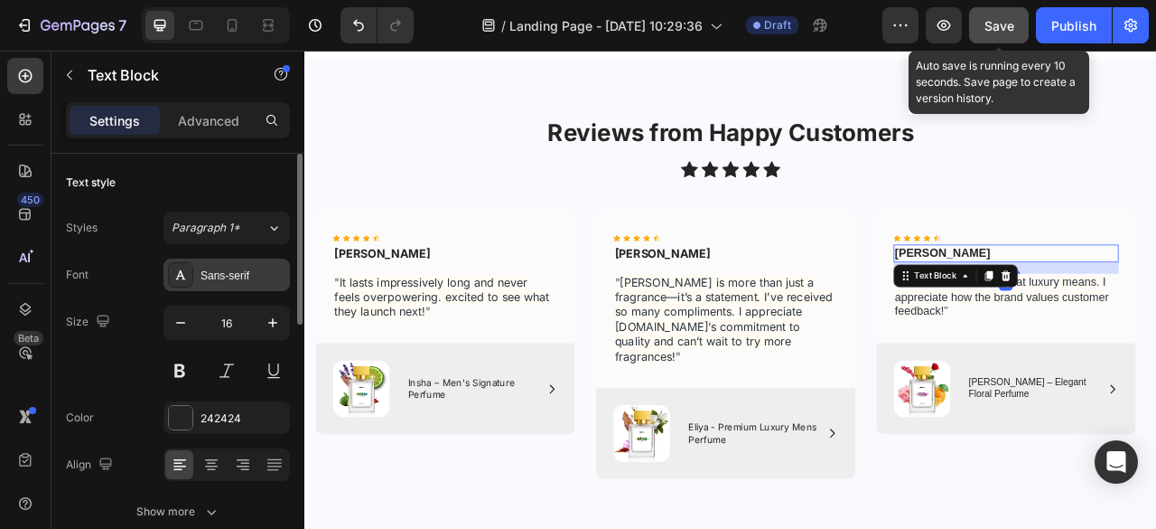
click at [209, 276] on div "Sans-serif" at bounding box center [243, 275] width 85 height 16
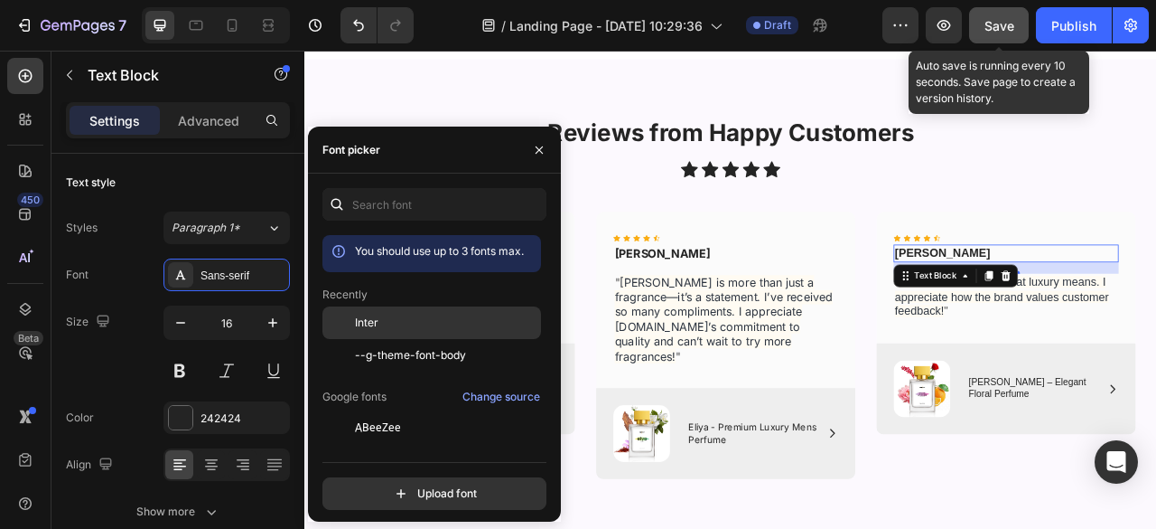
click at [352, 317] on div at bounding box center [339, 322] width 33 height 33
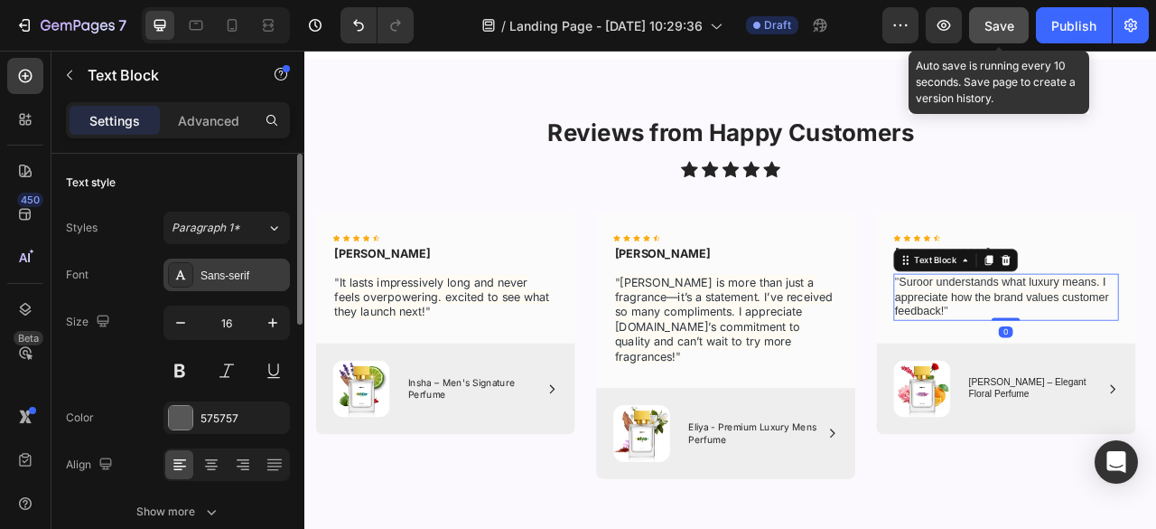
click at [266, 276] on div "Sans-serif" at bounding box center [243, 275] width 85 height 16
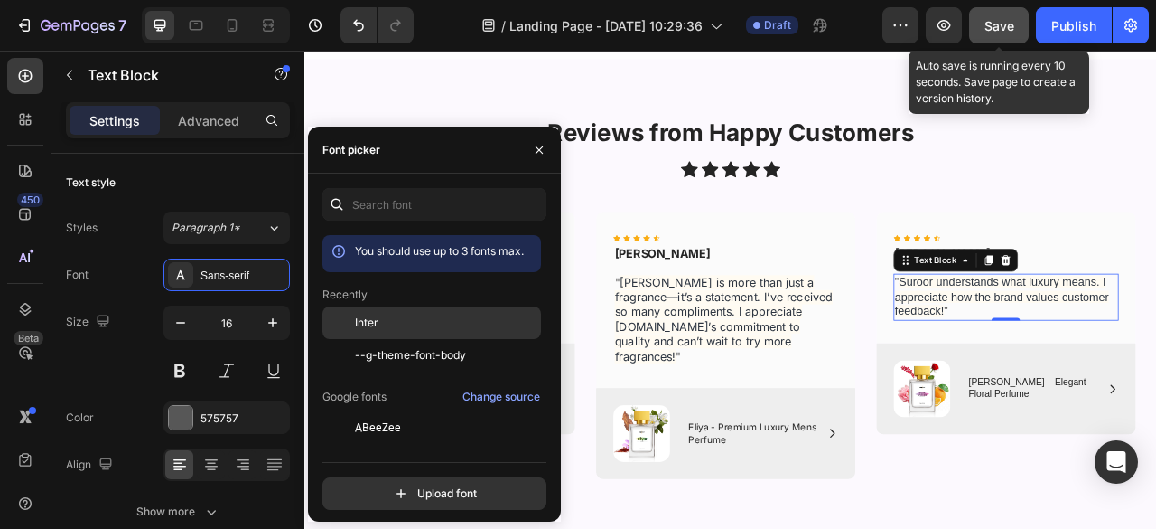
click at [358, 319] on span "Inter" at bounding box center [366, 322] width 23 height 16
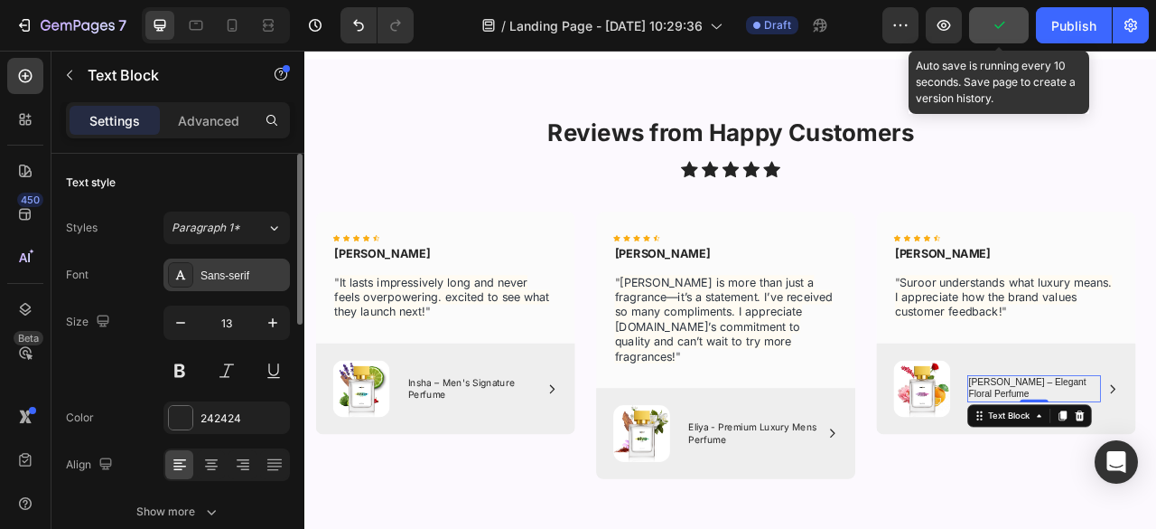
click at [246, 279] on div "Sans-serif" at bounding box center [243, 275] width 85 height 16
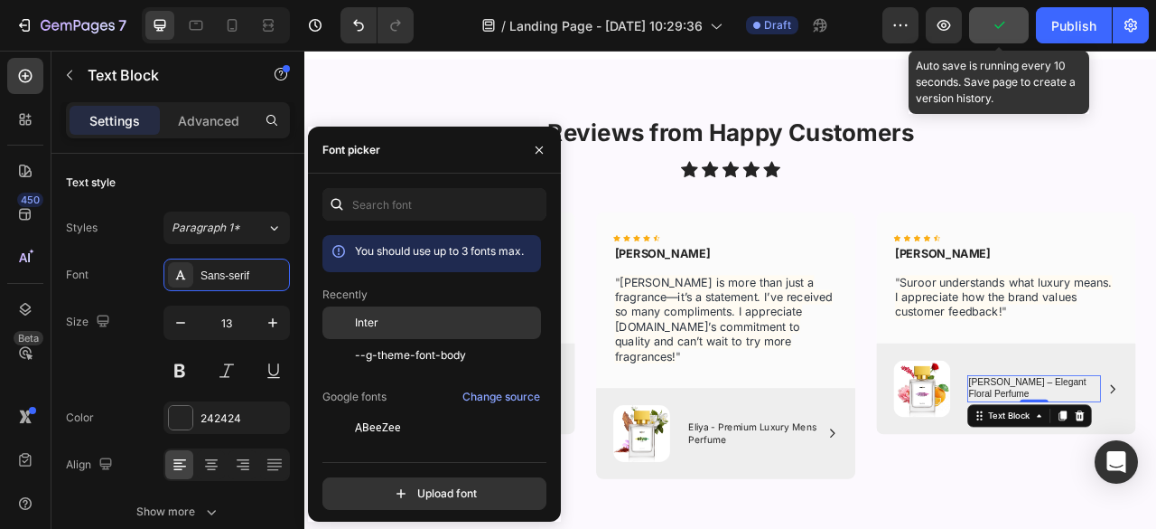
click at [390, 318] on div "Inter" at bounding box center [446, 322] width 182 height 16
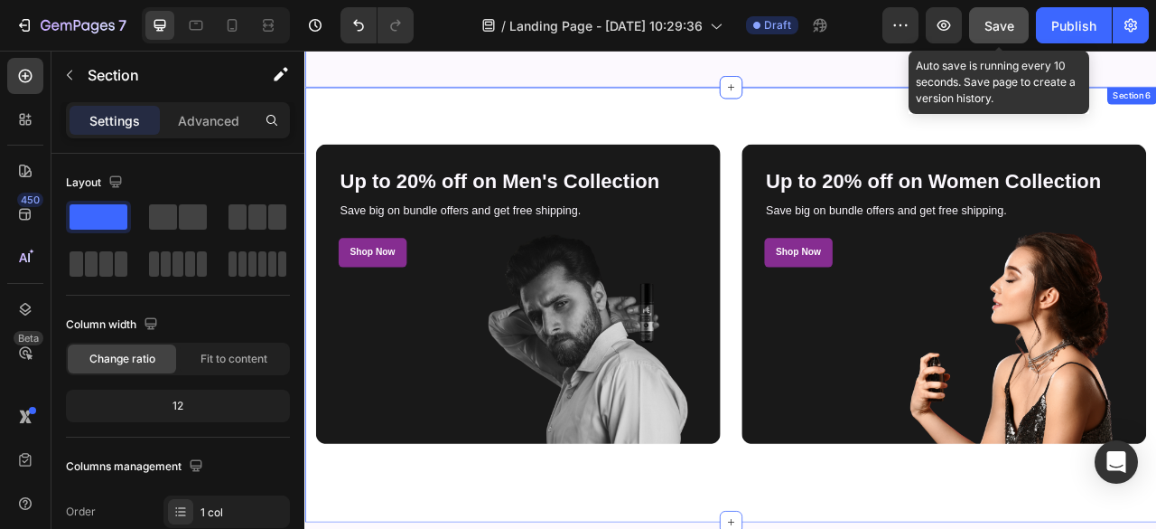
scroll to position [2576, 0]
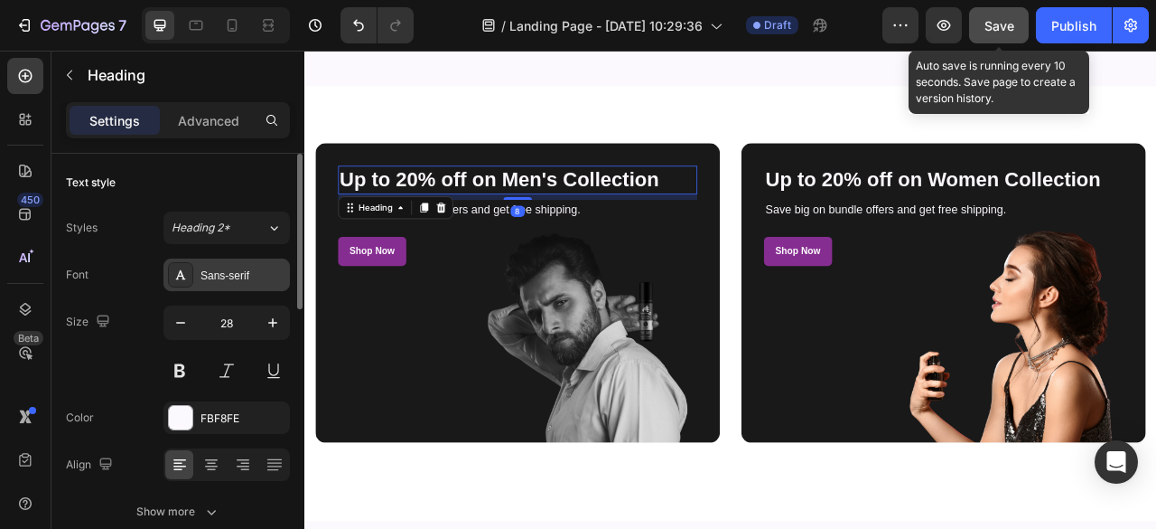
click at [232, 270] on div "Sans-serif" at bounding box center [243, 275] width 85 height 16
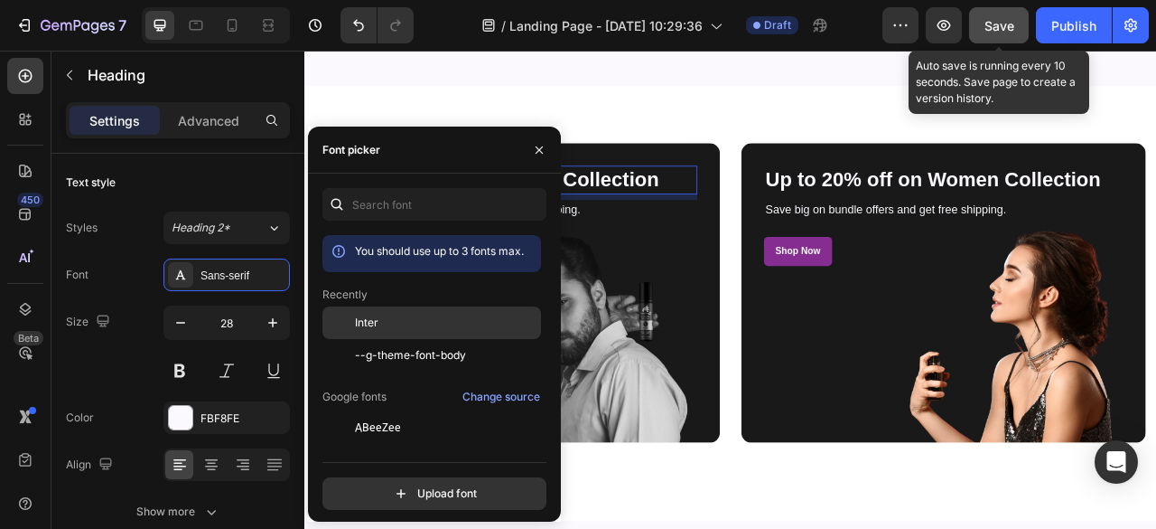
click at [349, 323] on div at bounding box center [339, 322] width 33 height 33
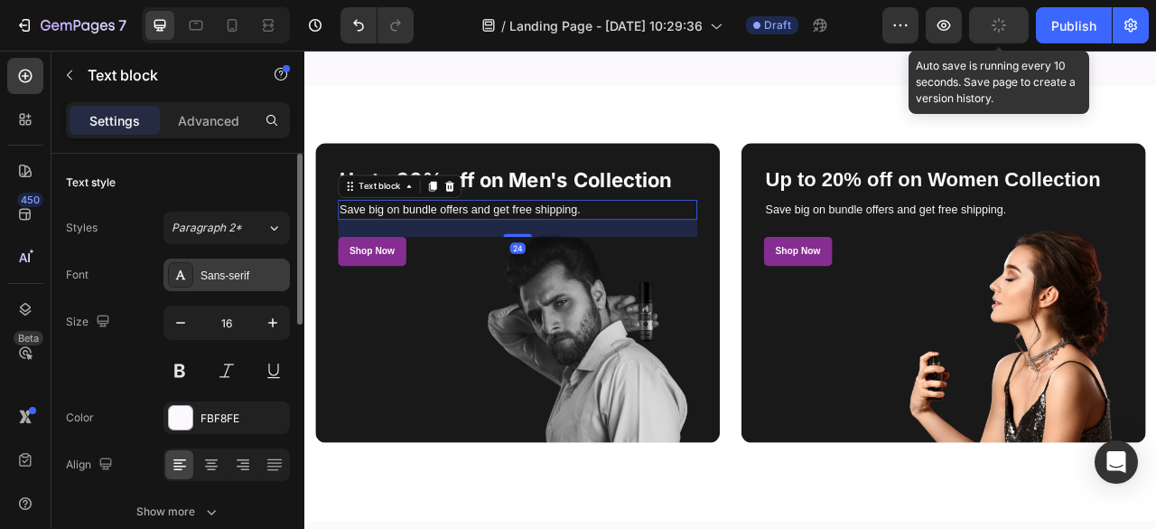
click at [249, 268] on div "Sans-serif" at bounding box center [243, 275] width 85 height 16
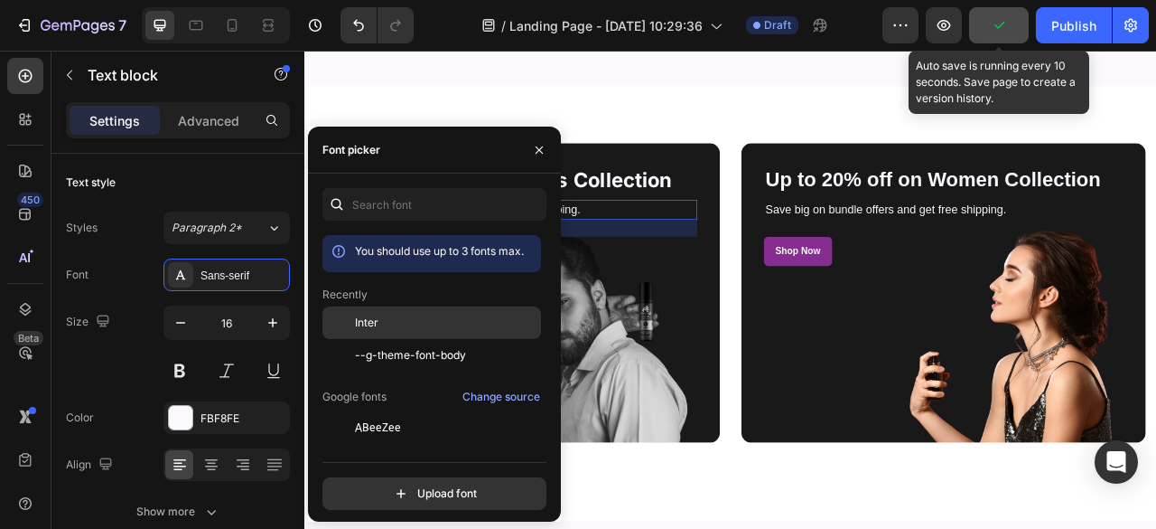
click at [365, 324] on span "Inter" at bounding box center [366, 322] width 23 height 16
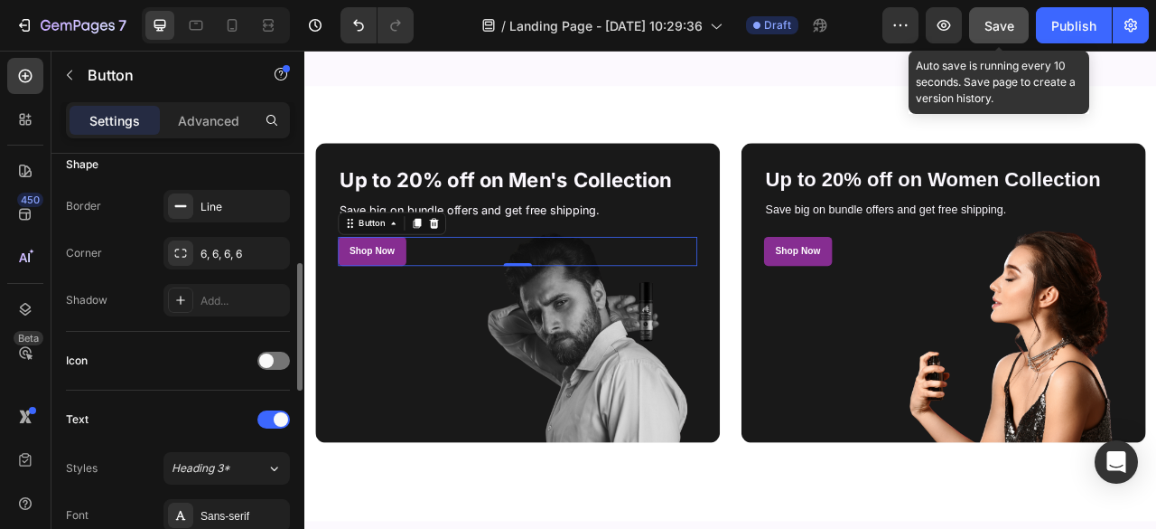
click at [246, 304] on div "Add..." at bounding box center [243, 301] width 85 height 16
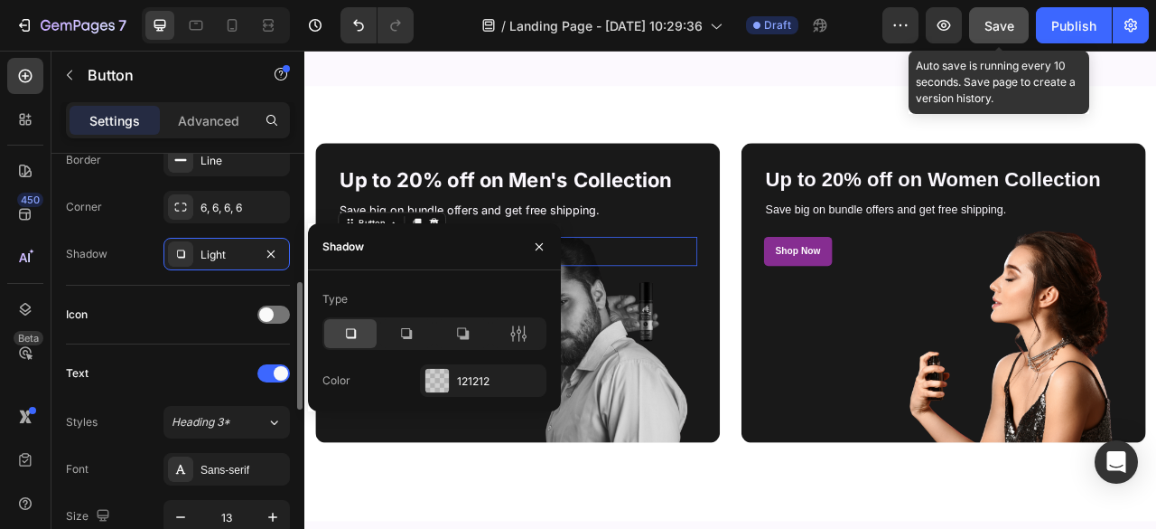
scroll to position [418, 0]
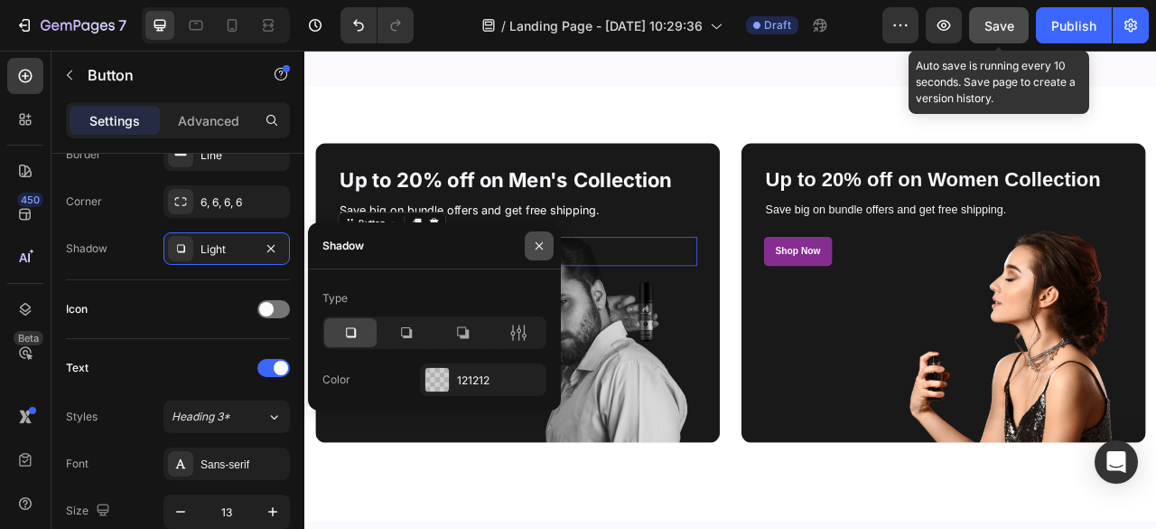
click at [537, 235] on button "button" at bounding box center [539, 245] width 29 height 29
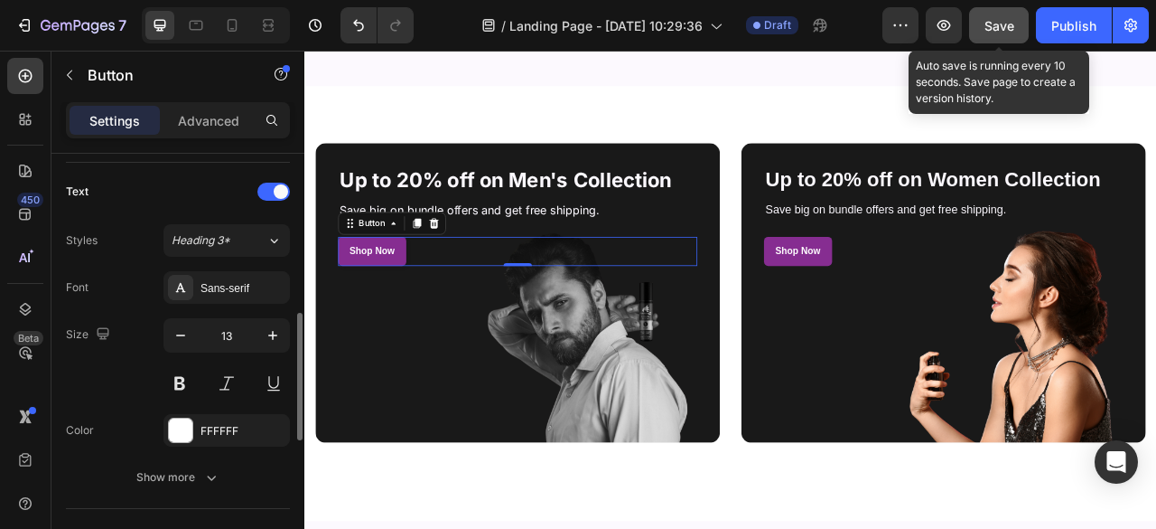
scroll to position [597, 0]
click at [251, 283] on div "Sans-serif" at bounding box center [243, 285] width 85 height 16
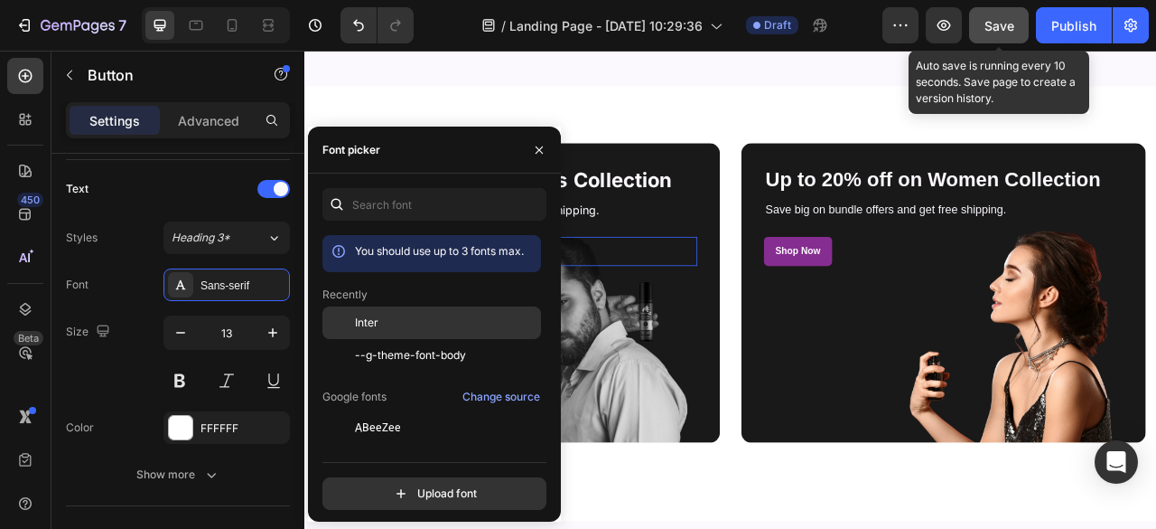
click at [368, 323] on span "Inter" at bounding box center [366, 322] width 23 height 16
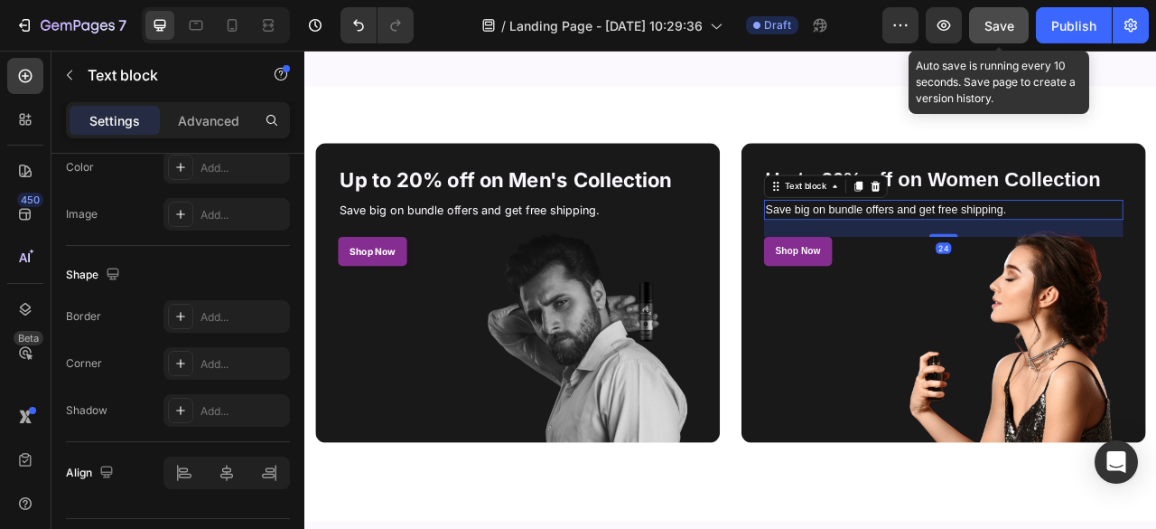
scroll to position [0, 0]
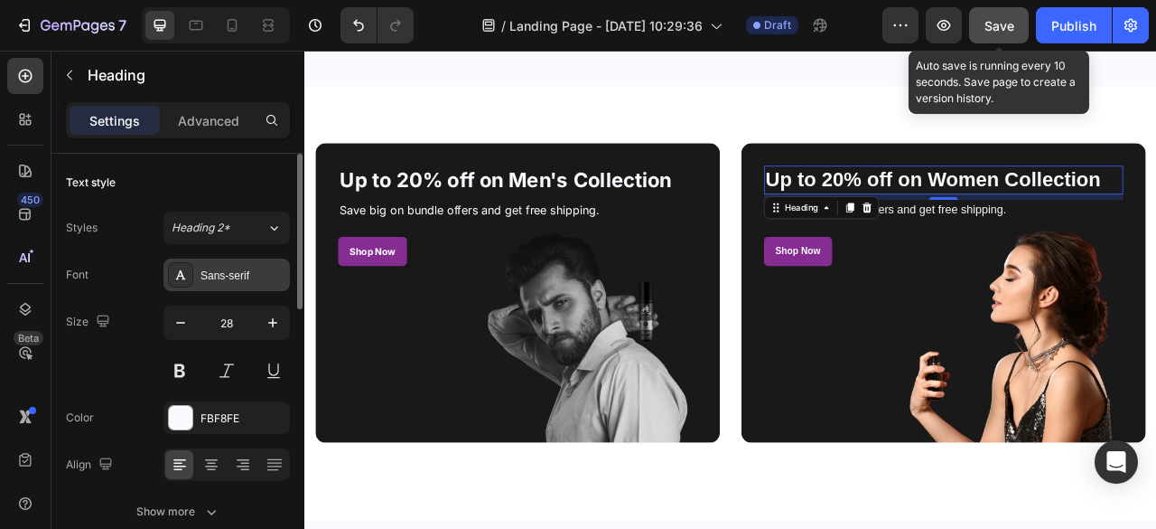
click at [239, 267] on div "Sans-serif" at bounding box center [243, 275] width 85 height 16
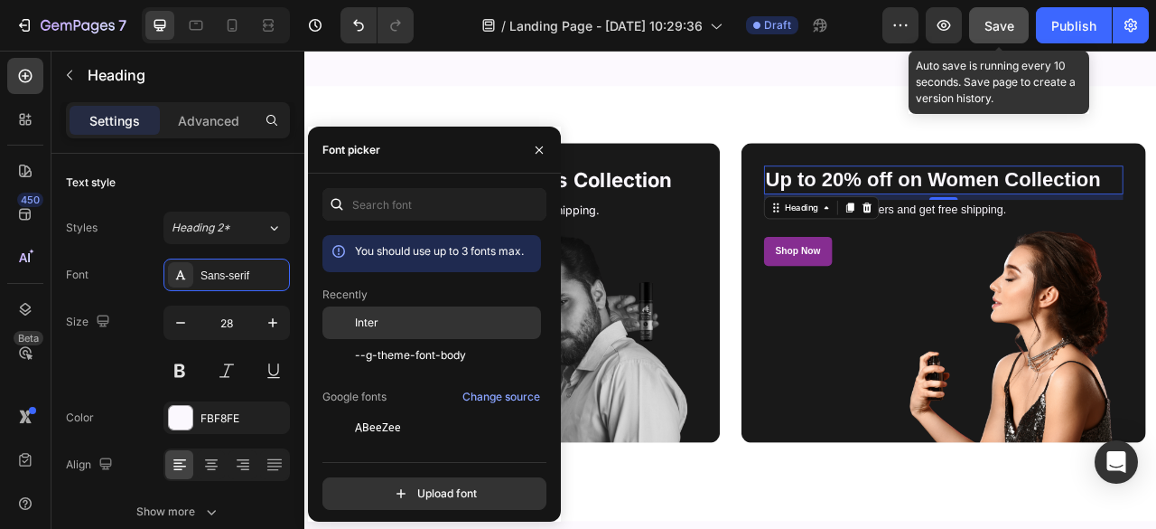
click at [340, 316] on div at bounding box center [339, 322] width 33 height 33
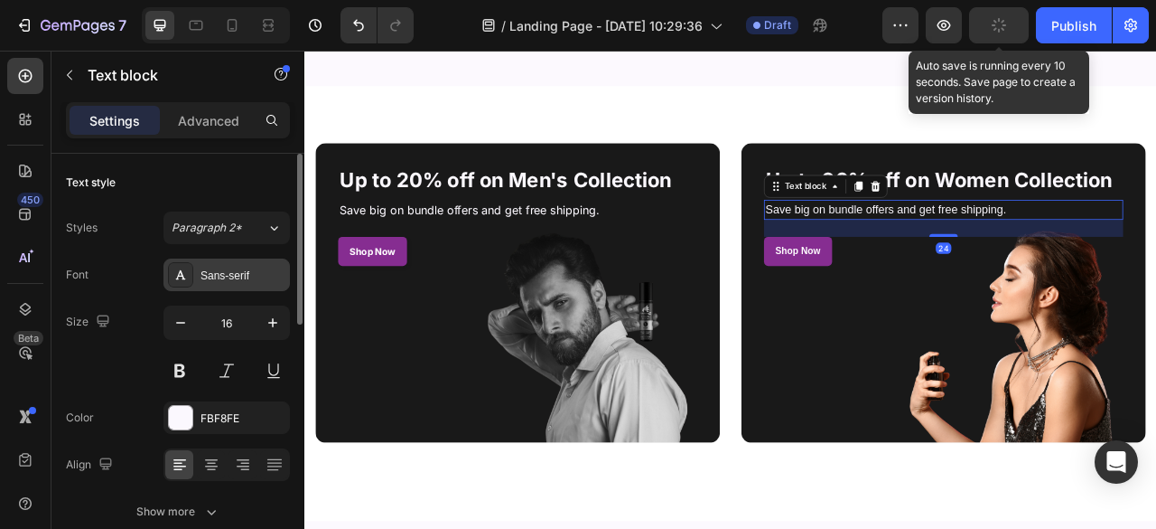
click at [248, 278] on div "Sans-serif" at bounding box center [243, 275] width 85 height 16
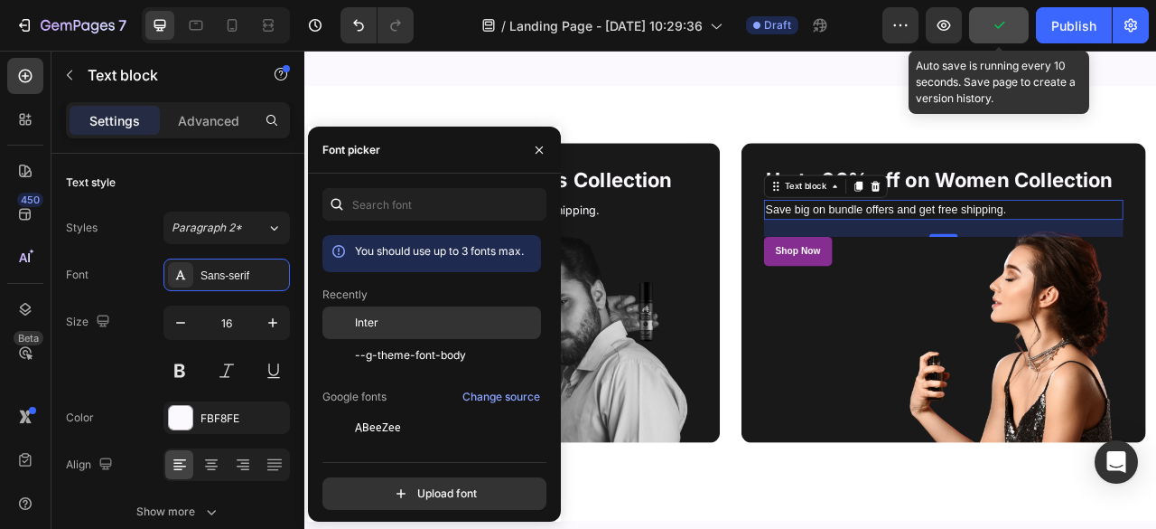
click at [432, 314] on div "Inter" at bounding box center [446, 322] width 182 height 16
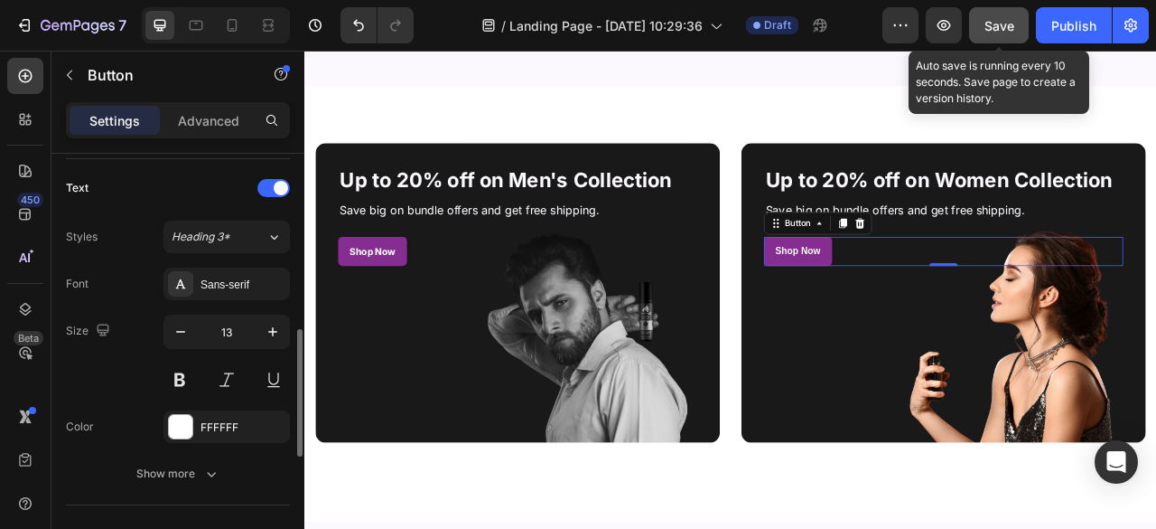
scroll to position [601, 0]
click at [213, 288] on div "Sans-serif" at bounding box center [227, 281] width 126 height 33
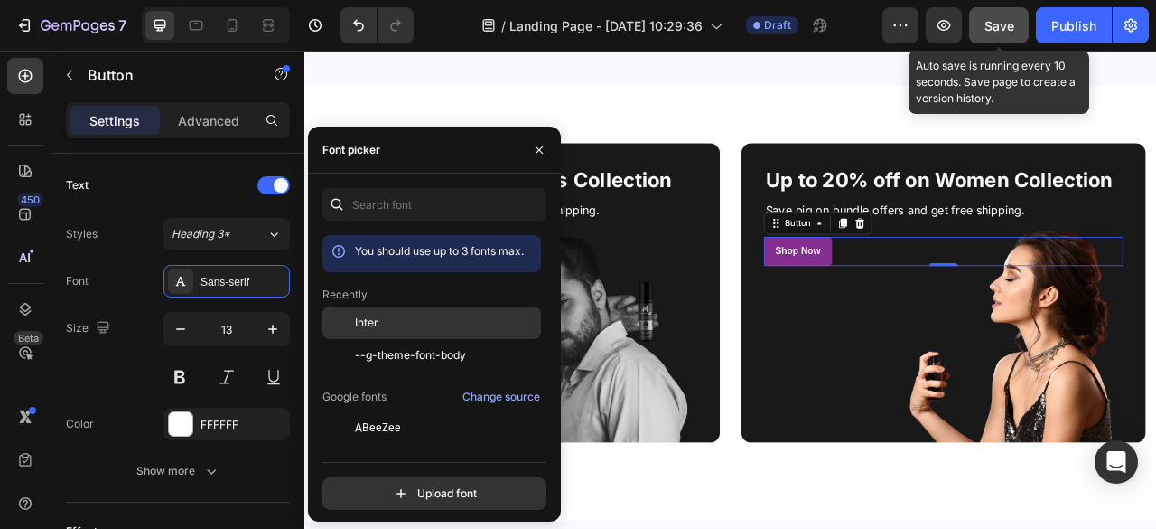
click at [356, 444] on div "Inter" at bounding box center [432, 460] width 219 height 33
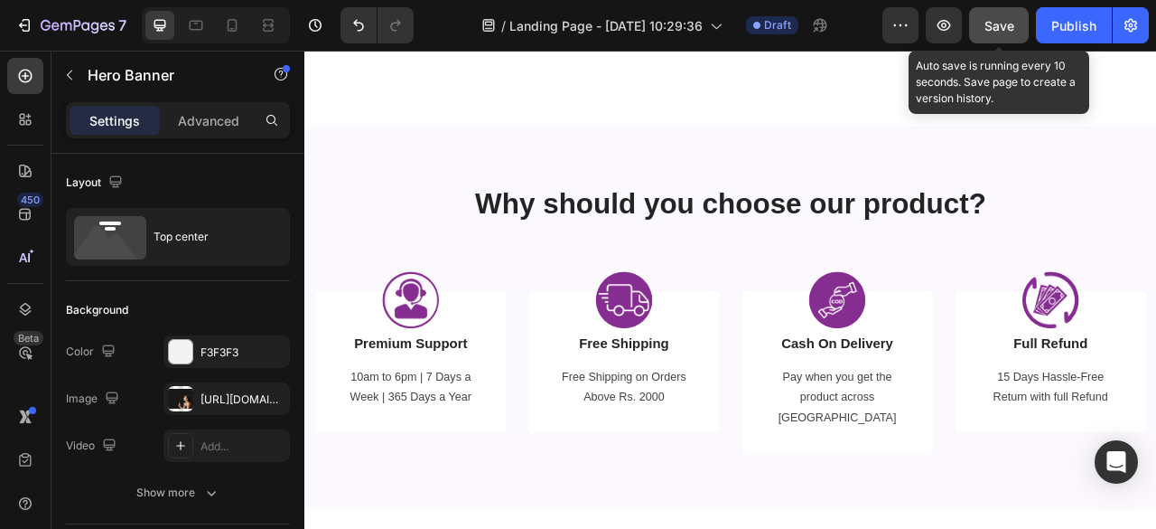
scroll to position [3060, 0]
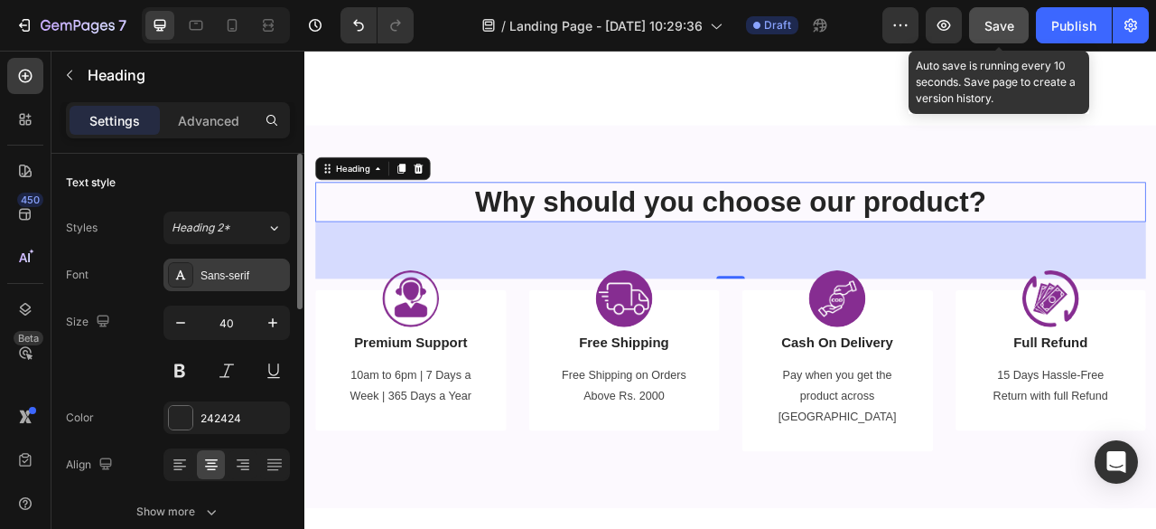
click at [228, 274] on div "Sans-serif" at bounding box center [243, 275] width 85 height 16
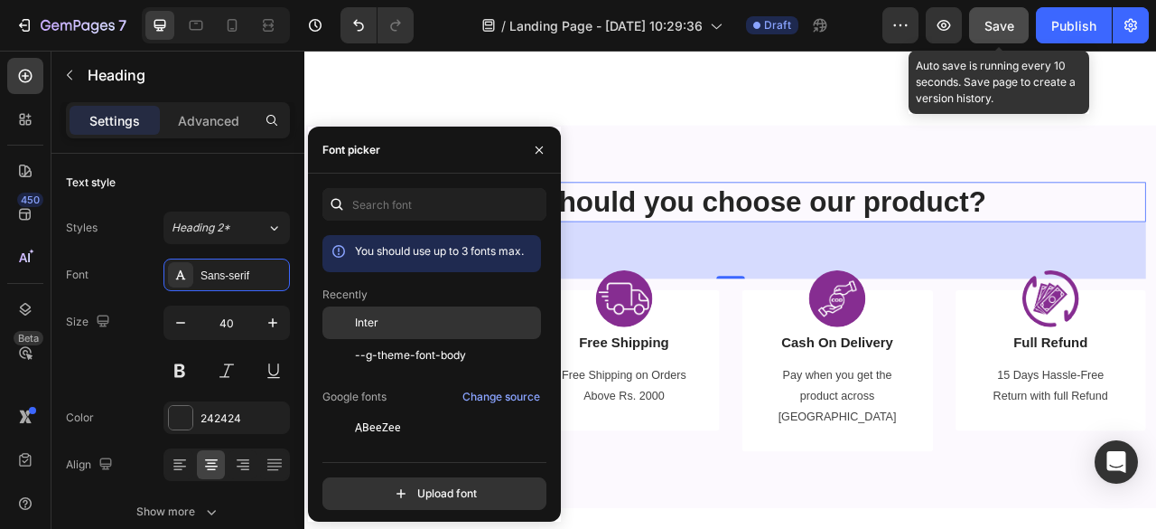
click at [395, 319] on div "Inter" at bounding box center [446, 322] width 182 height 16
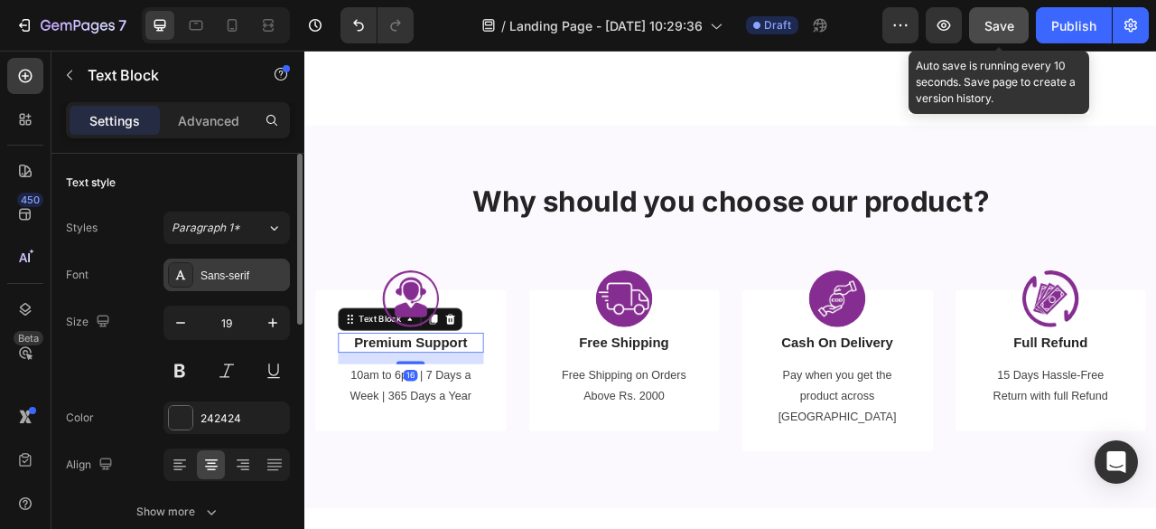
click at [226, 283] on div "Sans-serif" at bounding box center [227, 274] width 126 height 33
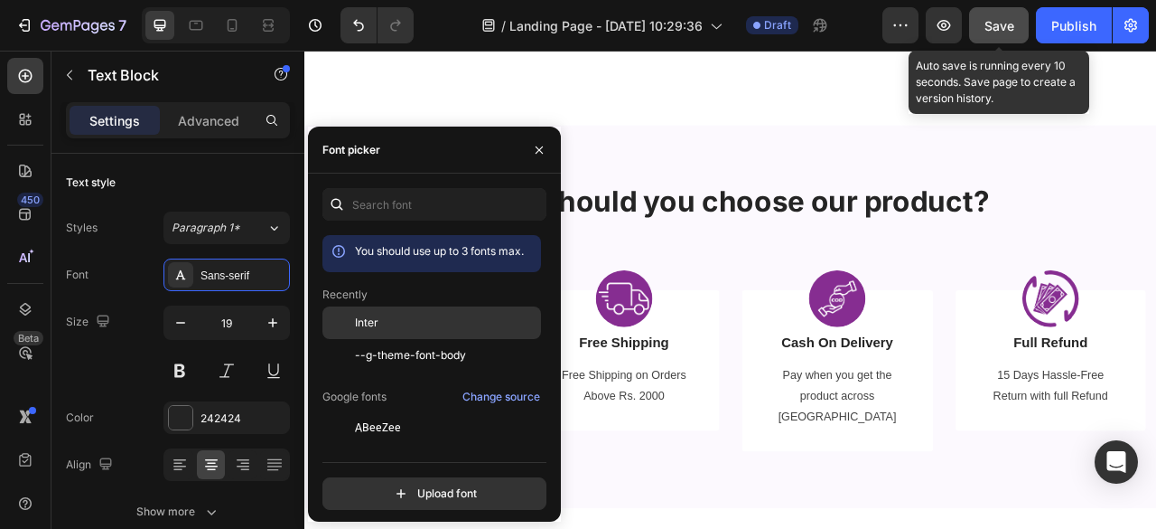
click at [356, 444] on div "Inter" at bounding box center [432, 460] width 219 height 33
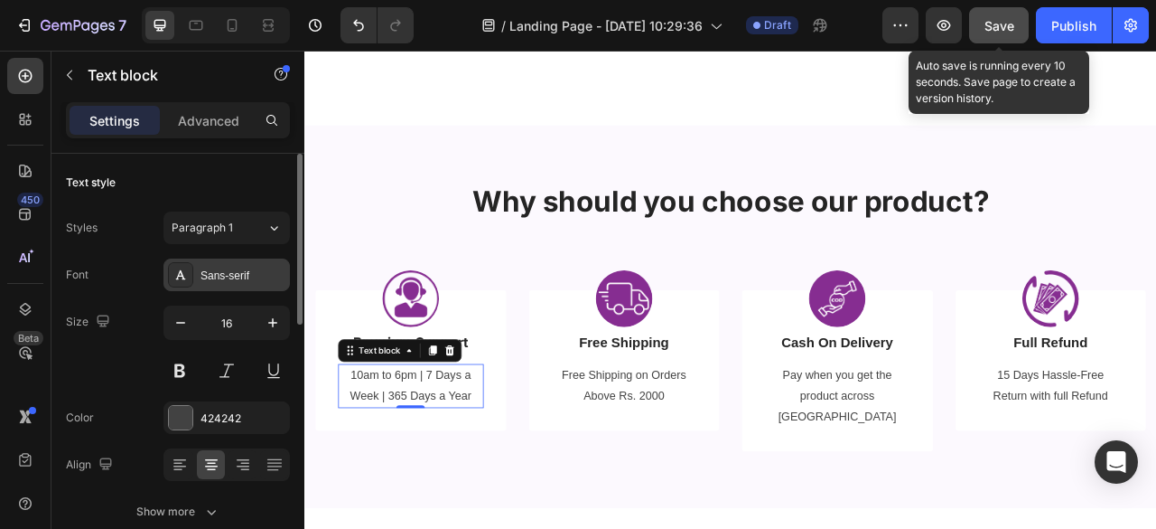
click at [228, 258] on div "Sans-serif" at bounding box center [227, 274] width 126 height 33
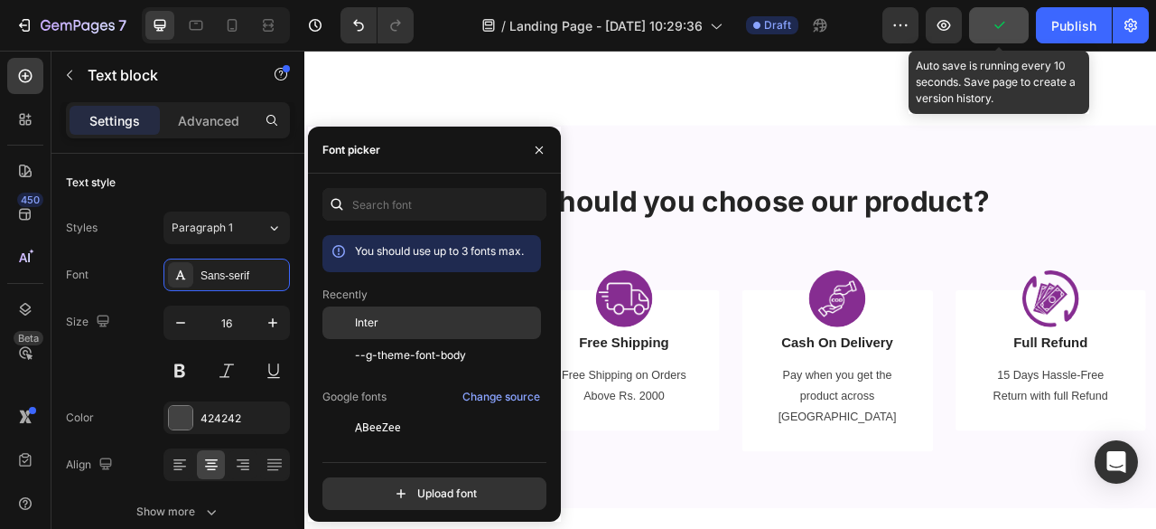
click at [384, 315] on div "Inter" at bounding box center [446, 322] width 182 height 16
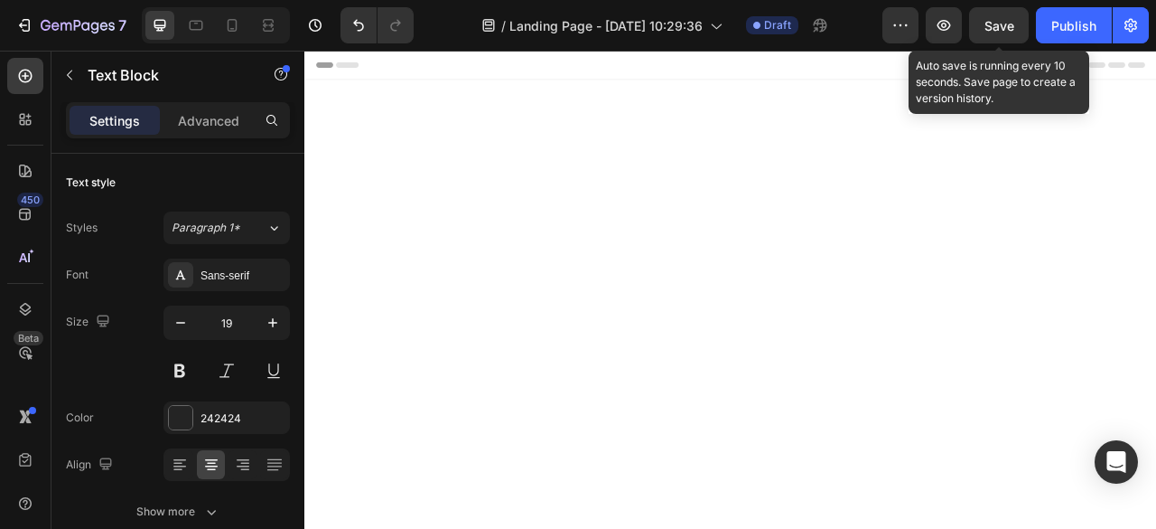
click at [217, 285] on div "Sans-serif" at bounding box center [227, 274] width 126 height 33
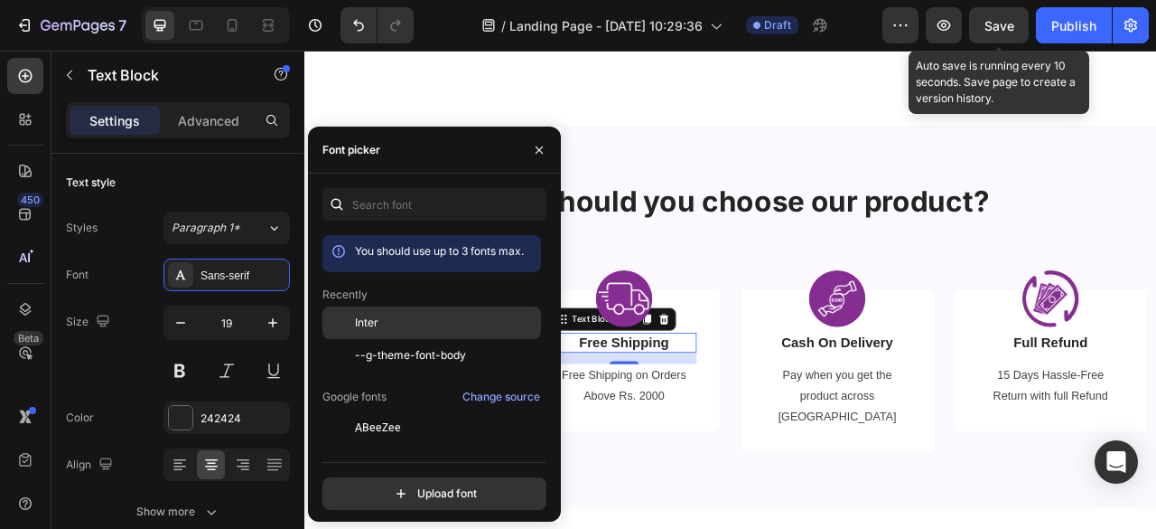
click at [356, 444] on div "Inter" at bounding box center [432, 460] width 219 height 33
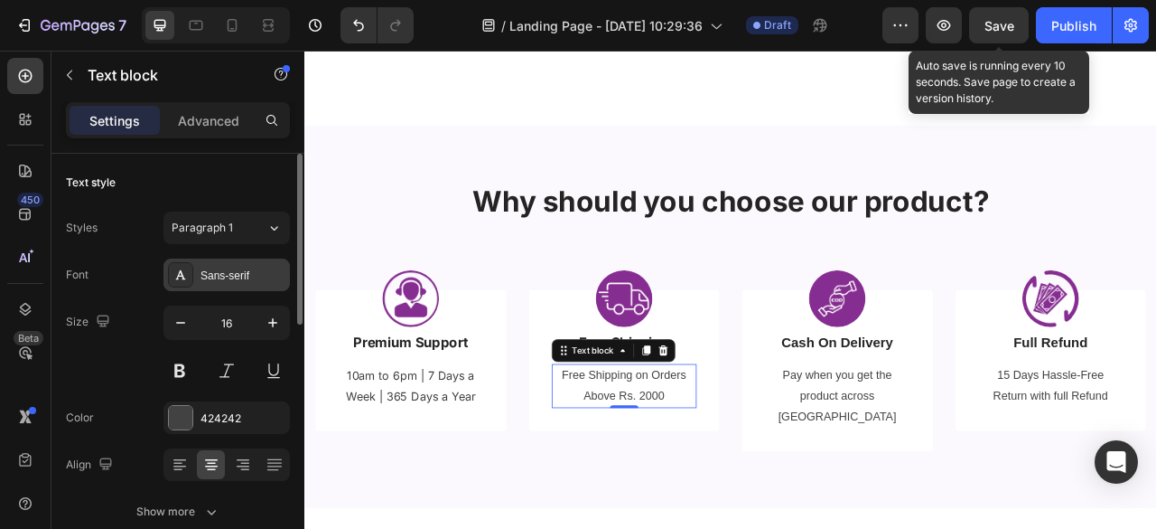
click at [248, 272] on div "Sans-serif" at bounding box center [243, 275] width 85 height 16
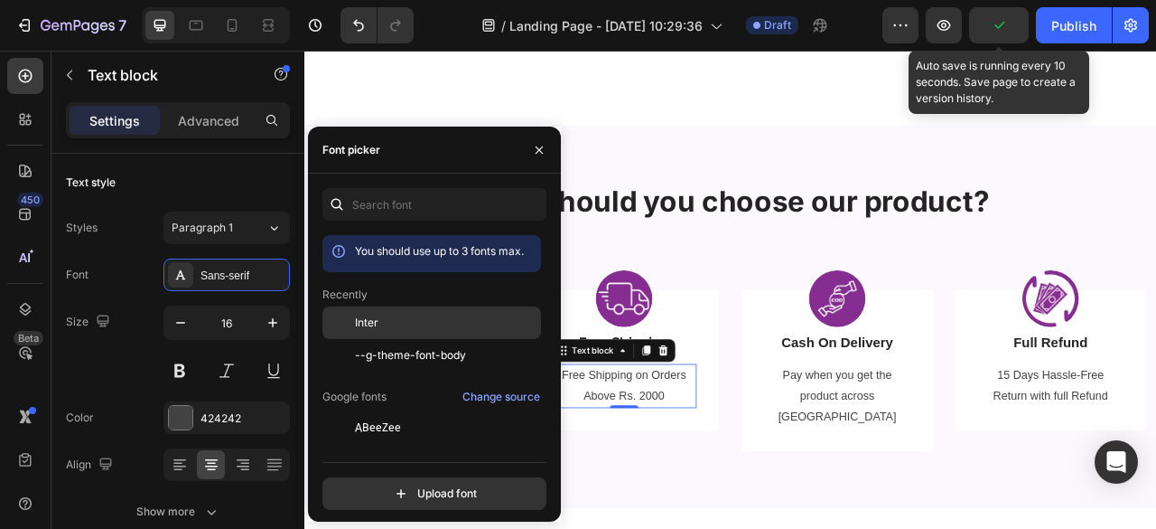
click at [374, 323] on span "Inter" at bounding box center [366, 322] width 23 height 16
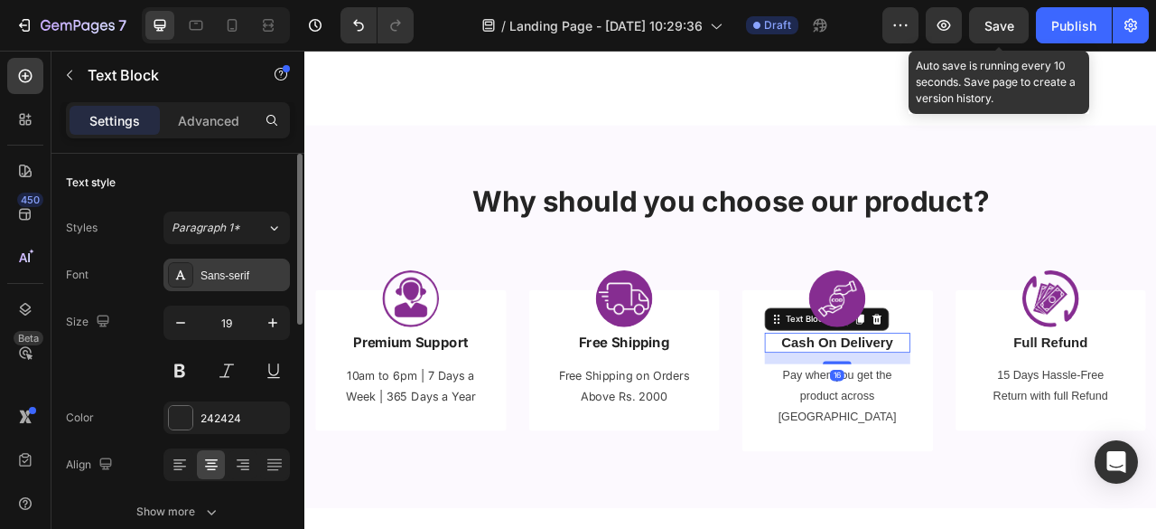
click at [251, 270] on div "Sans-serif" at bounding box center [243, 275] width 85 height 16
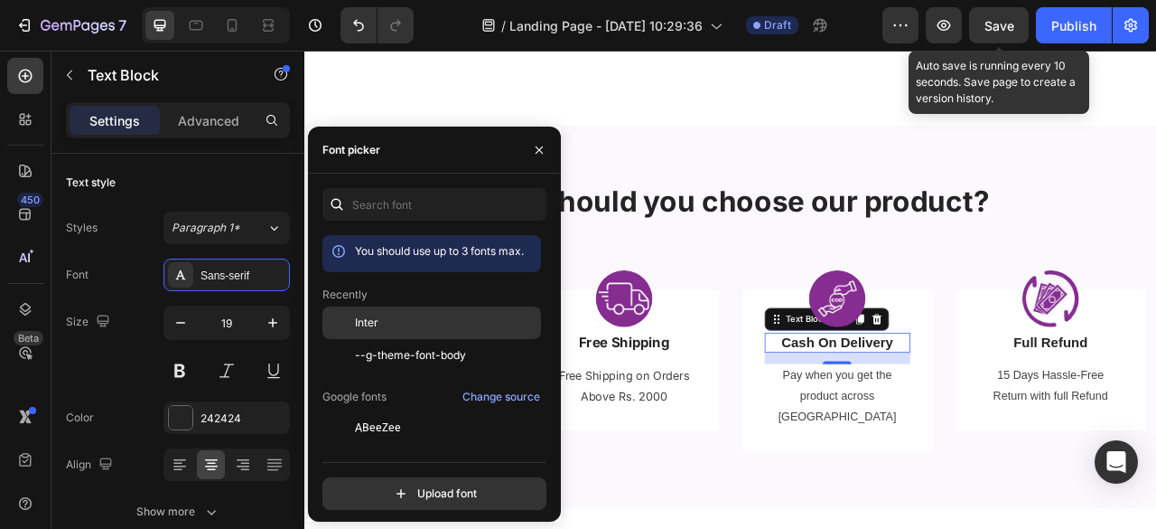
click at [365, 317] on span "Inter" at bounding box center [366, 322] width 23 height 16
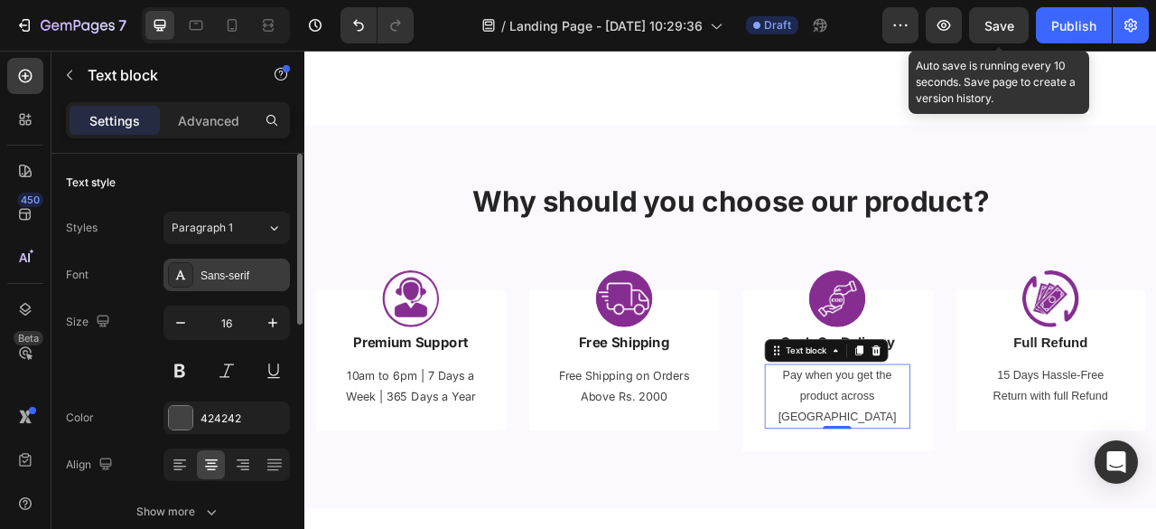
click at [285, 273] on div "Sans-serif" at bounding box center [243, 275] width 85 height 16
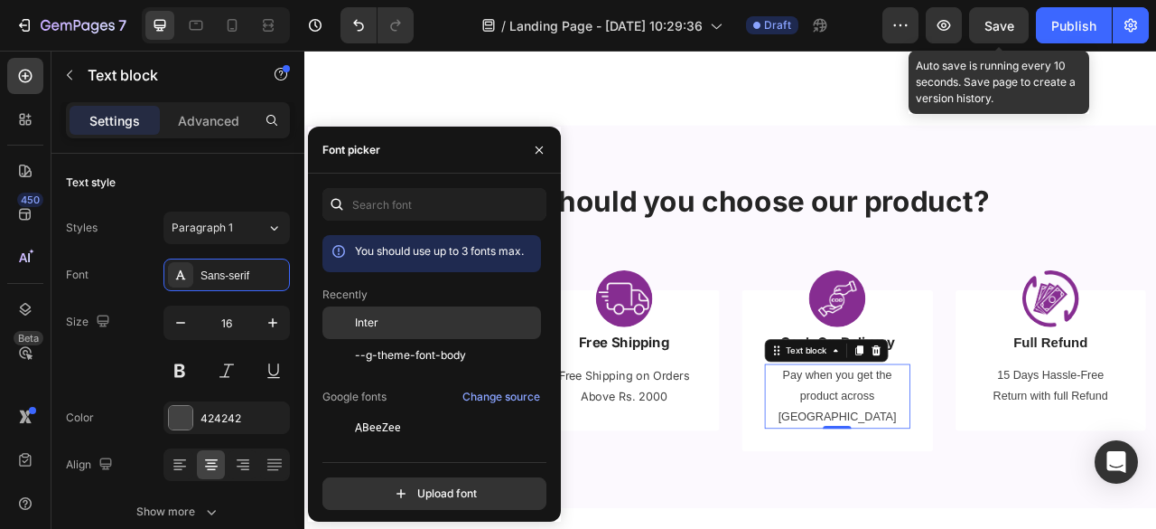
click at [360, 316] on span "Inter" at bounding box center [366, 322] width 23 height 16
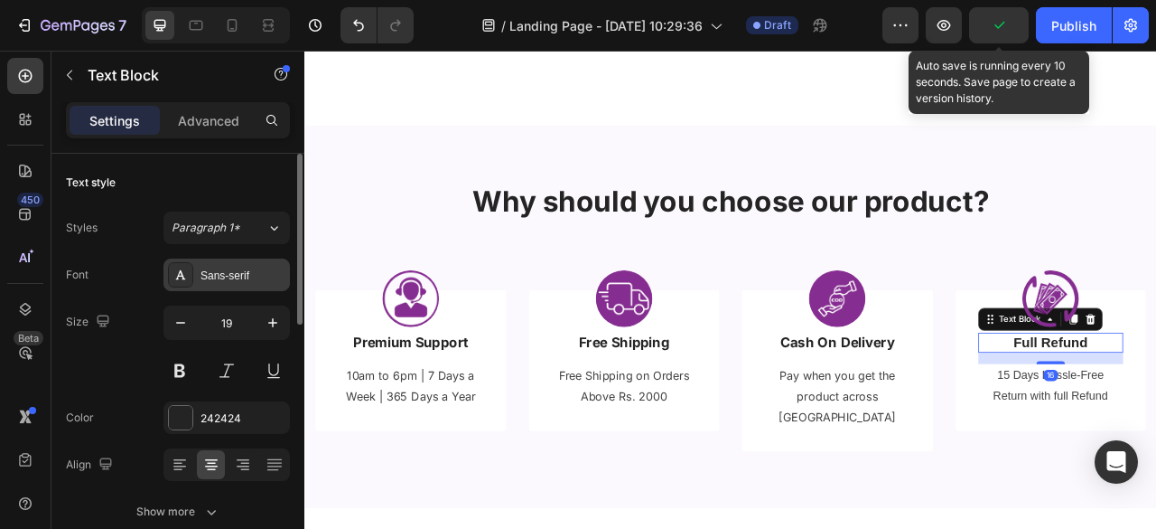
click at [214, 277] on div "Sans-serif" at bounding box center [243, 275] width 85 height 16
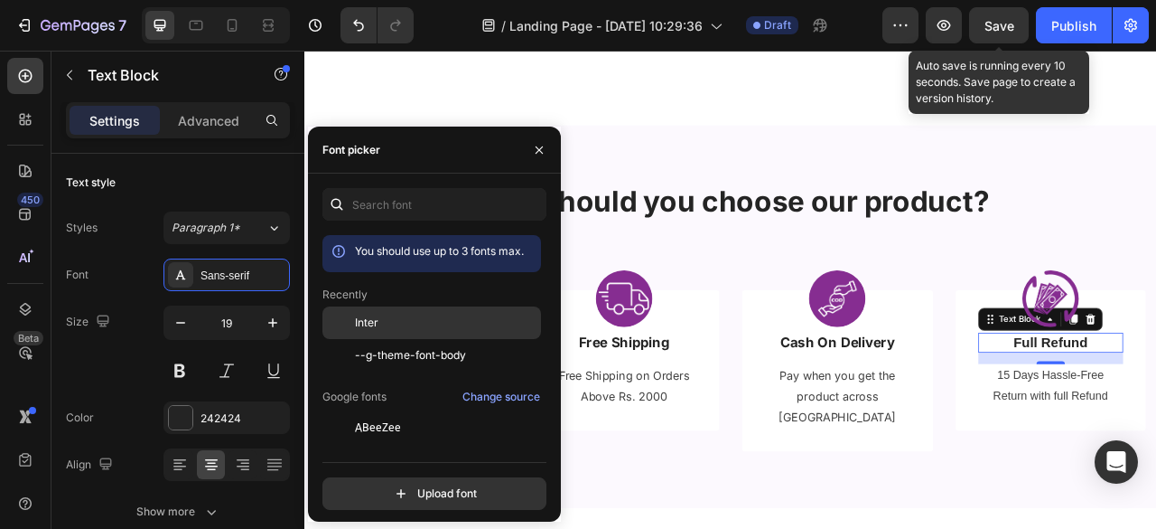
click at [375, 315] on span "Inter" at bounding box center [366, 322] width 23 height 16
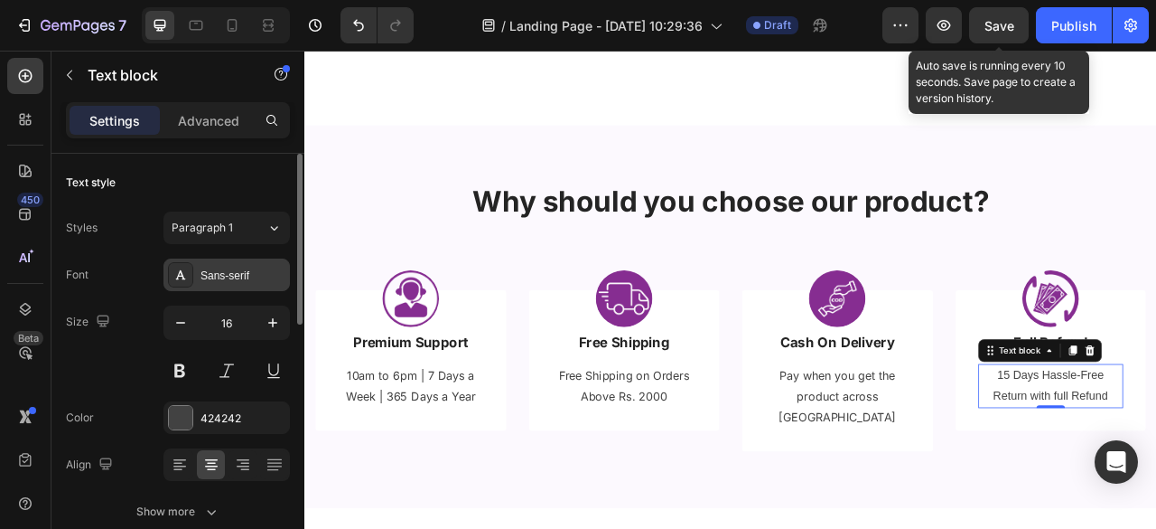
click at [272, 262] on div "Sans-serif" at bounding box center [227, 274] width 126 height 33
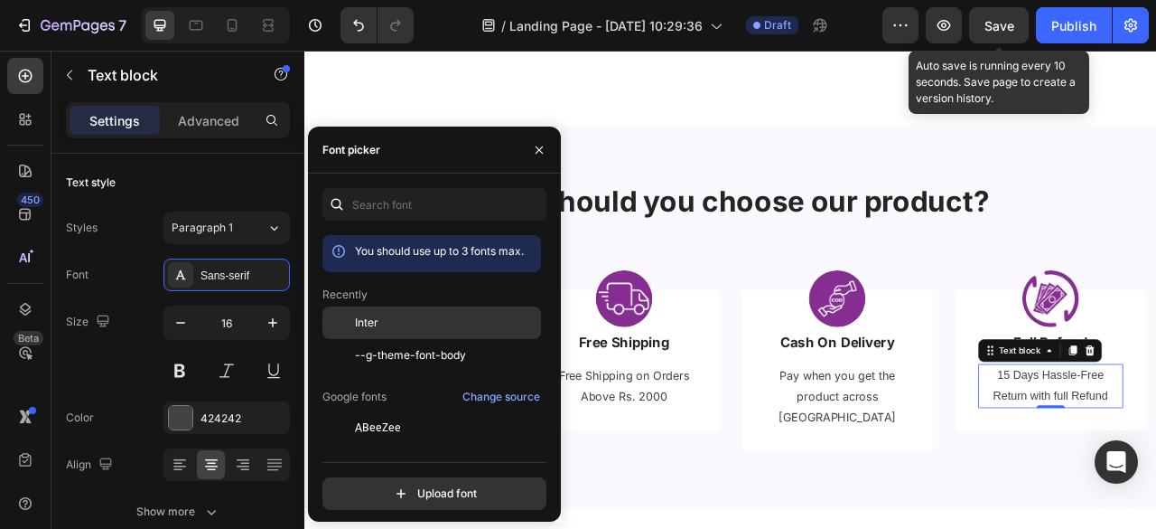
click at [384, 444] on div "Inter" at bounding box center [432, 460] width 219 height 33
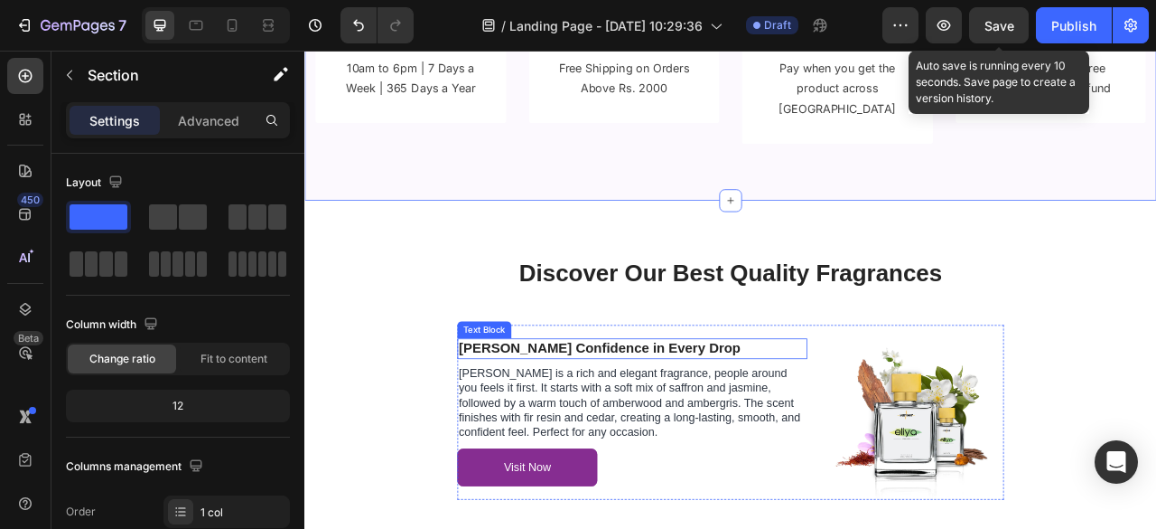
scroll to position [3452, 0]
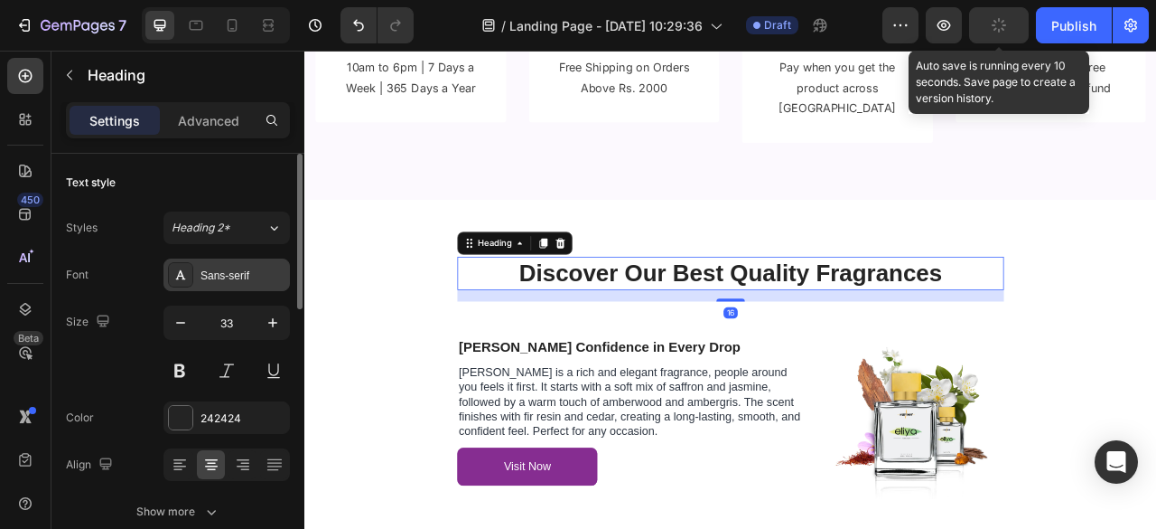
click at [210, 264] on div "Sans-serif" at bounding box center [227, 274] width 126 height 33
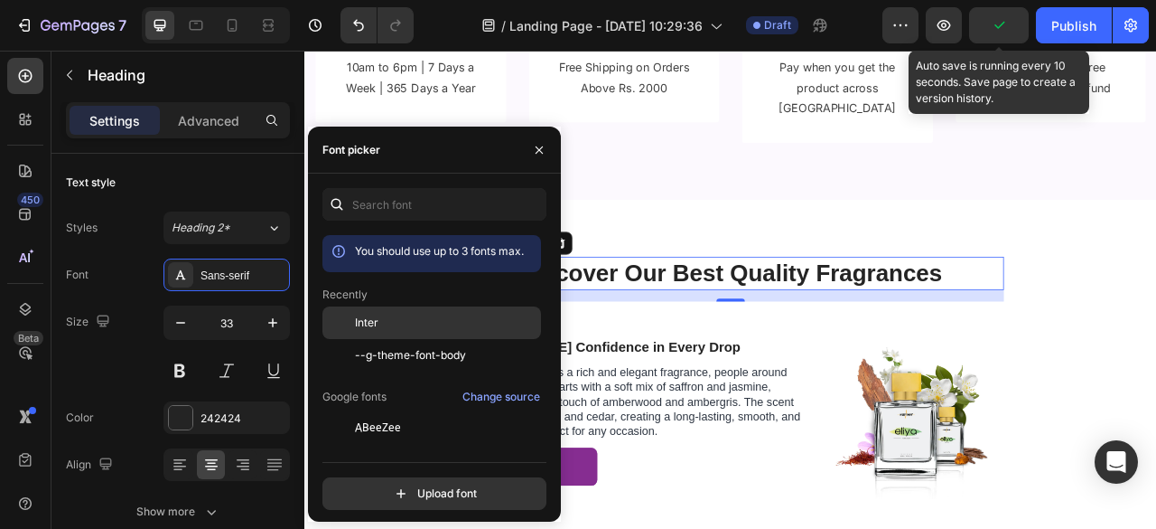
click at [385, 444] on div "Inter" at bounding box center [432, 460] width 219 height 33
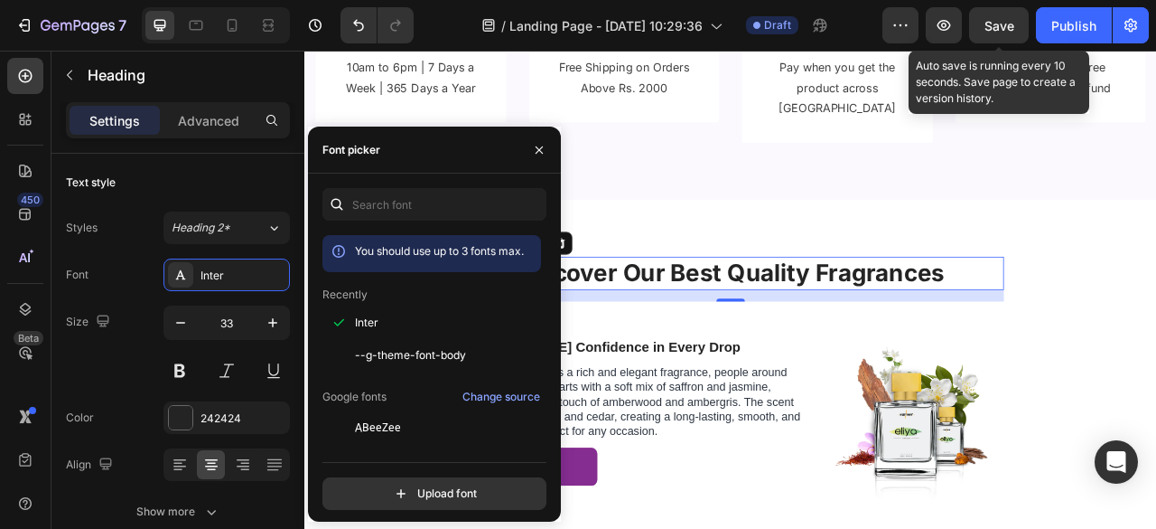
click at [774, 355] on div "16" at bounding box center [847, 362] width 696 height 14
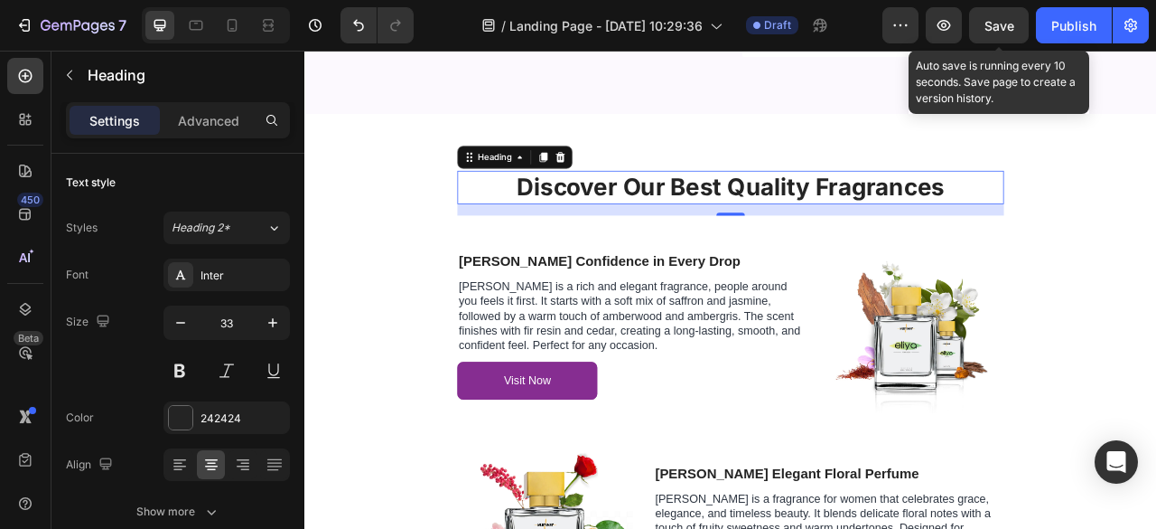
scroll to position [3562, 0]
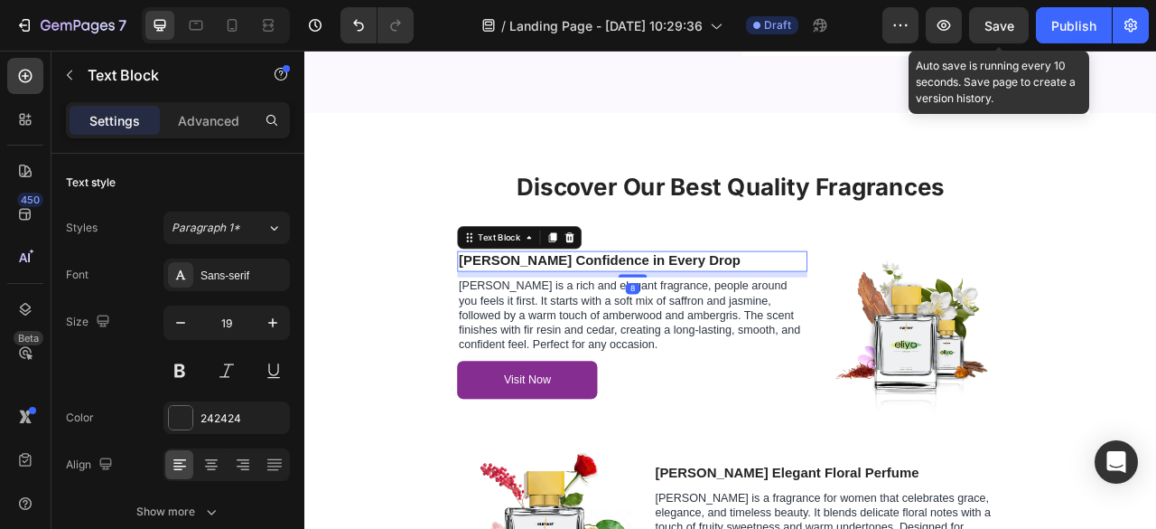
click at [718, 307] on p "[PERSON_NAME] Confidence in Every Drop" at bounding box center [722, 318] width 442 height 23
click at [213, 263] on div "Sans-serif" at bounding box center [227, 274] width 126 height 33
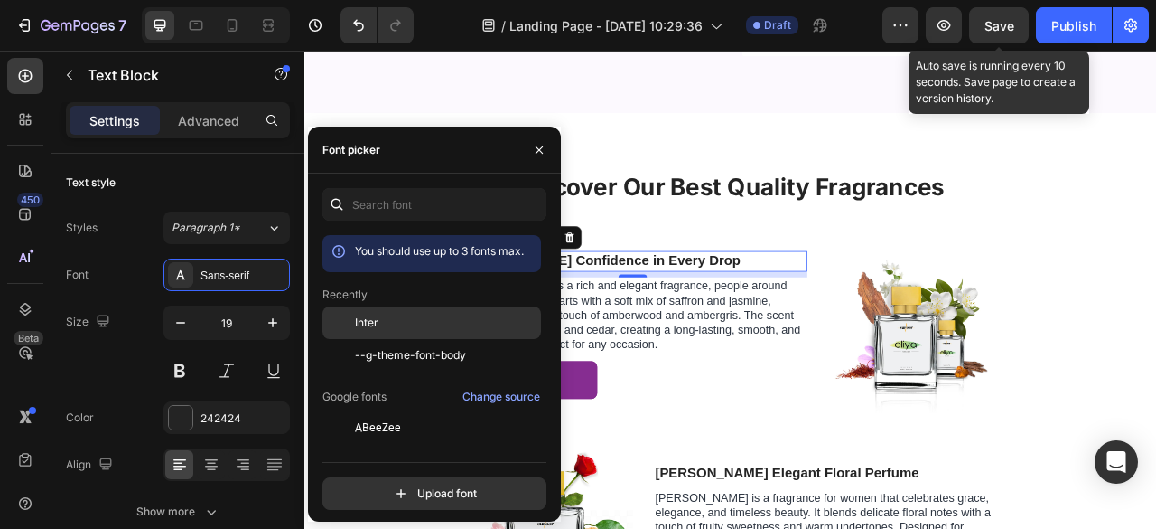
click at [388, 444] on div "Inter" at bounding box center [432, 460] width 219 height 33
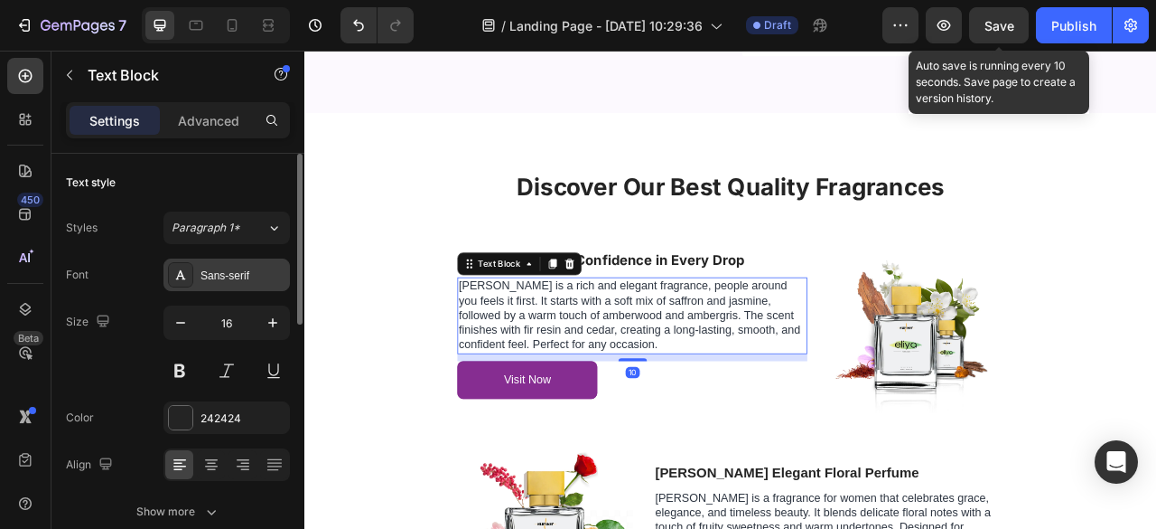
click at [225, 276] on div "Sans-serif" at bounding box center [243, 275] width 85 height 16
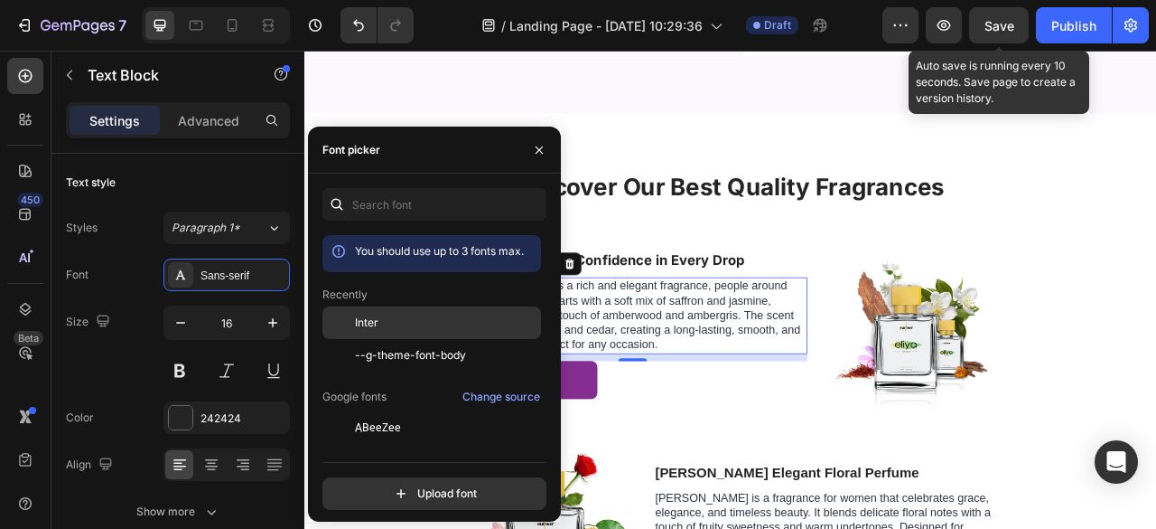
click at [365, 444] on div "Inter" at bounding box center [432, 460] width 219 height 33
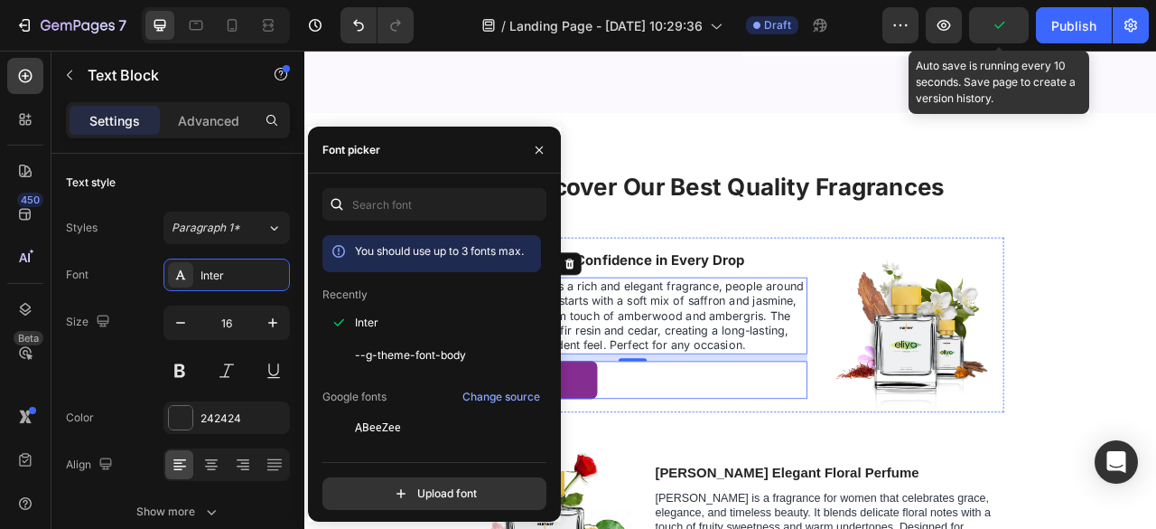
click at [721, 445] on div "Visit Now Button" at bounding box center [721, 469] width 445 height 48
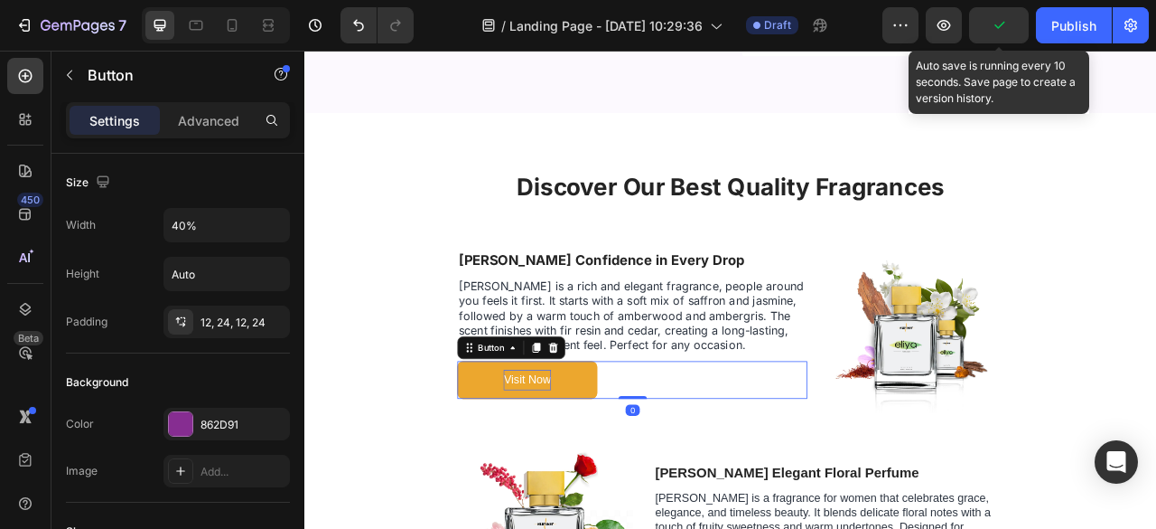
click at [575, 456] on p "Visit Now" at bounding box center [587, 469] width 60 height 26
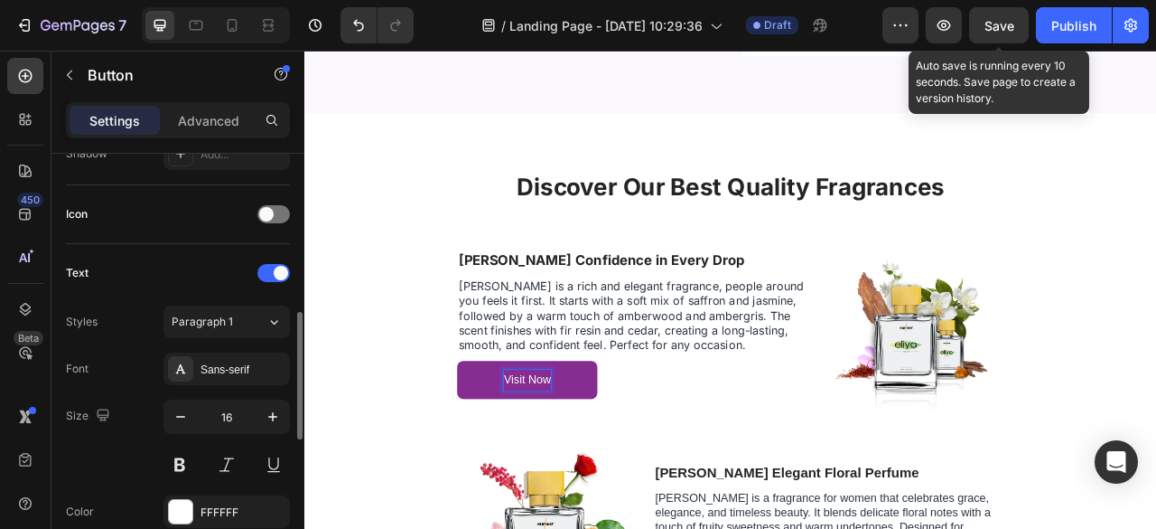
scroll to position [526, 0]
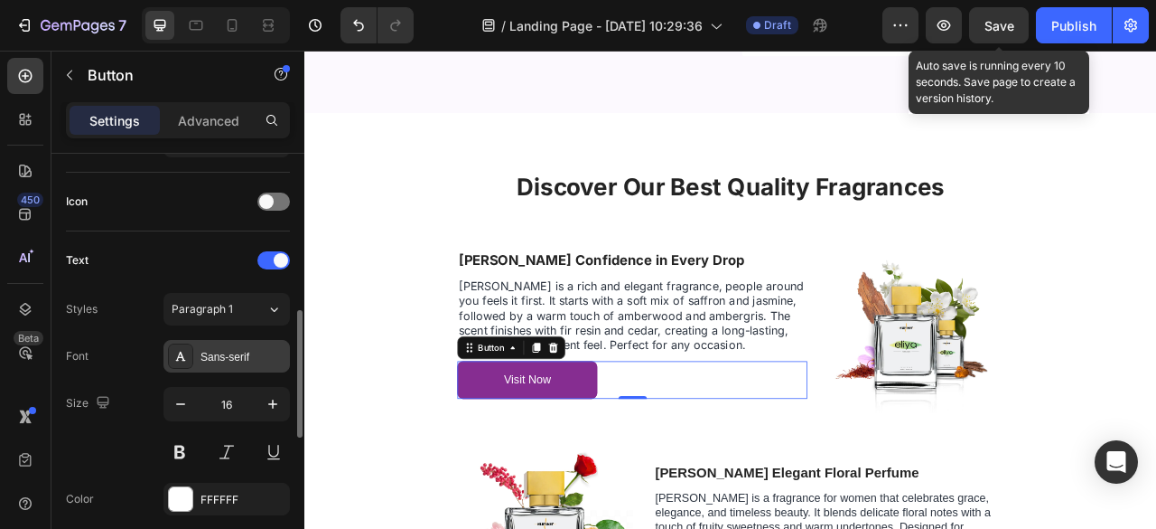
click at [233, 340] on div "Sans-serif" at bounding box center [227, 356] width 126 height 33
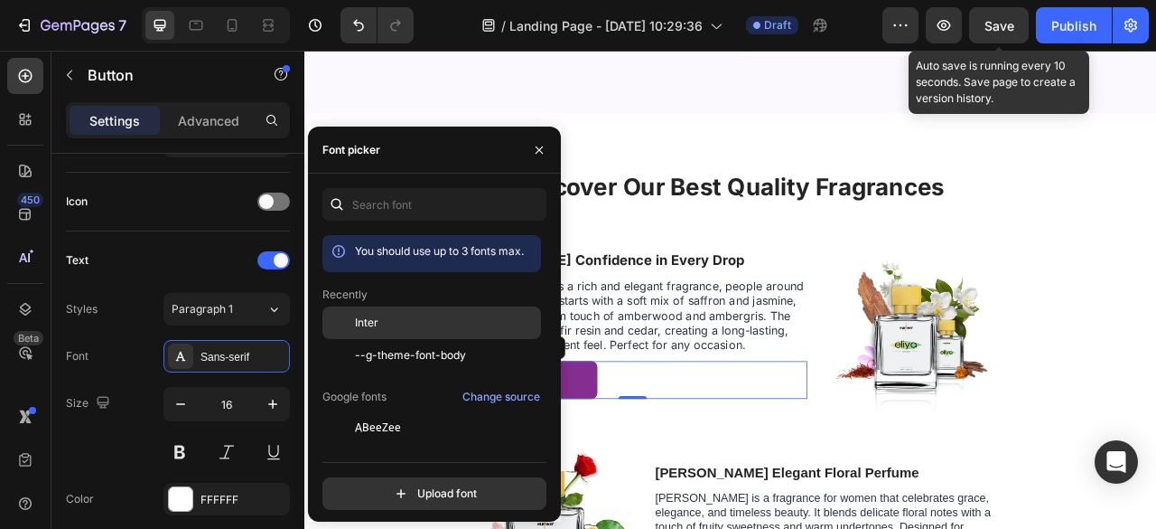
click at [392, 315] on div "Inter" at bounding box center [446, 322] width 182 height 16
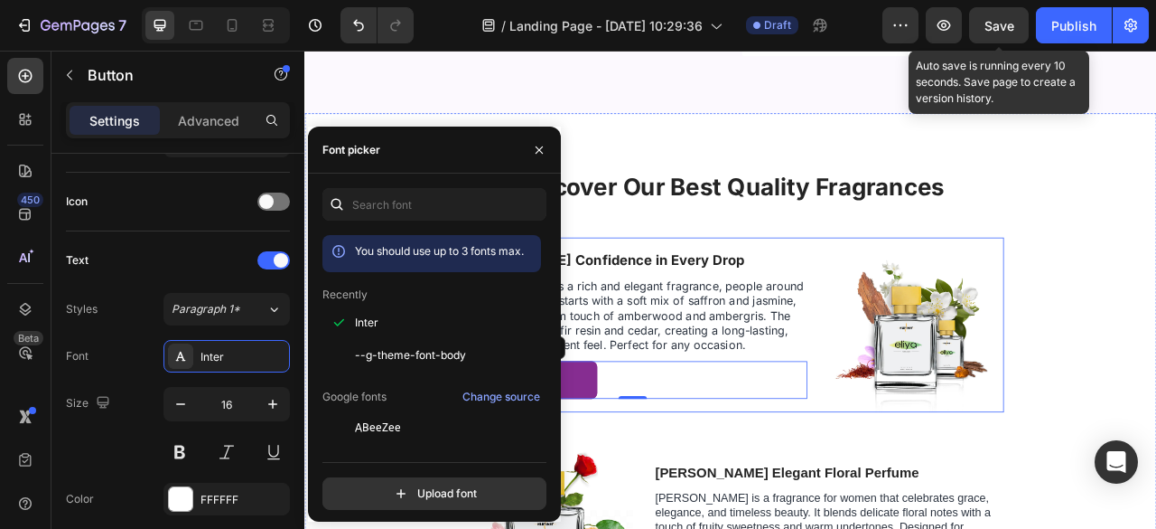
click at [704, 473] on div "Eliya Confidence in Every Drop Text Block Eliya is a rich and elegant fragrance…" at bounding box center [721, 399] width 445 height 223
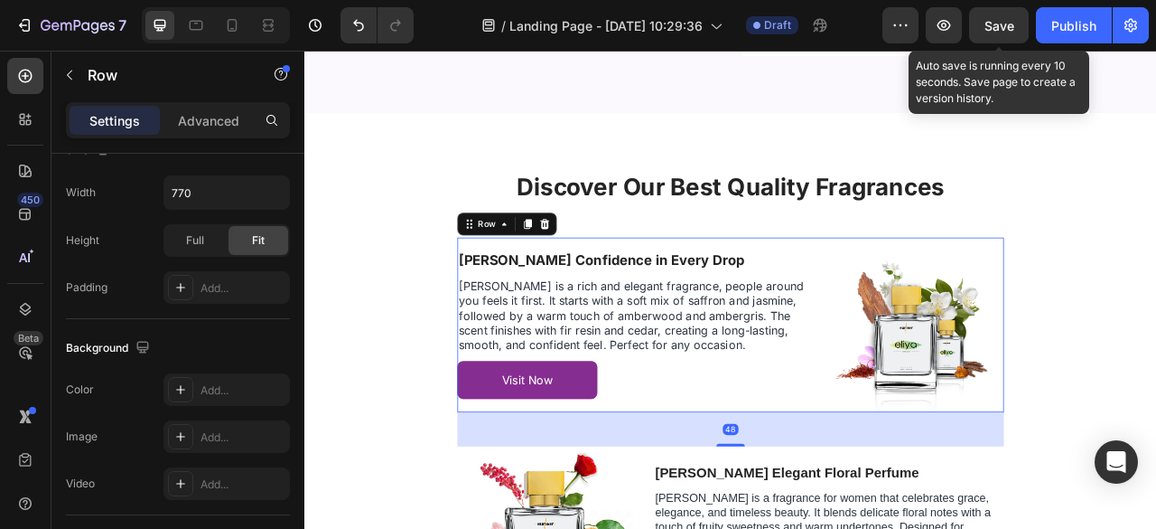
scroll to position [0, 0]
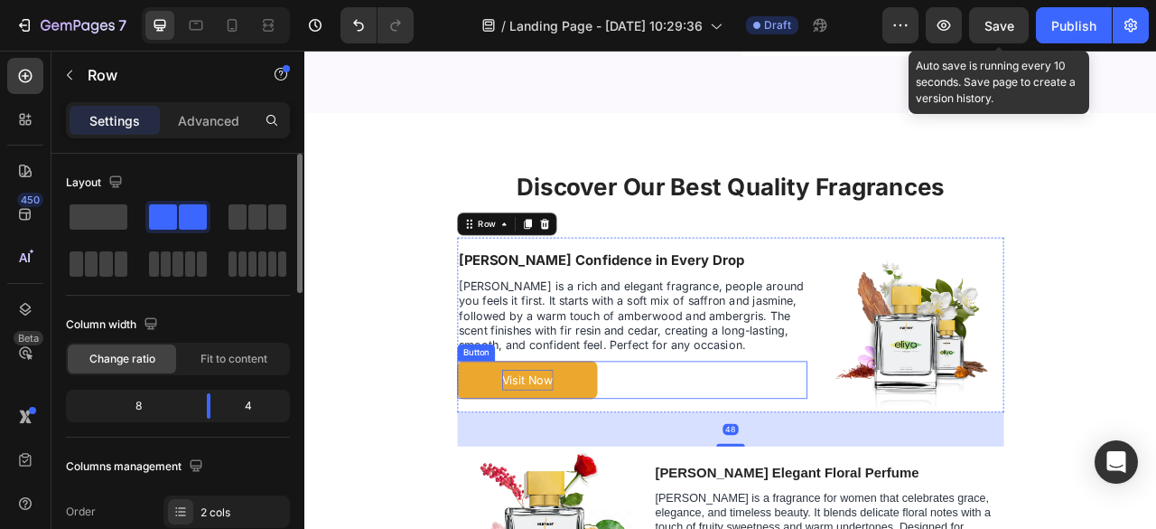
click at [595, 456] on p "Visit Now" at bounding box center [588, 469] width 65 height 26
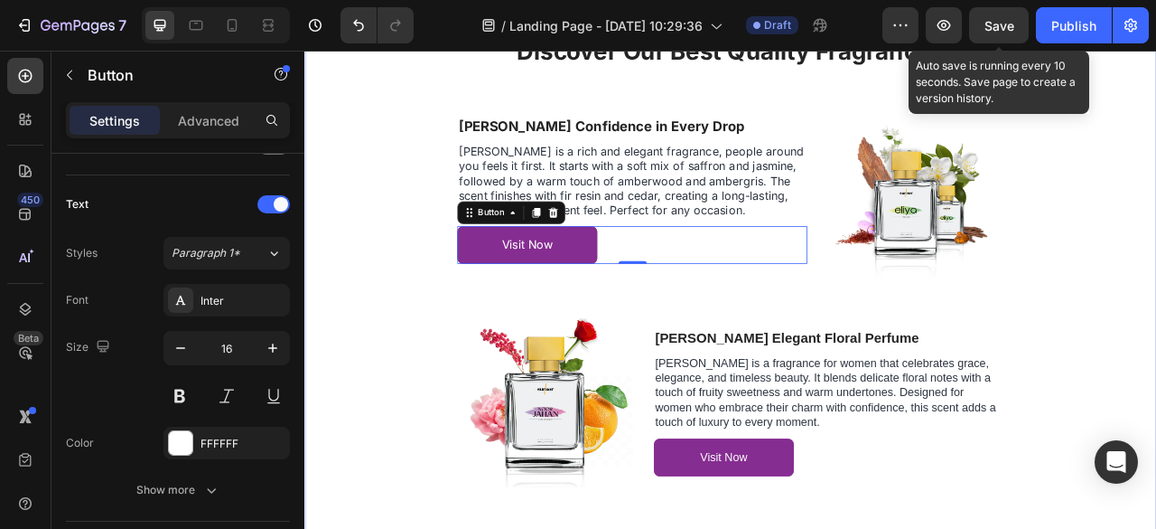
scroll to position [3719, 0]
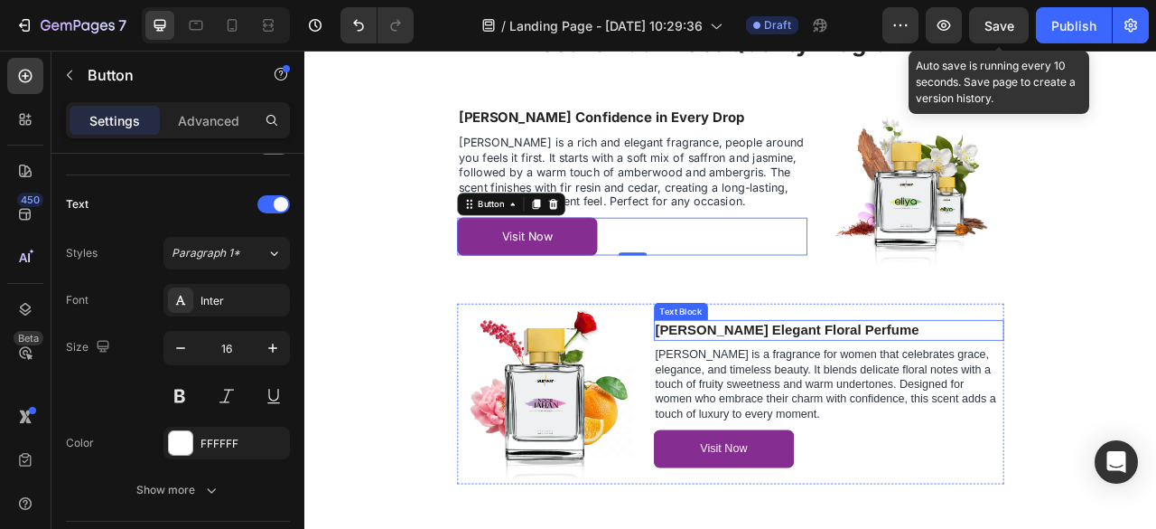
click at [886, 404] on p "[PERSON_NAME] Elegant Floral Perfume" at bounding box center [972, 406] width 442 height 23
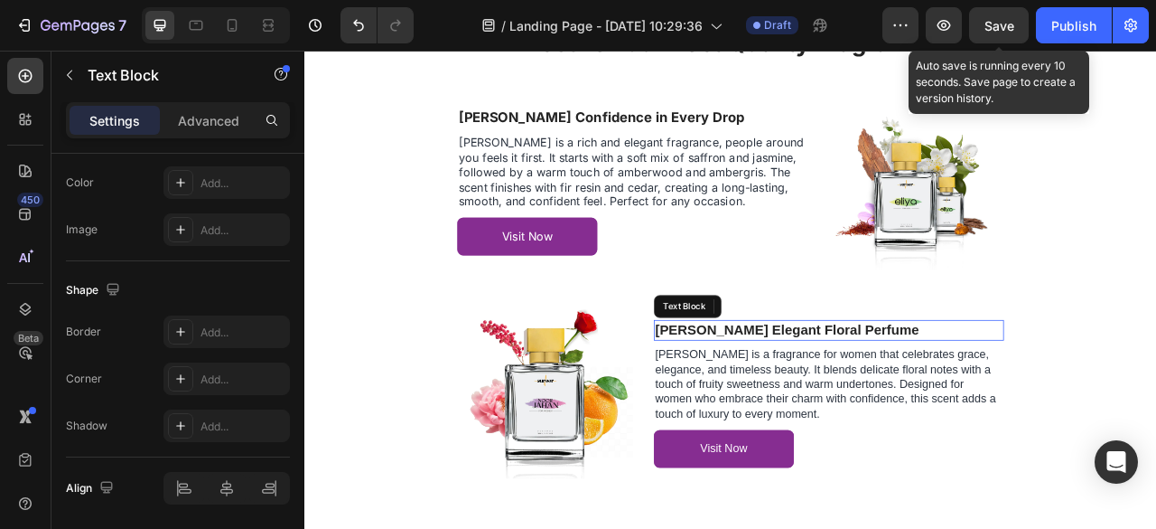
scroll to position [0, 0]
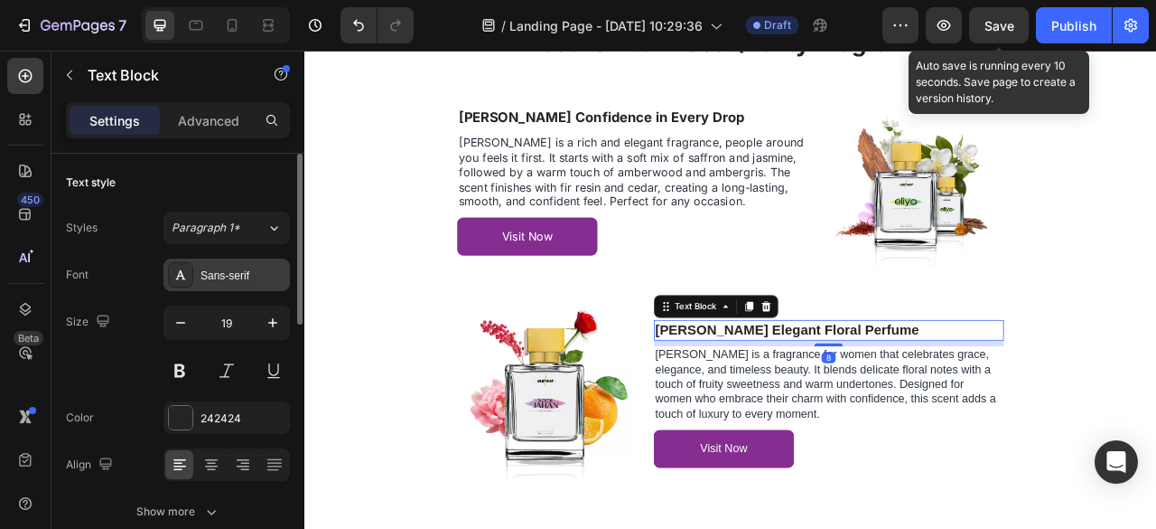
click at [182, 268] on icon at bounding box center [180, 274] width 14 height 14
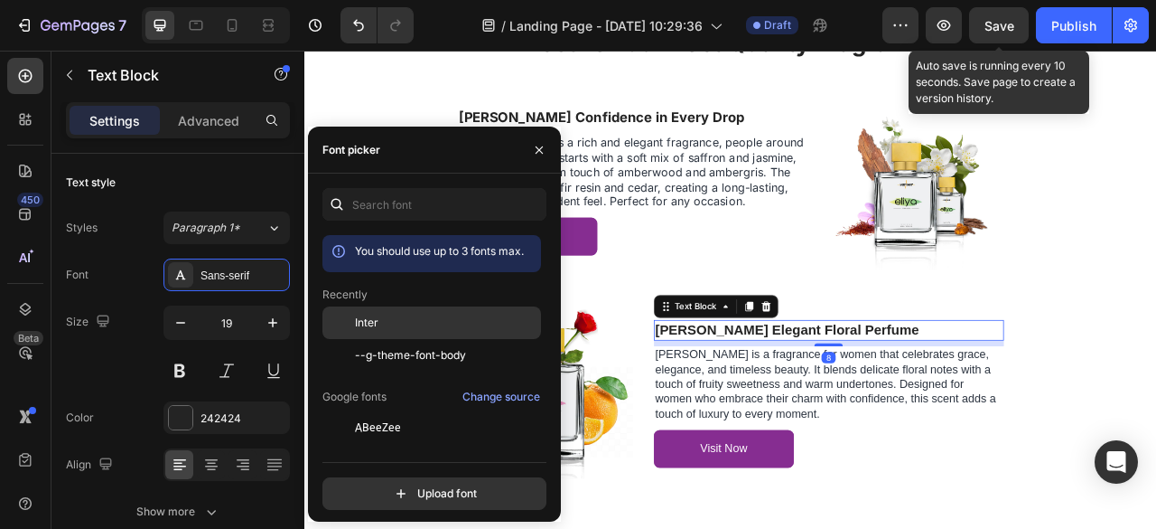
click at [356, 321] on span "Inter" at bounding box center [366, 322] width 23 height 16
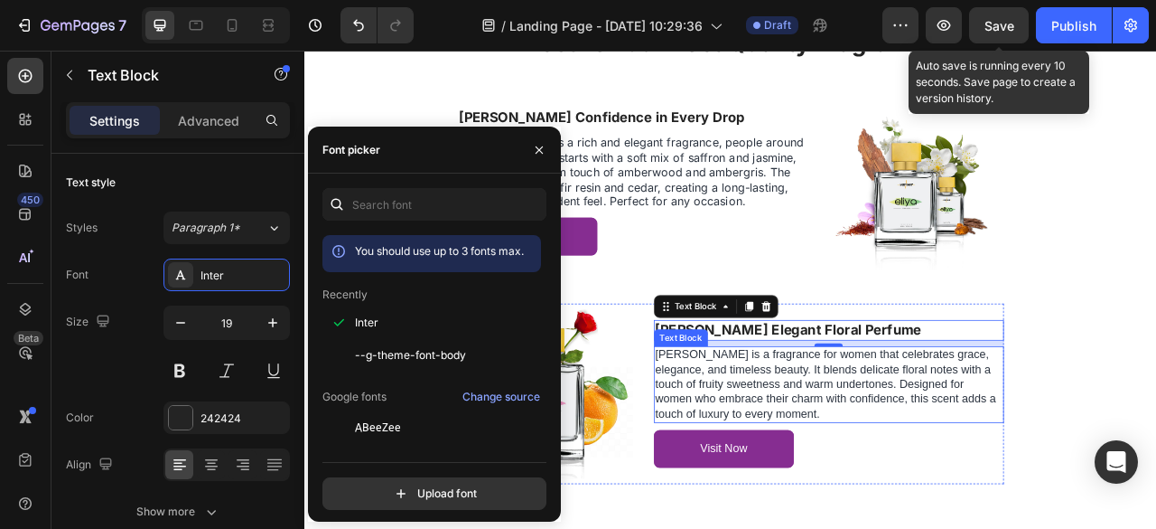
click at [798, 480] on span "[PERSON_NAME] is a fragrance for women that celebrates grace, elegance, and tim…" at bounding box center [968, 474] width 434 height 90
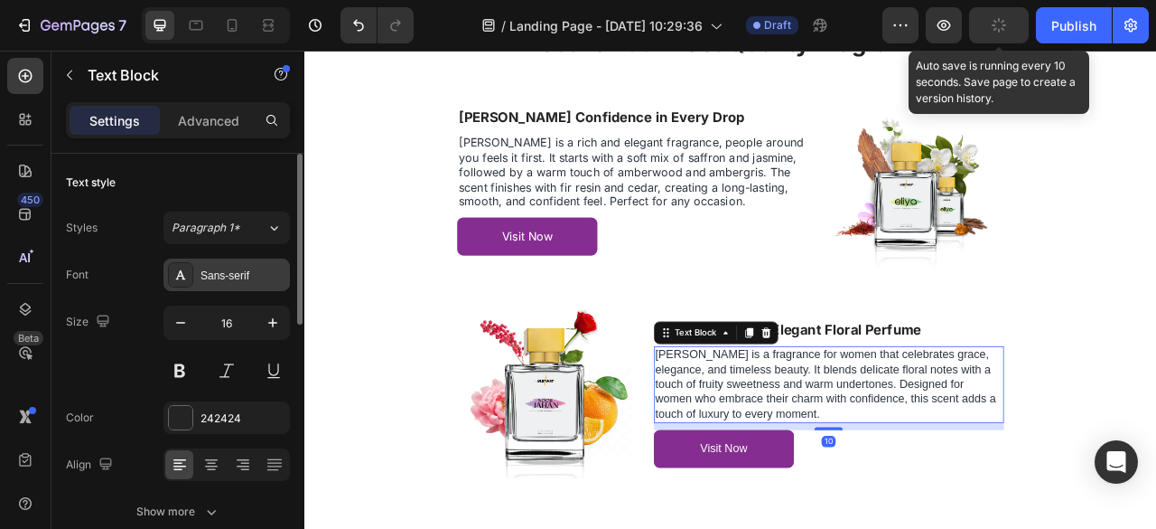
click at [266, 263] on div "Sans-serif" at bounding box center [227, 274] width 126 height 33
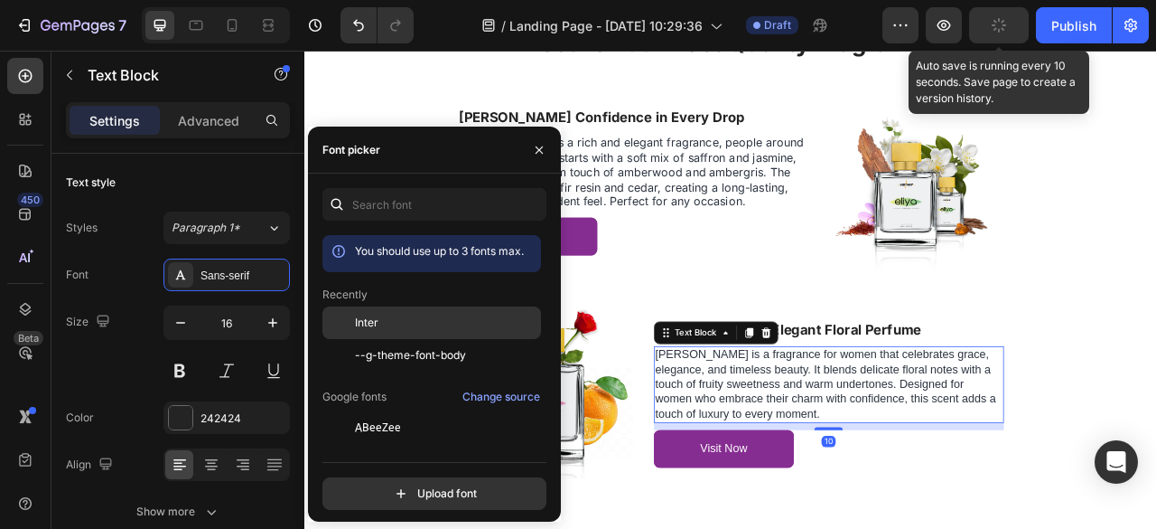
click at [414, 324] on div "Inter" at bounding box center [446, 322] width 182 height 16
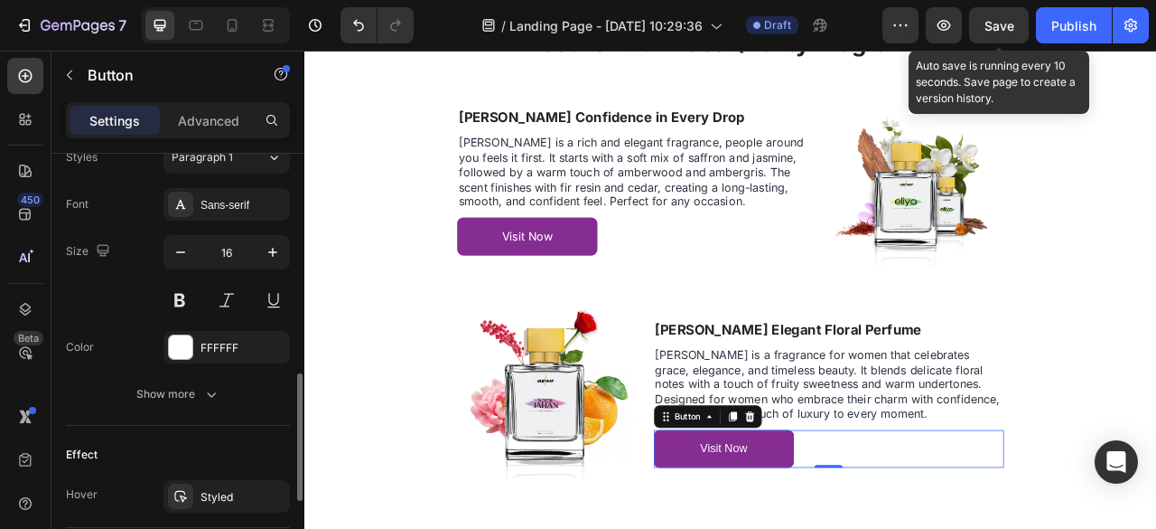
scroll to position [665, 0]
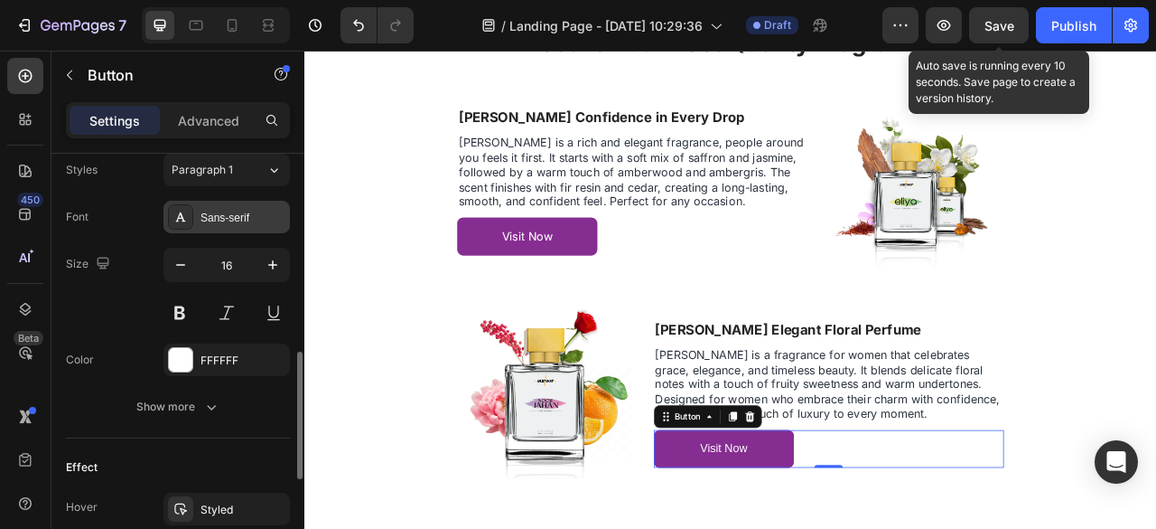
click at [248, 203] on div "Sans-serif" at bounding box center [227, 217] width 126 height 33
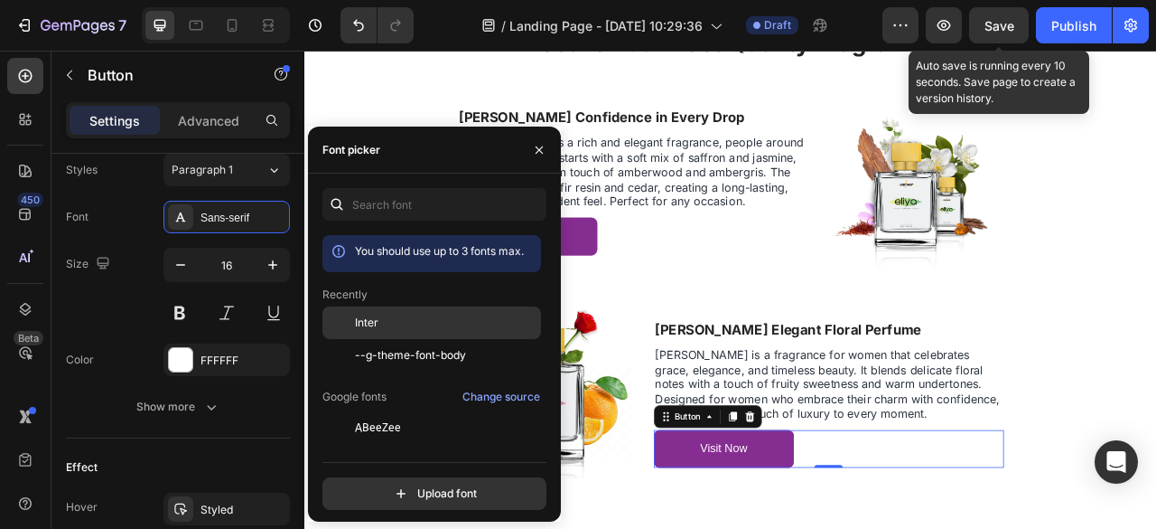
click at [381, 315] on div "Inter" at bounding box center [446, 322] width 182 height 16
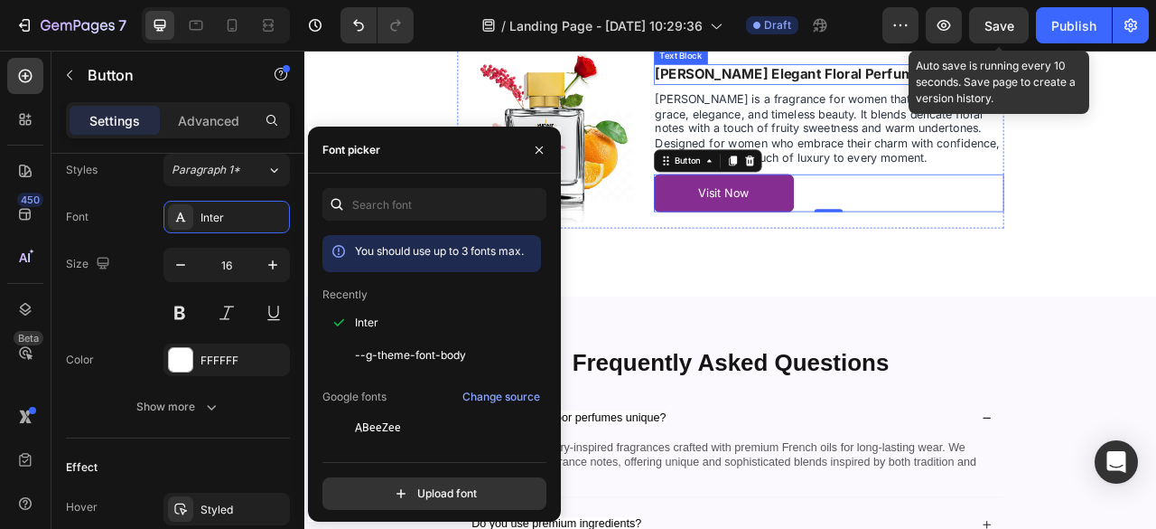
scroll to position [4045, 0]
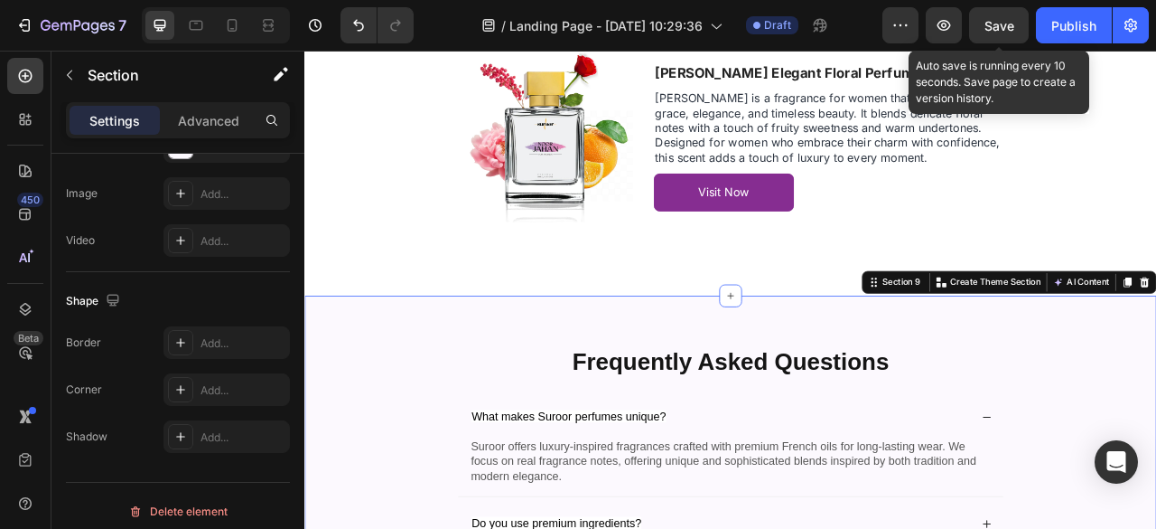
scroll to position [0, 0]
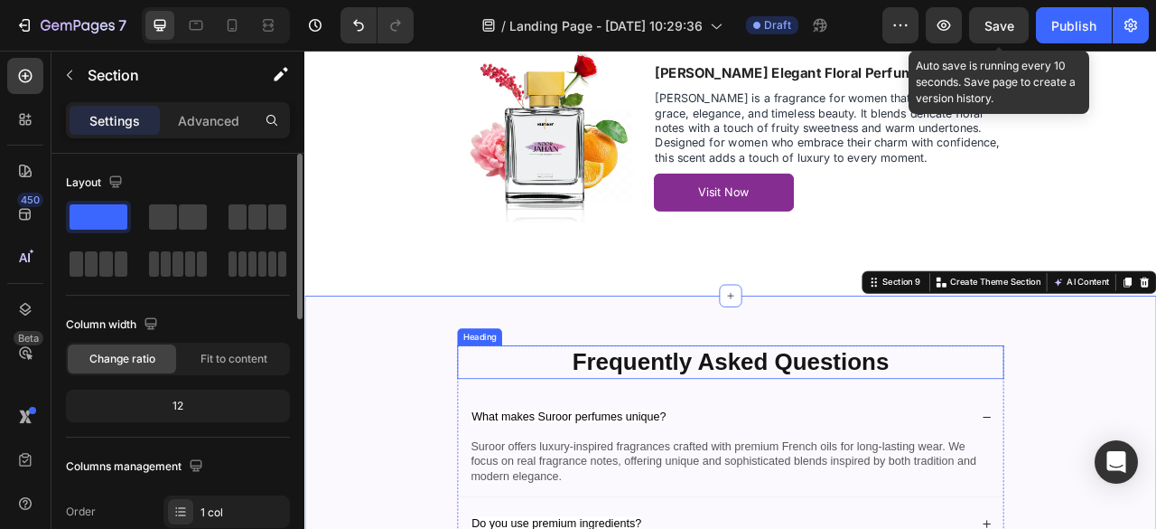
click at [995, 441] on h2 "Frequently Asked Questions" at bounding box center [847, 447] width 696 height 42
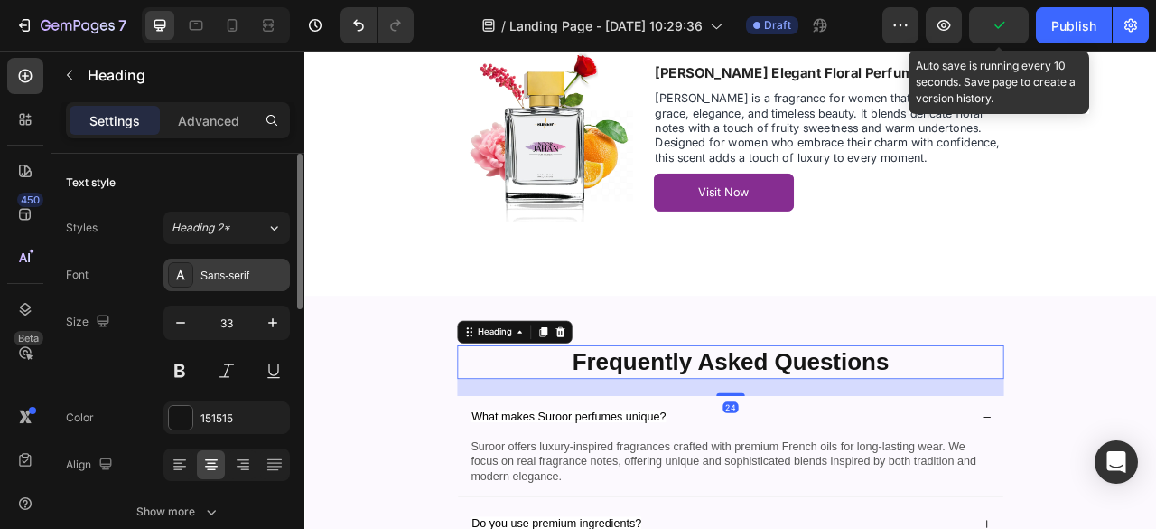
click at [229, 265] on div "Sans-serif" at bounding box center [227, 274] width 126 height 33
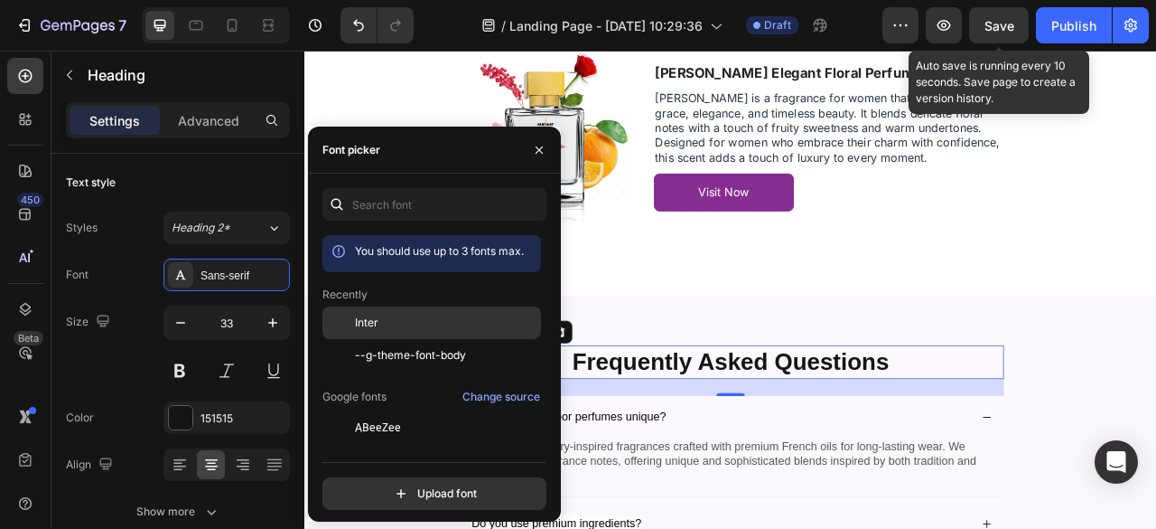
click at [356, 328] on span "Inter" at bounding box center [366, 322] width 23 height 16
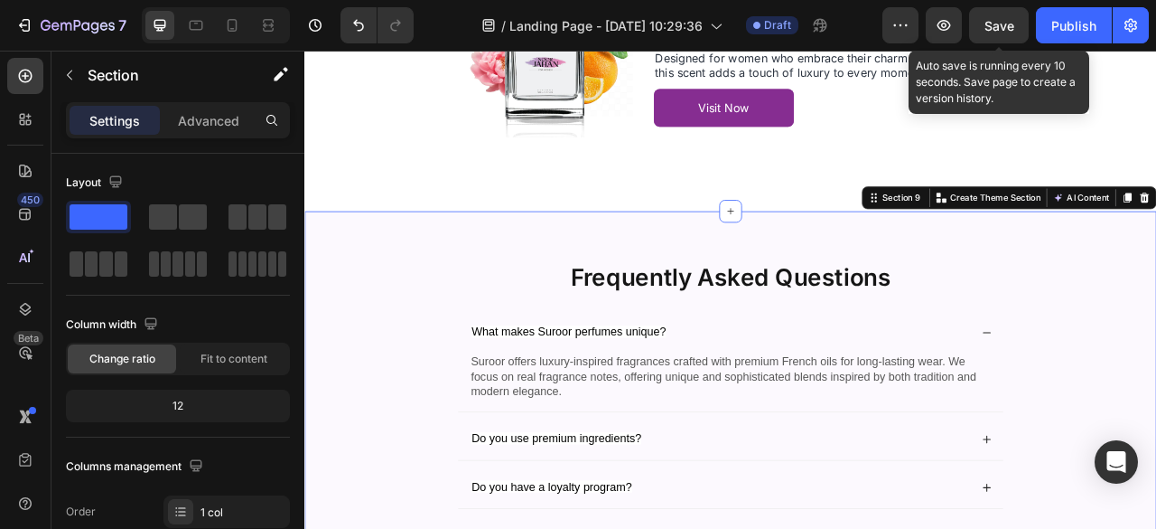
scroll to position [4163, 0]
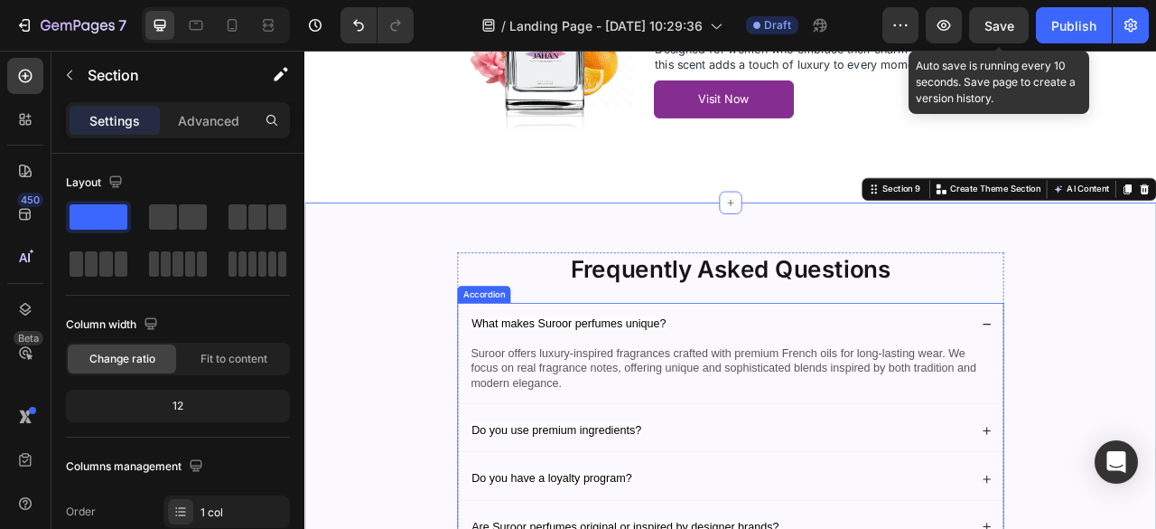
click at [726, 401] on span "What makes Suroor perfumes unique?" at bounding box center [641, 396] width 248 height 15
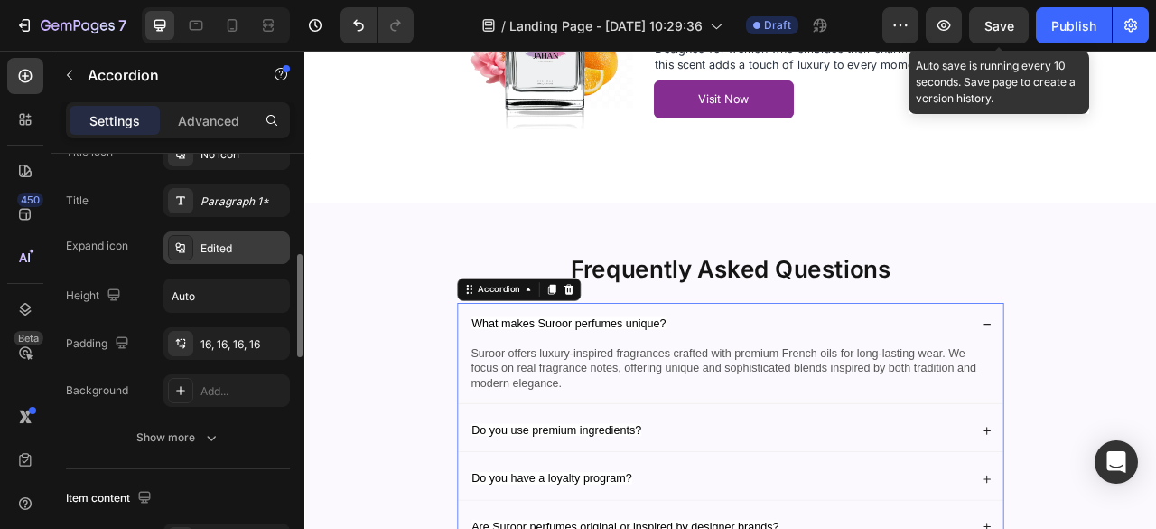
scroll to position [416, 0]
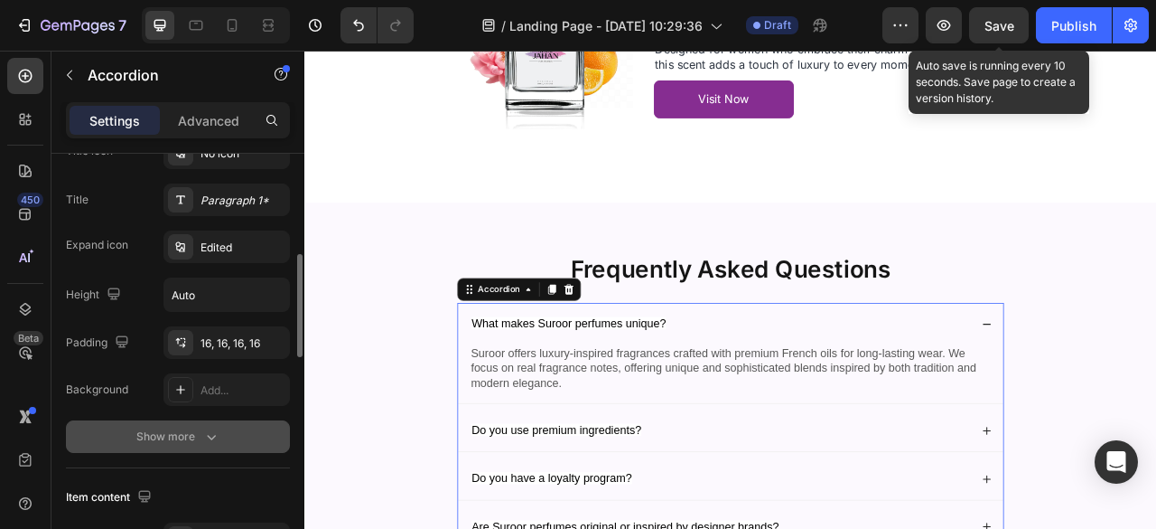
click at [194, 427] on div "Show more" at bounding box center [178, 436] width 84 height 18
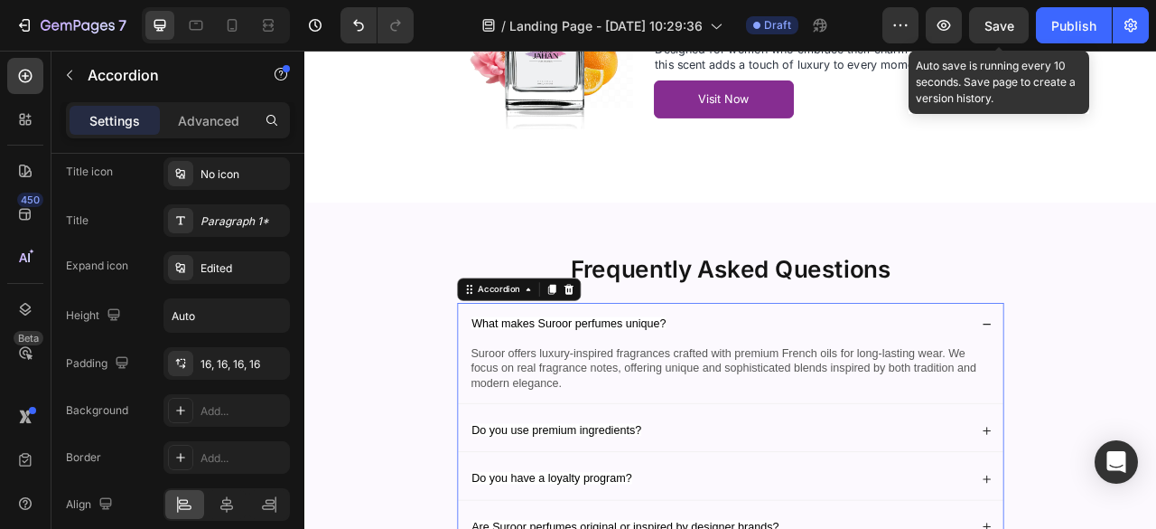
scroll to position [0, 0]
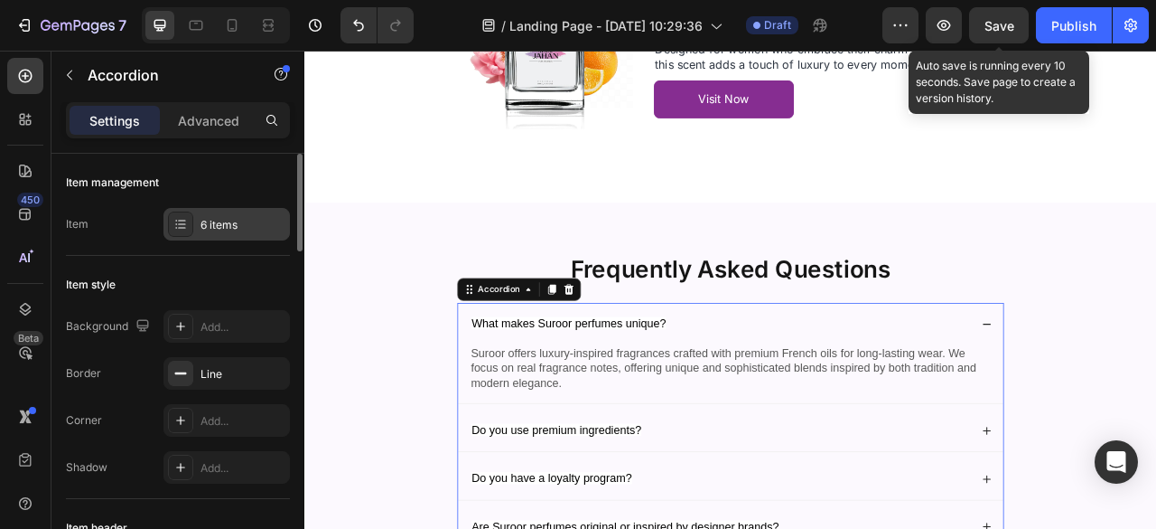
click at [222, 225] on div "6 items" at bounding box center [243, 225] width 85 height 16
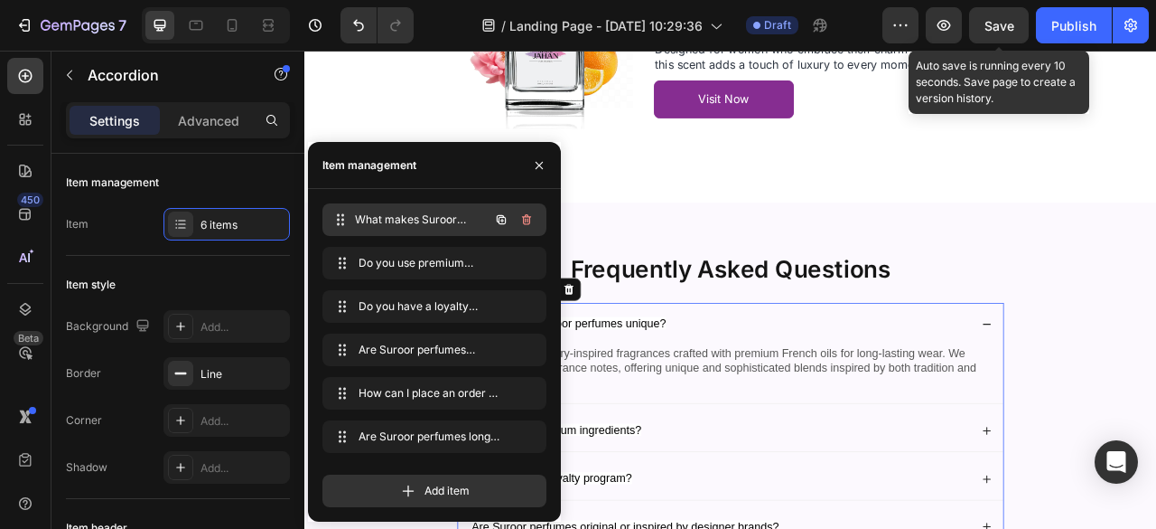
click at [415, 223] on span "What makes Suroor perfumes unique?" at bounding box center [422, 219] width 134 height 16
click at [222, 123] on p "Advanced" at bounding box center [208, 120] width 61 height 19
type input "100%"
type input "100"
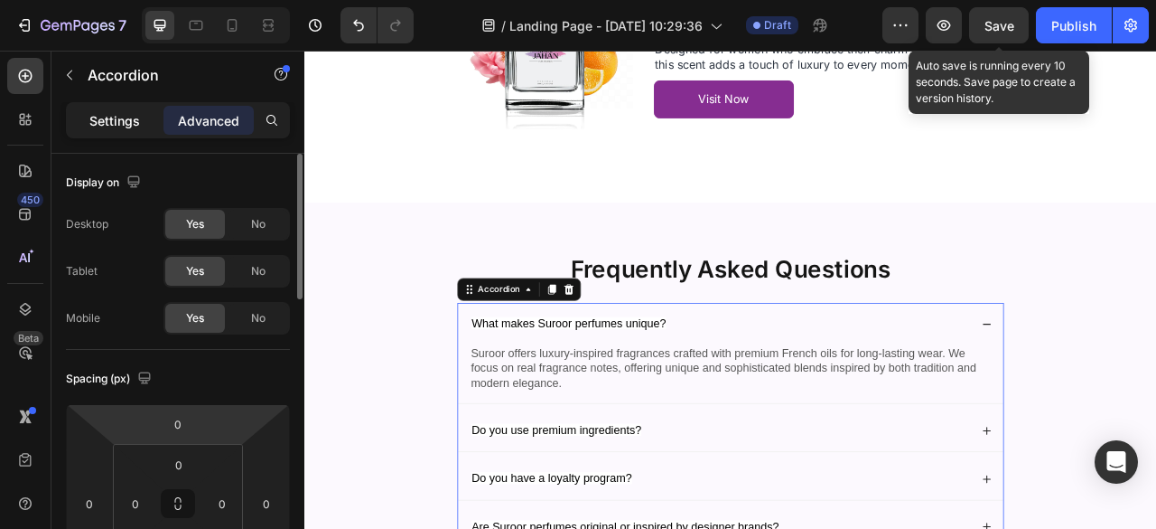
click at [136, 130] on div "Settings" at bounding box center [115, 120] width 90 height 29
type input "8"
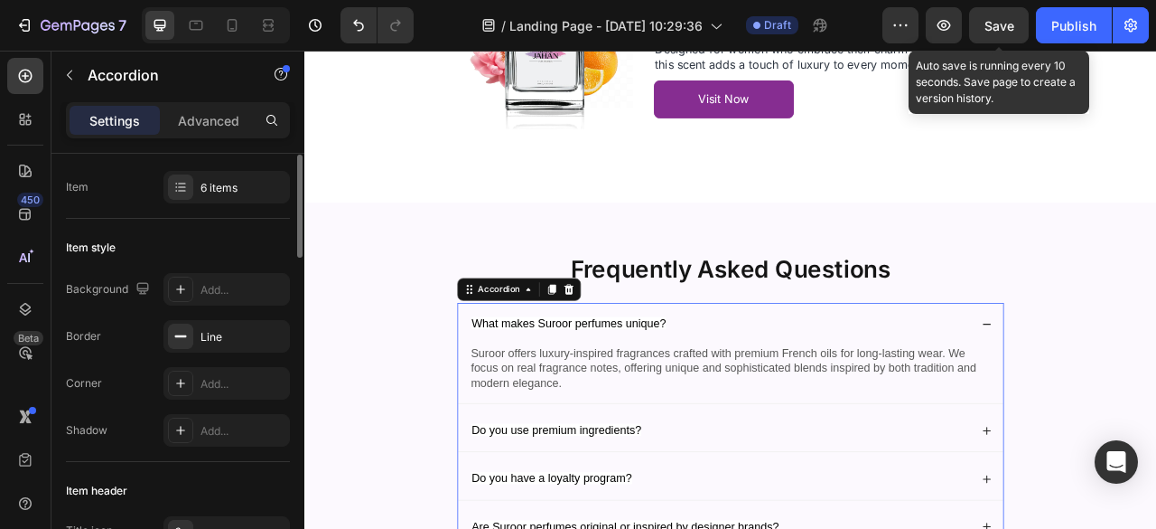
scroll to position [43, 0]
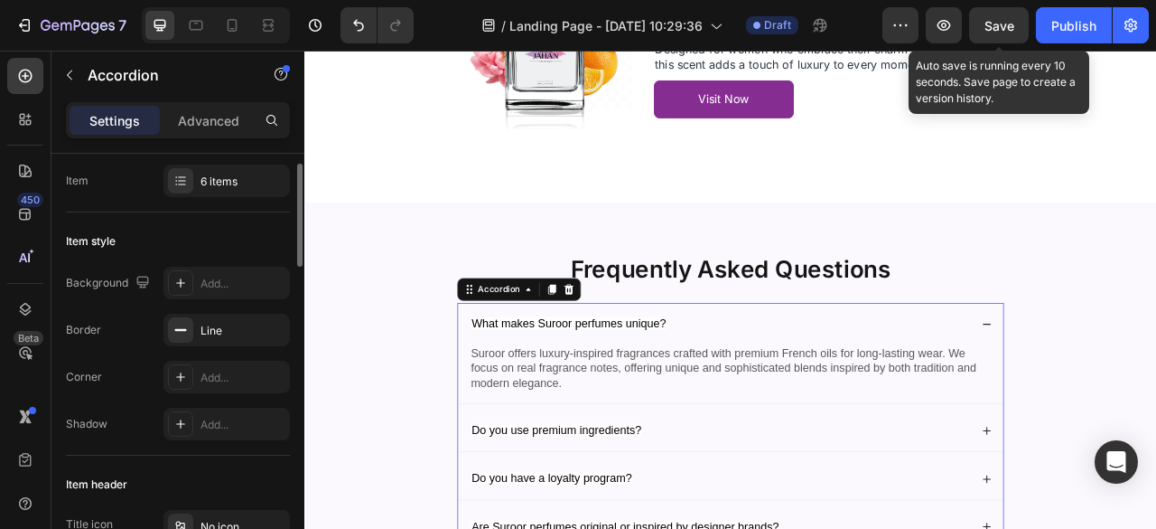
click at [565, 407] on div "What makes Suroor perfumes unique?" at bounding box center [640, 398] width 253 height 24
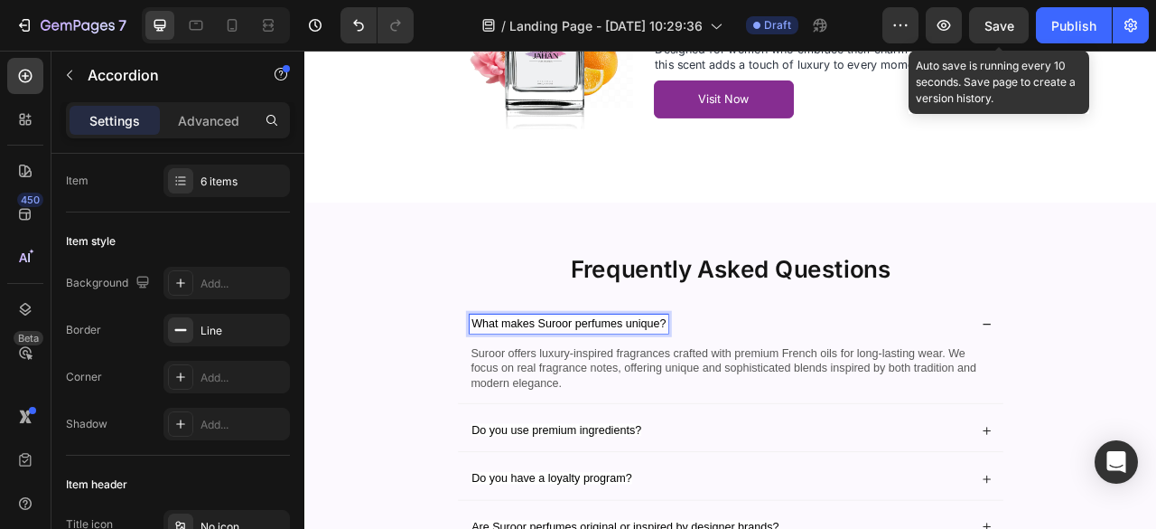
click at [802, 420] on div "What makes Suroor perfumes unique?" at bounding box center [847, 397] width 694 height 53
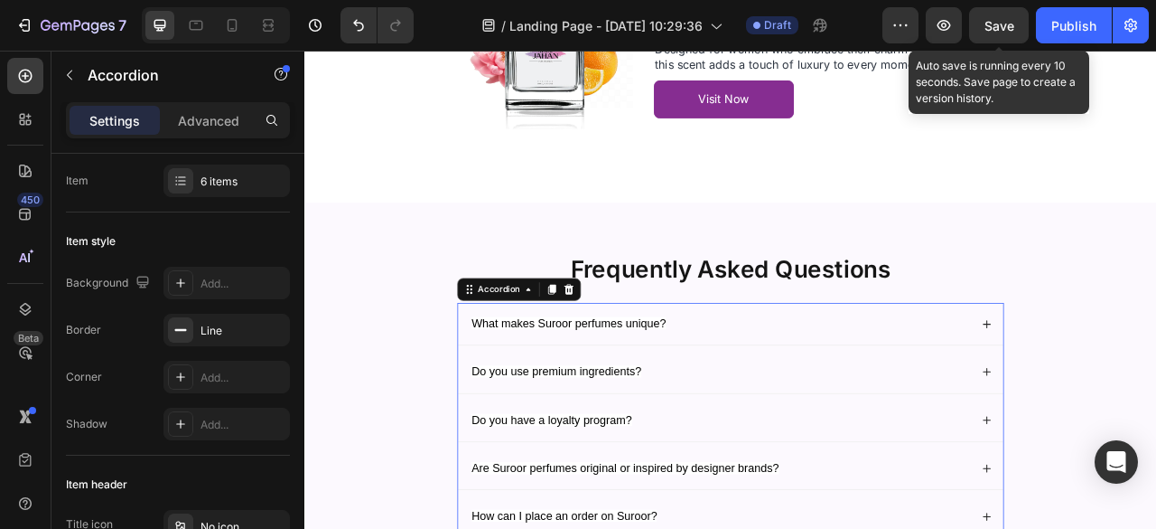
click at [747, 397] on span "What makes Suroor perfumes unique?" at bounding box center [641, 396] width 248 height 15
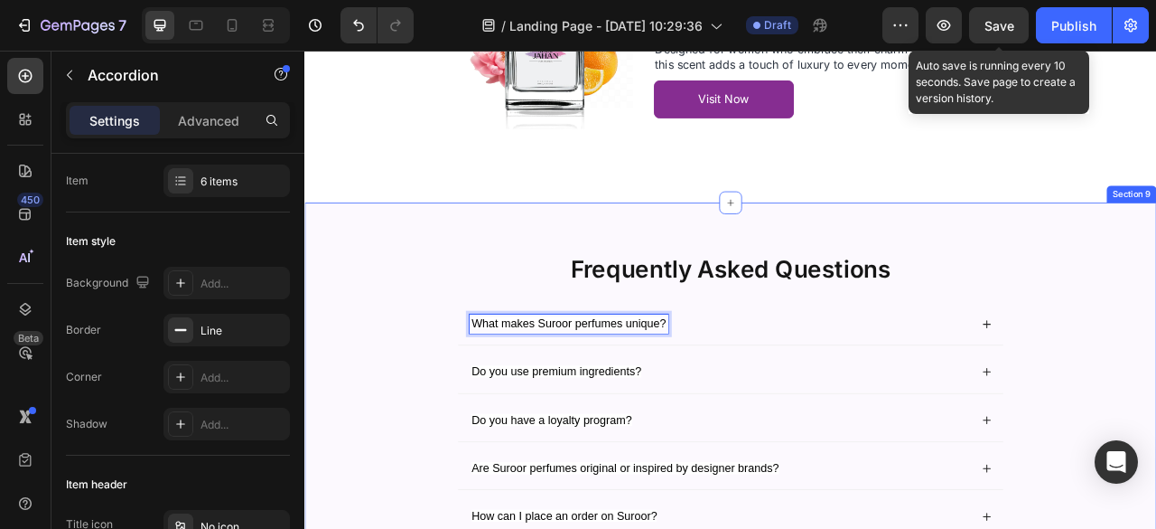
click at [423, 415] on div "Frequently Asked Questions Heading What makes Suroor perfumes unique? Do you us…" at bounding box center [847, 537] width 1048 height 461
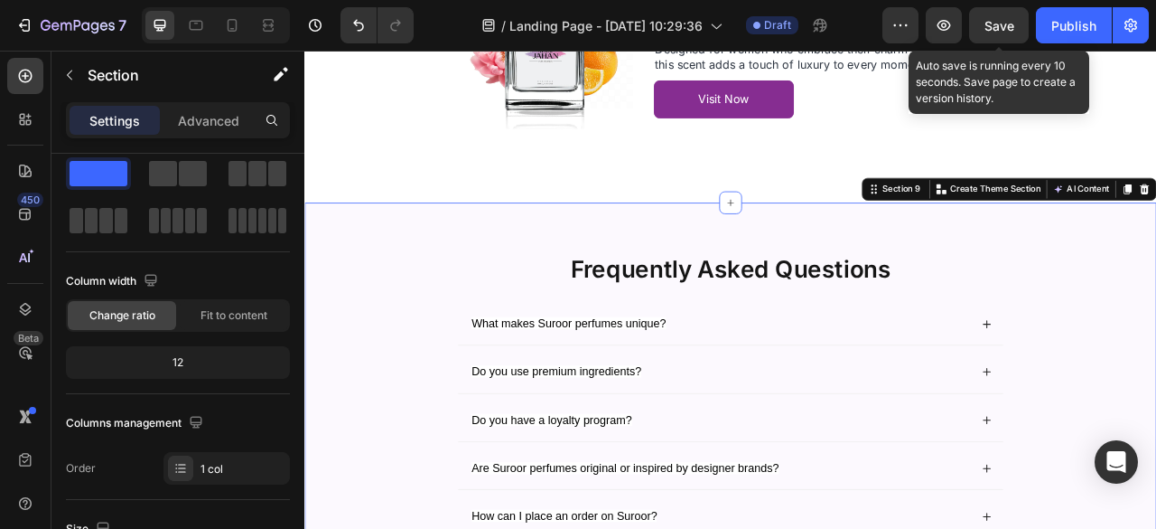
scroll to position [0, 0]
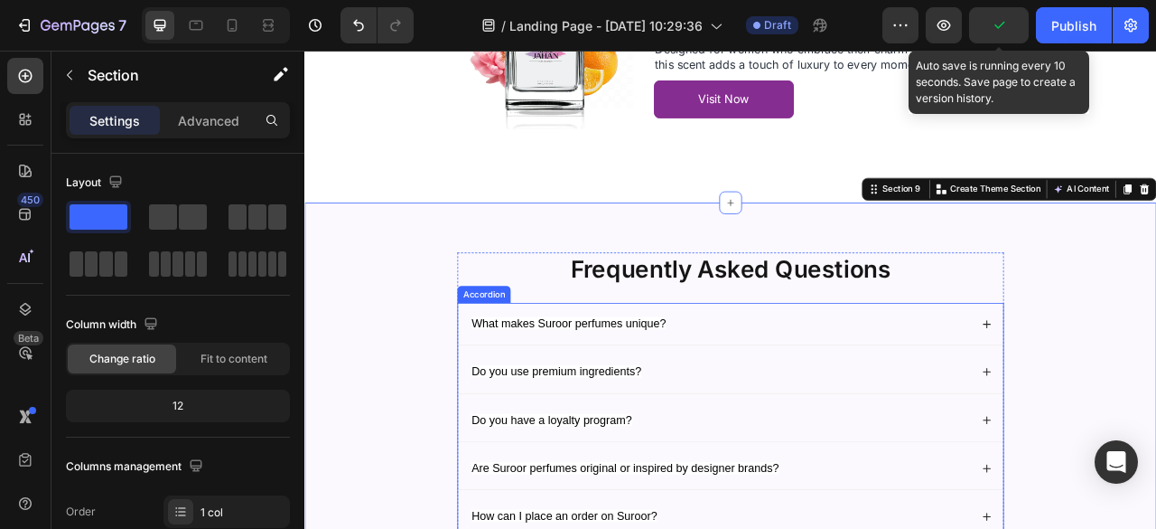
click at [782, 415] on div "What makes Suroor perfumes unique?" at bounding box center [847, 397] width 694 height 53
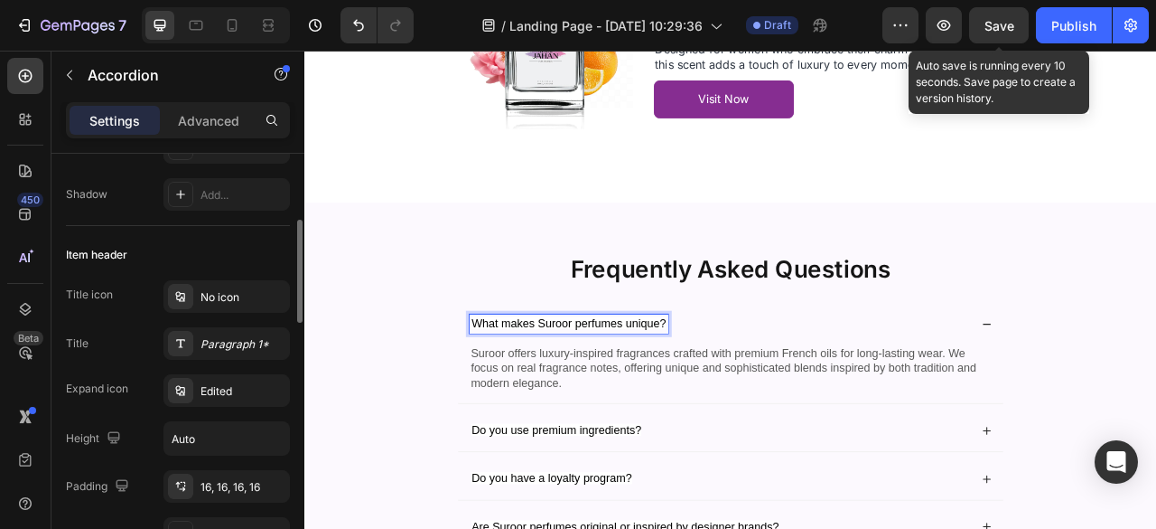
scroll to position [277, 0]
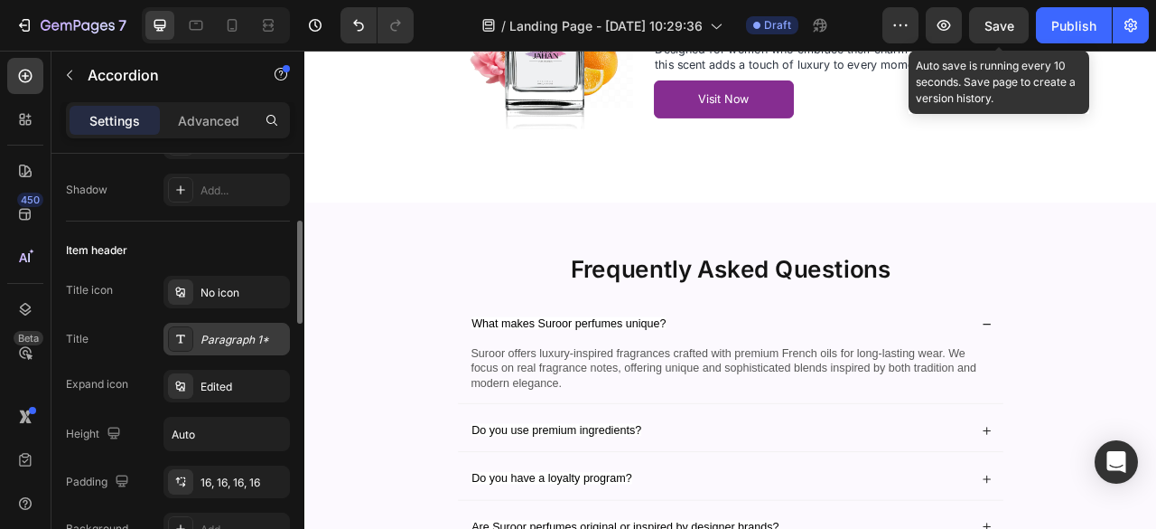
click at [237, 336] on div "Paragraph 1*" at bounding box center [243, 340] width 85 height 16
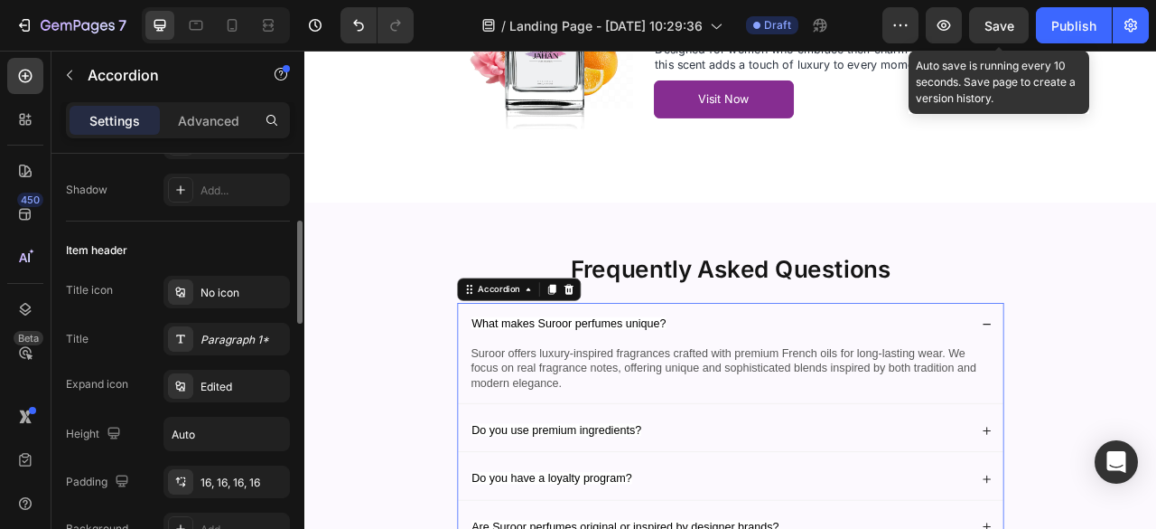
click at [234, 257] on div "Item header" at bounding box center [178, 250] width 224 height 29
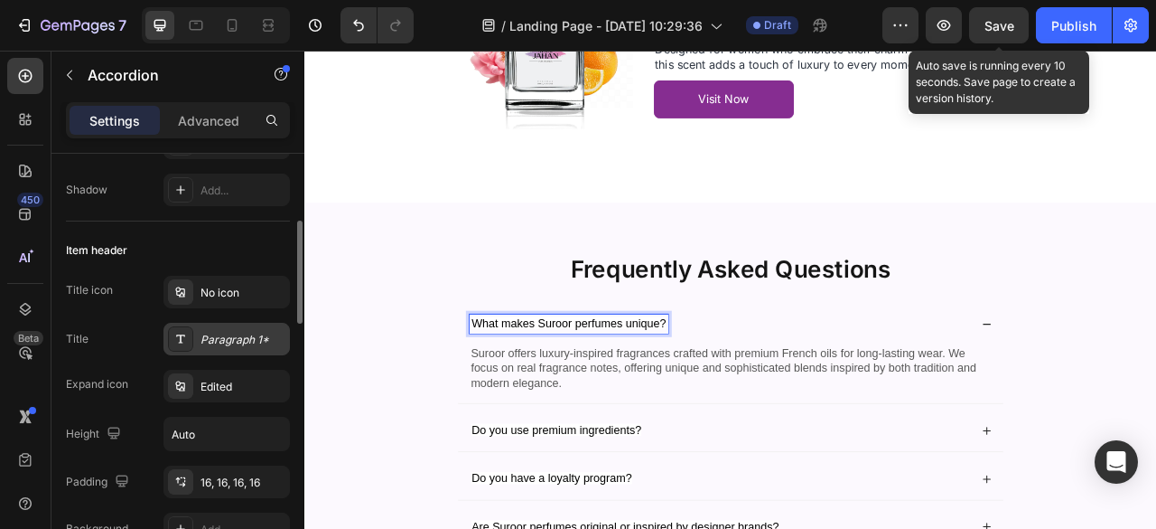
click at [251, 335] on div "Paragraph 1*" at bounding box center [243, 340] width 85 height 16
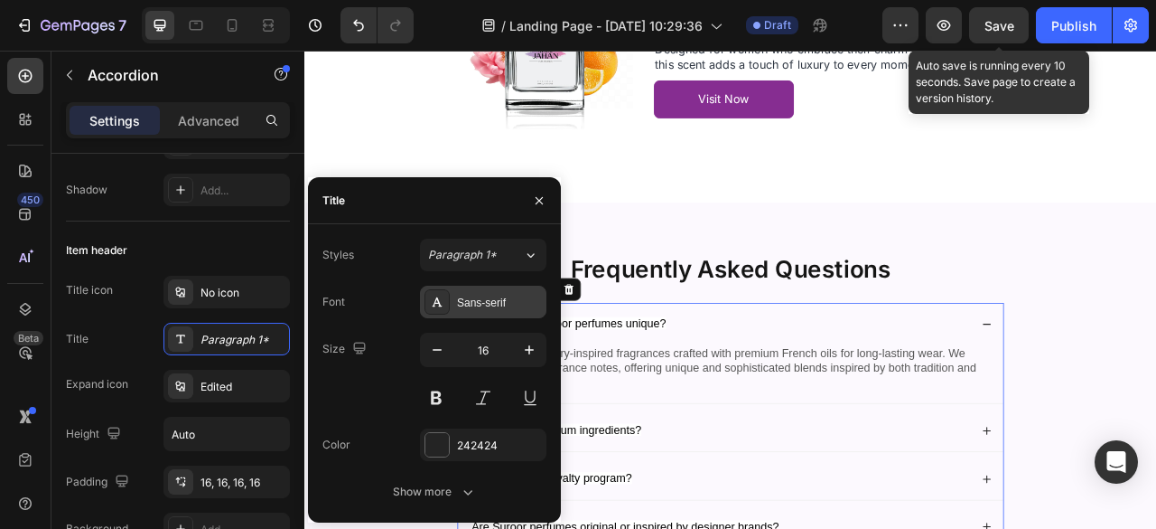
click at [482, 306] on div "Sans-serif" at bounding box center [499, 303] width 85 height 16
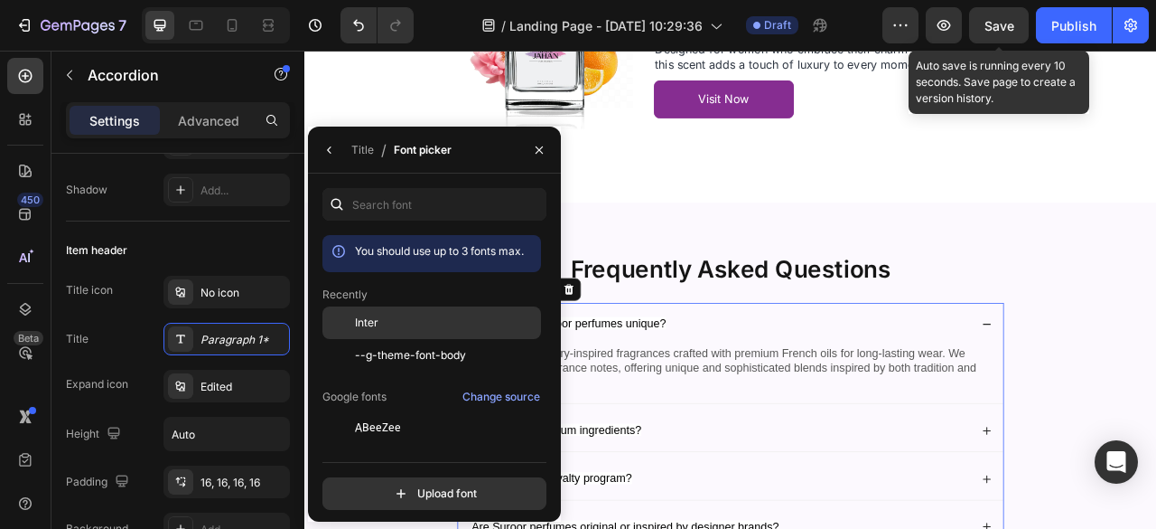
click at [420, 314] on div "Inter" at bounding box center [446, 322] width 182 height 16
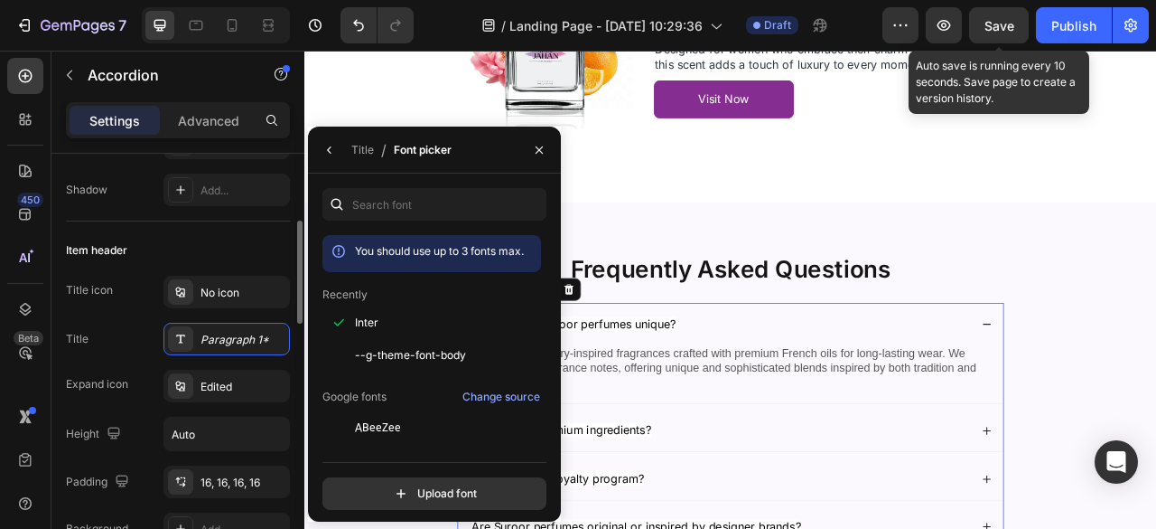
click at [116, 341] on div "Title Paragraph 1*" at bounding box center [178, 339] width 224 height 33
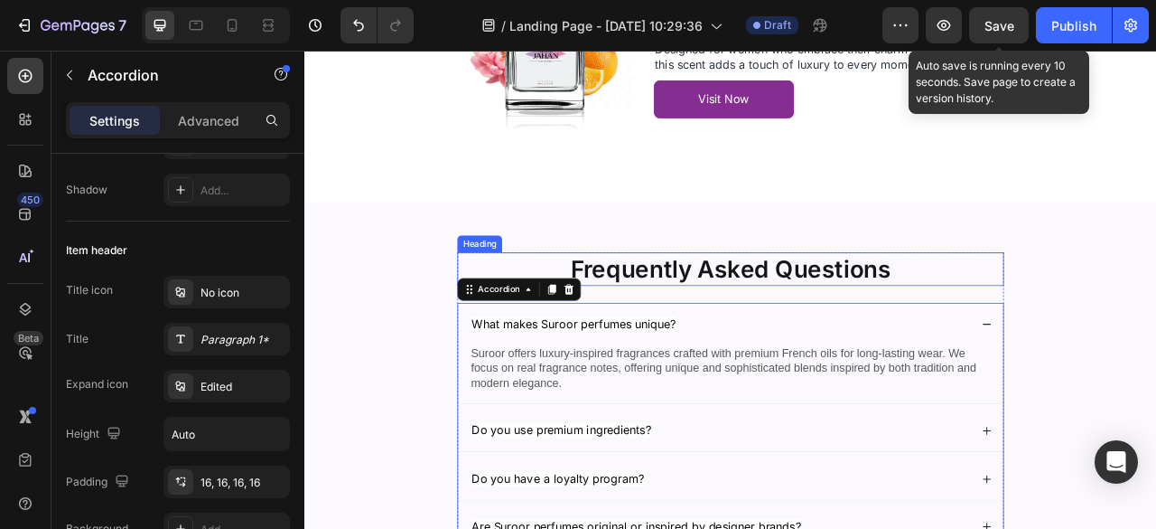
click at [1082, 328] on h2 "Frequently Asked Questions" at bounding box center [847, 328] width 696 height 42
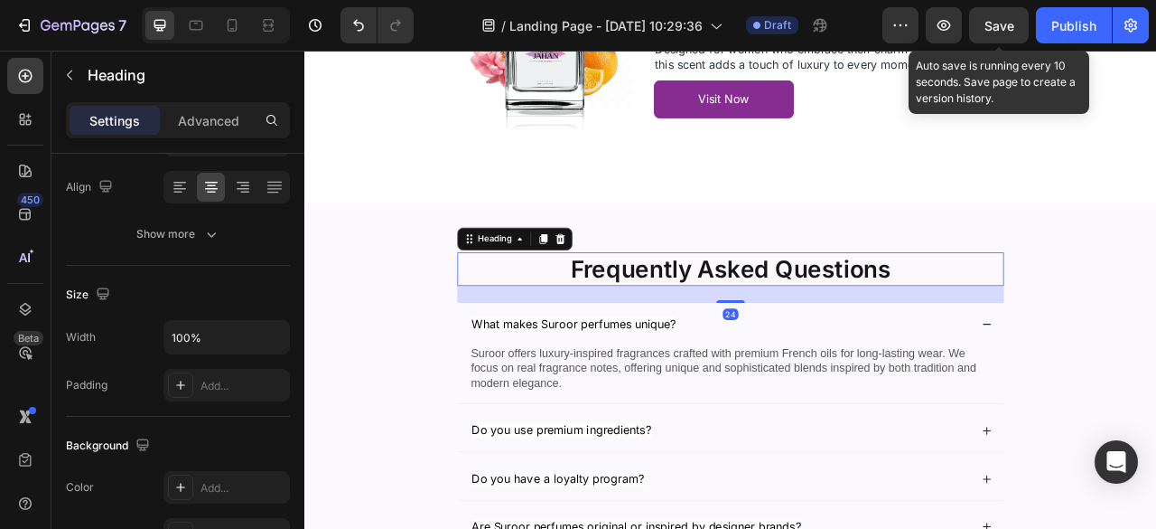
scroll to position [0, 0]
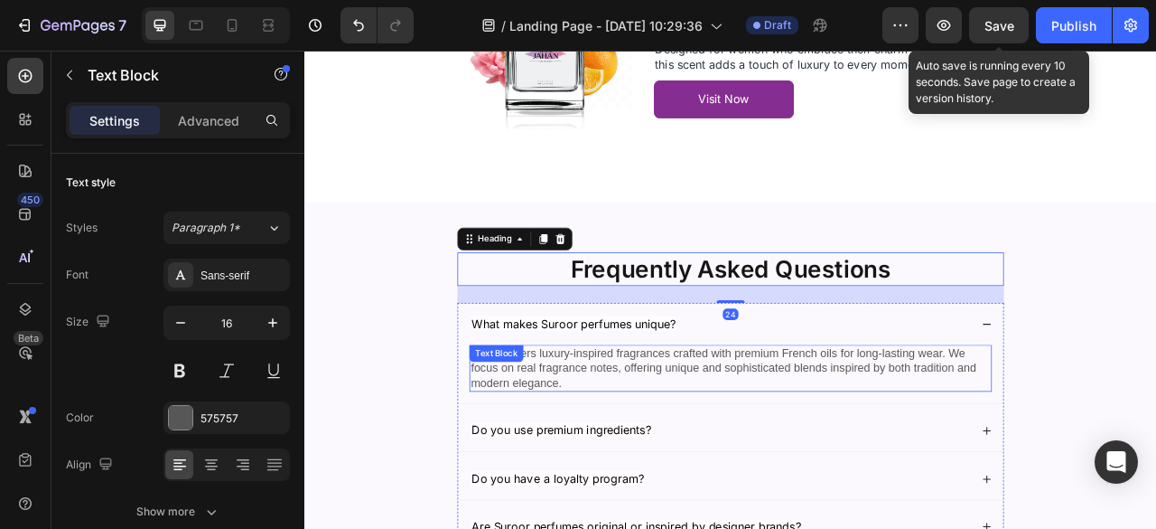
click at [752, 470] on p "Suroor offers luxury-inspired fragrances crafted with premium French oils for l…" at bounding box center [846, 454] width 661 height 56
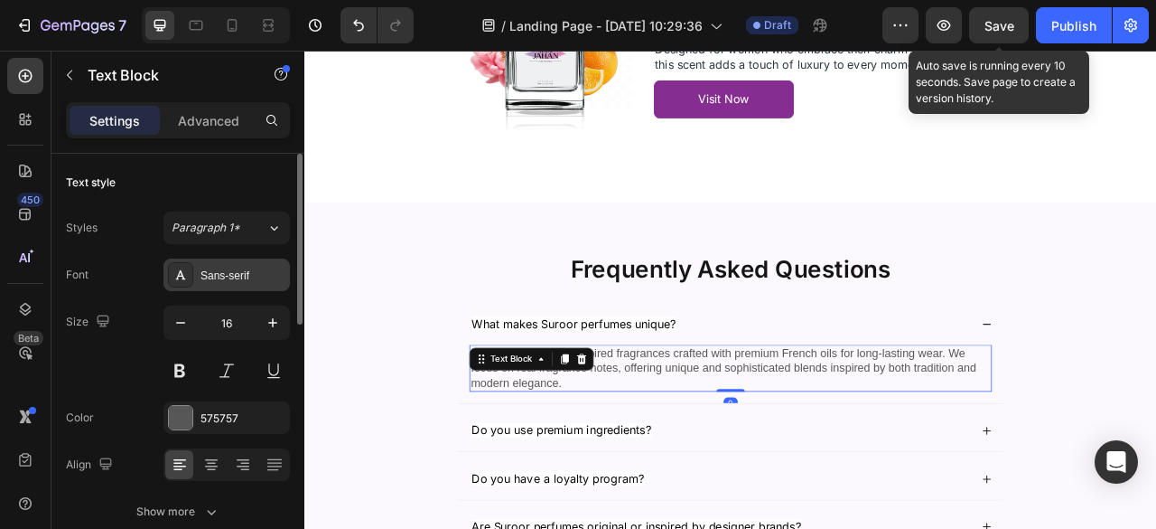
click at [216, 281] on div "Sans-serif" at bounding box center [243, 275] width 85 height 16
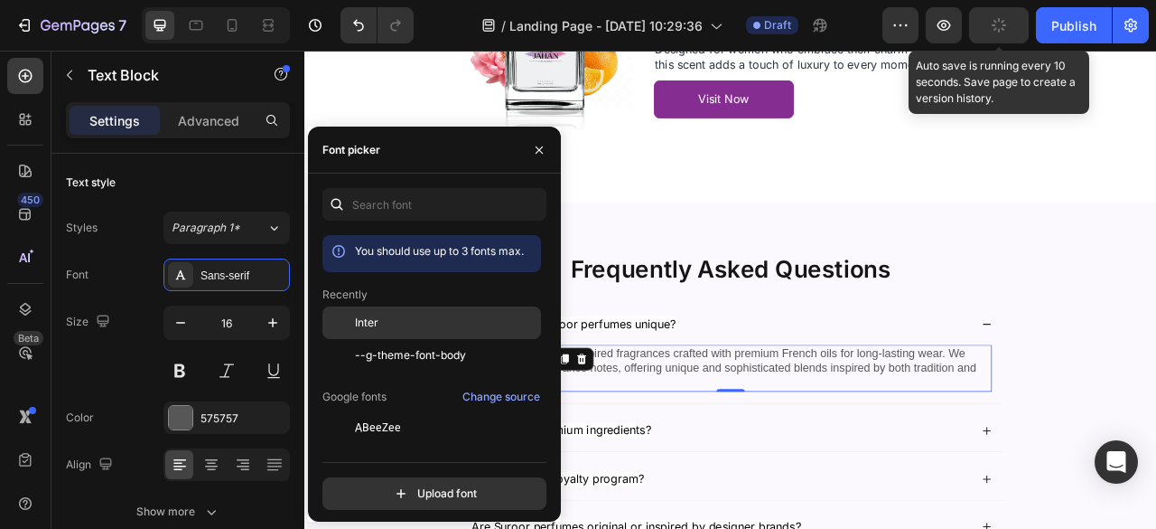
click at [388, 323] on div "Inter" at bounding box center [446, 322] width 182 height 16
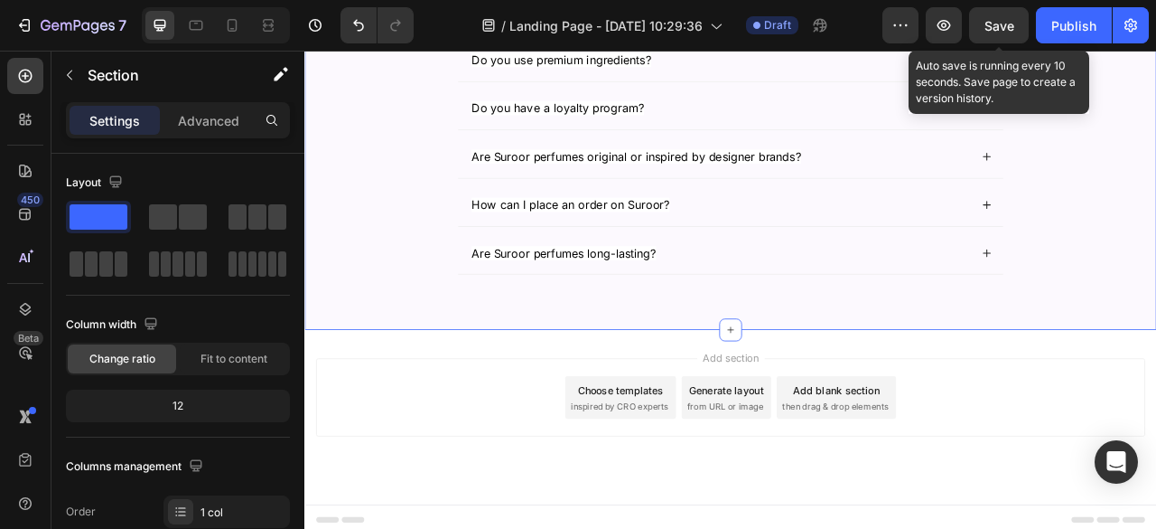
scroll to position [3327, 0]
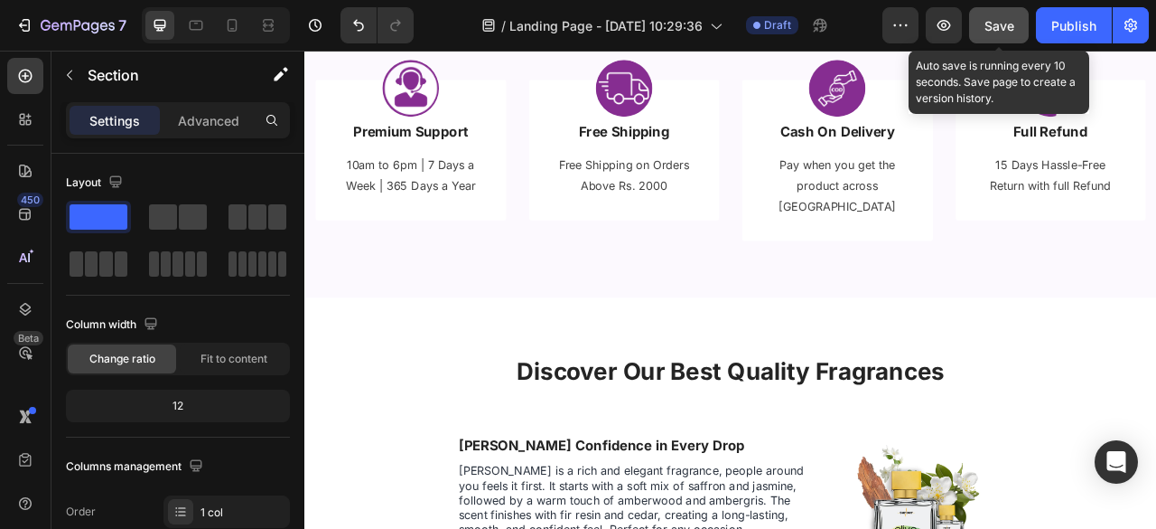
click at [994, 33] on div "Save" at bounding box center [1000, 25] width 30 height 19
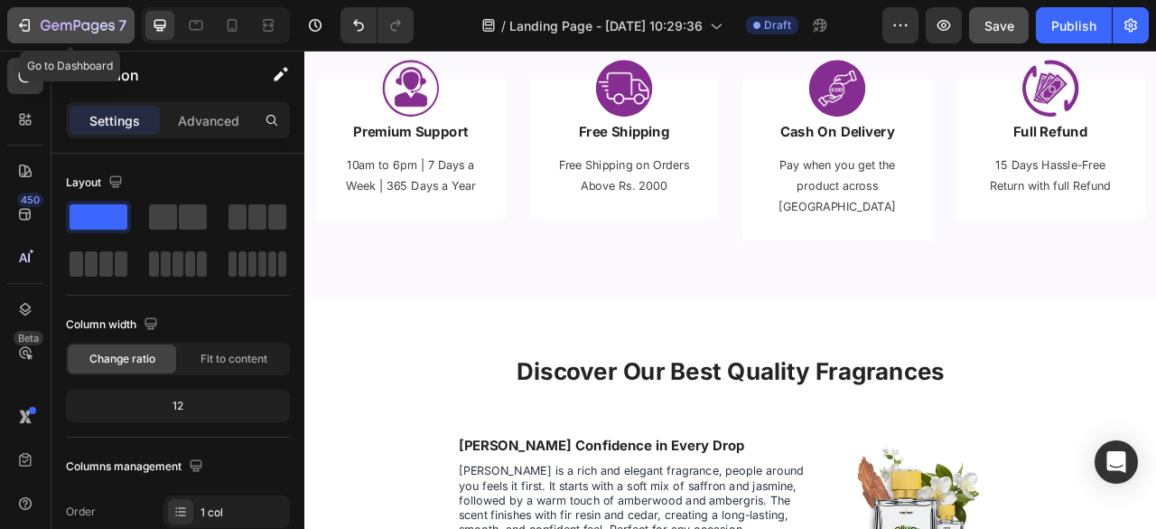
click at [42, 27] on icon "button" at bounding box center [46, 25] width 10 height 11
